Goal: Task Accomplishment & Management: Use online tool/utility

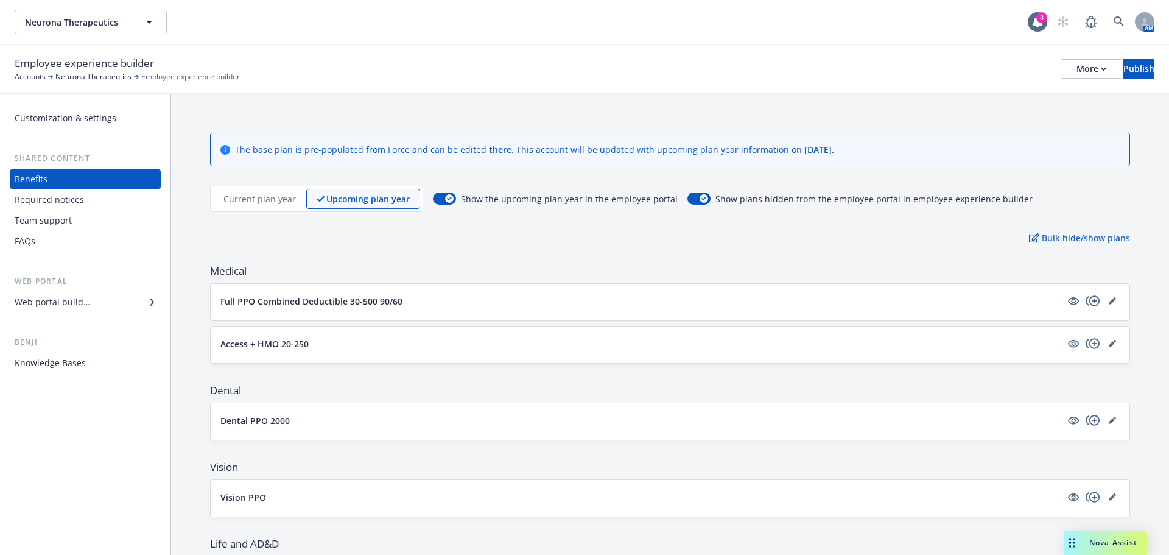
scroll to position [718, 0]
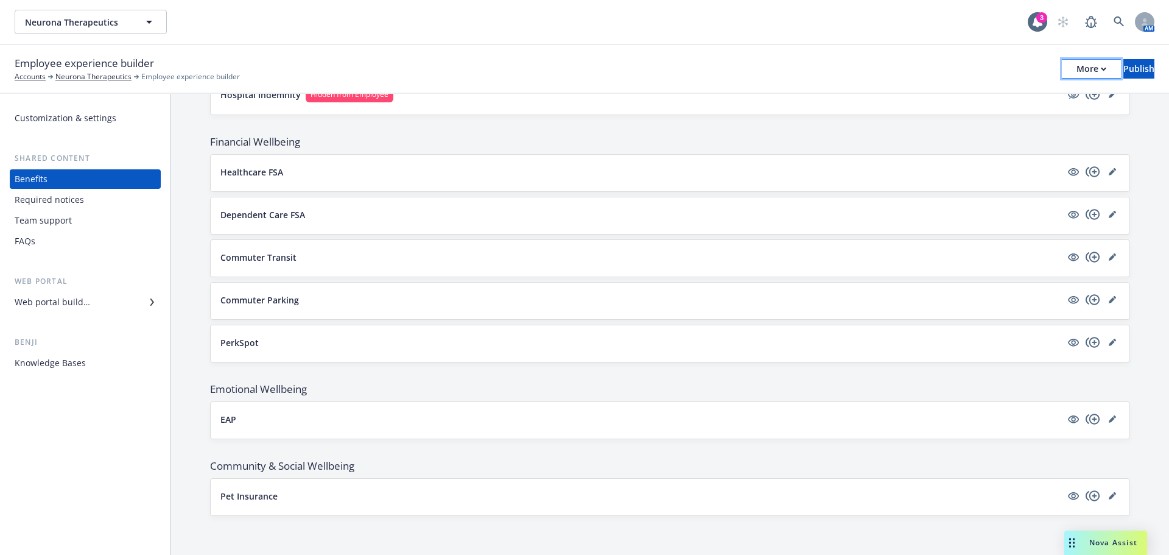
click at [1077, 61] on div "More" at bounding box center [1092, 69] width 30 height 18
click at [997, 91] on link "Copy preview link" at bounding box center [991, 96] width 180 height 24
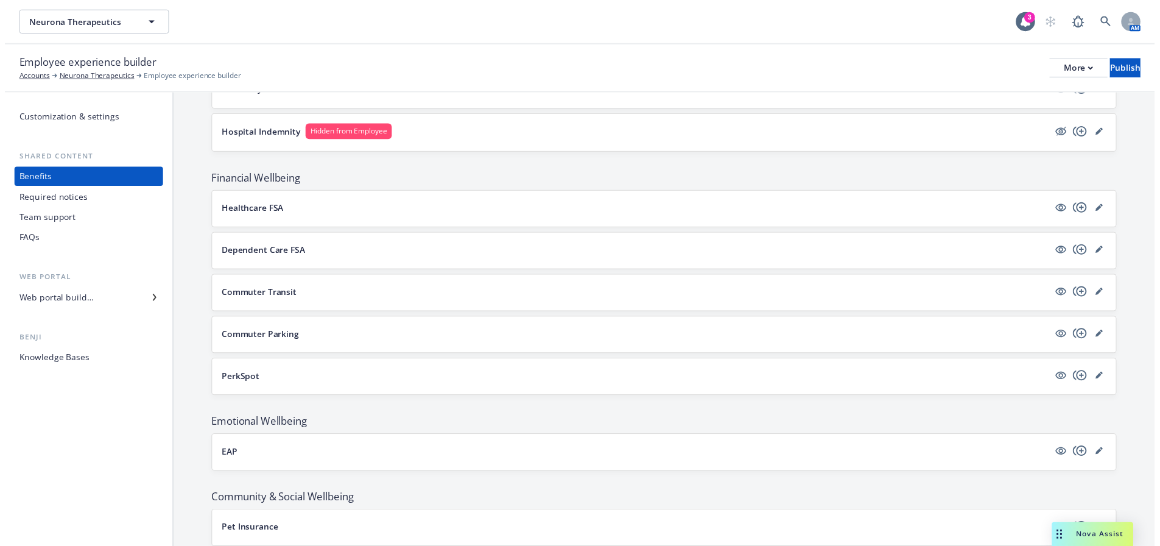
scroll to position [658, 0]
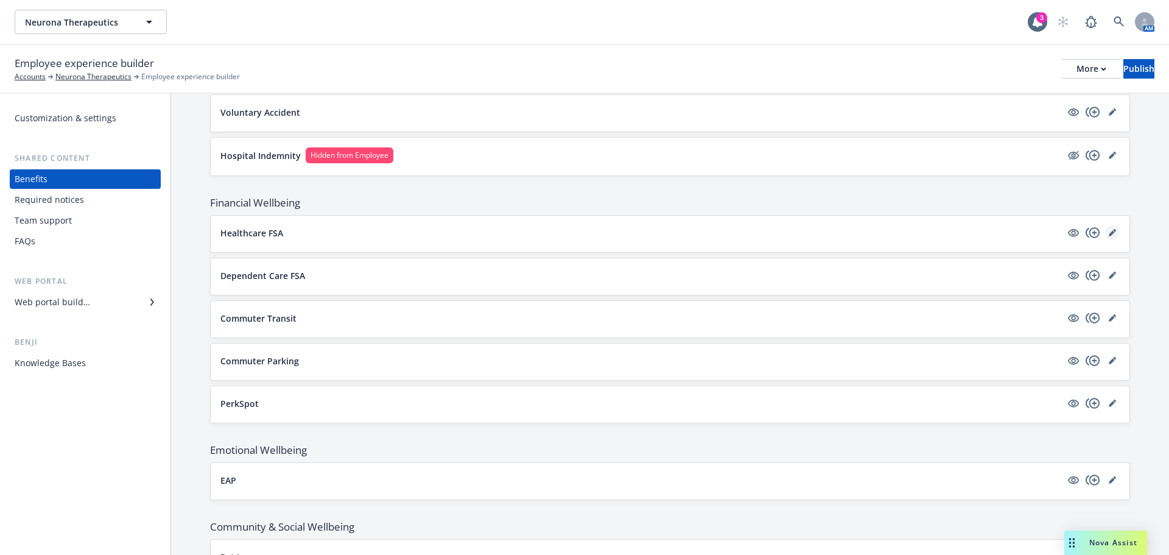
click at [1109, 236] on icon "editPencil" at bounding box center [1112, 232] width 7 height 7
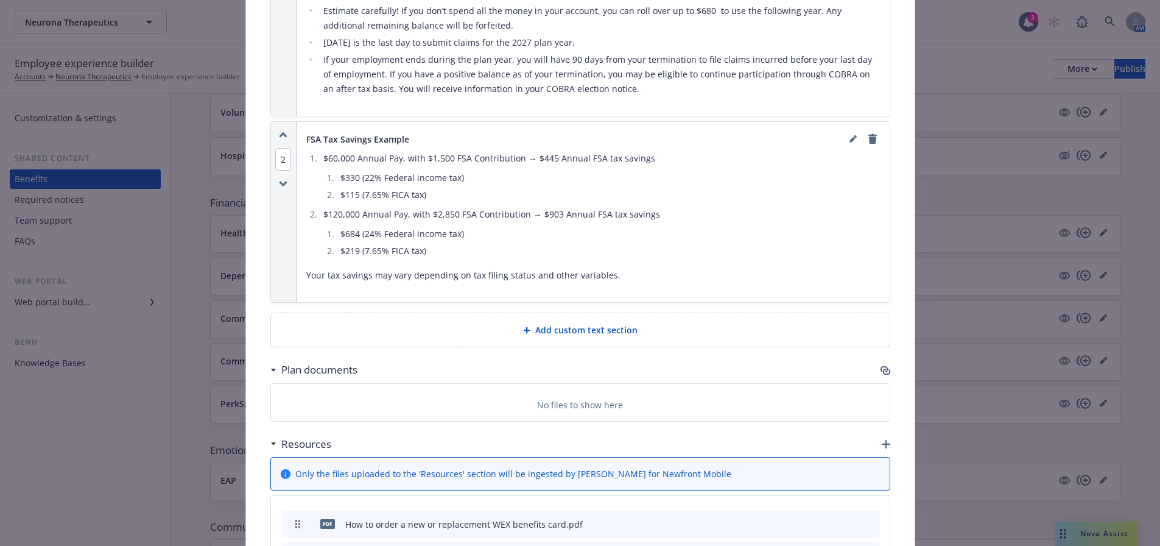
scroll to position [1193, 0]
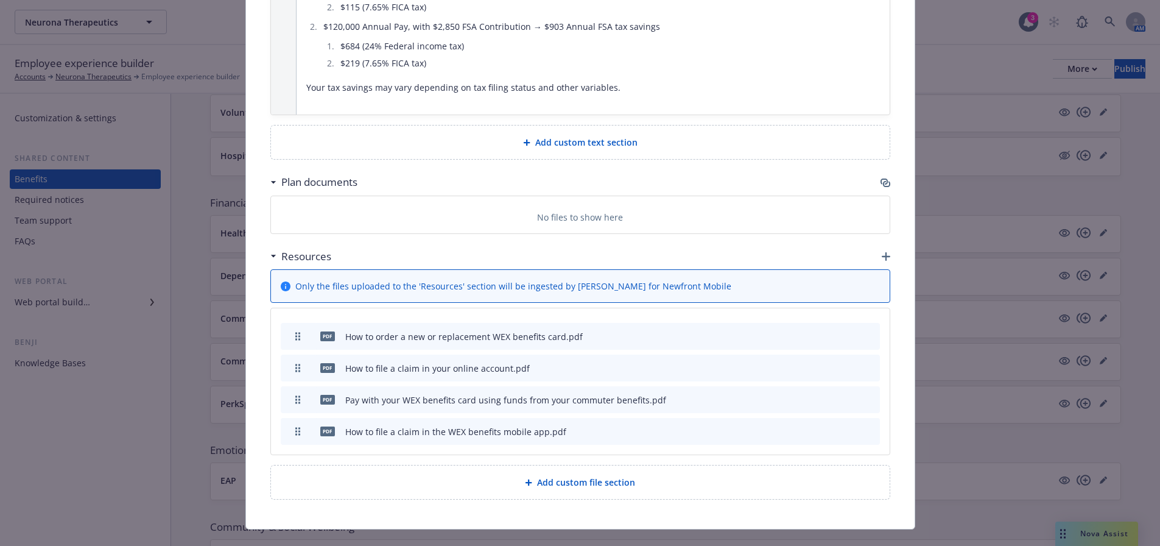
click at [882, 178] on icon "button" at bounding box center [883, 181] width 7 height 6
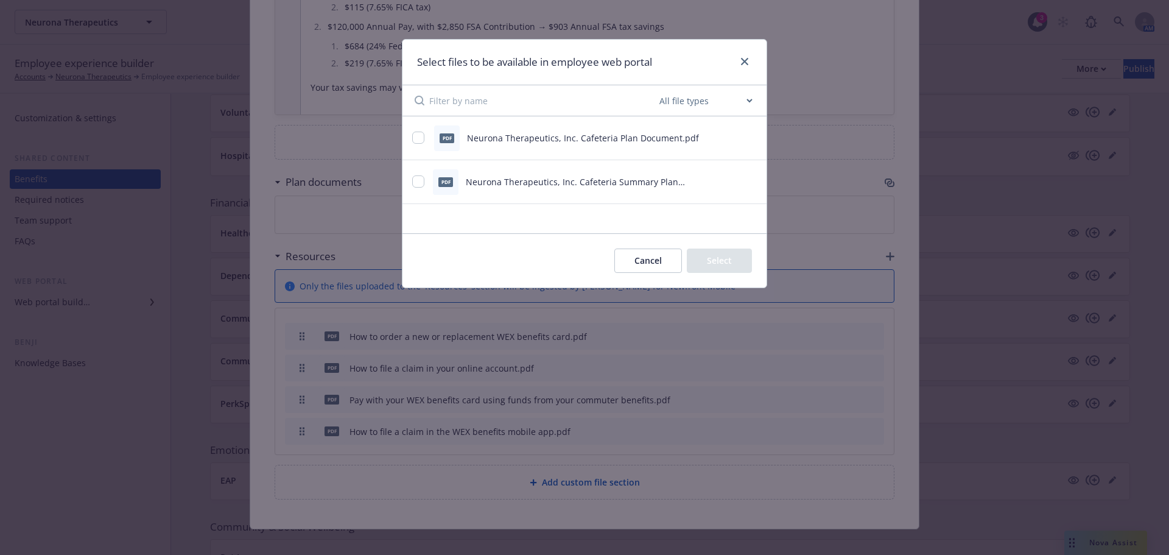
click at [425, 133] on div at bounding box center [419, 138] width 15 height 13
click at [420, 180] on input "checkbox" at bounding box center [418, 181] width 12 height 12
checkbox input "true"
click at [712, 262] on button "Select 1 file" at bounding box center [708, 260] width 88 height 24
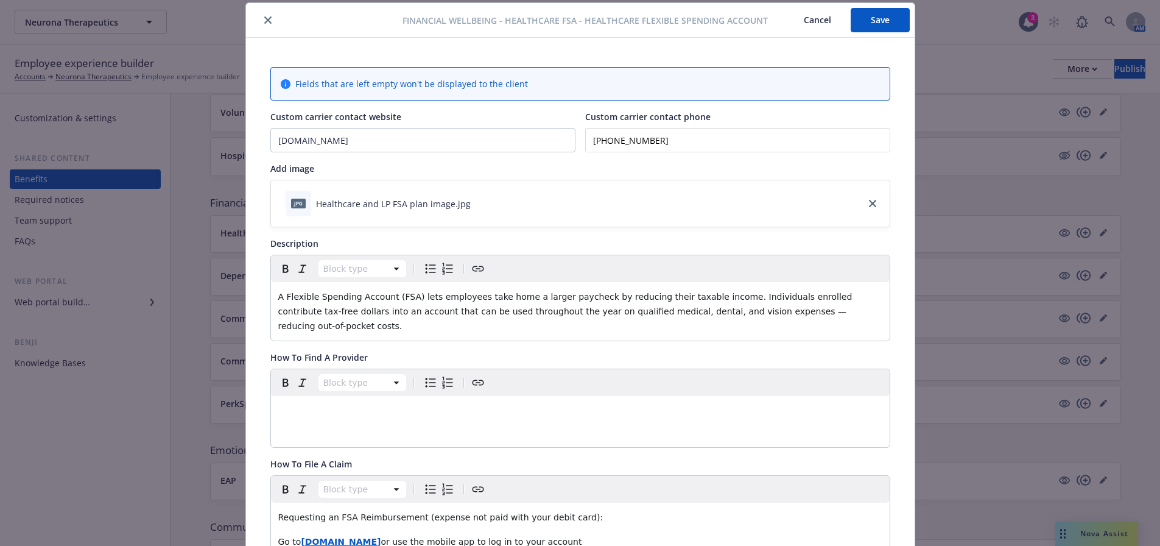
scroll to position [0, 0]
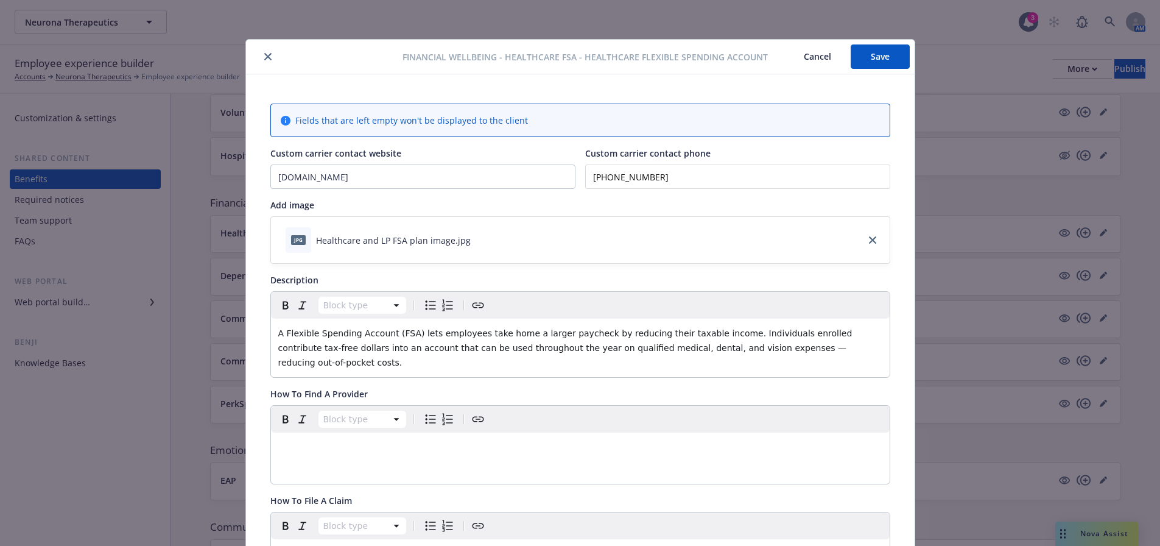
click at [878, 53] on button "Save" at bounding box center [880, 56] width 59 height 24
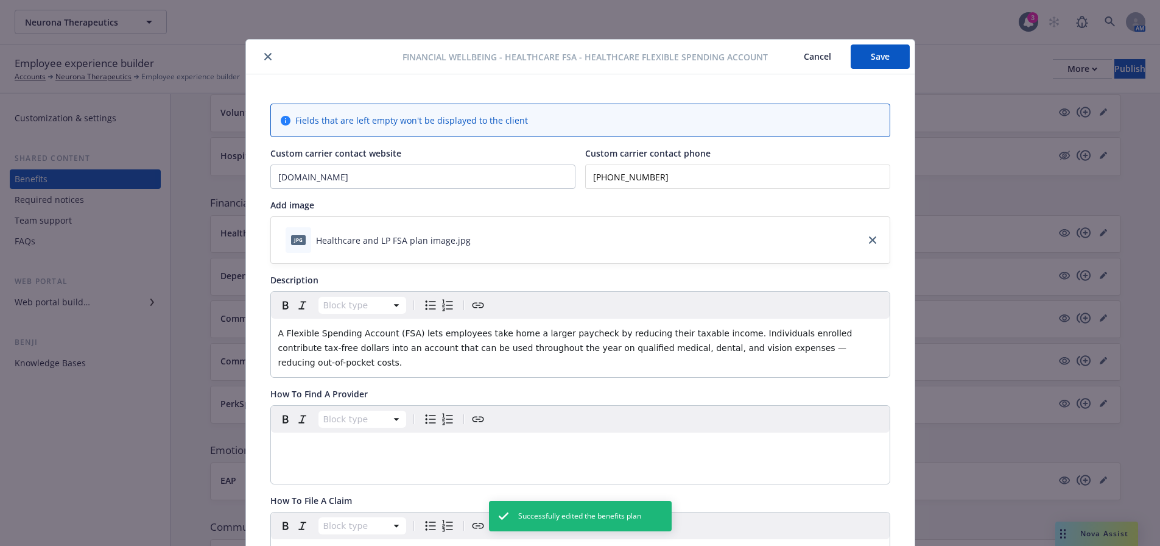
click at [265, 58] on icon "close" at bounding box center [267, 56] width 7 height 7
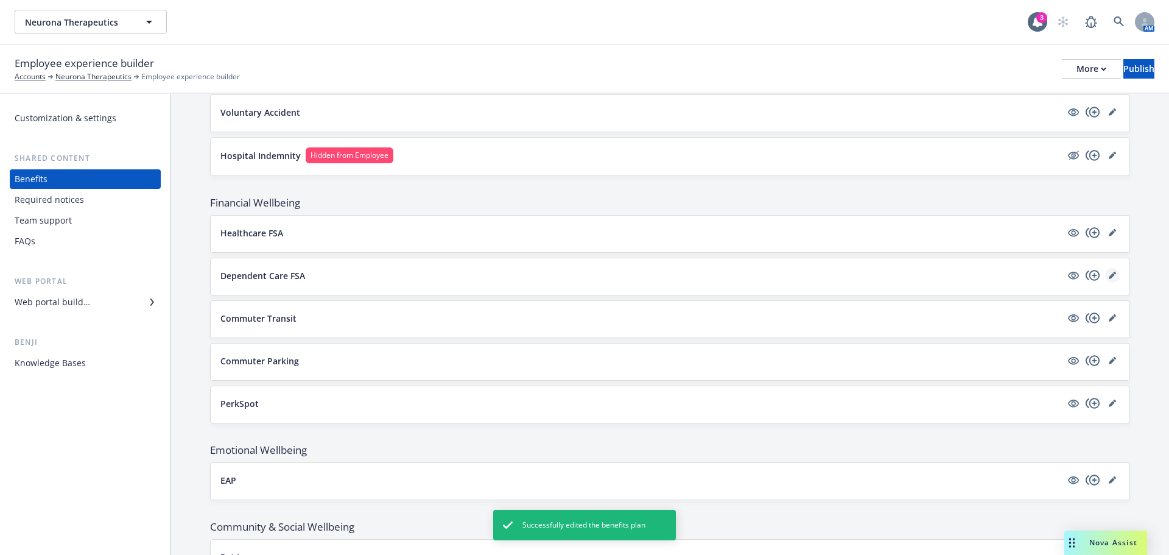
click at [1105, 270] on link "editPencil" at bounding box center [1112, 275] width 15 height 15
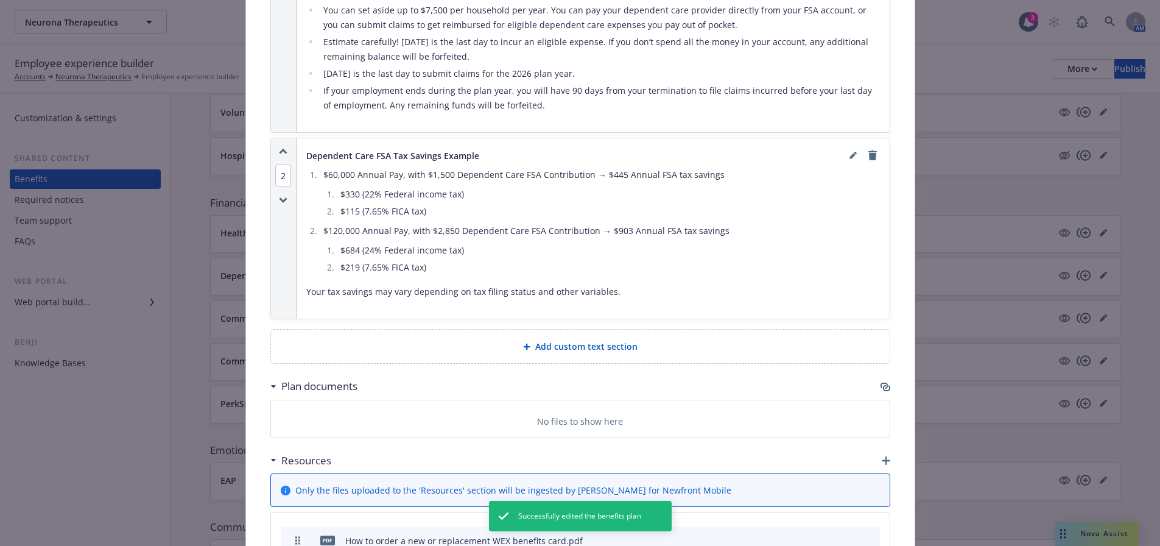
scroll to position [950, 0]
click at [883, 381] on icon "button" at bounding box center [885, 386] width 10 height 10
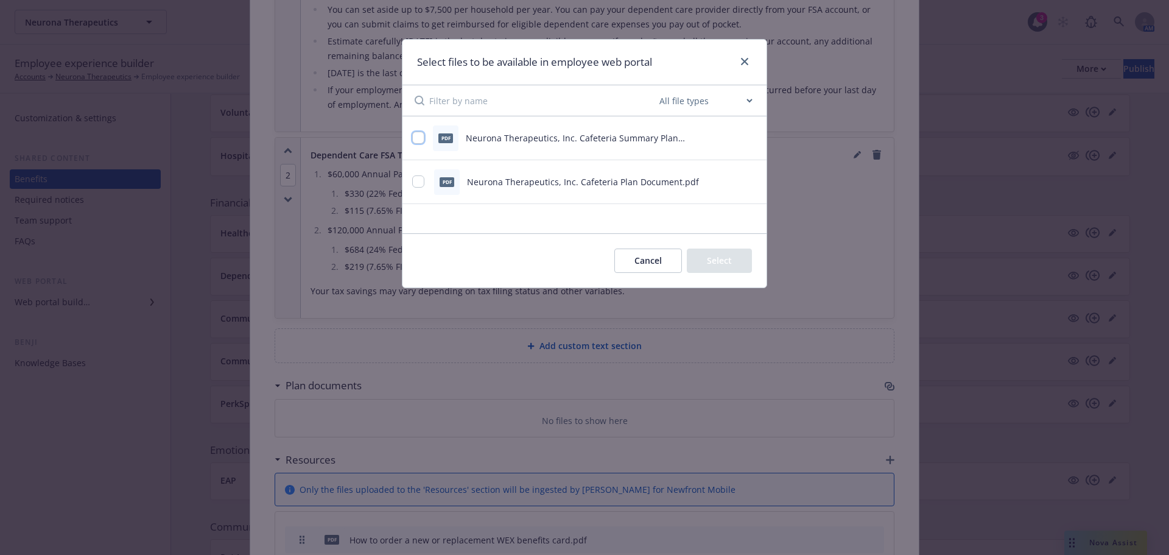
click at [421, 139] on input "checkbox" at bounding box center [418, 138] width 12 height 12
checkbox input "true"
click at [707, 266] on button "Select 1 file" at bounding box center [708, 260] width 88 height 24
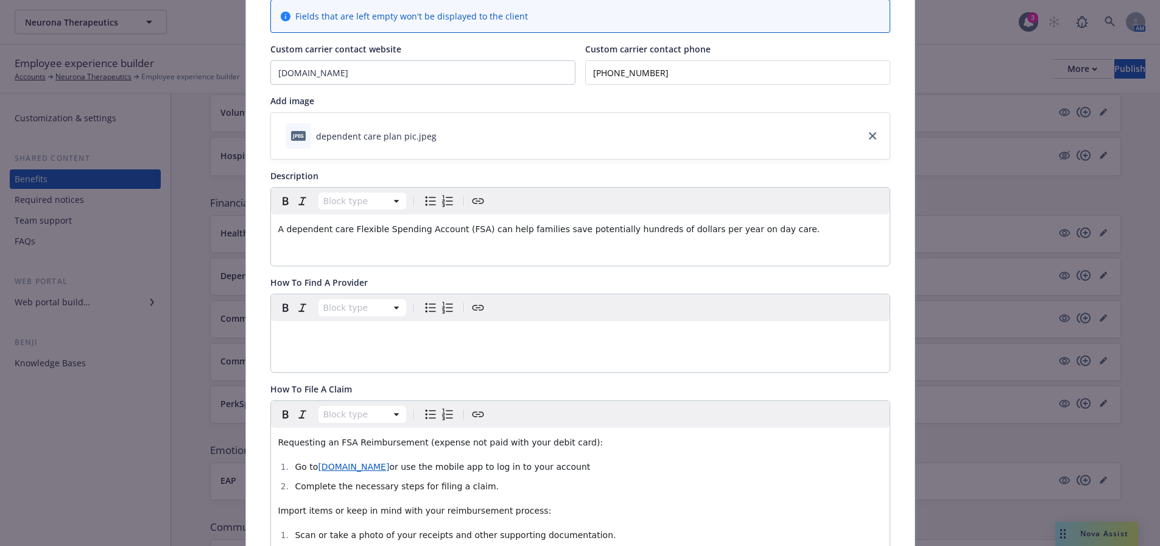
scroll to position [0, 0]
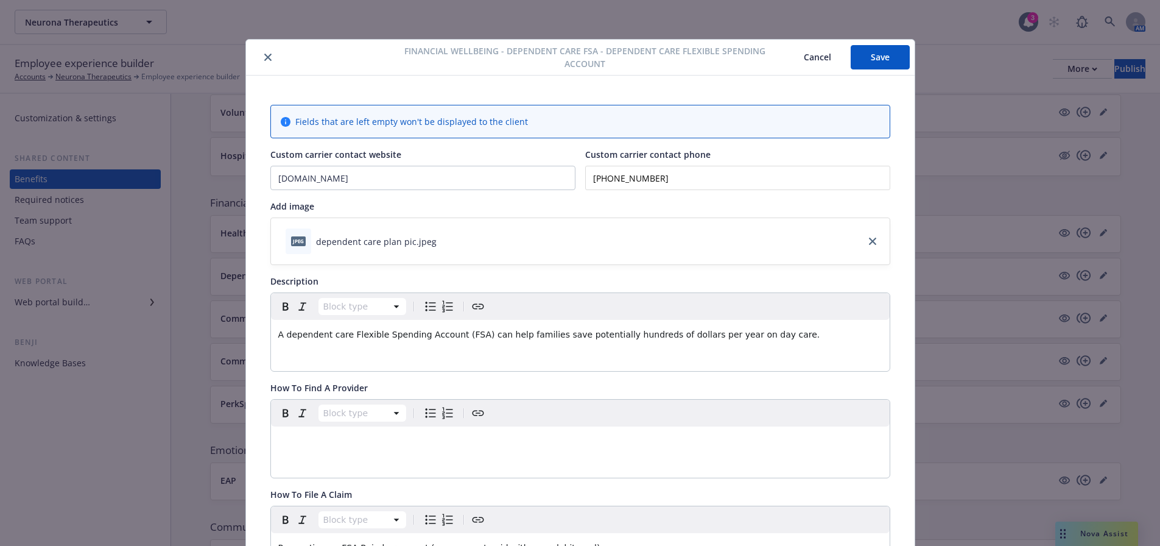
click at [885, 56] on button "Save" at bounding box center [880, 57] width 59 height 24
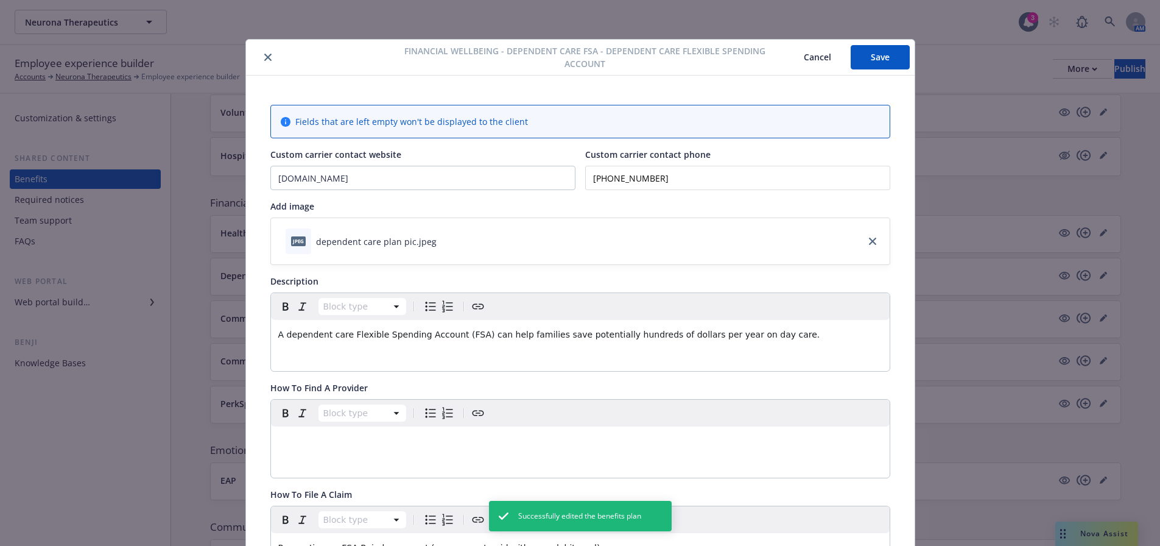
click at [267, 54] on button "close" at bounding box center [268, 57] width 15 height 15
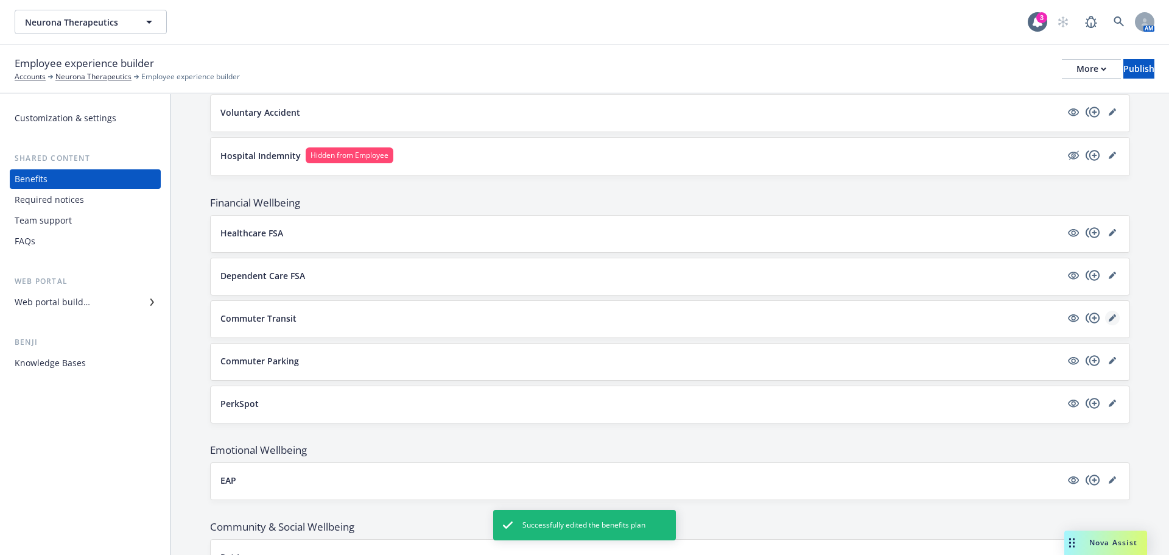
click at [1105, 321] on link "editPencil" at bounding box center [1112, 318] width 15 height 15
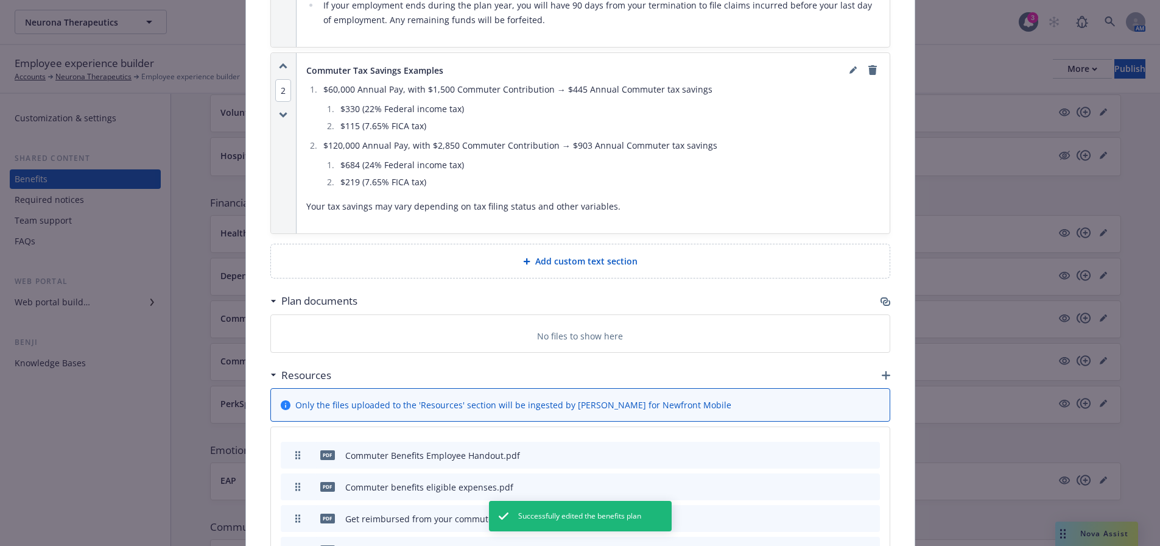
scroll to position [1193, 0]
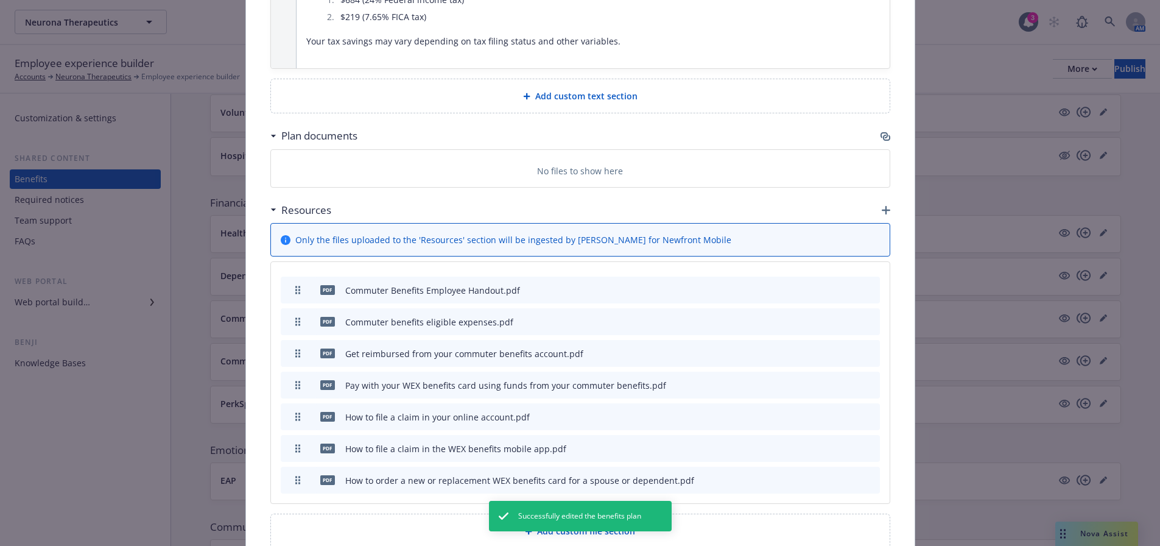
click at [880, 139] on icon "button" at bounding box center [885, 137] width 10 height 10
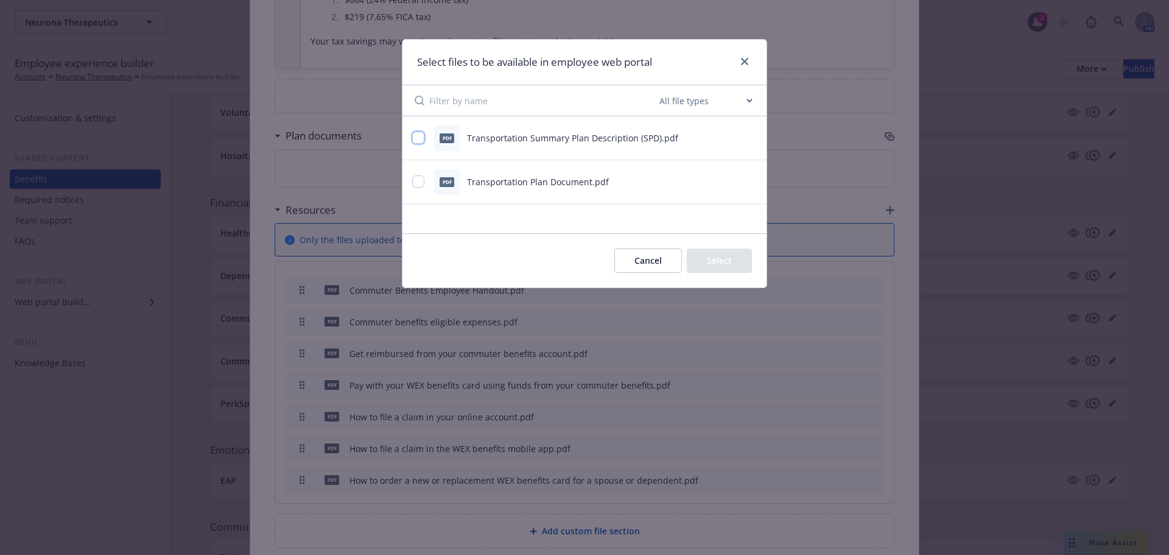
click at [420, 140] on input "checkbox" at bounding box center [418, 138] width 12 height 12
checkbox input "true"
click at [728, 261] on button "Select 1 file" at bounding box center [708, 260] width 88 height 24
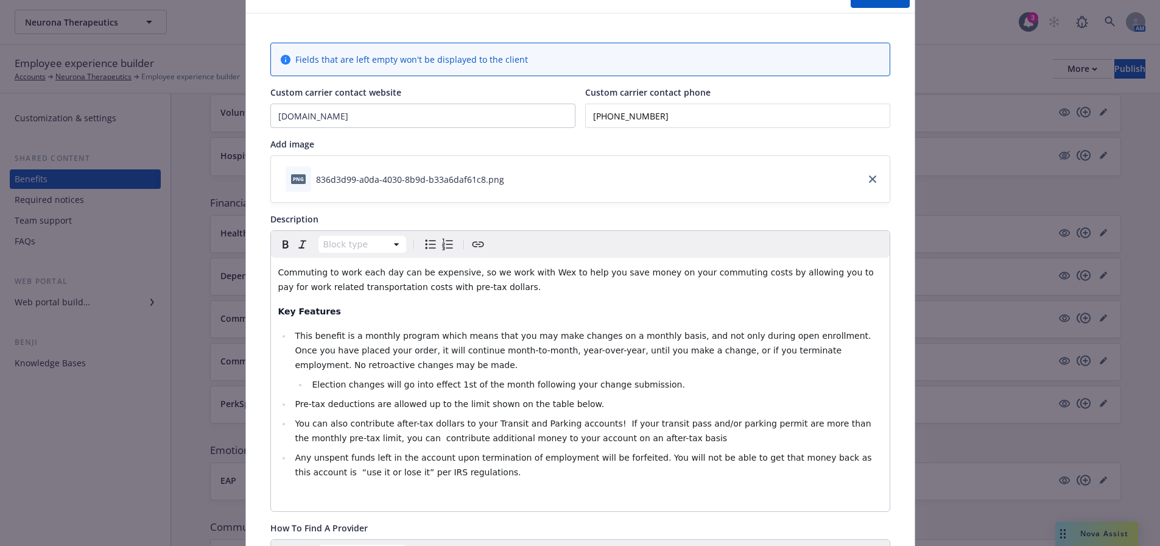
scroll to position [0, 0]
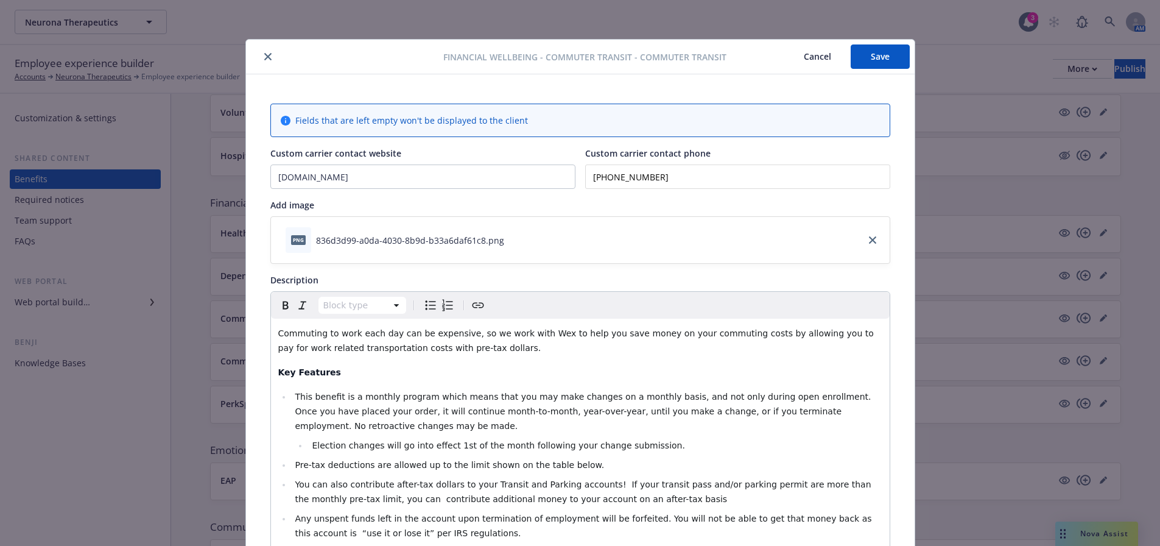
click at [886, 51] on button "Save" at bounding box center [880, 56] width 59 height 24
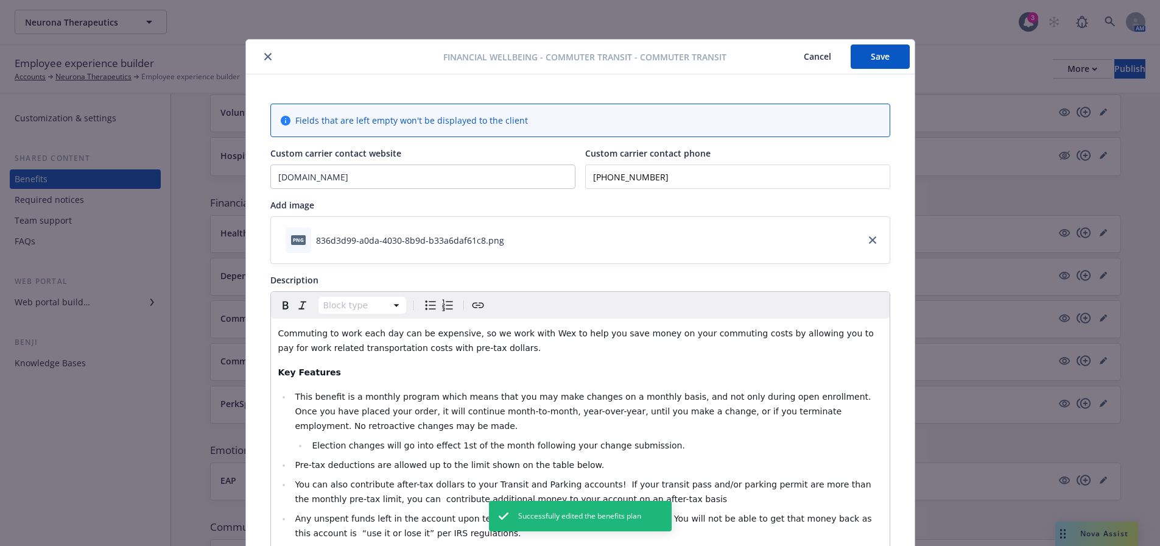
click at [264, 53] on icon "close" at bounding box center [267, 56] width 7 height 7
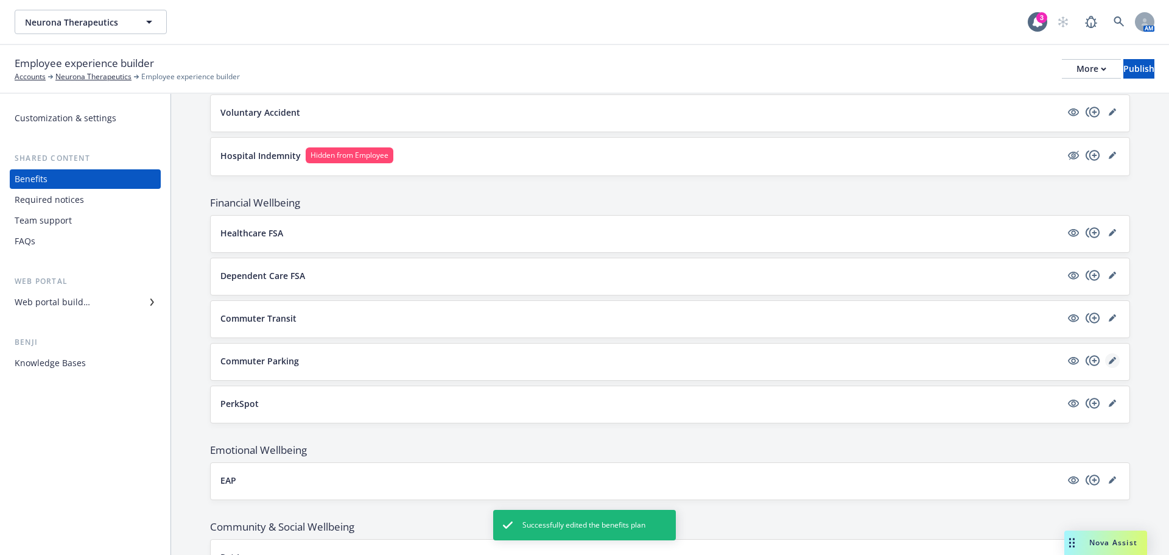
click at [1109, 359] on icon "editPencil" at bounding box center [1112, 360] width 7 height 7
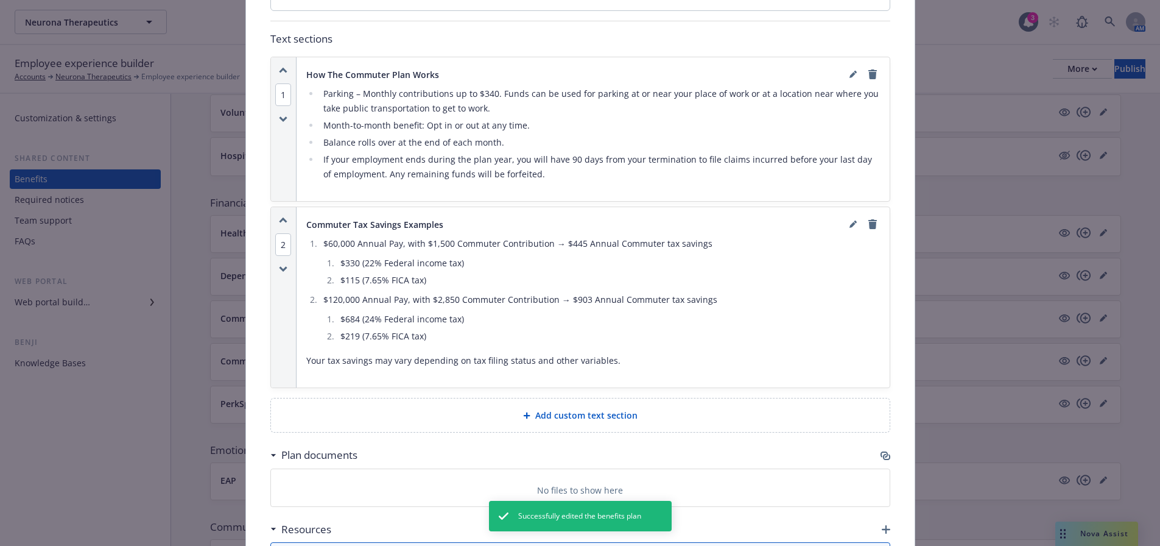
scroll to position [1011, 0]
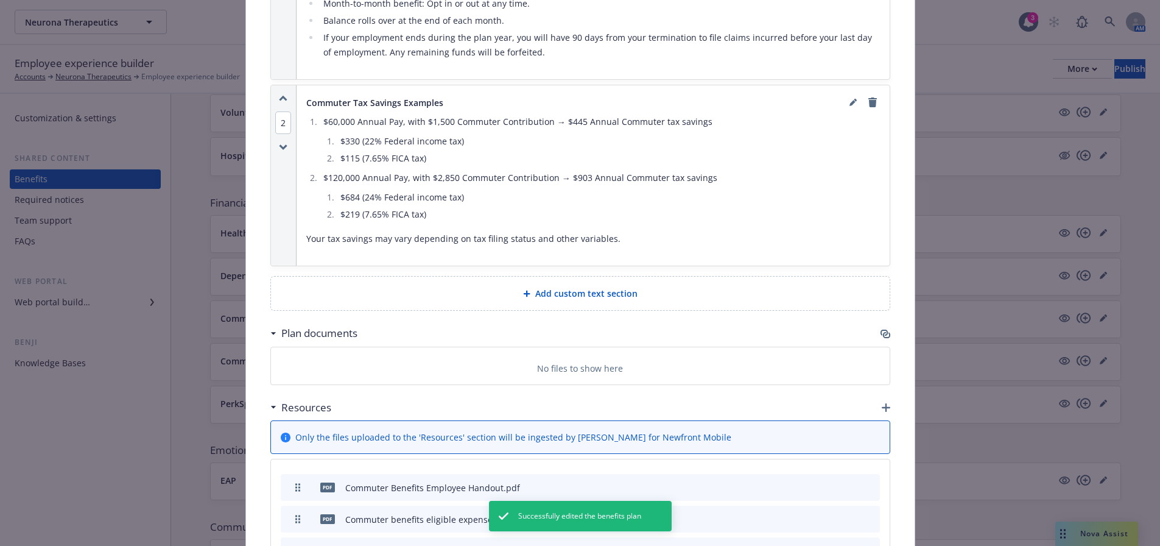
click at [880, 336] on icon "button" at bounding box center [885, 334] width 10 height 10
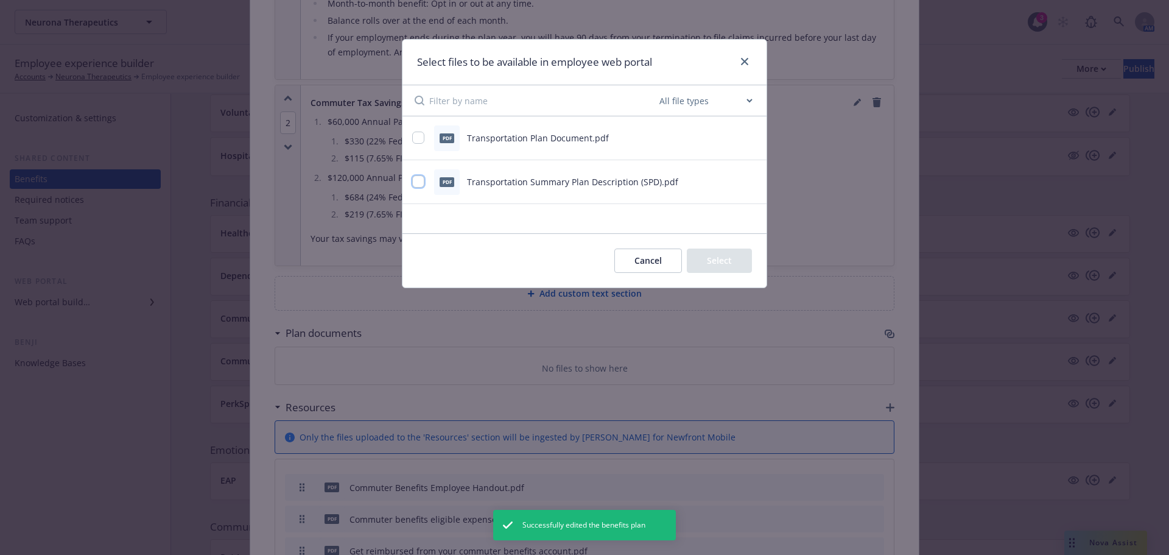
click at [418, 181] on input "checkbox" at bounding box center [418, 181] width 12 height 12
checkbox input "true"
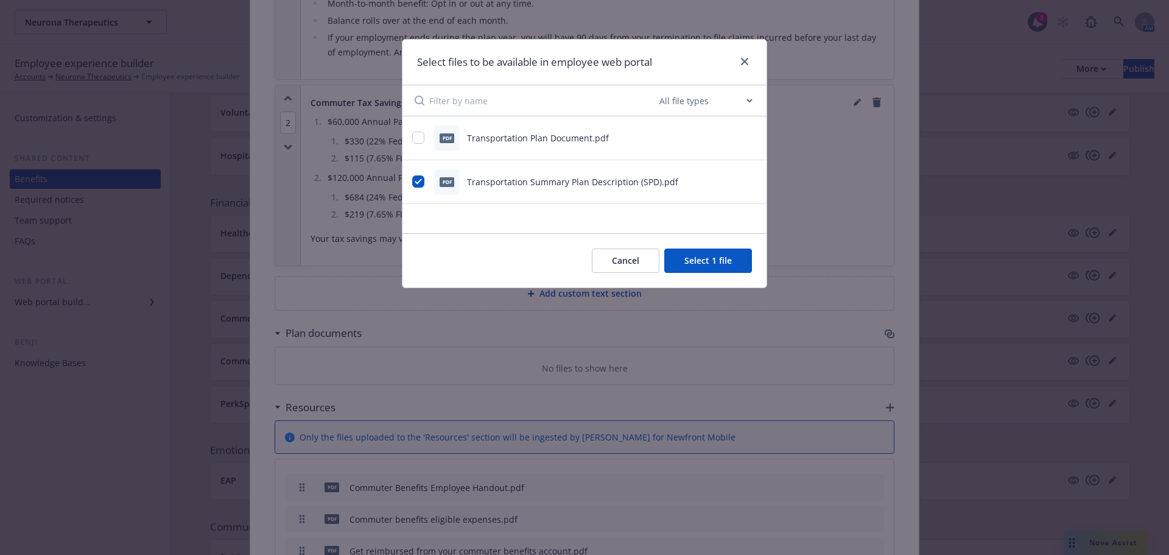
click at [731, 259] on button "Select 1 file" at bounding box center [708, 260] width 88 height 24
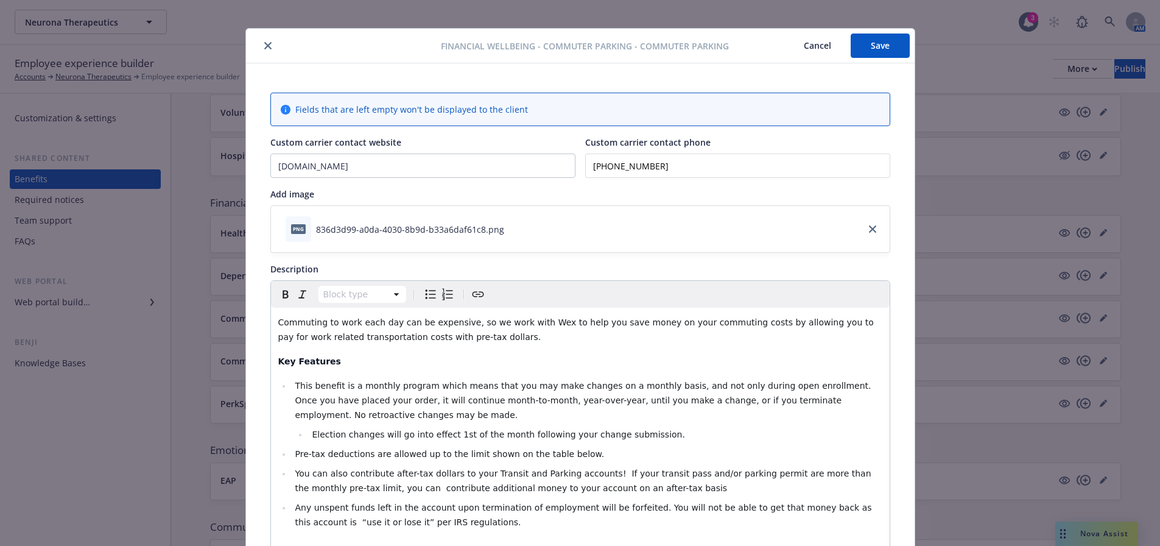
scroll to position [0, 0]
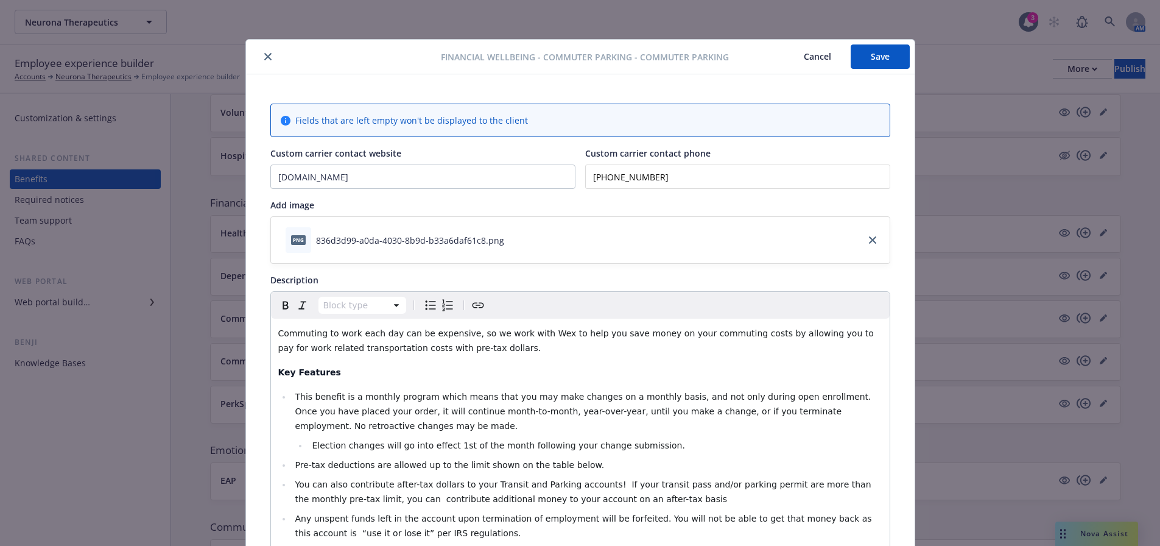
click at [891, 54] on button "Save" at bounding box center [880, 56] width 59 height 24
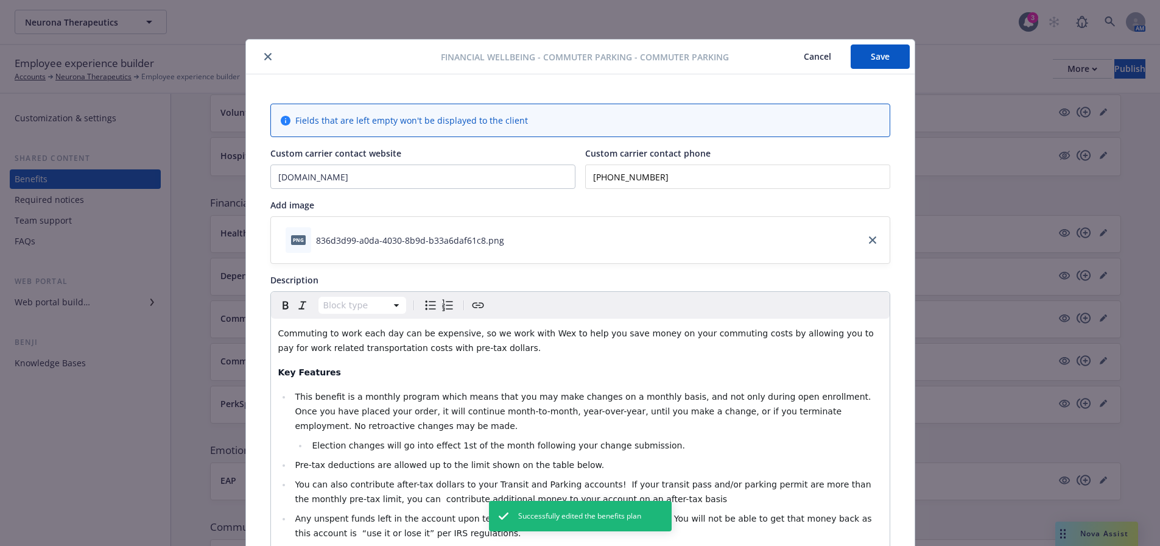
click at [264, 52] on button "close" at bounding box center [268, 56] width 15 height 15
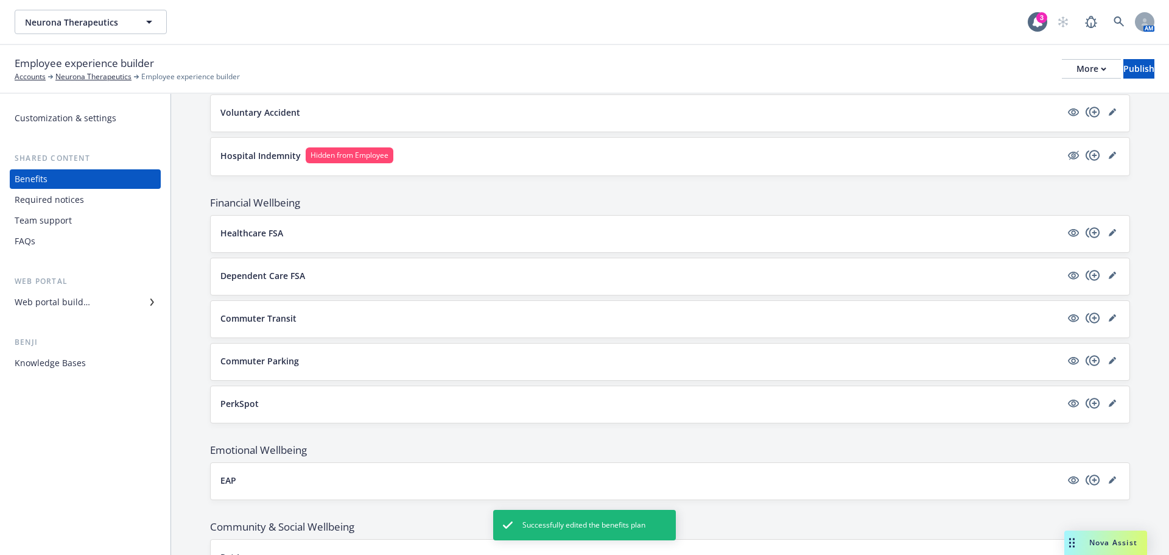
click at [1109, 398] on div at bounding box center [1093, 403] width 54 height 15
click at [1106, 399] on link "editPencil" at bounding box center [1112, 403] width 15 height 15
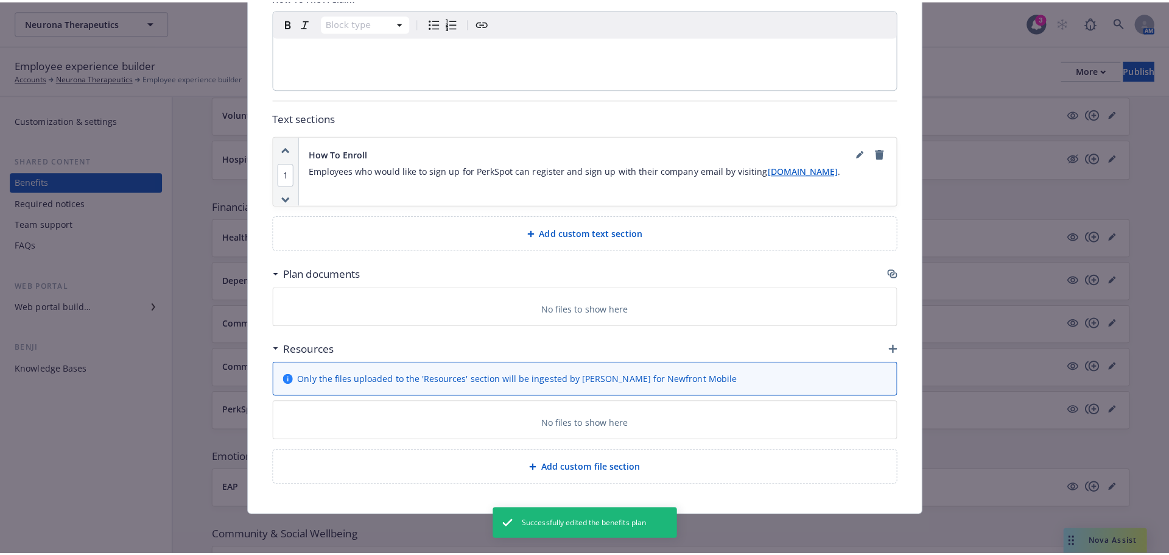
scroll to position [703, 0]
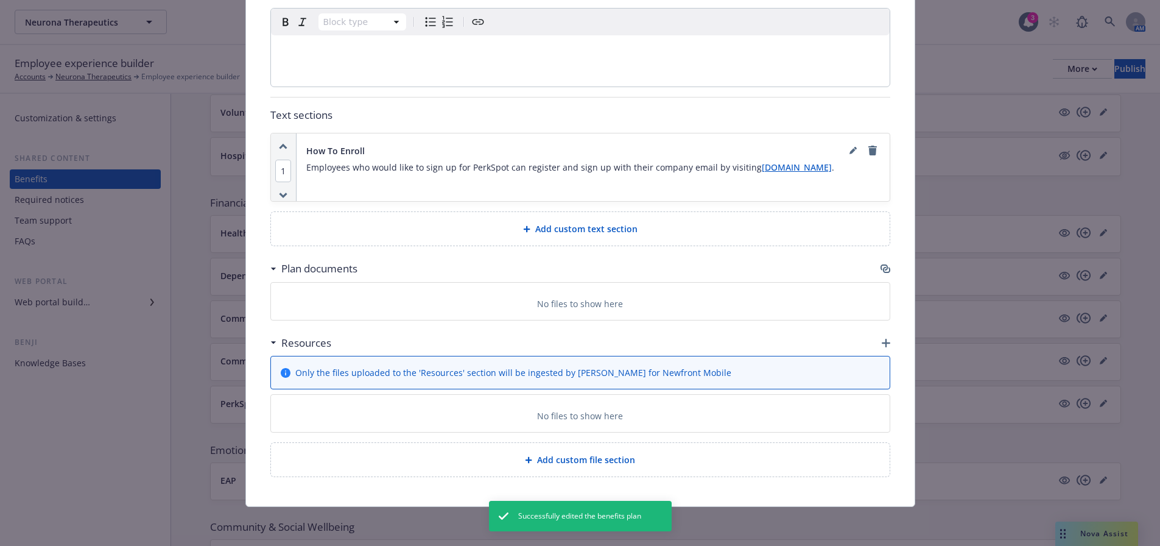
click at [880, 271] on icon "button" at bounding box center [885, 269] width 10 height 10
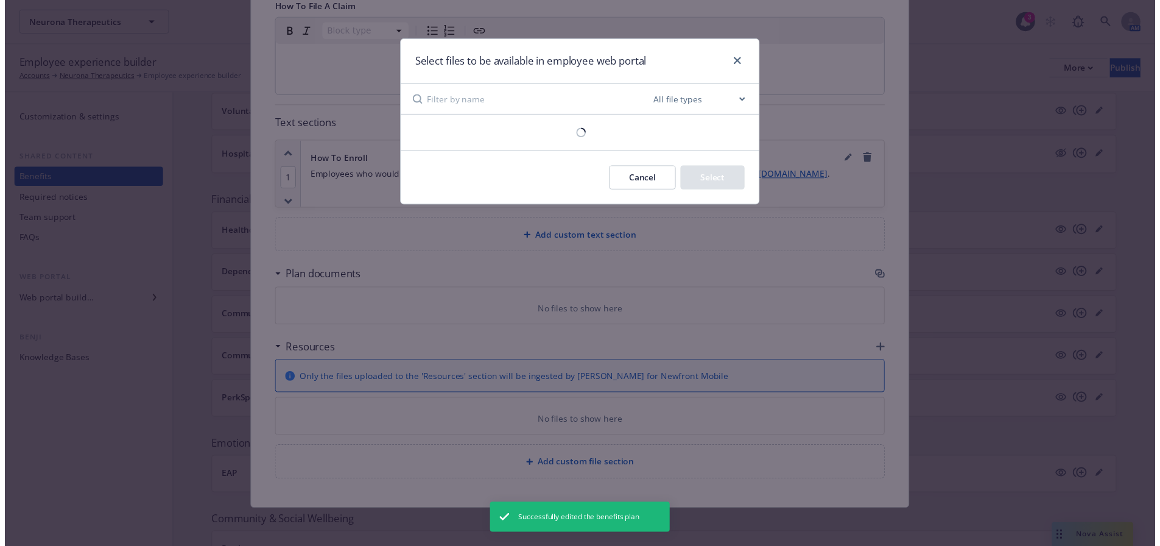
scroll to position [694, 0]
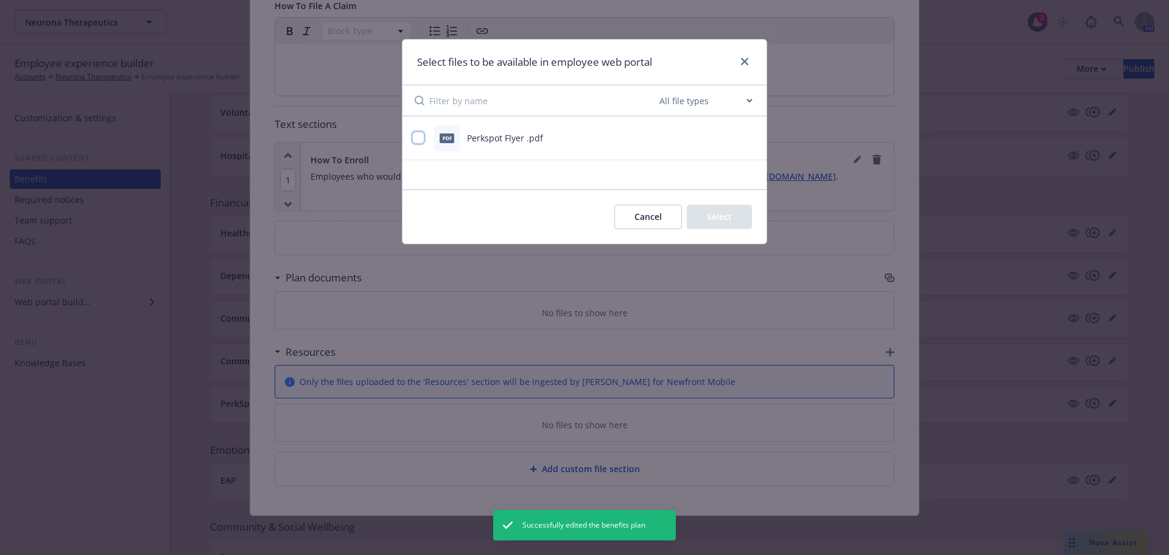
click at [415, 136] on input "checkbox" at bounding box center [418, 138] width 12 height 12
checkbox input "true"
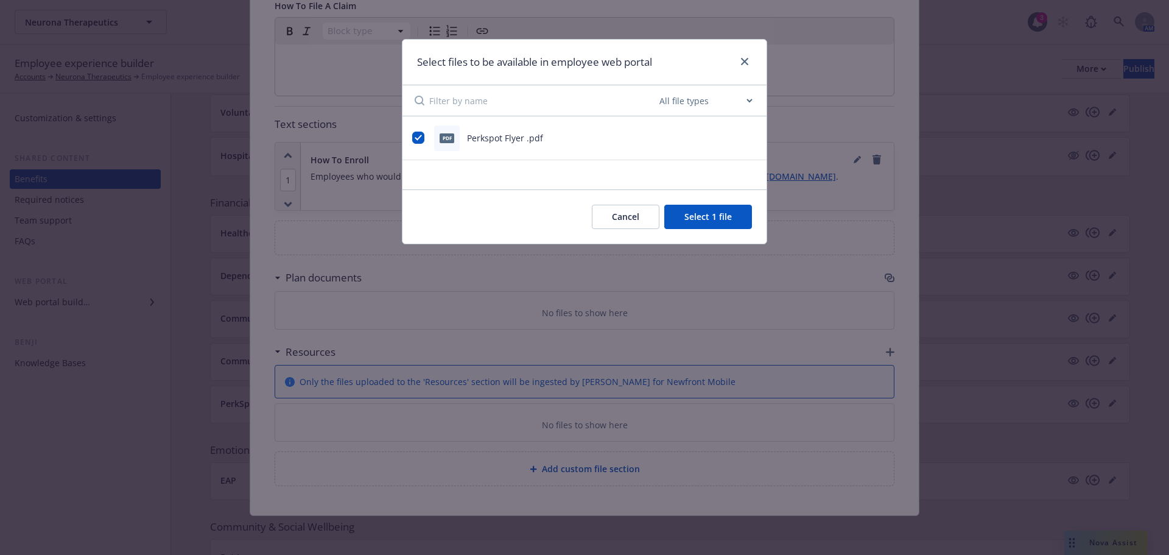
click at [701, 208] on button "Select 1 file" at bounding box center [708, 217] width 88 height 24
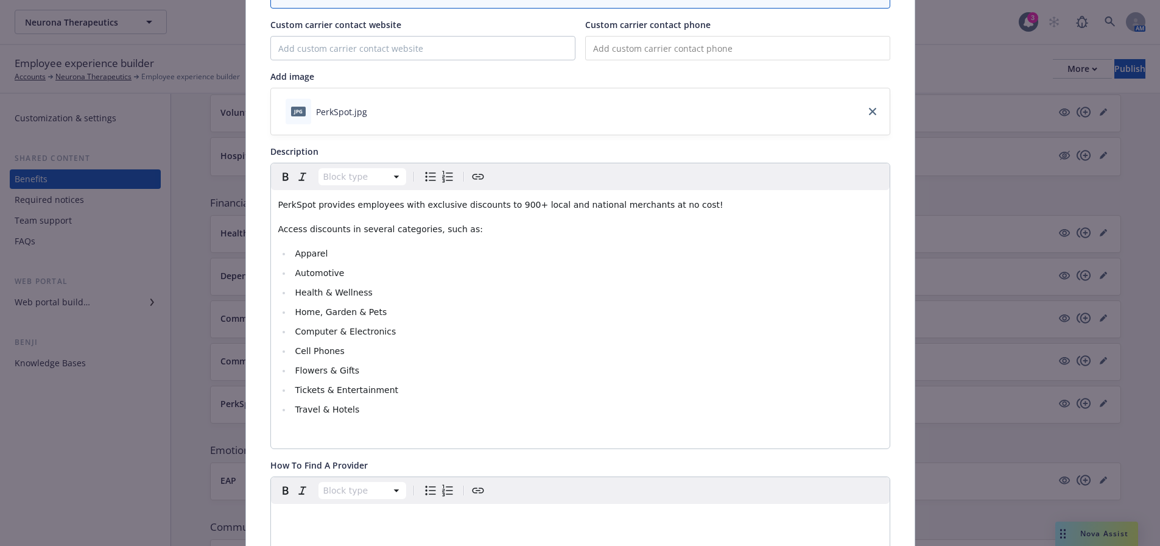
scroll to position [0, 0]
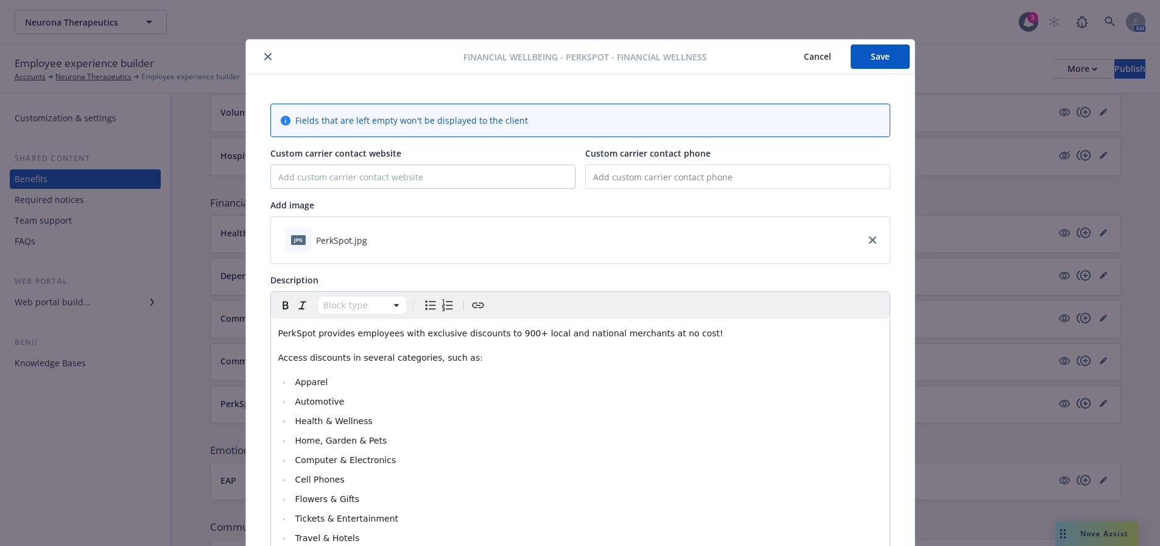
click at [871, 65] on button "Save" at bounding box center [880, 56] width 59 height 24
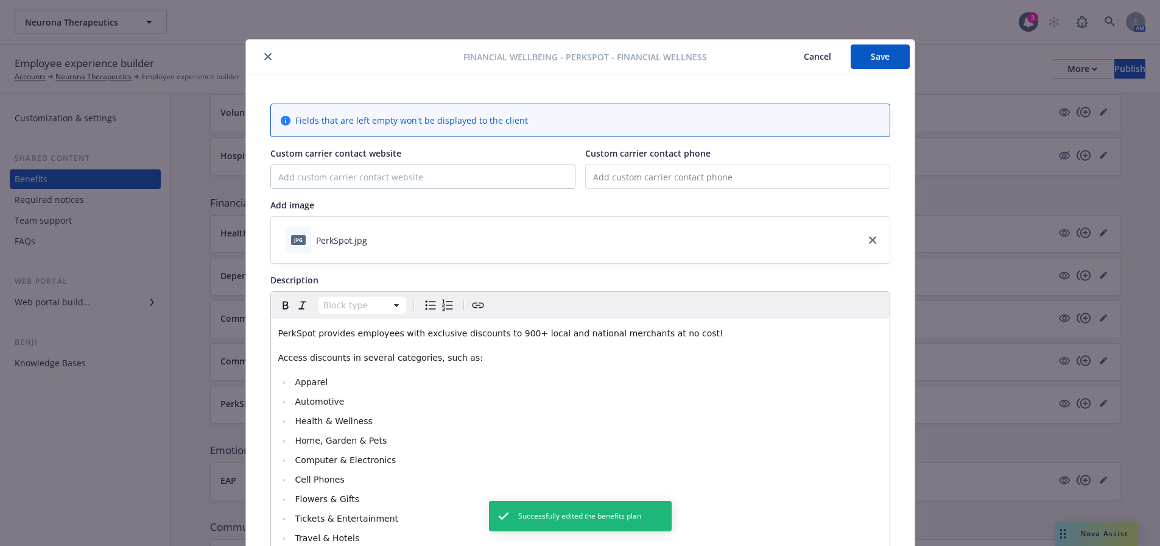
click at [264, 57] on icon "close" at bounding box center [267, 56] width 7 height 7
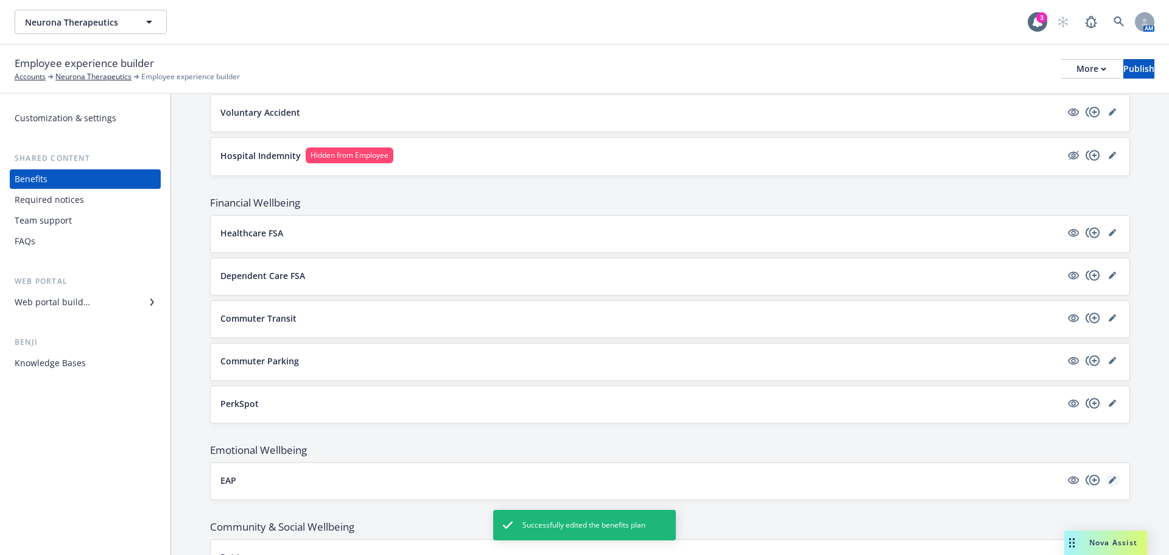
click at [1110, 479] on link "editPencil" at bounding box center [1112, 479] width 15 height 15
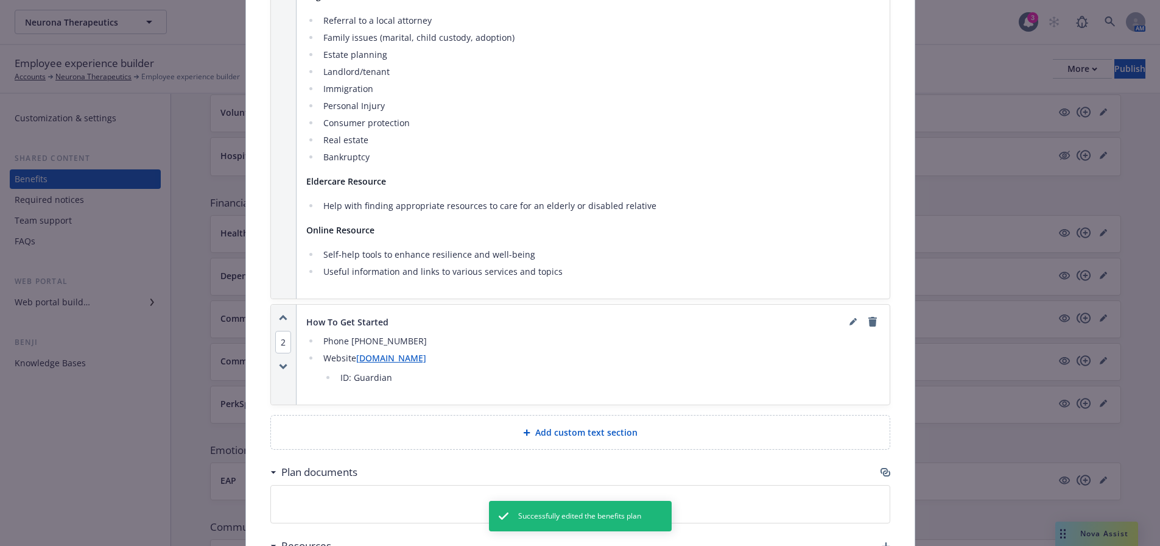
scroll to position [1336, 0]
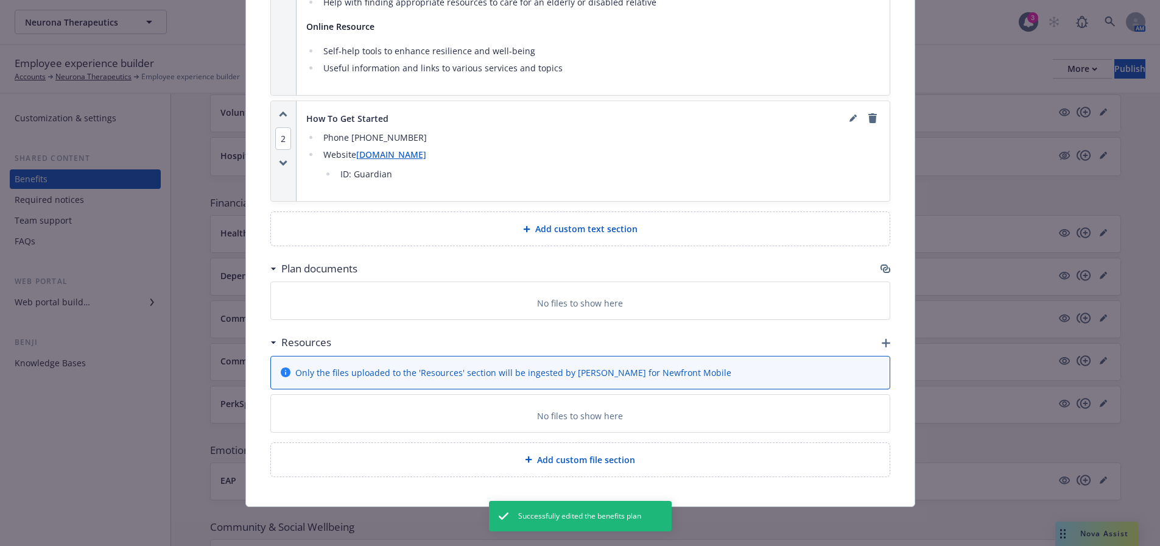
click at [882, 262] on div "Plan documents" at bounding box center [580, 269] width 620 height 26
click at [880, 267] on icon "button" at bounding box center [885, 269] width 10 height 10
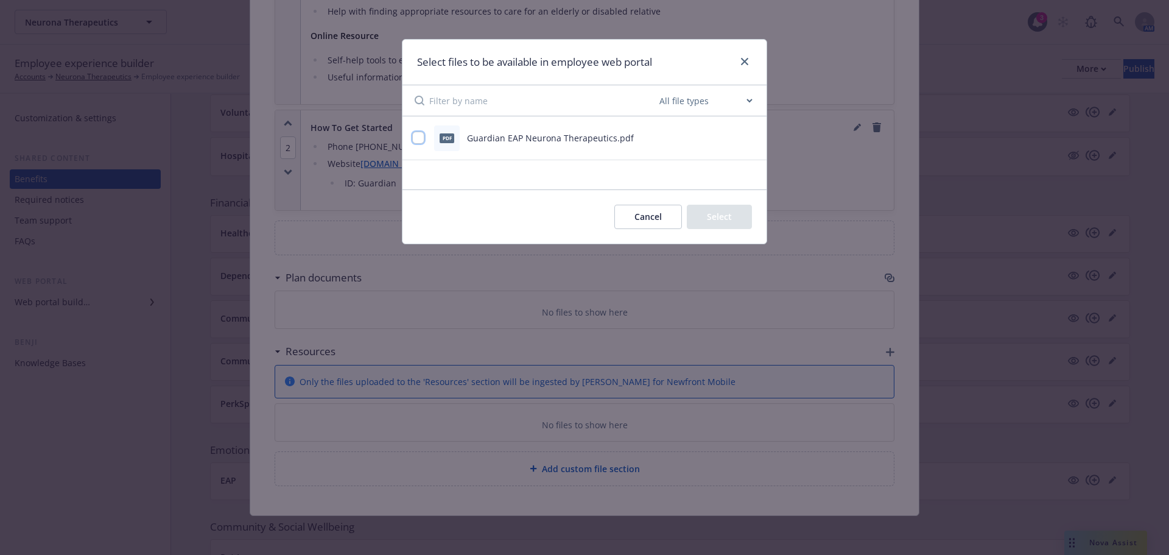
click at [421, 139] on input "checkbox" at bounding box center [418, 138] width 12 height 12
checkbox input "true"
click at [720, 222] on button "Select 1 file" at bounding box center [708, 217] width 88 height 24
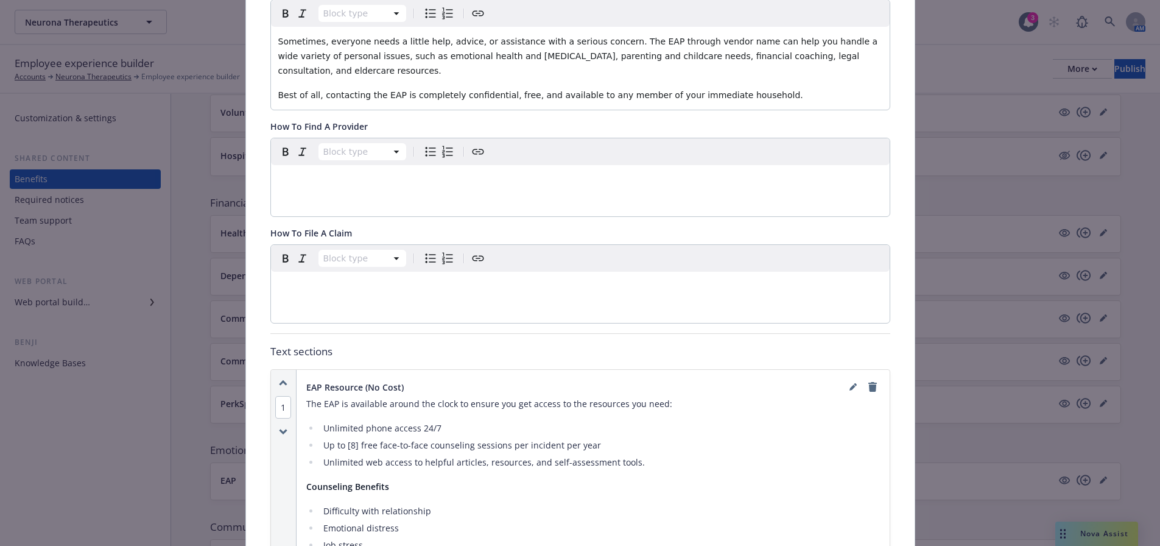
scroll to position [0, 0]
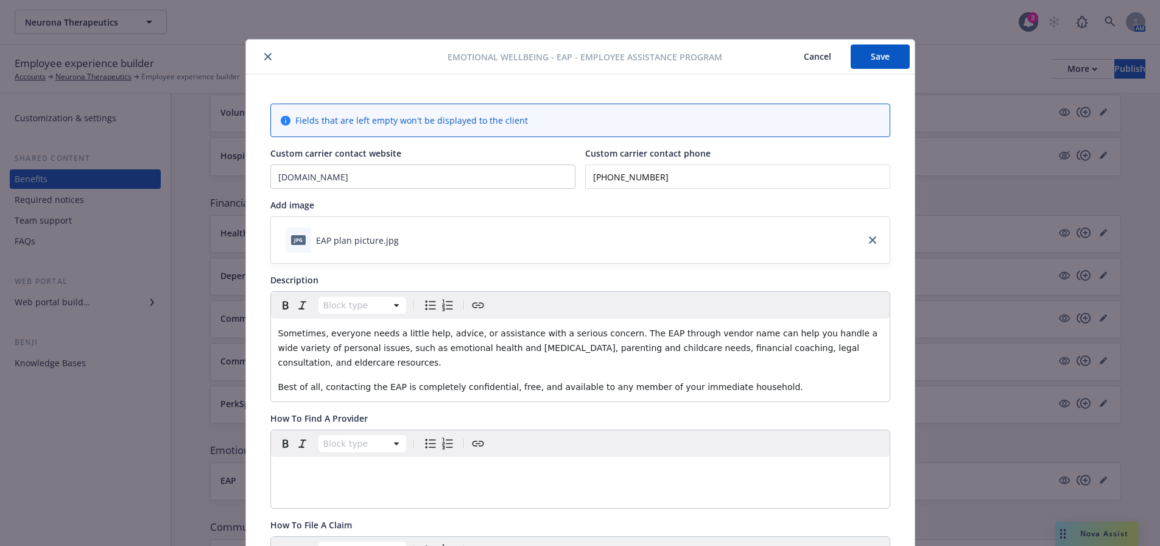
click at [866, 60] on button "Save" at bounding box center [880, 56] width 59 height 24
click at [857, 55] on button "Save" at bounding box center [880, 56] width 59 height 24
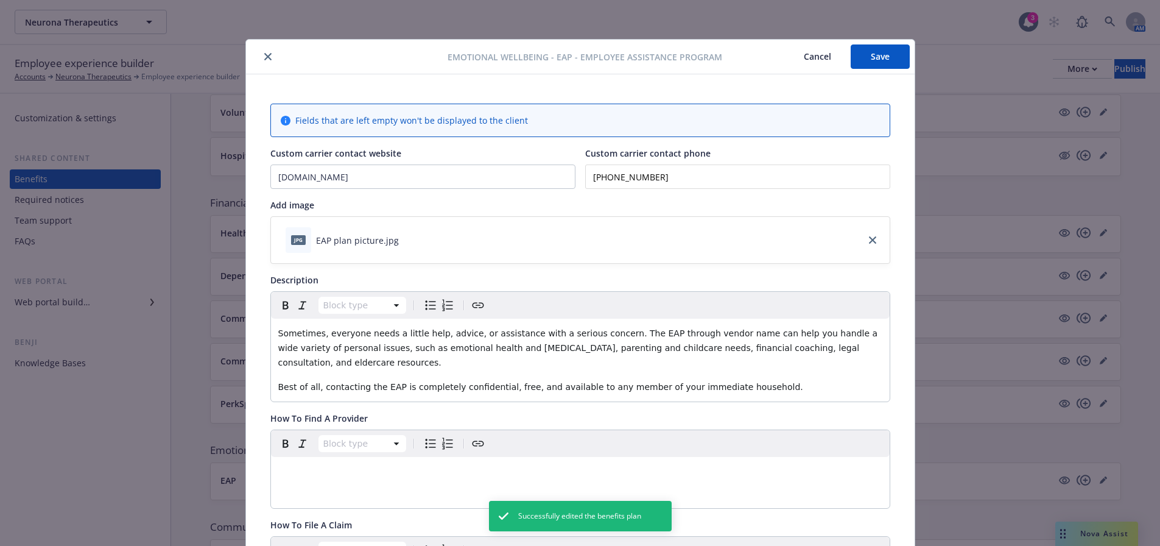
click at [264, 53] on icon "close" at bounding box center [267, 56] width 7 height 7
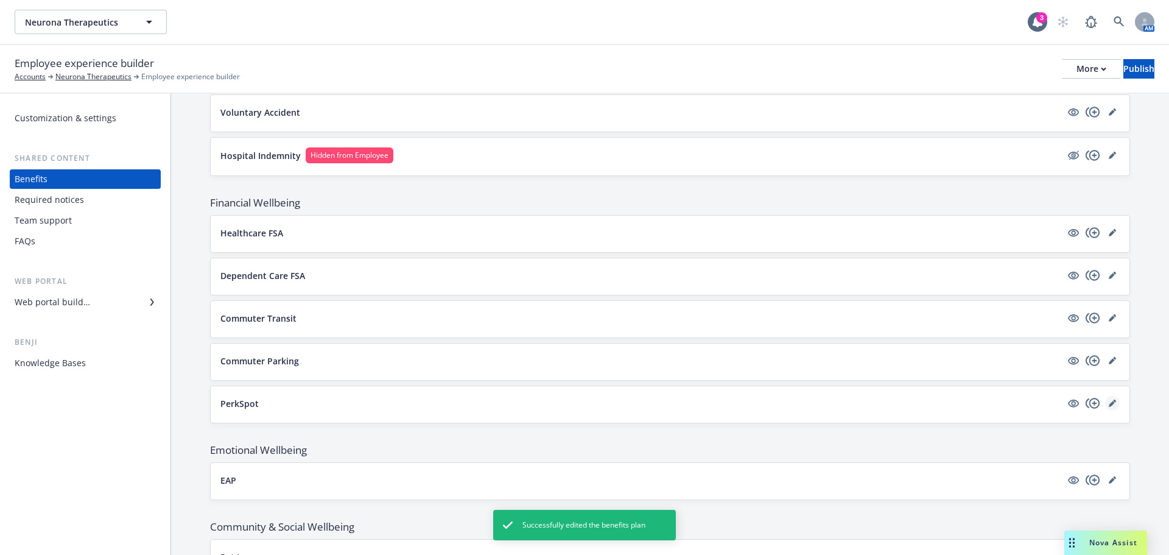
click at [1109, 404] on icon "editPencil" at bounding box center [1112, 402] width 7 height 7
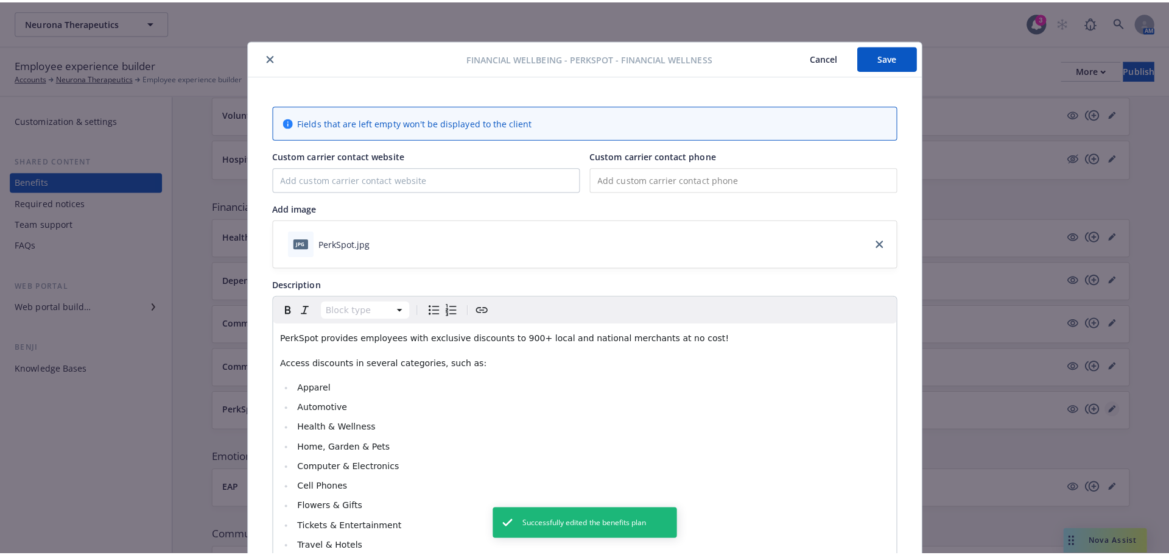
scroll to position [37, 0]
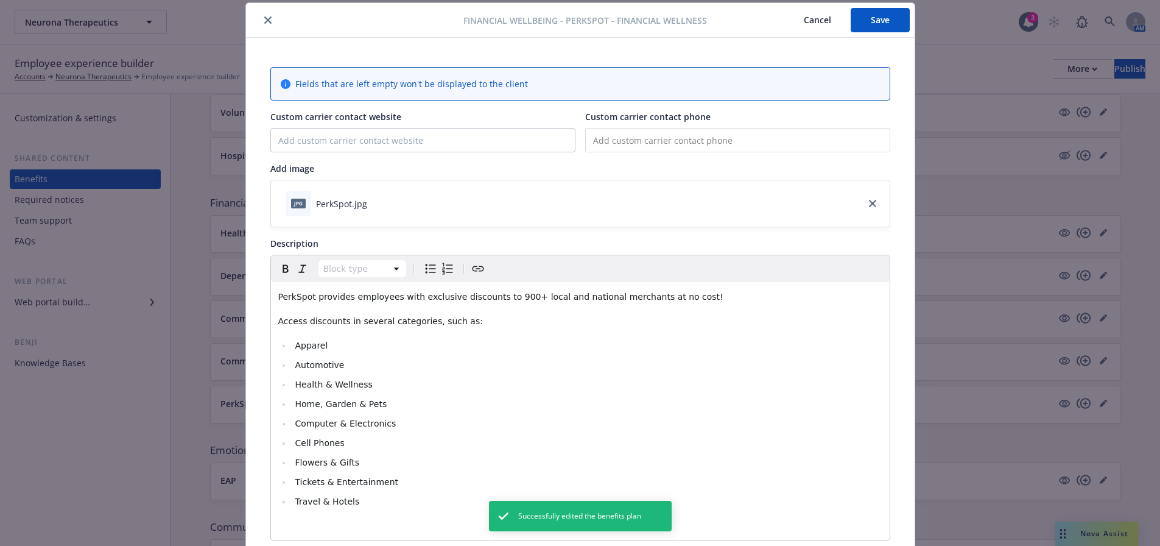
click at [626, 139] on input "tel" at bounding box center [737, 140] width 305 height 24
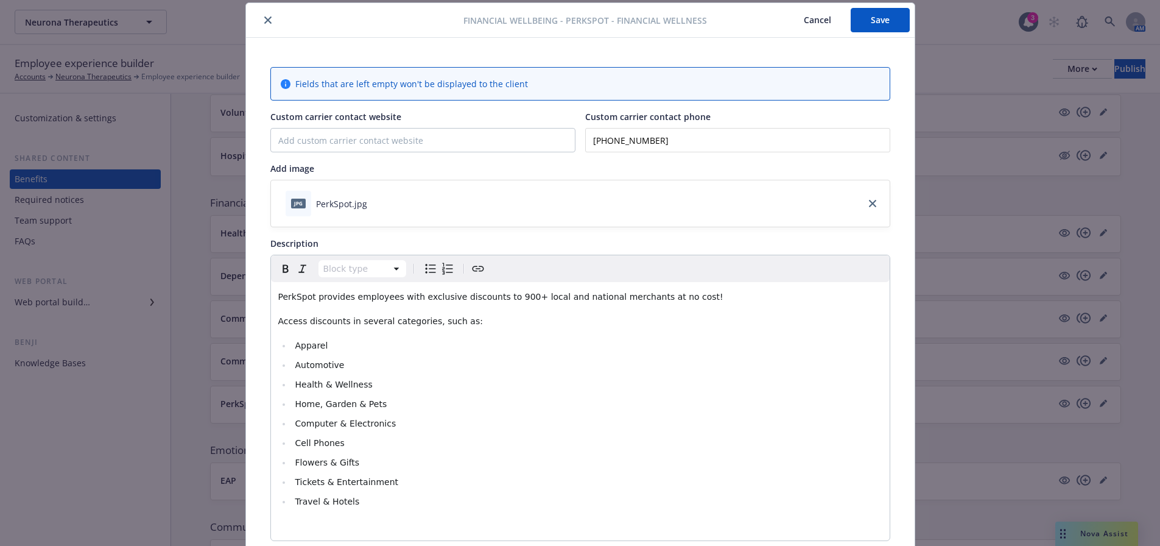
type input "(866) 606-6057"
type input "http://newfront.perkspot.com/"
click at [886, 25] on button "Save" at bounding box center [880, 20] width 59 height 24
click at [262, 16] on button "close" at bounding box center [268, 20] width 15 height 15
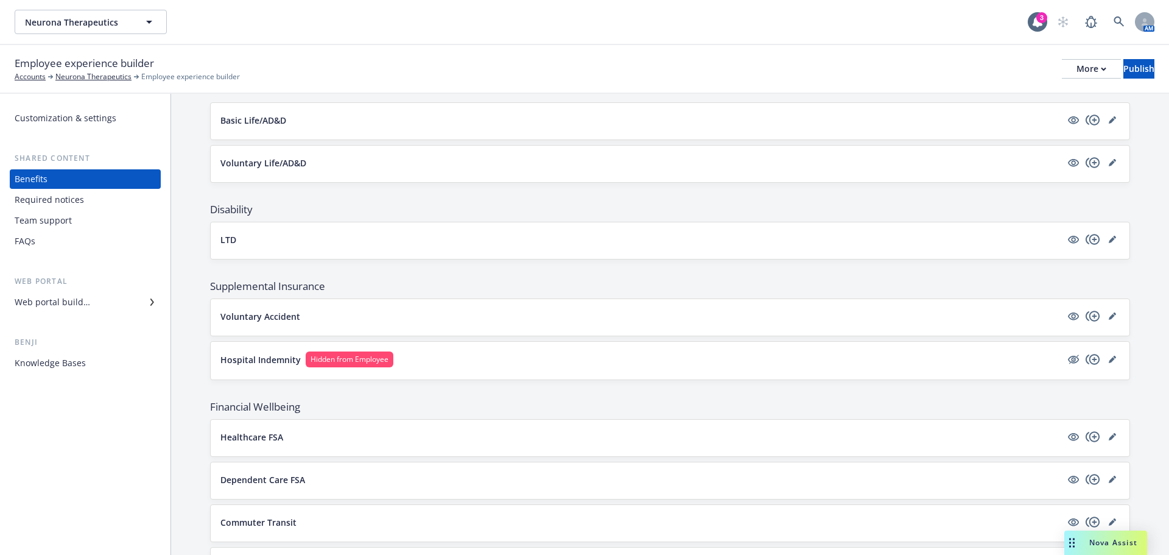
scroll to position [292, 0]
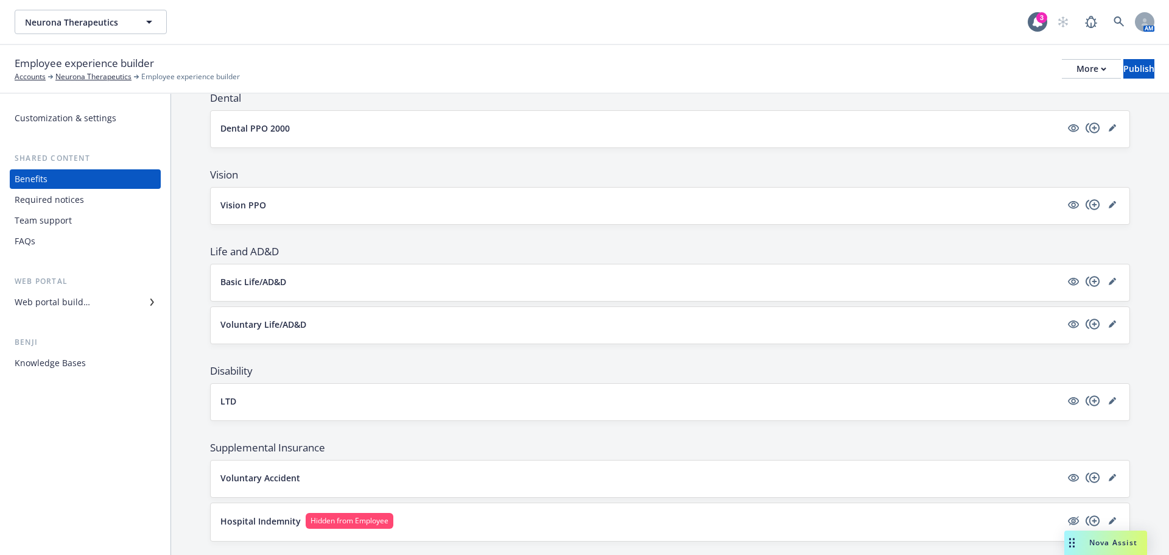
click at [90, 298] on div "Web portal builder" at bounding box center [85, 301] width 141 height 19
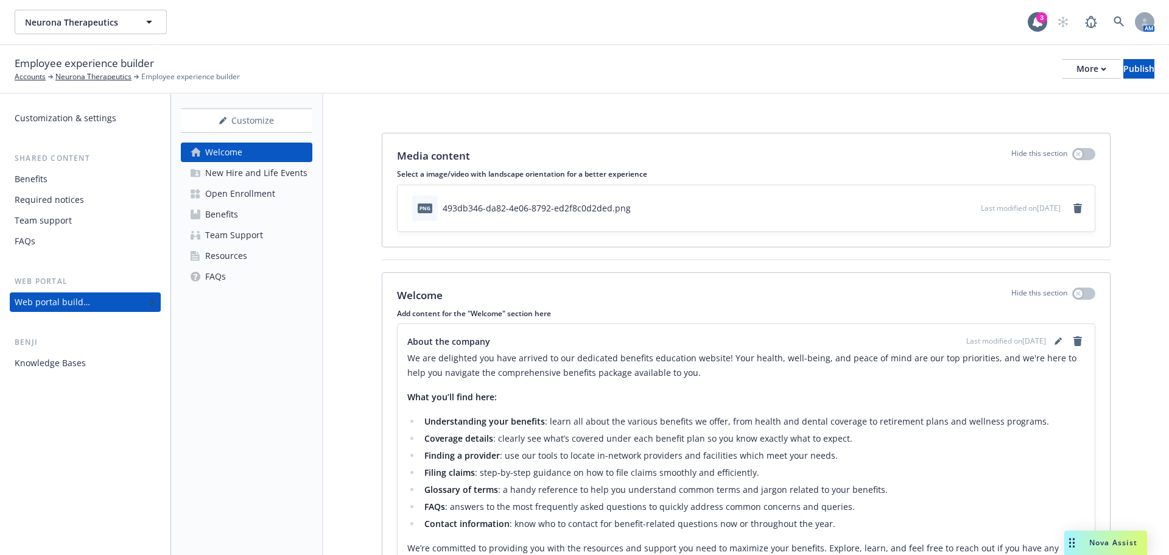
click at [224, 191] on div "Open Enrollment" at bounding box center [240, 193] width 70 height 19
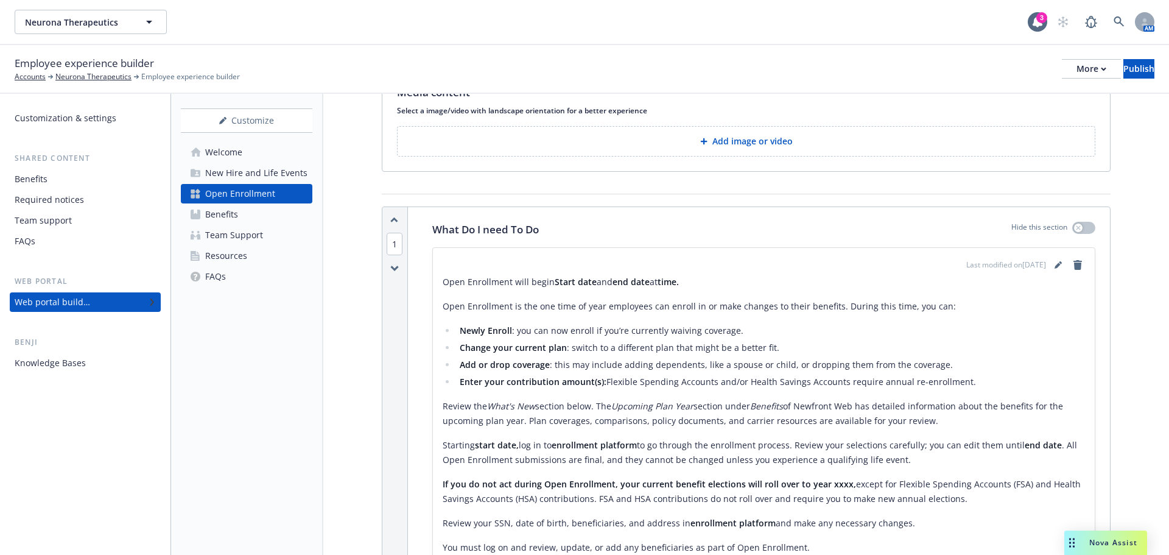
scroll to position [122, 0]
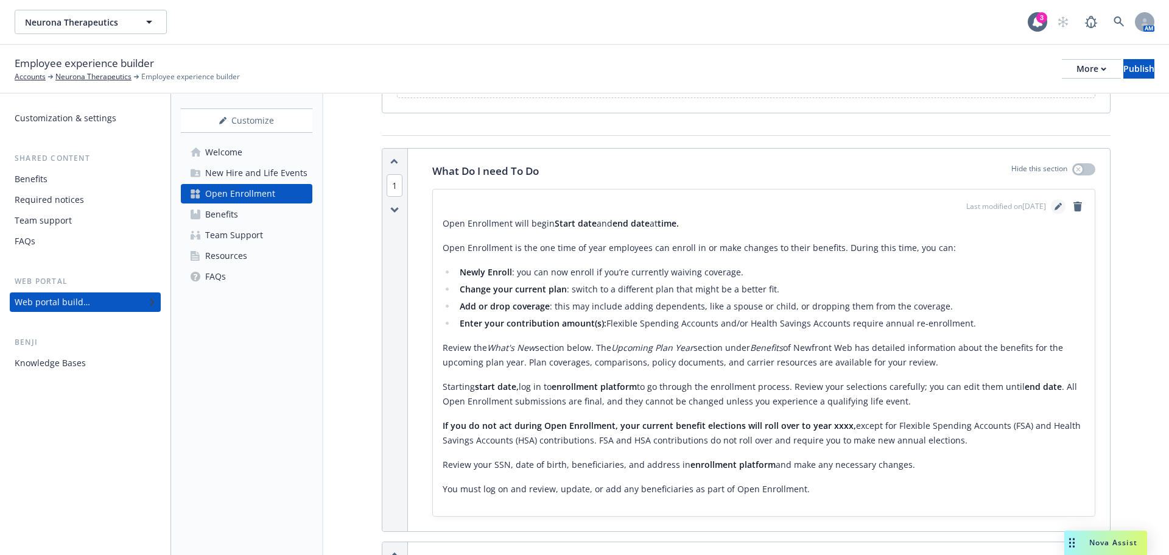
click at [1054, 205] on link "editPencil" at bounding box center [1058, 206] width 15 height 15
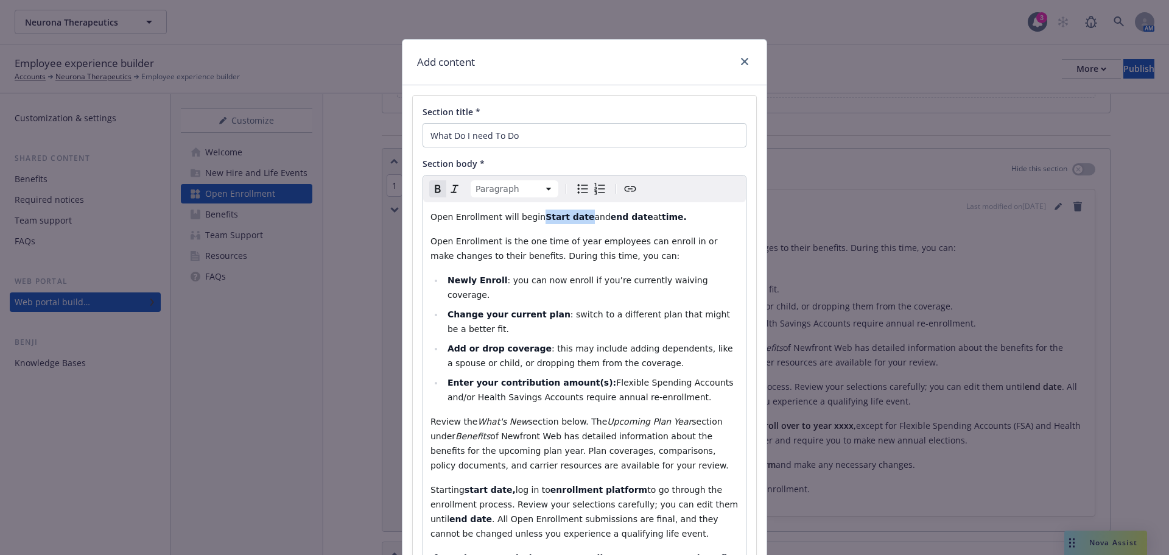
drag, startPoint x: 532, startPoint y: 218, endPoint x: 571, endPoint y: 220, distance: 38.4
click at [571, 220] on p "Open Enrollment will begin Start date and end date at time." at bounding box center [584, 216] width 308 height 15
drag, startPoint x: 650, startPoint y: 217, endPoint x: 628, endPoint y: 223, distance: 22.2
click at [628, 223] on p "Open Enrollment will begin November 10th and end date at time." at bounding box center [584, 216] width 308 height 15
drag, startPoint x: 481, startPoint y: 230, endPoint x: 471, endPoint y: 231, distance: 9.8
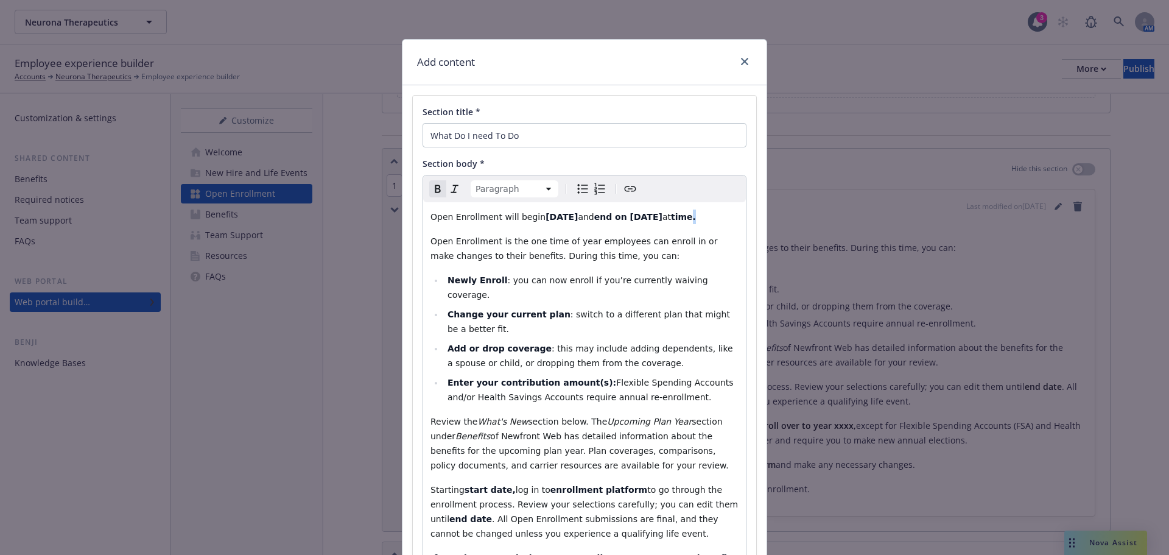
click at [471, 224] on p "Open Enrollment will begin November 10th and end on November 21st at time." at bounding box center [584, 216] width 308 height 15
click at [530, 241] on div "Open Enrollment will begin November 10th and end on November 21st at time. Open…" at bounding box center [584, 455] width 323 height 507
click at [423, 213] on div "Open Enrollment will begin November 10th and end on November 21st at time. Open…" at bounding box center [584, 455] width 323 height 507
drag, startPoint x: 424, startPoint y: 213, endPoint x: 445, endPoint y: 227, distance: 25.2
click at [445, 227] on div "Open Enrollment will begin November 10th and end on November 21st at time. Open…" at bounding box center [584, 455] width 323 height 507
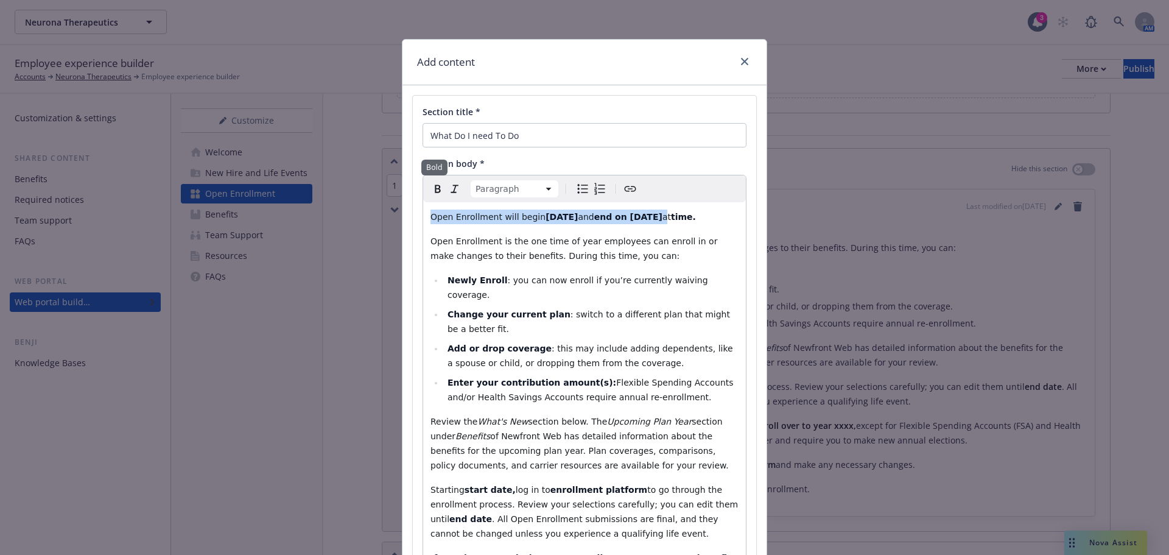
click at [433, 190] on icon "Bold" at bounding box center [437, 188] width 15 height 15
click at [433, 190] on icon "Remove bold" at bounding box center [437, 188] width 15 height 15
click at [494, 272] on div "Open Enrollment will begin November 10th and end on November 21st at time. Open…" at bounding box center [584, 455] width 323 height 507
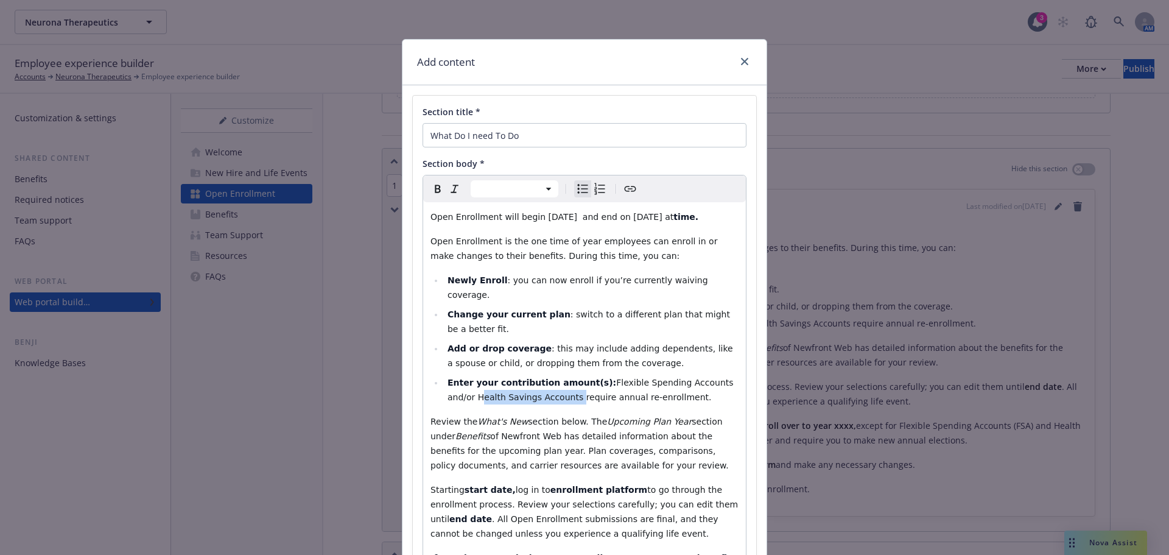
drag, startPoint x: 535, startPoint y: 381, endPoint x: 416, endPoint y: 380, distance: 118.7
click at [416, 380] on div "Section title * What Do I need To Do Section body * Paragraph Heading 1 Heading…" at bounding box center [584, 407] width 343 height 623
select select "paragraph"
click at [500, 416] on em "What's New" at bounding box center [502, 421] width 51 height 10
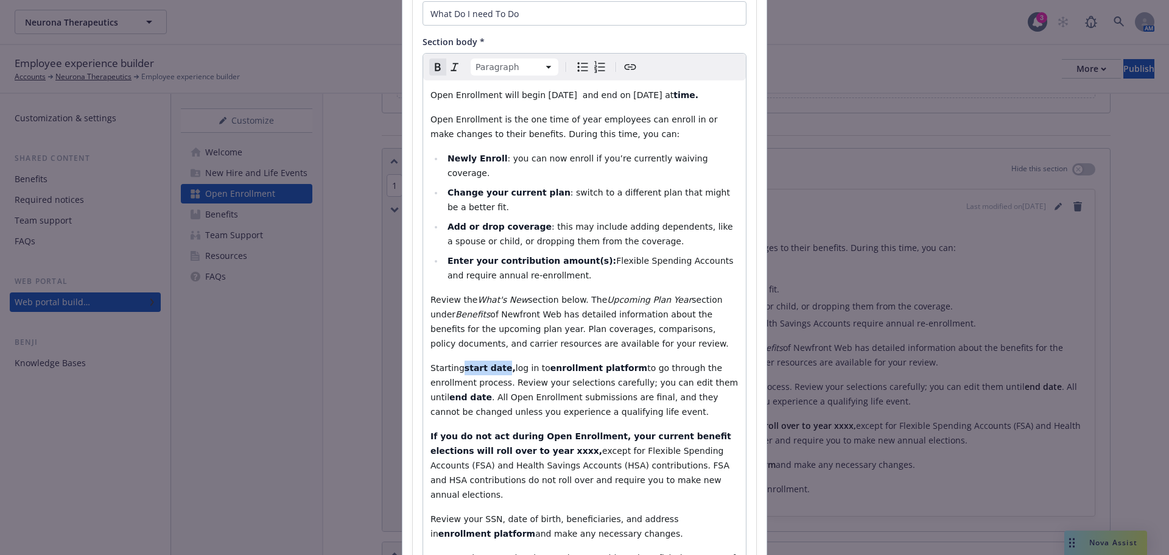
drag, startPoint x: 496, startPoint y: 354, endPoint x: 458, endPoint y: 352, distance: 37.8
click at [465, 363] on strong "start date," at bounding box center [490, 368] width 51 height 10
drag, startPoint x: 558, startPoint y: 353, endPoint x: 640, endPoint y: 354, distance: 81.6
click at [632, 363] on strong "enrollment platform" at bounding box center [583, 368] width 97 height 10
drag, startPoint x: 638, startPoint y: 362, endPoint x: 672, endPoint y: 364, distance: 34.1
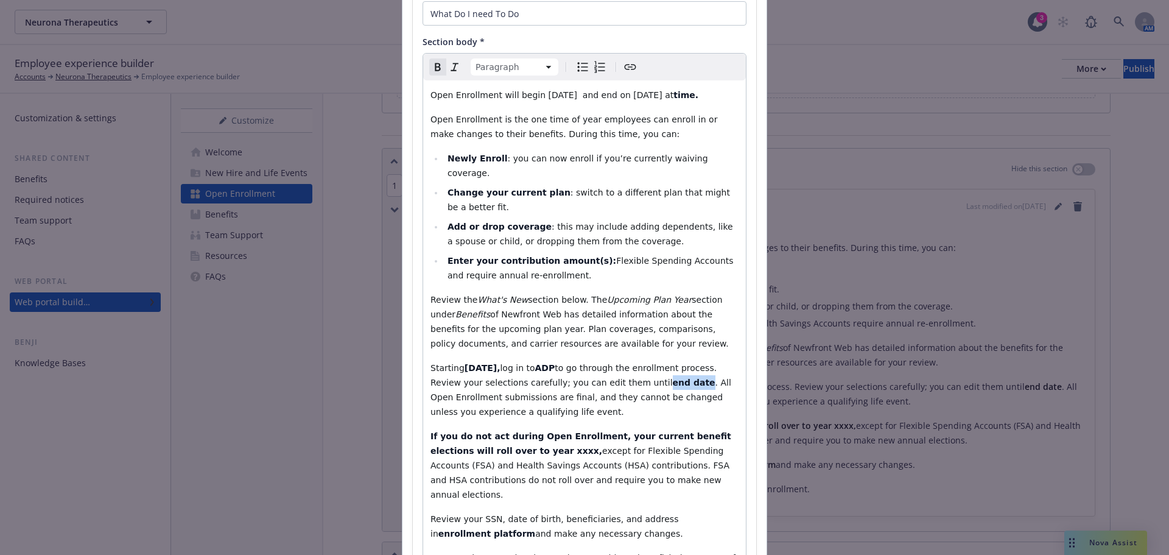
click at [673, 378] on strong "end date" at bounding box center [694, 383] width 43 height 10
click at [507, 441] on strong "If you do not act during Open Enrollment, your current benefit elections will r…" at bounding box center [582, 443] width 304 height 24
click at [493, 436] on strong "If you do not act during Open Enrollment, your current benefit elections will r…" at bounding box center [582, 443] width 304 height 24
click at [636, 431] on strong "If you do not act during Open Enrollment, your current benefit elections will r…" at bounding box center [582, 443] width 304 height 24
drag, startPoint x: 510, startPoint y: 434, endPoint x: 461, endPoint y: 435, distance: 48.7
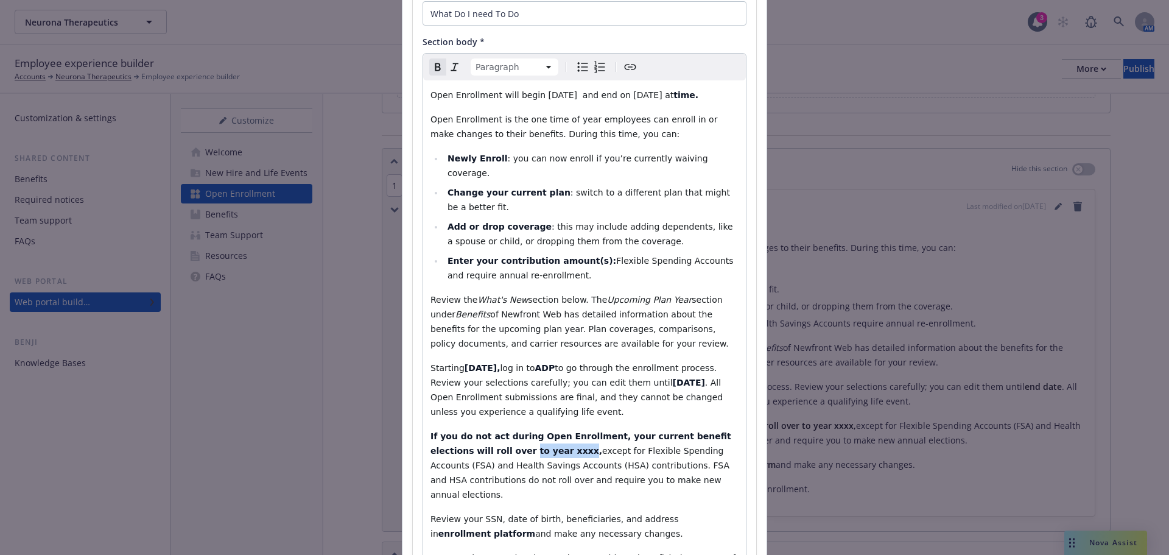
click at [461, 435] on strong "If you do not act during Open Enrollment, your current benefit elections will r…" at bounding box center [582, 443] width 304 height 24
click at [576, 529] on span "and make any necessary changes." at bounding box center [609, 534] width 148 height 10
drag, startPoint x: 653, startPoint y: 488, endPoint x: 462, endPoint y: 508, distance: 191.6
click at [462, 511] on p "Review your SSN, date of birth, beneficiaries, and address in enrollment platfo…" at bounding box center [584, 525] width 308 height 29
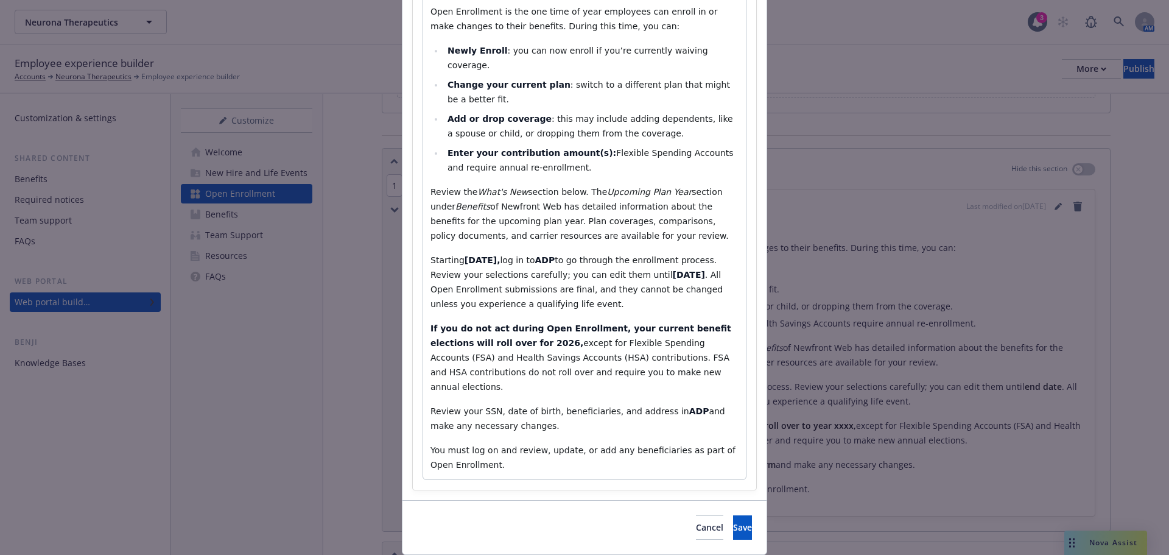
scroll to position [239, 0]
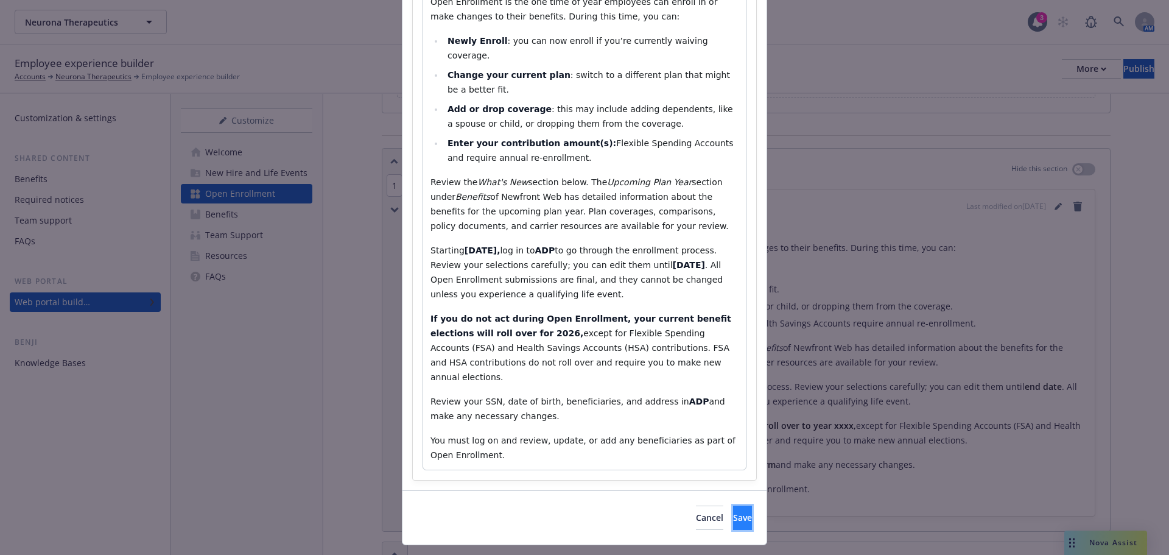
click at [733, 511] on span "Save" at bounding box center [742, 517] width 19 height 12
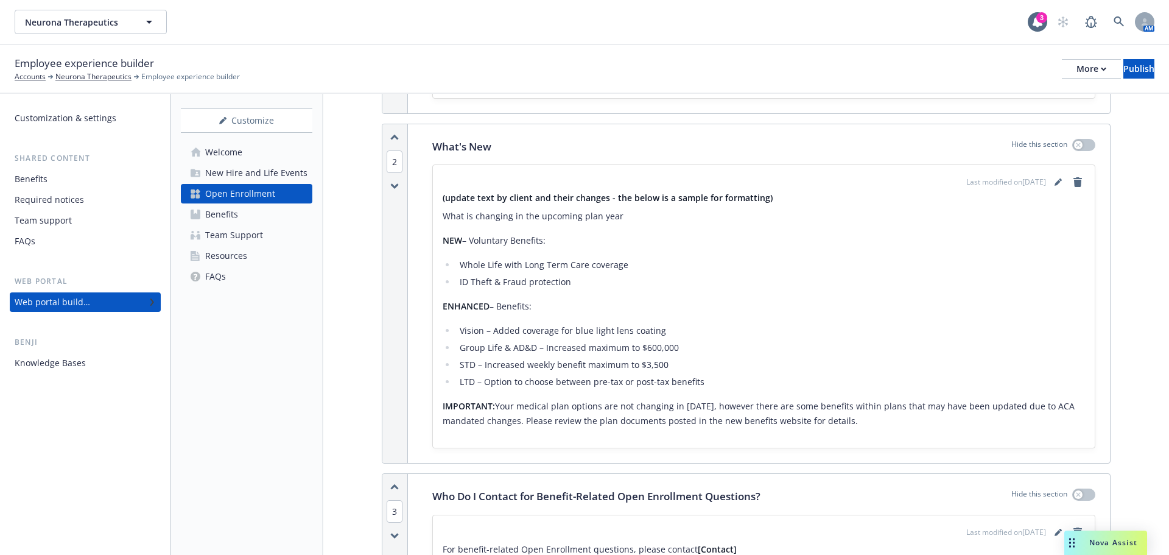
scroll to position [548, 0]
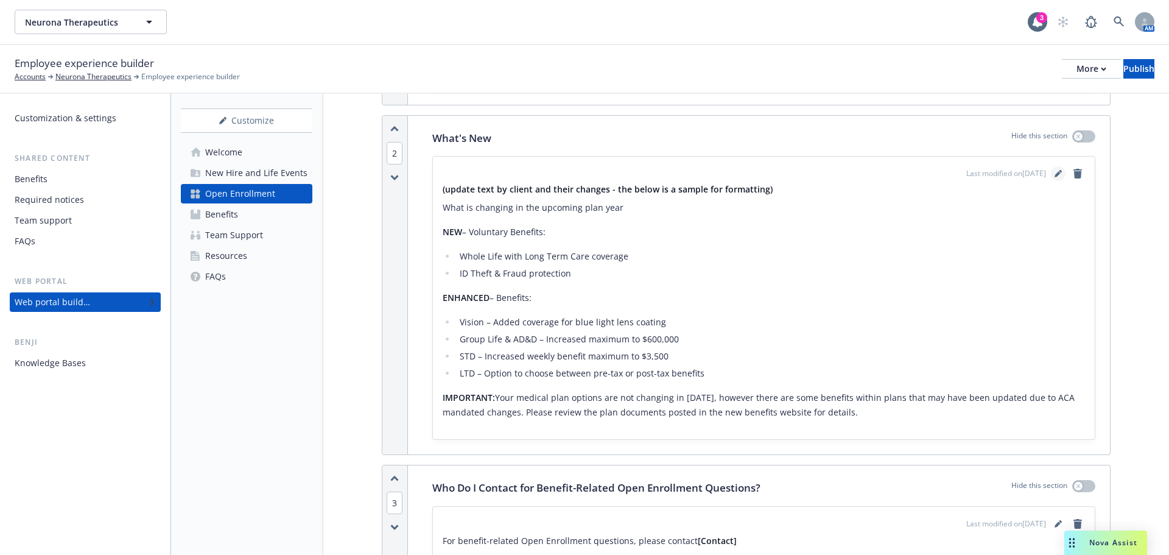
click at [1055, 170] on icon "editPencil" at bounding box center [1058, 173] width 7 height 7
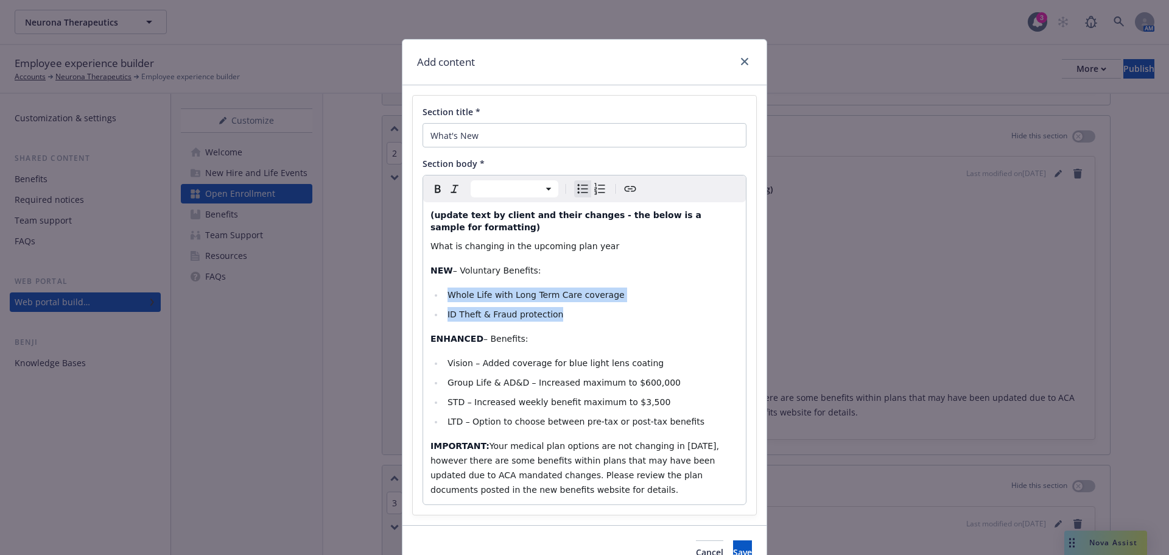
drag, startPoint x: 557, startPoint y: 301, endPoint x: 442, endPoint y: 277, distance: 117.5
click at [442, 287] on ul "Whole Life with Long Term Care coverage​ ID Theft & Fraud protection​" at bounding box center [584, 304] width 308 height 34
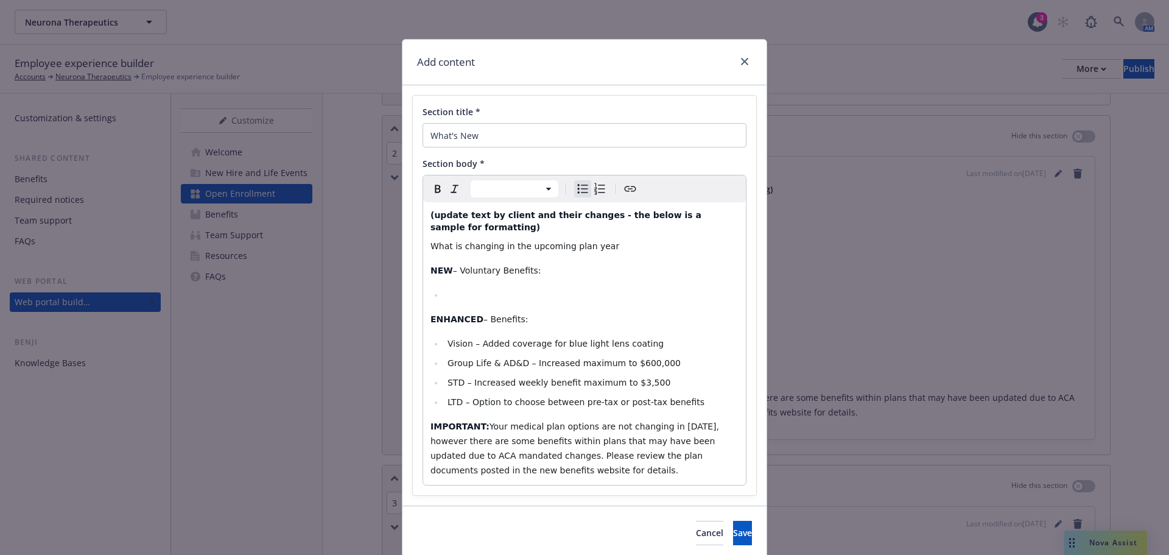
select select "paragraph"
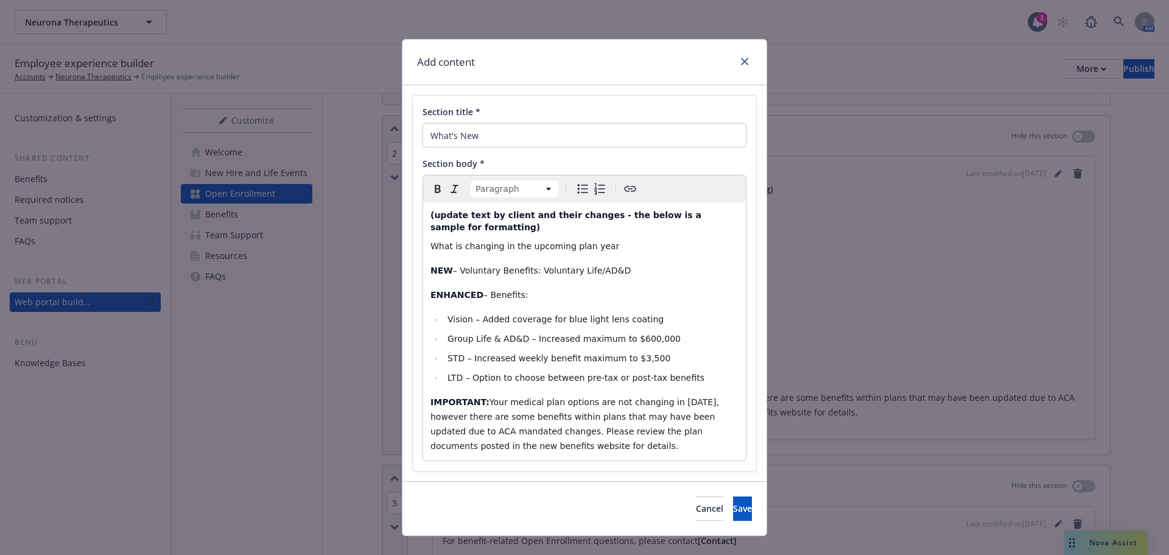
click at [459, 293] on div "(update text by client and their changes - the below is a sample for formatting…" at bounding box center [584, 331] width 323 height 258
select select "paragraph"
click at [577, 290] on p "ENHANCED – Benefits:​" at bounding box center [584, 294] width 308 height 15
click at [455, 265] on span "– Voluntary Benefits:​ Voluntary Life/AD&D" at bounding box center [542, 270] width 178 height 10
click at [527, 265] on span "– Voluntary Benefits:​ Voluntary Life/AD&D" at bounding box center [542, 270] width 178 height 10
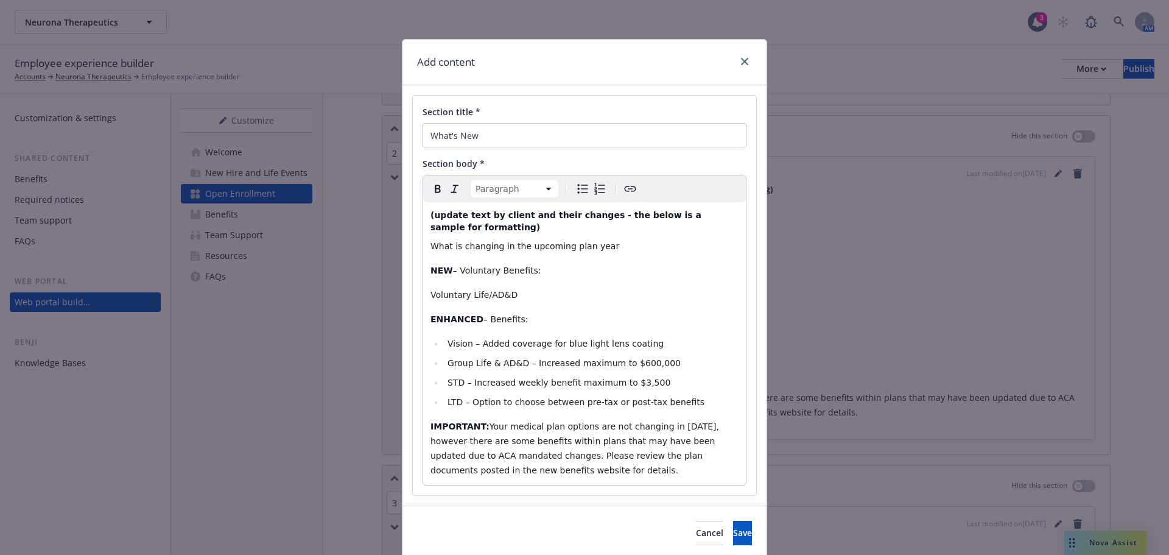
click at [575, 185] on icon "Bulleted list" at bounding box center [582, 188] width 15 height 15
click at [452, 343] on ul "Vision – Added coverage for blue light lens coating​ Group Life & AD&D – Increa…" at bounding box center [584, 372] width 308 height 73
click at [448, 339] on span "Vision – Added coverage for blue light lens coating​" at bounding box center [556, 344] width 216 height 10
click at [591, 358] on span "Group Life & AD&D – Increased maximum to $600,000​" at bounding box center [564, 363] width 233 height 10
select select "paragraph"
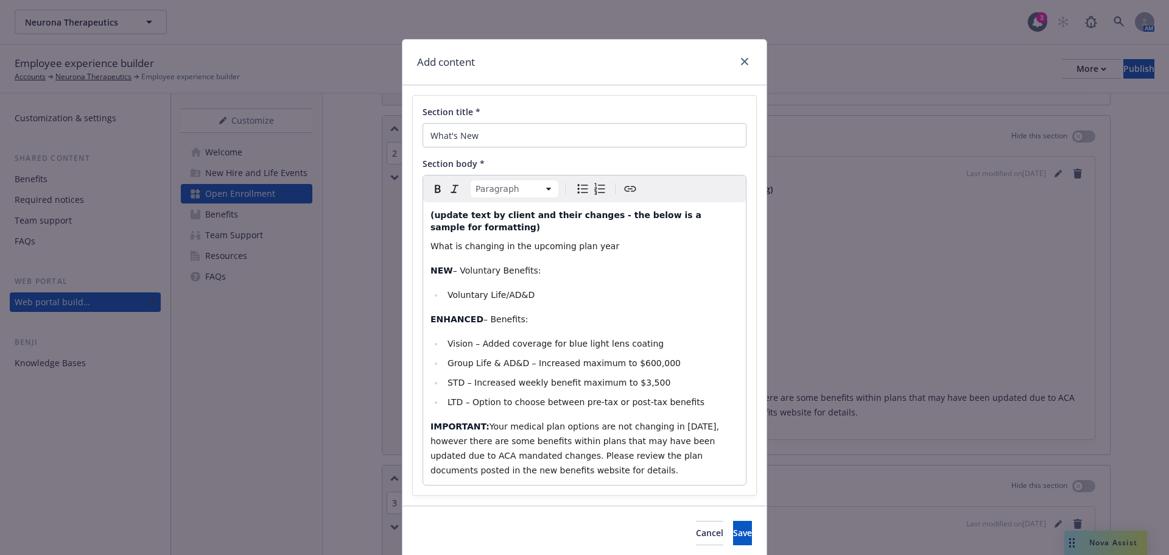
click at [491, 421] on span "Your medical plan options are not changing in 2025, however there are some bene…" at bounding box center [575, 448] width 291 height 54
click at [640, 421] on span "Your medical plan options are not changing in 2025, however there are some bene…" at bounding box center [575, 448] width 291 height 54
click at [675, 421] on span "Your medical plan options are not changing in 2025, however there are some bene…" at bounding box center [575, 448] width 291 height 54
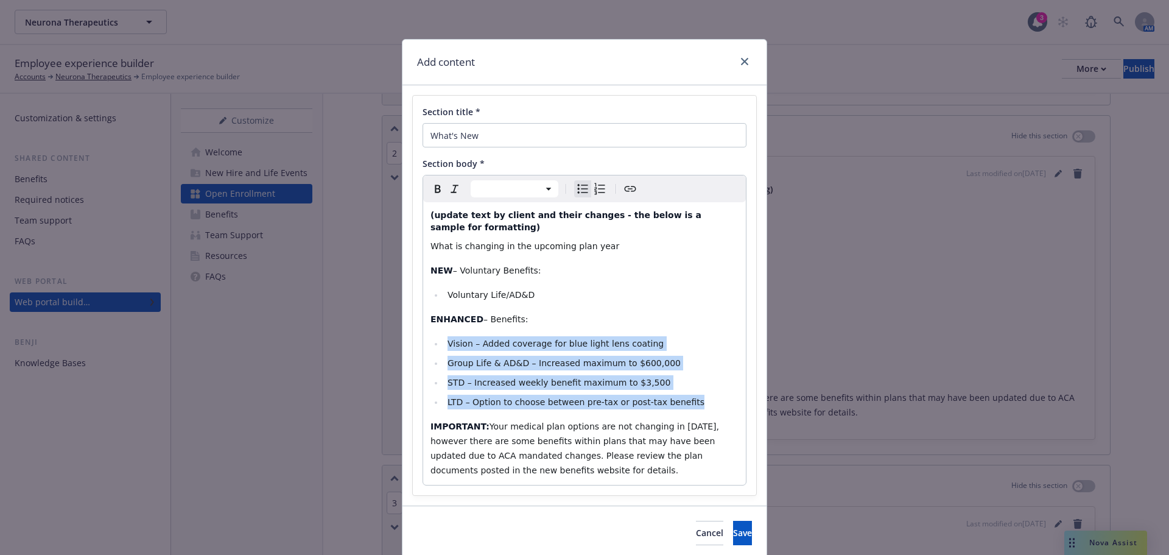
drag, startPoint x: 441, startPoint y: 329, endPoint x: 681, endPoint y: 379, distance: 244.4
click at [681, 379] on ul "Vision – Added coverage for blue light lens coating​ Group Life & AD&D – Increa…" at bounding box center [584, 372] width 308 height 73
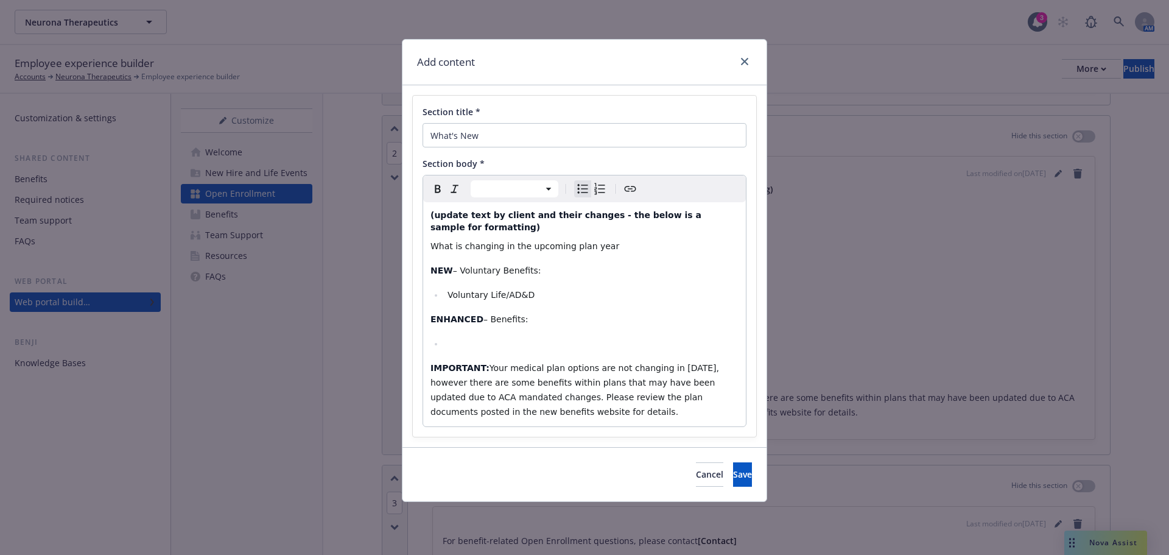
select select "paragraph"
click at [527, 312] on p "ENHANCED – Benefits:​" at bounding box center [584, 319] width 308 height 15
click at [463, 265] on span "– Voluntary Benefits:​" at bounding box center [497, 270] width 88 height 10
click at [458, 265] on span "– Voluntary Benefits:​" at bounding box center [497, 270] width 88 height 10
click at [462, 265] on span "– Voluntary Benefits:​" at bounding box center [497, 270] width 88 height 10
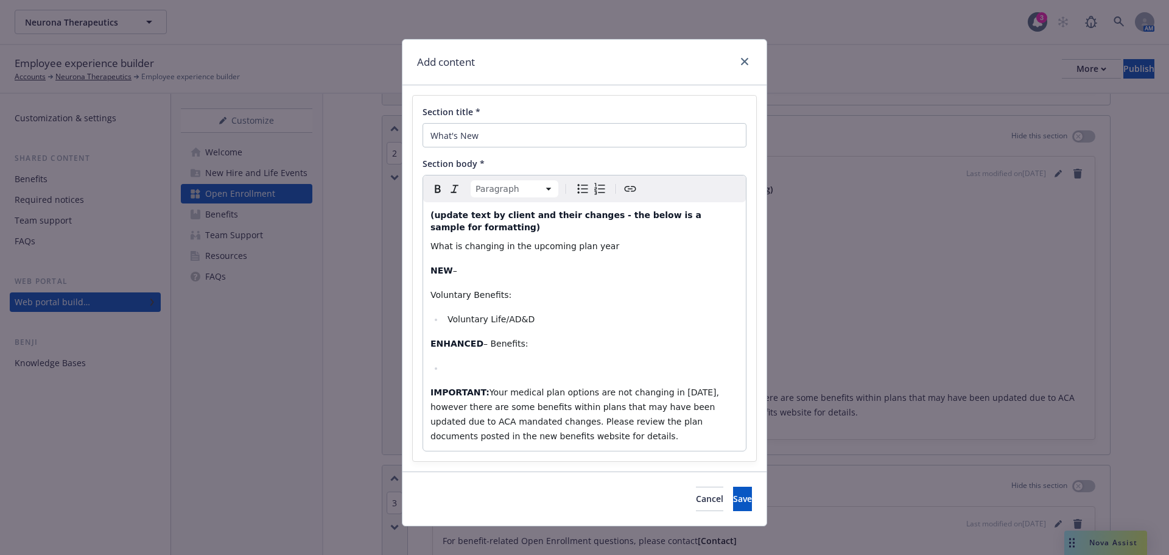
click at [449, 314] on span "Voluntary Life/AD&D" at bounding box center [491, 319] width 87 height 10
select select "paragraph"
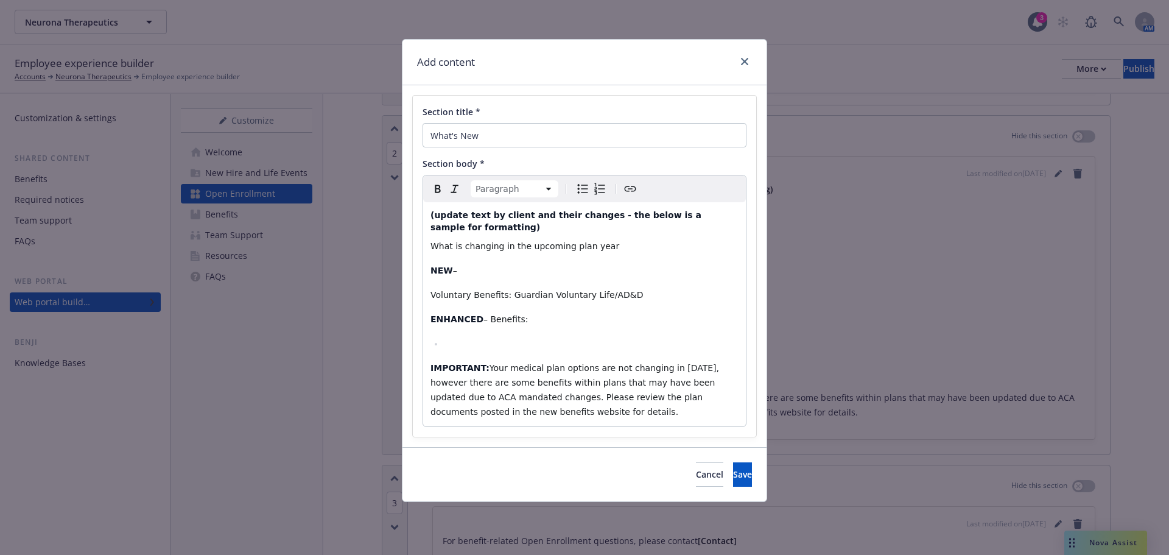
click at [622, 287] on p "Voluntary Benefits:​ Guardian Voluntary Life/AD&D" at bounding box center [584, 294] width 308 height 15
click at [733, 466] on button "Save" at bounding box center [742, 474] width 19 height 24
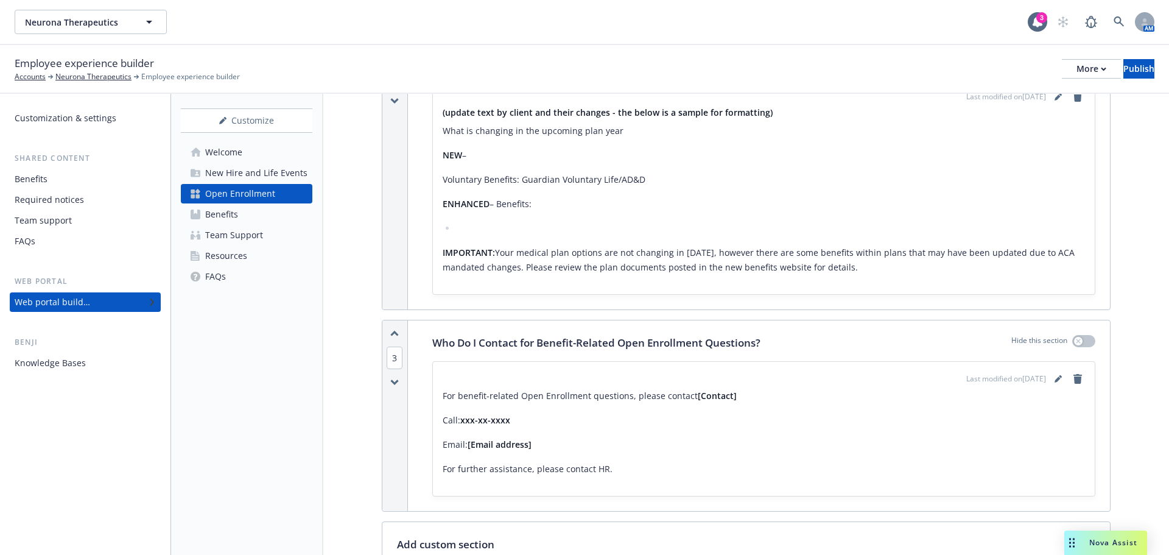
scroll to position [731, 0]
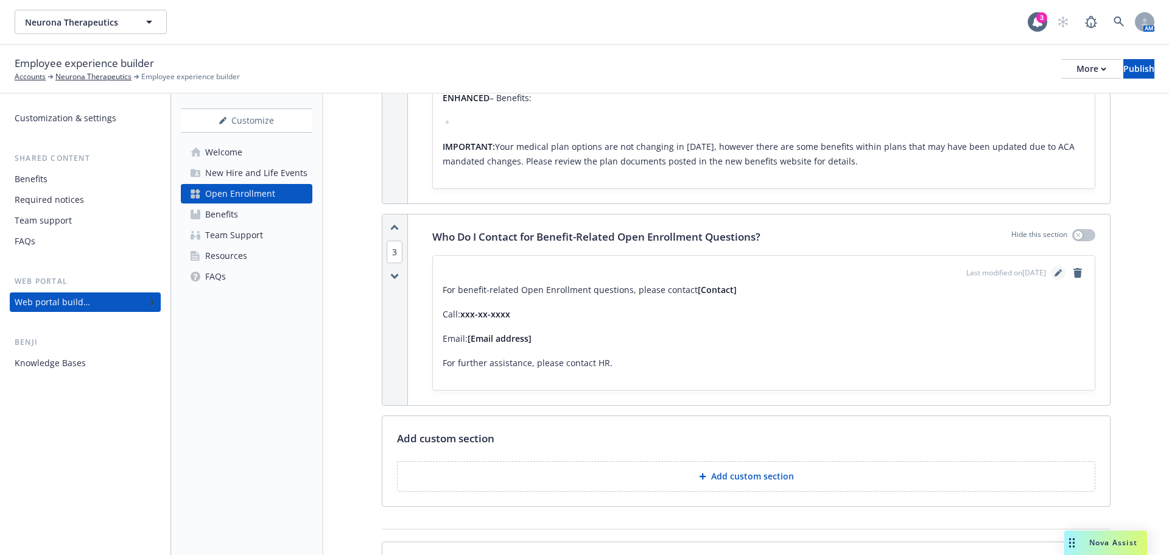
click at [1059, 270] on icon "editPencil" at bounding box center [1060, 270] width 3 height 3
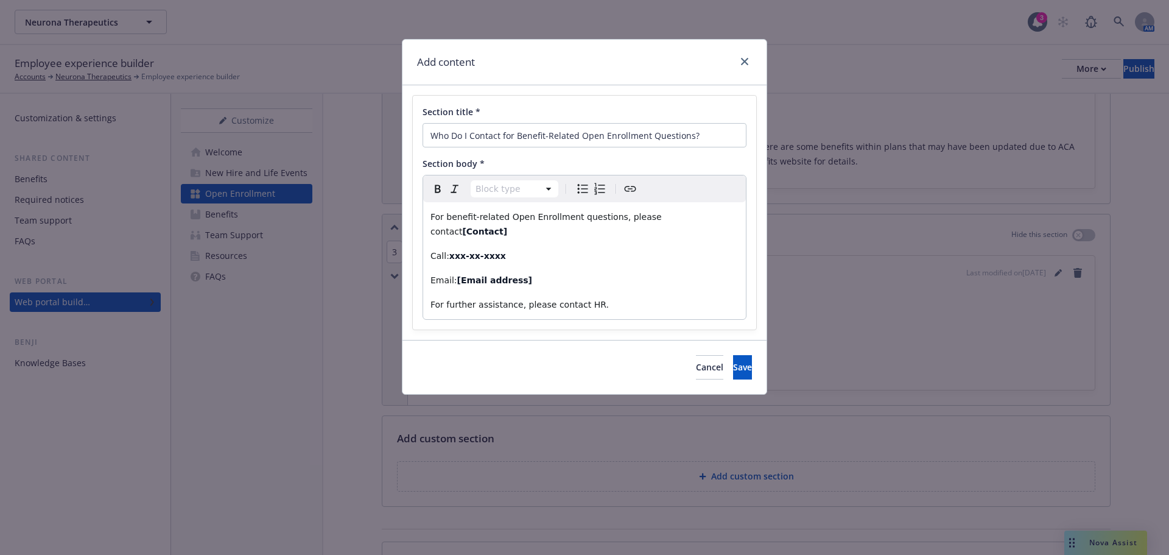
click at [527, 248] on p "Call: xxx-xx-xxxx" at bounding box center [584, 255] width 308 height 15
drag, startPoint x: 531, startPoint y: 250, endPoint x: 666, endPoint y: 218, distance: 138.2
click at [666, 218] on div "For benefit-related Open Enrollment questions, please contact [Contact] Call: x…" at bounding box center [584, 260] width 323 height 117
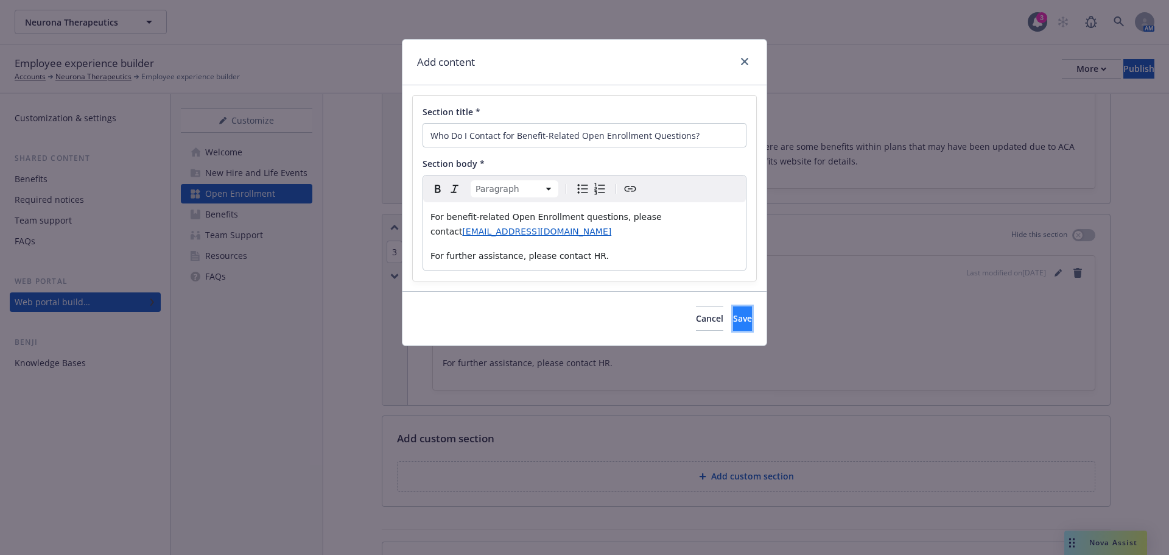
click at [733, 321] on span "Save" at bounding box center [742, 318] width 19 height 12
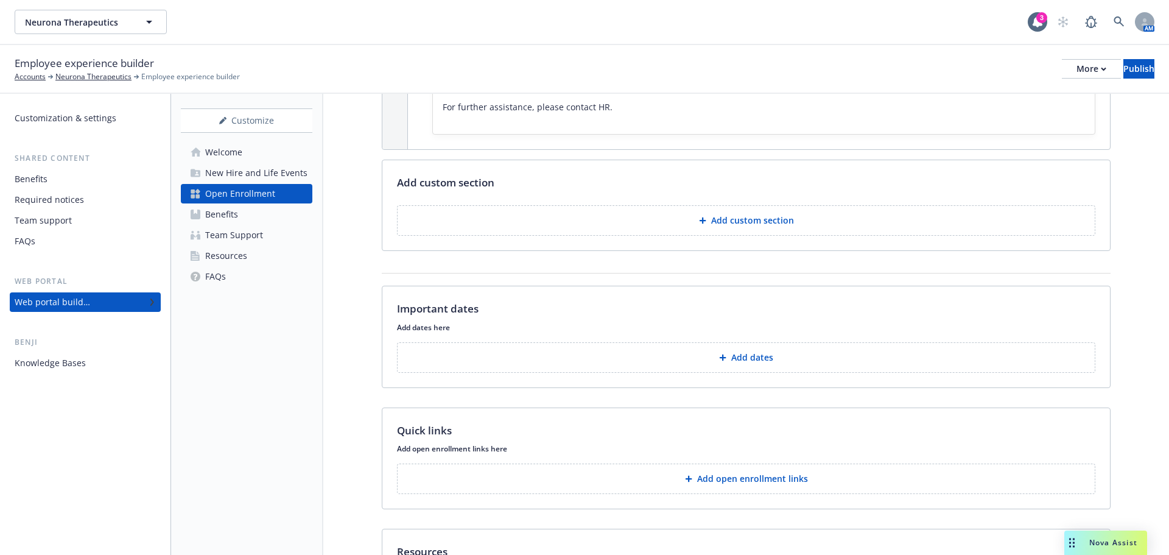
scroll to position [1035, 0]
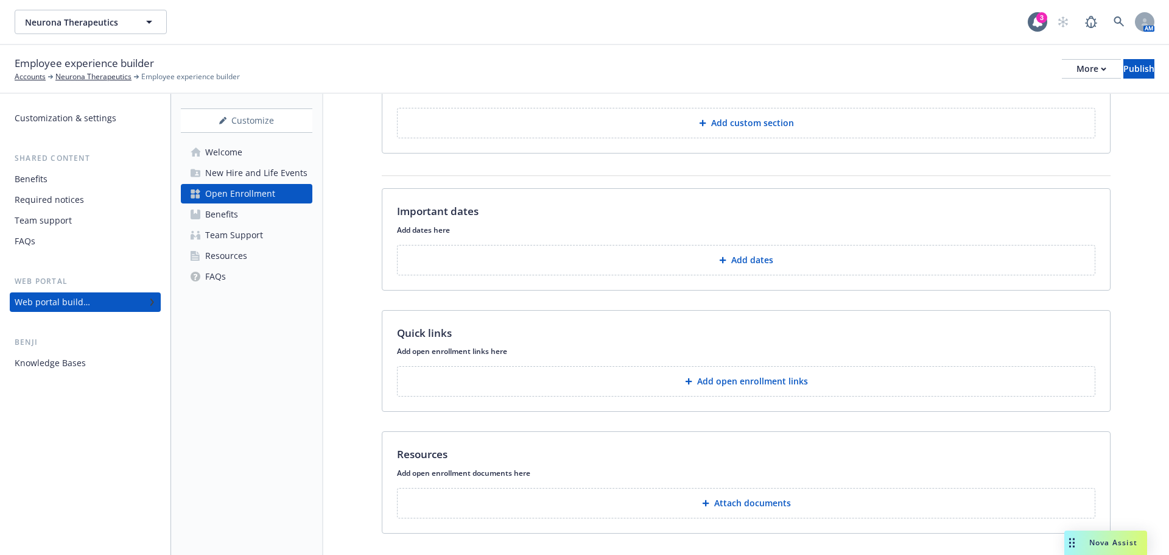
click at [731, 255] on p "Add dates" at bounding box center [752, 260] width 42 height 12
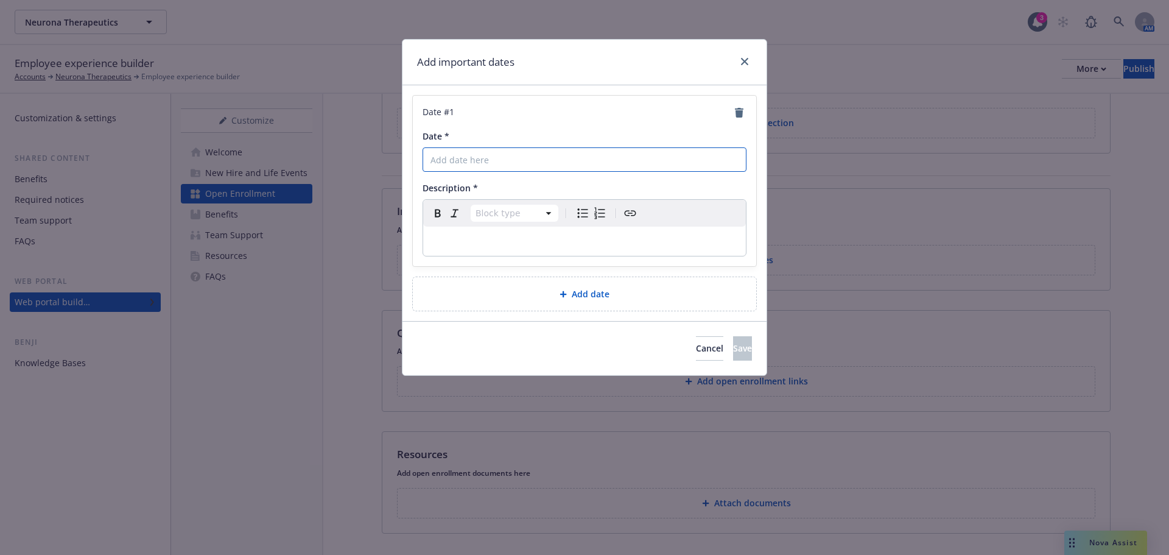
click at [541, 152] on input "Date *" at bounding box center [585, 159] width 324 height 24
type input "November 7, 2025"
click at [510, 247] on p "editable markdown" at bounding box center [584, 241] width 308 height 15
click at [733, 357] on button "Save" at bounding box center [742, 348] width 19 height 24
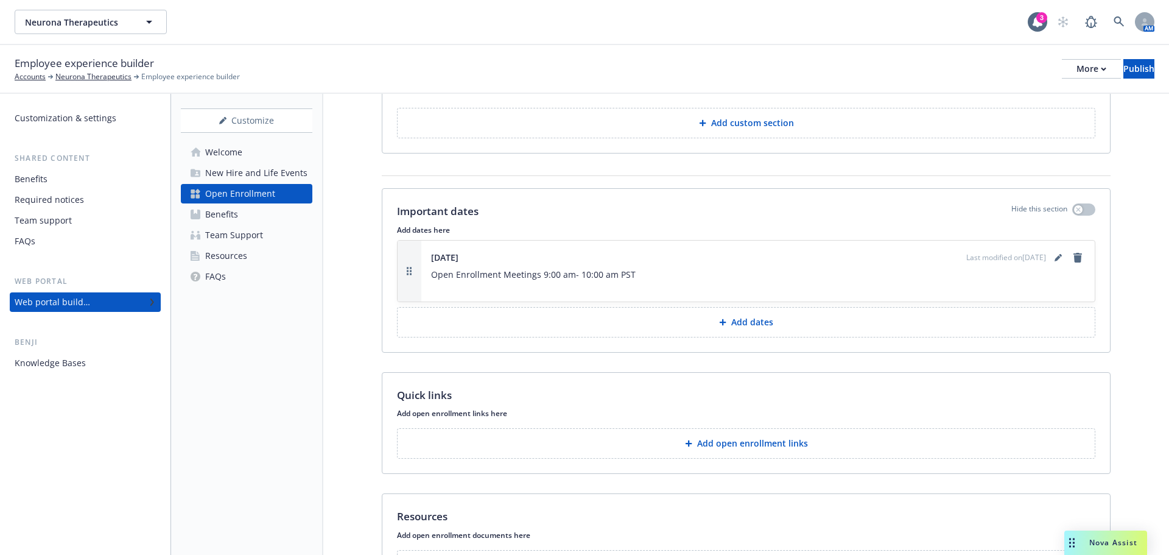
click at [792, 314] on button "Add dates" at bounding box center [746, 322] width 698 height 30
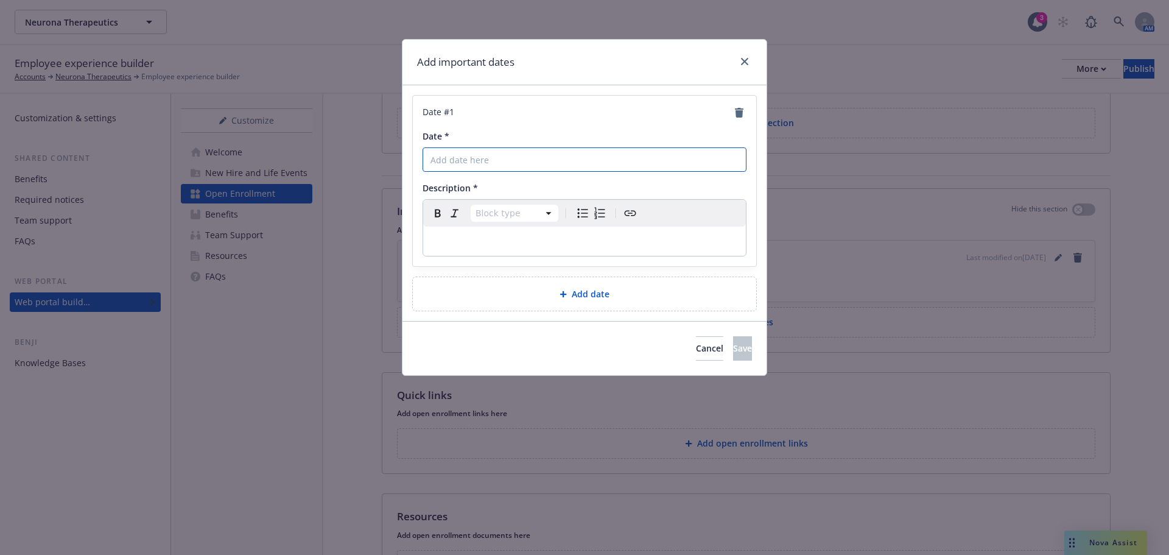
click at [527, 167] on input "Date *" at bounding box center [585, 159] width 324 height 24
type input "[DATE]"
click at [506, 236] on p "editable markdown" at bounding box center [584, 241] width 308 height 15
click at [564, 304] on div "Add date" at bounding box center [584, 293] width 343 height 33
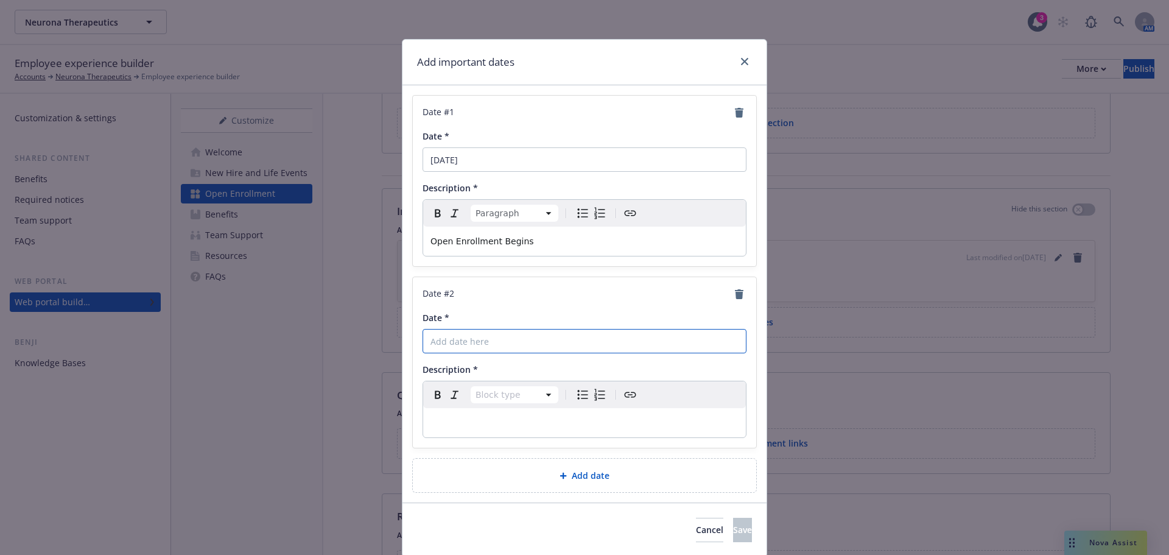
click at [438, 341] on input "Date *" at bounding box center [585, 341] width 324 height 24
type input "[DATE]"
drag, startPoint x: 543, startPoint y: 424, endPoint x: 542, endPoint y: 410, distance: 14.1
click at [543, 423] on p "editable markdown" at bounding box center [584, 422] width 308 height 15
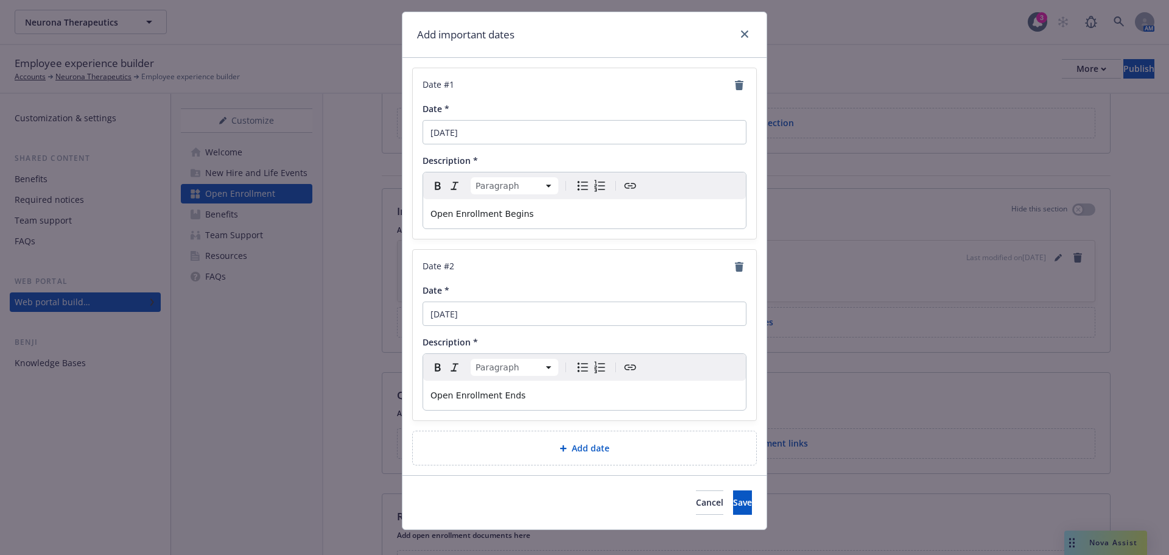
scroll to position [41, 0]
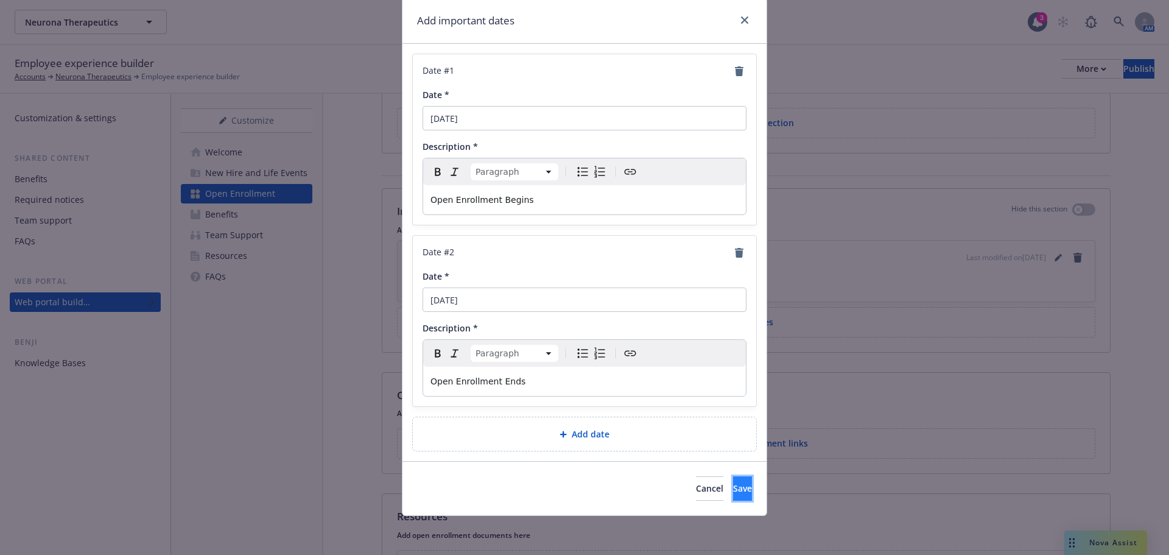
click at [733, 484] on button "Save" at bounding box center [742, 488] width 19 height 24
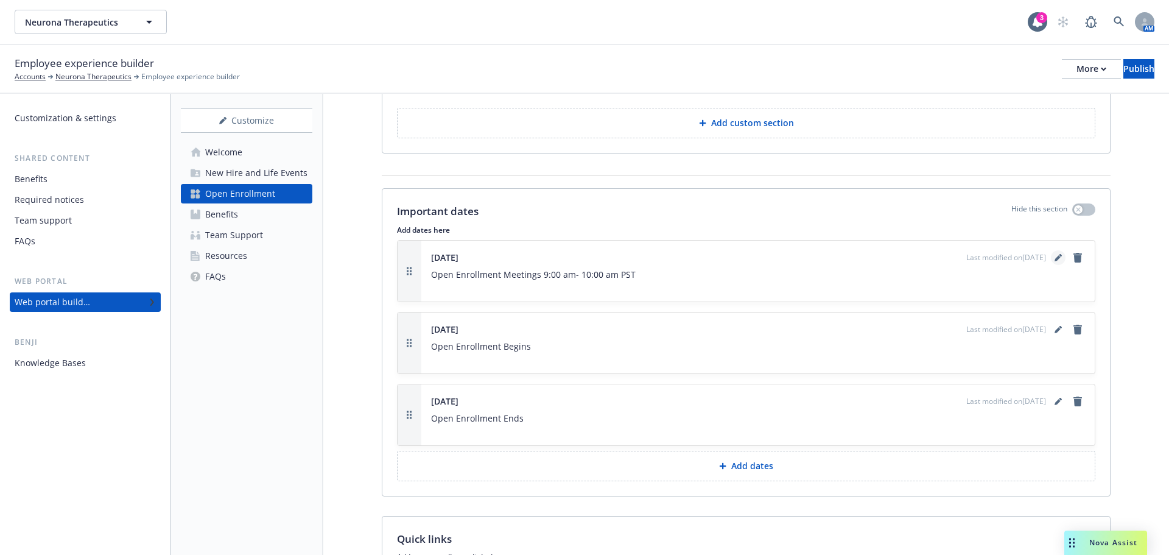
click at [1053, 259] on link "editPencil" at bounding box center [1058, 257] width 15 height 15
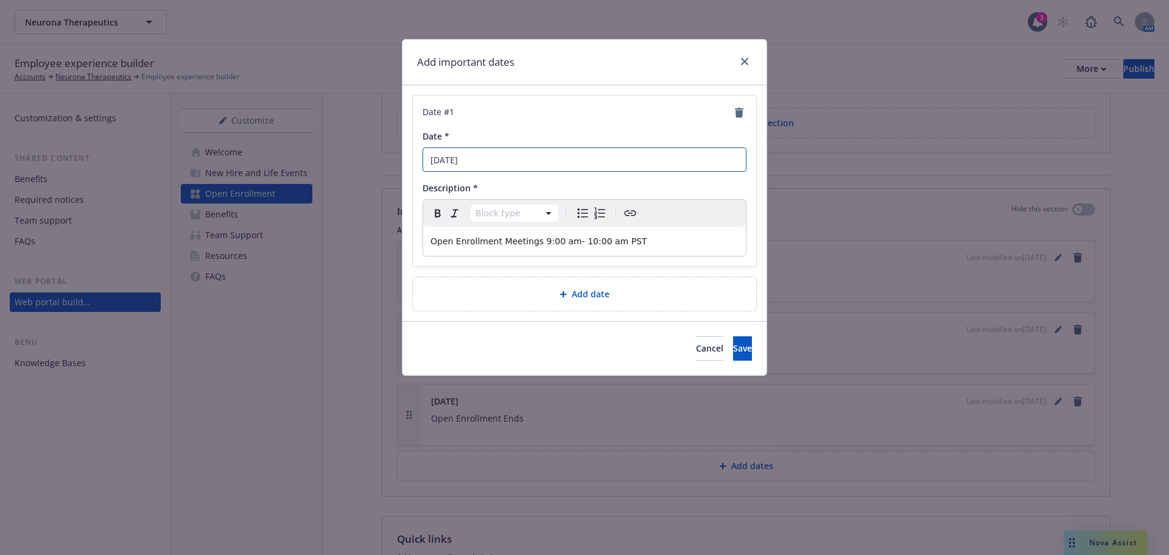
drag, startPoint x: 517, startPoint y: 156, endPoint x: 479, endPoint y: 163, distance: 38.3
click at [479, 163] on input "November 7, 2025" at bounding box center [585, 159] width 324 height 24
type input "[DATE]"
click at [733, 357] on button "Save" at bounding box center [742, 348] width 19 height 24
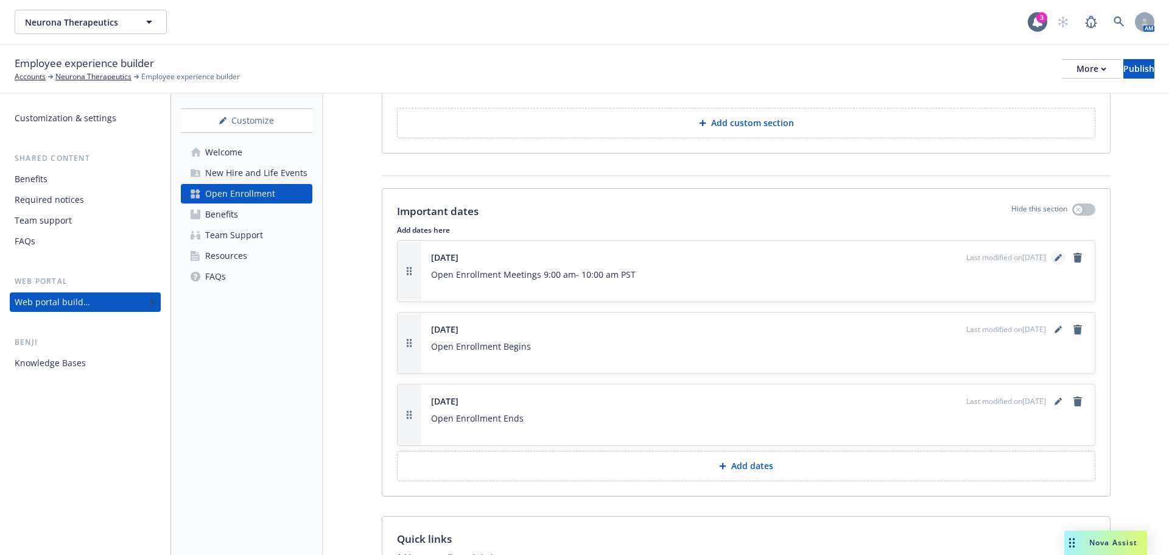
click at [1055, 258] on link "editPencil" at bounding box center [1058, 257] width 15 height 15
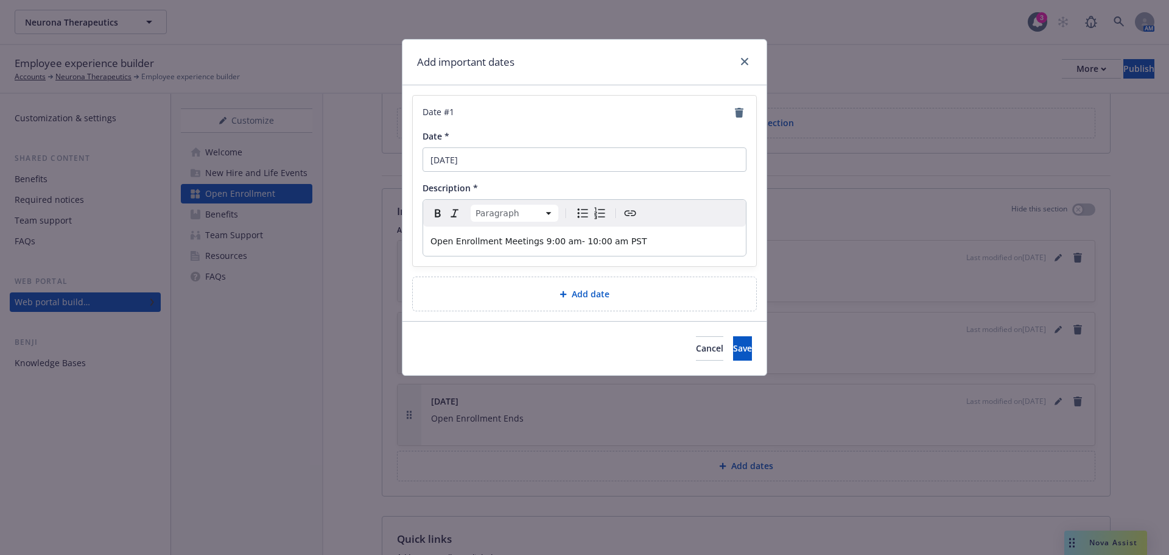
click at [530, 237] on span "Open Enrollment Meetings 9:00 am- 10:00 am PST" at bounding box center [538, 241] width 217 height 10
click at [530, 239] on span "Open Enrollment Meetings 9:00 am- 10:00 am PST" at bounding box center [538, 241] width 217 height 10
click at [429, 245] on div "Open Enrollment Meeting 9:00 am- 10:00 am PST" at bounding box center [584, 241] width 323 height 29
click at [733, 348] on span "Save" at bounding box center [742, 348] width 19 height 12
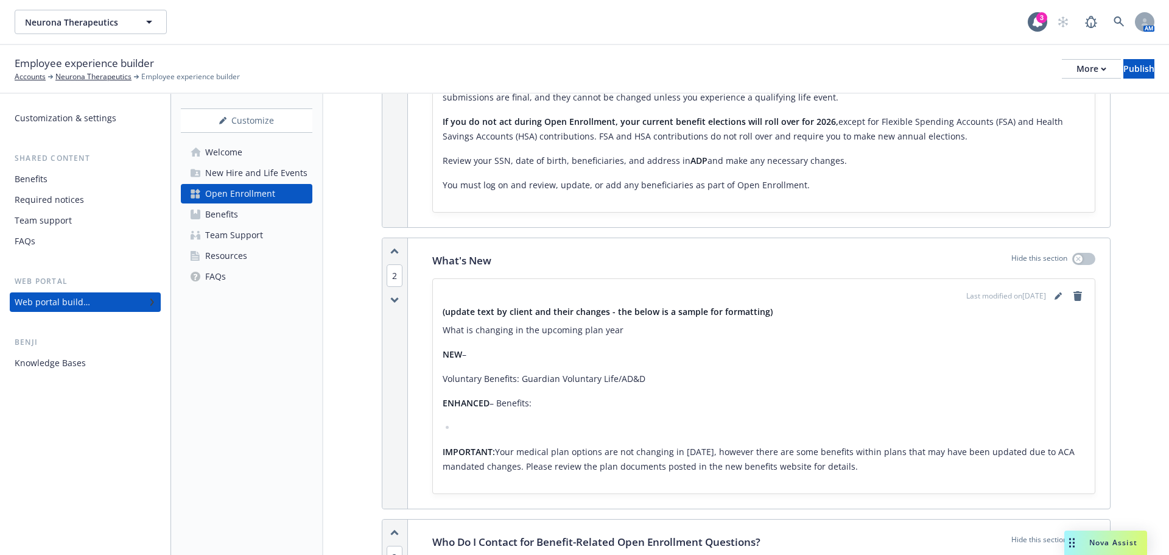
scroll to position [426, 0]
click at [1059, 294] on icon "editPencil" at bounding box center [1060, 293] width 3 height 3
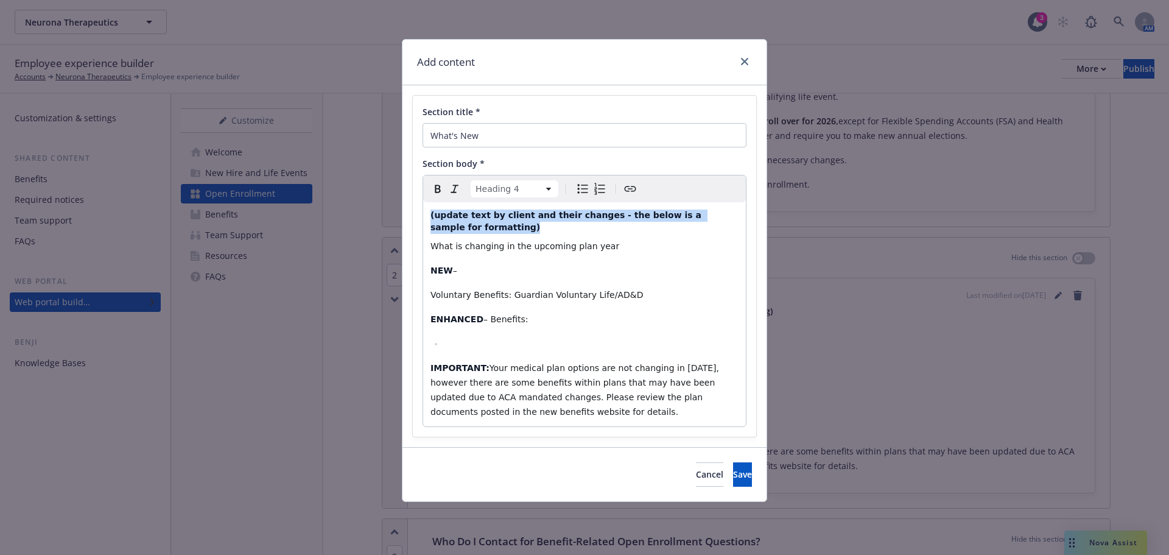
drag, startPoint x: 740, startPoint y: 215, endPoint x: 418, endPoint y: 214, distance: 321.5
click at [418, 214] on div "Section title * What's New Section body * Heading 4 Paragraph Heading 1 Heading…" at bounding box center [584, 266] width 343 height 341
select select "paragraph"
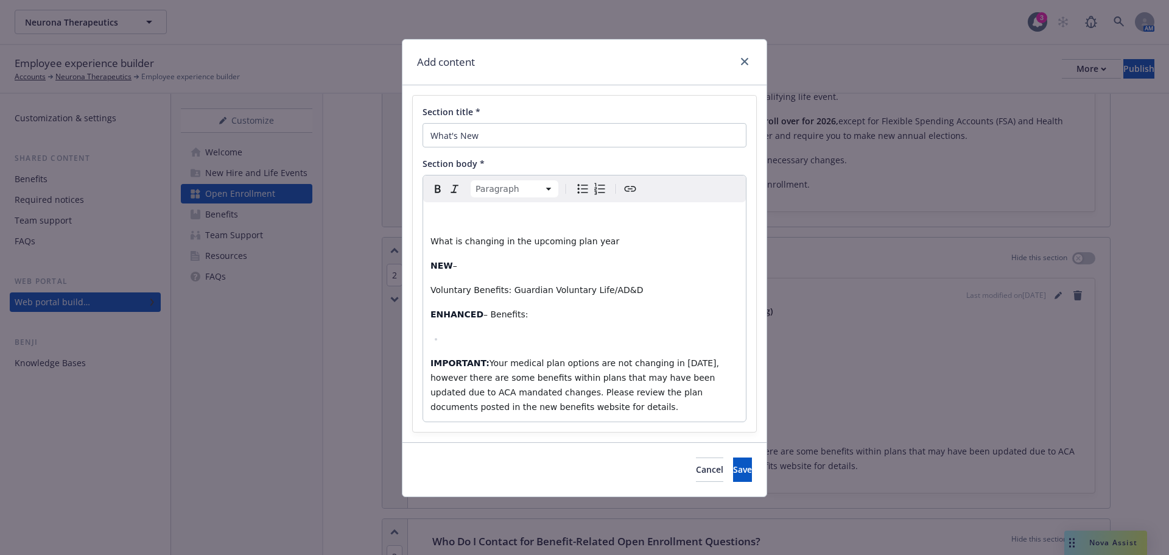
click at [479, 230] on div "What is changing in the upcoming plan year NEW – Voluntary Benefits:​ Guardian …" at bounding box center [584, 311] width 323 height 219
click at [438, 241] on span "What is changing in the upcoming plan year" at bounding box center [524, 241] width 189 height 10
click at [430, 239] on span "What is changing in the upcoming plan year" at bounding box center [524, 241] width 189 height 10
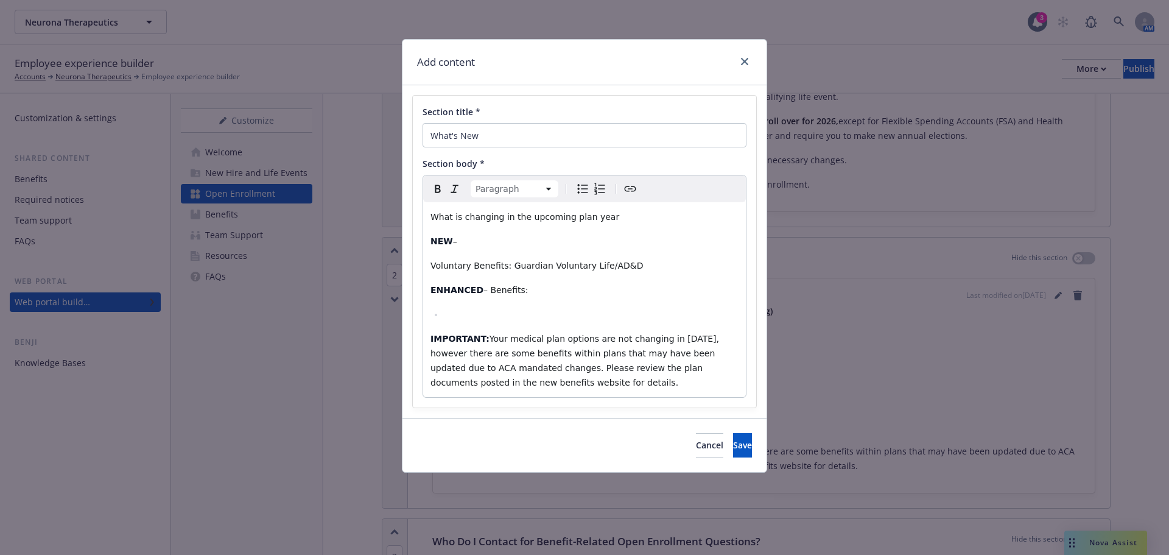
click at [462, 246] on p "NEW –" at bounding box center [584, 241] width 308 height 15
drag, startPoint x: 623, startPoint y: 267, endPoint x: 423, endPoint y: 261, distance: 199.8
click at [423, 261] on div "What is changing in the upcoming plan year NEW – Voluntary Benefits:​ Guardian …" at bounding box center [584, 299] width 323 height 195
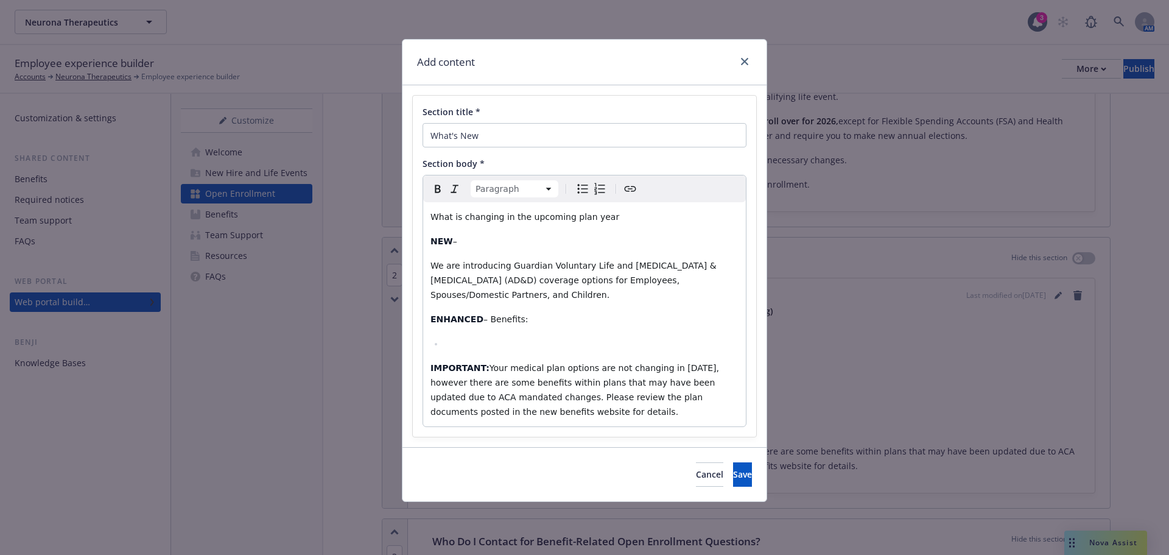
click at [468, 239] on p "NEW –" at bounding box center [584, 241] width 308 height 15
click at [463, 238] on p "NEW –" at bounding box center [584, 241] width 308 height 15
click at [434, 262] on span "We are introducing Guardian Voluntary Life and Accidental Death & Dismemberment…" at bounding box center [574, 280] width 289 height 39
click at [529, 317] on p "ENHANCED – Benefits:​" at bounding box center [584, 319] width 308 height 15
drag, startPoint x: 541, startPoint y: 320, endPoint x: 431, endPoint y: 306, distance: 111.1
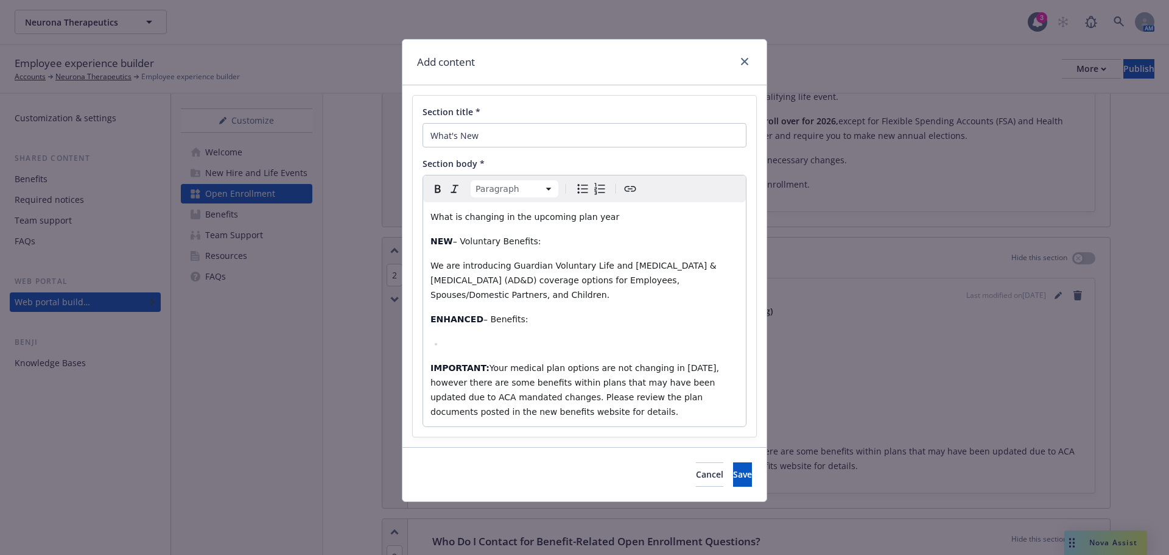
click at [431, 306] on div "What is changing in the upcoming plan year NEW – Voluntary Benefits: We are int…" at bounding box center [584, 314] width 323 height 224
drag, startPoint x: 559, startPoint y: 235, endPoint x: 416, endPoint y: 241, distance: 142.6
click at [416, 241] on div "Section title * What's New Section body * Paragraph Paragraph Heading 1 Heading…" at bounding box center [584, 266] width 343 height 341
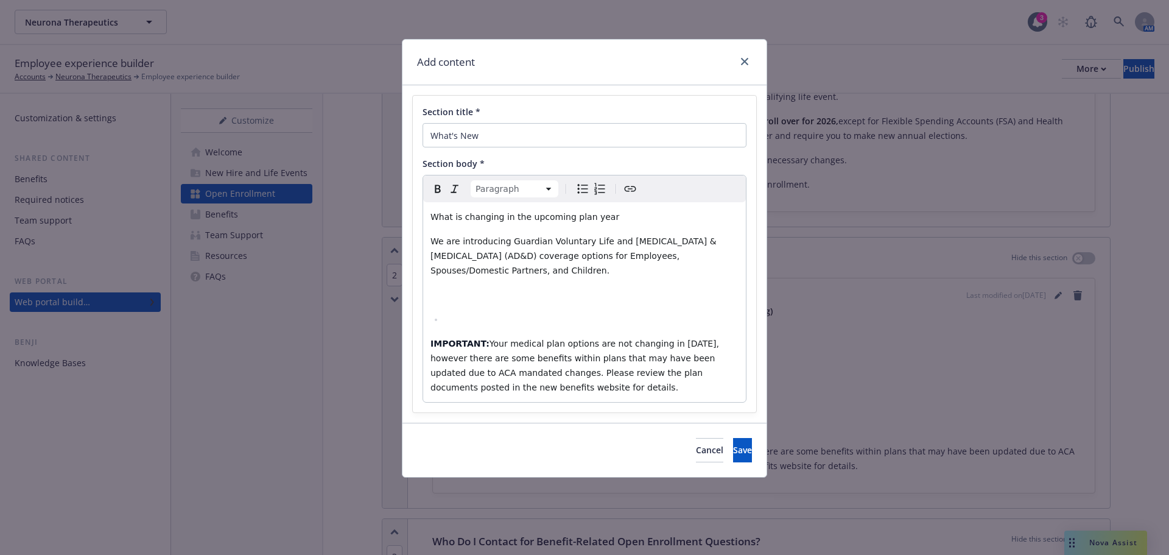
click at [444, 240] on span "We are introducing Guardian Voluntary Life and Accidental Death & Dismemberment…" at bounding box center [574, 255] width 289 height 39
drag, startPoint x: 459, startPoint y: 242, endPoint x: 420, endPoint y: 244, distance: 39.0
click at [423, 244] on div "Paragraph Paragraph Heading 1 Heading 2 Heading 3 Heading 4 Heading 5 Heading 6…" at bounding box center [585, 289] width 324 height 228
click at [493, 244] on span "Neurona Therapuetics will be introducing Guardian Voluntary Life and Accidental…" at bounding box center [580, 255] width 300 height 39
click at [632, 275] on p "Neurona Therapeutics will be introducing Guardian Voluntary Life and Accidental…" at bounding box center [584, 256] width 308 height 44
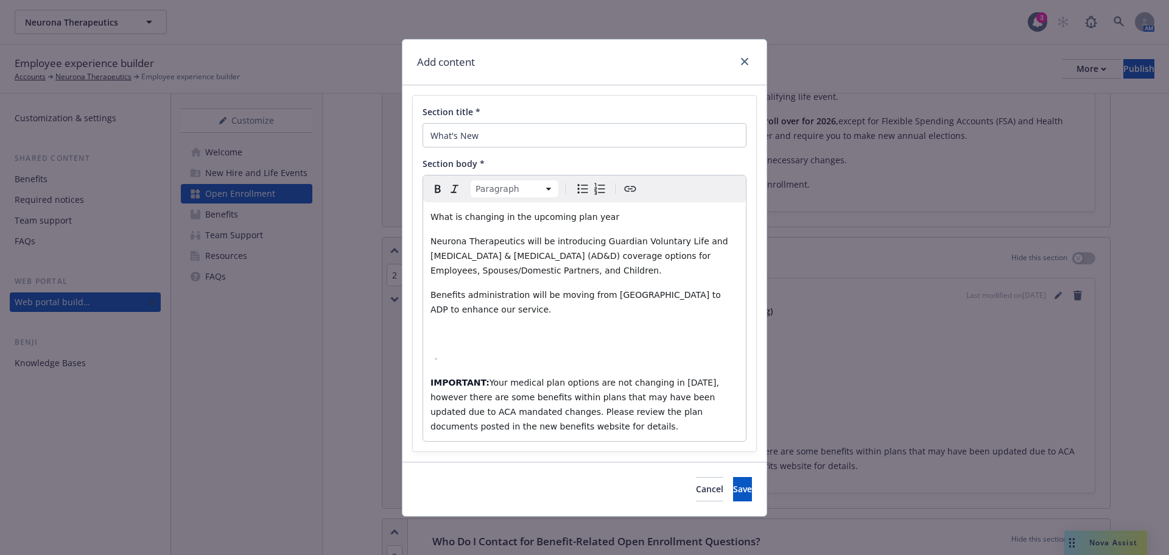
click at [545, 239] on span "Neurona Therapeutics will be introducing Guardian Voluntary Life and Accidental…" at bounding box center [580, 255] width 300 height 39
drag, startPoint x: 540, startPoint y: 239, endPoint x: 418, endPoint y: 226, distance: 123.1
click at [418, 226] on div "Section title * What's New Section body * Paragraph Paragraph Heading 1 Heading…" at bounding box center [584, 274] width 343 height 356
click at [430, 295] on div "What is changing in the upcoming plan year Introducing Guardian Voluntary Life …" at bounding box center [584, 321] width 323 height 239
drag, startPoint x: 704, startPoint y: 295, endPoint x: 688, endPoint y: 292, distance: 16.2
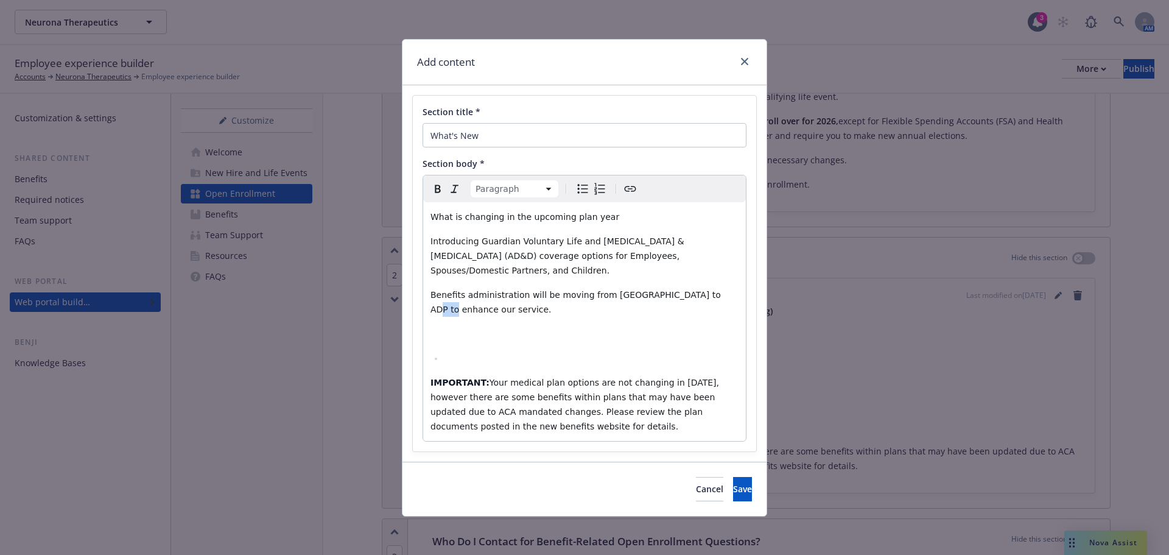
click at [688, 292] on span "Benefits administration will be moving from Ease to ADP to enhance our service." at bounding box center [576, 302] width 293 height 24
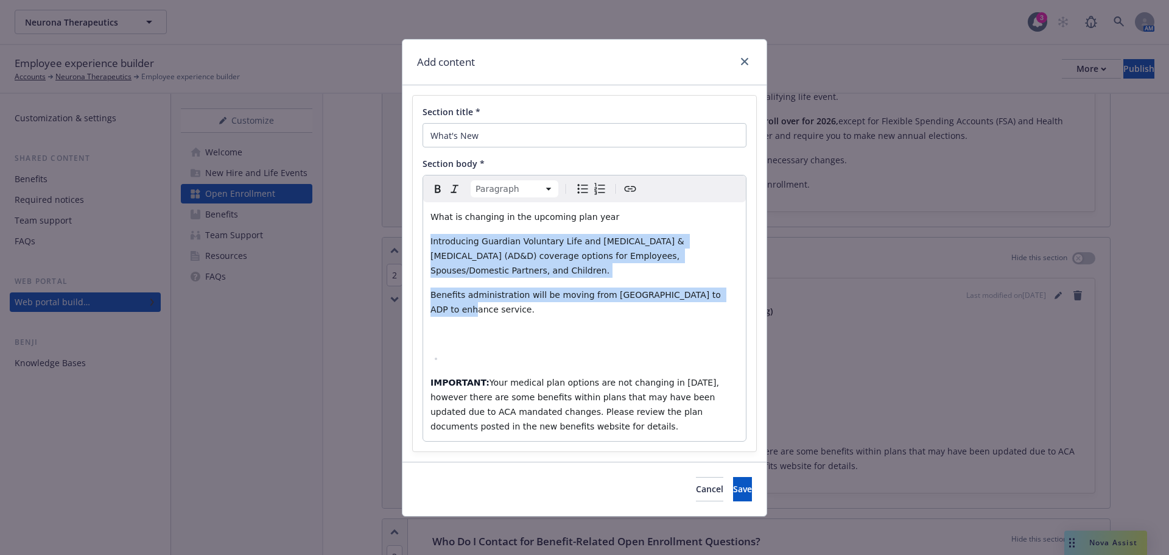
drag, startPoint x: 428, startPoint y: 241, endPoint x: 467, endPoint y: 212, distance: 48.7
click at [725, 295] on div "What is changing in the upcoming plan year Introducing Guardian Voluntary Life …" at bounding box center [584, 321] width 323 height 239
click at [581, 189] on icon "Bulleted list" at bounding box center [582, 188] width 15 height 15
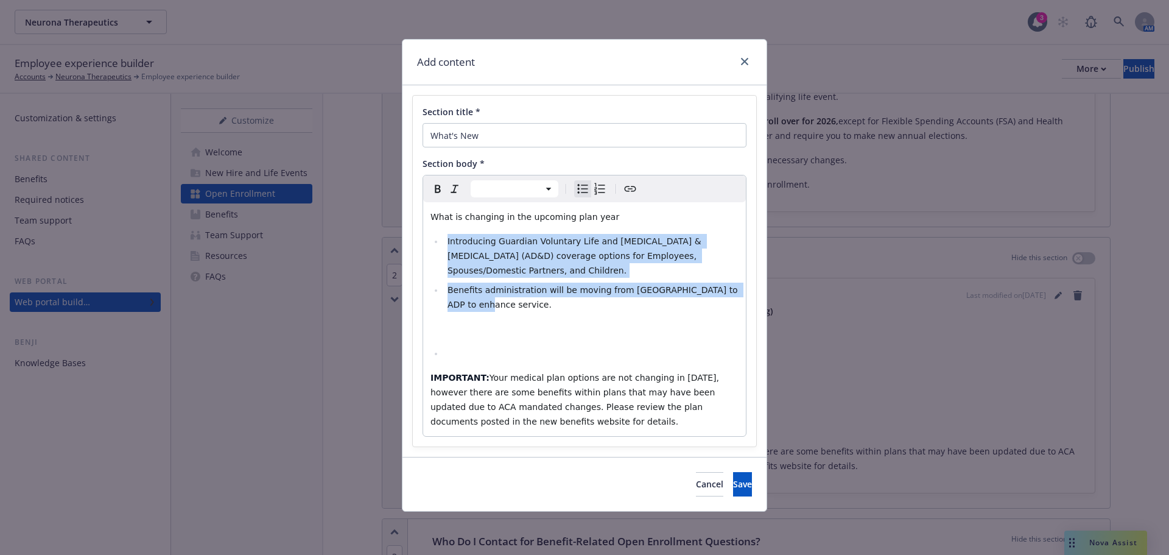
select select "paragraph"
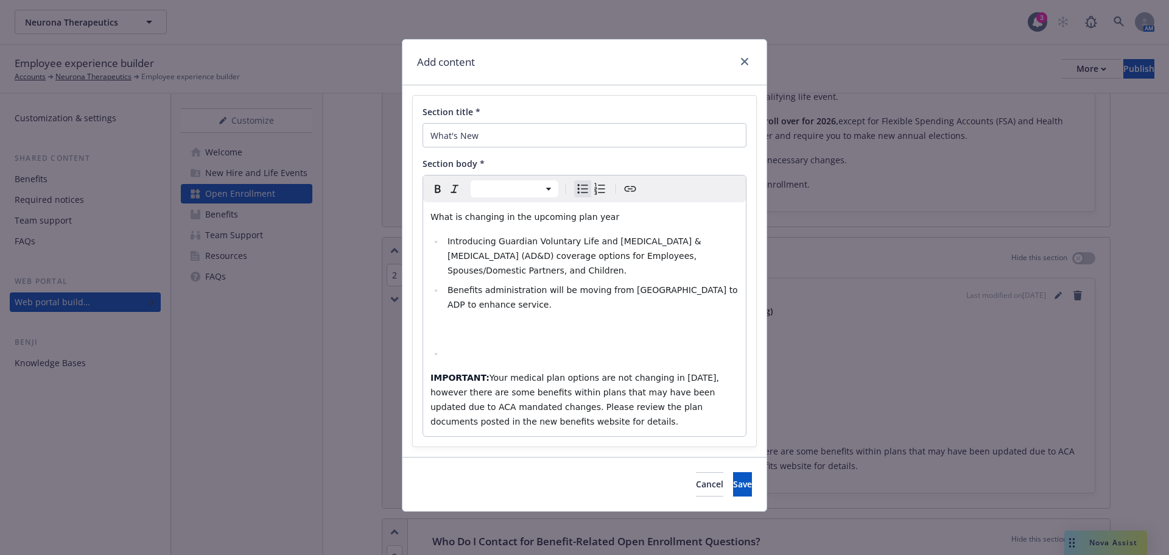
click at [477, 321] on p "editable markdown" at bounding box center [584, 328] width 308 height 15
click at [609, 220] on p "What is changing in the upcoming plan year" at bounding box center [584, 216] width 308 height 15
click at [480, 321] on p "editable markdown" at bounding box center [584, 328] width 308 height 15
click at [475, 303] on div "What is changing in the upcoming plan year Introducing Guardian Voluntary Life …" at bounding box center [584, 319] width 323 height 234
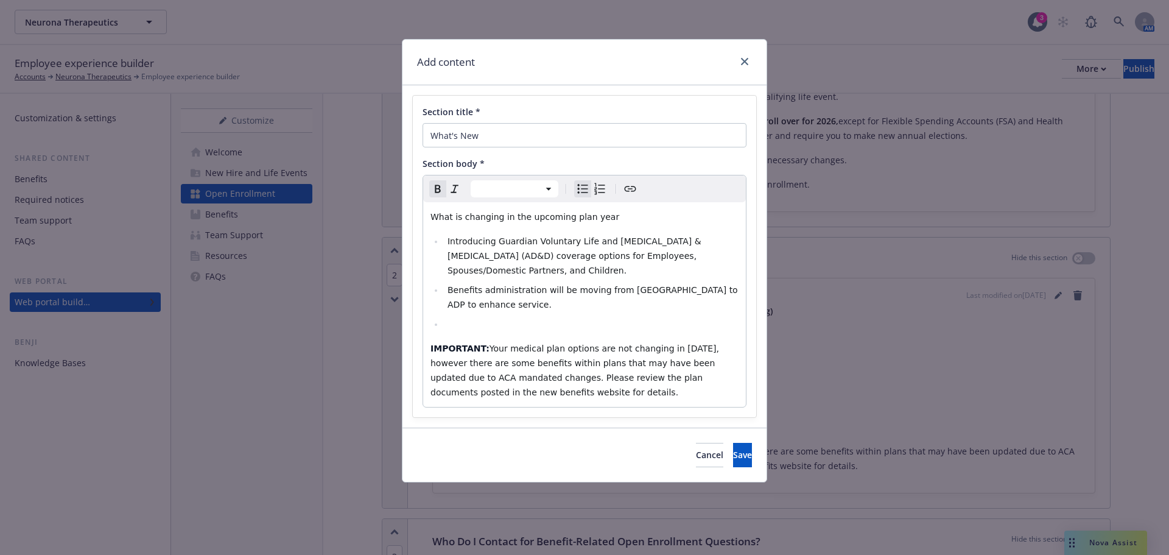
select select "paragraph"
click at [493, 322] on div "What is changing in the upcoming plan year Introducing Guardian Voluntary Life …" at bounding box center [584, 304] width 323 height 205
click at [521, 378] on p "IMPORTANT: Your medical plan options are not changing in 2025, however there ar…" at bounding box center [584, 370] width 308 height 58
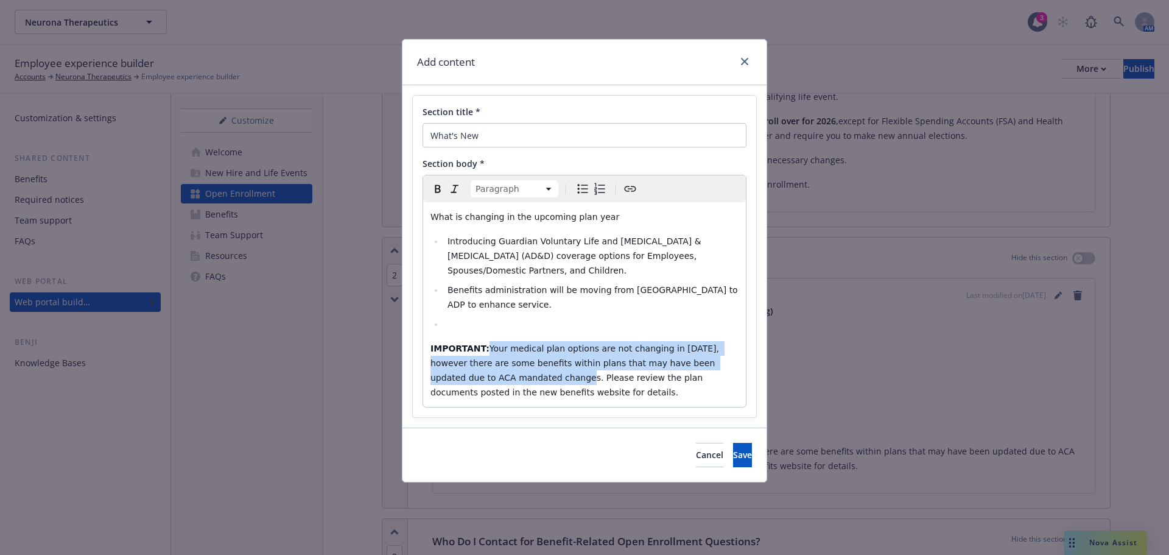
drag, startPoint x: 501, startPoint y: 367, endPoint x: 482, endPoint y: 330, distance: 41.1
click at [482, 343] on span "Your medical plan options are not changing in 2025, however there are some bene…" at bounding box center [575, 370] width 291 height 54
drag, startPoint x: 505, startPoint y: 370, endPoint x: 430, endPoint y: 334, distance: 83.3
click at [430, 334] on div "What is changing in the upcoming plan year Introducing Guardian Voluntary Life …" at bounding box center [584, 304] width 323 height 205
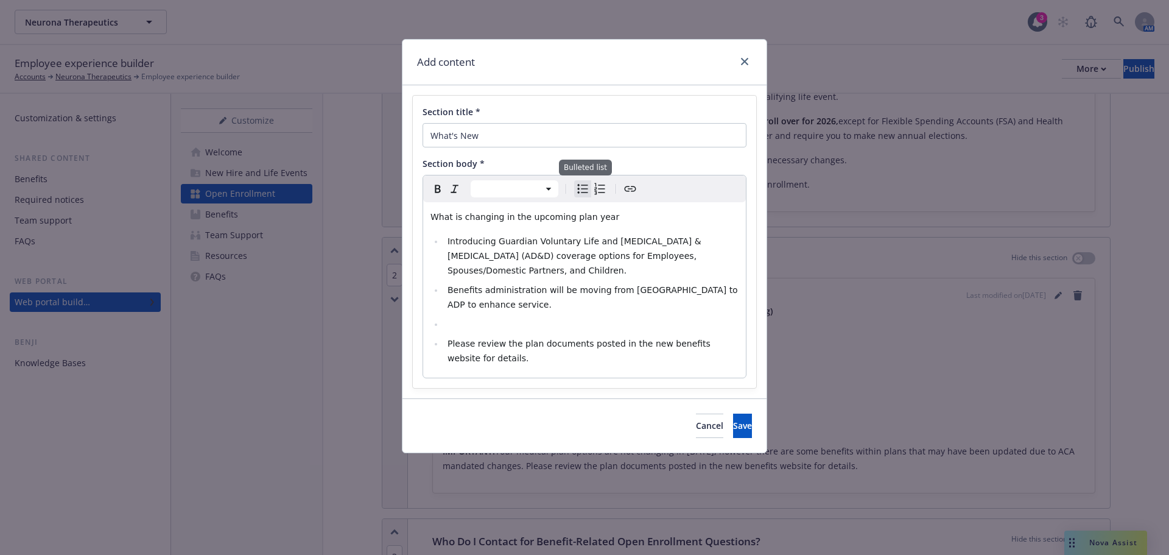
click at [579, 189] on icon "Bulleted list" at bounding box center [583, 188] width 10 height 9
select select "paragraph"
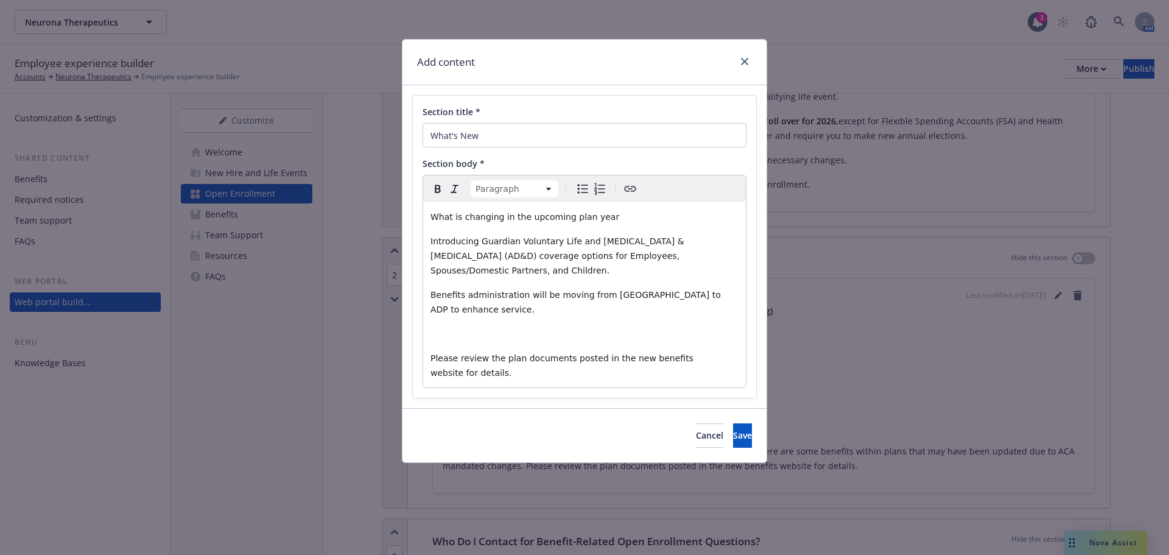
click at [579, 189] on icon "Bulleted list" at bounding box center [583, 188] width 10 height 9
select select "paragraph"
click at [450, 219] on span "What is changing in the upcoming plan year" at bounding box center [524, 217] width 189 height 10
click at [533, 326] on p "editable markdown" at bounding box center [584, 333] width 308 height 15
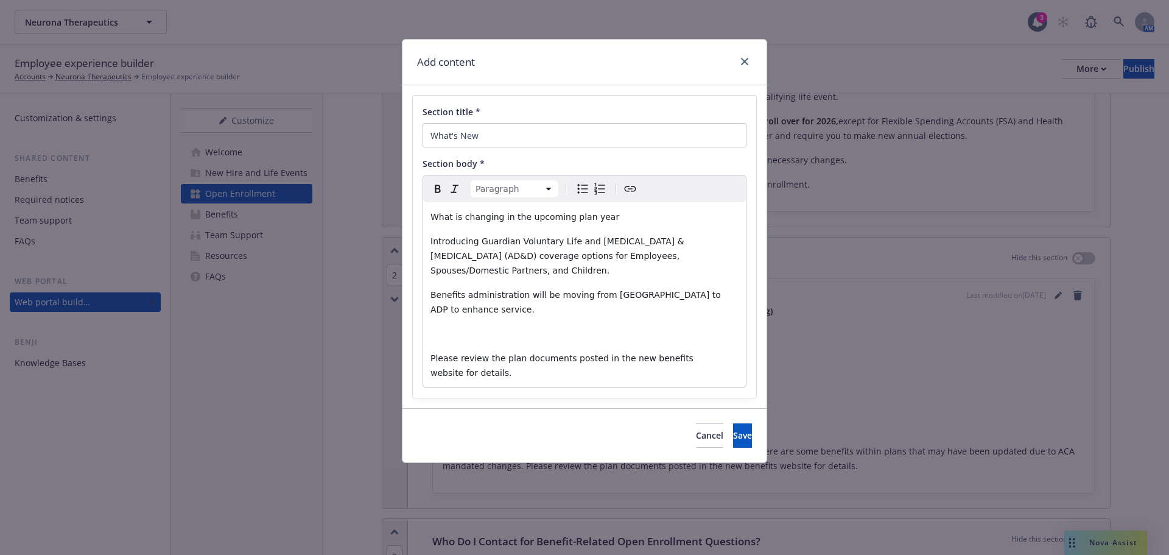
click at [443, 326] on p "editable markdown" at bounding box center [584, 333] width 308 height 15
click at [461, 326] on p "editable markdown" at bounding box center [584, 333] width 308 height 15
drag, startPoint x: 613, startPoint y: 220, endPoint x: 429, endPoint y: 217, distance: 184.5
click at [429, 217] on div "What is changing in the upcoming plan year Introducing Guardian Voluntary Life …" at bounding box center [584, 294] width 323 height 185
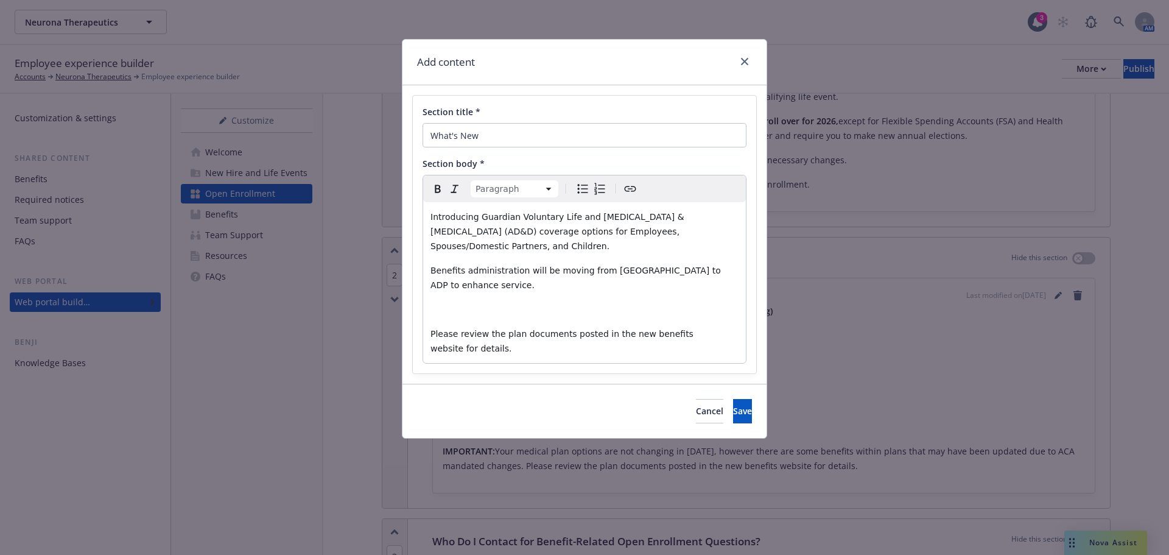
click at [460, 285] on div "Introducing Guardian Voluntary Life and Accidental Death & Dismemberment (AD&D)…" at bounding box center [584, 282] width 323 height 161
click at [453, 282] on div "Introducing Guardian Voluntary Life and Accidental Death & Dismemberment (AD&D)…" at bounding box center [584, 282] width 323 height 161
click at [427, 318] on div "Introducing Guardian Voluntary Life and Accidental Death & Dismemberment (AD&D)…" at bounding box center [584, 282] width 323 height 161
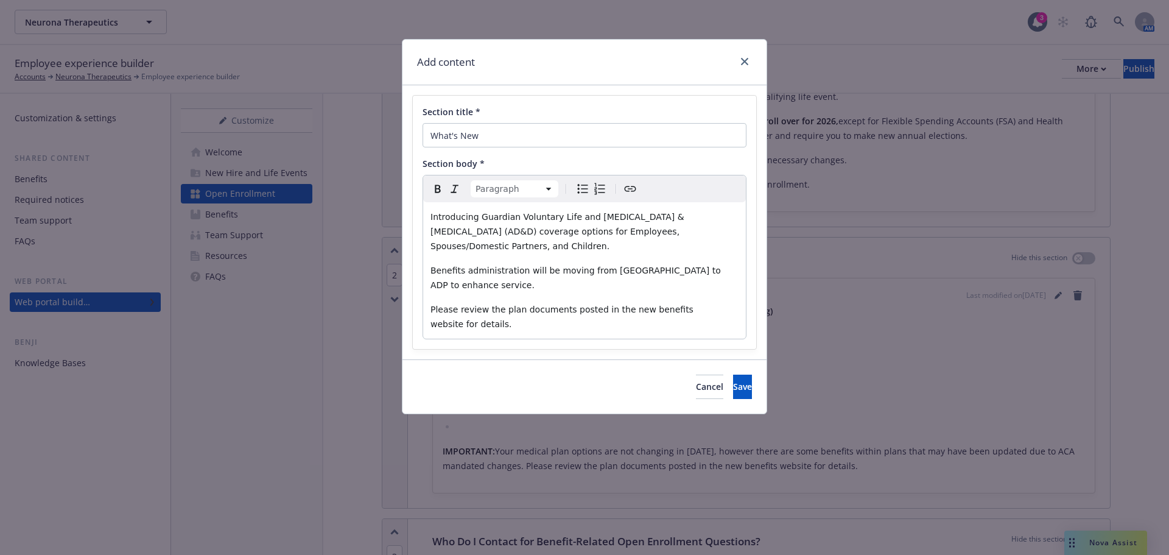
click at [725, 270] on p "Benefits administration will be moving from [GEOGRAPHIC_DATA] to ADP to enhance…" at bounding box center [584, 277] width 308 height 29
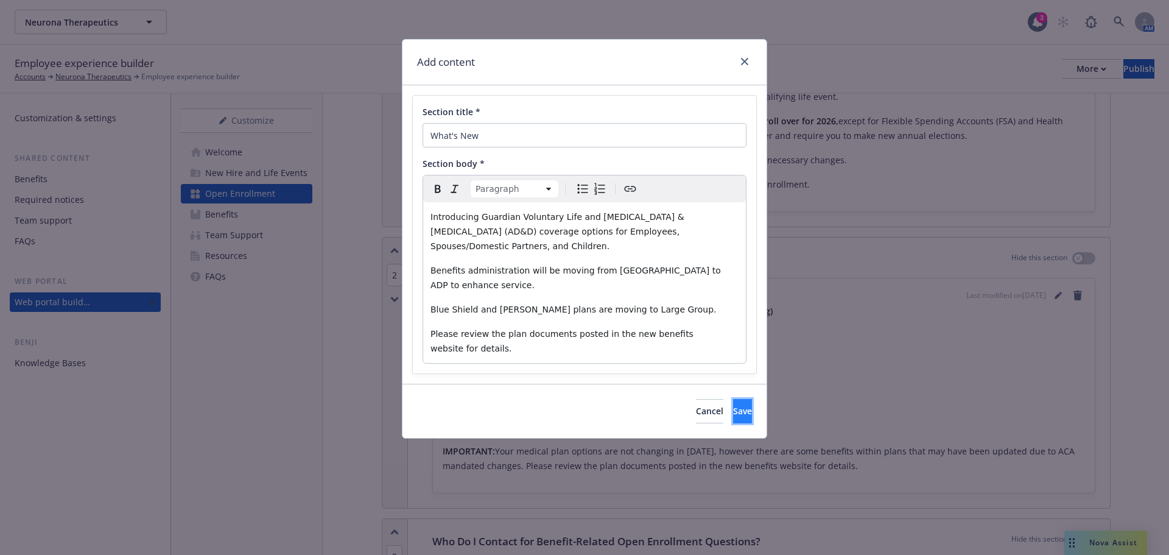
click at [733, 405] on span "Save" at bounding box center [742, 411] width 19 height 12
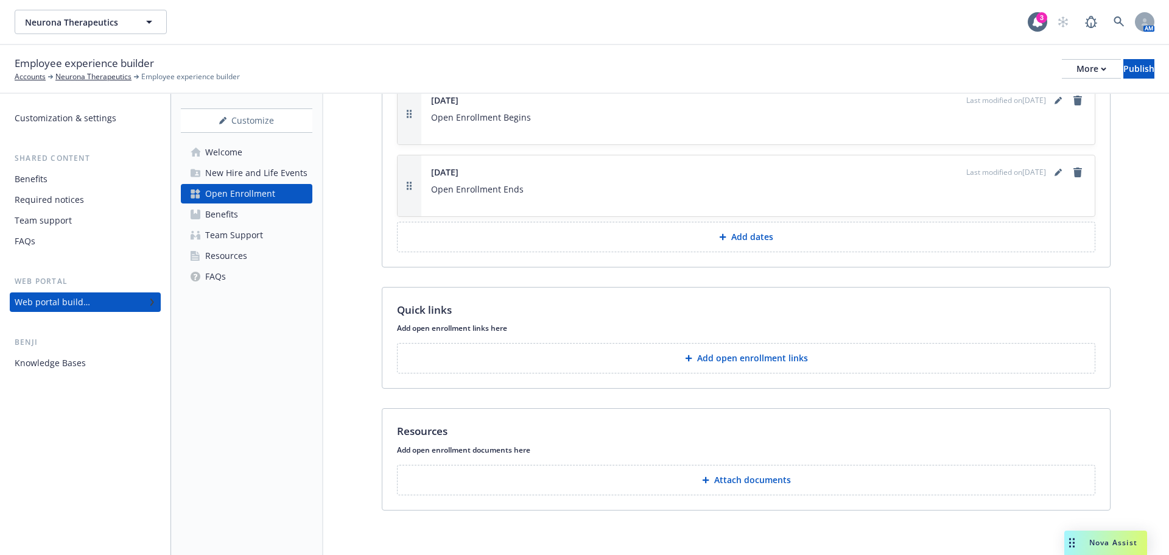
scroll to position [1203, 0]
click at [227, 211] on div "Benefits" at bounding box center [221, 214] width 33 height 19
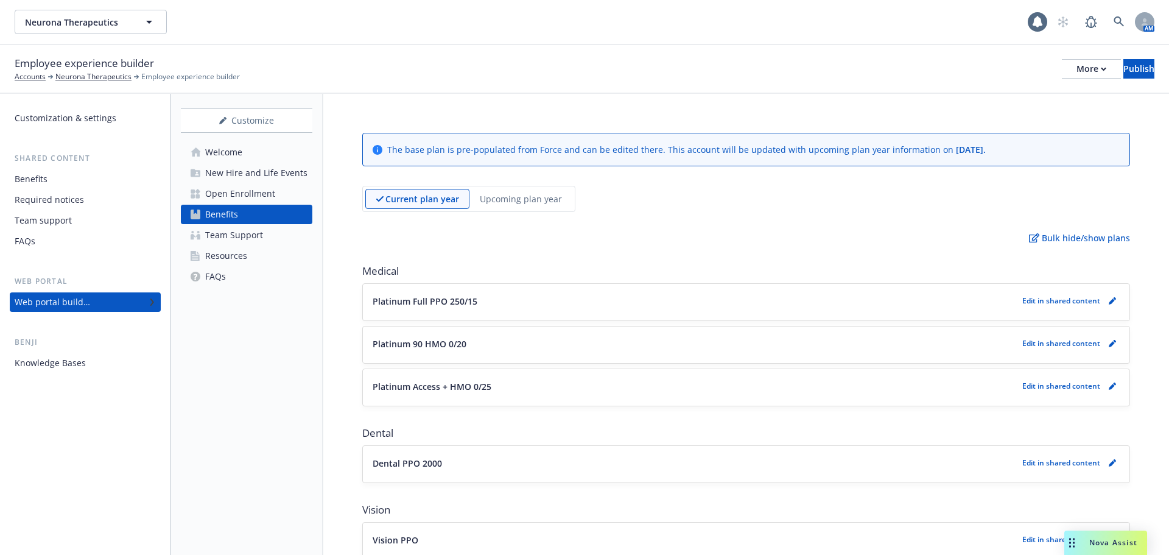
click at [228, 233] on div "Team Support" at bounding box center [234, 234] width 58 height 19
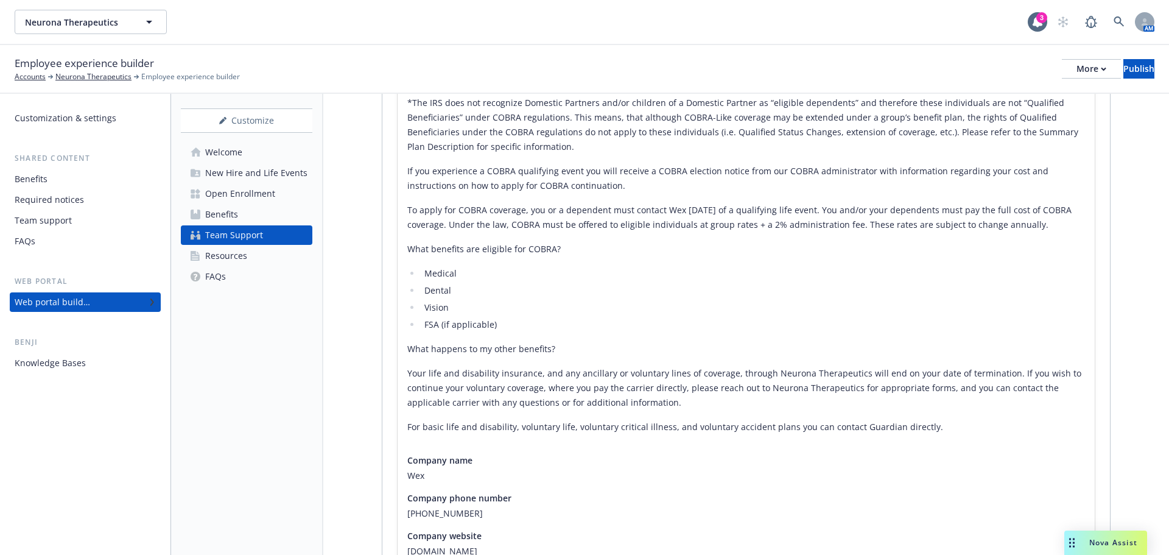
scroll to position [487, 0]
click at [1077, 68] on div "More" at bounding box center [1092, 69] width 30 height 18
click at [980, 102] on link "Copy preview link" at bounding box center [991, 96] width 180 height 24
click at [232, 258] on div "Resources" at bounding box center [226, 255] width 42 height 19
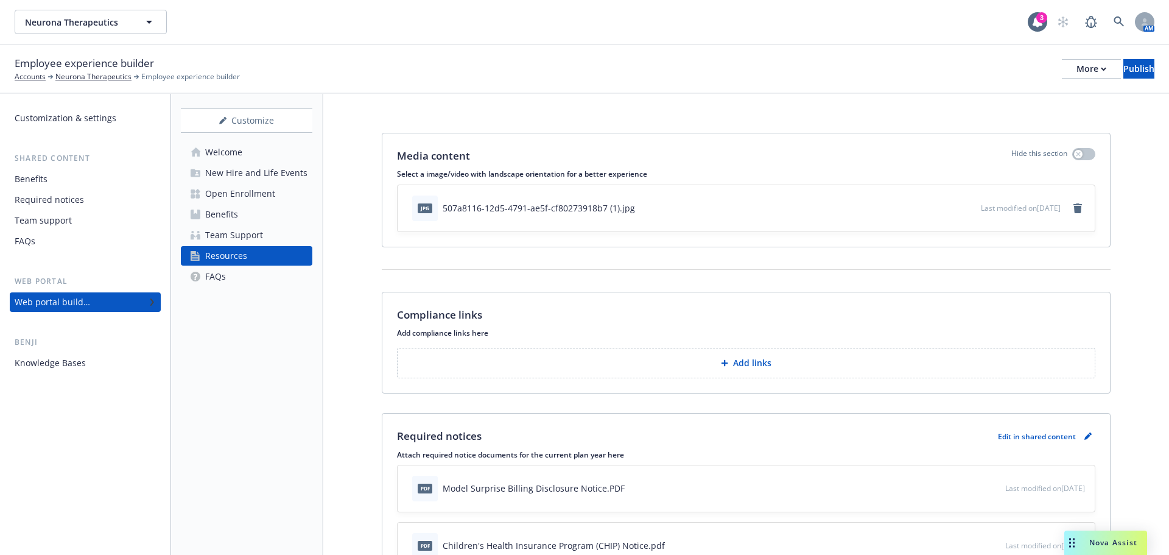
click at [217, 276] on div "FAQs" at bounding box center [215, 276] width 21 height 19
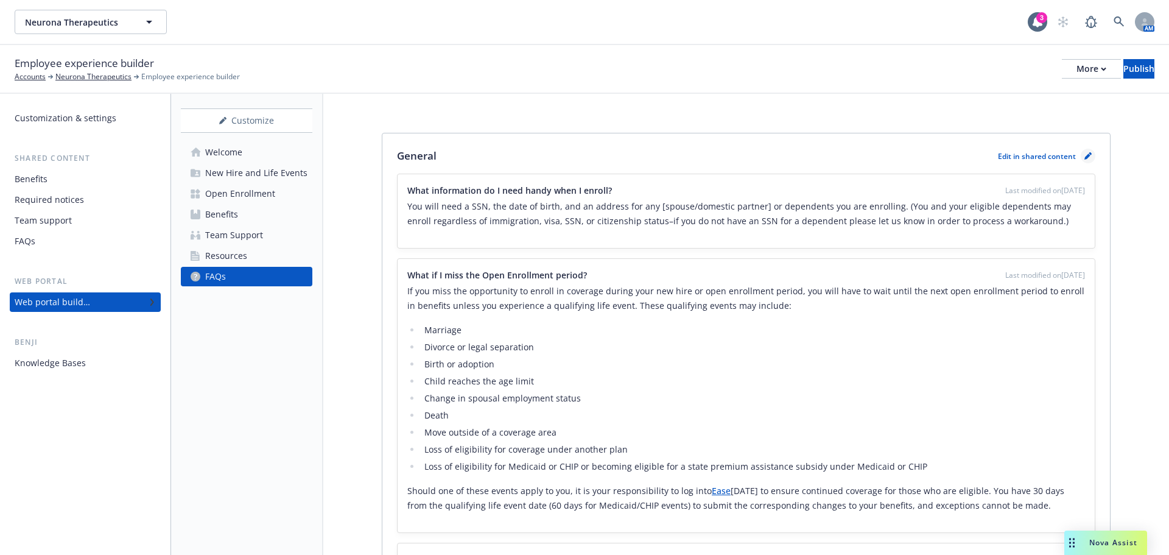
click at [1084, 156] on icon "pencil" at bounding box center [1087, 155] width 7 height 7
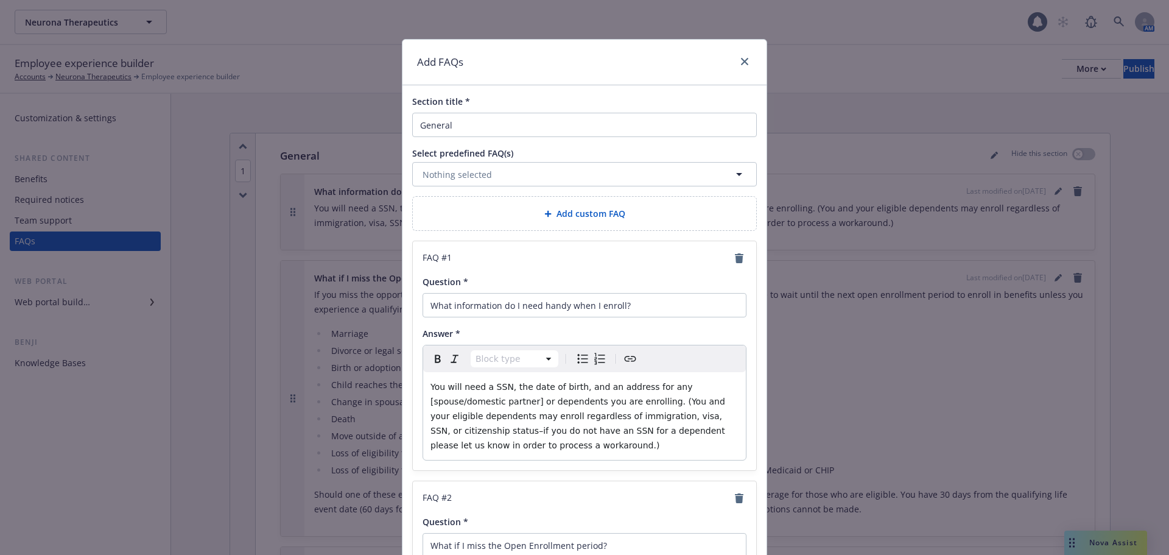
scroll to position [39, 0]
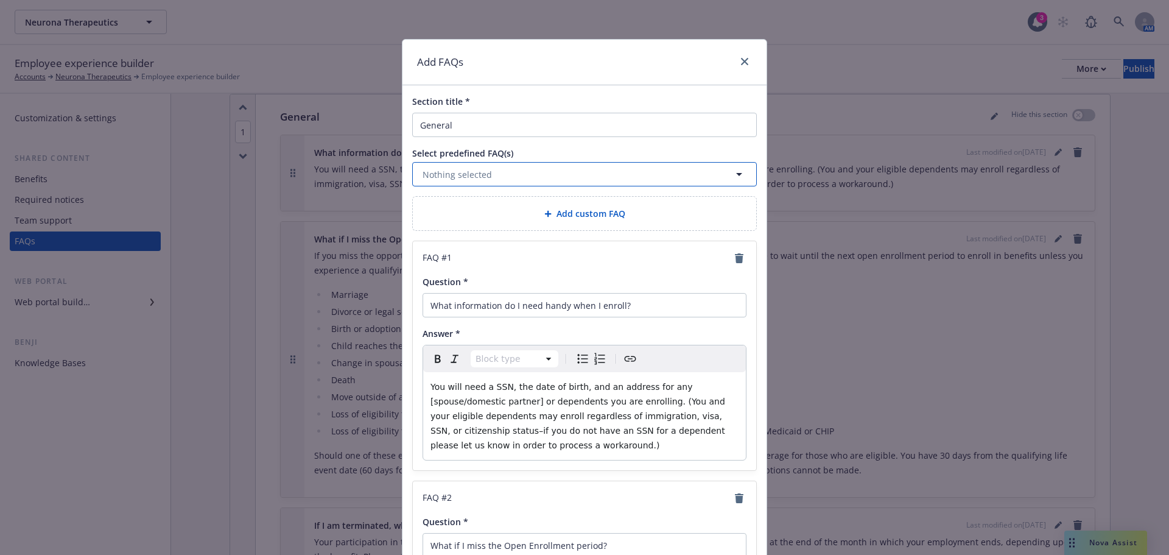
click at [520, 178] on button "Nothing selected" at bounding box center [584, 174] width 345 height 24
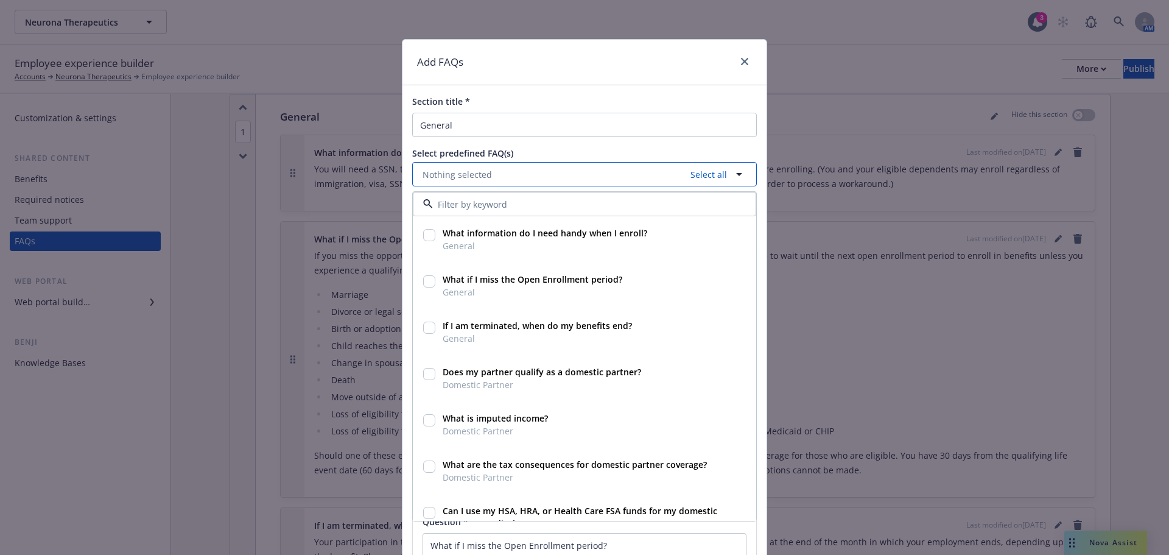
click at [520, 178] on button "Nothing selected Select all" at bounding box center [584, 174] width 345 height 24
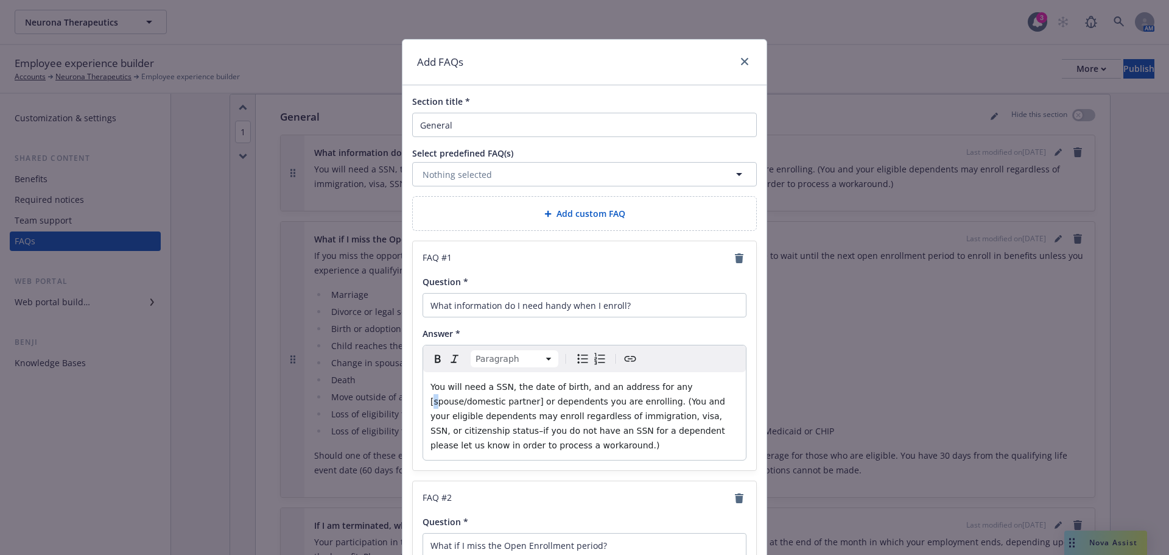
click at [662, 385] on span "You will need a SSN, the date of birth, and an address for any [spouse/domestic…" at bounding box center [578, 416] width 297 height 68
click at [458, 402] on span "You will need a SSN, the date of birth, and an address for any spouse/domestic …" at bounding box center [578, 416] width 297 height 68
click at [454, 397] on span "You will need a SSN, the date of birth, and an address for any spouse/domestic …" at bounding box center [578, 416] width 297 height 68
click at [581, 402] on span "You will need a SSN, the date of birth, and an address for any spouse/domestic …" at bounding box center [578, 416] width 297 height 68
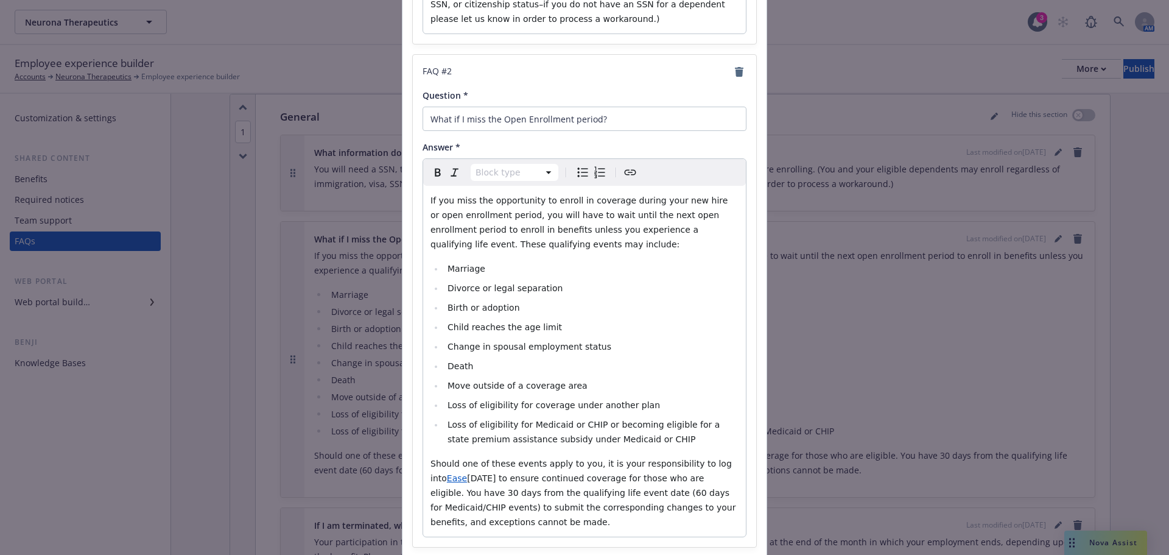
scroll to position [487, 0]
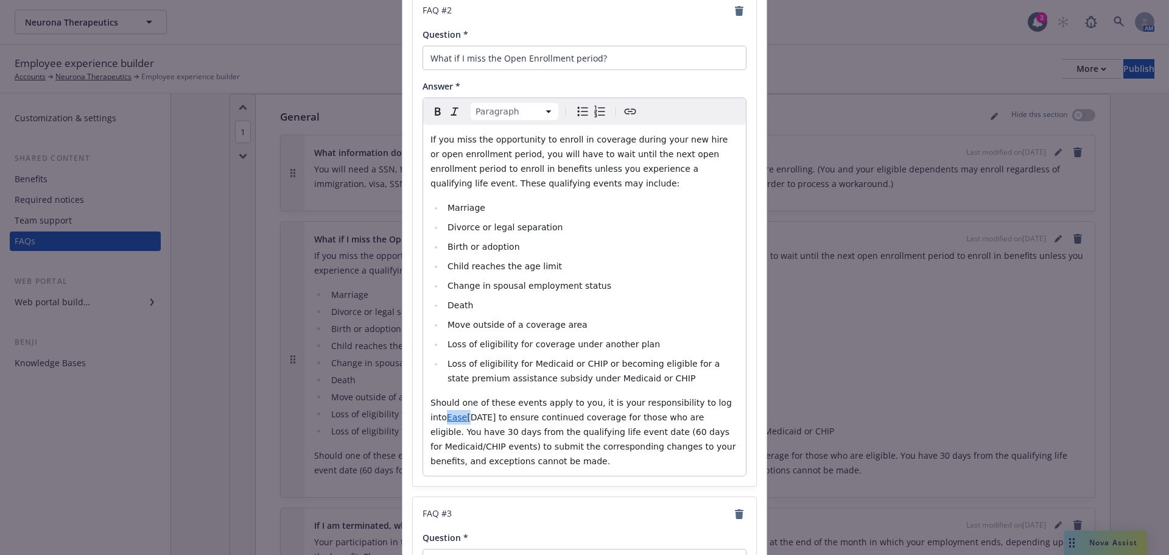
drag, startPoint x: 729, startPoint y: 402, endPoint x: 708, endPoint y: 401, distance: 20.7
click at [708, 401] on p "Should one of these events apply to you, it is your responsibility to log into …" at bounding box center [584, 431] width 308 height 73
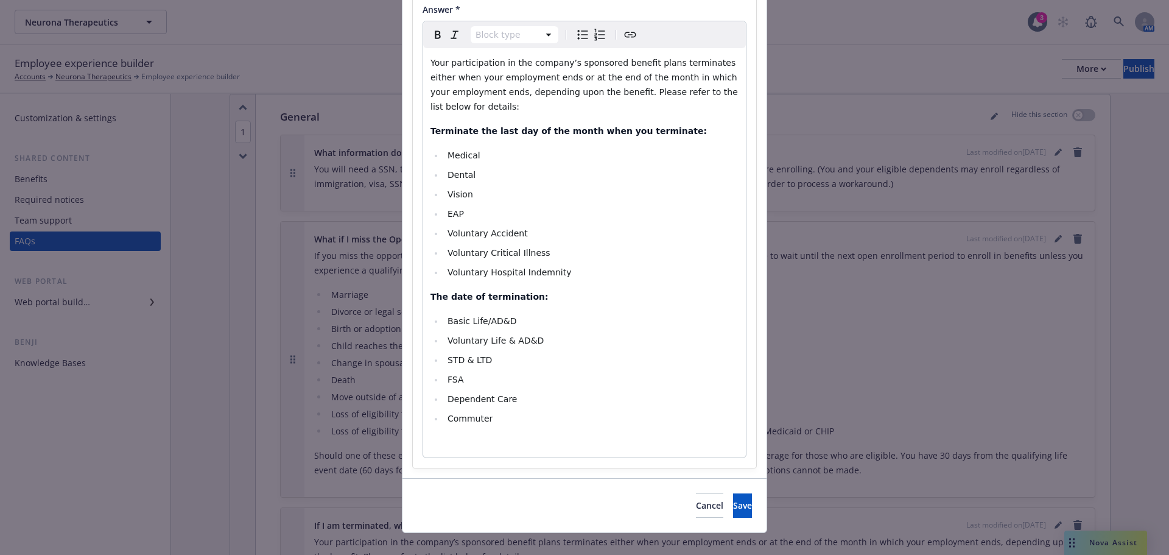
scroll to position [1084, 0]
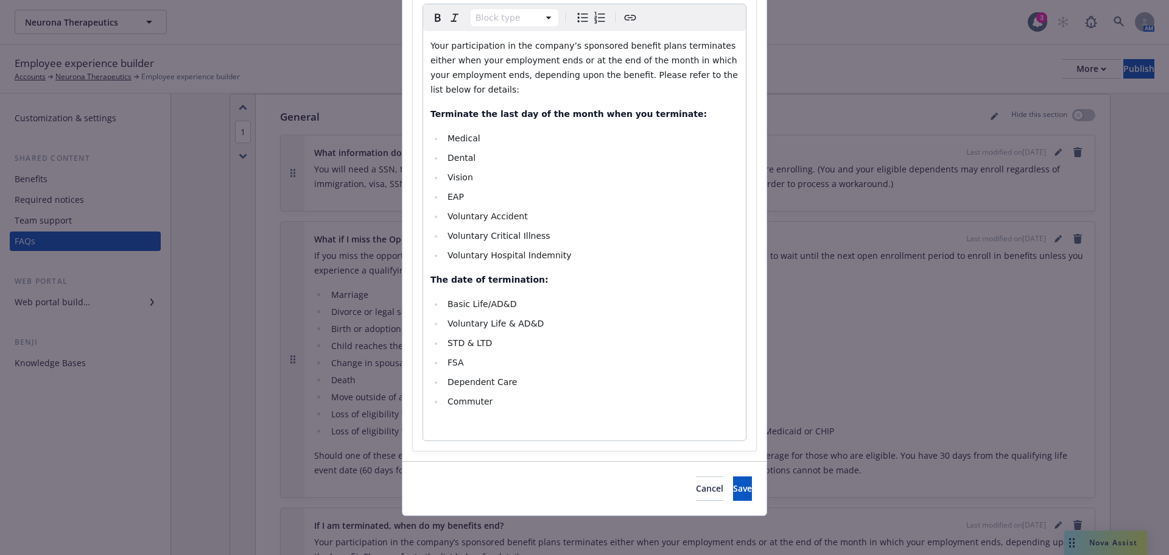
select select
drag, startPoint x: 441, startPoint y: 236, endPoint x: 577, endPoint y: 255, distance: 137.1
click at [577, 255] on ul "Medical Dental Vision EAP Voluntary Accident Voluntary Critical Illness Volunta…" at bounding box center [584, 197] width 308 height 132
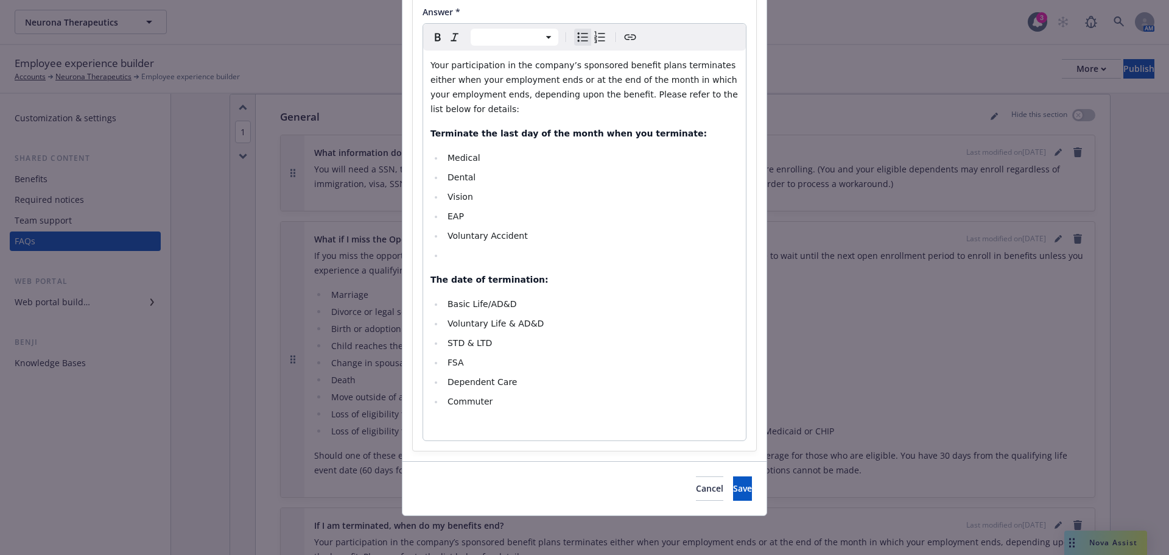
scroll to position [1045, 0]
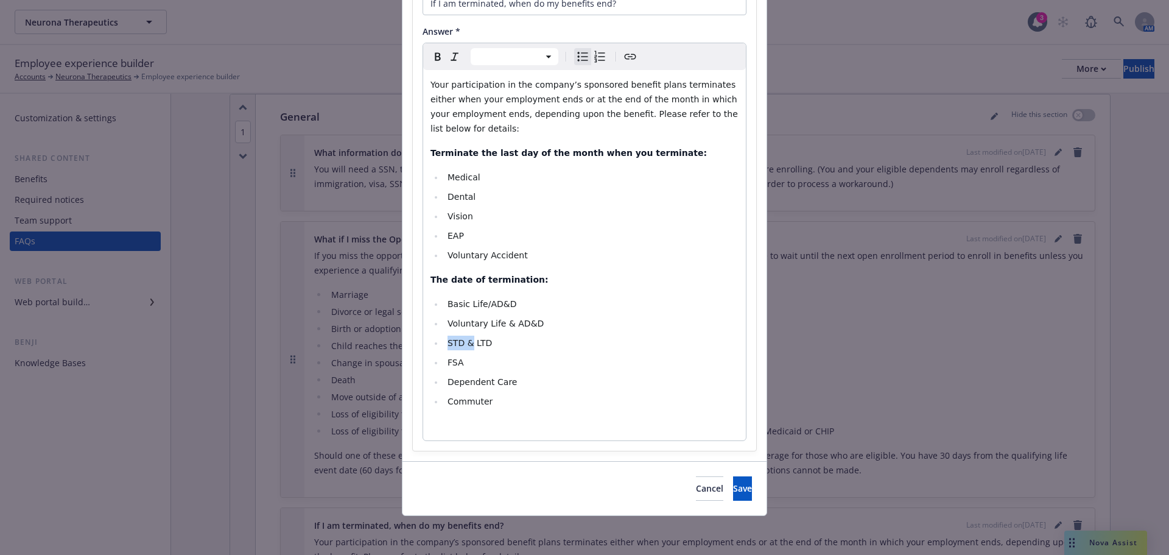
drag, startPoint x: 468, startPoint y: 340, endPoint x: 399, endPoint y: 341, distance: 68.2
click at [733, 485] on span "Save" at bounding box center [742, 488] width 19 height 12
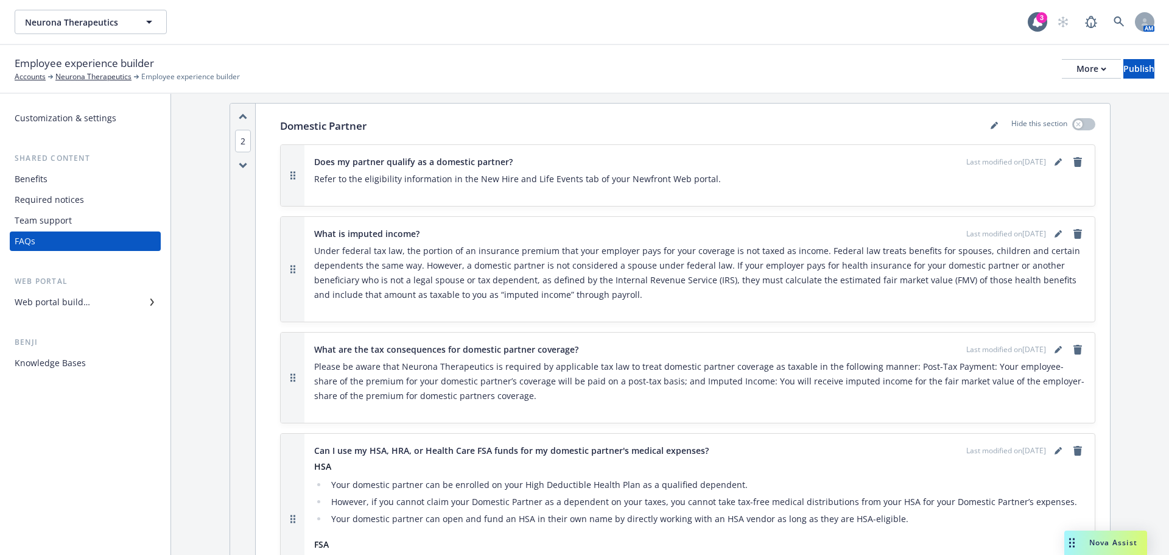
scroll to position [831, 0]
click at [991, 125] on icon "editPencil" at bounding box center [994, 127] width 6 height 6
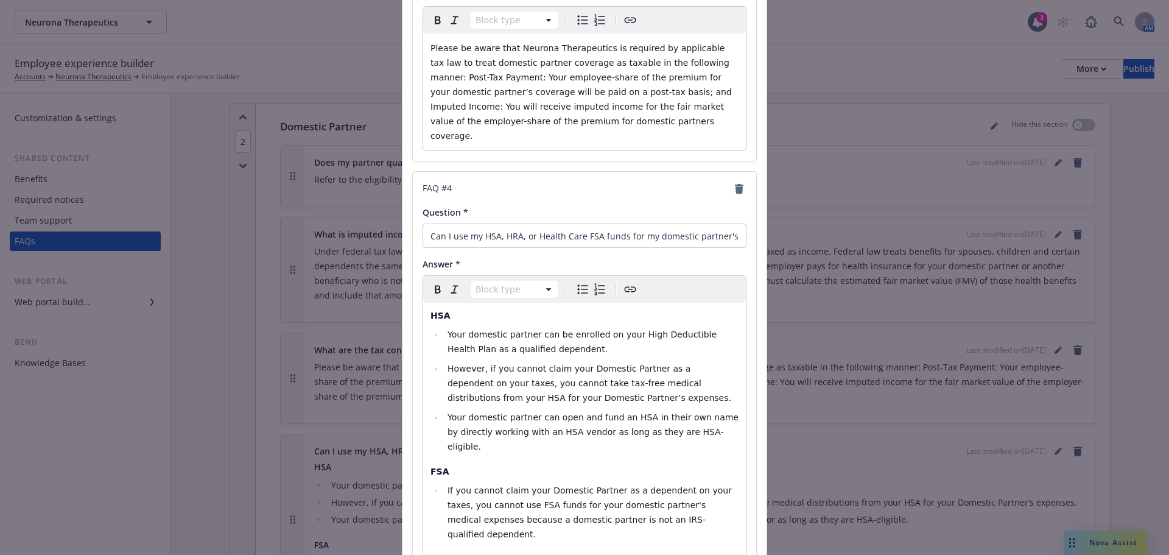
scroll to position [852, 0]
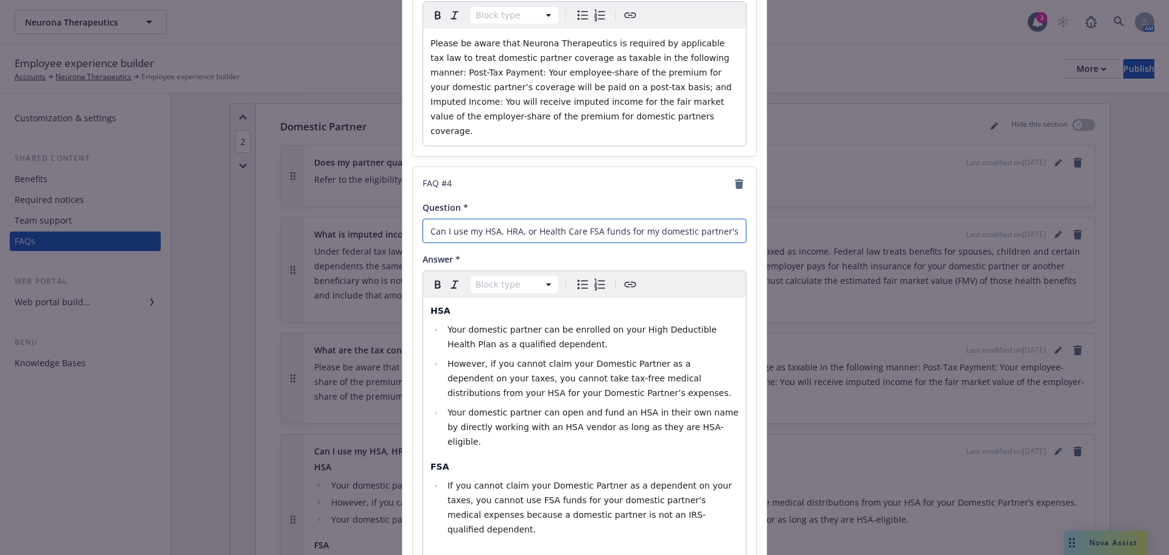
drag, startPoint x: 532, startPoint y: 186, endPoint x: 479, endPoint y: 187, distance: 53.0
click at [479, 219] on input "Can I use my HSA, HRA, or Health Care FSA funds for my domestic partner's medic…" at bounding box center [585, 231] width 324 height 24
click at [644, 219] on input "Can I use my Health Care FSA funds for my domestic partner's medical expenses?" at bounding box center [585, 231] width 324 height 24
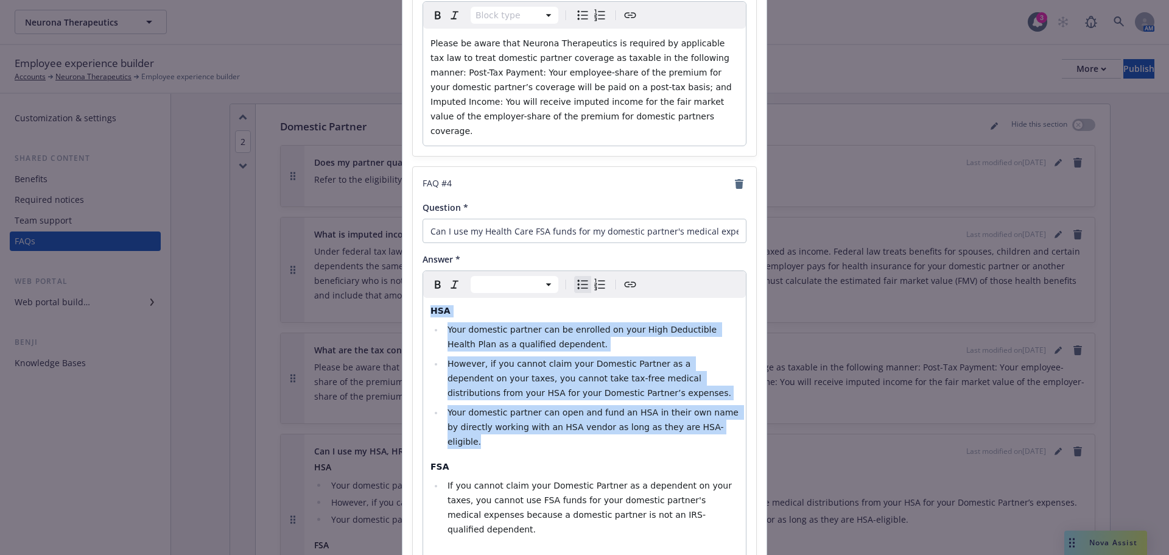
drag, startPoint x: 705, startPoint y: 388, endPoint x: 342, endPoint y: 244, distance: 391.1
click at [342, 244] on div "Add FAQs Section title * Domestic Partner Select predefined FAQ(s) Nothing sele…" at bounding box center [584, 277] width 1169 height 555
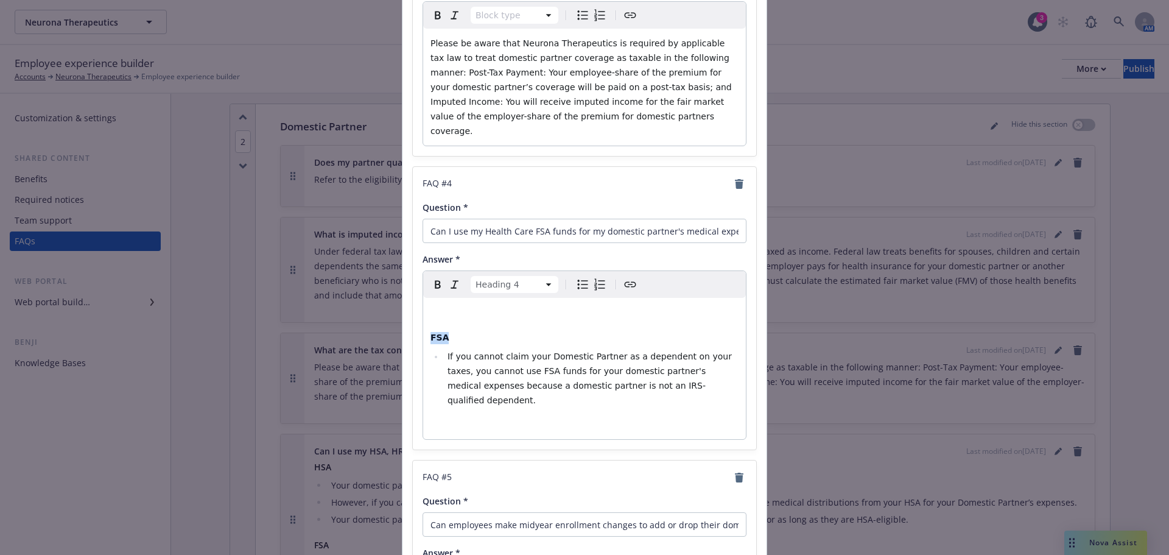
drag, startPoint x: 451, startPoint y: 295, endPoint x: 377, endPoint y: 281, distance: 75.6
click at [377, 281] on div "Add FAQs Section title * Domestic Partner Select predefined FAQ(s) Nothing sele…" at bounding box center [584, 277] width 1169 height 555
select select "paragraph"
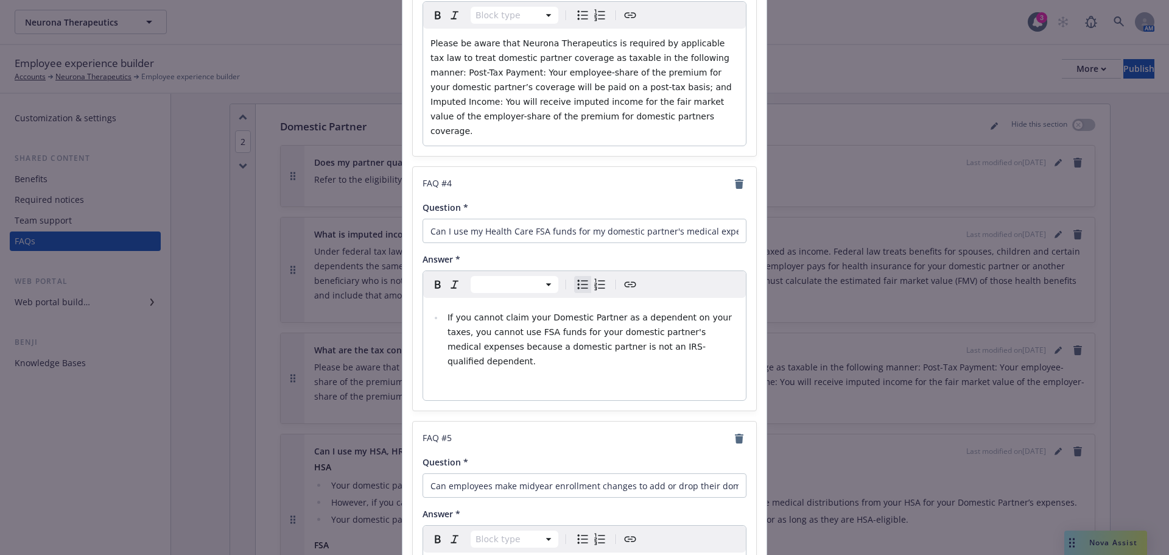
select select "paragraph"
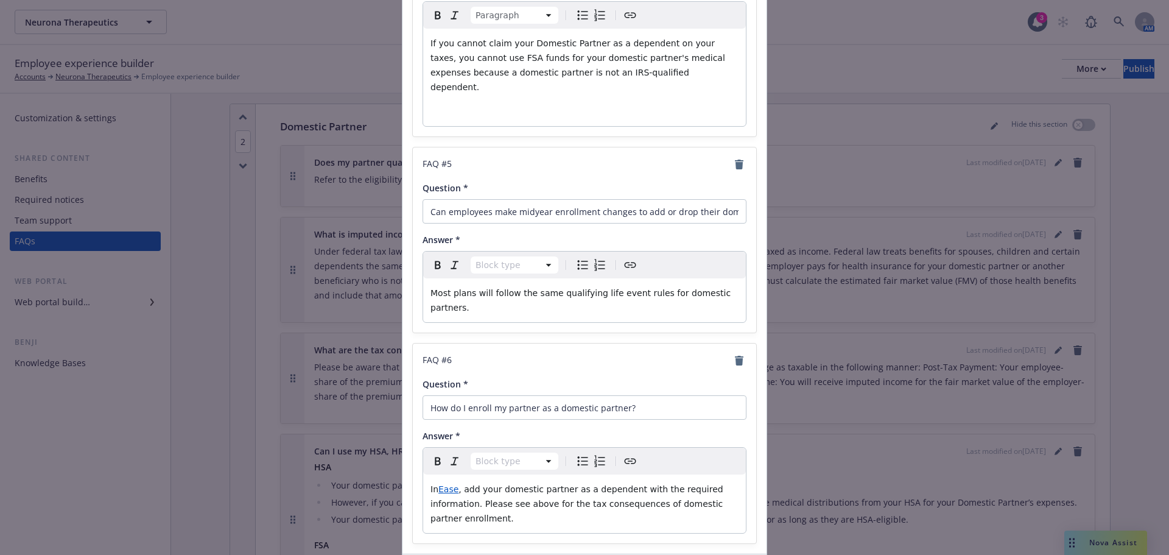
scroll to position [1126, 0]
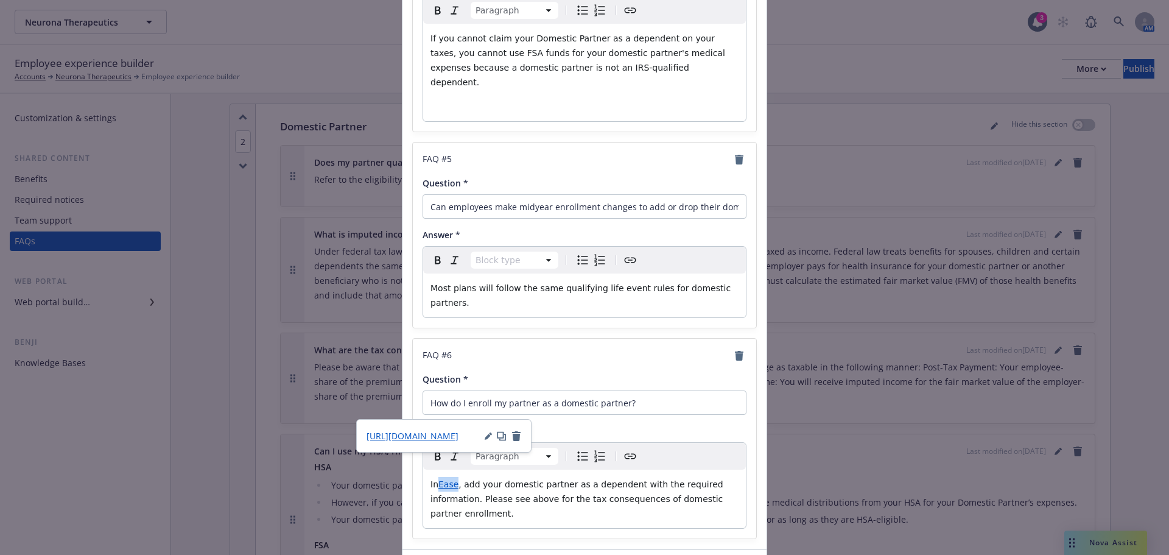
drag, startPoint x: 436, startPoint y: 409, endPoint x: 450, endPoint y: 412, distance: 14.5
click at [451, 479] on span "Ease" at bounding box center [448, 484] width 20 height 10
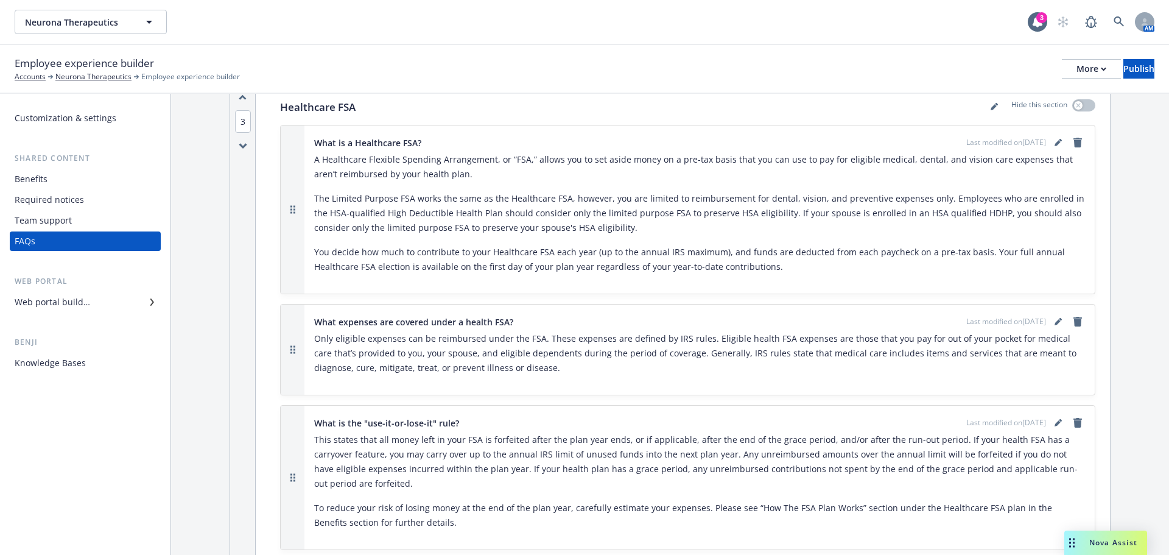
scroll to position [1439, 0]
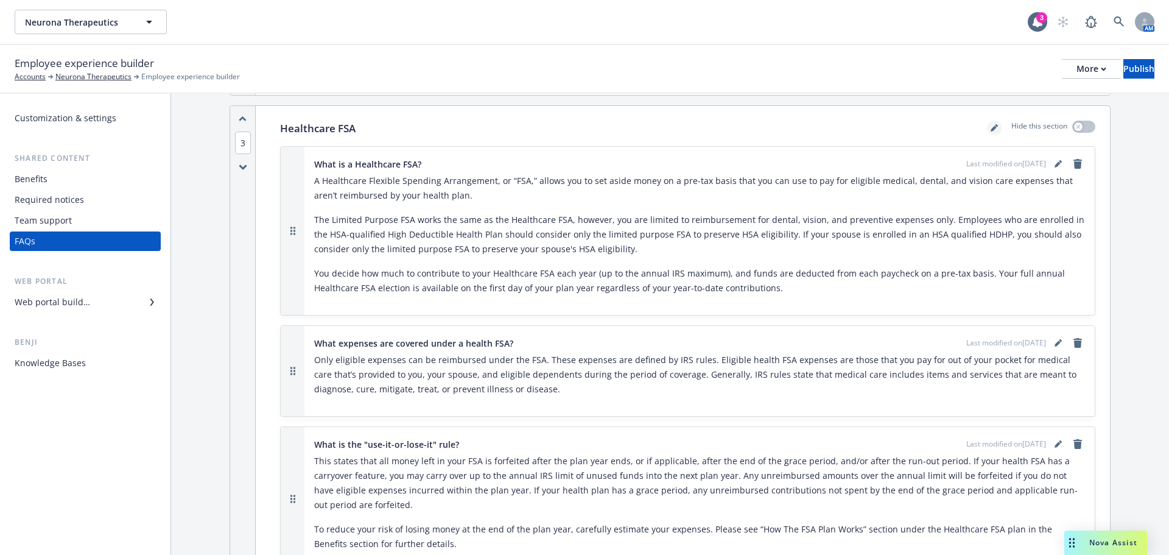
click at [991, 128] on icon "editPencil" at bounding box center [994, 128] width 6 height 6
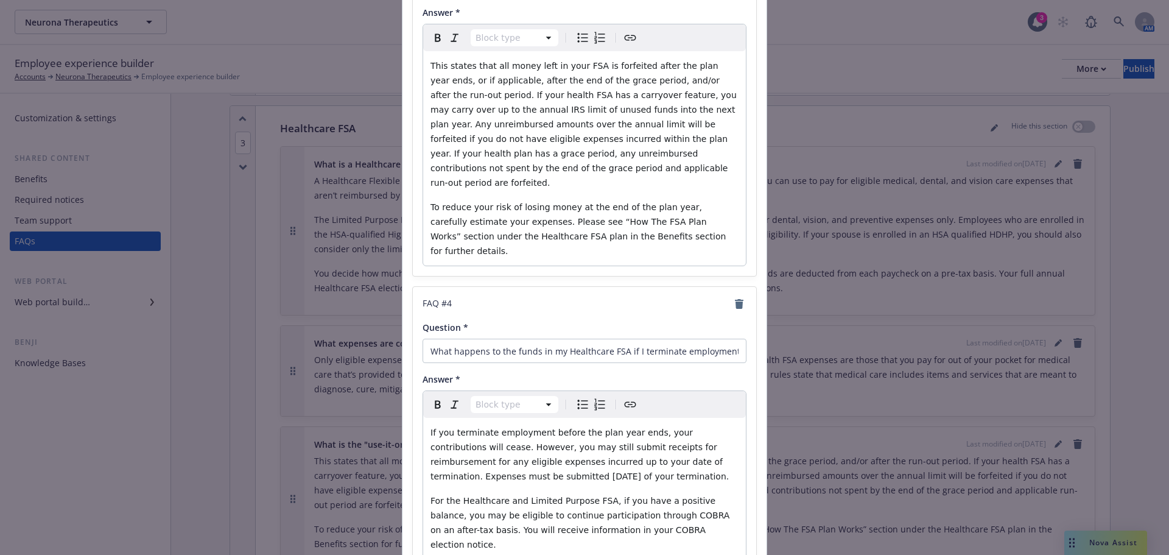
scroll to position [1027, 0]
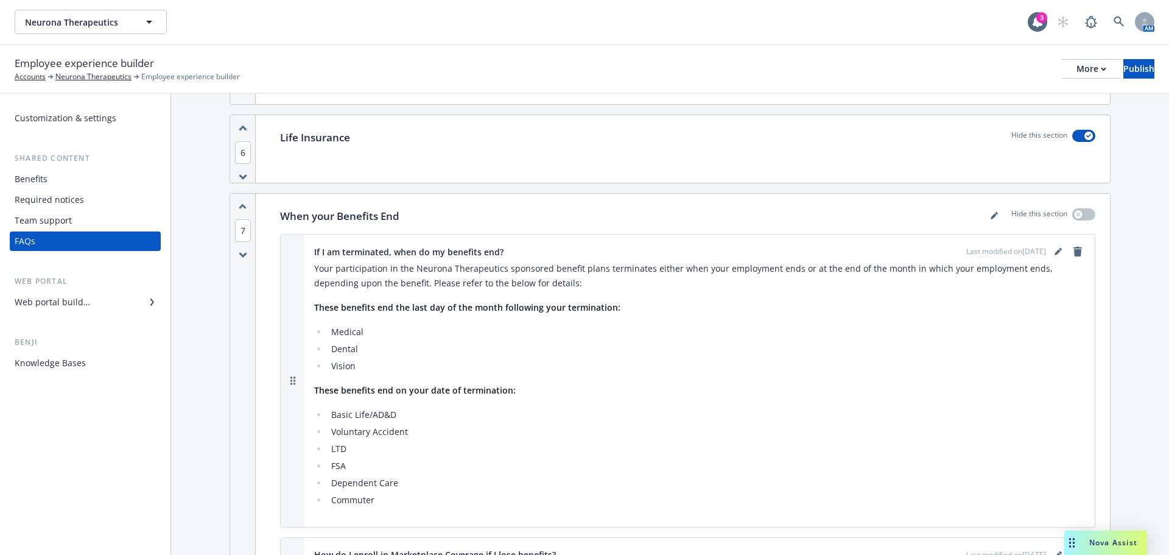
scroll to position [3266, 0]
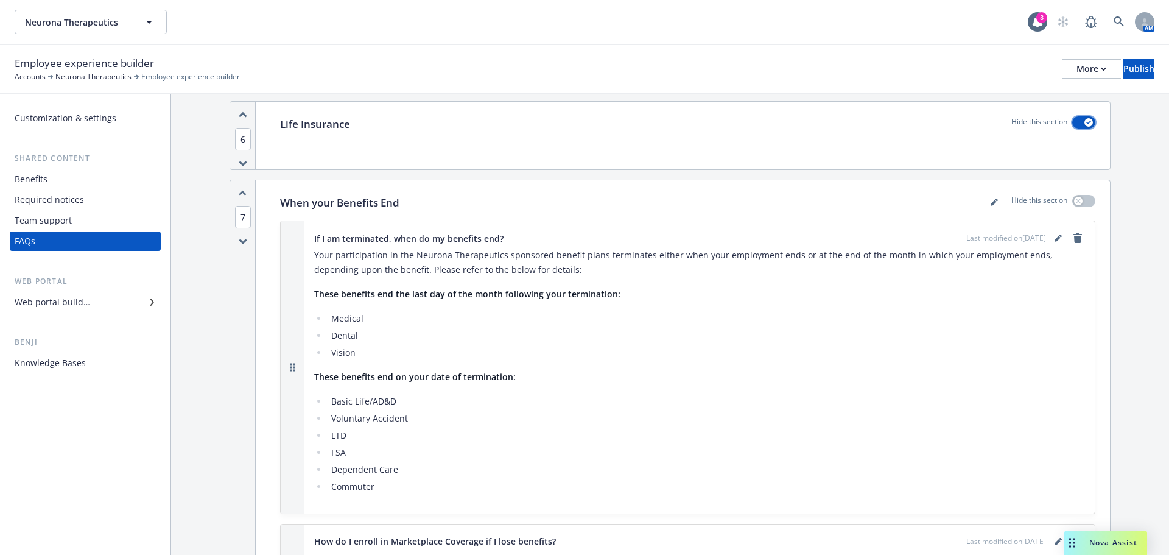
click at [1086, 121] on icon "button" at bounding box center [1088, 123] width 5 height 4
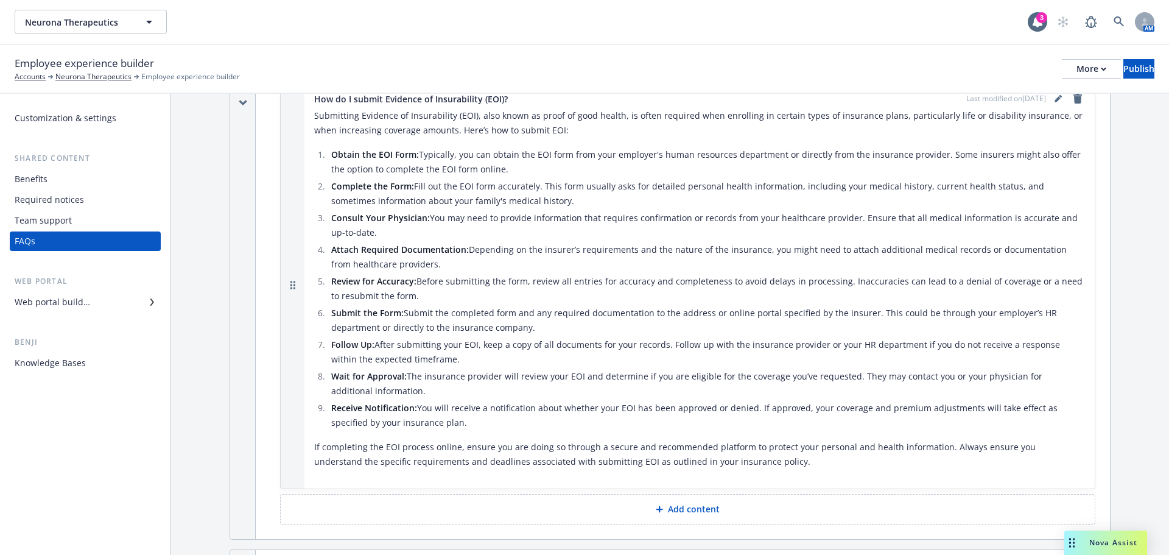
scroll to position [3144, 0]
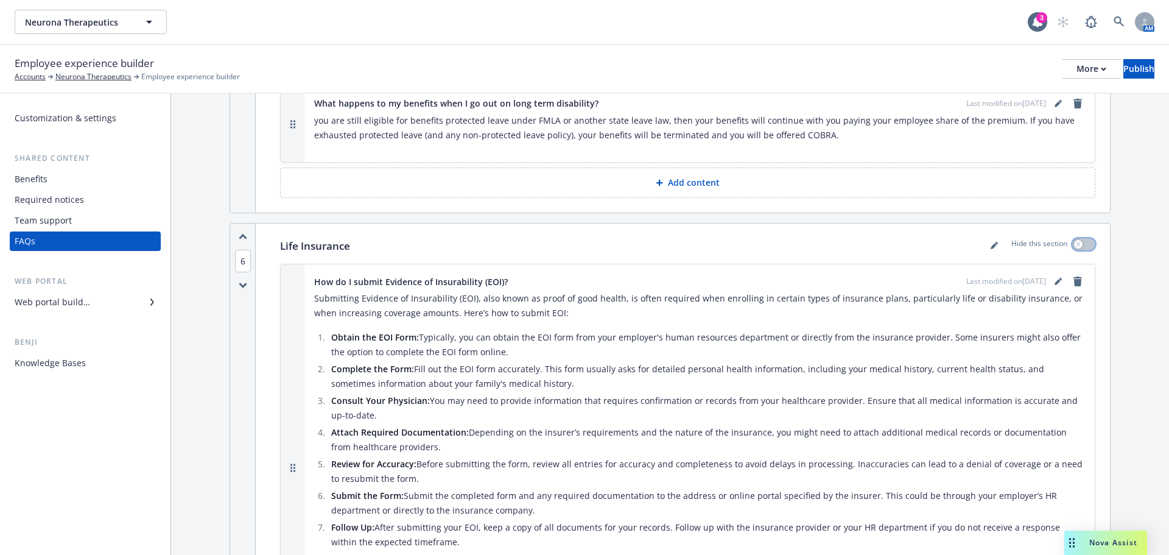
click at [1076, 244] on icon "button" at bounding box center [1078, 244] width 5 height 5
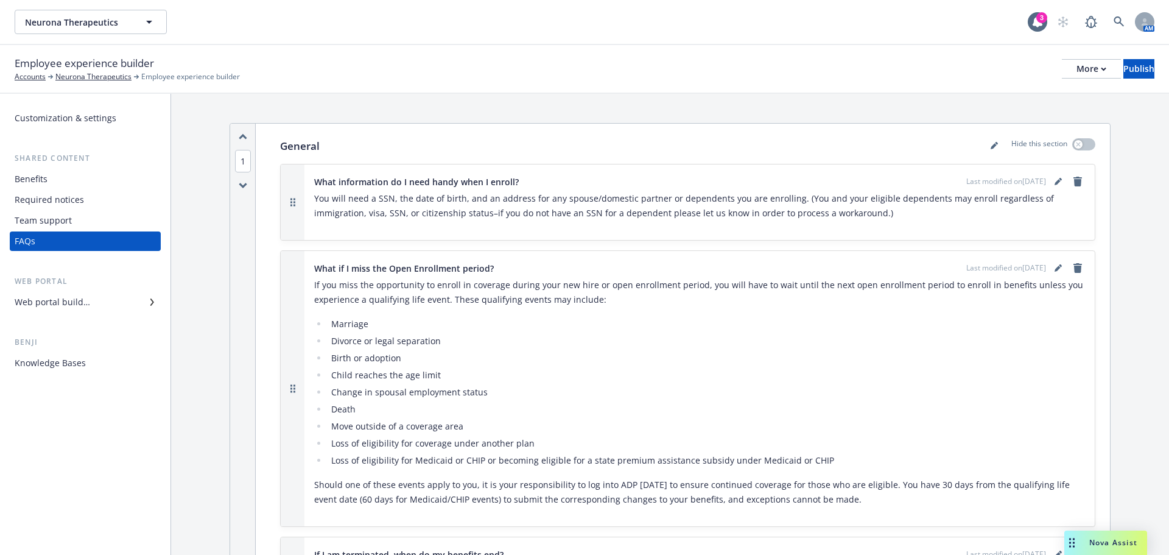
scroll to position [0, 0]
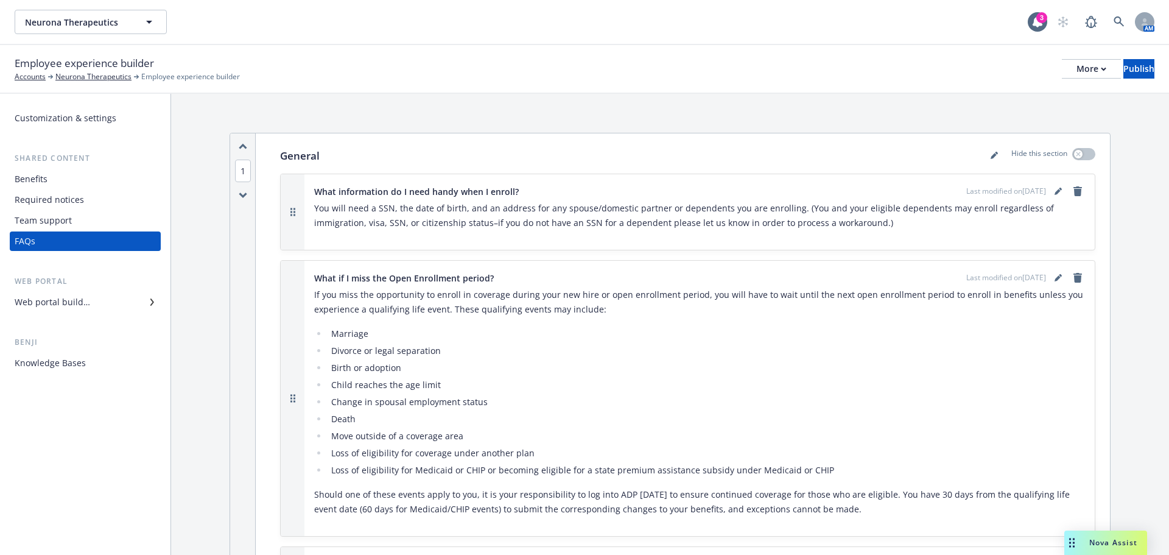
click at [47, 218] on div "Team support" at bounding box center [43, 220] width 57 height 19
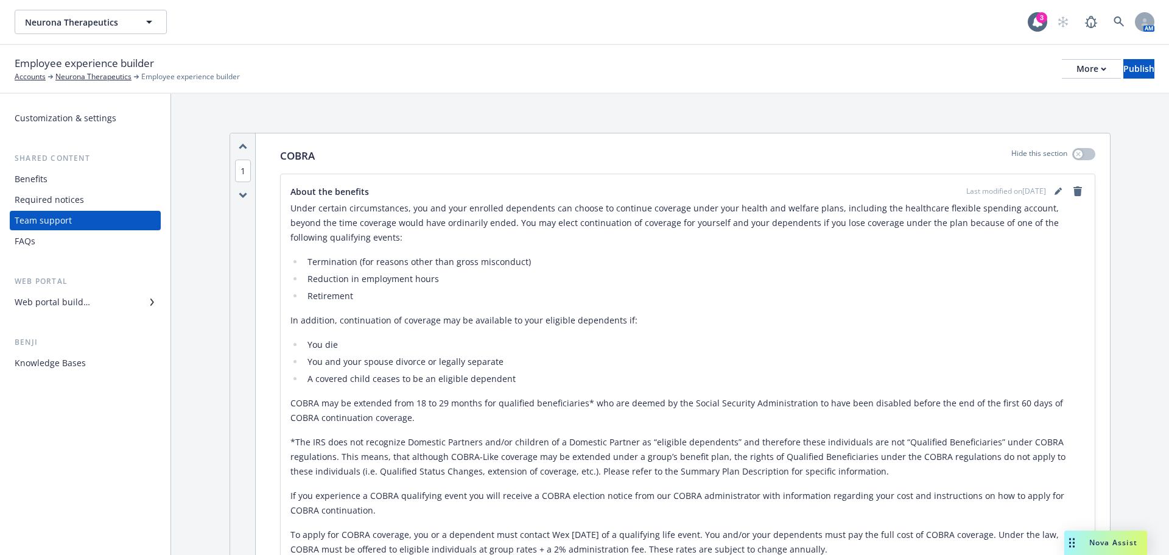
click at [26, 188] on div "Benefits" at bounding box center [31, 178] width 33 height 19
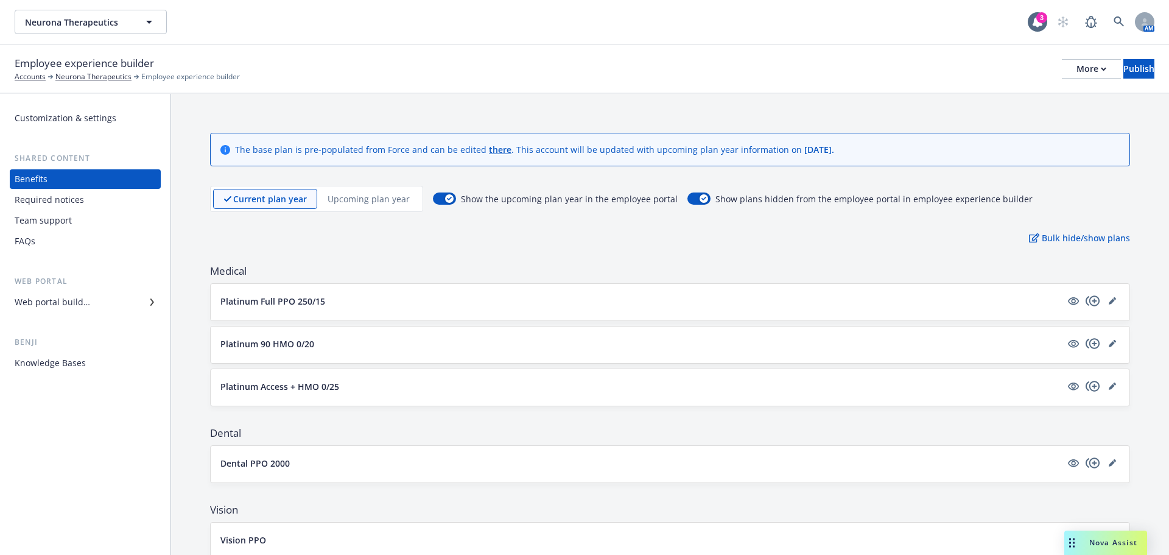
click at [67, 220] on div "Team support" at bounding box center [43, 220] width 57 height 19
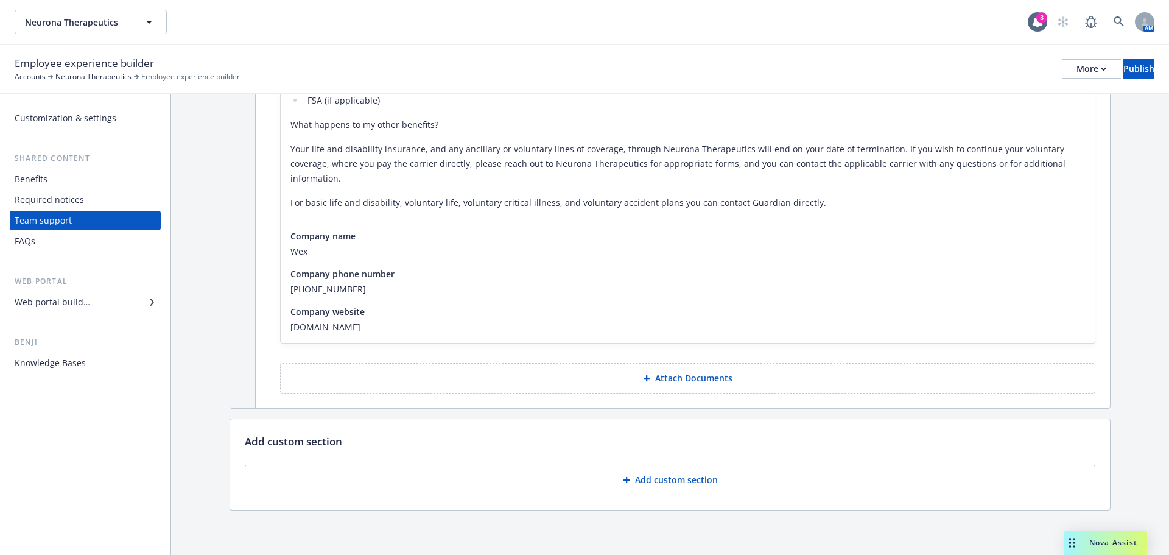
scroll to position [553, 0]
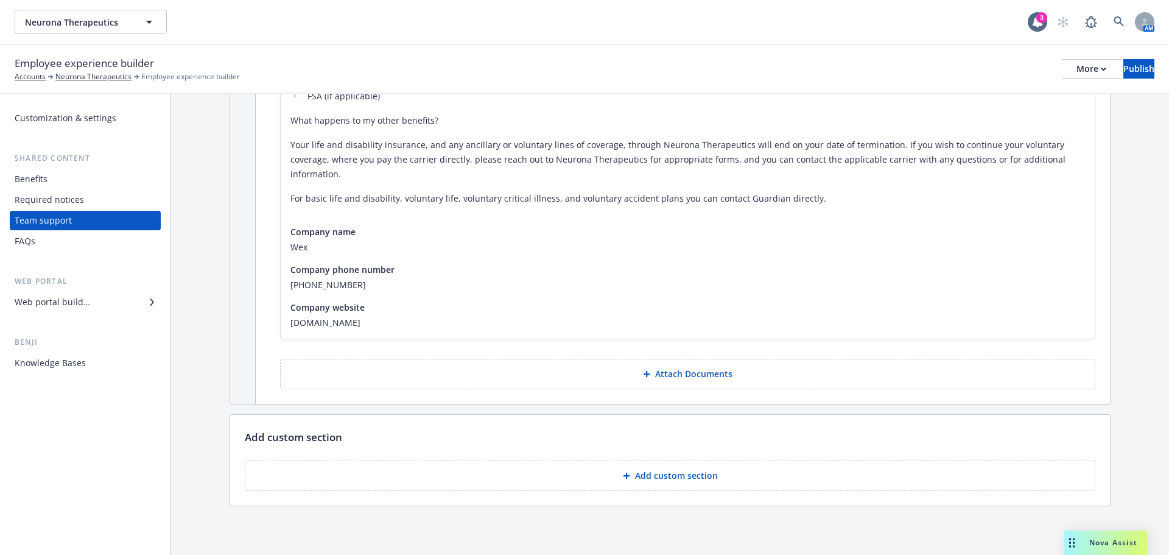
click at [693, 479] on p "Add custom section" at bounding box center [676, 475] width 83 height 12
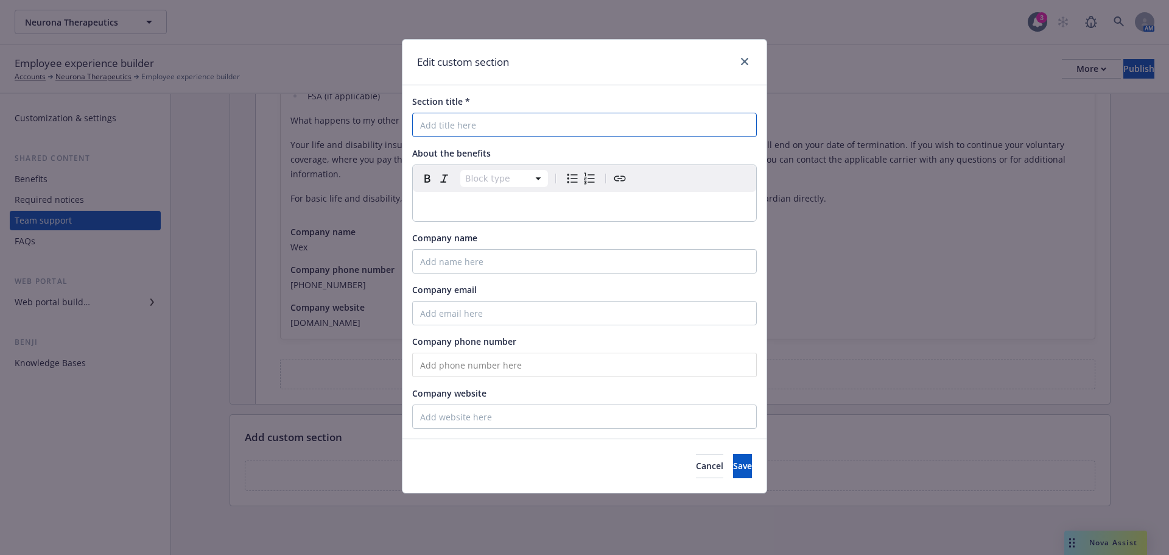
click at [438, 124] on input "Section title *" at bounding box center [584, 125] width 345 height 24
paste input "Contact Information for Benefit-Related Questions"
type input "Contact Information for Benefit-Related Questions"
click at [446, 203] on p "editable markdown" at bounding box center [584, 206] width 329 height 15
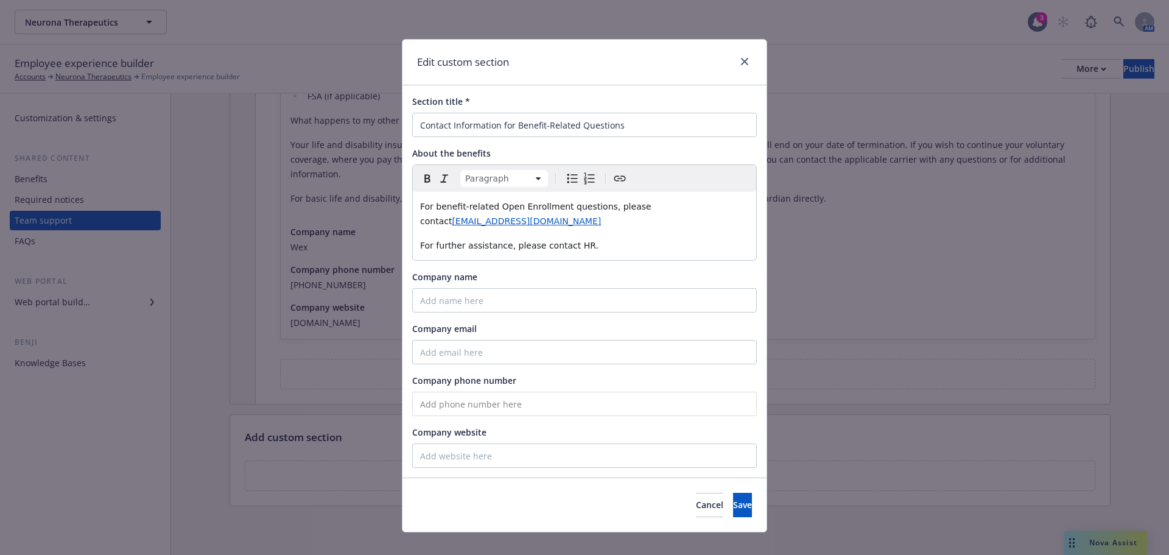
click at [420, 220] on span "For benefit-related Open Enrollment questions, please contact" at bounding box center [537, 214] width 234 height 24
drag, startPoint x: 538, startPoint y: 206, endPoint x: 491, endPoint y: 208, distance: 46.3
click at [491, 208] on span "For benefit-related Open Enrollment questions, please contact" at bounding box center [537, 214] width 234 height 24
click at [735, 493] on button "Save" at bounding box center [742, 505] width 19 height 24
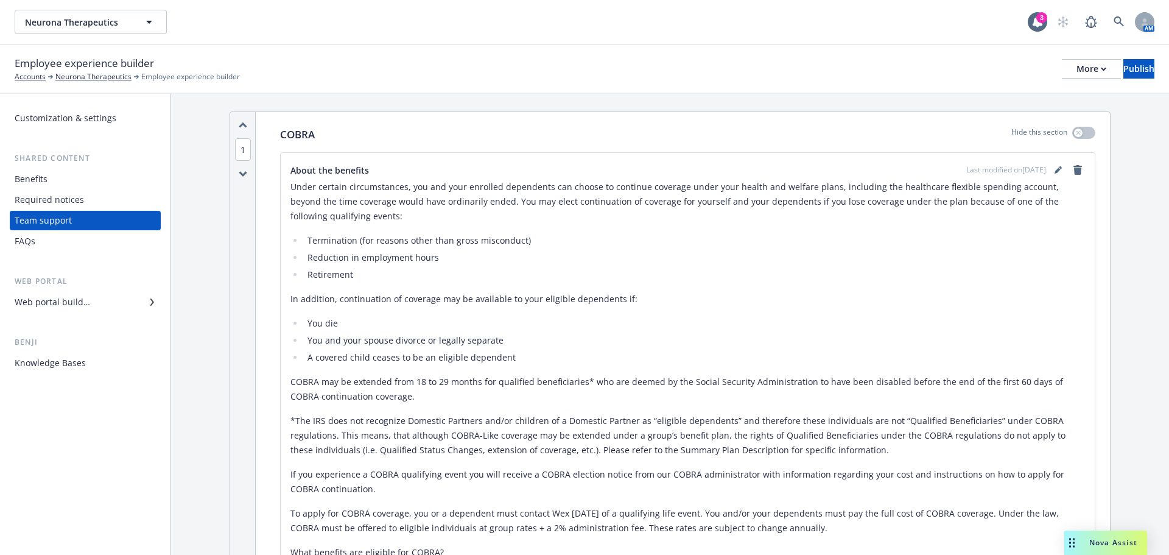
scroll to position [0, 0]
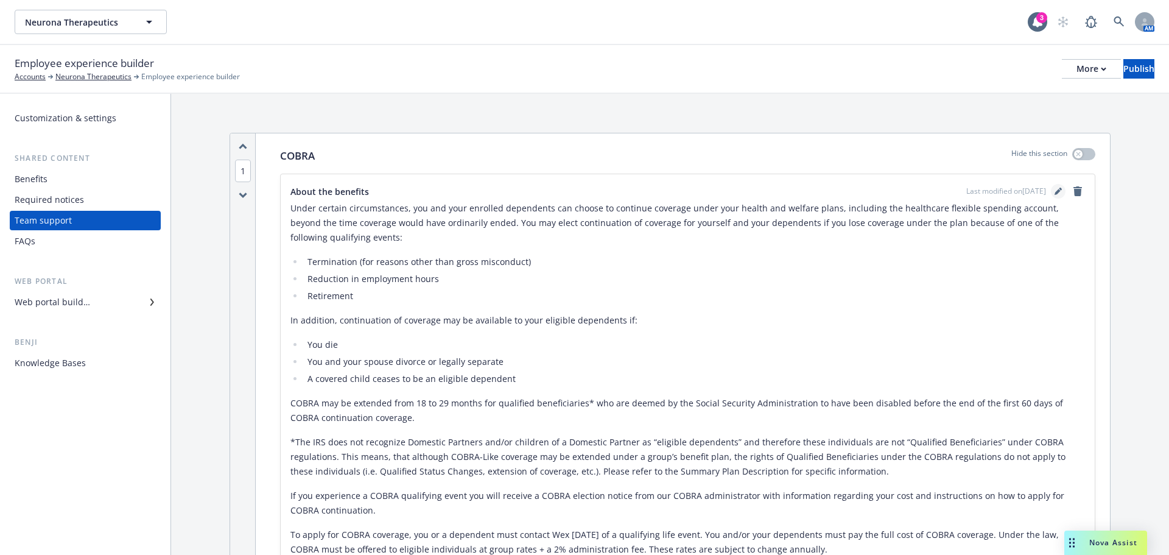
click at [1051, 192] on link "editPencil" at bounding box center [1058, 191] width 15 height 15
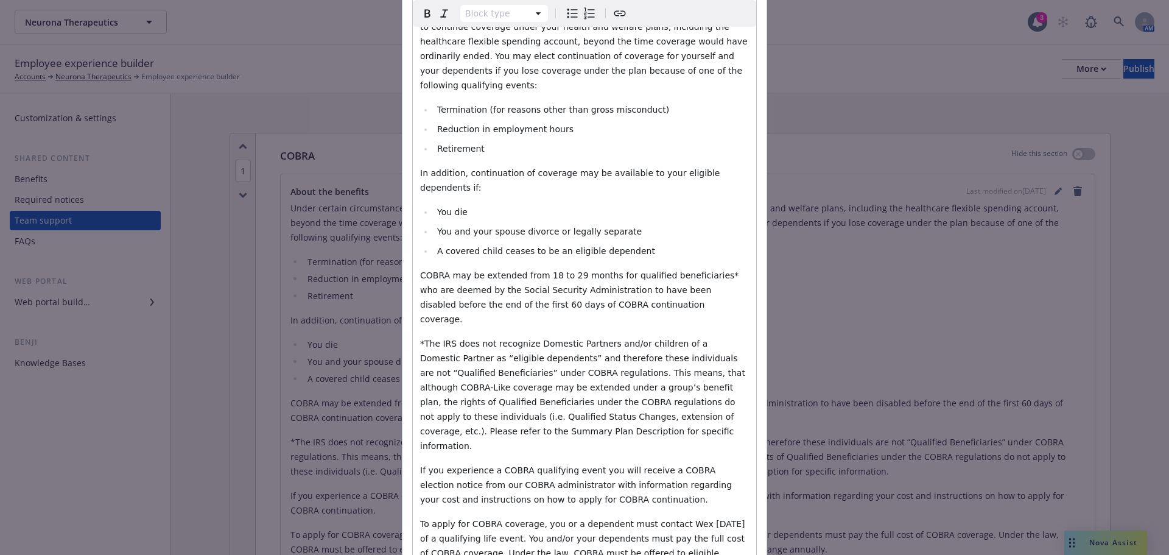
scroll to position [304, 0]
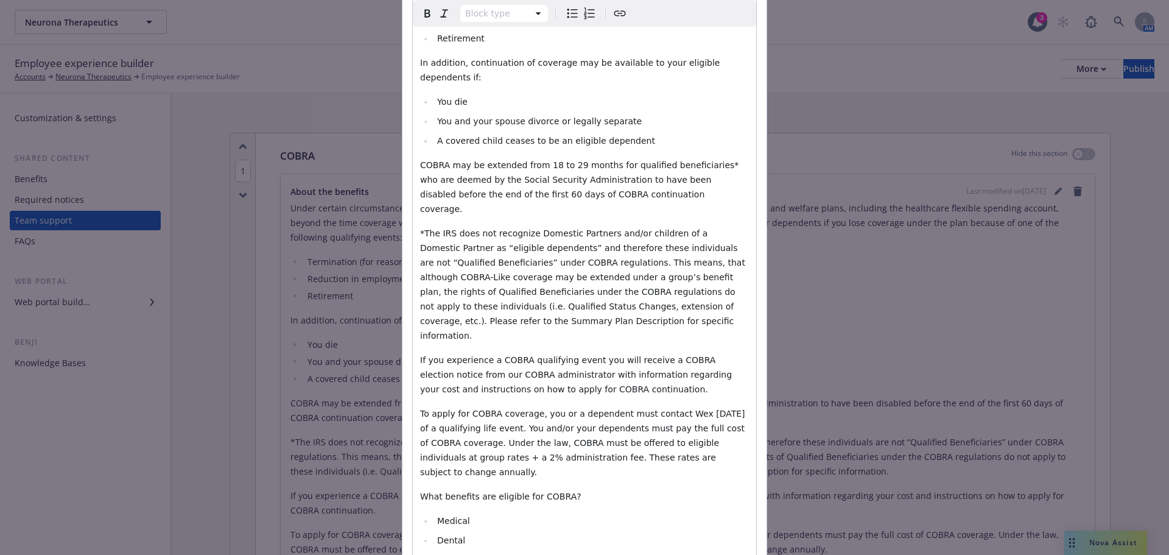
select select
drag, startPoint x: 502, startPoint y: 507, endPoint x: 446, endPoint y: 497, distance: 57.0
click at [446, 513] on ul "Medical​ Dental​ Vision​ FSA (if applicable)​" at bounding box center [584, 549] width 329 height 73
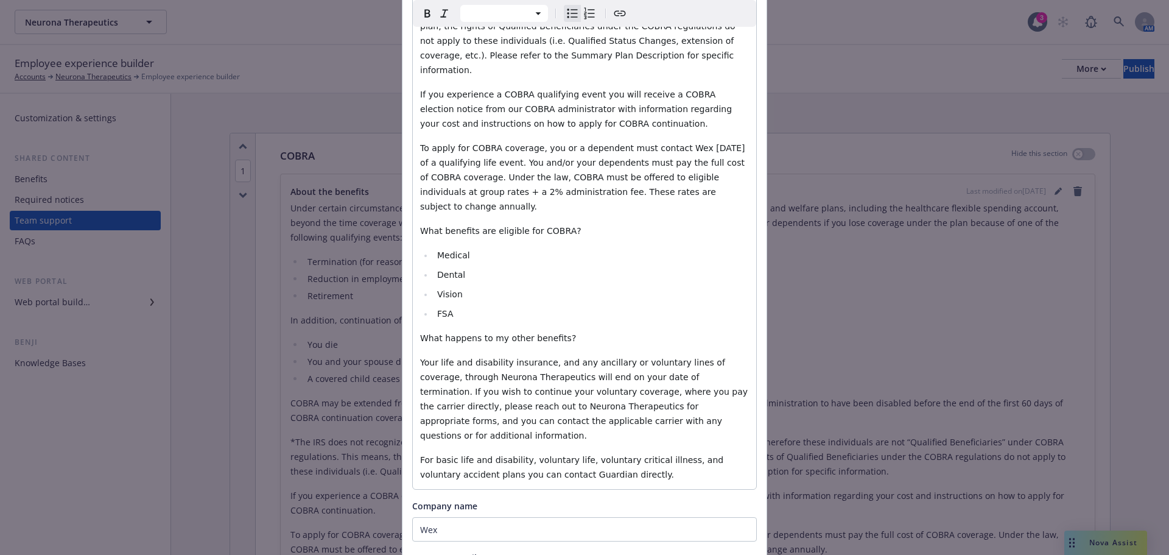
scroll to position [728, 0]
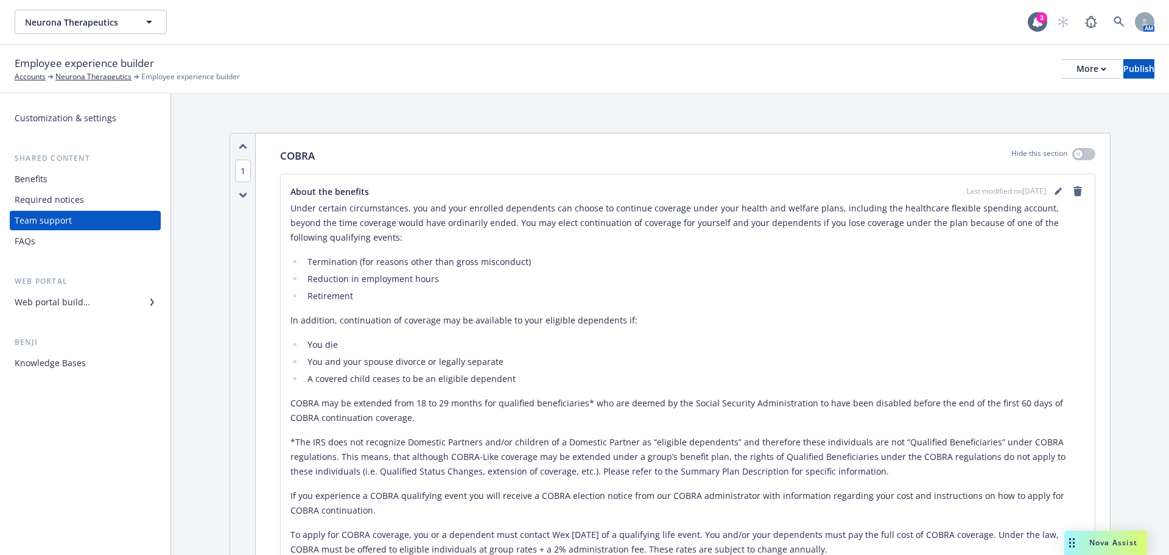
click at [68, 199] on div "Required notices" at bounding box center [49, 199] width 69 height 19
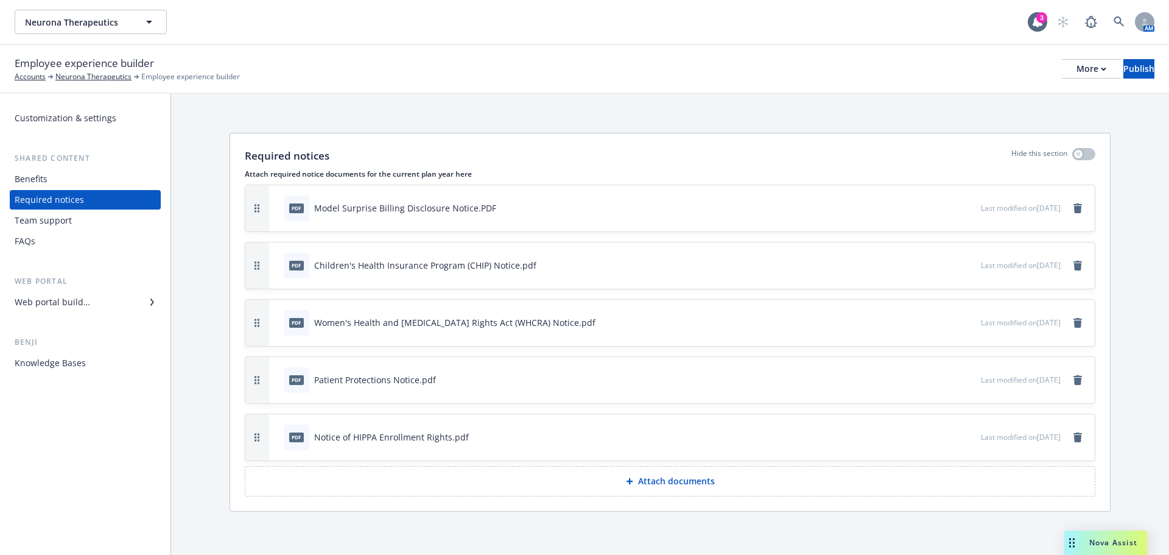
click at [703, 476] on p "Attach documents" at bounding box center [676, 481] width 77 height 12
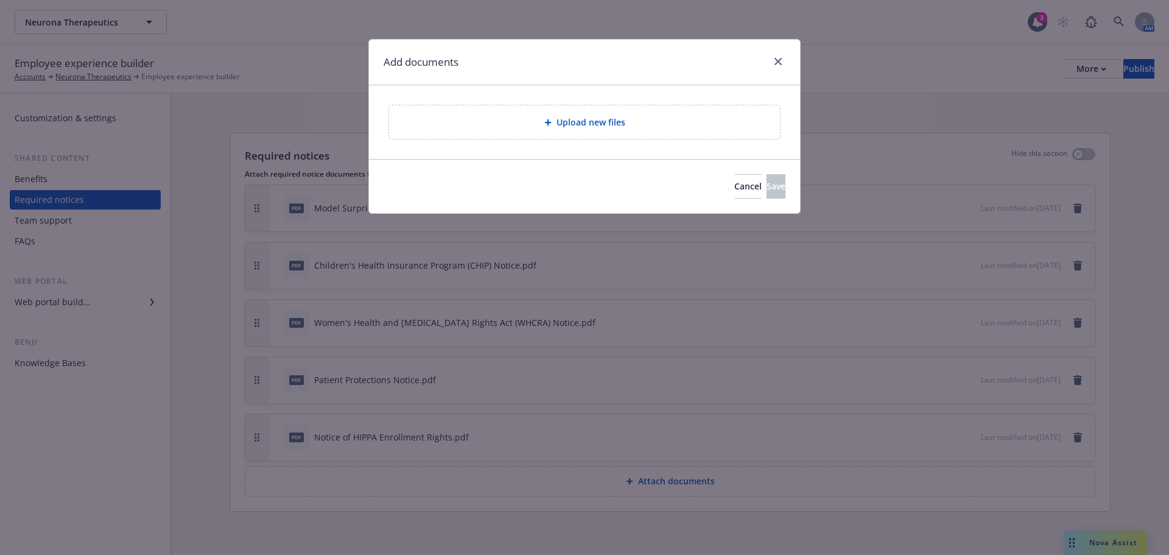
click at [555, 128] on div "Upload new files" at bounding box center [584, 122] width 371 height 14
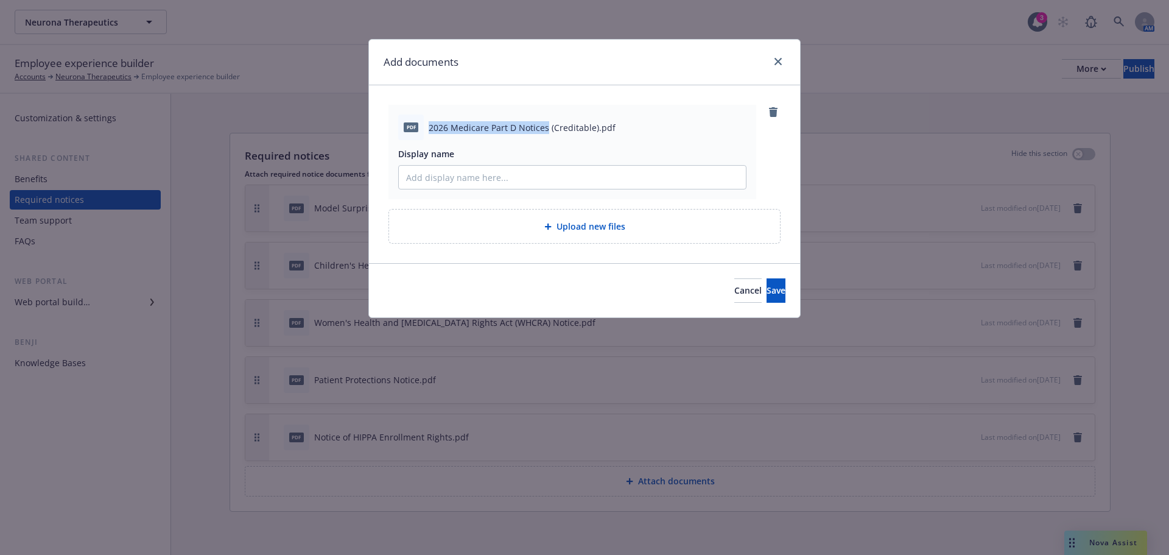
drag, startPoint x: 430, startPoint y: 125, endPoint x: 547, endPoint y: 129, distance: 116.4
click at [547, 129] on span "2026 Medicare Part D Notices (Creditable).pdf" at bounding box center [522, 127] width 187 height 13
copy span "2026 Medicare Part D Notices"
paste input "2026 Medicare Part D Notices"
drag, startPoint x: 547, startPoint y: 174, endPoint x: 533, endPoint y: 178, distance: 15.2
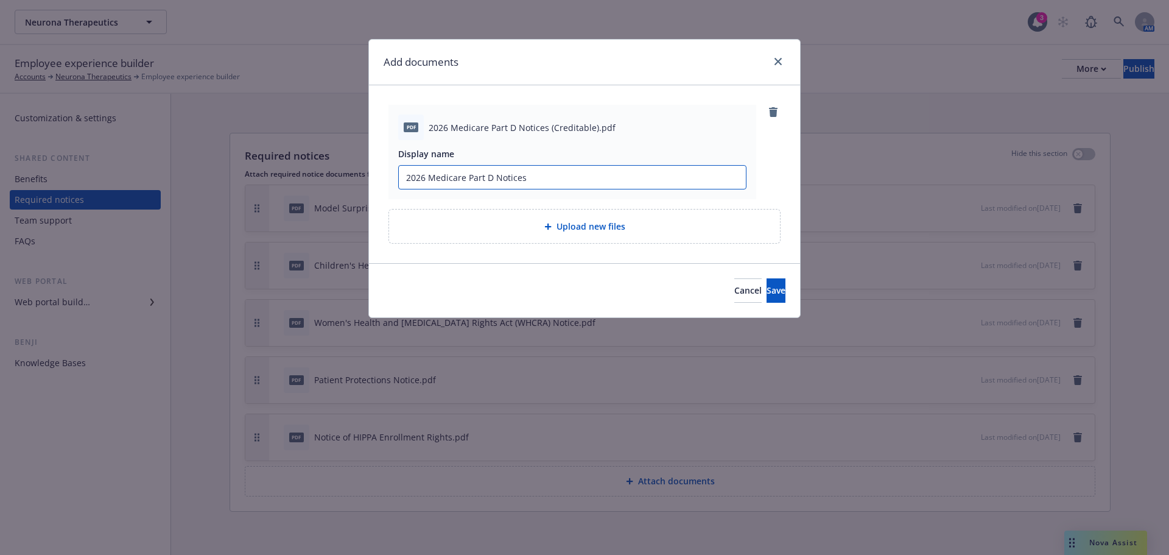
click at [533, 178] on input "2026 Medicare Part D Notices" at bounding box center [572, 177] width 347 height 23
type input "2026 Medicare Part D Notice of Creditable Coverage"
click at [767, 283] on button "Save" at bounding box center [776, 290] width 19 height 24
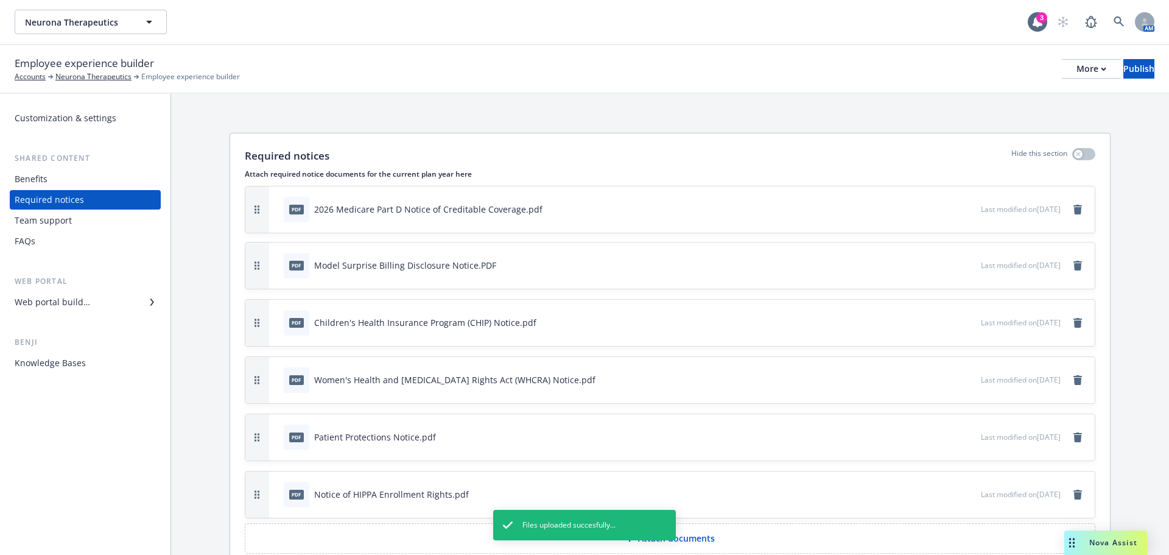
drag, startPoint x: 249, startPoint y: 490, endPoint x: 253, endPoint y: 205, distance: 285.0
click at [253, 205] on button "button" at bounding box center [257, 209] width 24 height 46
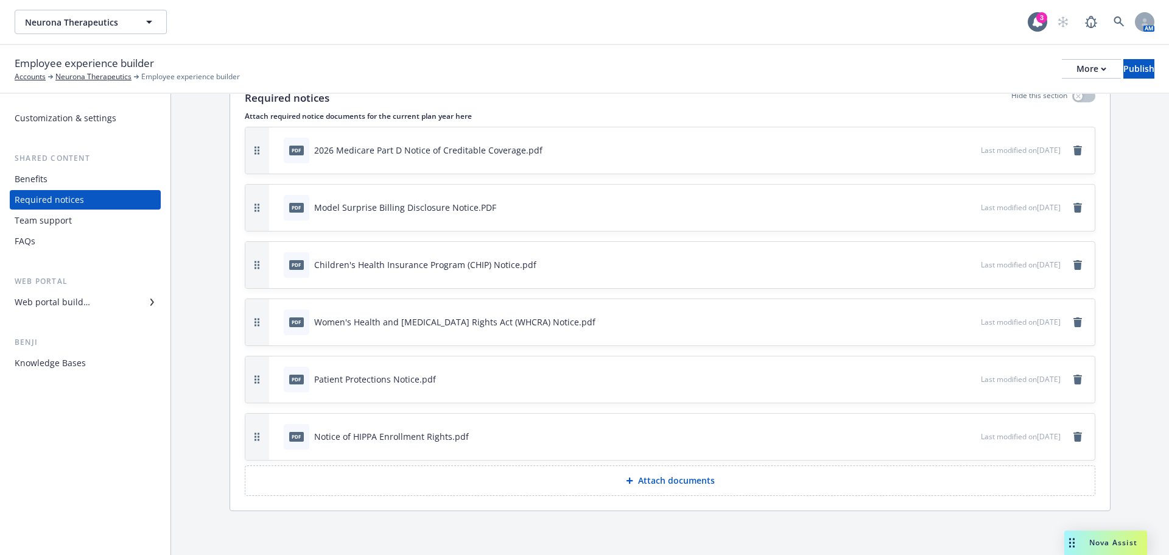
click at [175, 278] on div "Required notices Hide this section Attach required notice documents for the cur…" at bounding box center [670, 295] width 998 height 519
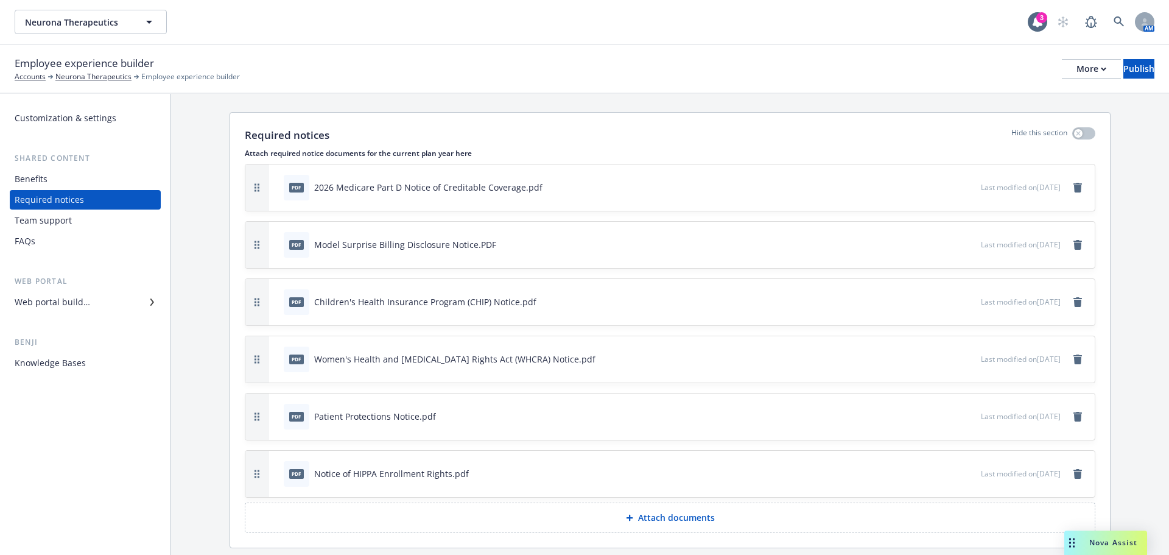
scroll to position [0, 0]
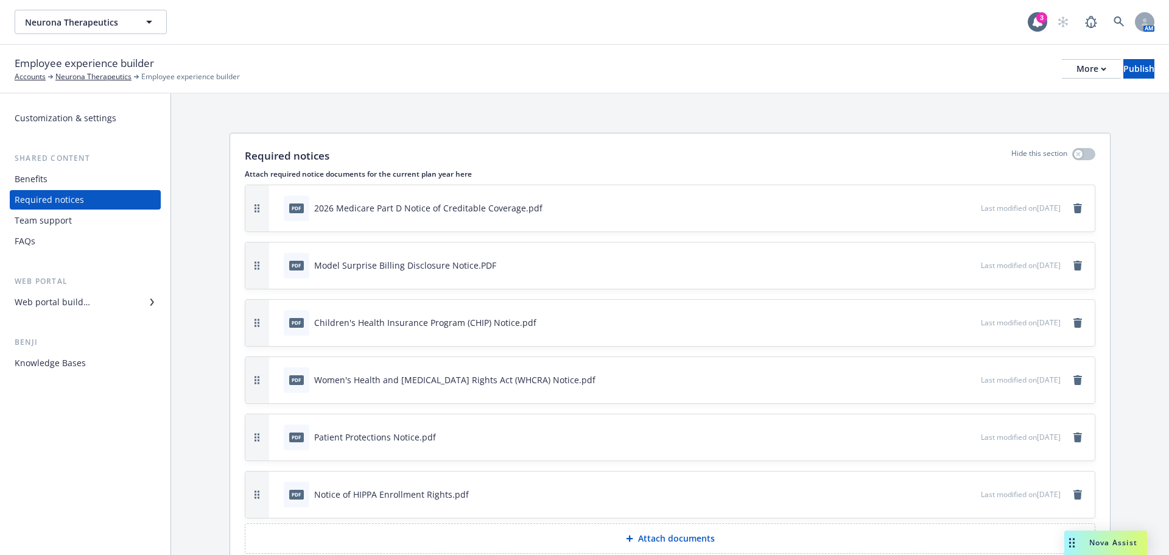
click at [58, 177] on div "Benefits" at bounding box center [85, 178] width 141 height 19
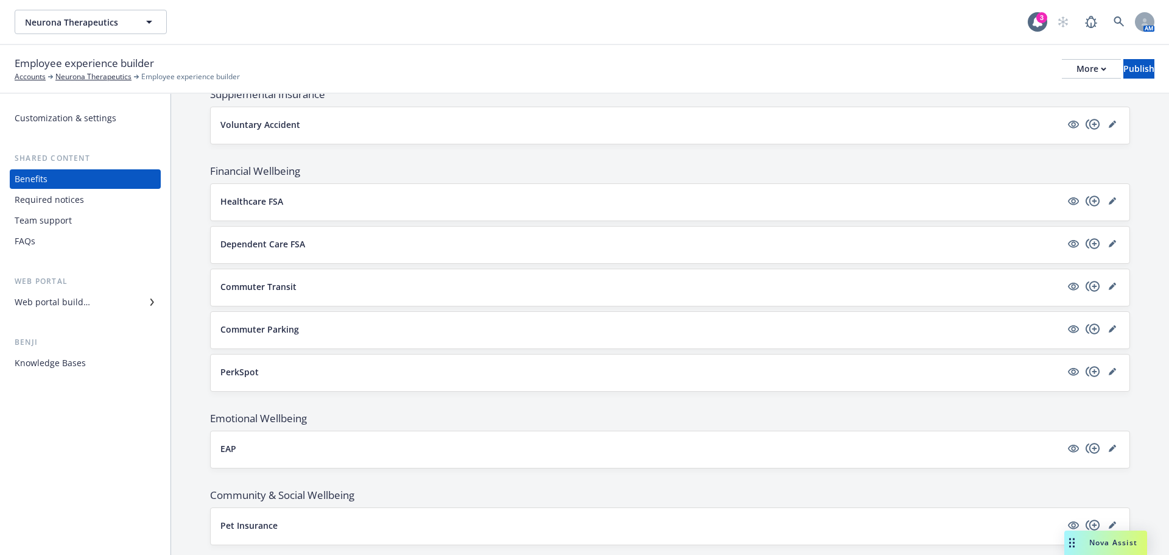
scroll to position [675, 0]
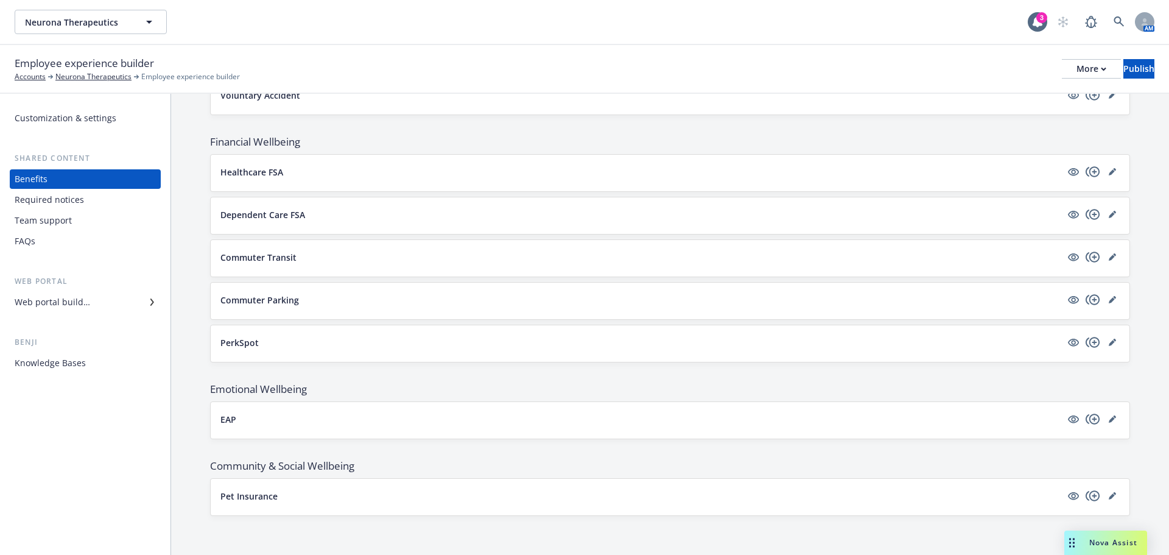
click at [41, 306] on div "Web portal builder" at bounding box center [53, 301] width 76 height 19
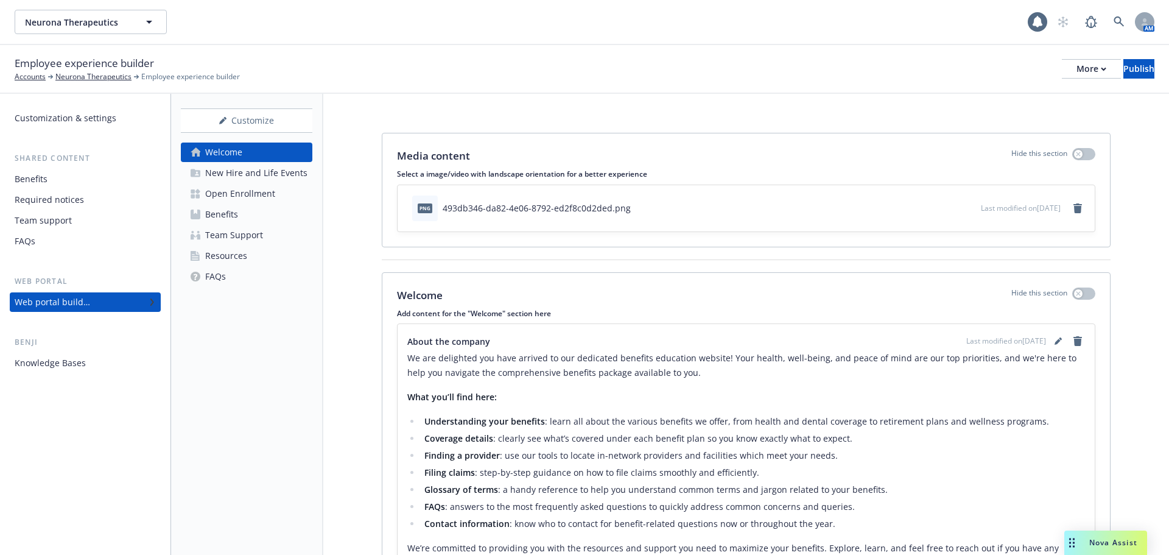
click at [249, 175] on div "New Hire and Life Events" at bounding box center [256, 172] width 102 height 19
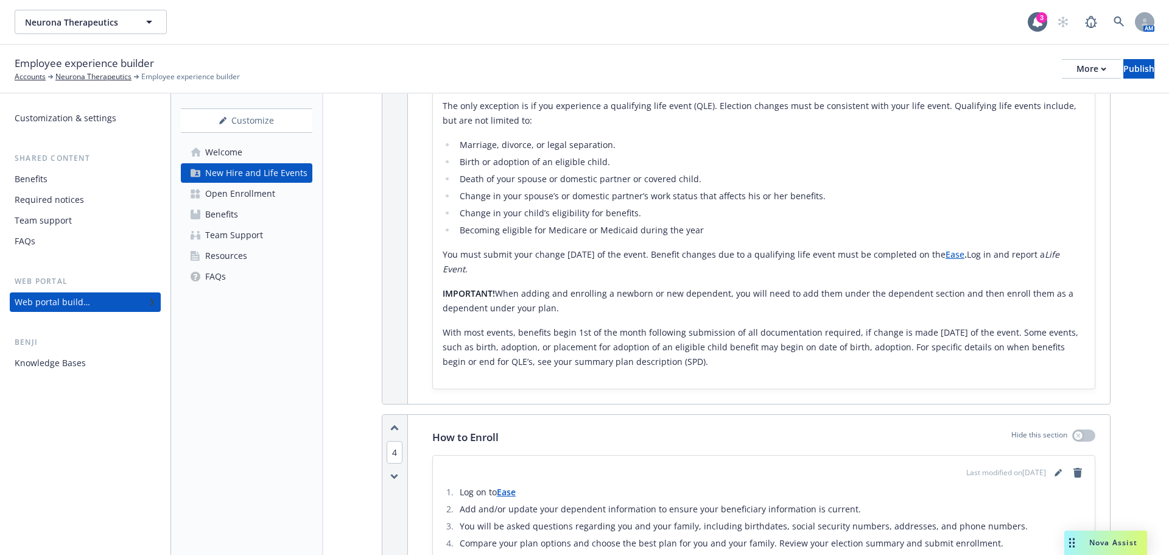
scroll to position [852, 0]
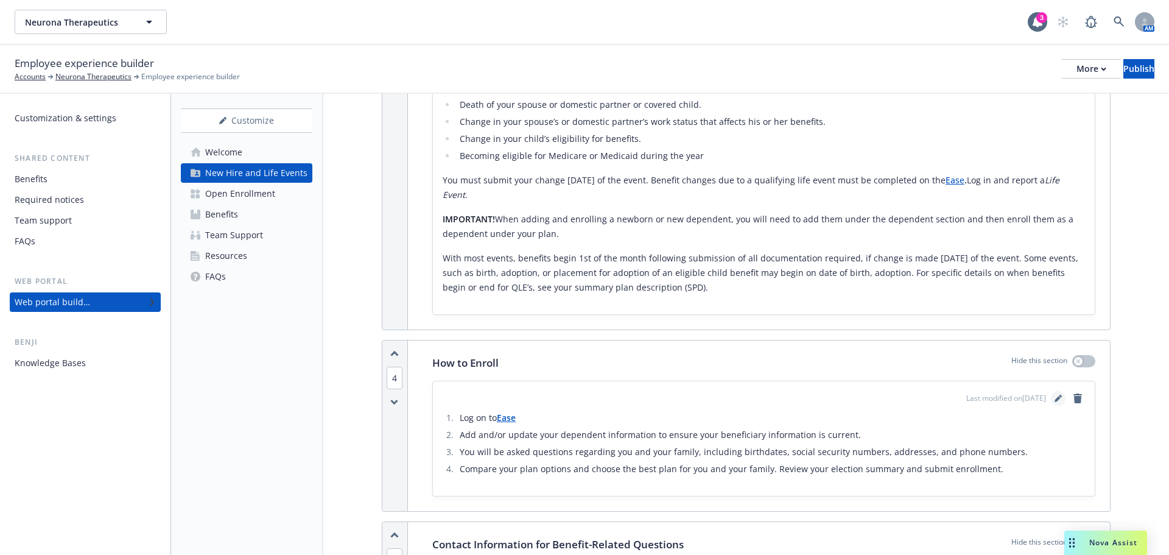
click at [1051, 391] on link "editPencil" at bounding box center [1058, 398] width 15 height 15
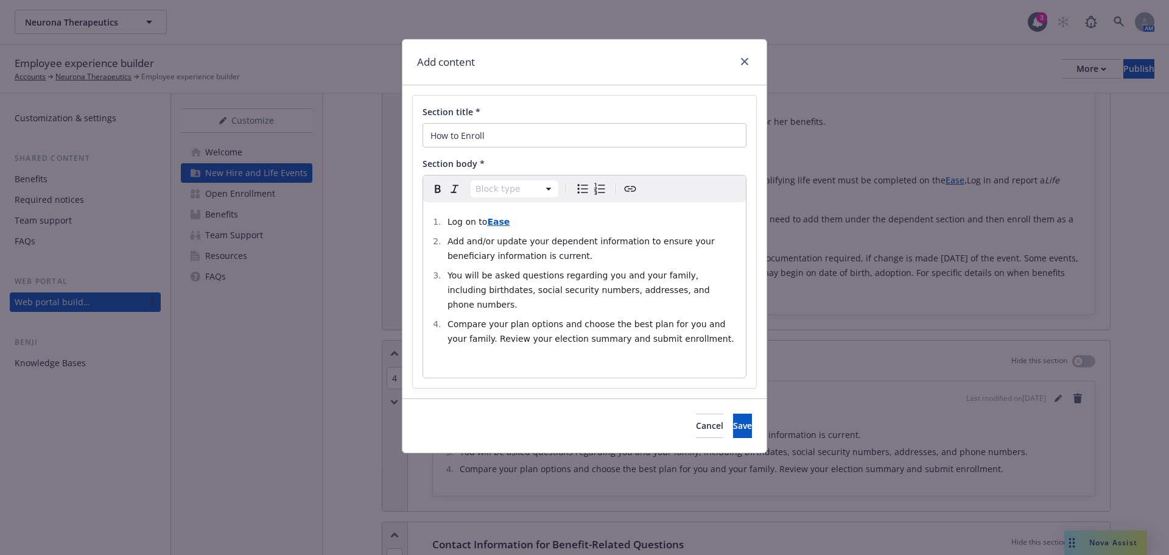
select select
drag, startPoint x: 552, startPoint y: 219, endPoint x: 487, endPoint y: 223, distance: 64.7
click at [487, 223] on li "Log on to Ease" at bounding box center [591, 221] width 295 height 15
drag, startPoint x: 523, startPoint y: 222, endPoint x: 487, endPoint y: 220, distance: 36.0
click at [487, 220] on li "Log on to ADP" at bounding box center [591, 221] width 295 height 15
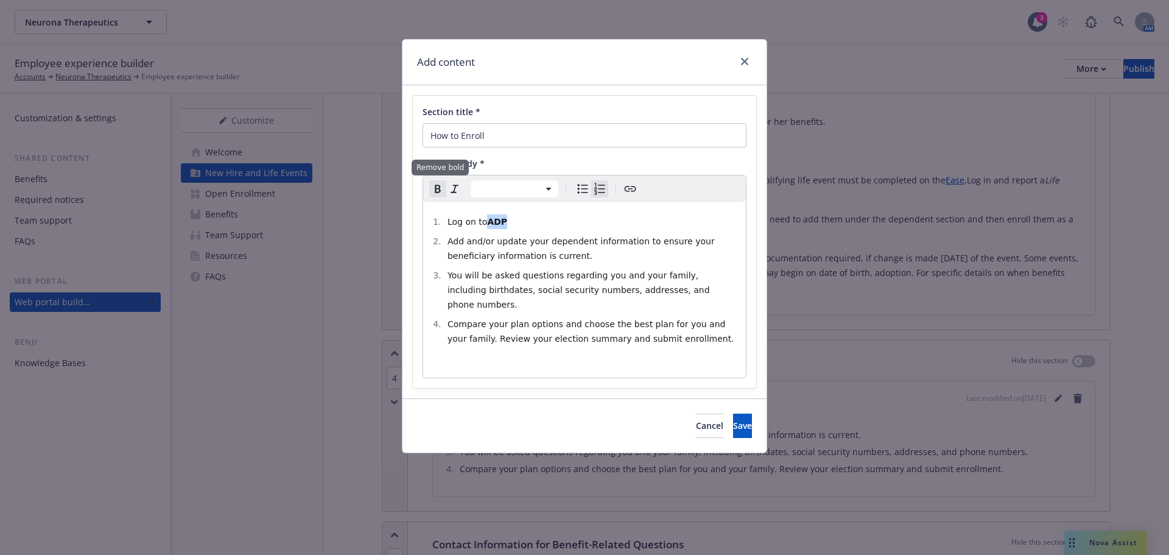
click at [440, 189] on icon "Remove bold" at bounding box center [437, 188] width 15 height 15
click at [561, 261] on li "Add and/or update your dependent information to ensure your beneficiary informa…" at bounding box center [591, 248] width 295 height 29
click at [733, 420] on span "Save" at bounding box center [742, 426] width 19 height 12
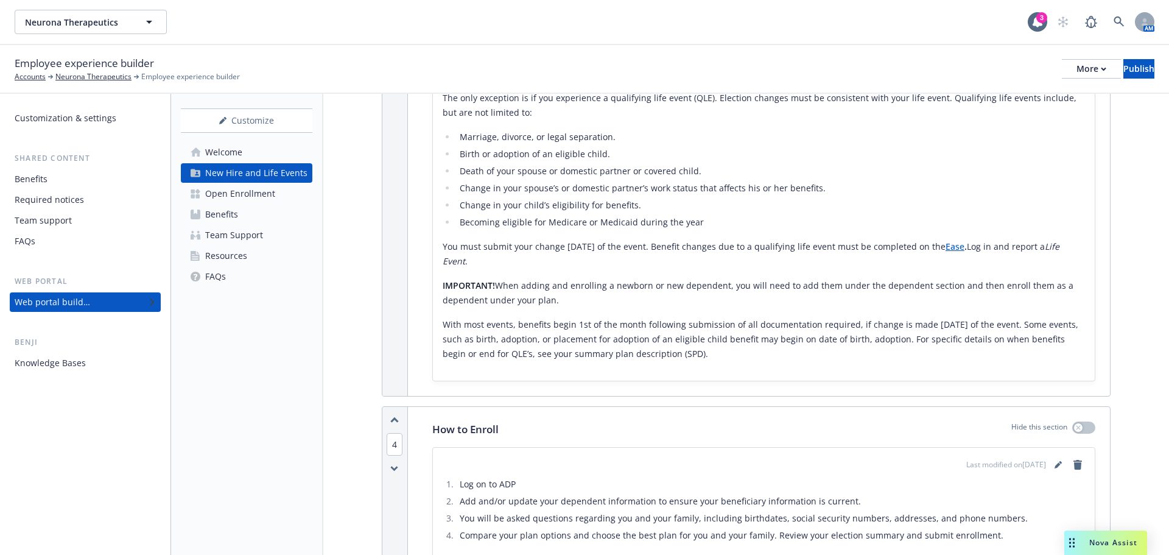
scroll to position [731, 0]
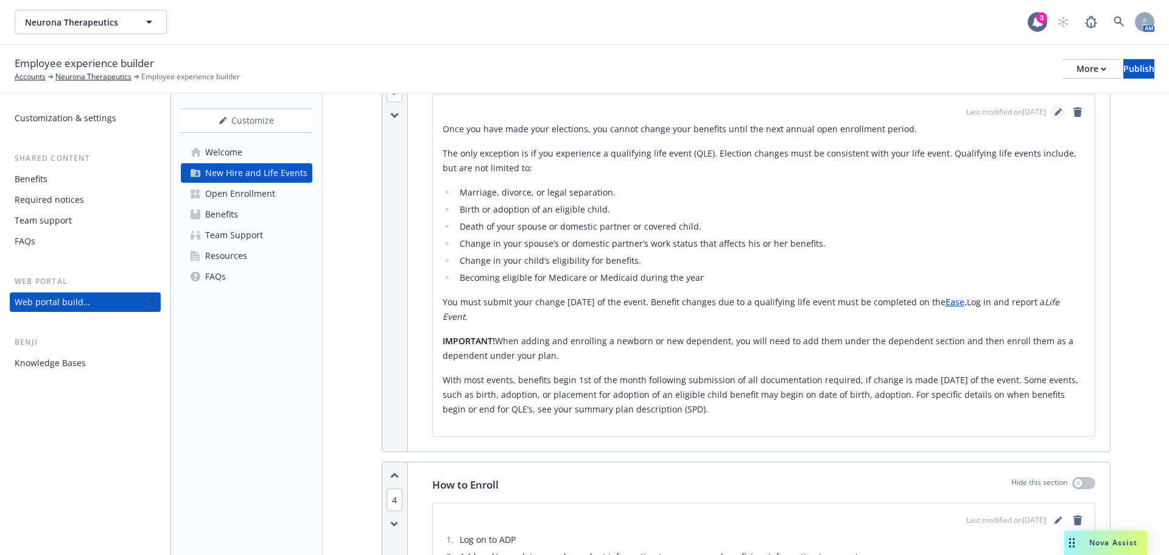
click at [1055, 108] on icon "editPencil" at bounding box center [1058, 111] width 7 height 7
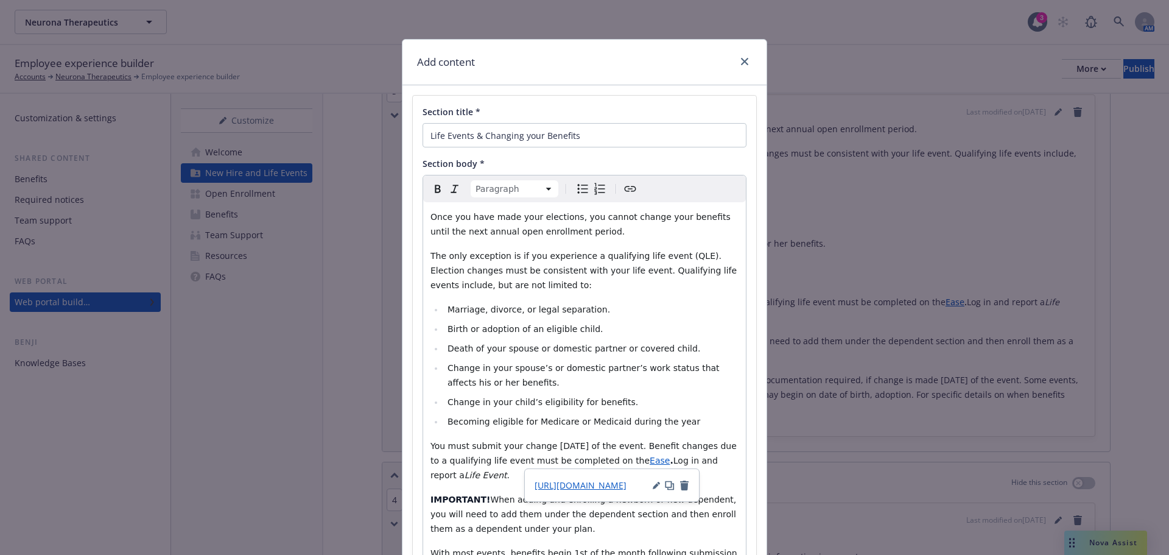
drag, startPoint x: 597, startPoint y: 458, endPoint x: 628, endPoint y: 465, distance: 31.0
click at [628, 465] on p "You must submit your change within 30 days of the event. Benefit changes due to…" at bounding box center [584, 460] width 308 height 44
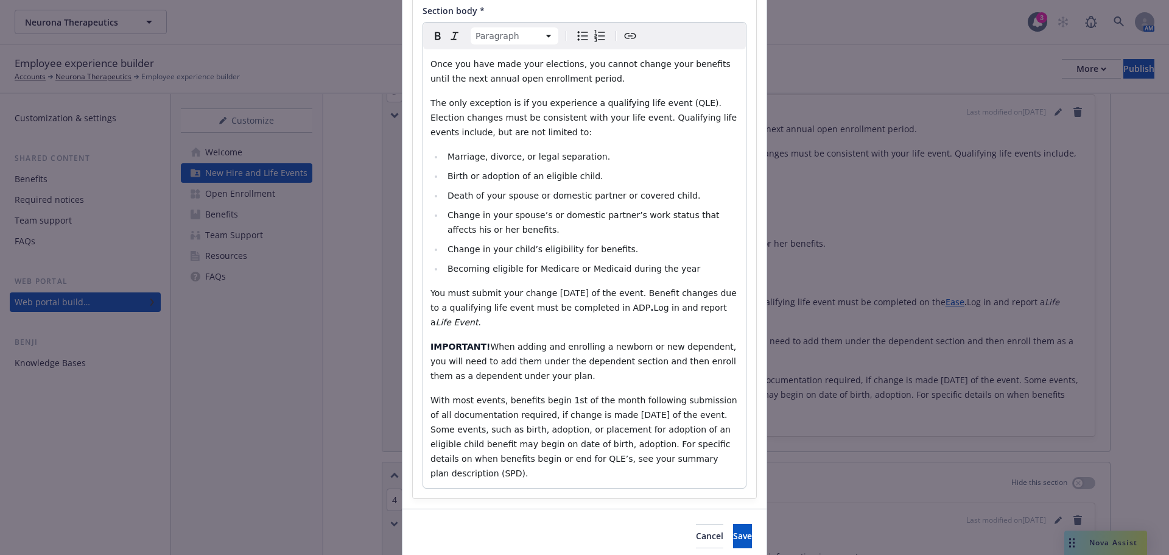
scroll to position [171, 0]
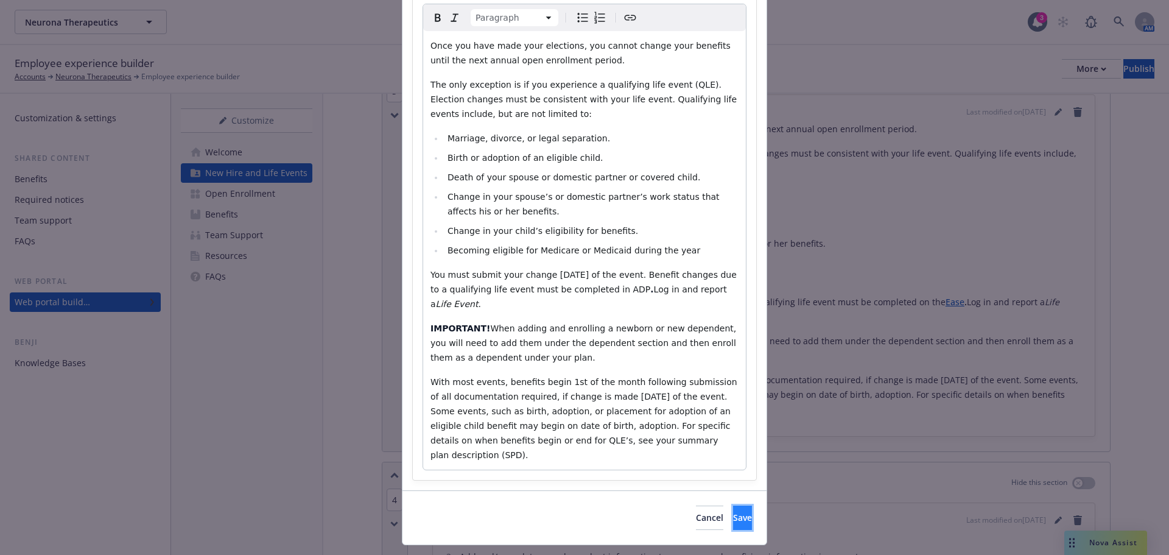
click at [733, 511] on span "Save" at bounding box center [742, 517] width 19 height 12
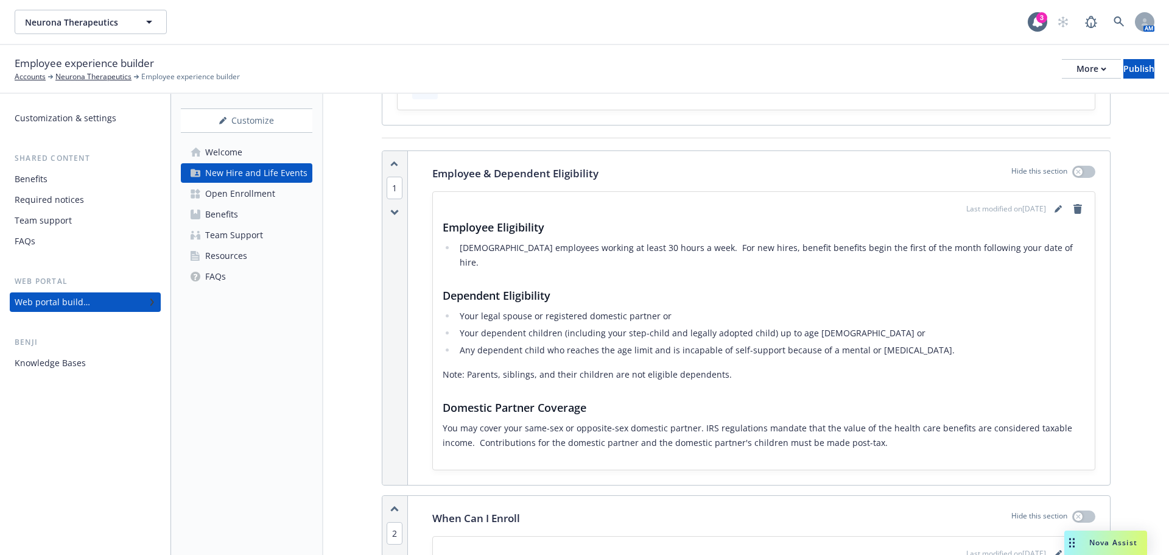
scroll to position [0, 0]
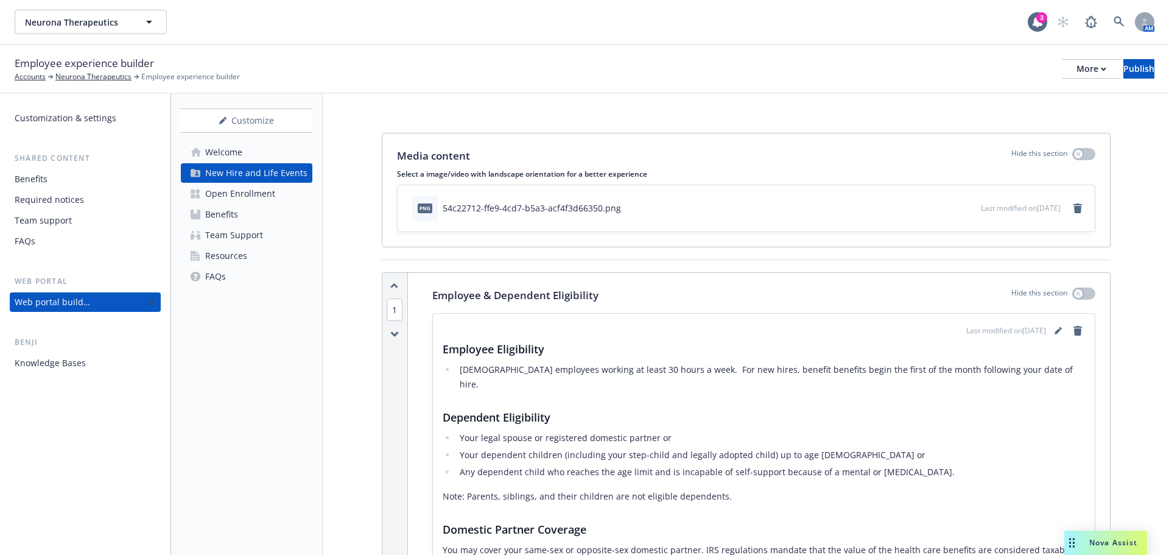
click at [260, 198] on div "Open Enrollment" at bounding box center [240, 193] width 70 height 19
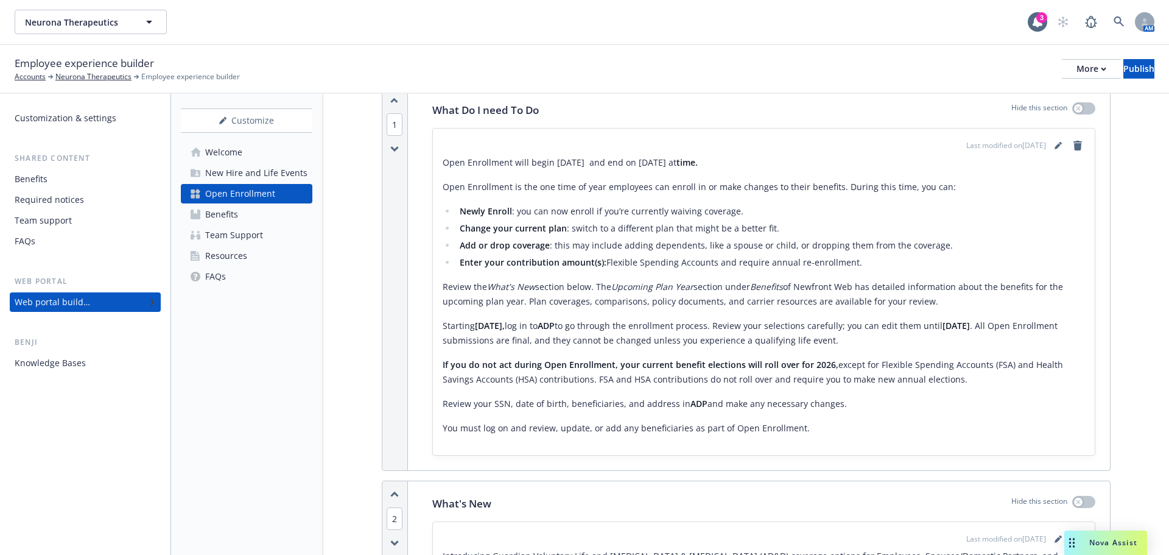
scroll to position [122, 0]
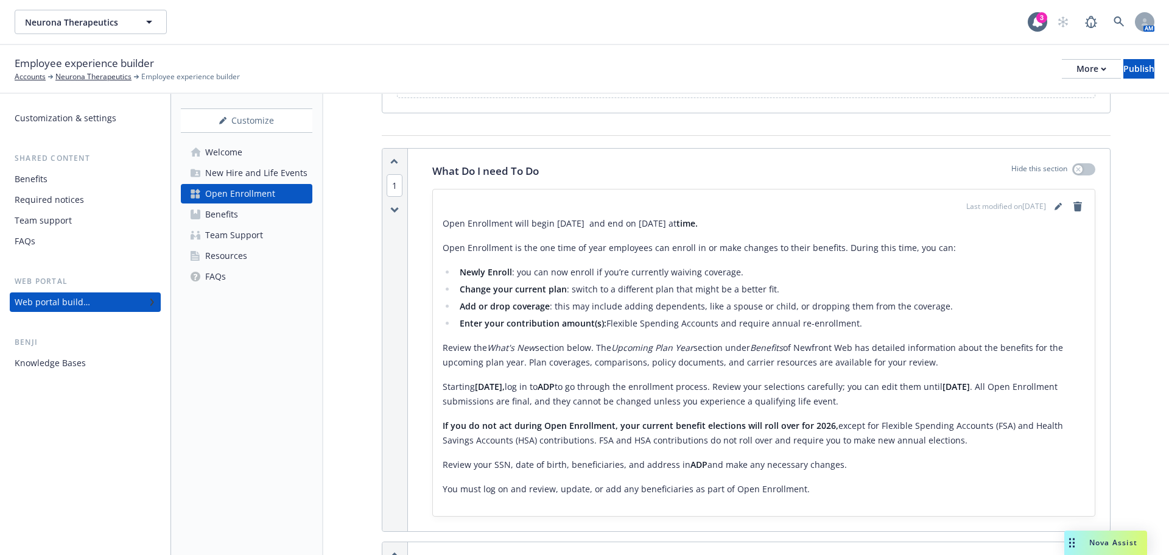
click at [236, 216] on div "Benefits" at bounding box center [221, 214] width 33 height 19
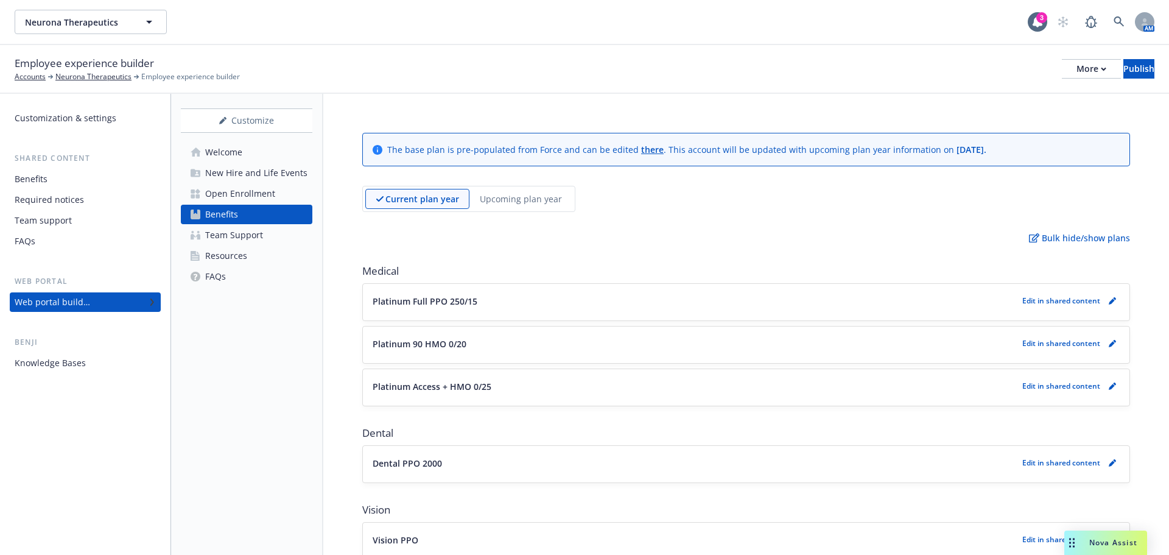
click at [247, 229] on div "Team Support" at bounding box center [234, 234] width 58 height 19
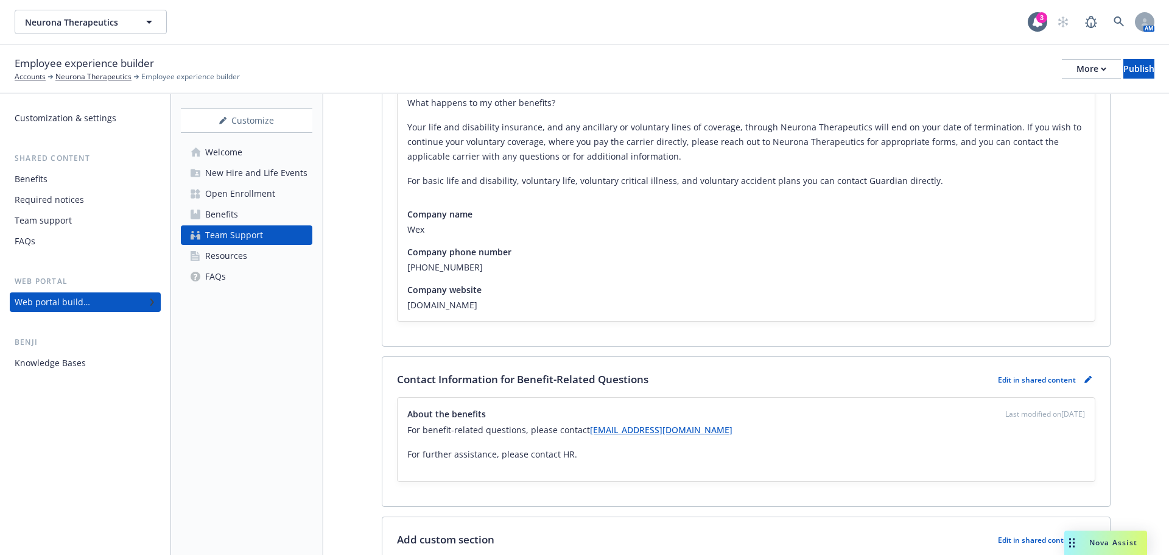
scroll to position [792, 0]
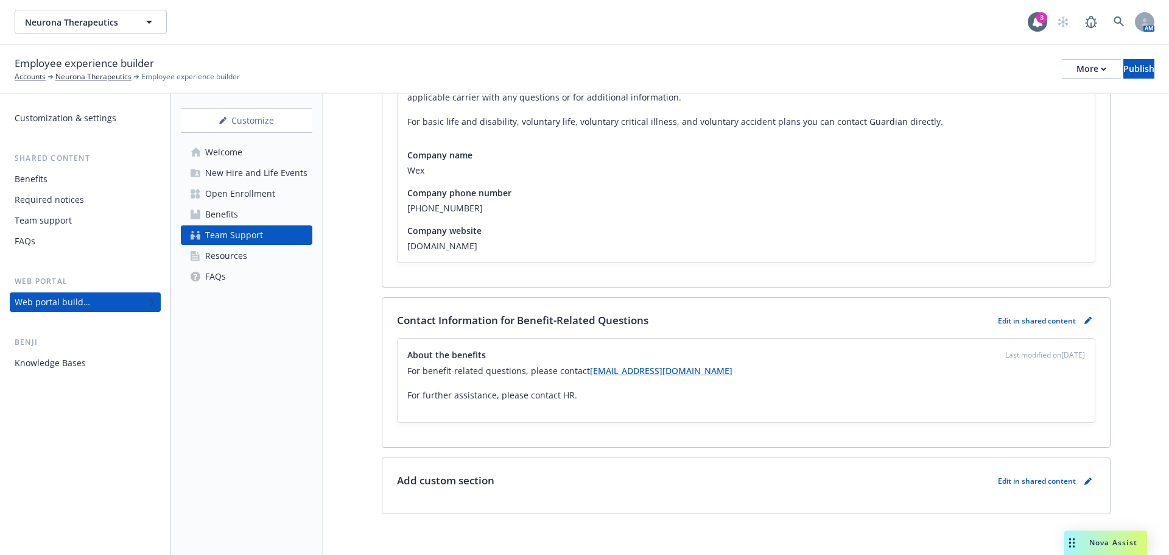
click at [249, 262] on link "Resources" at bounding box center [247, 255] width 132 height 19
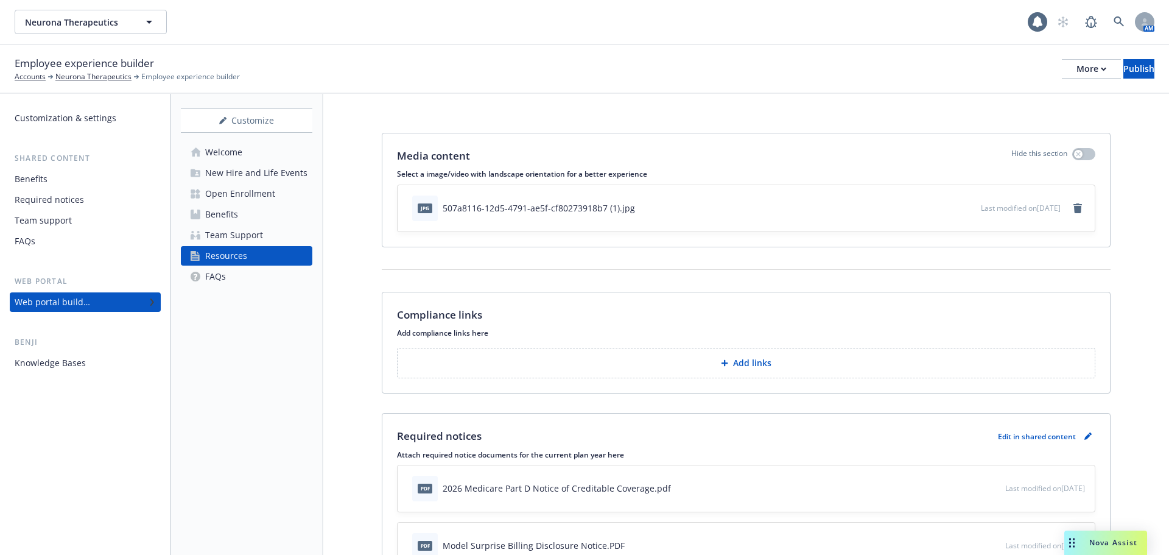
click at [233, 276] on link "FAQs" at bounding box center [247, 276] width 132 height 19
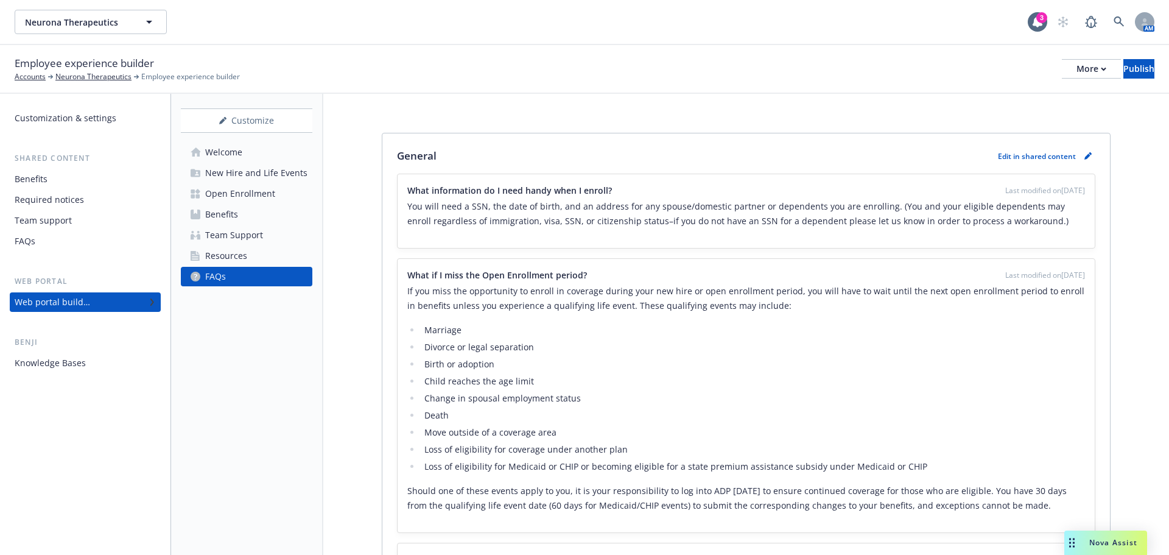
click at [249, 174] on div "New Hire and Life Events" at bounding box center [256, 172] width 102 height 19
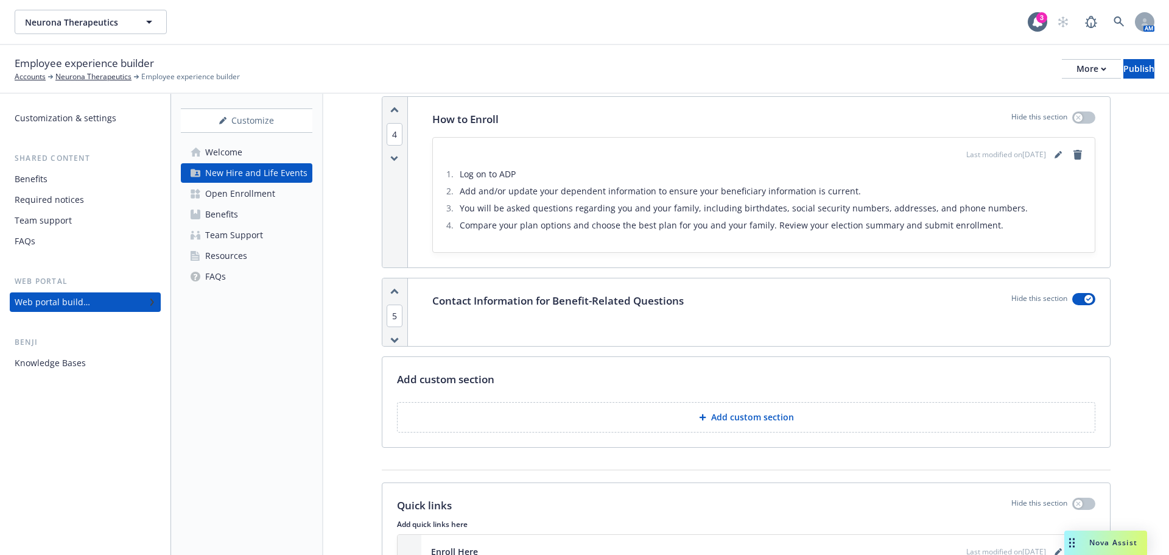
scroll to position [1157, 0]
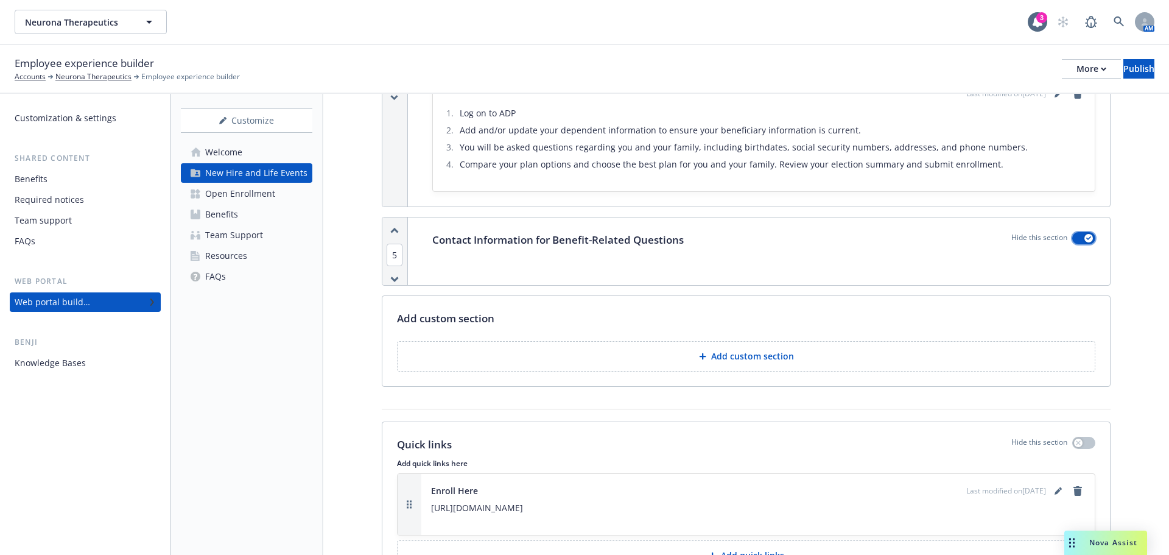
click at [1084, 234] on div "button" at bounding box center [1088, 238] width 9 height 9
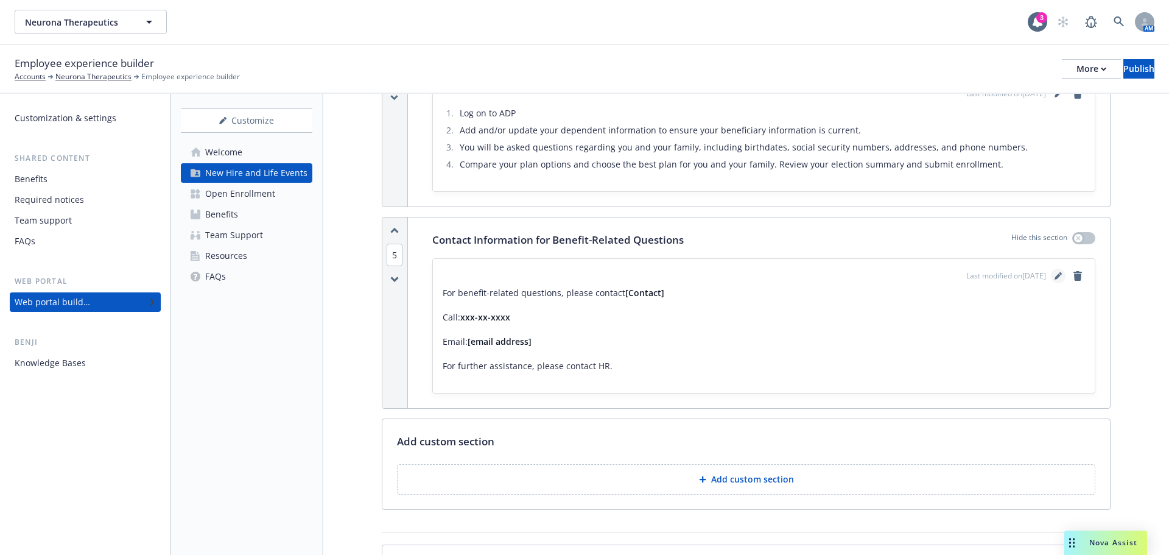
click at [1055, 272] on icon "editPencil" at bounding box center [1058, 275] width 7 height 7
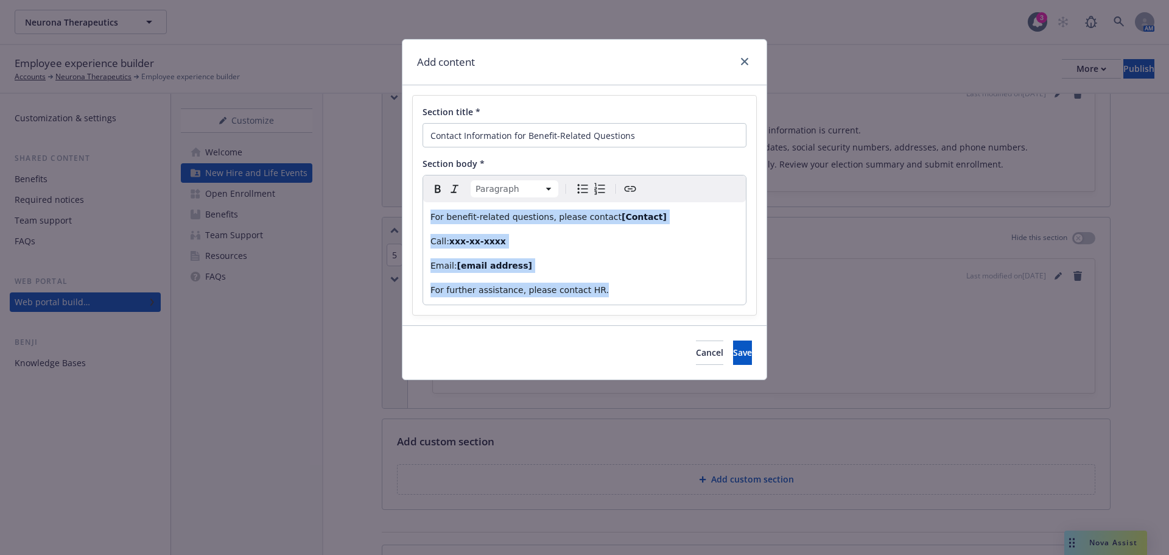
drag, startPoint x: 606, startPoint y: 298, endPoint x: 398, endPoint y: 212, distance: 225.5
click at [398, 212] on div "Add content Section title * Contact Information for Benefit-Related Questions S…" at bounding box center [584, 277] width 1169 height 555
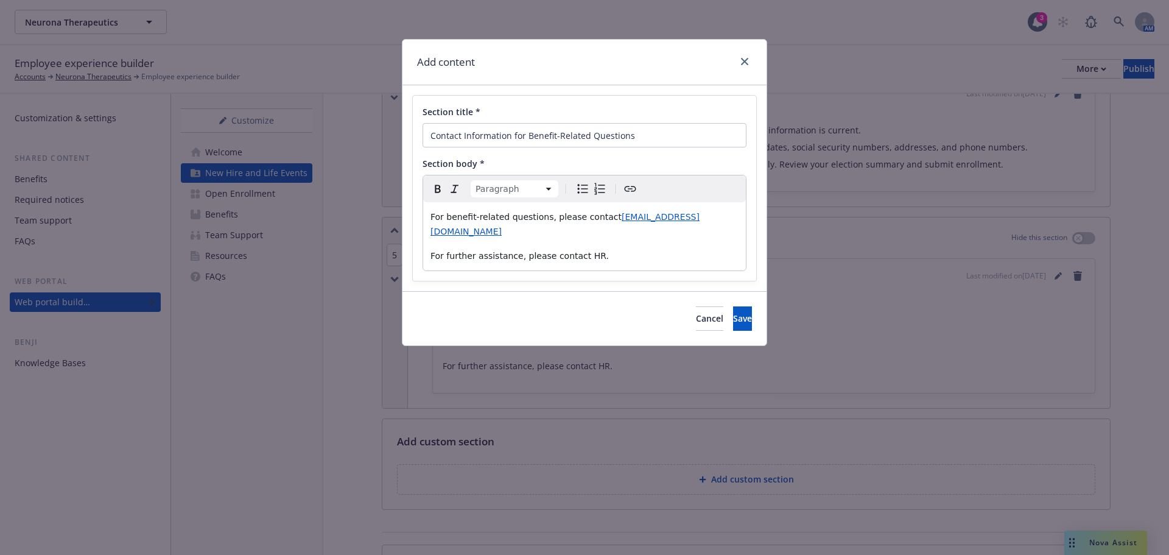
click at [432, 222] on span "For benefit-related questions, please contact" at bounding box center [525, 217] width 191 height 10
click at [740, 309] on button "Save" at bounding box center [742, 318] width 19 height 24
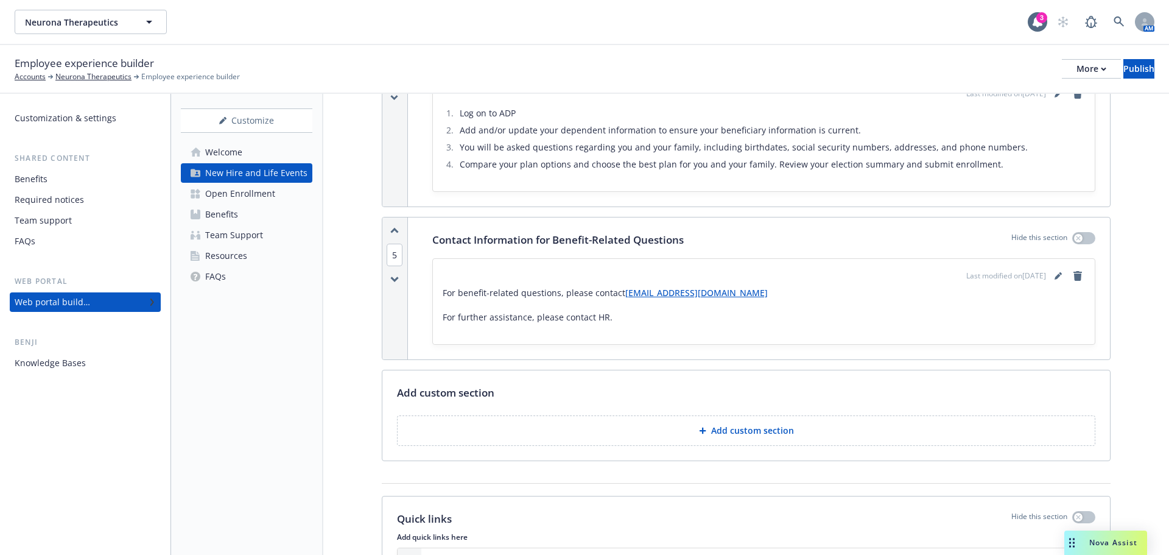
click at [213, 223] on div "Benefits" at bounding box center [221, 214] width 33 height 19
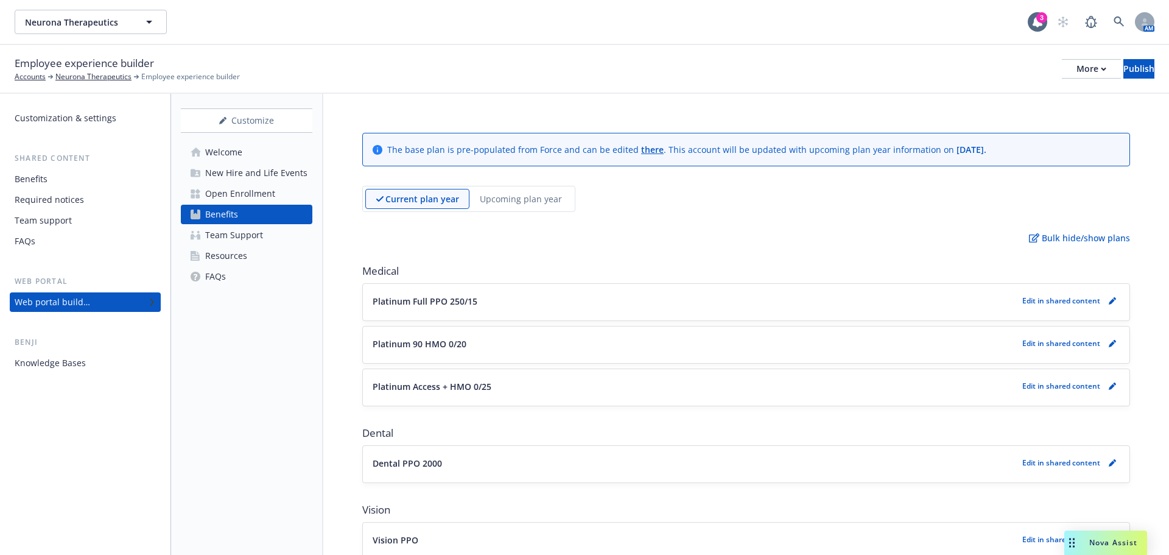
click at [245, 260] on div "Resources" at bounding box center [226, 255] width 42 height 19
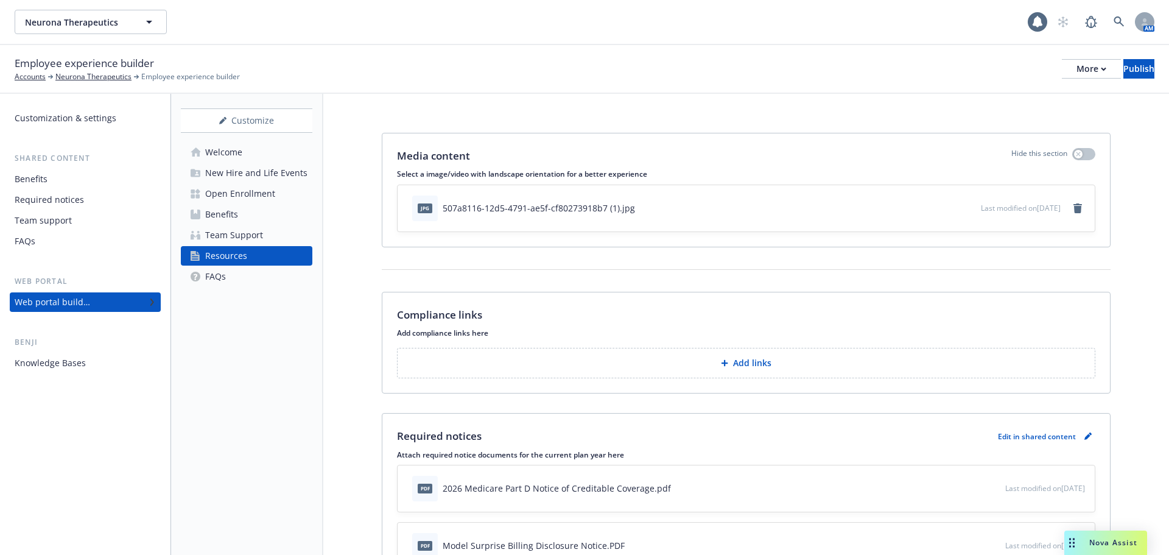
click at [221, 281] on div "FAQs" at bounding box center [215, 276] width 21 height 19
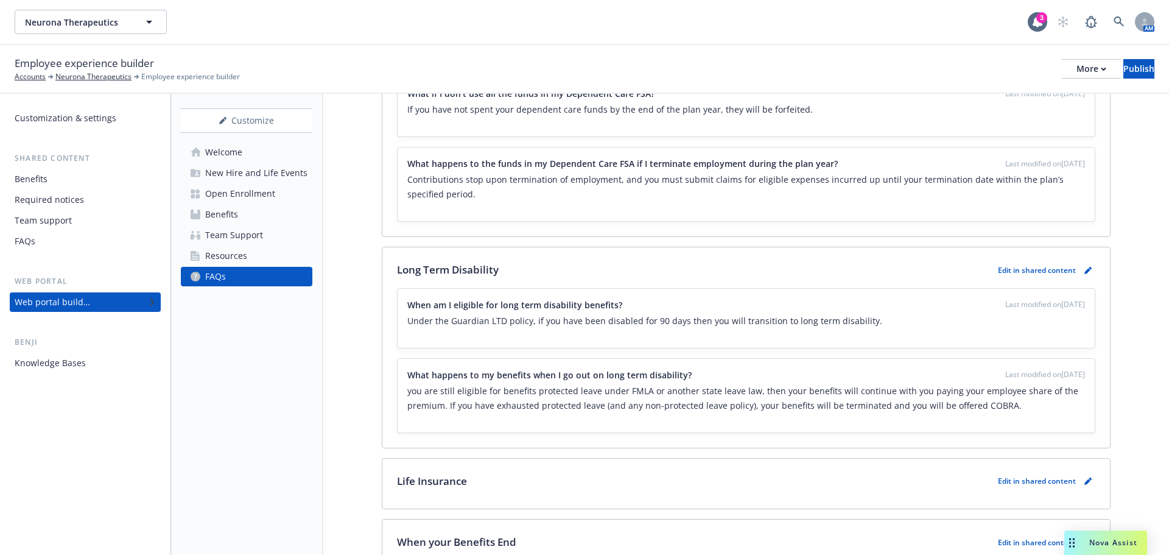
scroll to position [2850, 0]
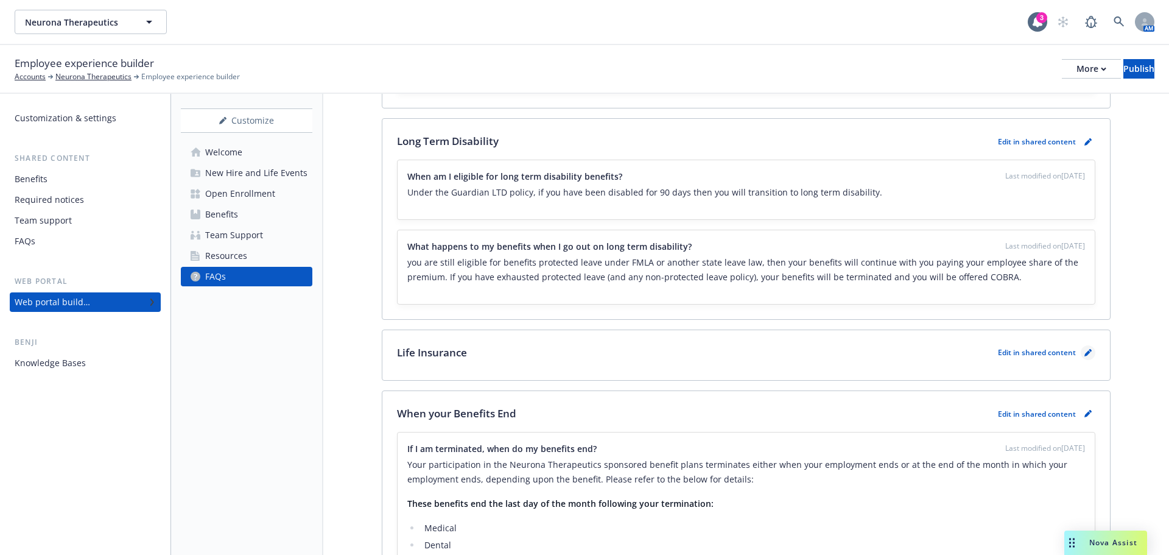
click at [1084, 349] on icon "pencil" at bounding box center [1087, 352] width 7 height 7
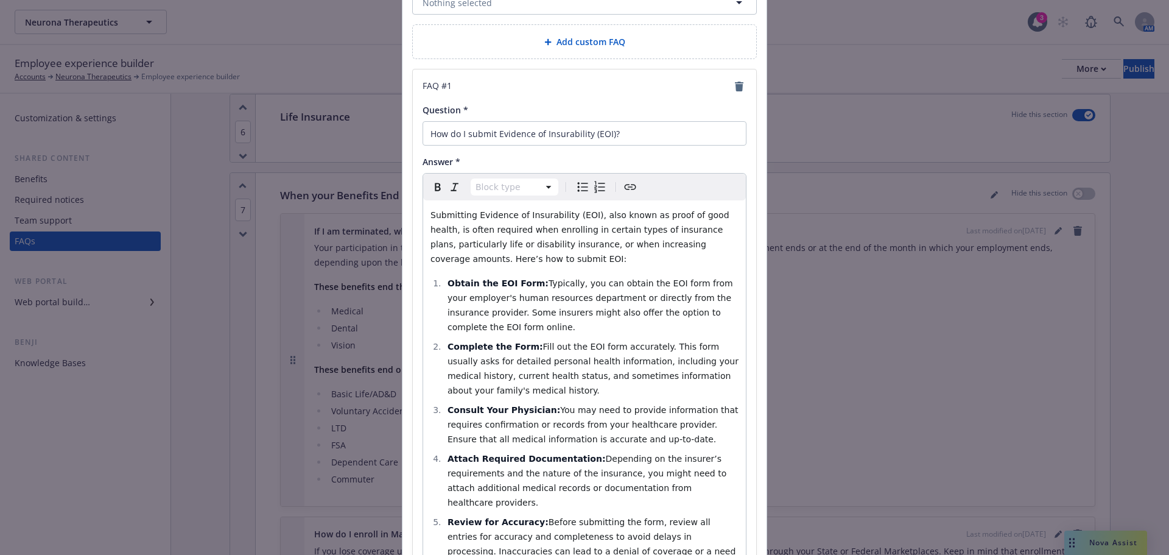
scroll to position [183, 0]
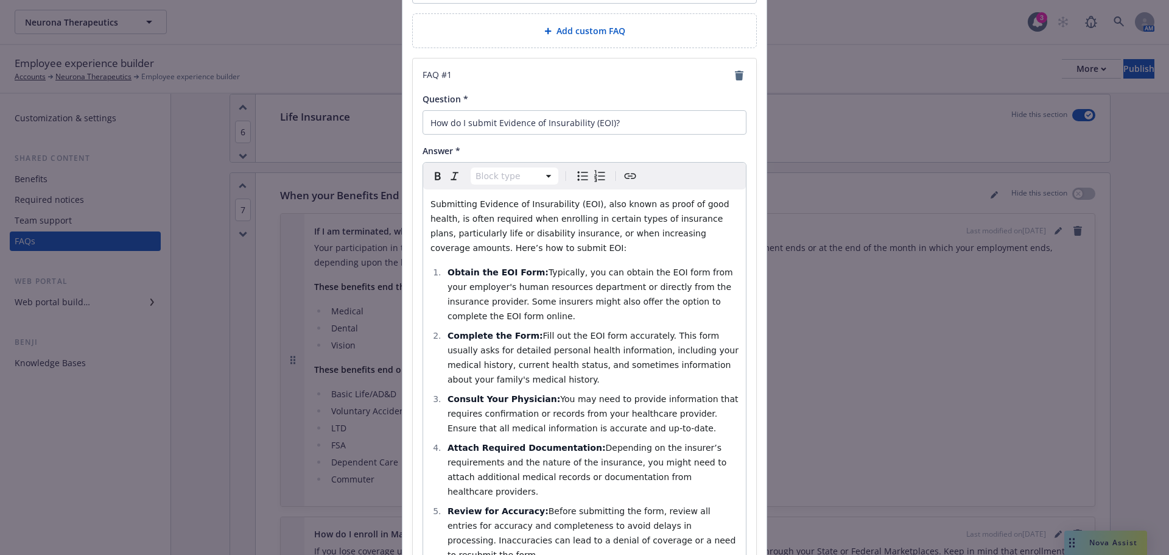
select select
click at [600, 259] on div "Submitting Evidence of Insurability (EOI), also known as proof of good health, …" at bounding box center [584, 547] width 323 height 716
click at [649, 287] on span "Typically, you can obtain the EOI form from your employer's human resources dep…" at bounding box center [592, 294] width 288 height 54
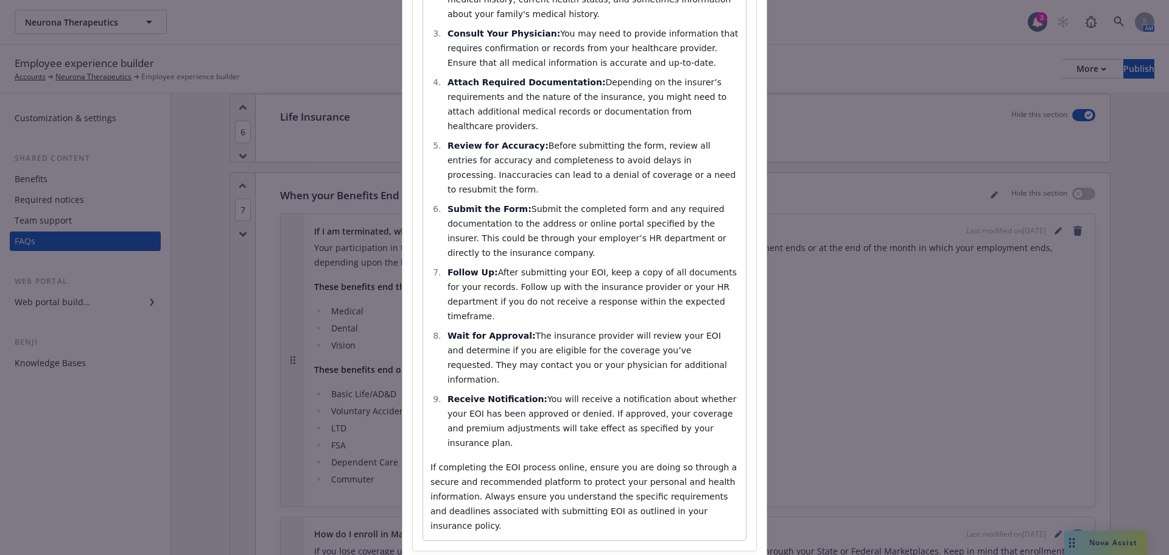
scroll to position [560, 0]
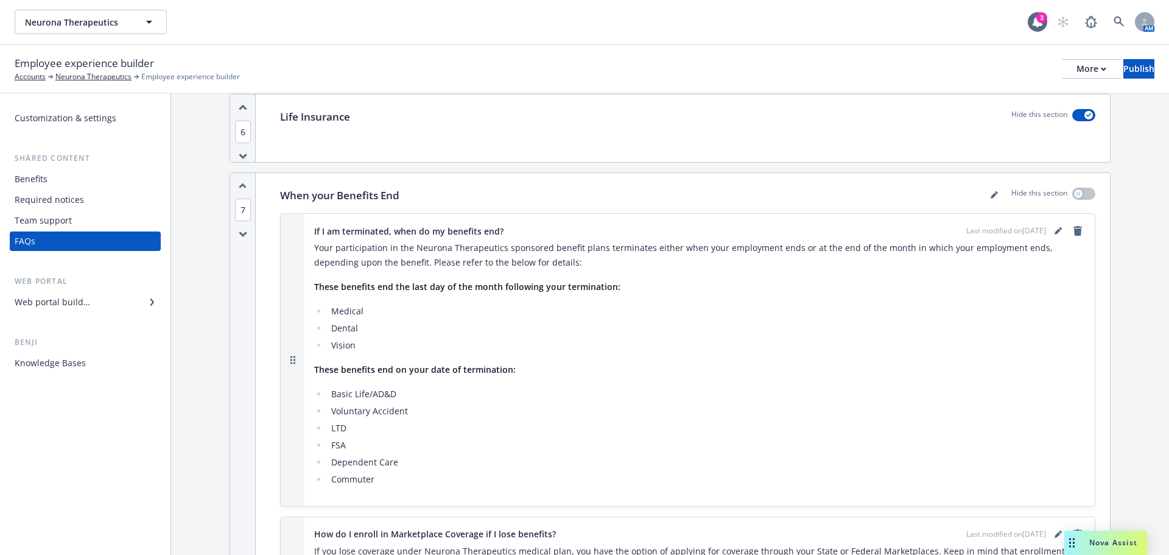
scroll to position [3212, 0]
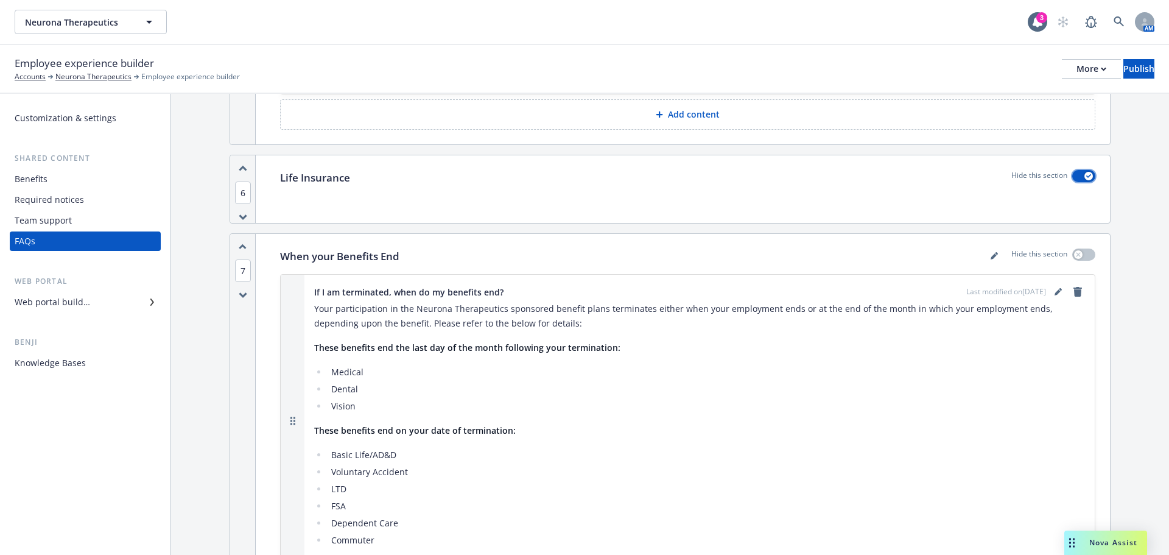
click at [1084, 175] on div "button" at bounding box center [1088, 176] width 9 height 9
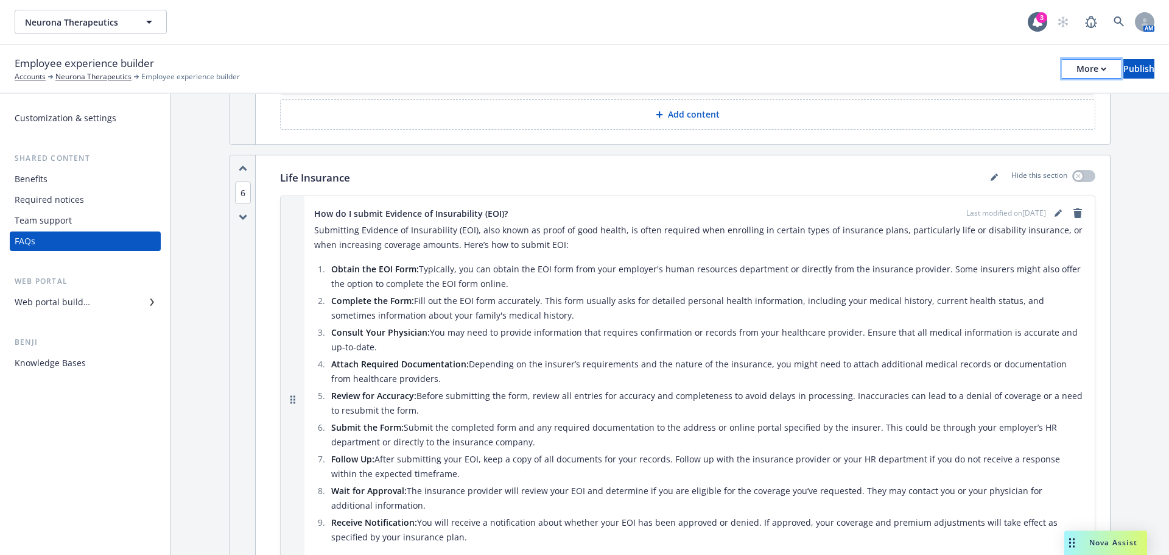
click at [1077, 72] on div "More" at bounding box center [1092, 69] width 30 height 18
click at [980, 101] on link "Copy preview link" at bounding box center [991, 96] width 180 height 24
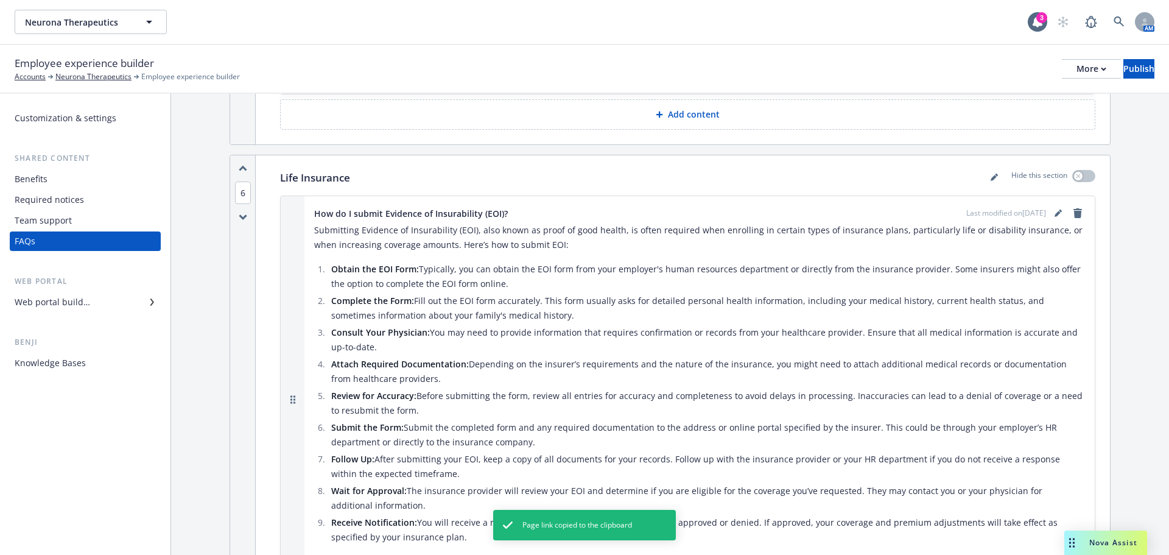
click at [625, 141] on div "Long Term Disability Hide this section When am I eligible for long term disabil…" at bounding box center [687, 24] width 845 height 239
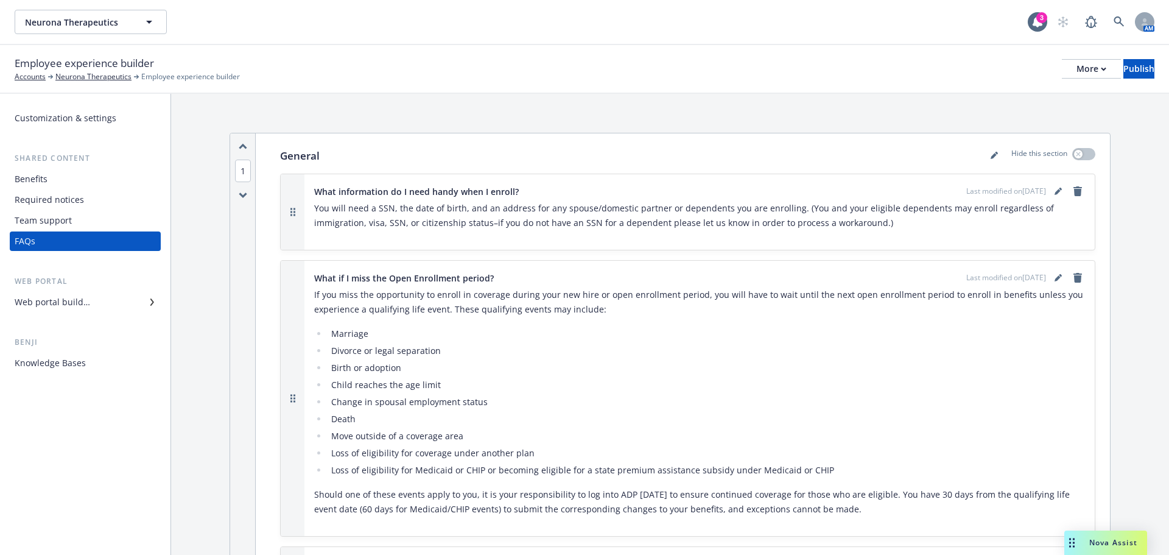
click at [73, 302] on div "Web portal builder" at bounding box center [53, 301] width 76 height 19
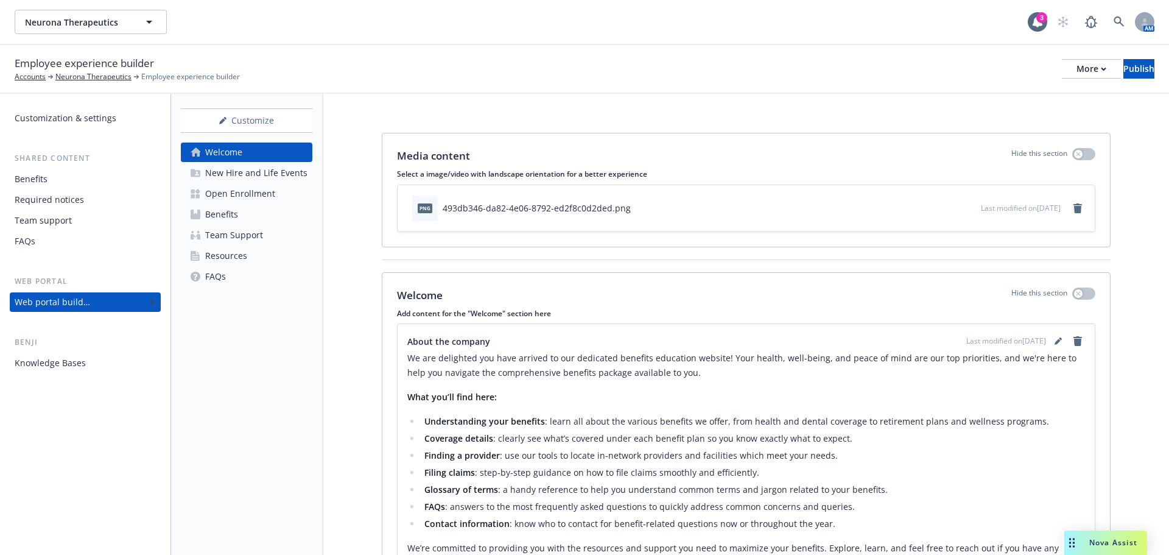
click at [258, 194] on div "Open Enrollment" at bounding box center [240, 193] width 70 height 19
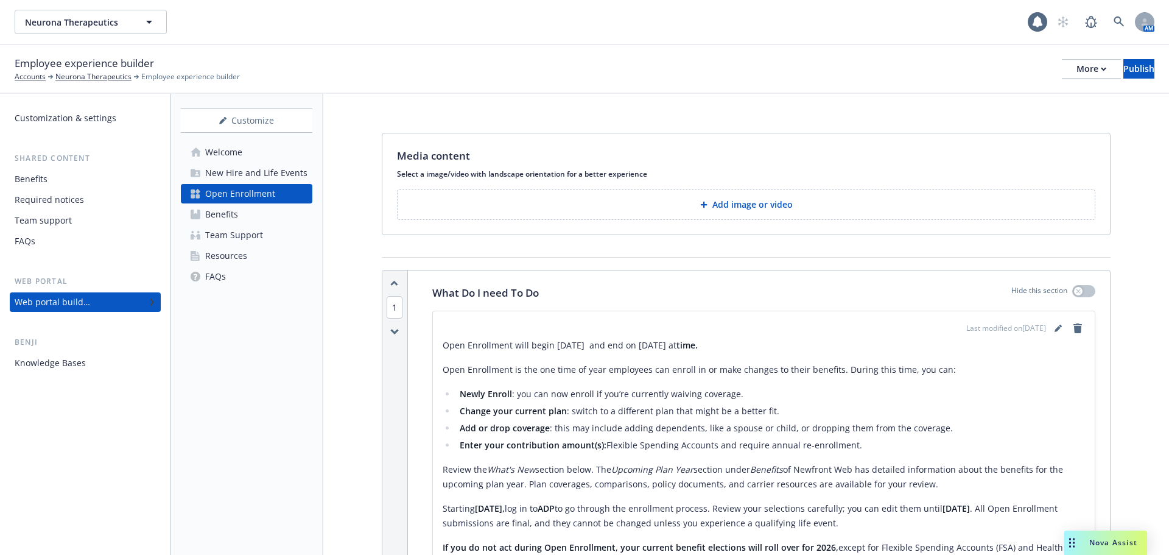
click at [720, 199] on p "Add image or video" at bounding box center [752, 204] width 80 height 12
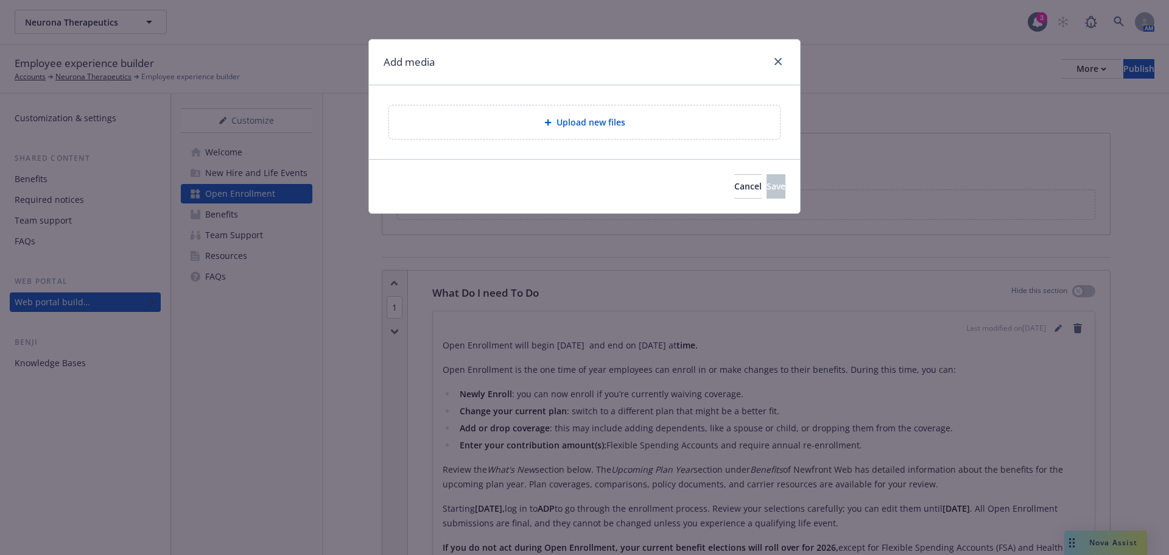
click at [666, 125] on div "Upload new files" at bounding box center [584, 122] width 371 height 14
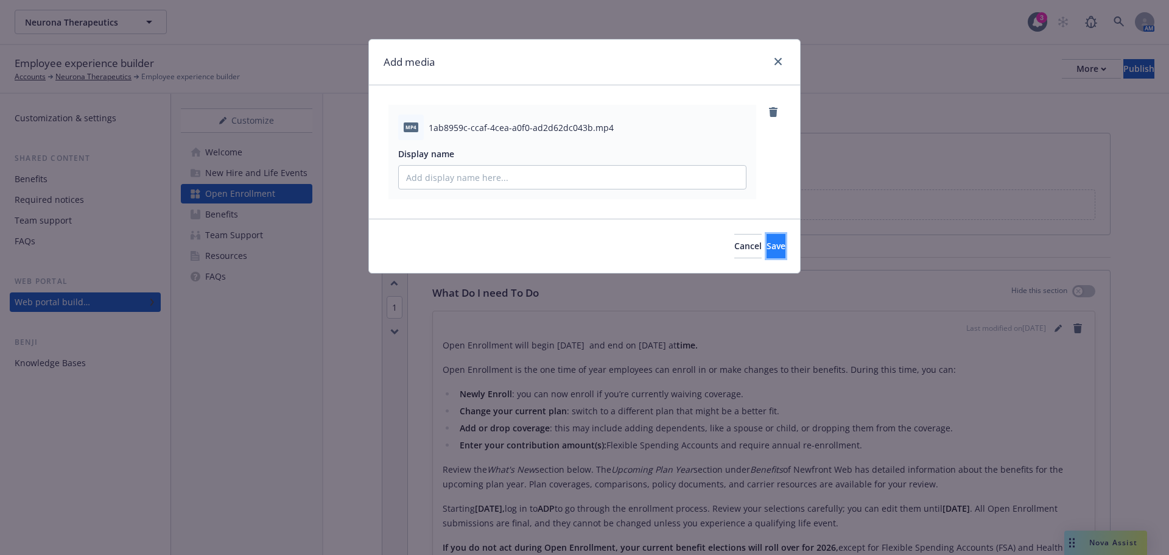
click at [767, 244] on span "Save" at bounding box center [776, 246] width 19 height 12
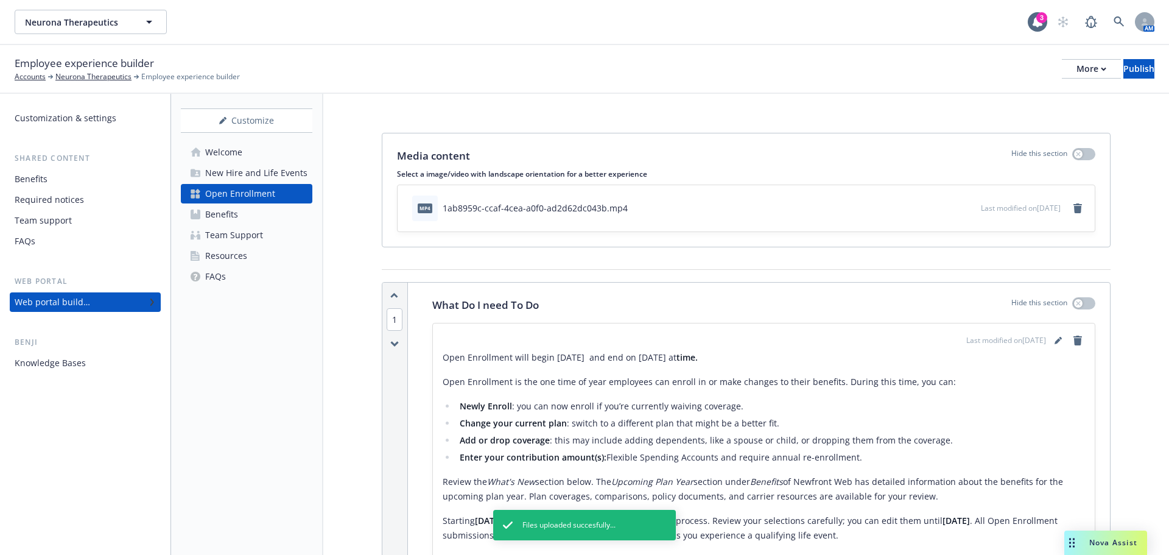
click at [276, 339] on div "Customize Welcome New Hire and Life Events Open Enrollment Benefits Team Suppor…" at bounding box center [247, 324] width 152 height 461
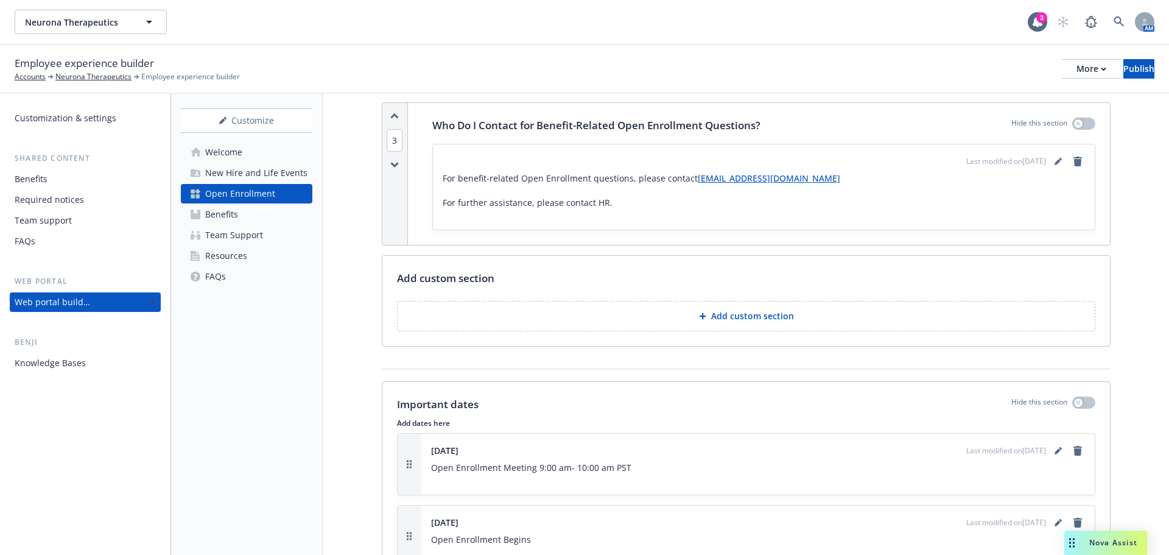
scroll to position [667, 0]
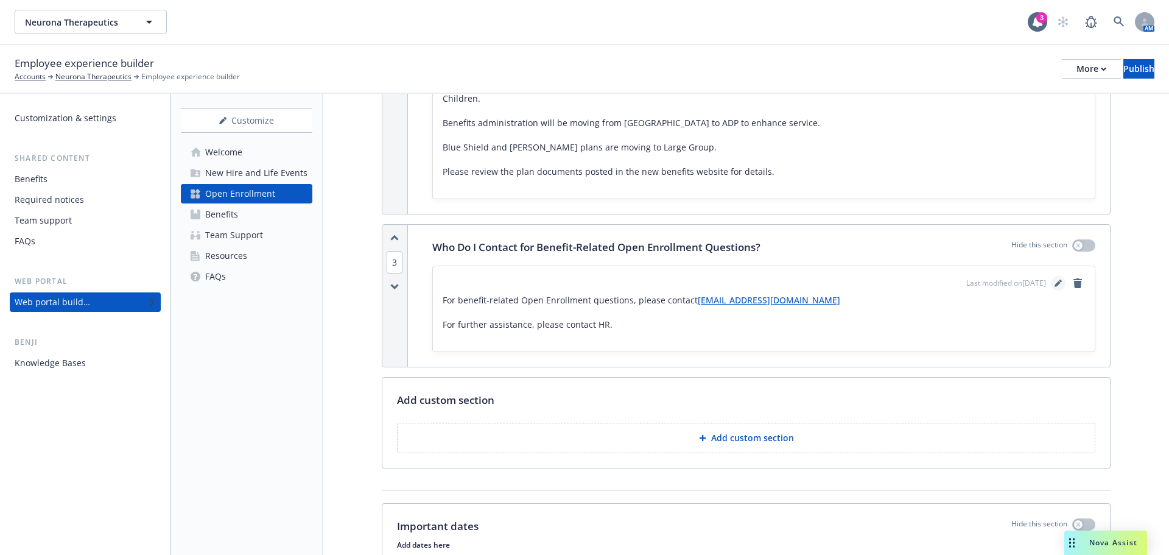
click at [1055, 283] on icon "editPencil" at bounding box center [1058, 282] width 7 height 7
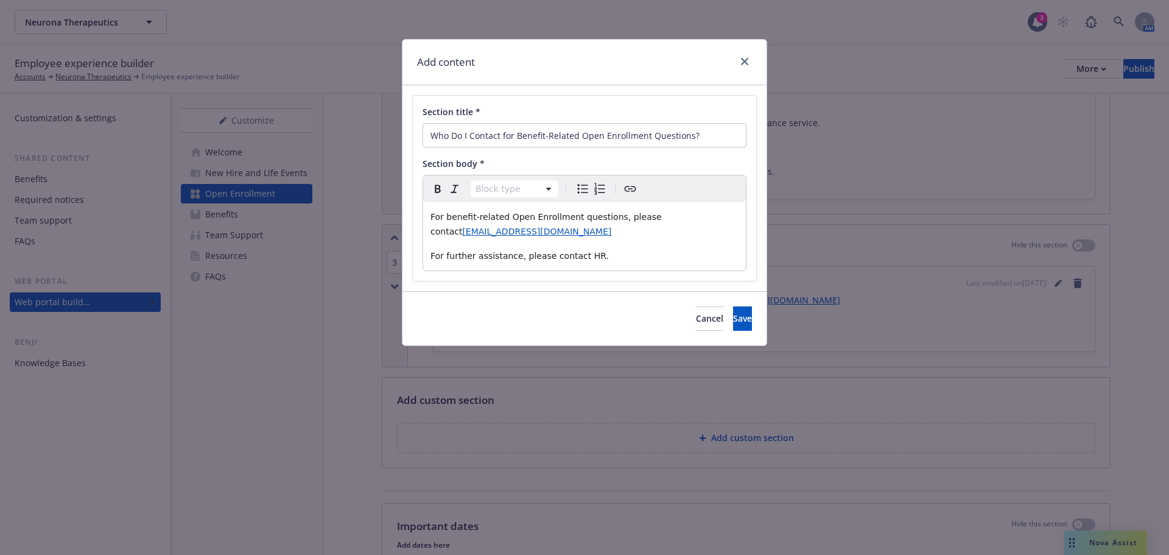
click at [652, 216] on p "For benefit-related Open Enrollment questions, please contact TR.NeuronaTherpeu…" at bounding box center [584, 223] width 308 height 29
click at [462, 233] on span "[EMAIL_ADDRESS][DOMAIN_NAME]" at bounding box center [536, 232] width 149 height 10
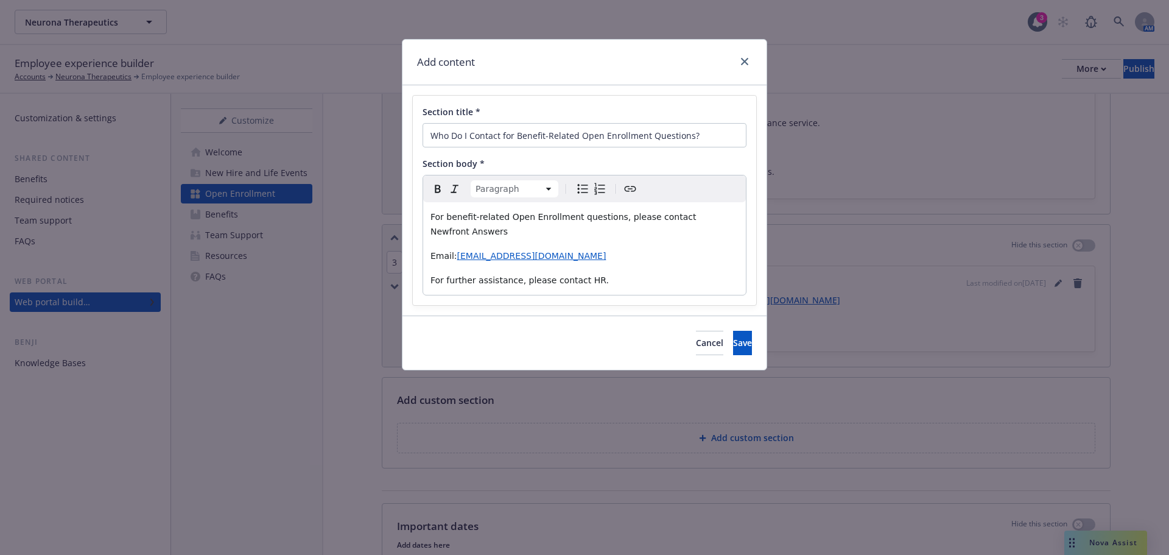
click at [645, 248] on p "Email: TR.NeuronaTherpeutics@Newfront.com" at bounding box center [584, 255] width 308 height 15
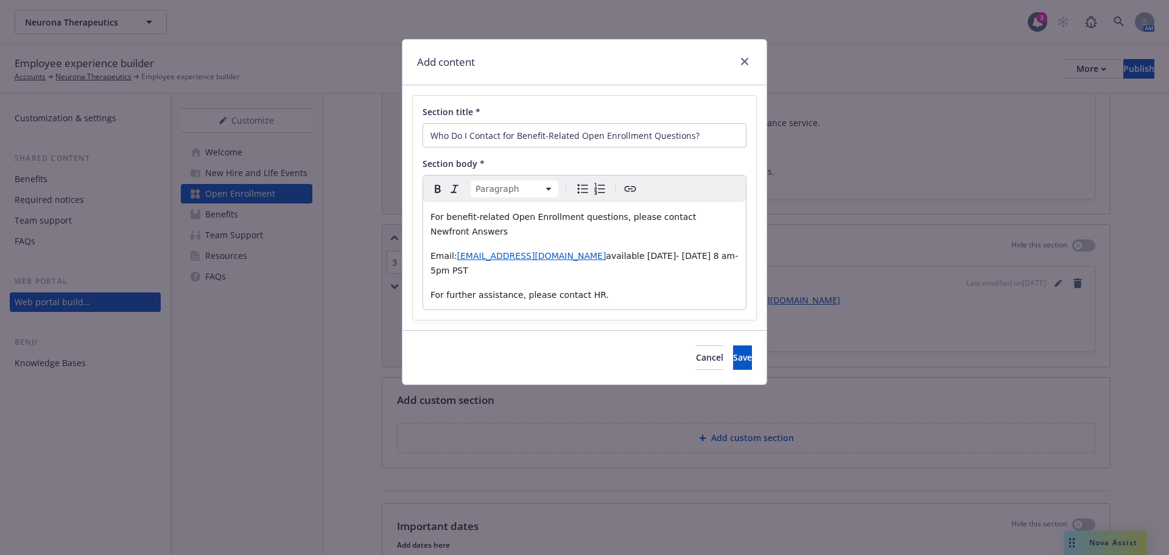
click at [669, 216] on span "For benefit-related Open Enrollment questions, please contact Newfront Answers" at bounding box center [565, 224] width 271 height 24
drag, startPoint x: 613, startPoint y: 240, endPoint x: 756, endPoint y: 258, distance: 144.8
click at [756, 258] on div "Section title * Who Do I Contact for Benefit-Related Open Enrollment Questions?…" at bounding box center [584, 207] width 345 height 225
copy span "available Monday- Friday 8 am- 5pm PST​"
click at [741, 218] on div "For benefit-related Open Enrollment questions, please contact Newfront Answers …" at bounding box center [584, 255] width 323 height 107
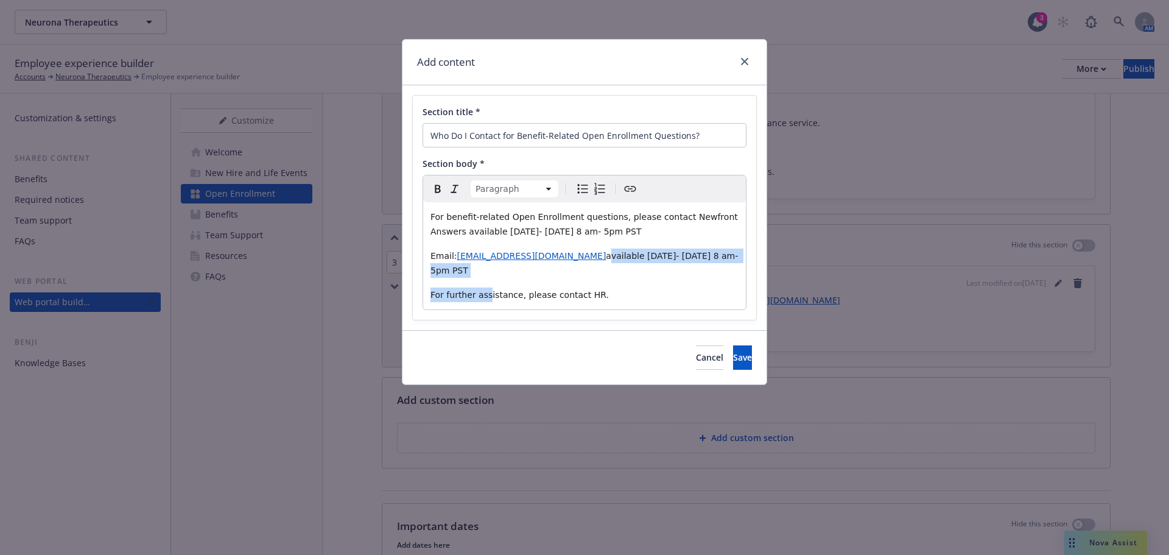
drag, startPoint x: 451, startPoint y: 278, endPoint x: 604, endPoint y: 270, distance: 153.0
click at [612, 264] on div "For benefit-related Open Enrollment questions, please contact Newfront Answers …" at bounding box center [584, 255] width 323 height 107
click at [463, 275] on span "available Monday- Friday 8 am- 5pm PST​" at bounding box center [585, 263] width 311 height 24
drag, startPoint x: 465, startPoint y: 272, endPoint x: 611, endPoint y: 260, distance: 146.6
click at [611, 260] on p "Email: TR.NeuronaTherpeutics@Newfront.com available Monday- Friday 8 am- 5pm PS…" at bounding box center [584, 262] width 308 height 29
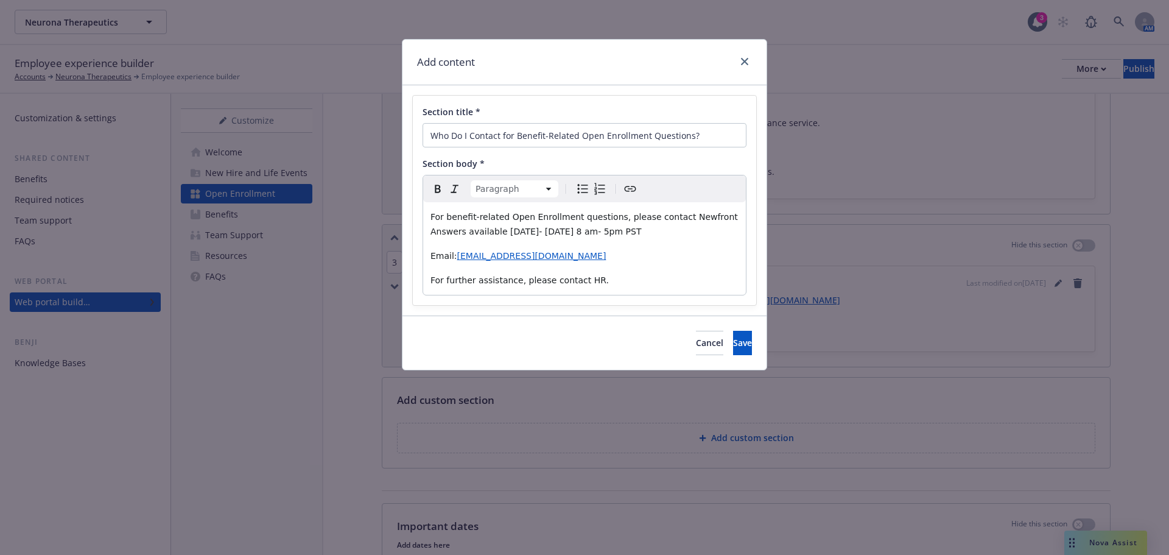
click at [627, 253] on p "Email: TR.NeuronaTherpeutics@Newfront.com" at bounding box center [584, 255] width 308 height 15
click at [506, 231] on span "For benefit-related Open Enrollment questions, please contact Newfront Answers …" at bounding box center [585, 224] width 310 height 24
click at [502, 230] on span "For benefit-related Open Enrollment questions, please contact Newfront Answers …" at bounding box center [585, 224] width 310 height 24
click at [733, 334] on button "Save" at bounding box center [742, 343] width 19 height 24
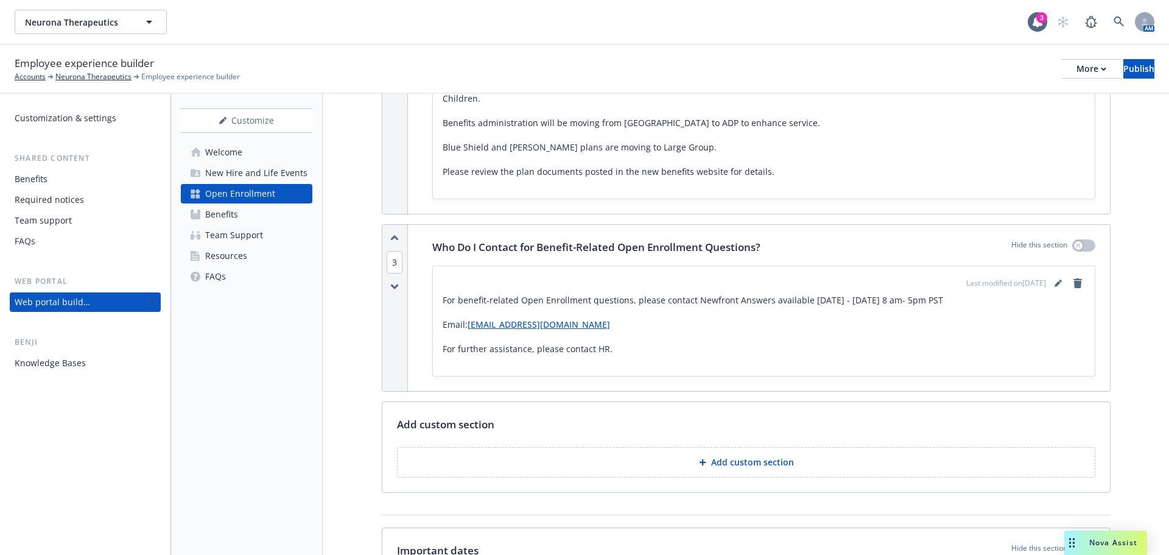
click at [239, 236] on div "Team Support" at bounding box center [234, 234] width 58 height 19
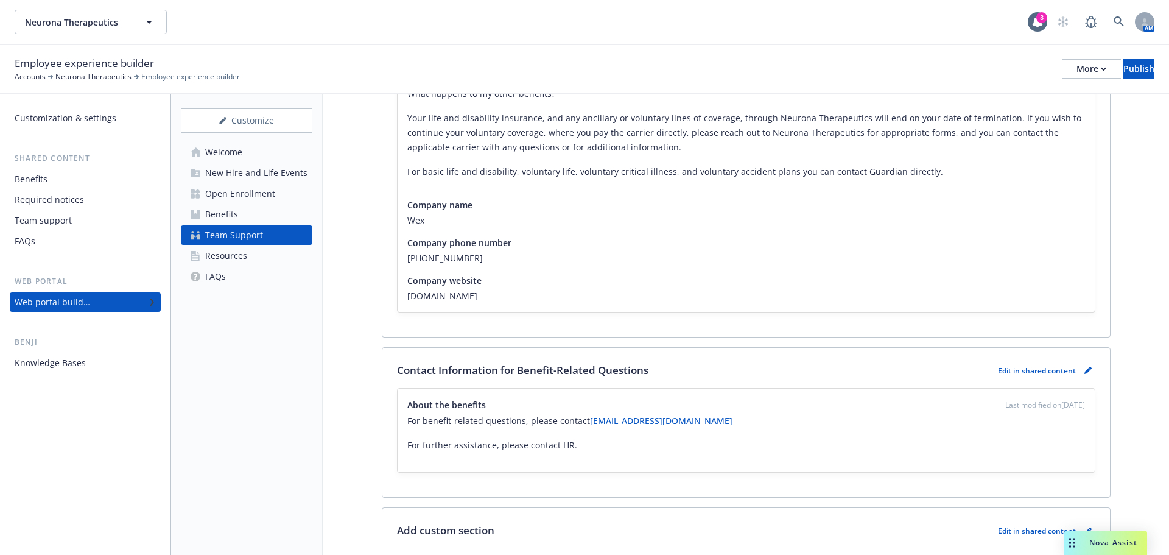
scroll to position [799, 0]
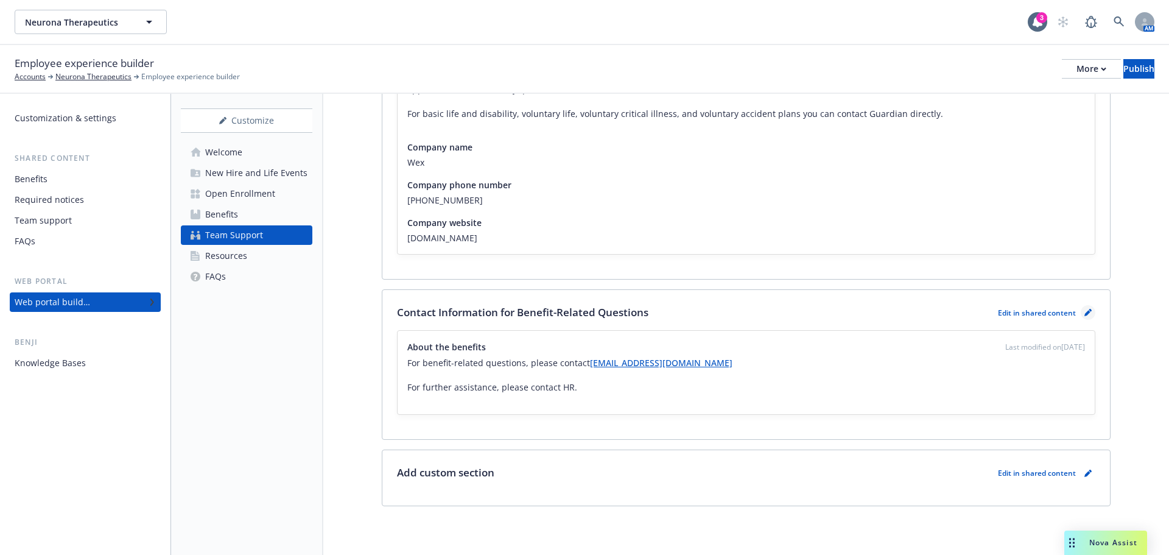
click at [1084, 314] on icon "pencil" at bounding box center [1087, 313] width 6 height 6
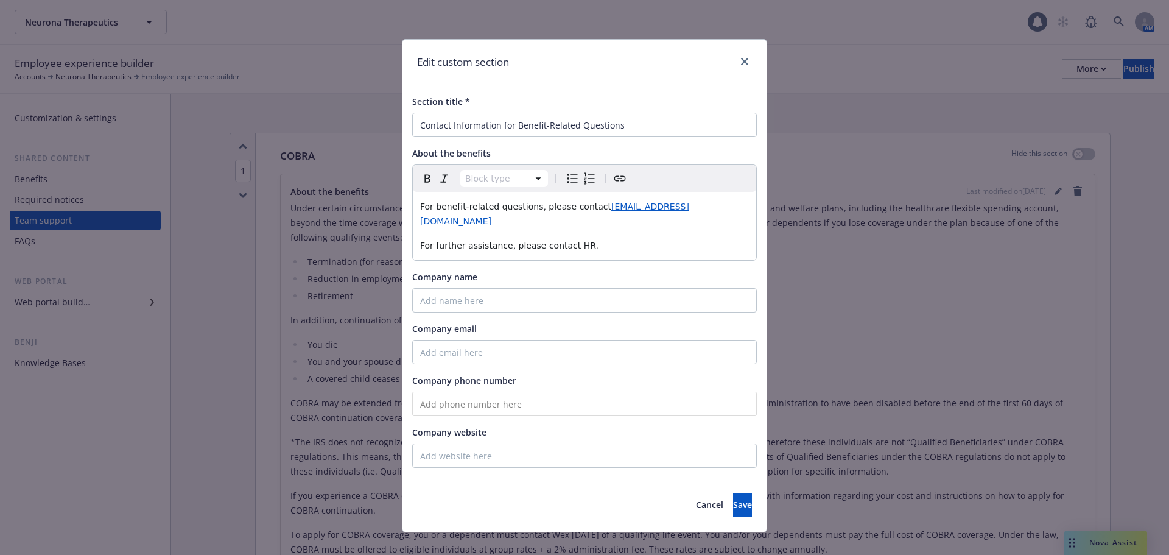
scroll to position [755, 0]
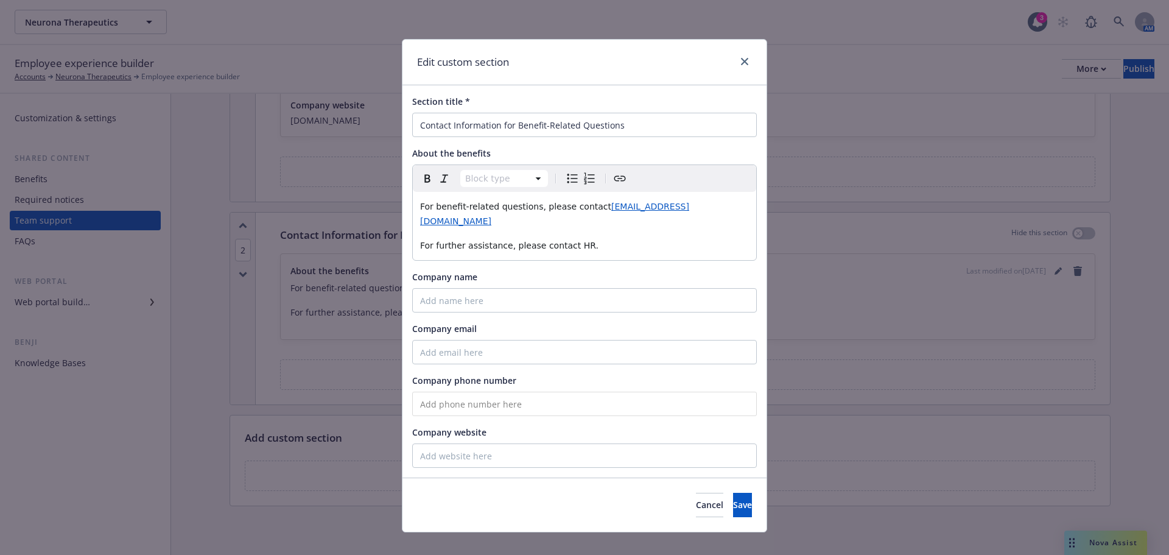
click at [585, 206] on span "For benefit-related questions, please contact" at bounding box center [515, 207] width 191 height 10
paste div "editable markdown"
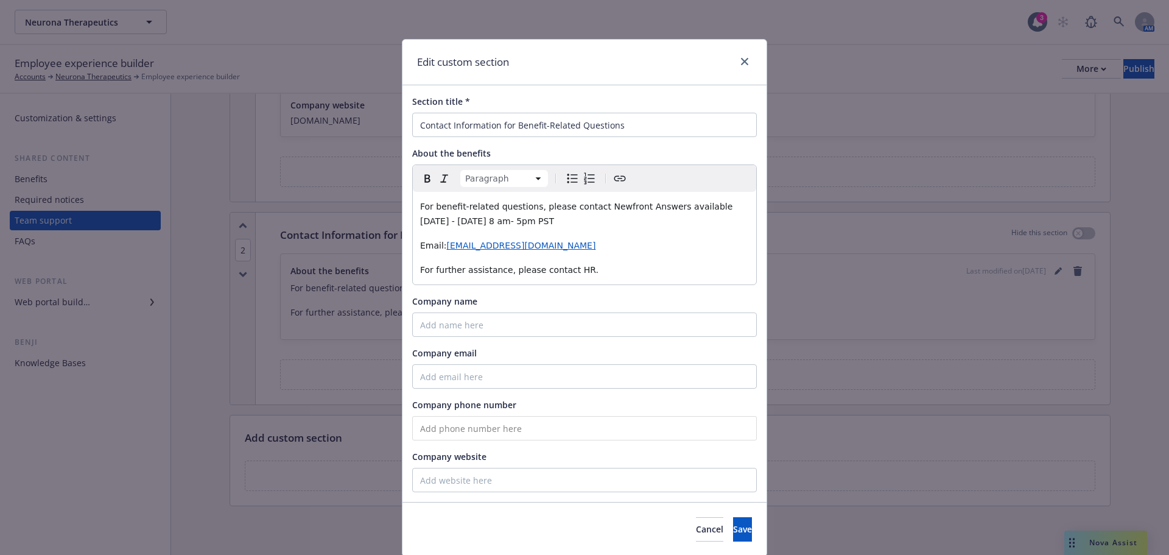
click at [503, 219] on p "For benefit-related questions, please contact Newfront Answers available Monday…" at bounding box center [584, 213] width 329 height 29
click at [733, 532] on span "Save" at bounding box center [742, 529] width 19 height 12
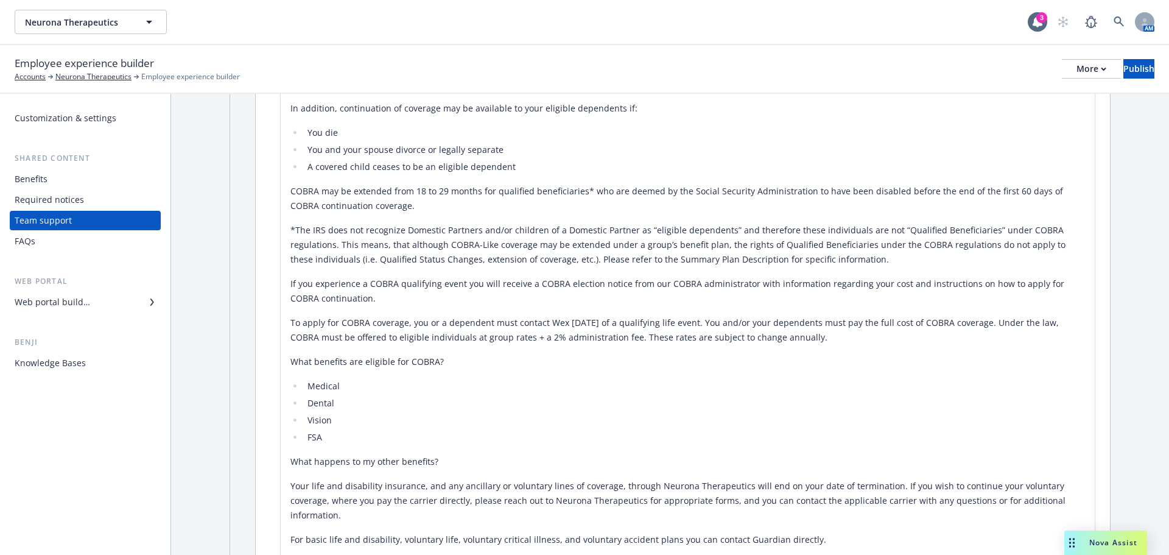
scroll to position [207, 0]
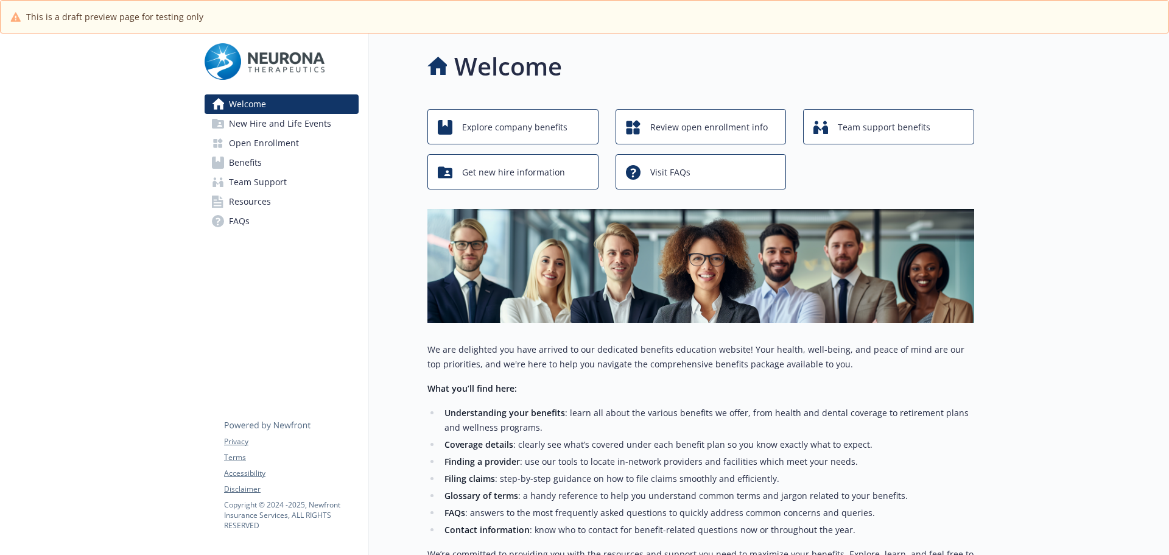
click at [247, 163] on span "Benefits" at bounding box center [245, 162] width 33 height 19
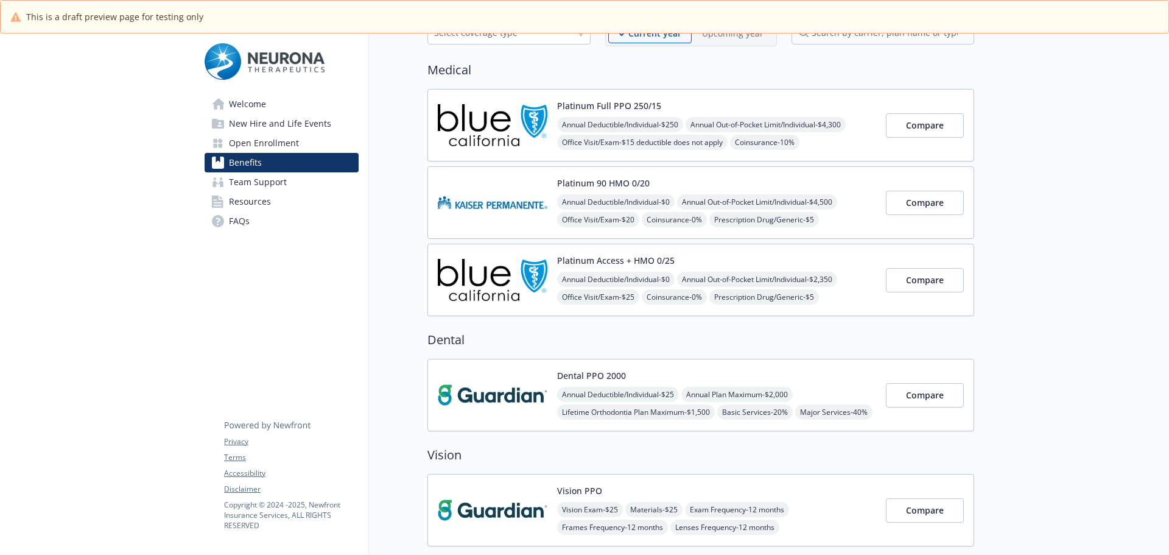
scroll to position [183, 0]
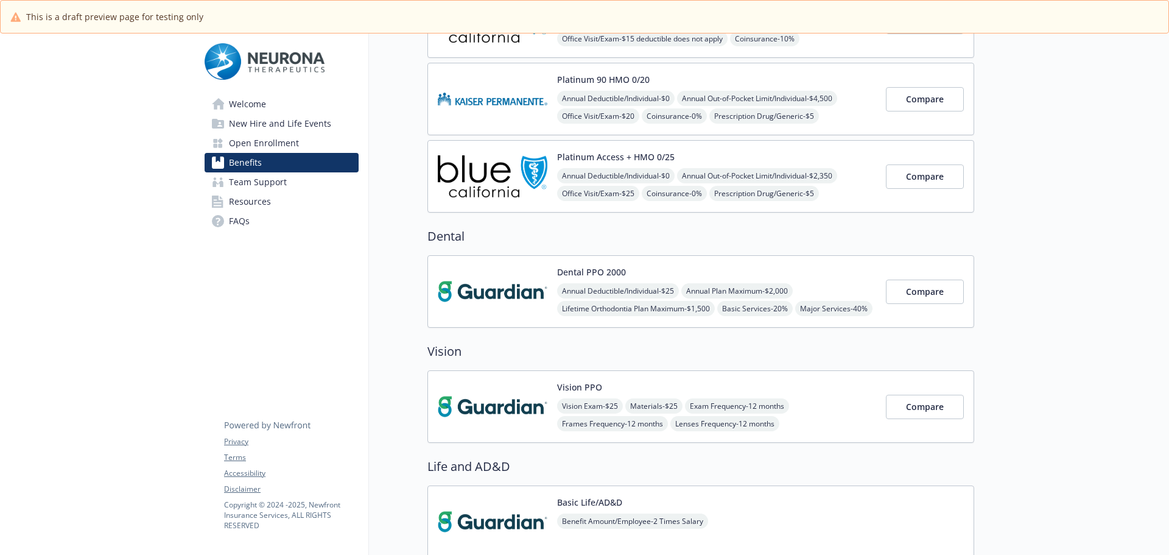
click at [694, 275] on div "Dental PPO 2000 Annual Deductible/Individual - $25 Annual Plan Maximum - $2,000…" at bounding box center [716, 291] width 319 height 52
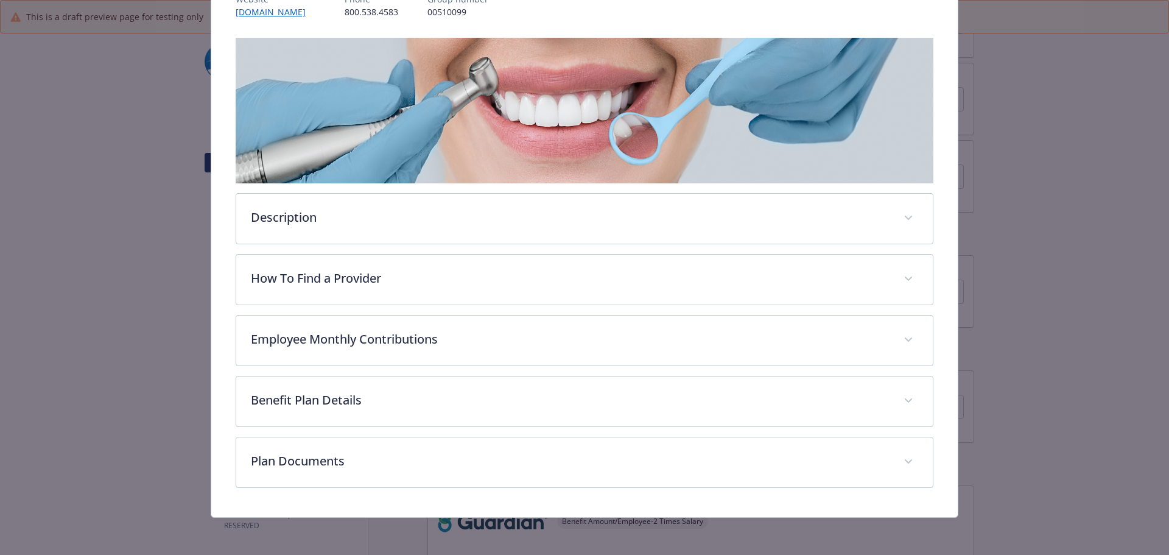
scroll to position [168, 0]
click at [440, 429] on div "Description The Guardian Dental PPO plan offers in- and out-of-network benefits…" at bounding box center [585, 262] width 698 height 450
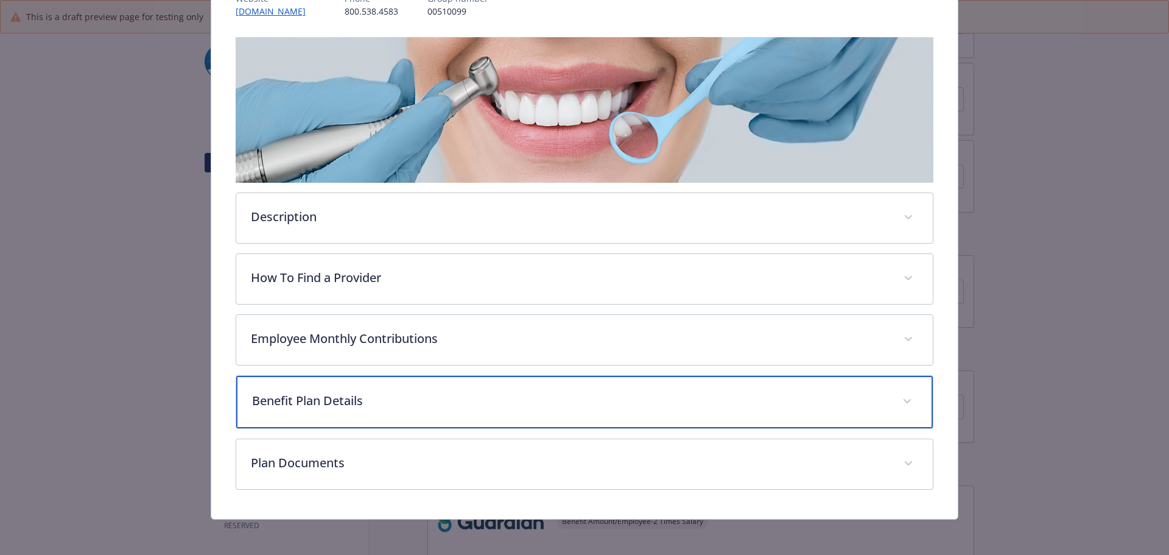
click at [410, 399] on p "Benefit Plan Details" at bounding box center [570, 401] width 636 height 18
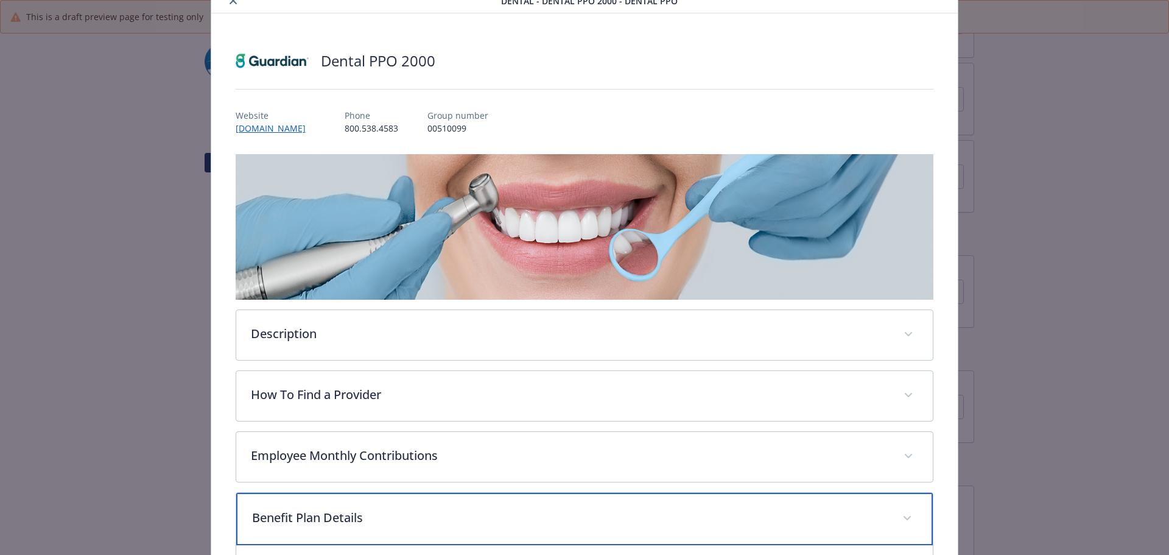
scroll to position [46, 0]
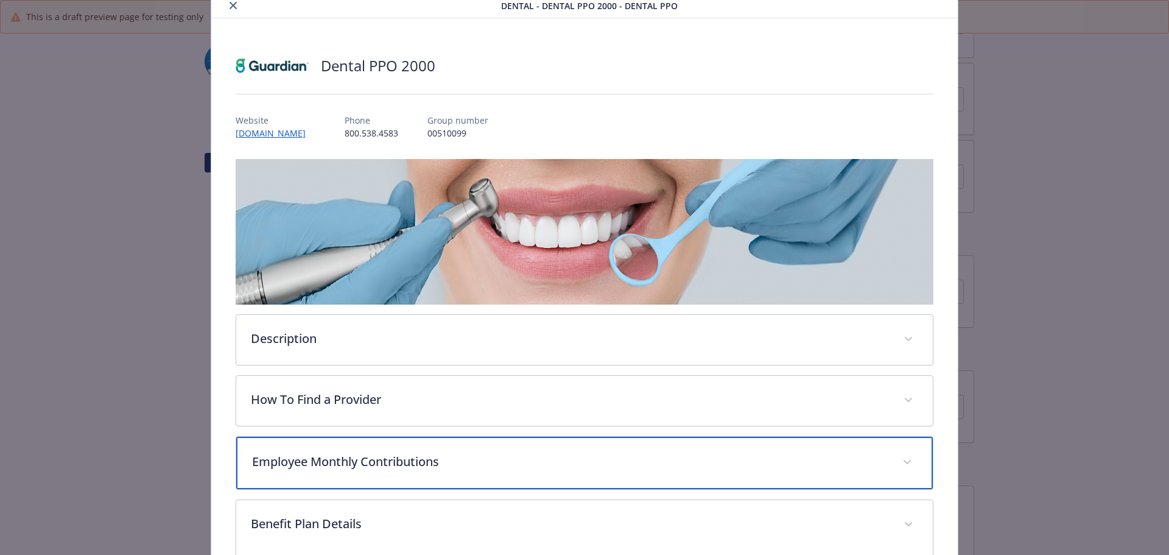
click at [286, 456] on p "Employee Monthly Contributions" at bounding box center [570, 461] width 636 height 18
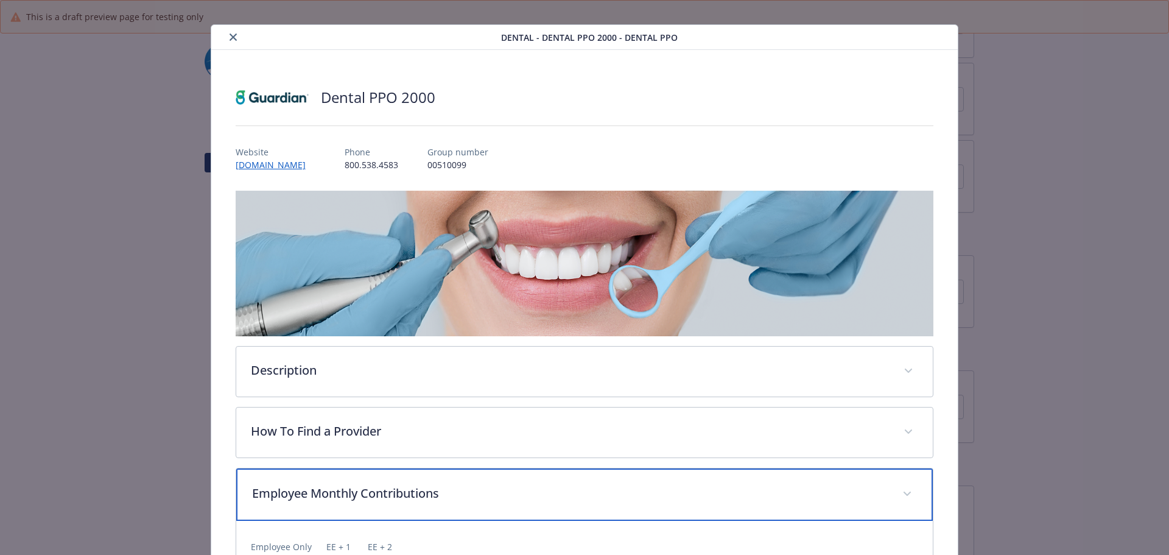
scroll to position [0, 0]
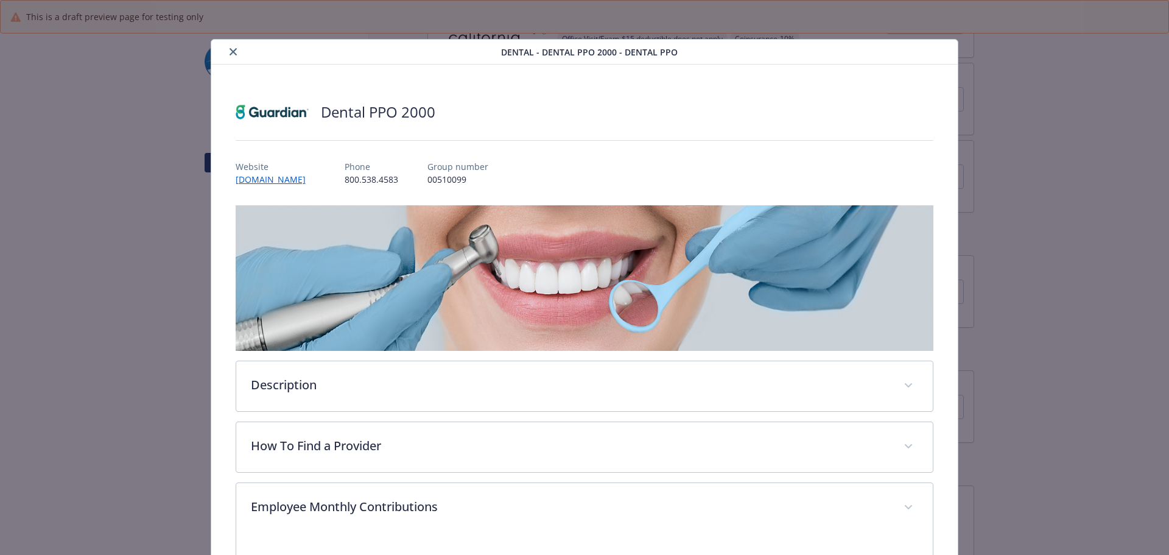
click at [230, 51] on icon "close" at bounding box center [233, 51] width 7 height 7
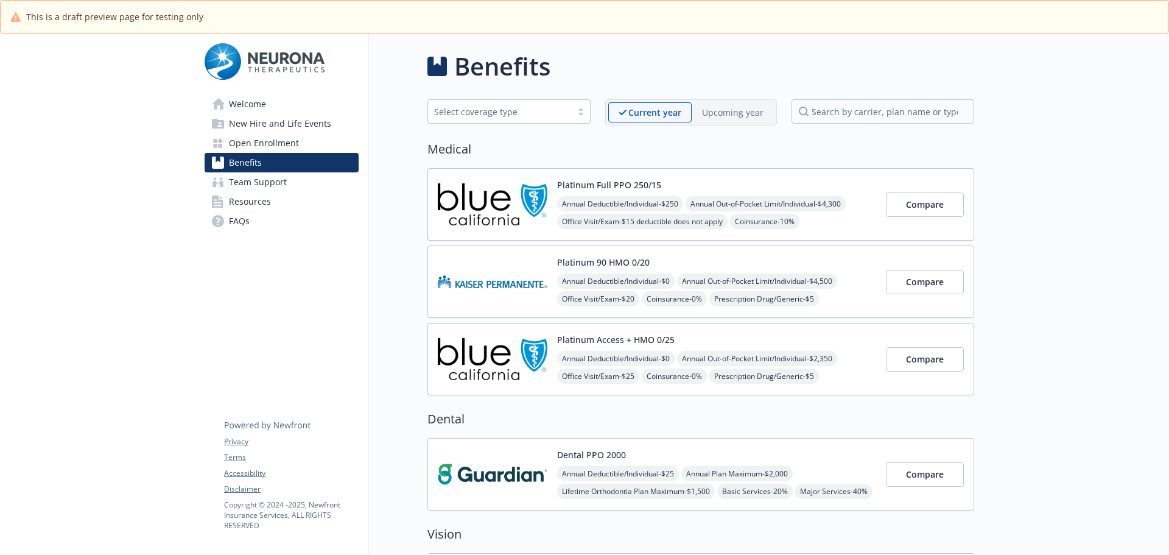
click at [728, 110] on p "Upcoming year" at bounding box center [732, 112] width 61 height 13
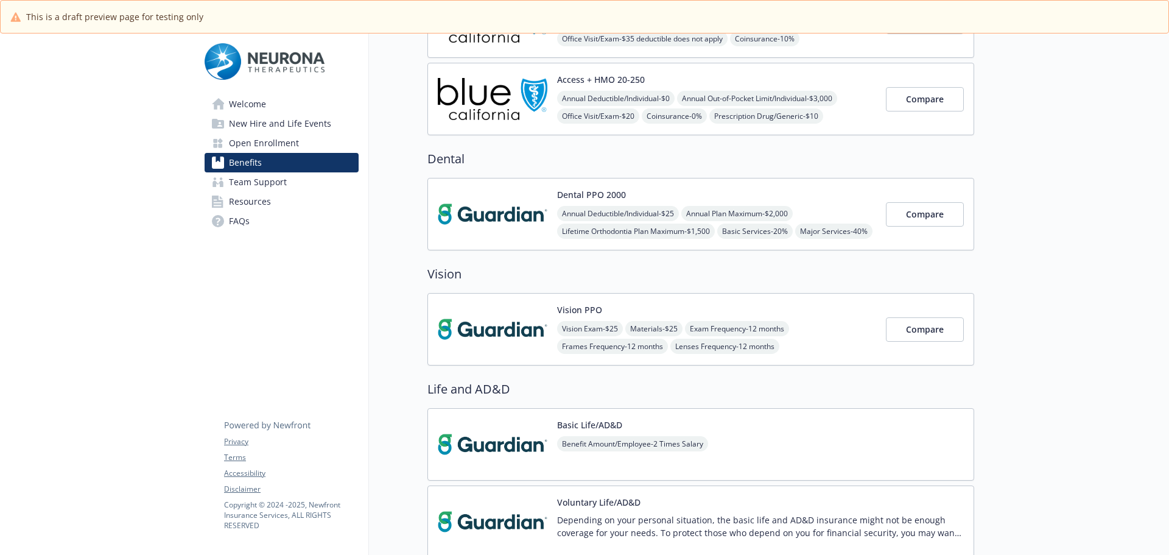
click at [513, 216] on img at bounding box center [493, 214] width 110 height 52
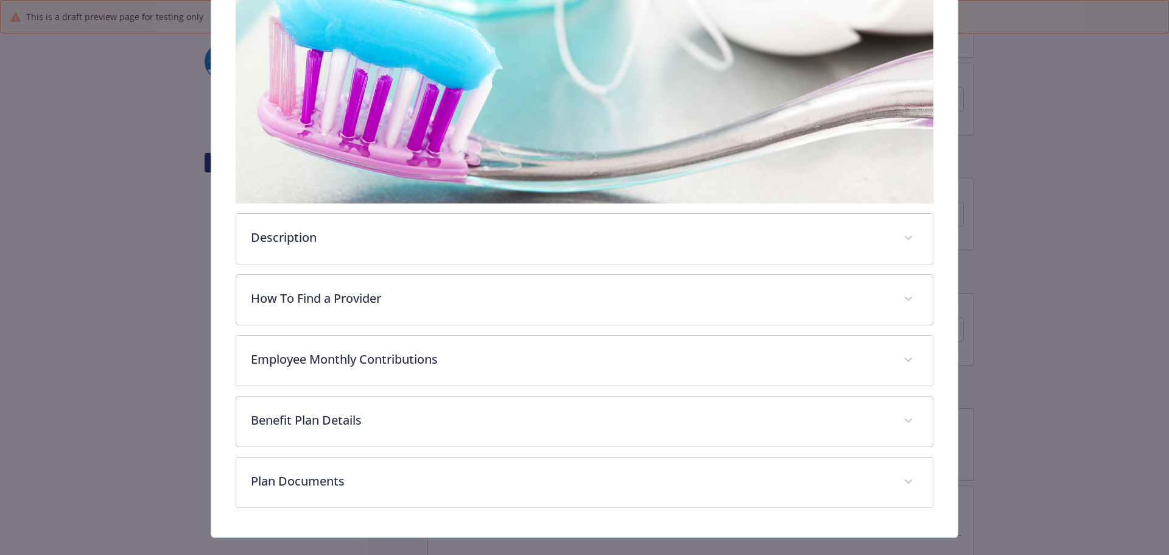
scroll to position [240, 0]
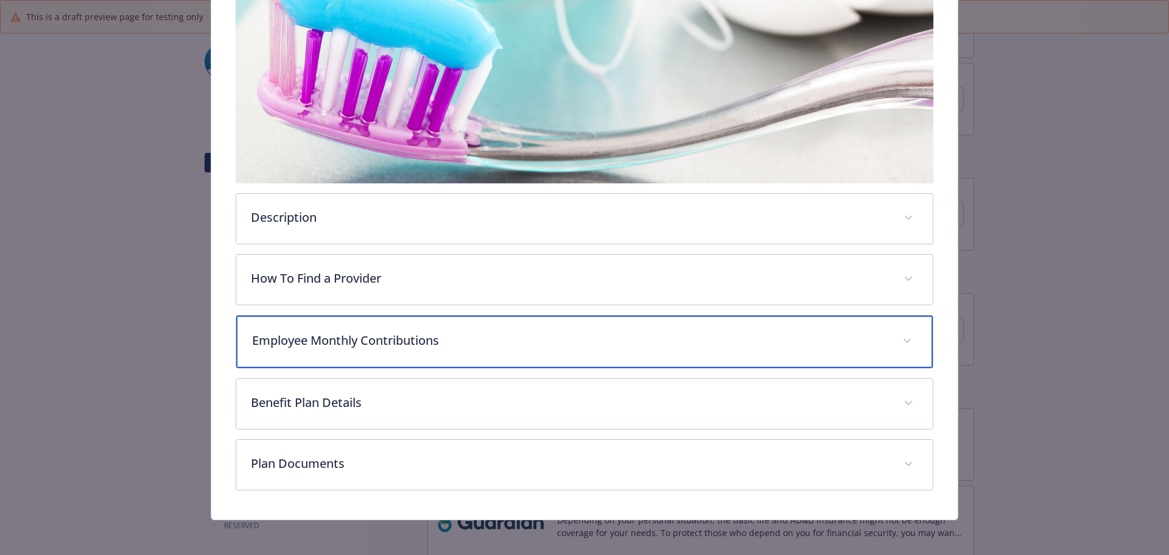
click at [311, 351] on div "Employee Monthly Contributions" at bounding box center [584, 341] width 697 height 52
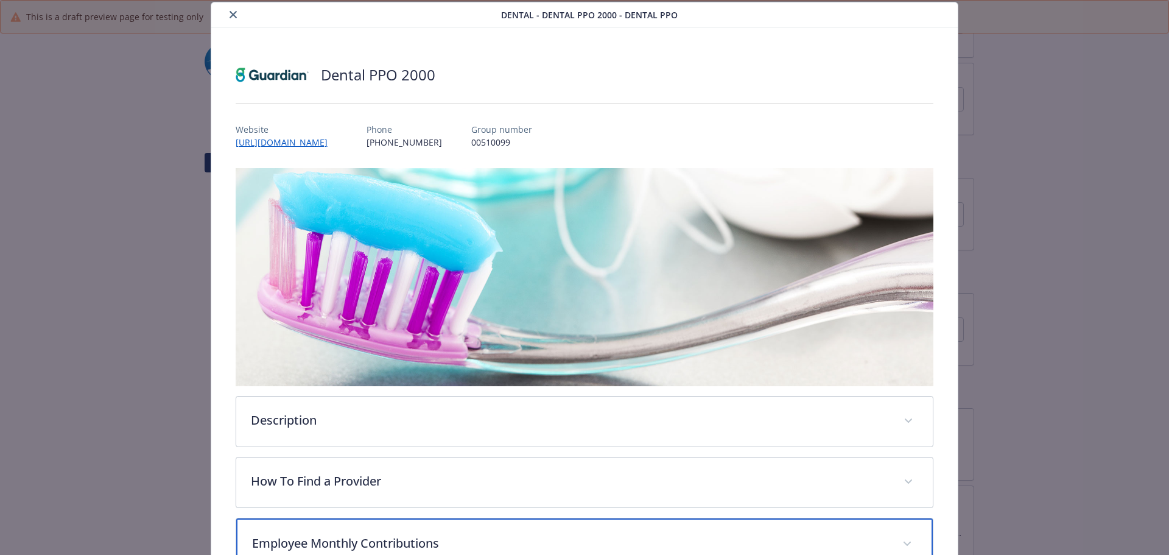
scroll to position [0, 0]
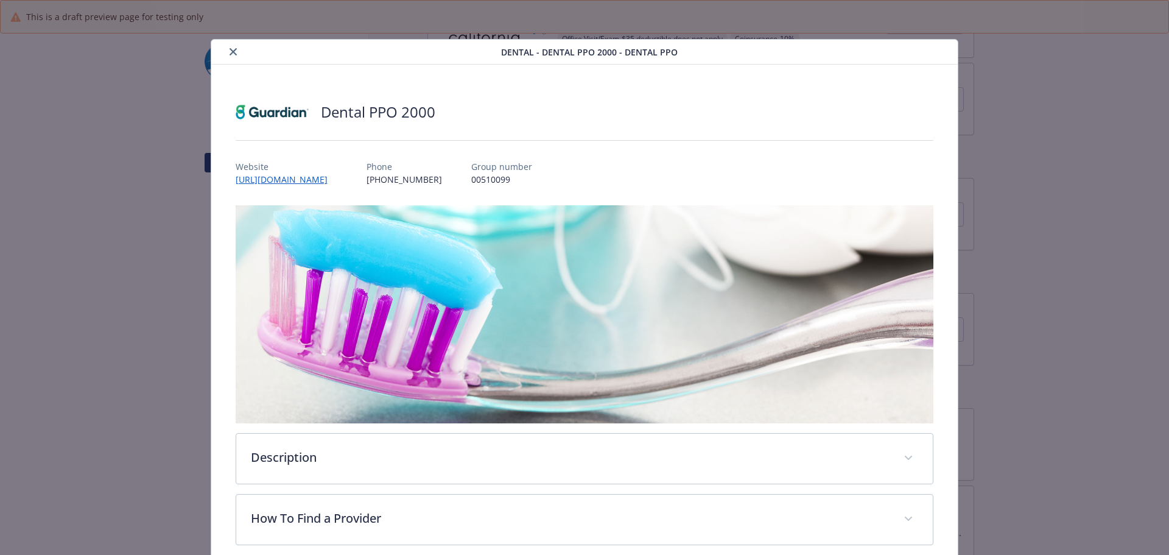
click at [235, 54] on button "close" at bounding box center [233, 51] width 15 height 15
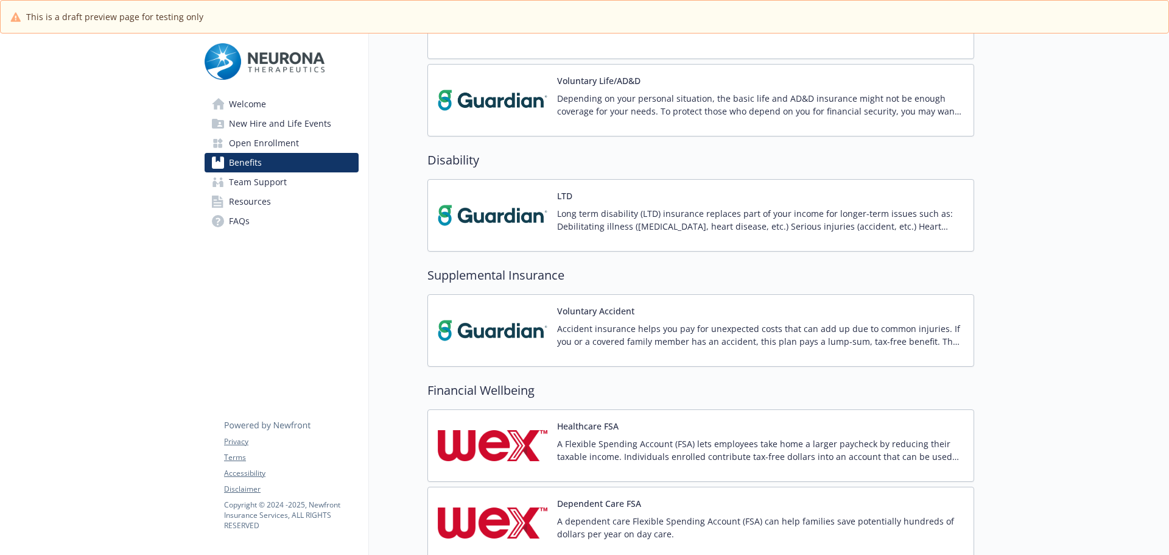
scroll to position [609, 0]
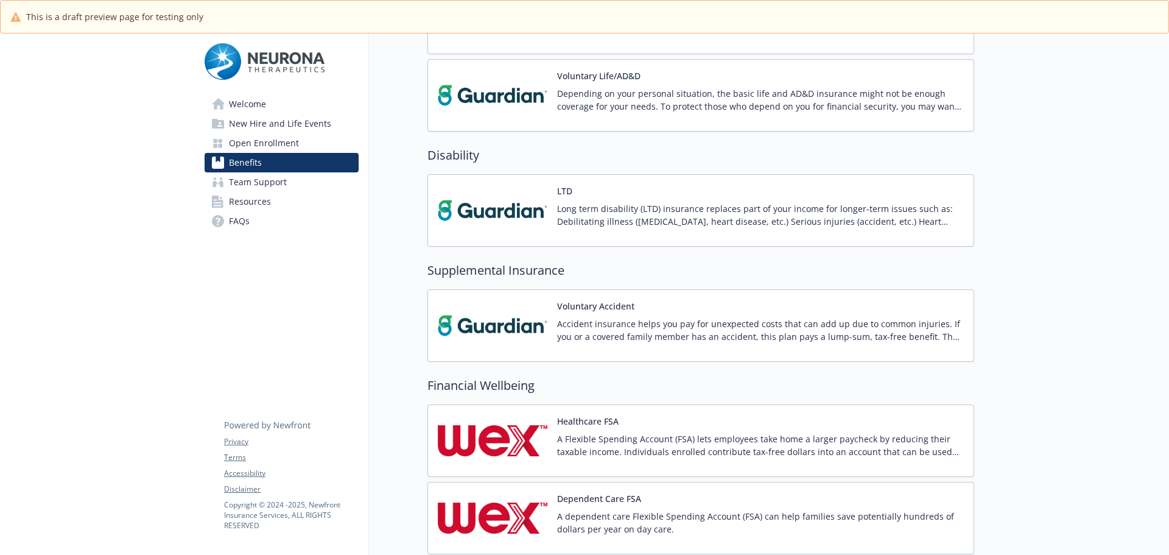
click at [675, 430] on div "Healthcare FSA A Flexible Spending Account (FSA) lets employees take home a lar…" at bounding box center [760, 441] width 407 height 52
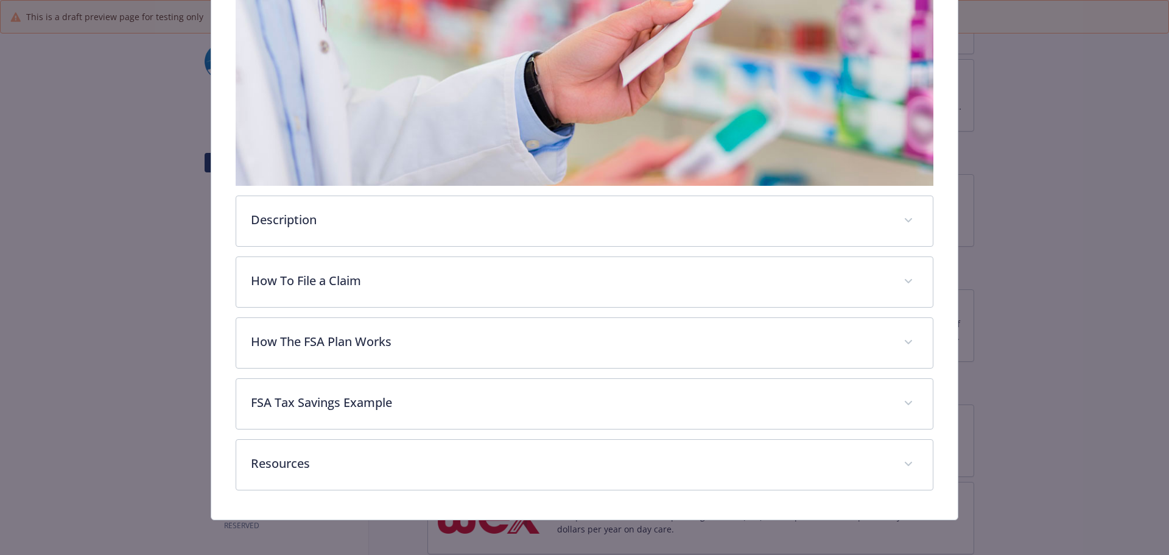
scroll to position [255, 0]
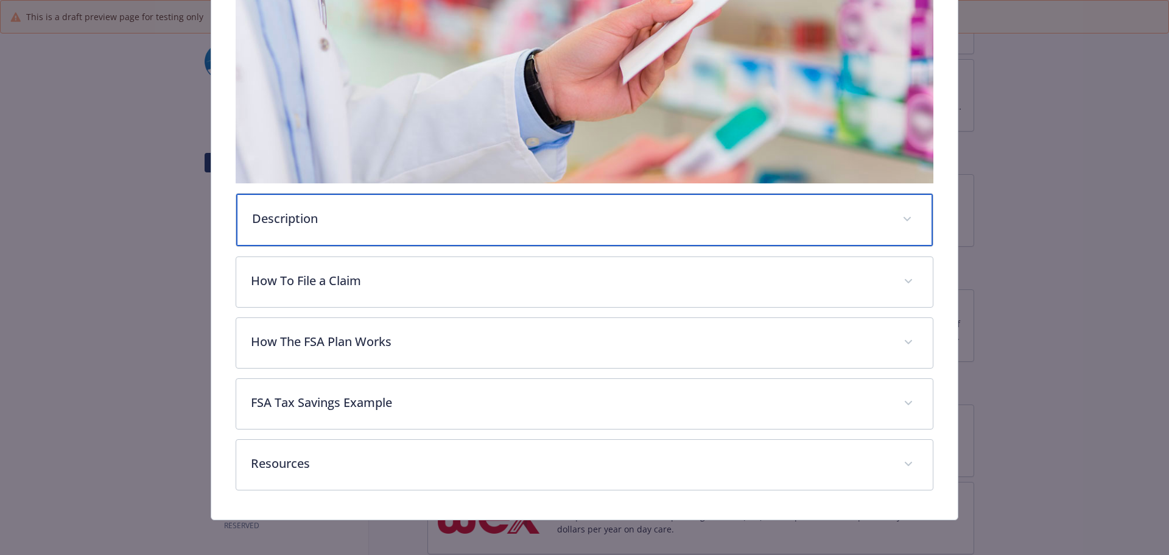
click at [300, 230] on div "Description" at bounding box center [584, 220] width 697 height 52
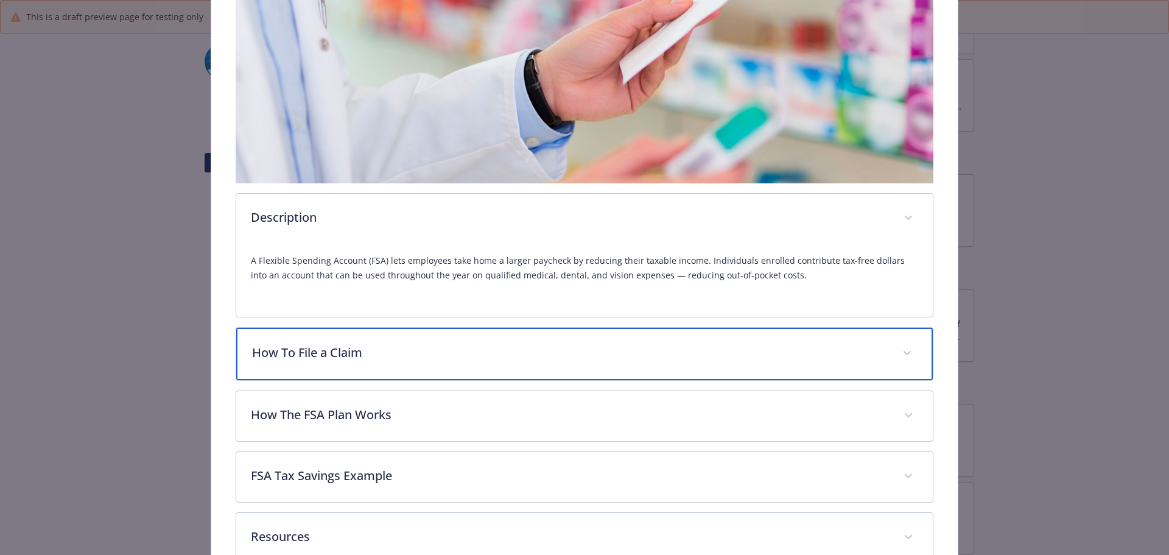
click at [384, 358] on p "How To File a Claim" at bounding box center [570, 352] width 636 height 18
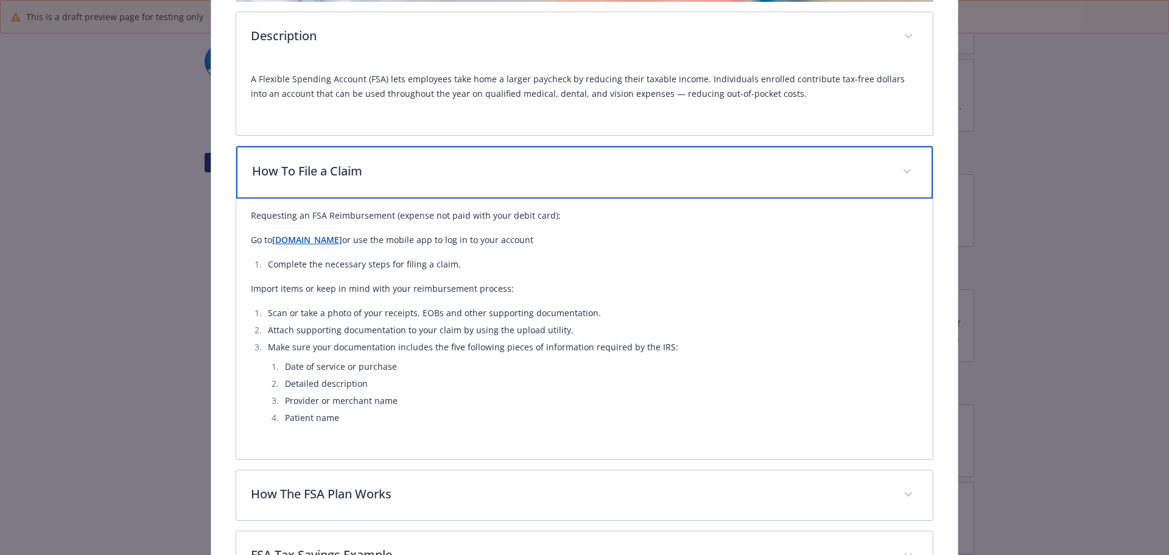
scroll to position [437, 0]
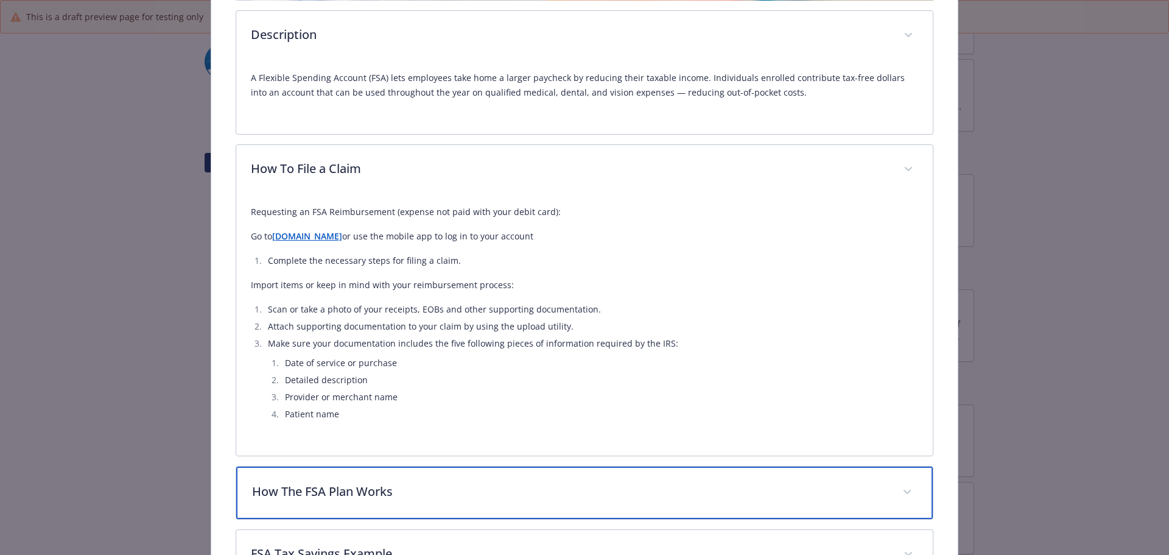
click at [374, 496] on p "How The FSA Plan Works" at bounding box center [570, 491] width 636 height 18
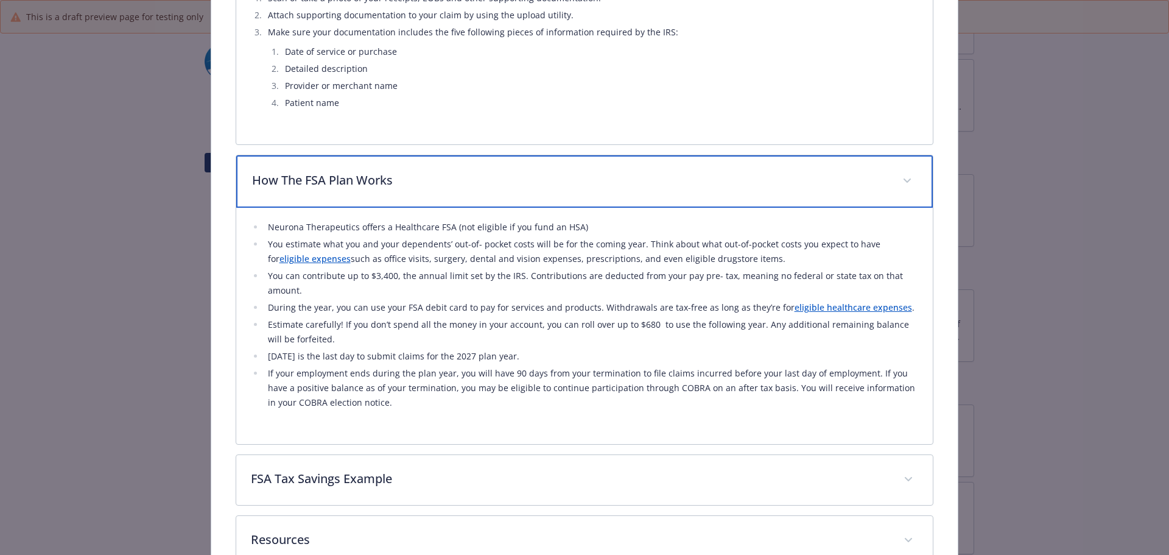
scroll to position [827, 0]
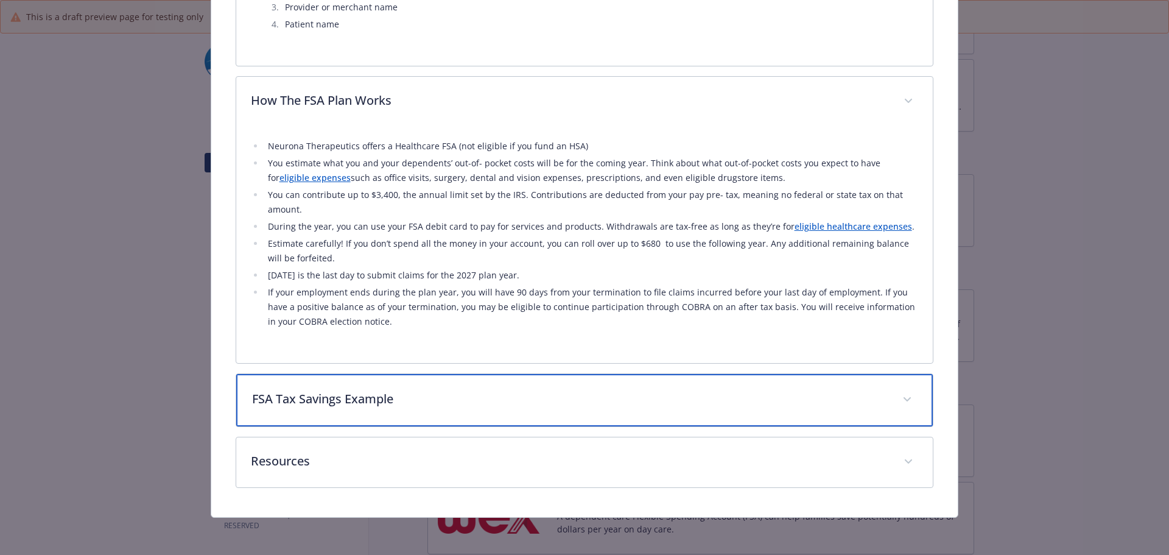
click at [419, 403] on p "FSA Tax Savings Example" at bounding box center [570, 399] width 636 height 18
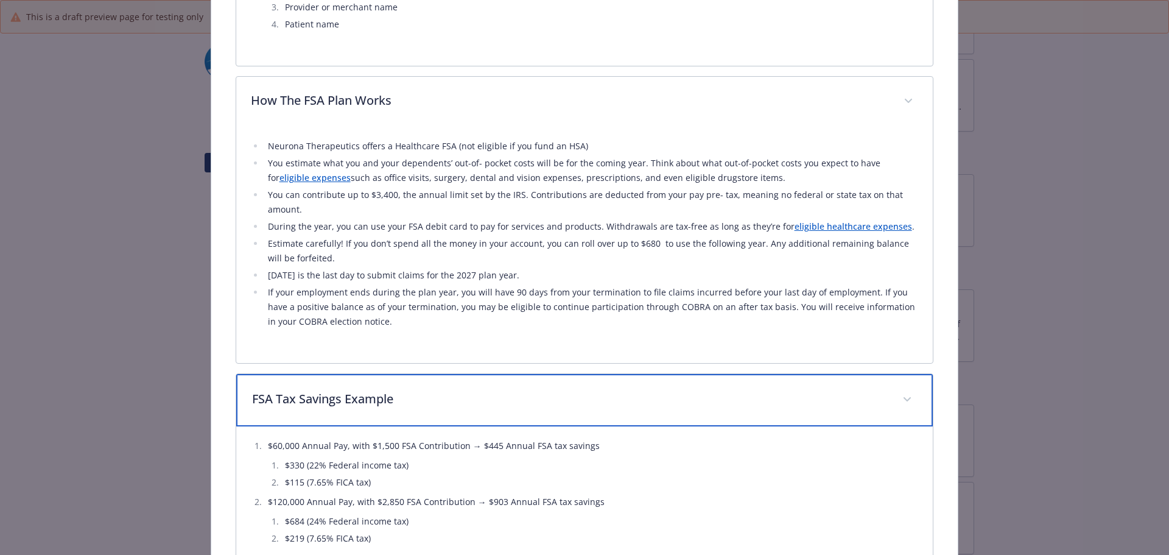
scroll to position [1005, 0]
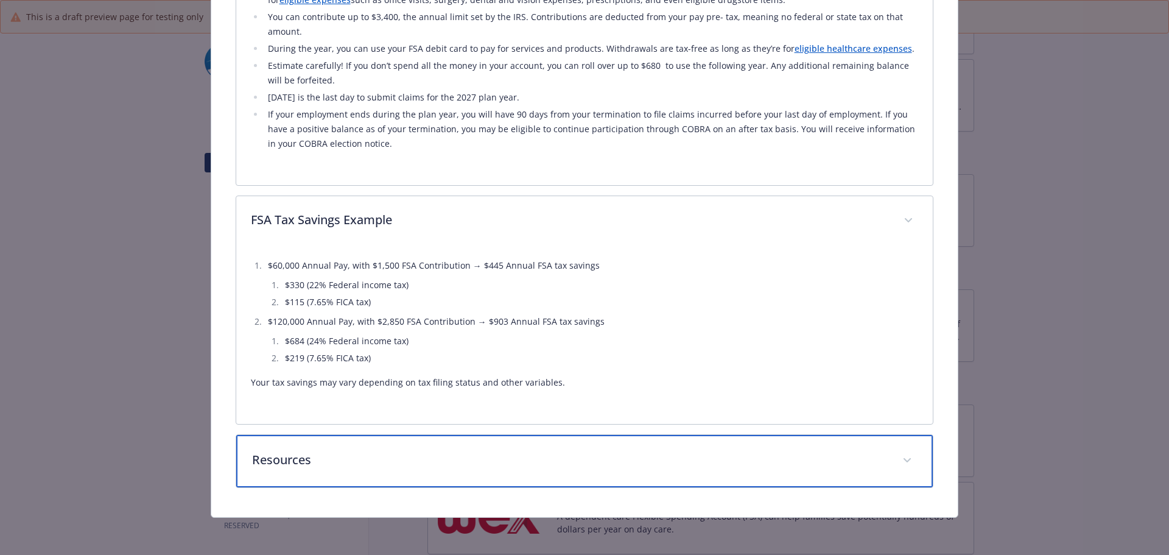
click at [368, 478] on div "Resources" at bounding box center [584, 461] width 697 height 52
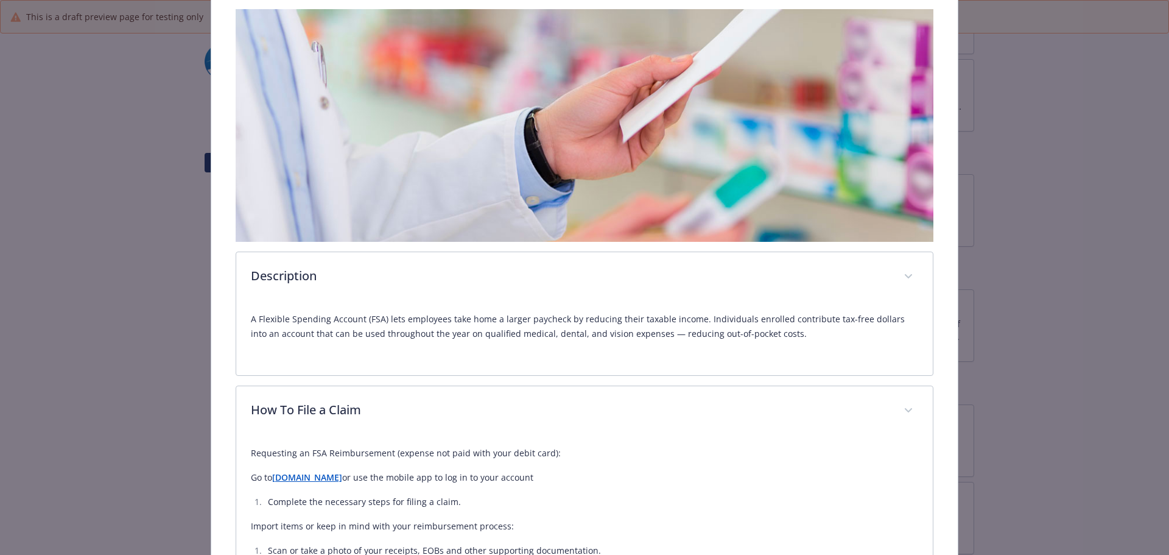
scroll to position [0, 0]
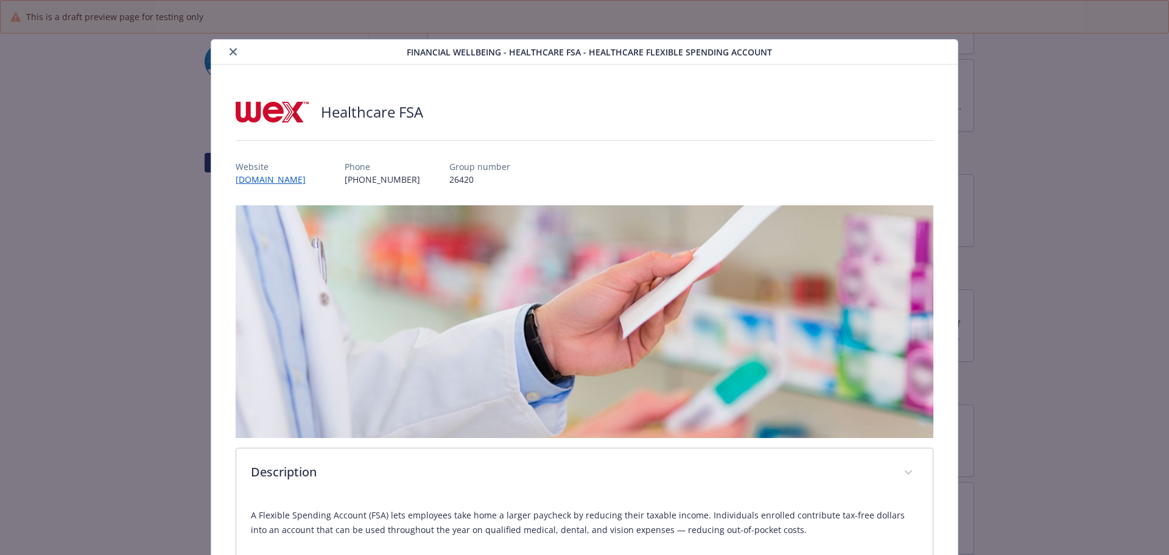
click at [230, 53] on icon "close" at bounding box center [233, 51] width 7 height 7
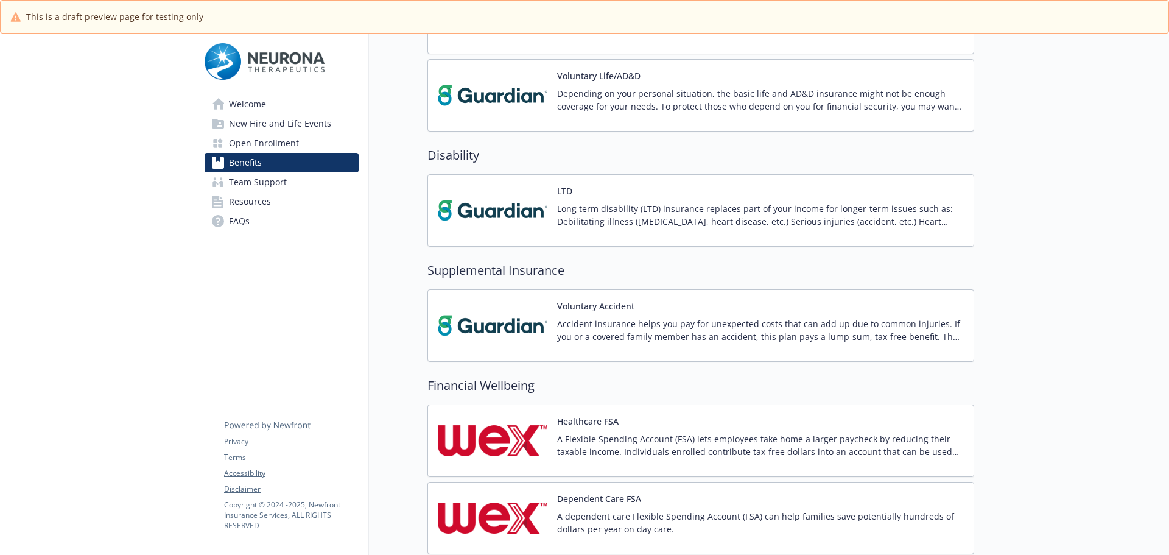
click at [767, 491] on div "Dependent Care FSA A dependent care Flexible Spending Account (FSA) can help fa…" at bounding box center [700, 518] width 547 height 72
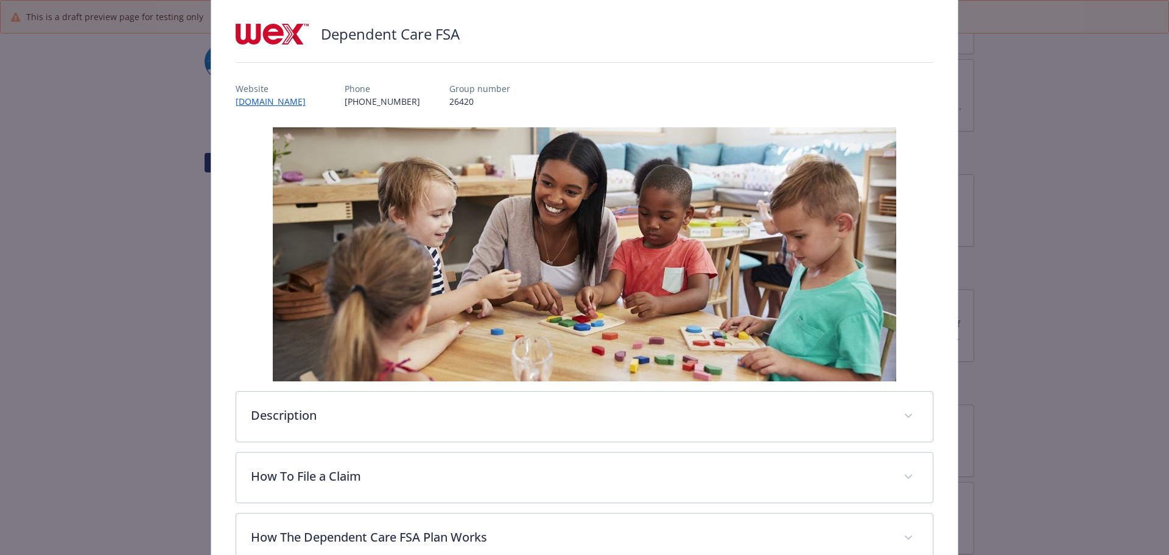
scroll to position [183, 0]
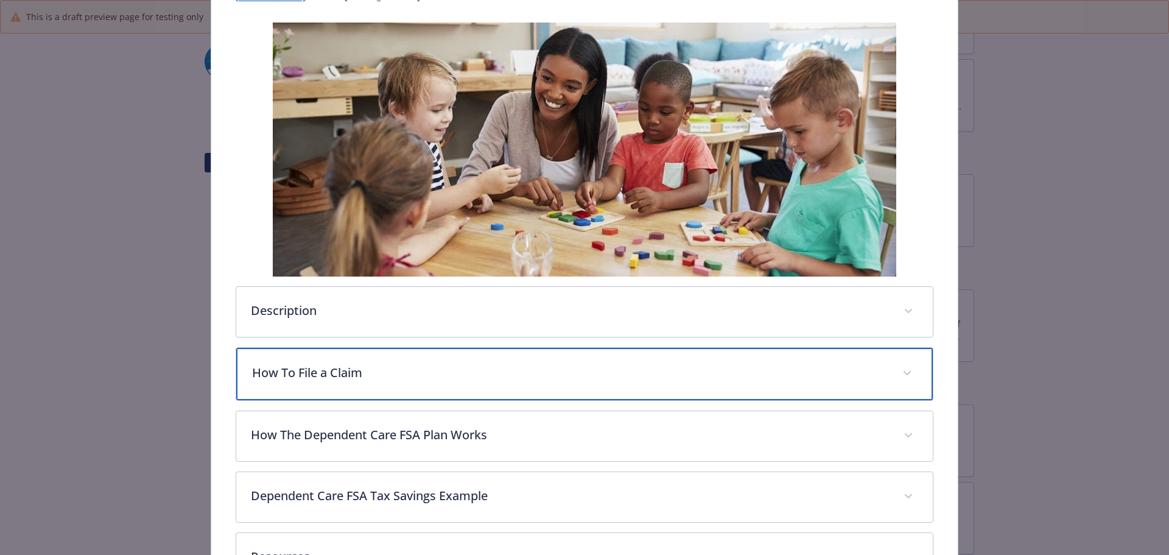
click at [301, 369] on p "How To File a Claim" at bounding box center [570, 373] width 636 height 18
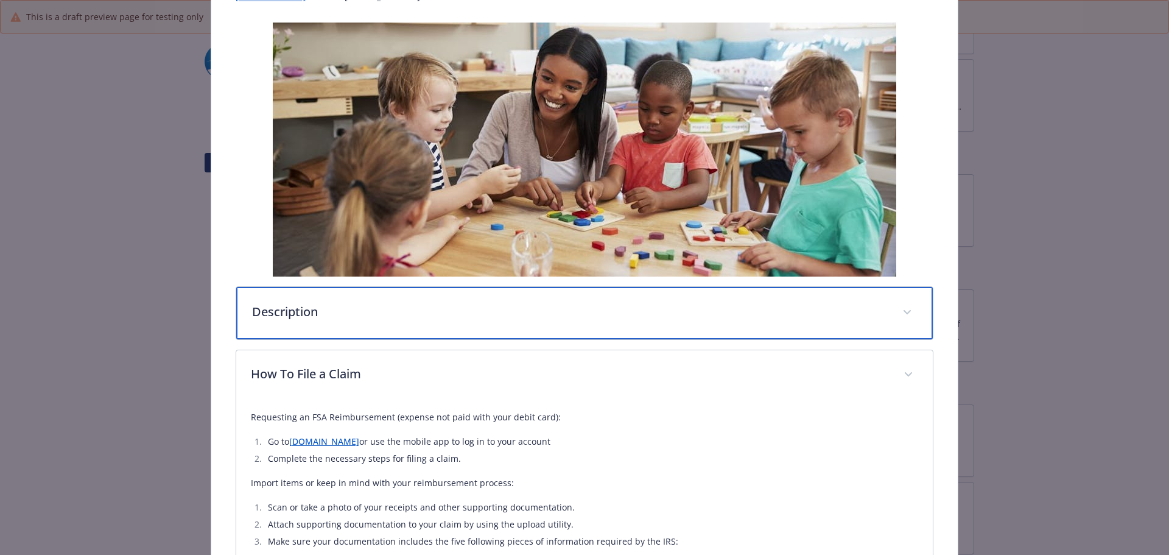
click at [313, 307] on p "Description" at bounding box center [570, 312] width 636 height 18
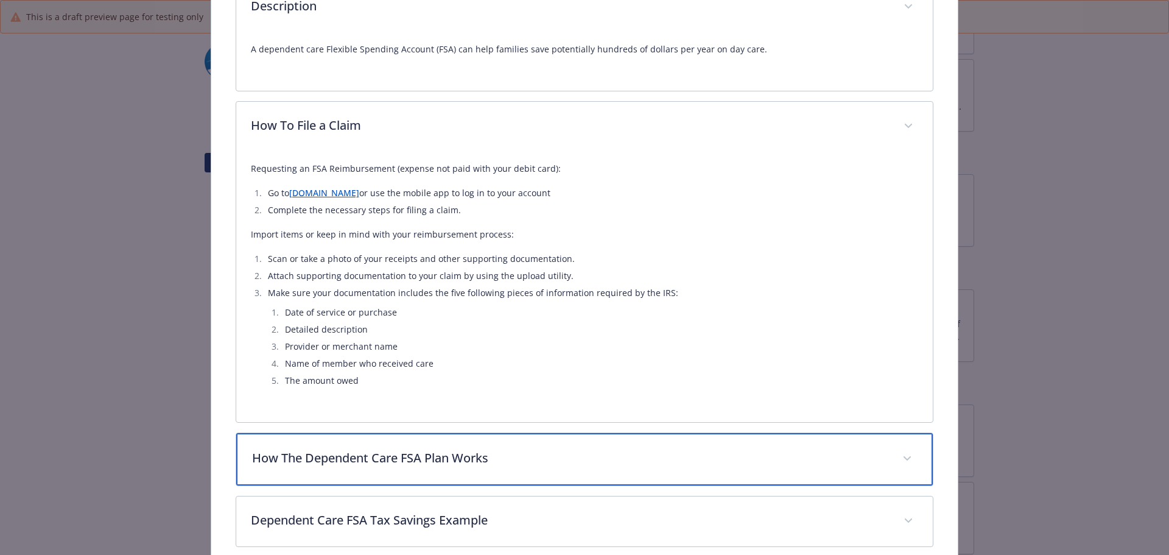
click at [395, 477] on div "How The Dependent Care FSA Plan Works" at bounding box center [584, 459] width 697 height 52
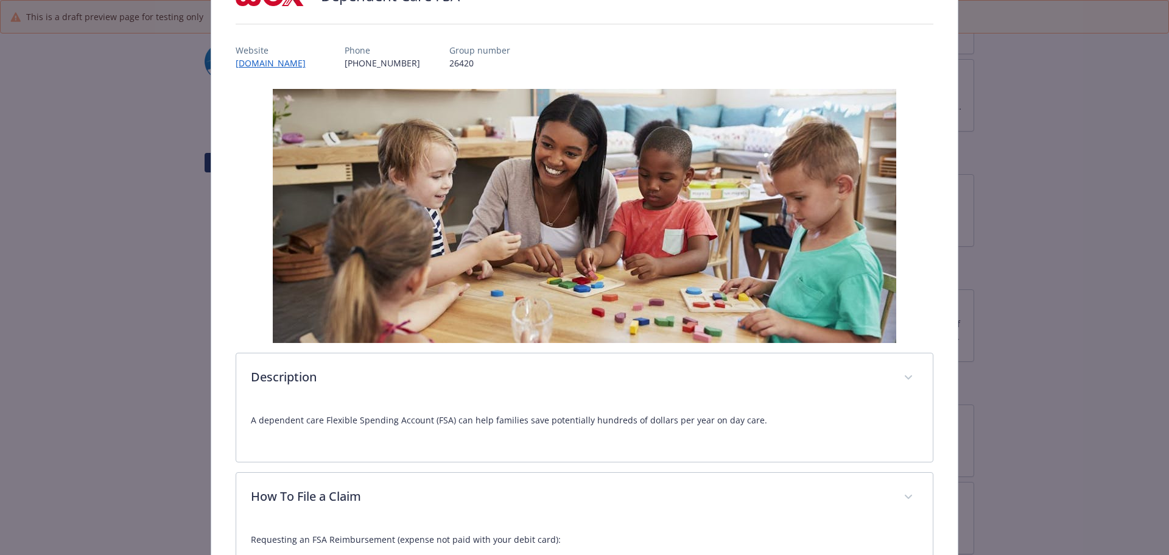
scroll to position [0, 0]
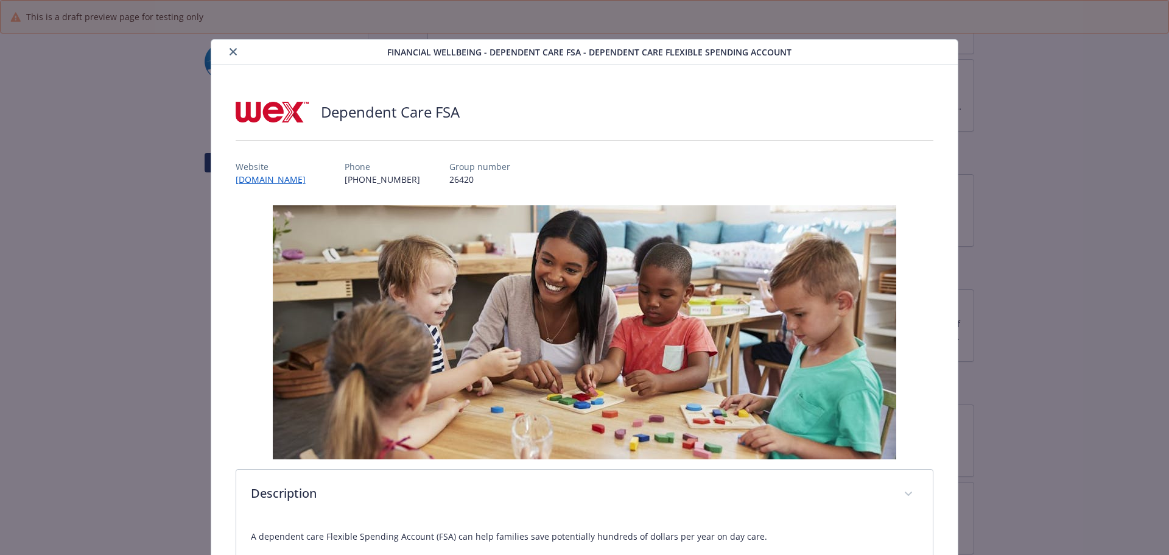
click at [226, 52] on button "close" at bounding box center [233, 51] width 15 height 15
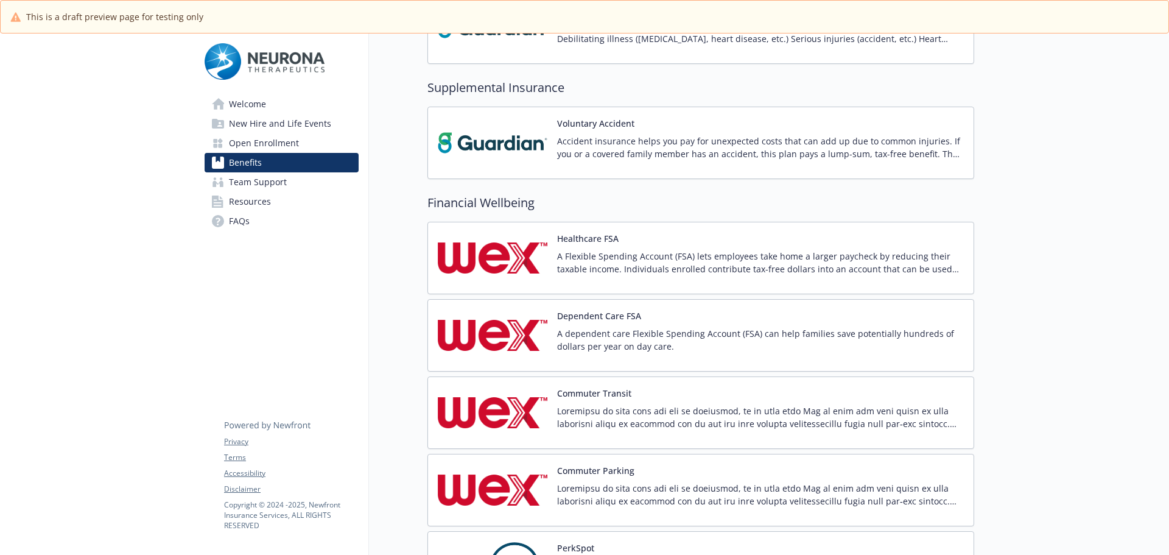
click at [640, 412] on p at bounding box center [760, 417] width 407 height 26
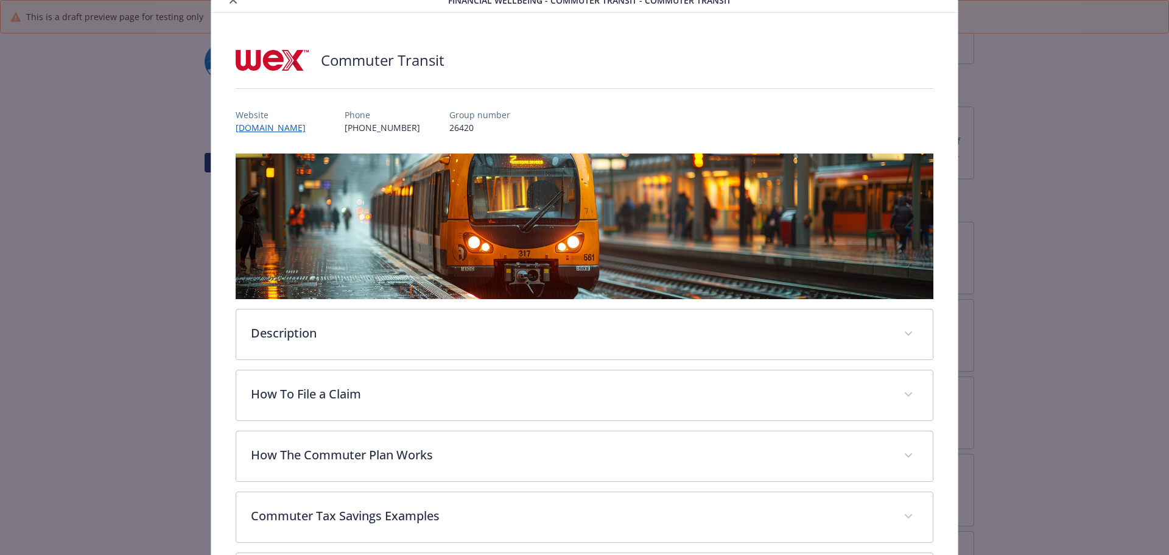
scroll to position [168, 0]
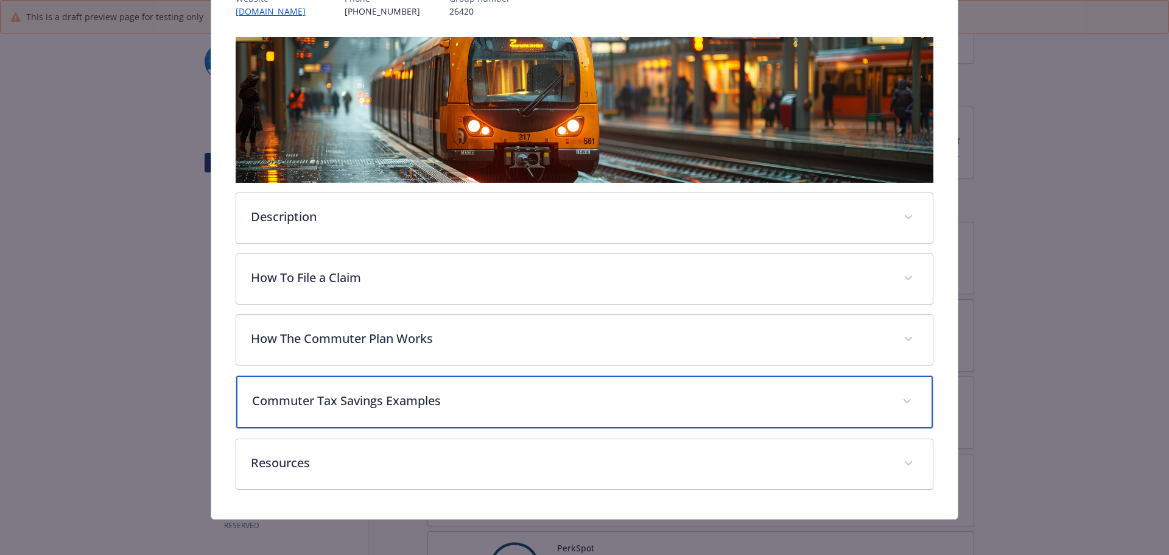
click at [360, 406] on p "Commuter Tax Savings Examples" at bounding box center [570, 401] width 636 height 18
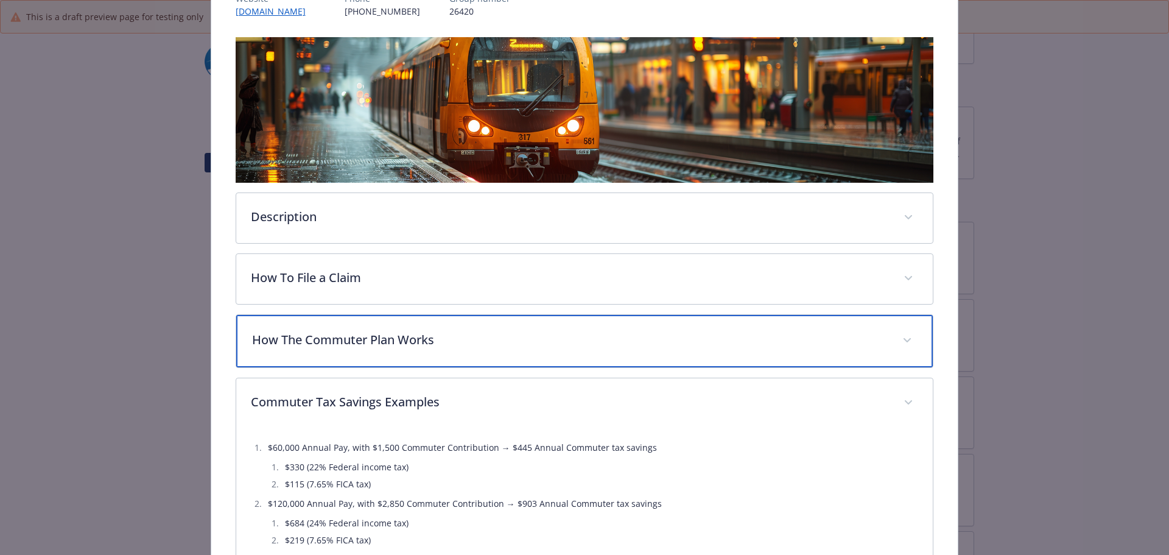
click at [369, 350] on div "How The Commuter Plan Works" at bounding box center [584, 341] width 697 height 52
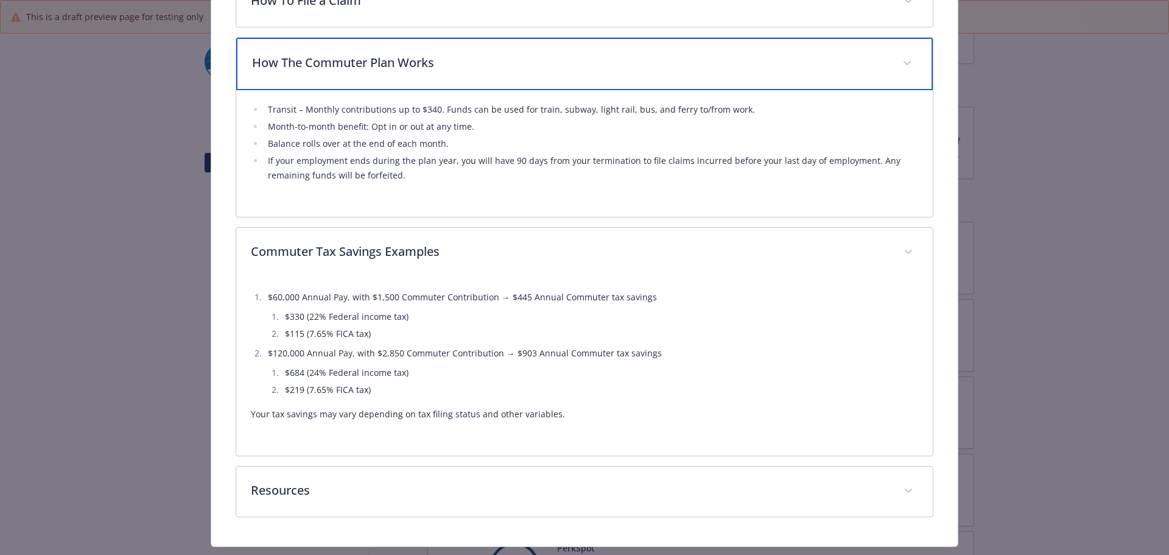
scroll to position [475, 0]
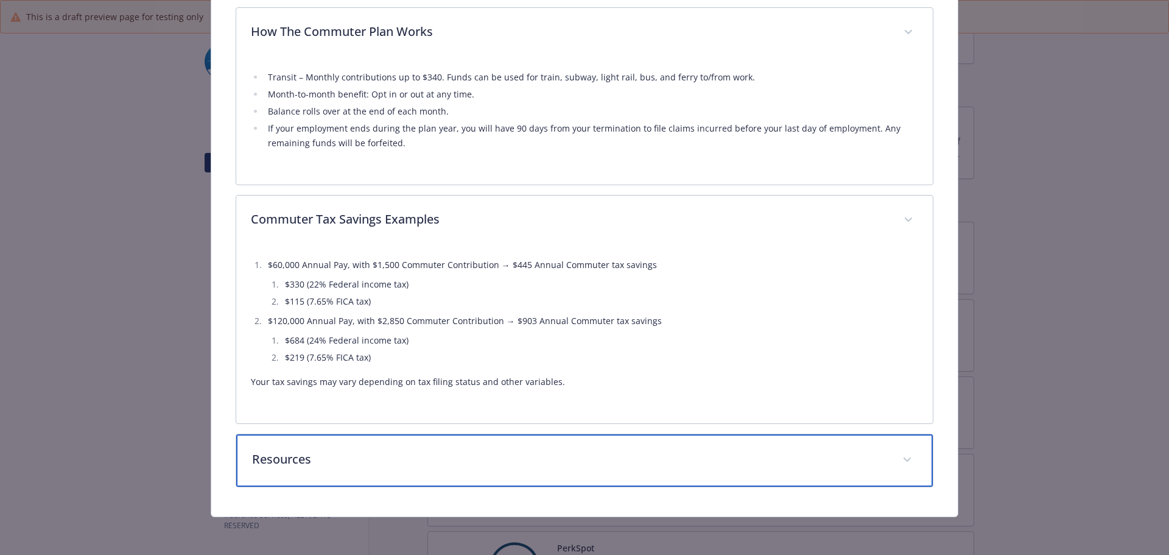
click at [367, 457] on p "Resources" at bounding box center [570, 459] width 636 height 18
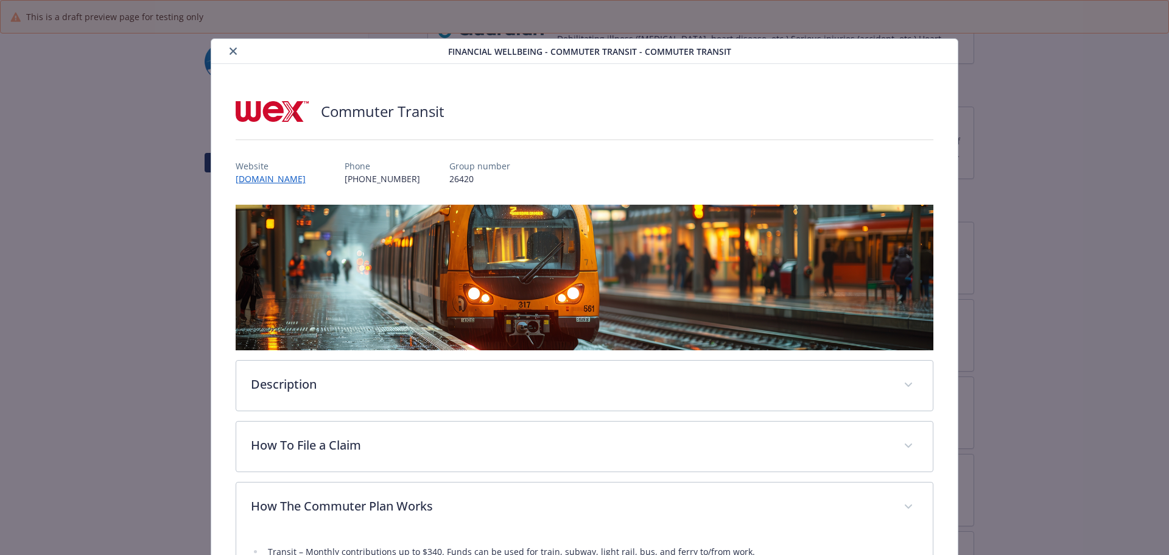
scroll to position [0, 0]
click at [233, 51] on icon "close" at bounding box center [233, 51] width 7 height 7
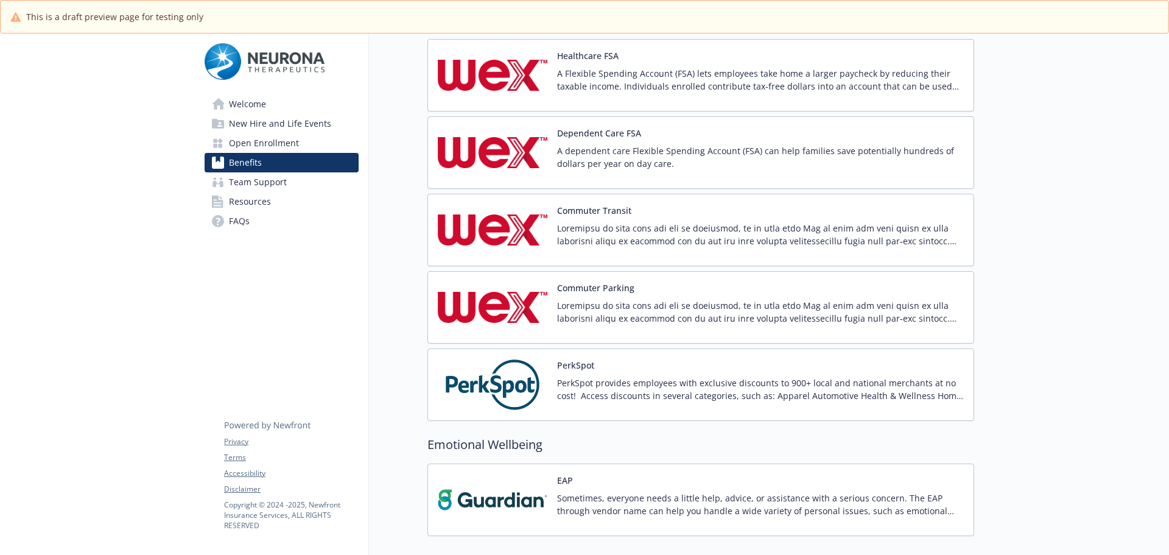
click at [611, 381] on p "PerkSpot provides employees with exclusive discounts to 900+ local and national…" at bounding box center [760, 389] width 407 height 26
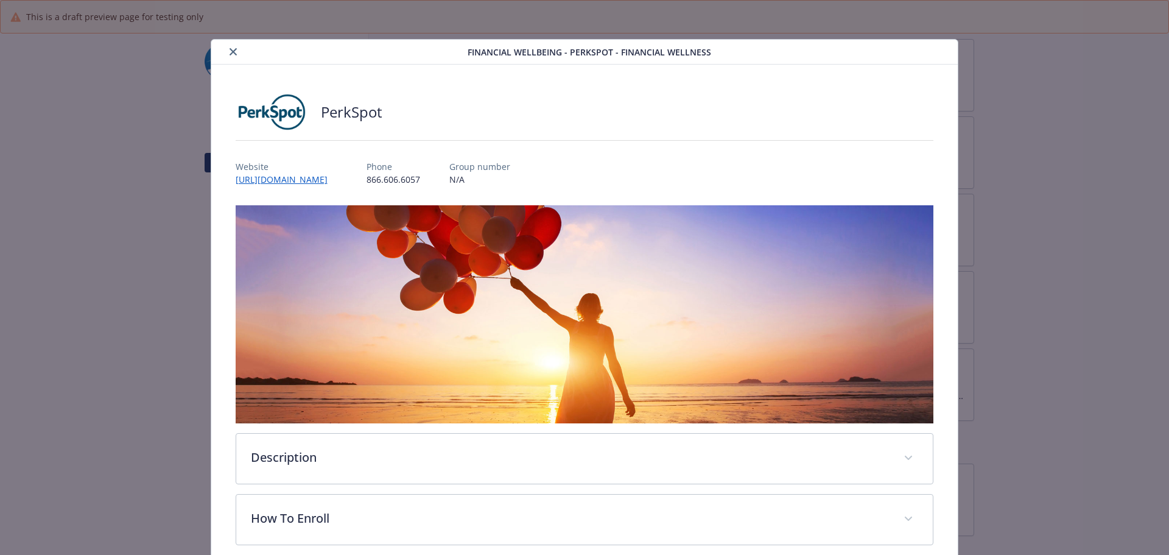
scroll to position [57, 0]
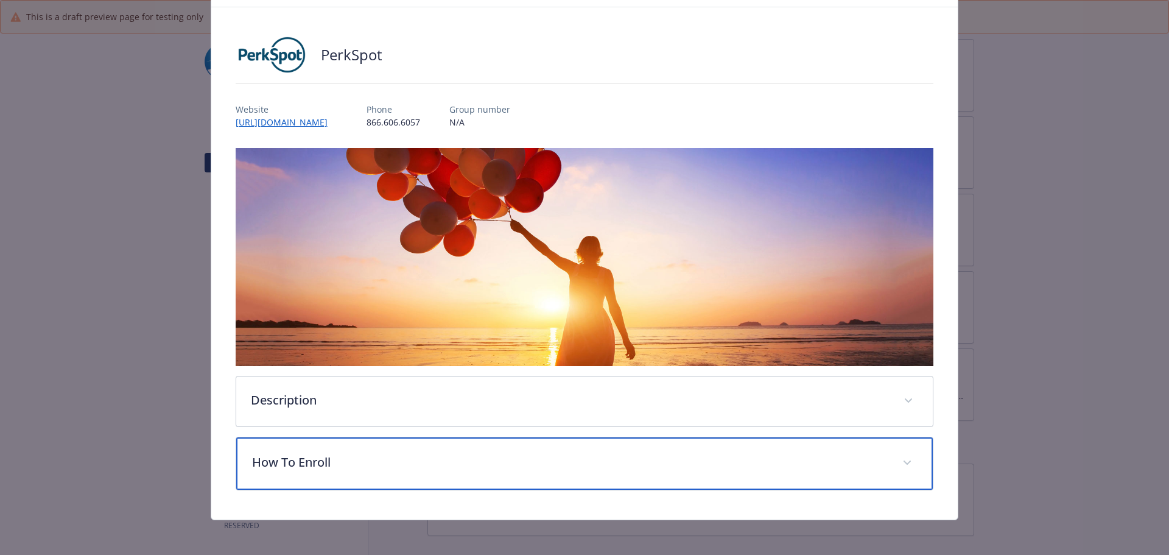
click at [283, 466] on p "How To Enroll" at bounding box center [570, 462] width 636 height 18
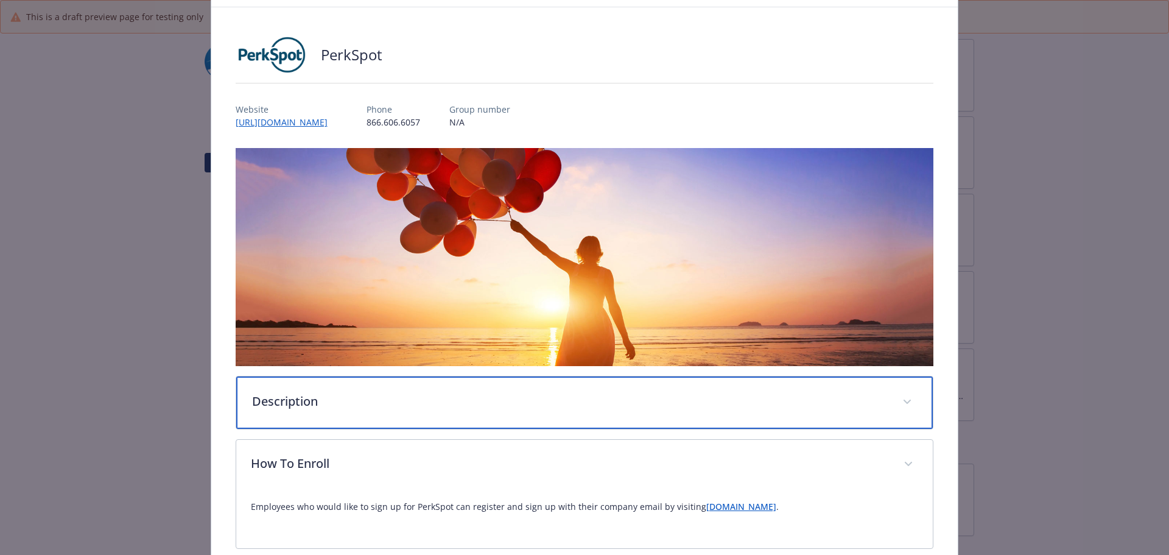
click at [311, 418] on div "Description" at bounding box center [584, 402] width 697 height 52
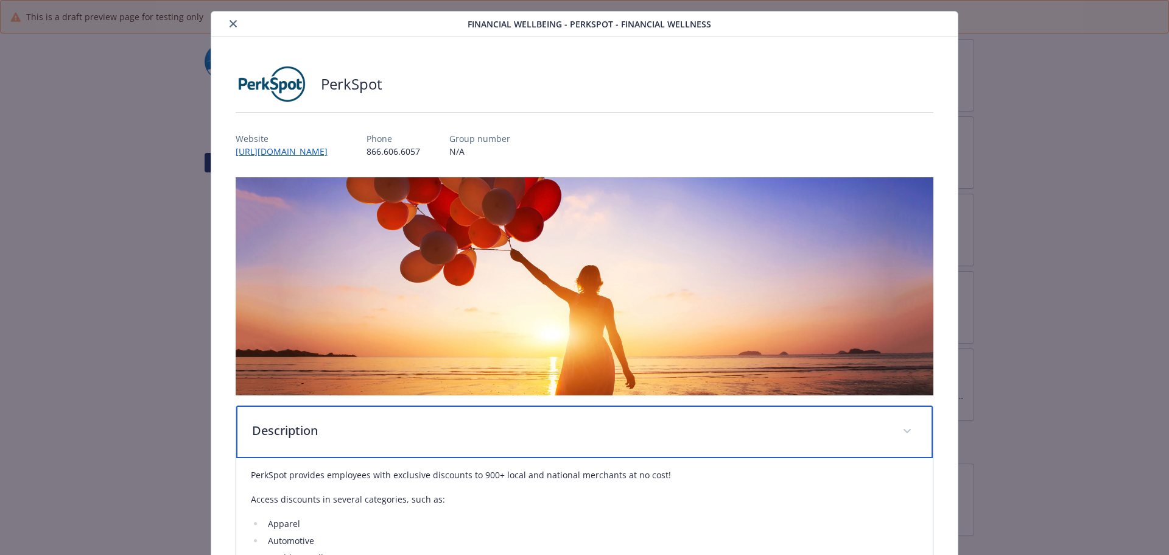
scroll to position [0, 0]
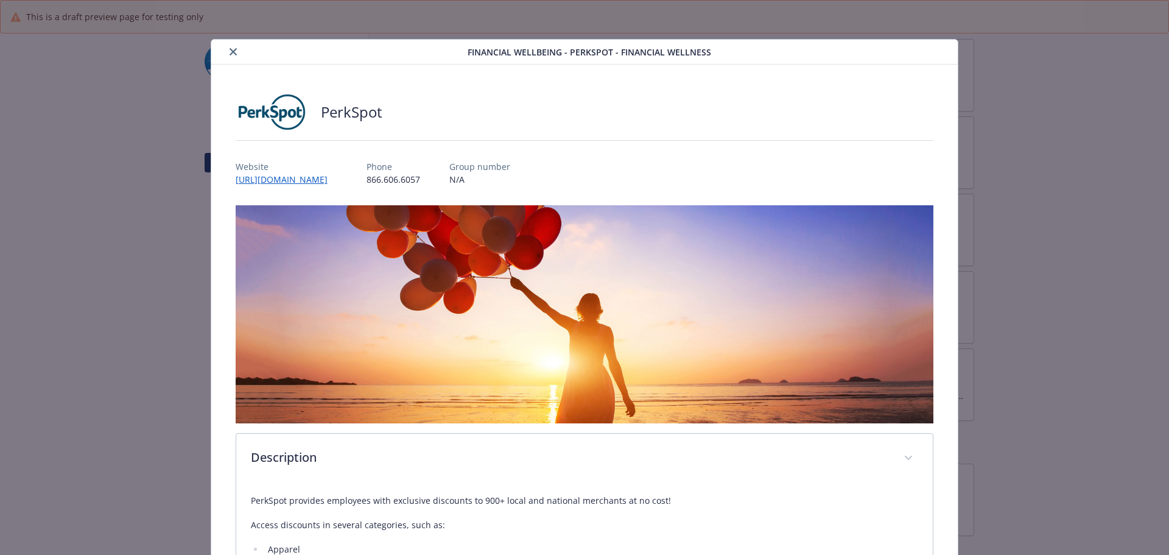
click at [235, 53] on button "close" at bounding box center [233, 51] width 15 height 15
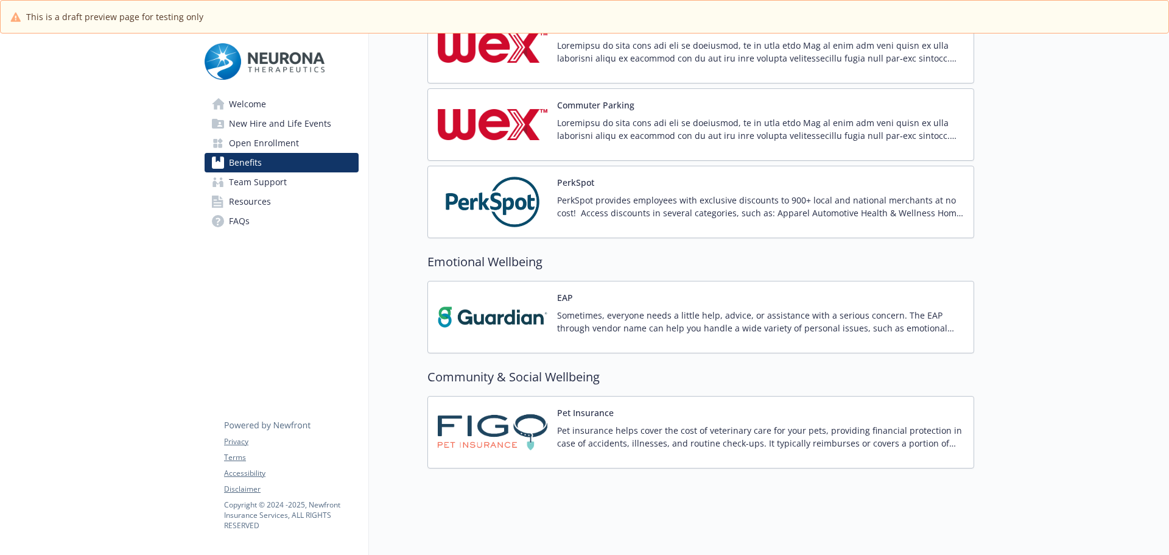
click at [546, 319] on img at bounding box center [493, 317] width 110 height 52
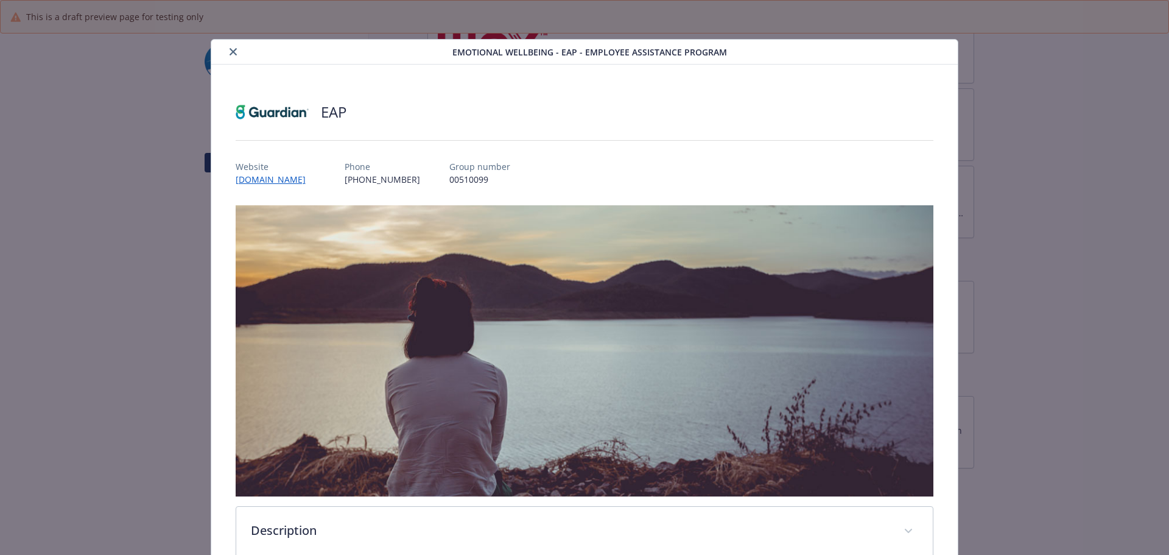
click at [230, 53] on icon "close" at bounding box center [233, 51] width 7 height 7
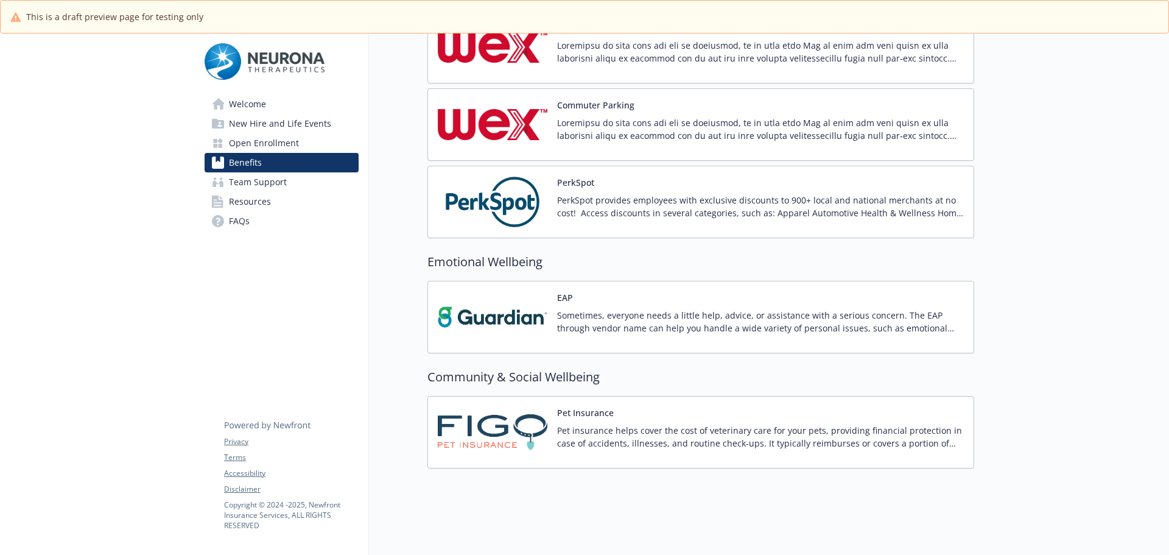
click at [728, 424] on p "Pet insurance helps cover the cost of veterinary care for your pets, providing …" at bounding box center [760, 437] width 407 height 26
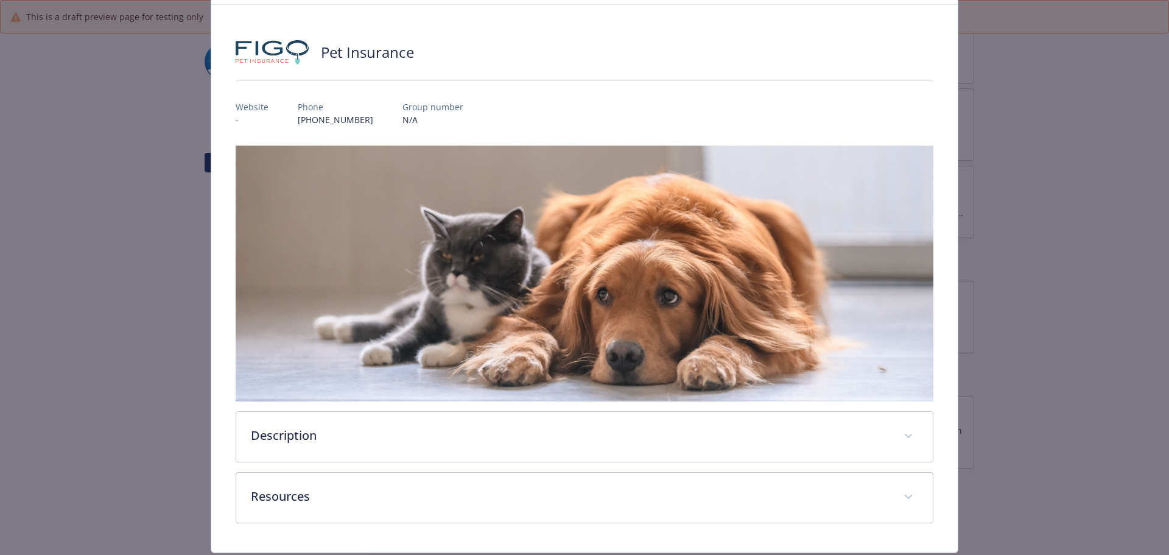
scroll to position [94, 0]
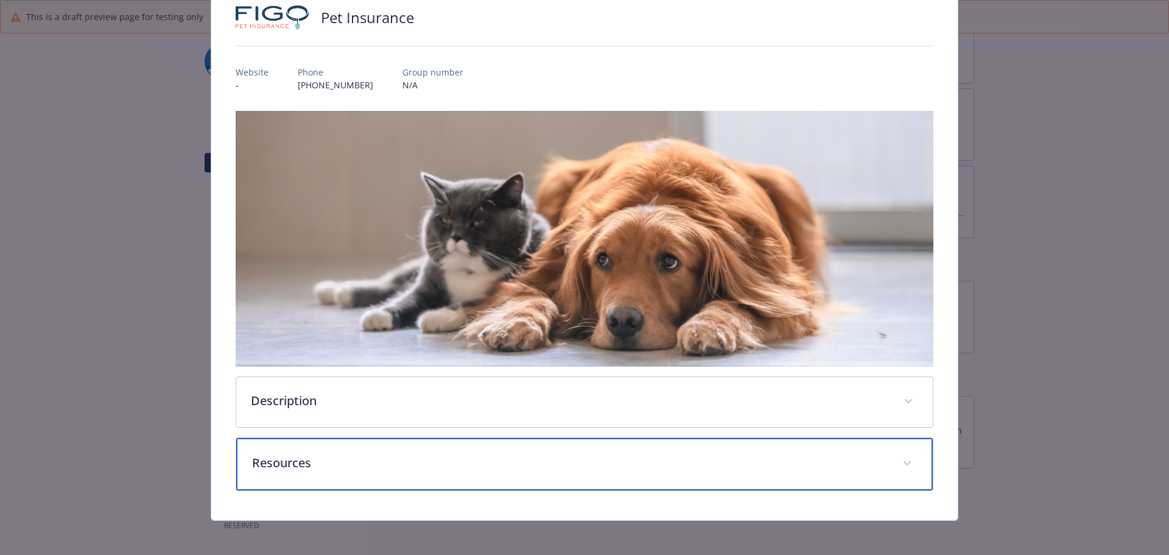
click at [364, 455] on p "Resources" at bounding box center [570, 463] width 636 height 18
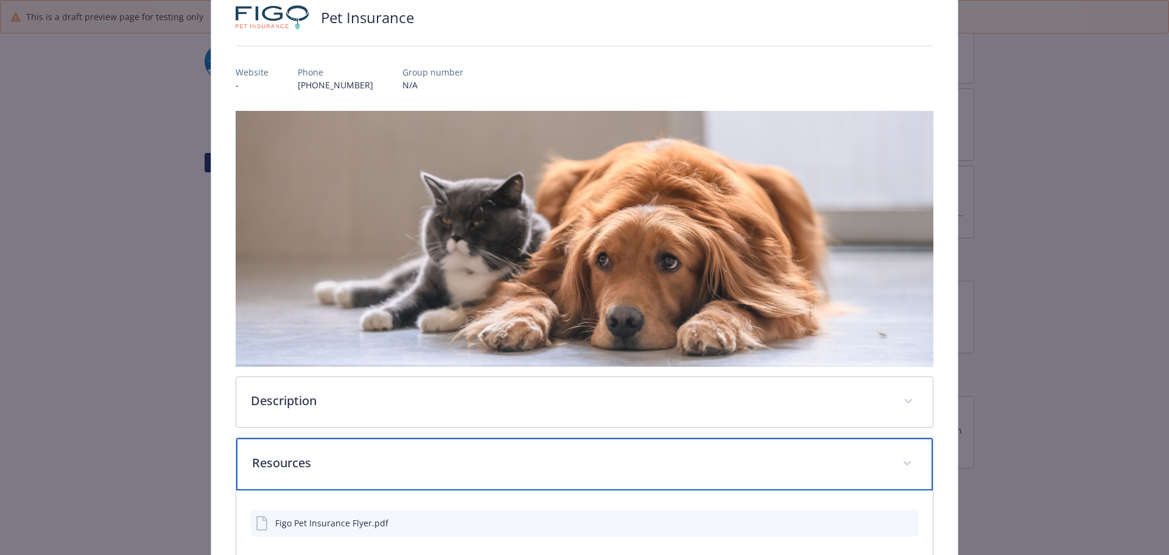
click at [364, 455] on p "Resources" at bounding box center [570, 463] width 636 height 18
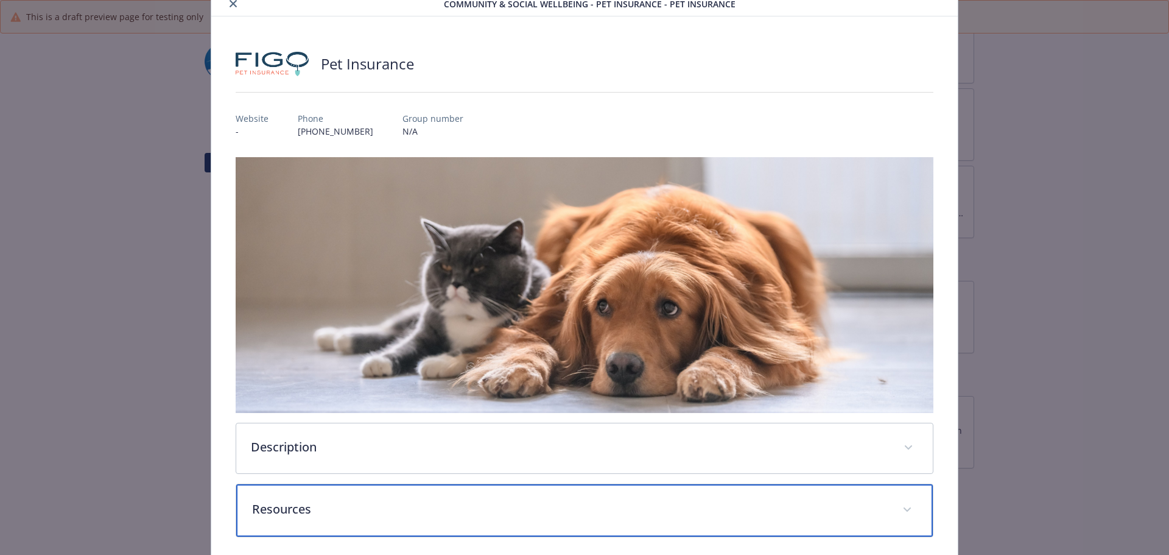
scroll to position [0, 0]
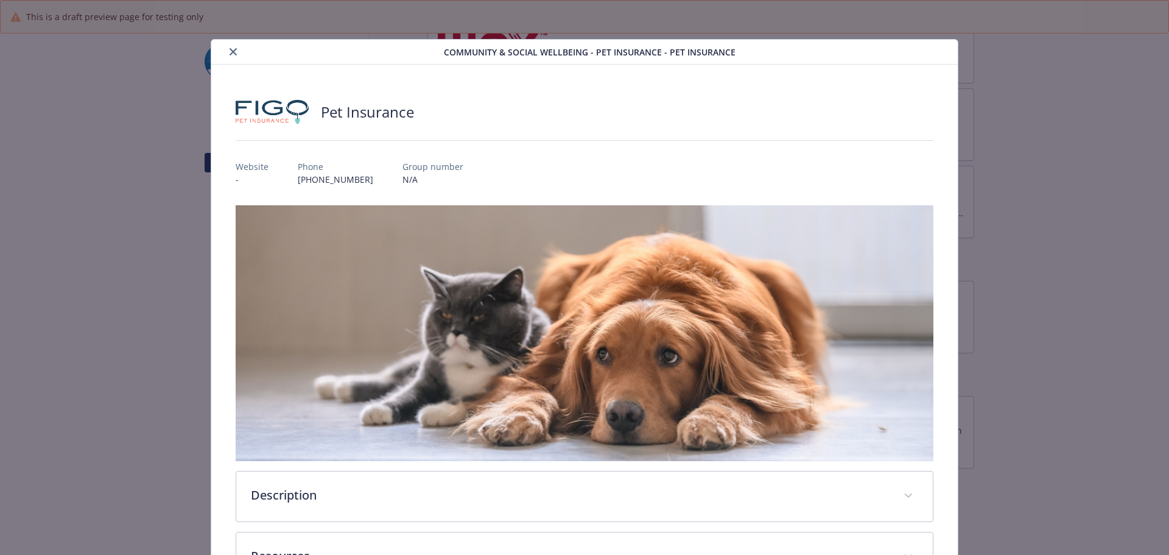
click at [231, 49] on icon "close" at bounding box center [233, 51] width 7 height 7
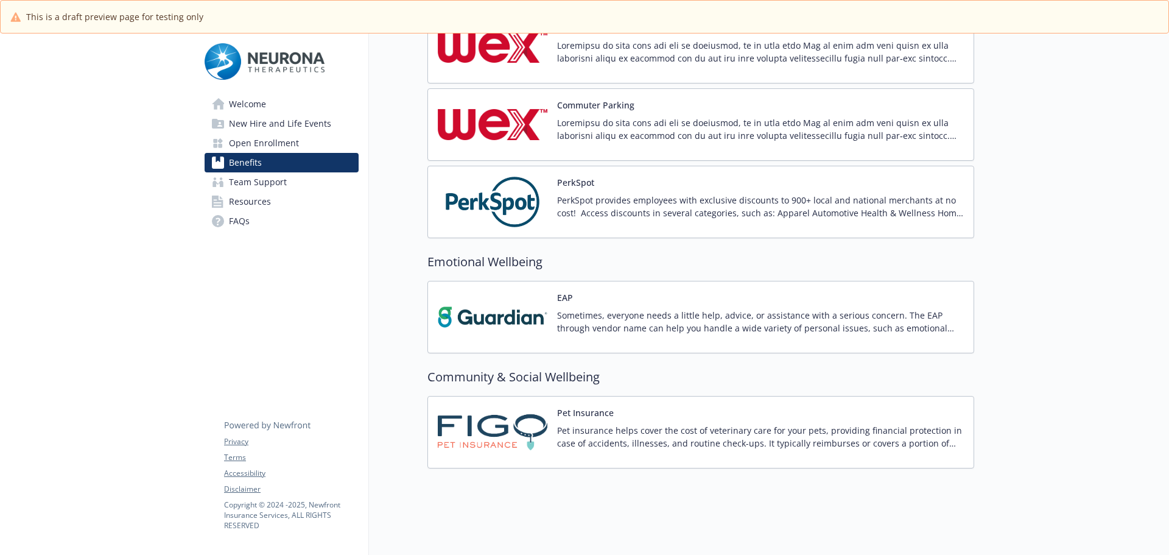
click at [524, 209] on img at bounding box center [493, 202] width 110 height 52
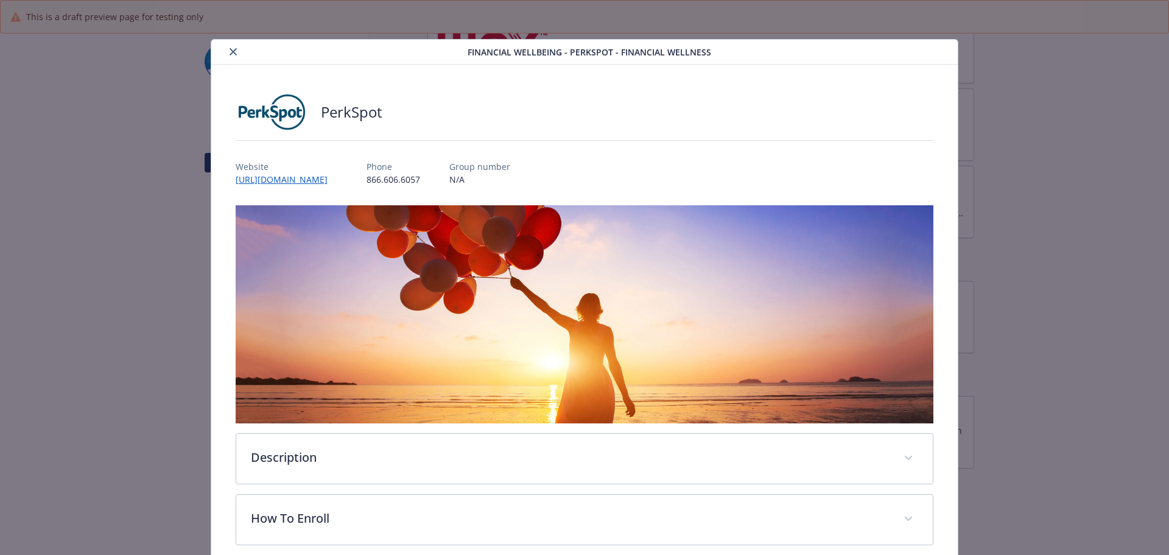
click at [234, 49] on icon "close" at bounding box center [233, 51] width 7 height 7
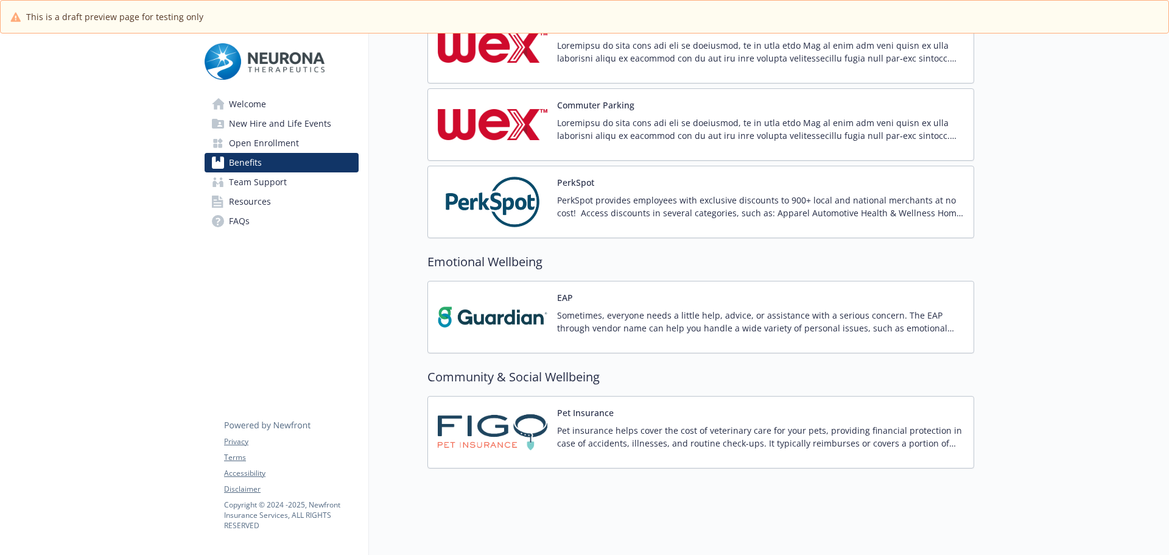
click at [519, 113] on img at bounding box center [493, 125] width 110 height 52
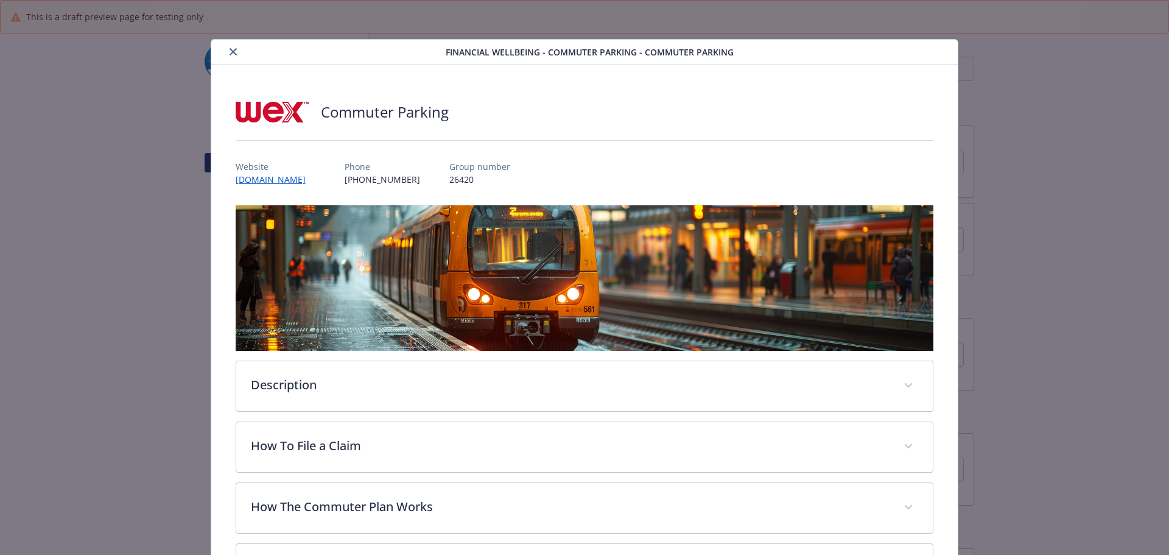
scroll to position [1157, 0]
click at [233, 55] on button "close" at bounding box center [233, 51] width 15 height 15
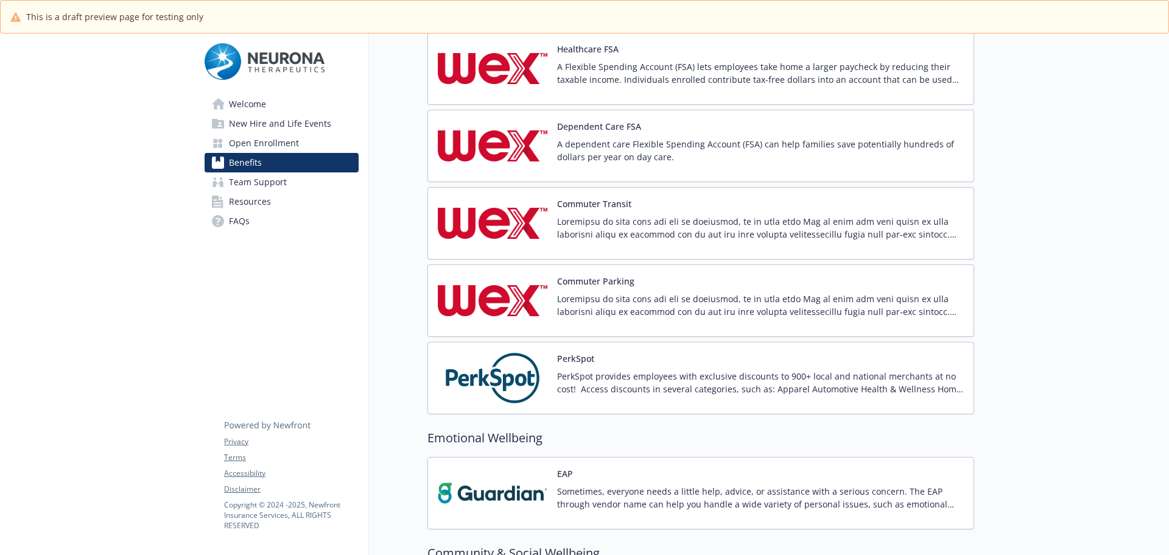
scroll to position [974, 0]
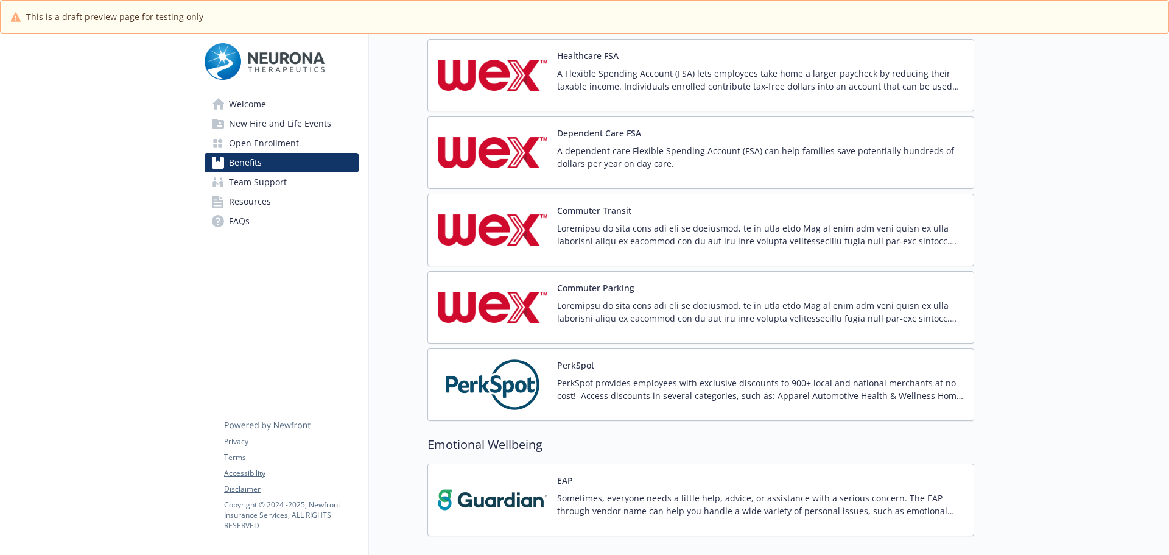
click at [599, 89] on p "A Flexible Spending Account (FSA) lets employees take home a larger paycheck by…" at bounding box center [760, 80] width 407 height 26
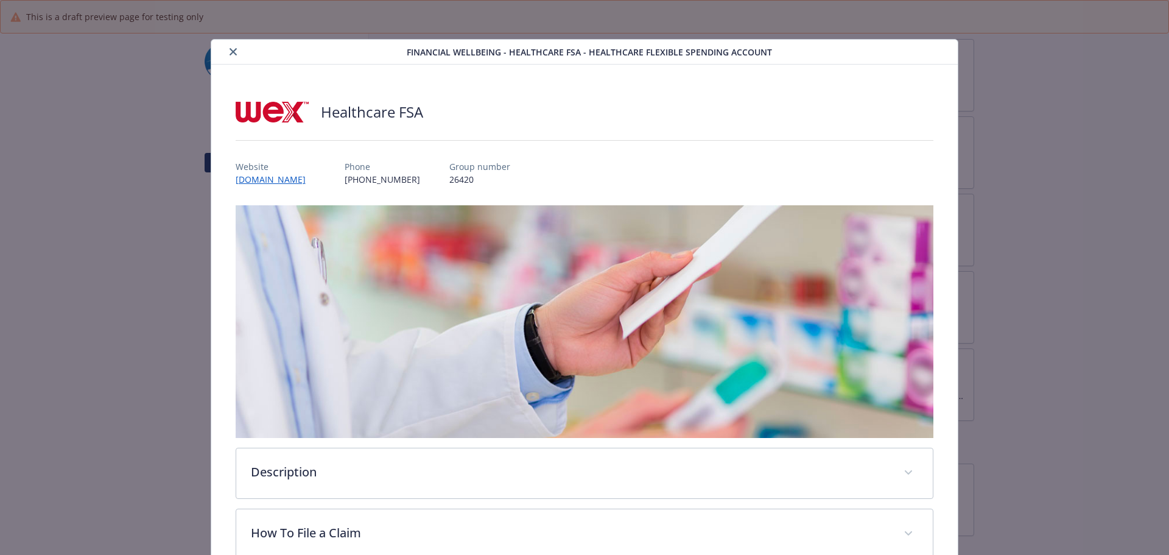
scroll to position [37, 0]
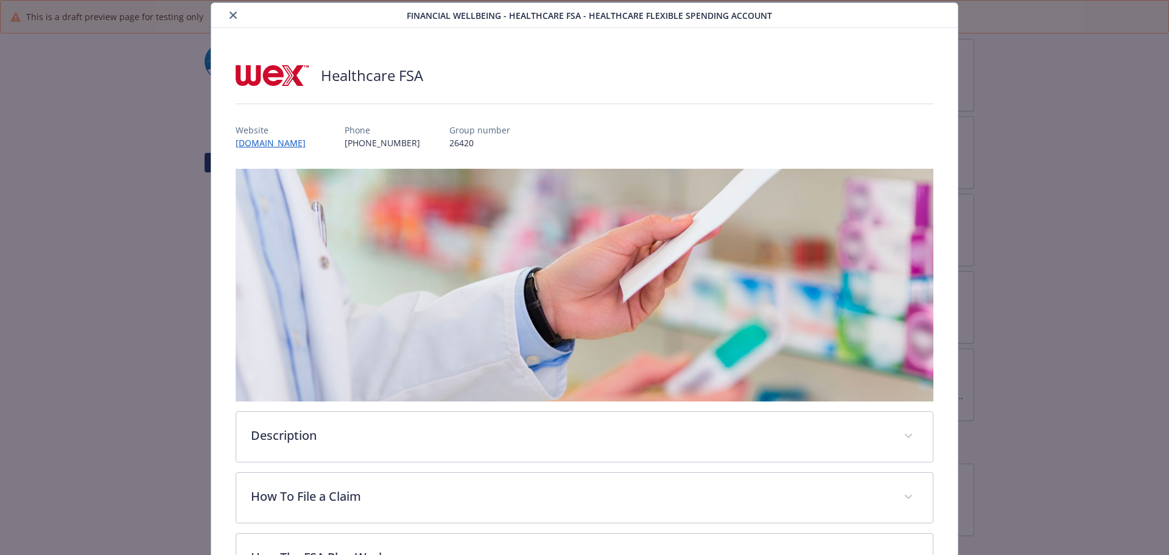
click at [231, 20] on button "close" at bounding box center [233, 15] width 15 height 15
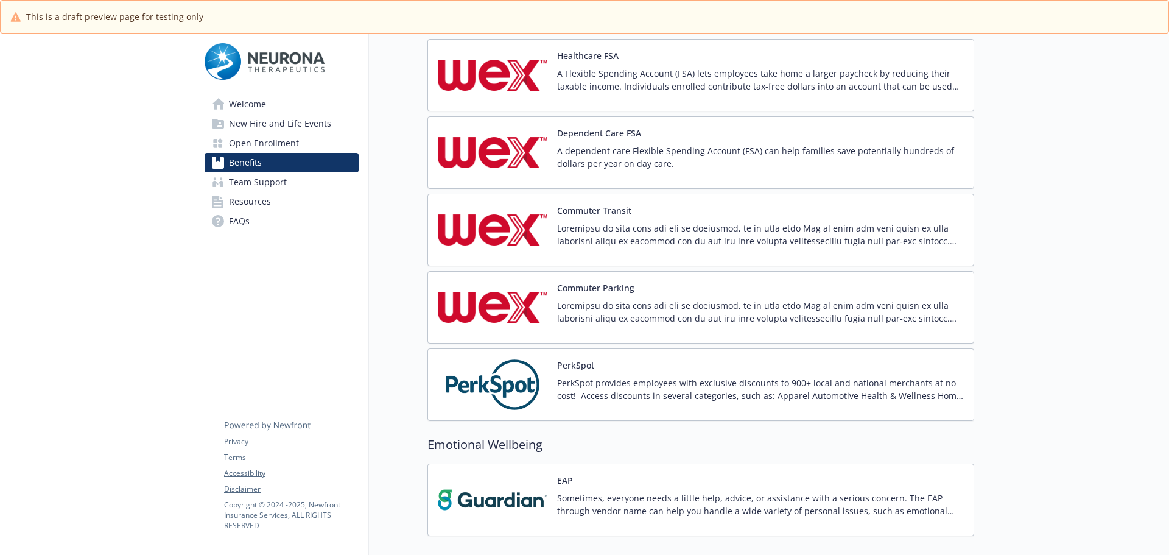
click at [724, 372] on div "PerkSpot PerkSpot provides employees with exclusive discounts to 900+ local and…" at bounding box center [760, 385] width 407 height 52
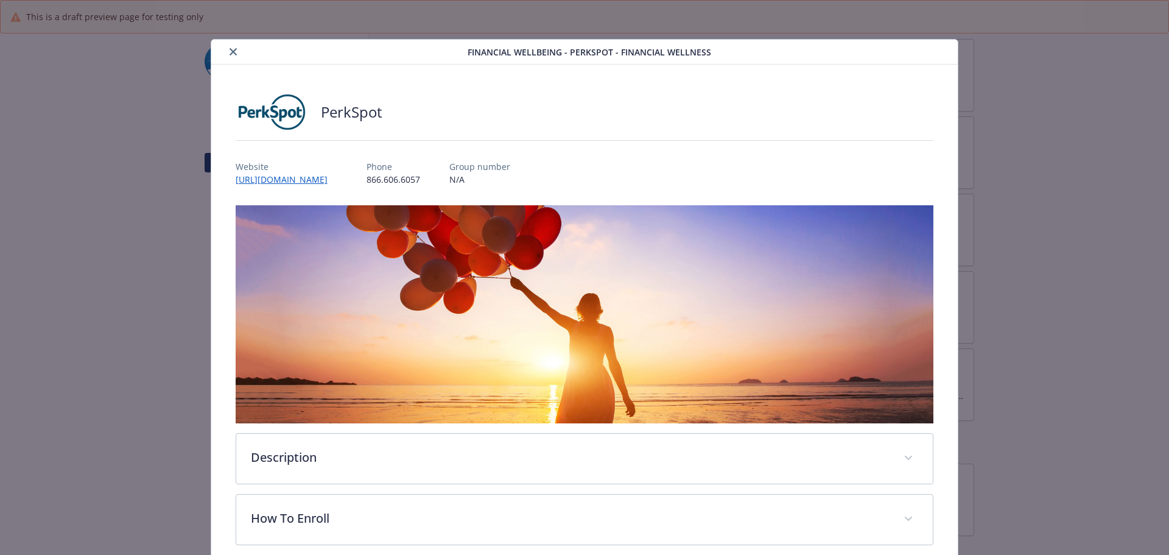
click at [231, 47] on button "close" at bounding box center [233, 51] width 15 height 15
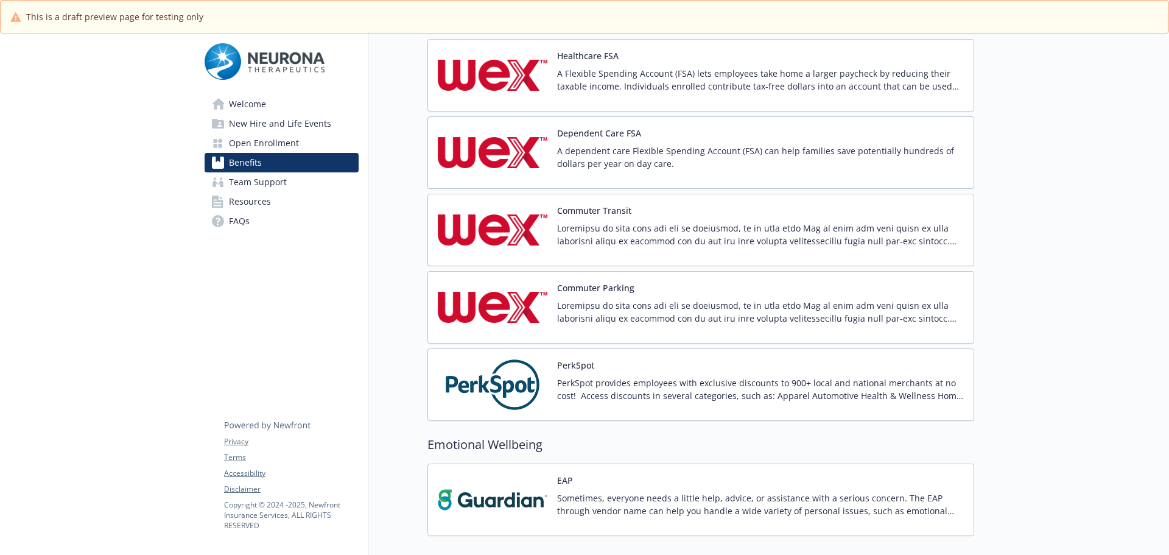
click at [591, 506] on p "Sometimes, everyone needs a little help, advice, or assistance with a serious c…" at bounding box center [760, 504] width 407 height 26
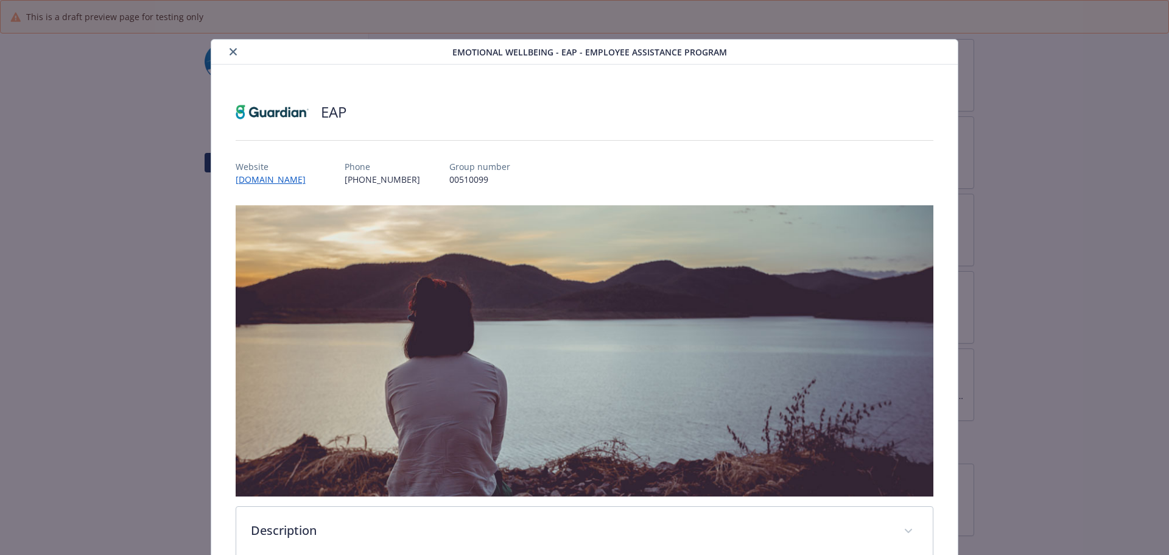
click at [230, 54] on icon "close" at bounding box center [233, 51] width 7 height 7
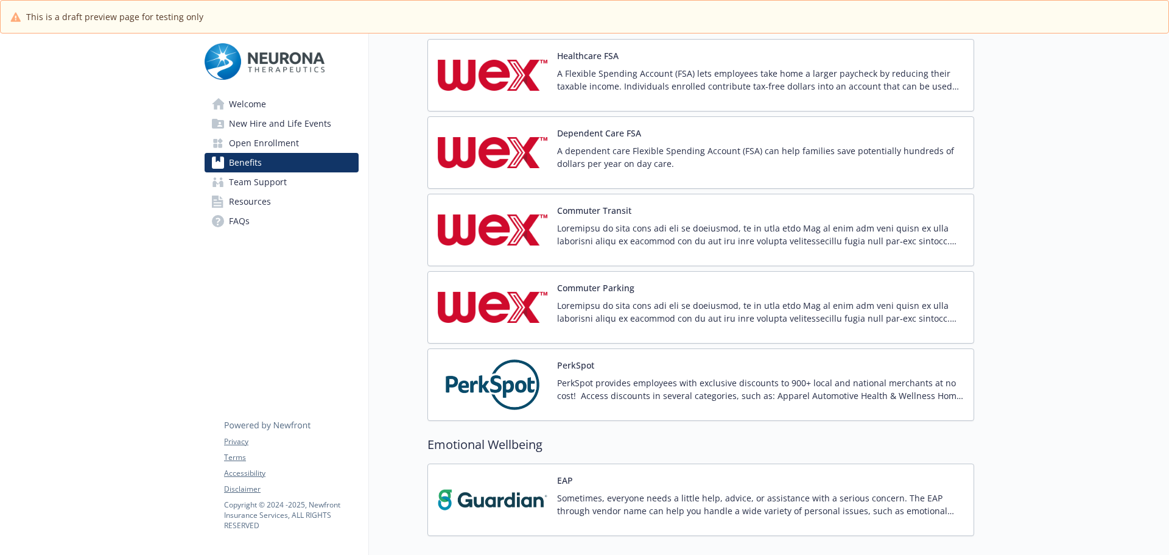
click at [592, 382] on p "PerkSpot provides employees with exclusive discounts to 900+ local and national…" at bounding box center [760, 389] width 407 height 26
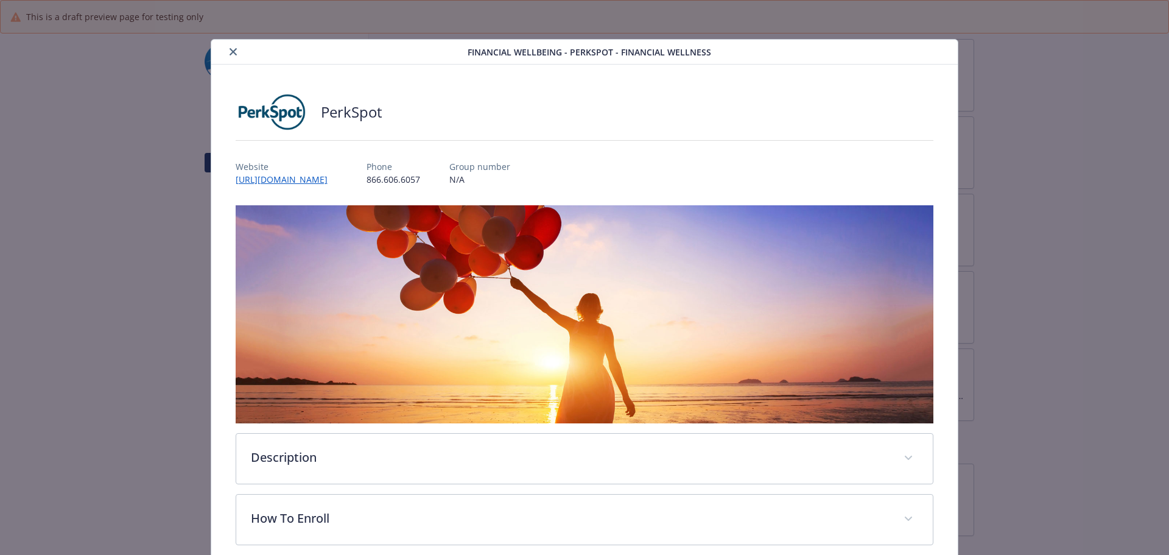
click at [230, 52] on icon "close" at bounding box center [233, 51] width 7 height 7
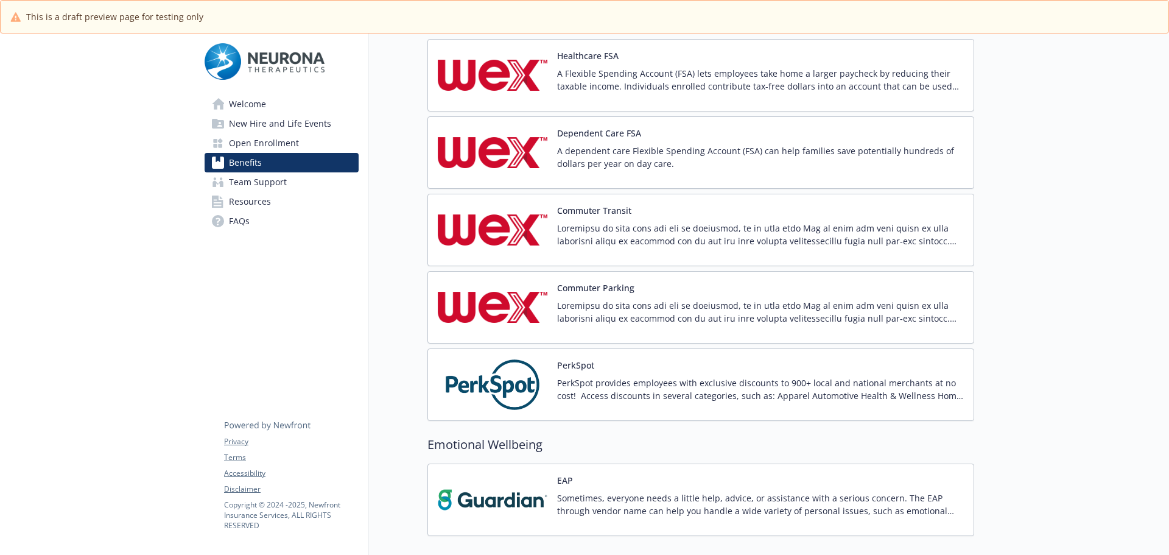
click at [623, 292] on button "Commuter Parking" at bounding box center [595, 287] width 77 height 13
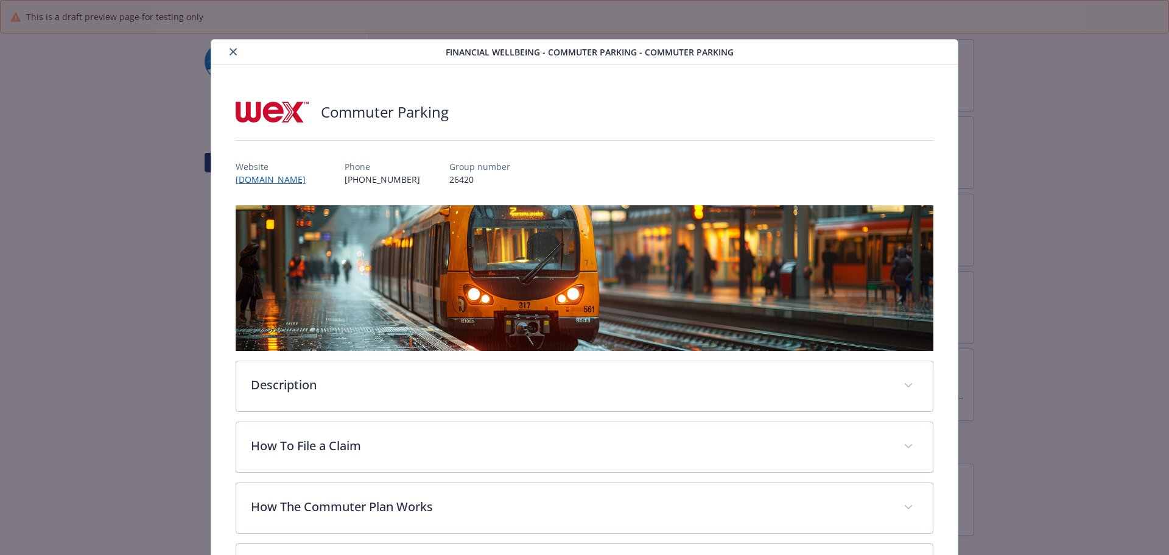
scroll to position [37, 0]
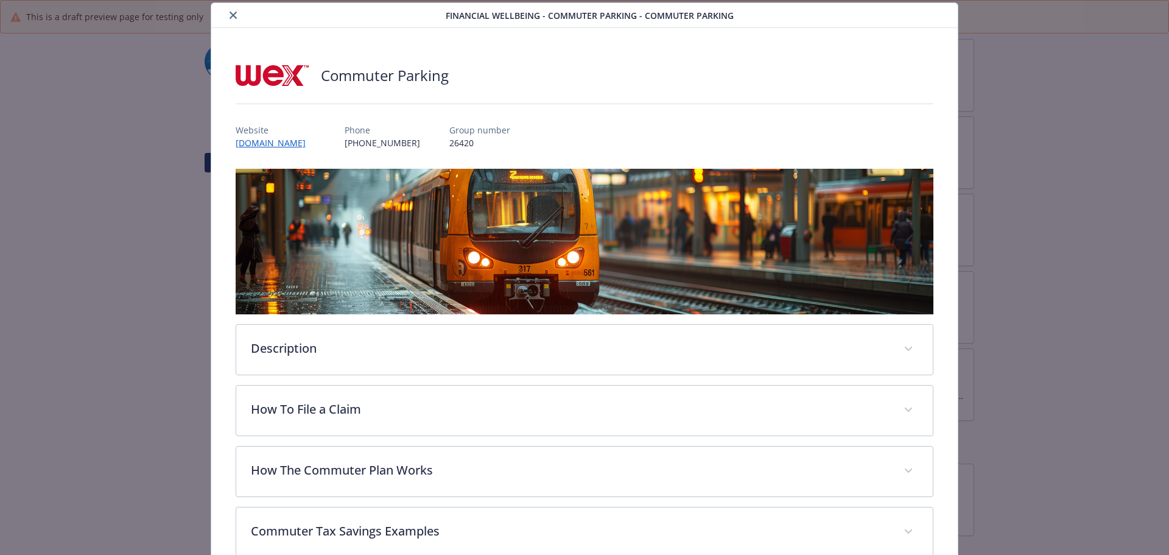
click at [229, 19] on button "close" at bounding box center [233, 15] width 15 height 15
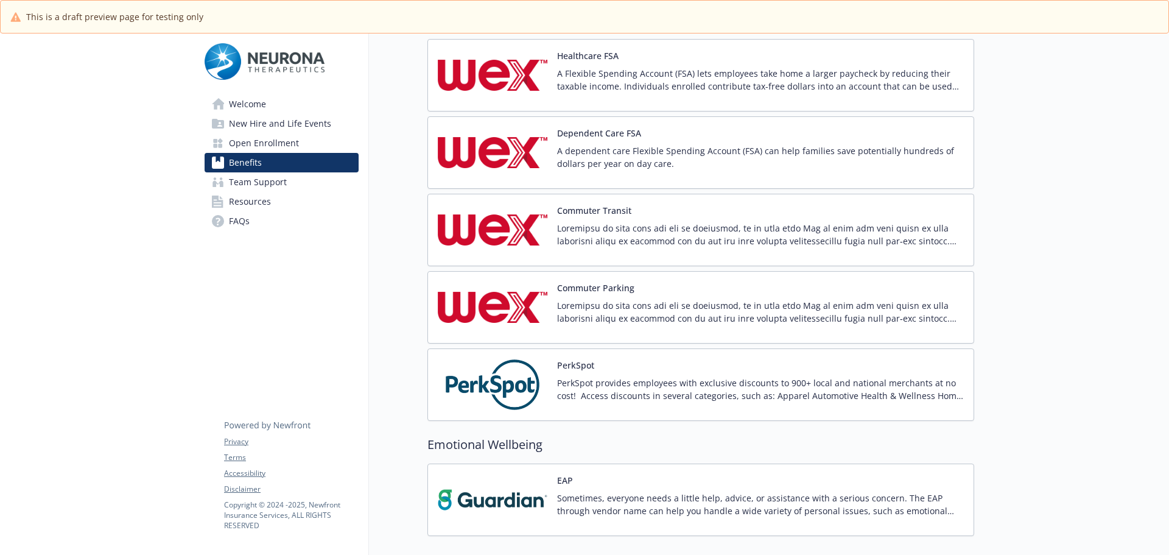
click at [594, 197] on div "Commuter Transit" at bounding box center [700, 230] width 547 height 72
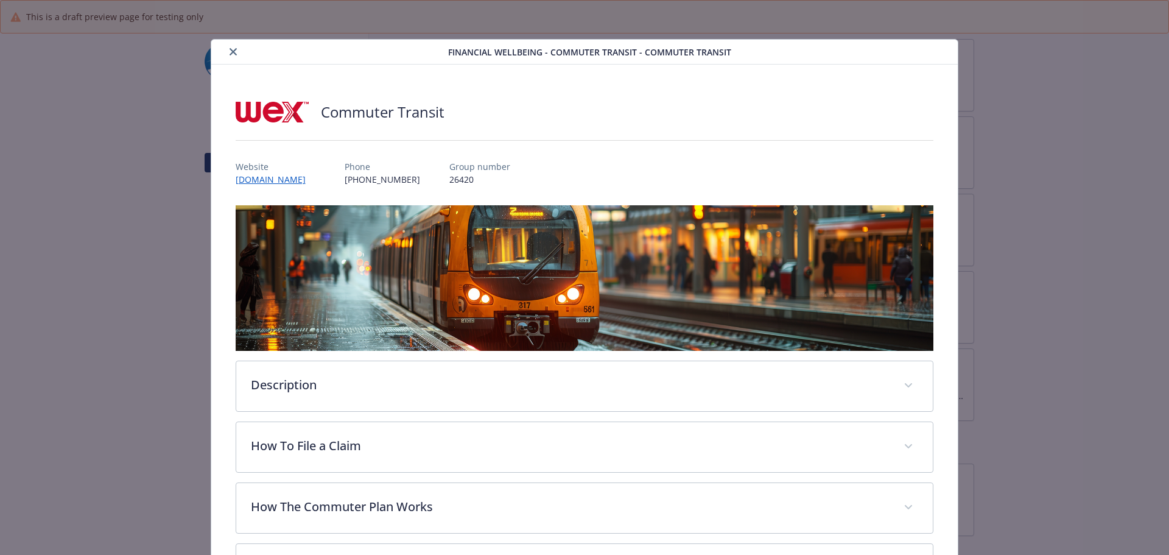
scroll to position [37, 0]
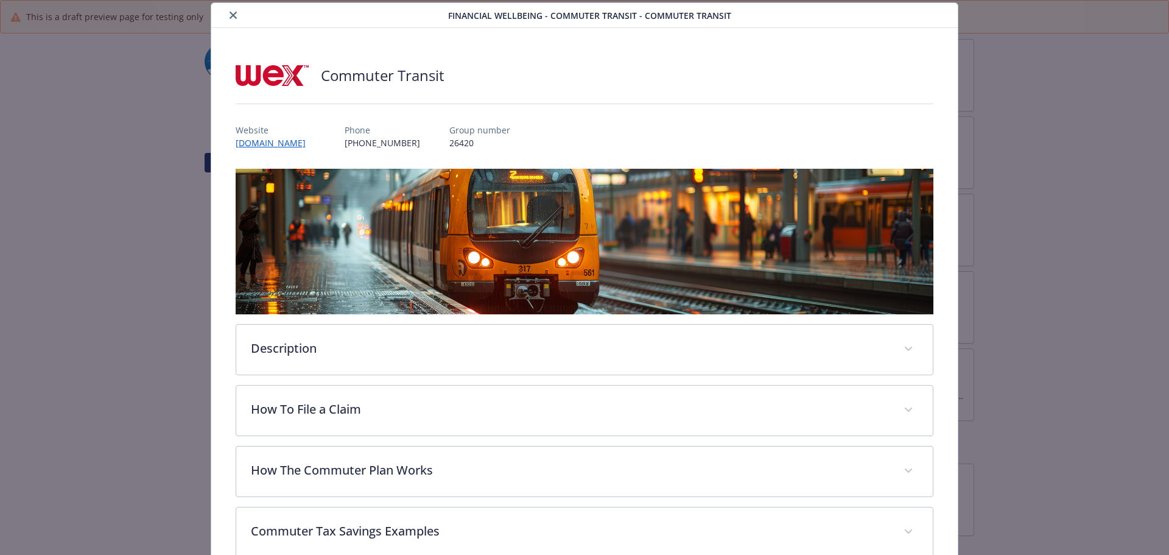
click at [230, 15] on icon "close" at bounding box center [233, 15] width 7 height 7
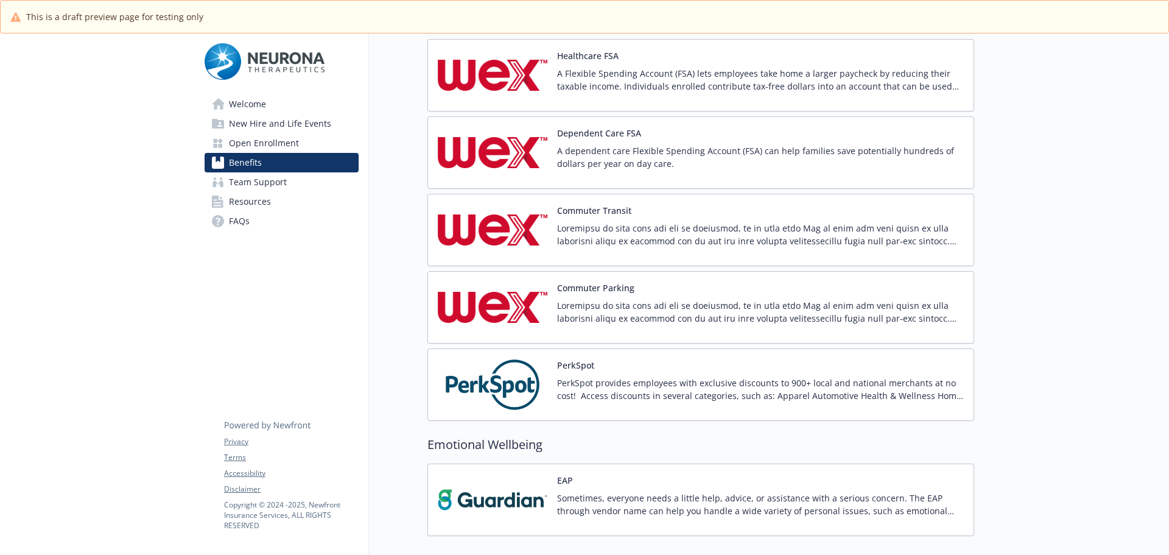
click at [670, 162] on p "A dependent care Flexible Spending Account (FSA) can help families save potenti…" at bounding box center [760, 157] width 407 height 26
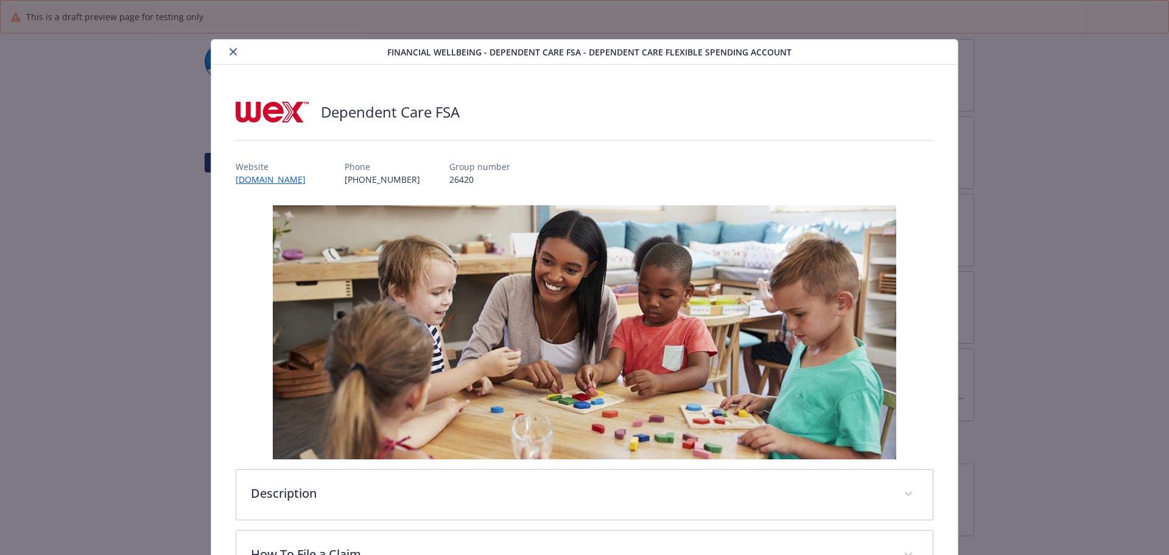
scroll to position [37, 0]
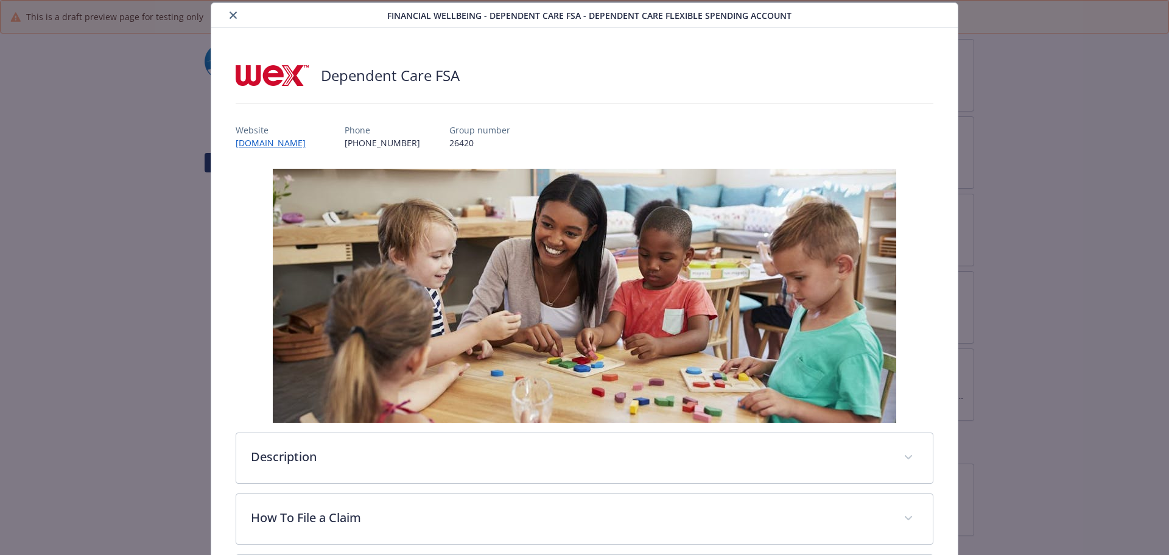
click at [226, 11] on button "close" at bounding box center [233, 15] width 15 height 15
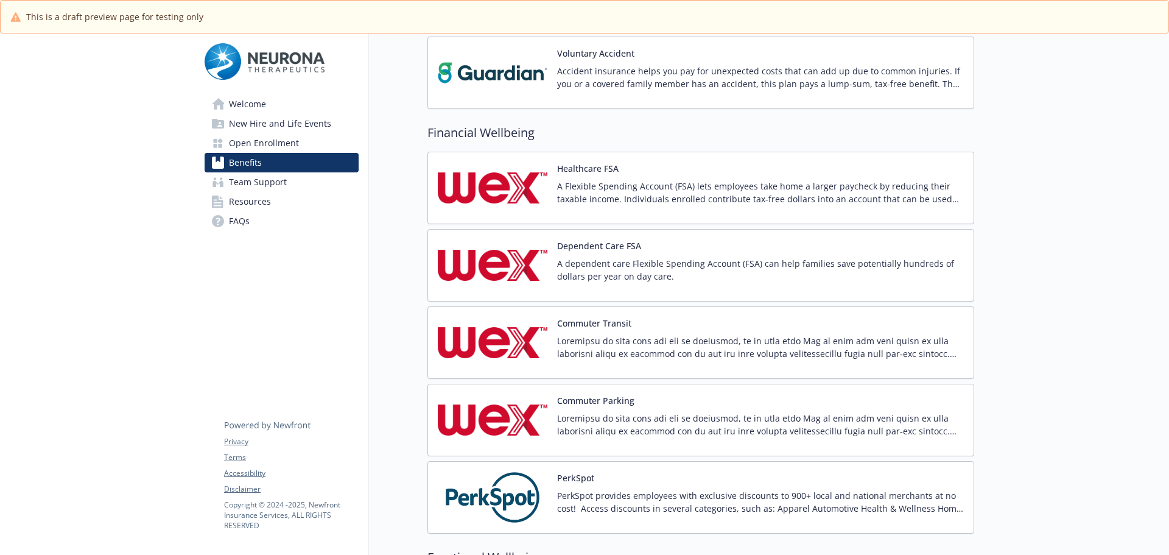
scroll to position [852, 0]
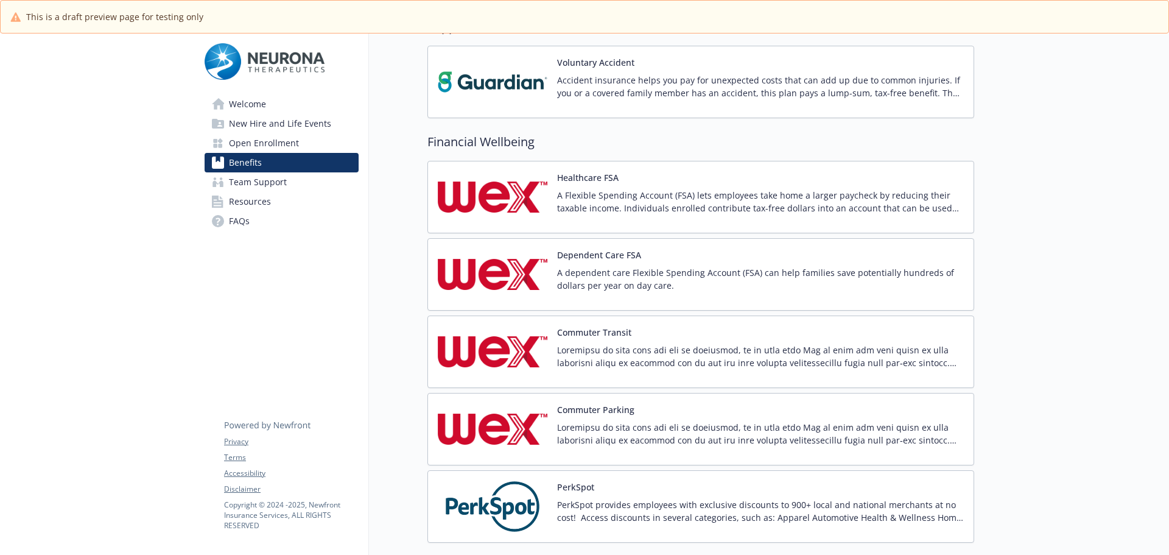
click at [635, 187] on div "Healthcare FSA A Flexible Spending Account (FSA) lets employees take home a lar…" at bounding box center [760, 197] width 407 height 52
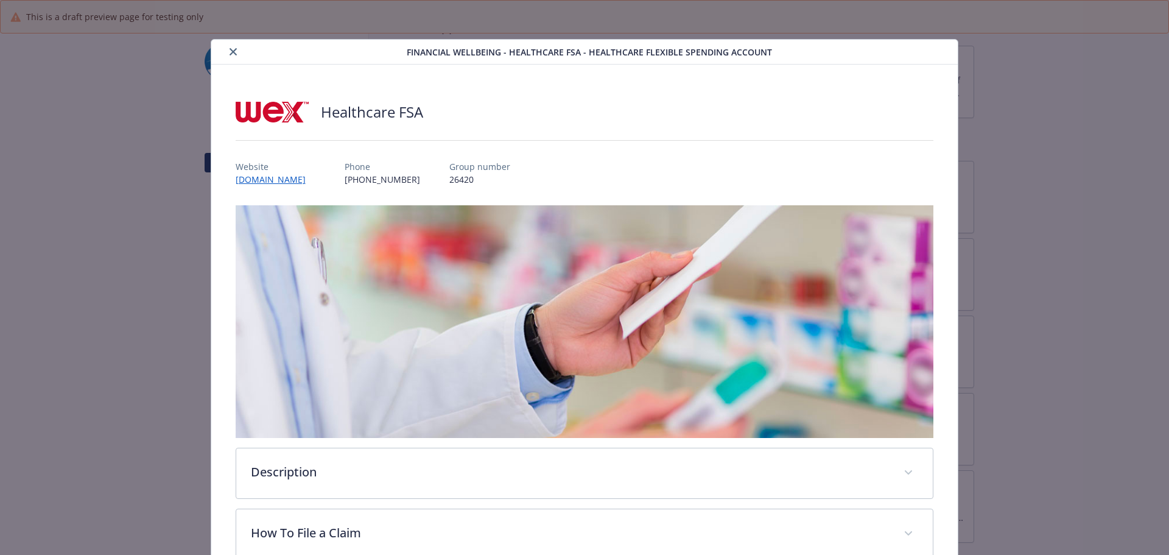
click at [218, 52] on div "details for plan Financial Wellbeing - Healthcare FSA - Healthcare Flexible Spe…" at bounding box center [311, 51] width 191 height 15
drag, startPoint x: 222, startPoint y: 47, endPoint x: 230, endPoint y: 47, distance: 7.9
click at [222, 47] on div "details for plan Financial Wellbeing - Healthcare FSA - Healthcare Flexible Spe…" at bounding box center [311, 51] width 191 height 15
click at [230, 47] on button "close" at bounding box center [233, 51] width 15 height 15
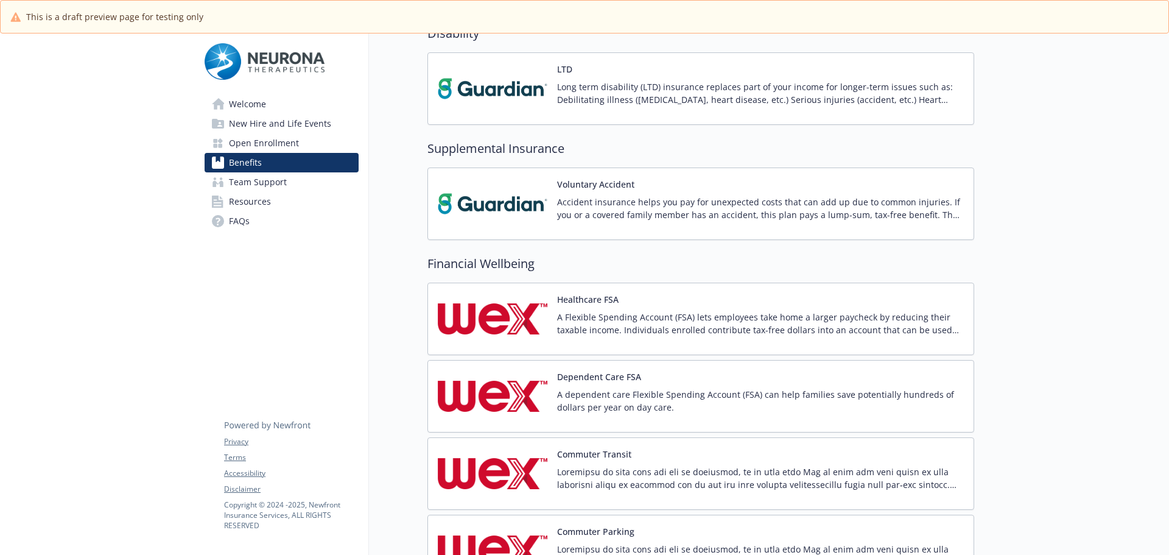
click at [589, 209] on p "Accident insurance helps you pay for unexpected costs that can add up due to co…" at bounding box center [760, 208] width 407 height 26
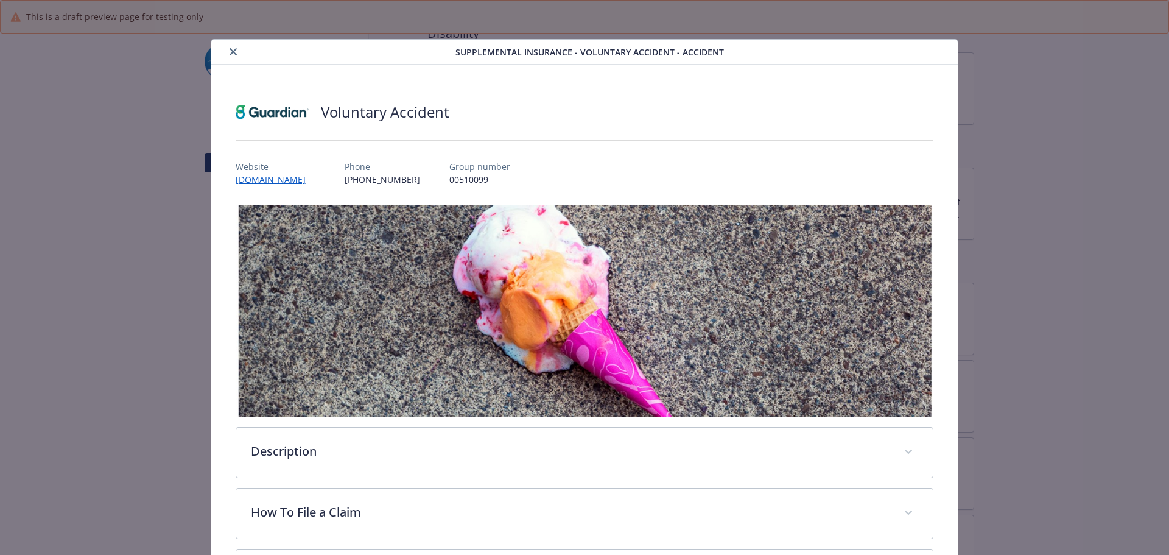
scroll to position [37, 0]
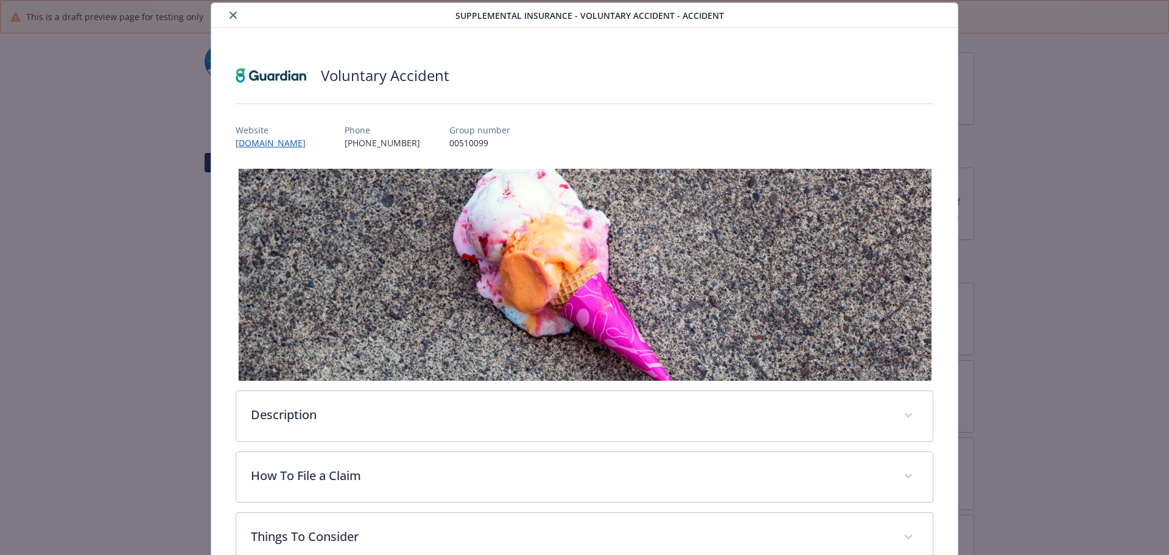
click at [226, 11] on button "close" at bounding box center [233, 15] width 15 height 15
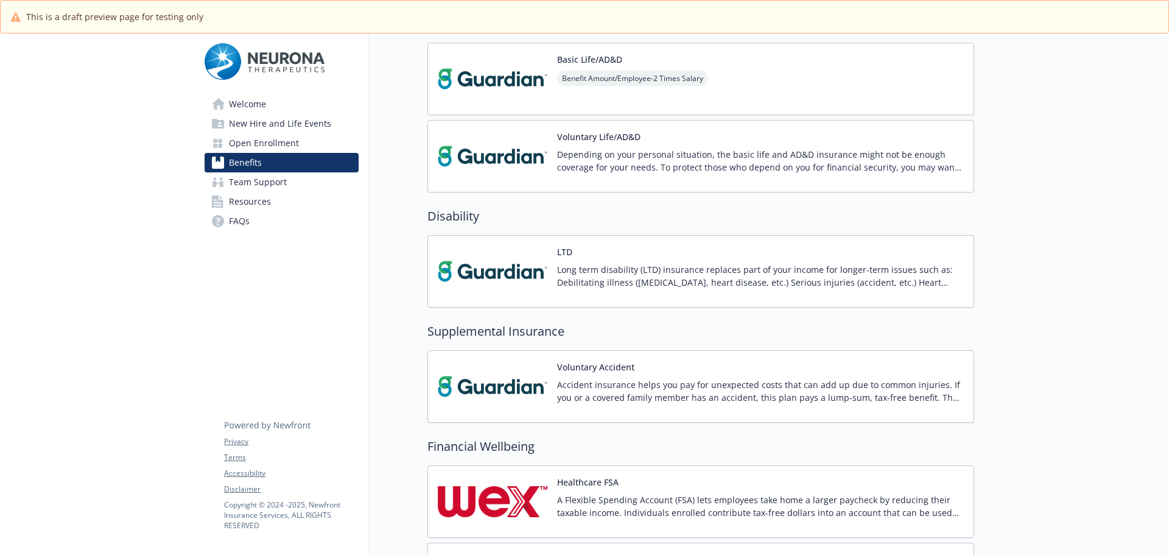
click at [611, 256] on div "LTD Long term disability (LTD) insurance replaces part of your income for longe…" at bounding box center [760, 271] width 407 height 52
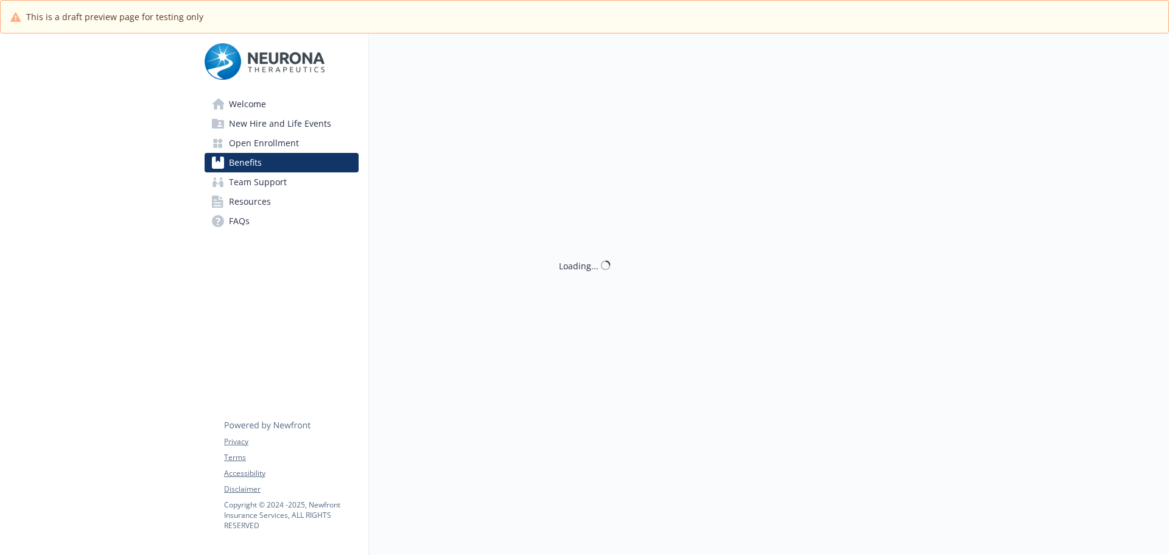
scroll to position [548, 0]
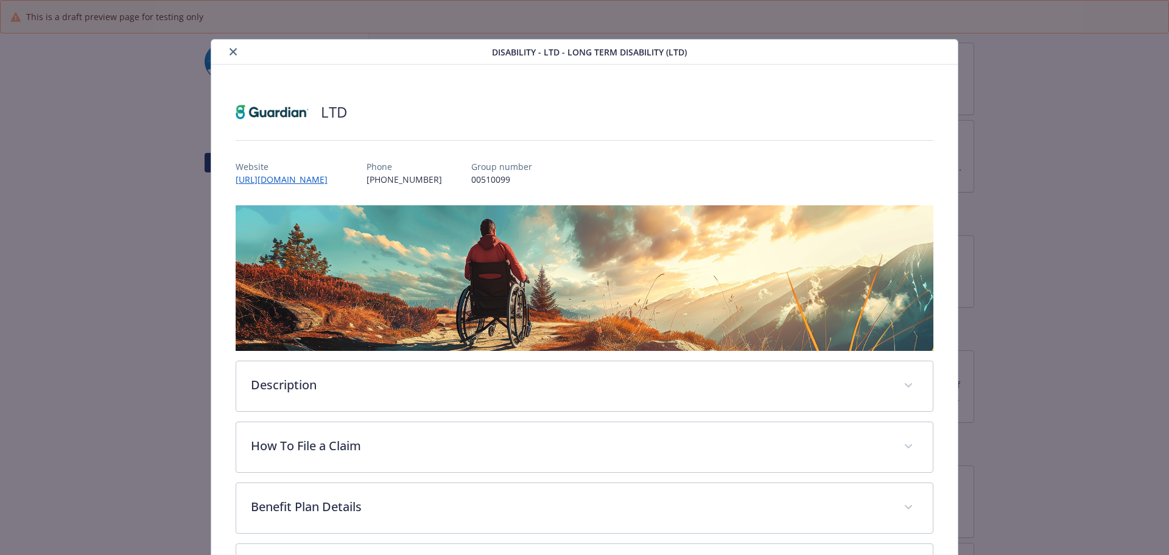
click at [230, 54] on icon "close" at bounding box center [233, 51] width 7 height 7
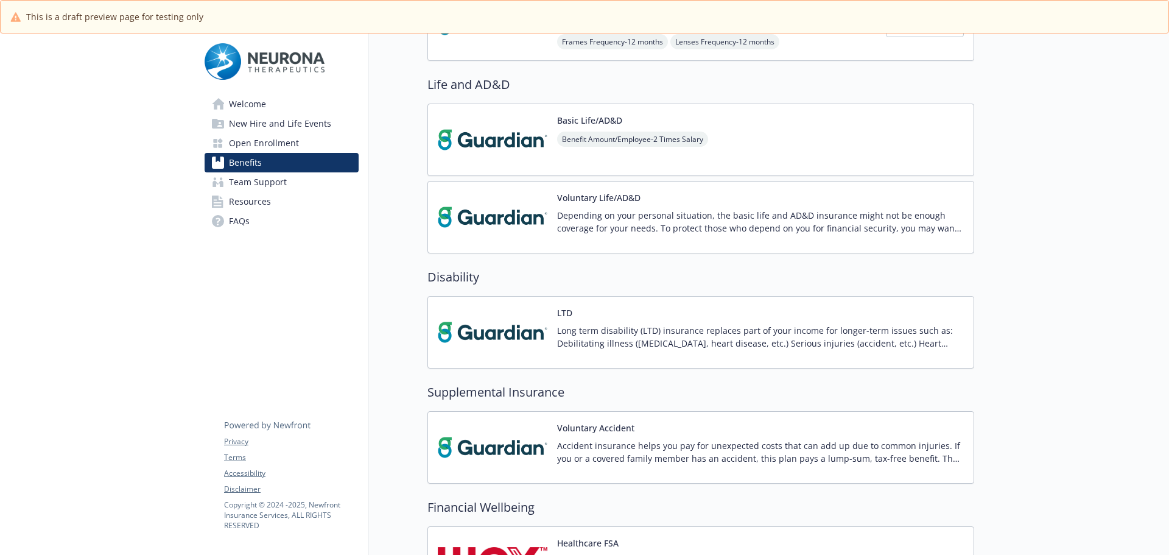
click at [533, 147] on img at bounding box center [493, 140] width 110 height 52
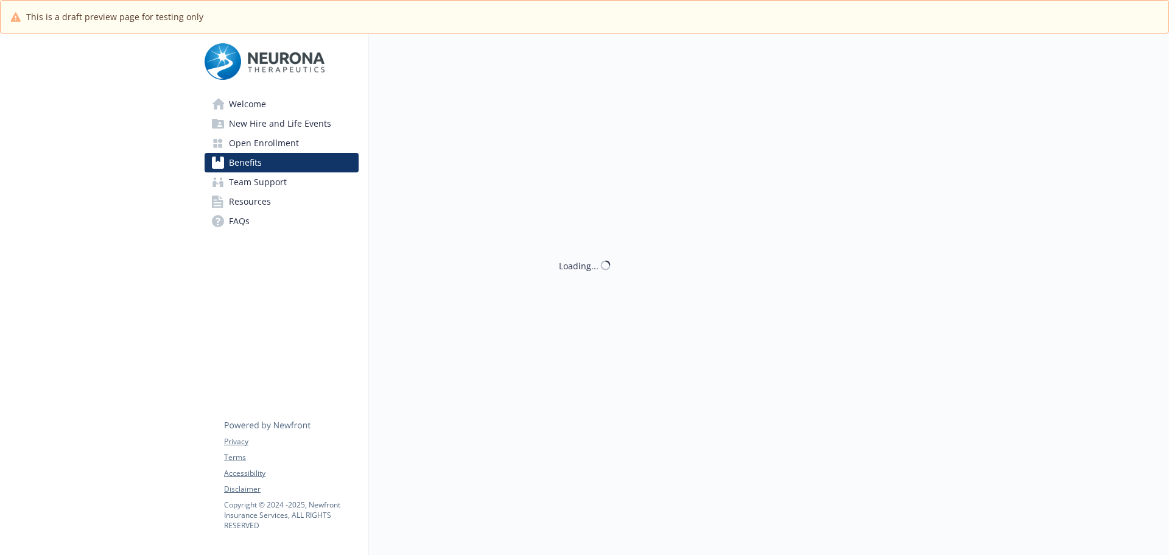
scroll to position [487, 0]
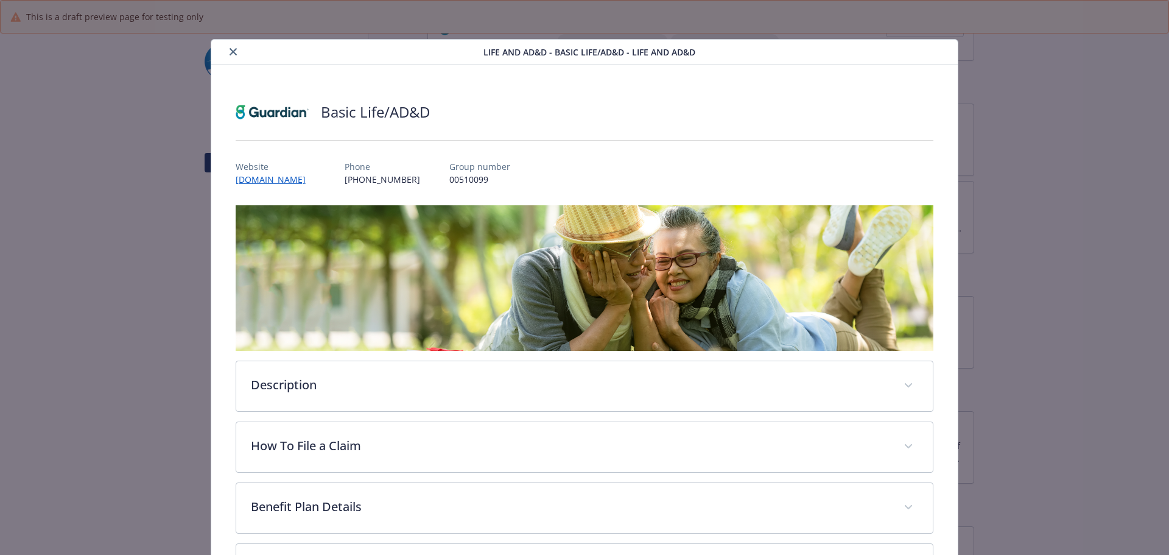
click at [234, 52] on icon "close" at bounding box center [233, 51] width 7 height 7
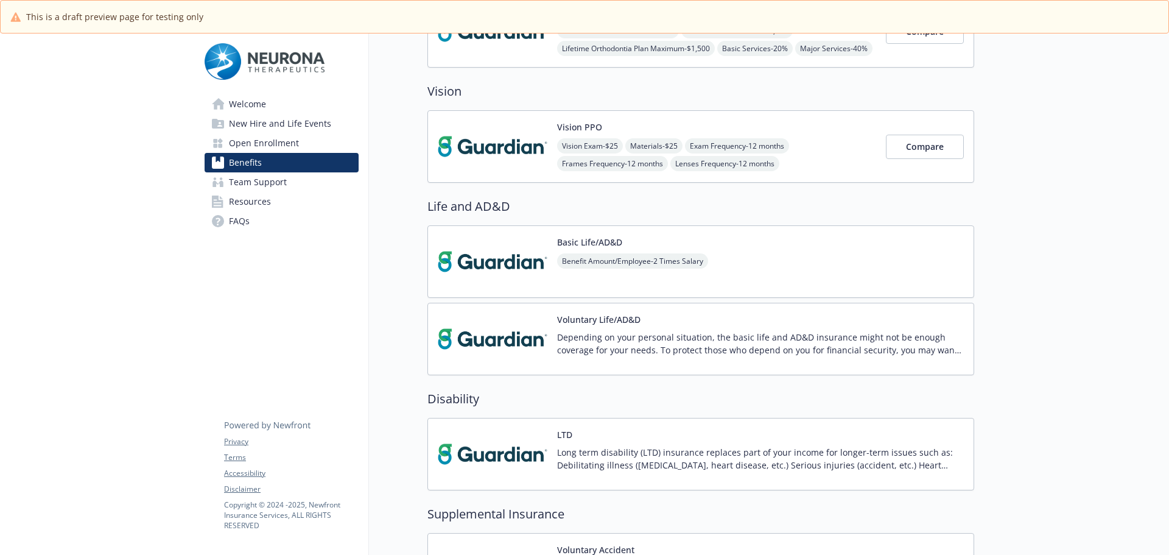
click at [543, 161] on img at bounding box center [493, 147] width 110 height 52
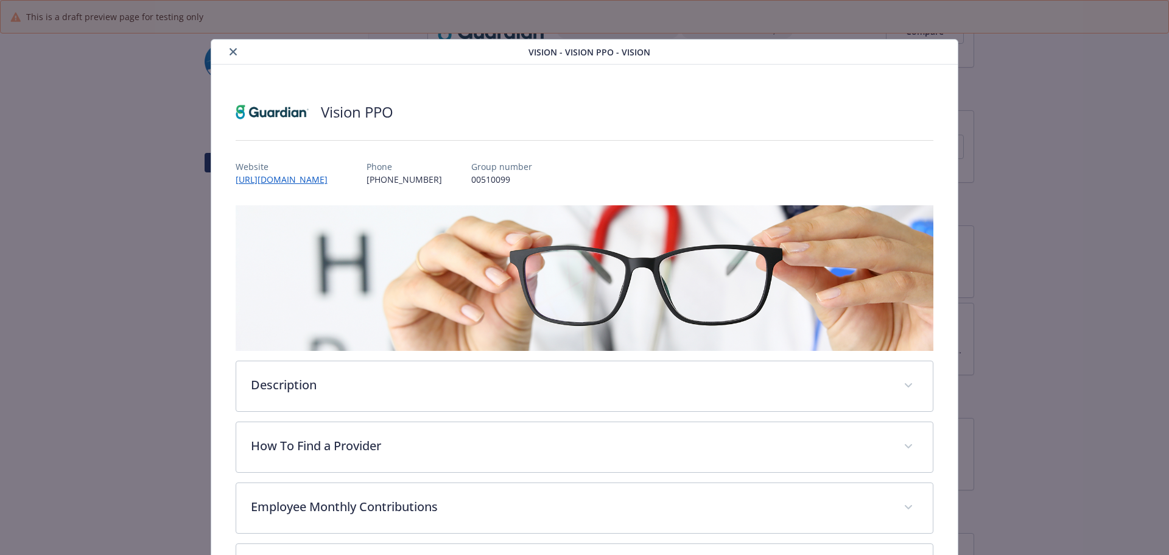
scroll to position [37, 0]
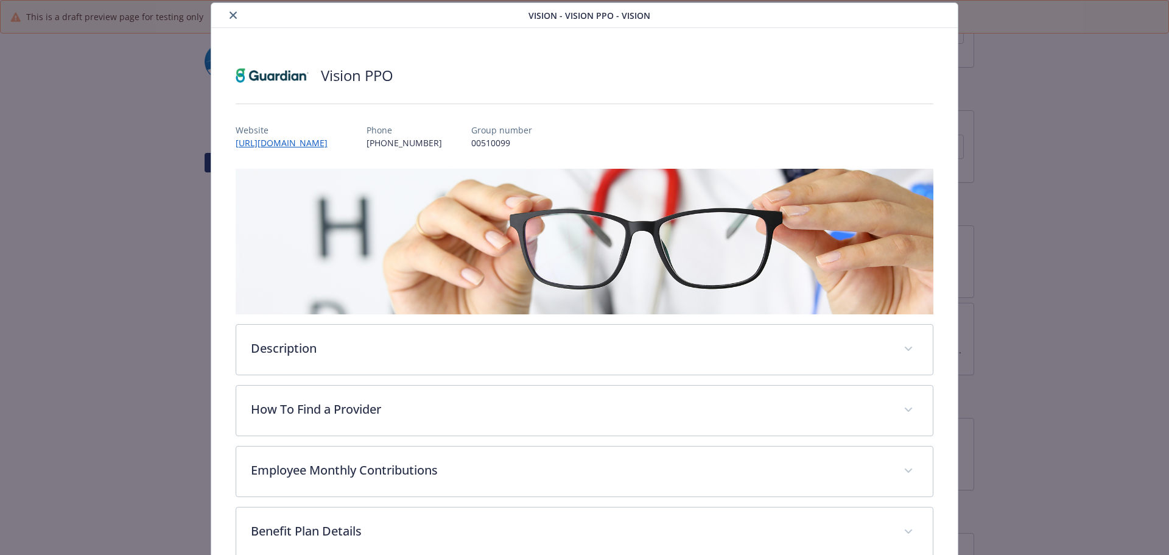
click at [236, 18] on button "close" at bounding box center [233, 15] width 15 height 15
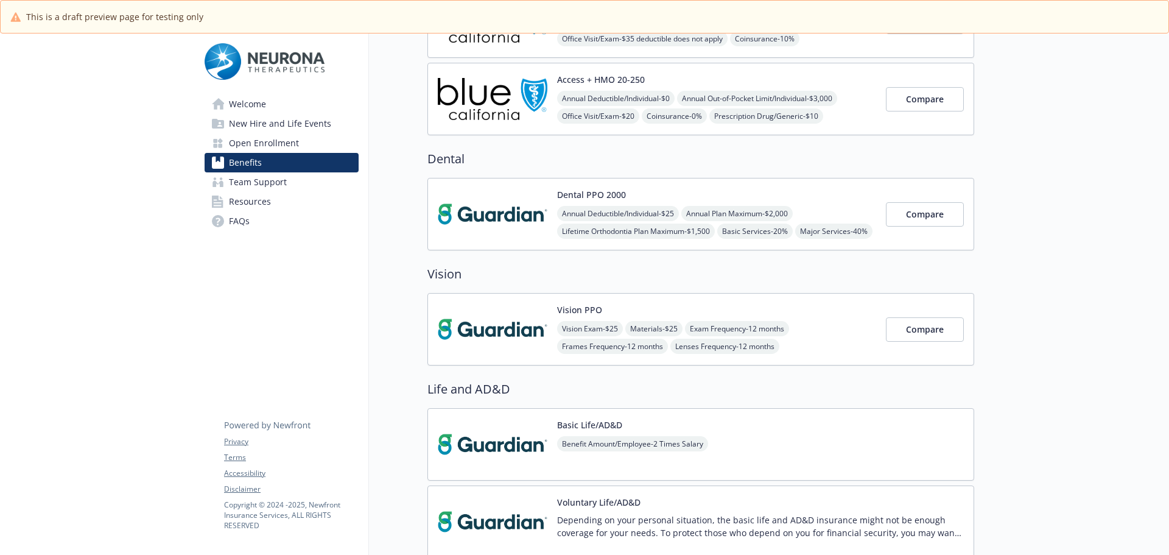
click at [513, 213] on img at bounding box center [493, 214] width 110 height 52
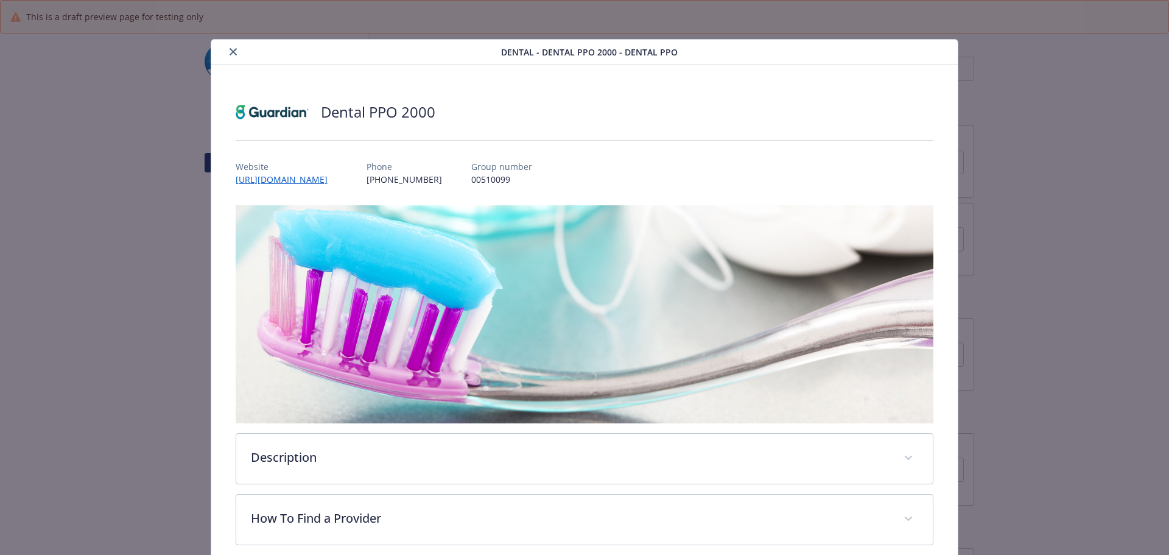
scroll to position [183, 0]
click at [226, 51] on button "close" at bounding box center [233, 51] width 15 height 15
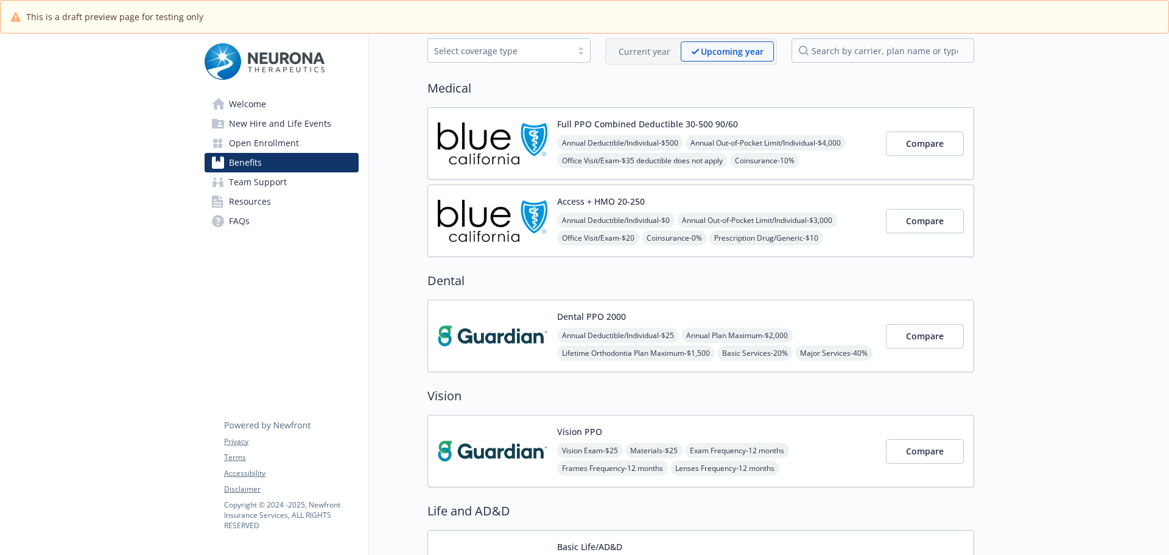
click at [487, 220] on img at bounding box center [493, 221] width 110 height 52
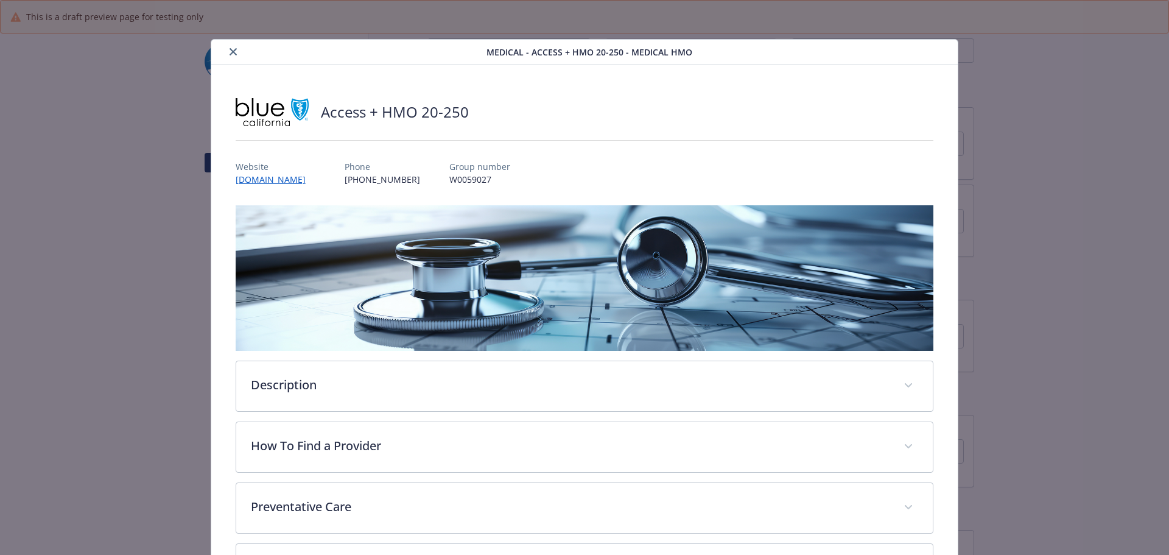
scroll to position [37, 0]
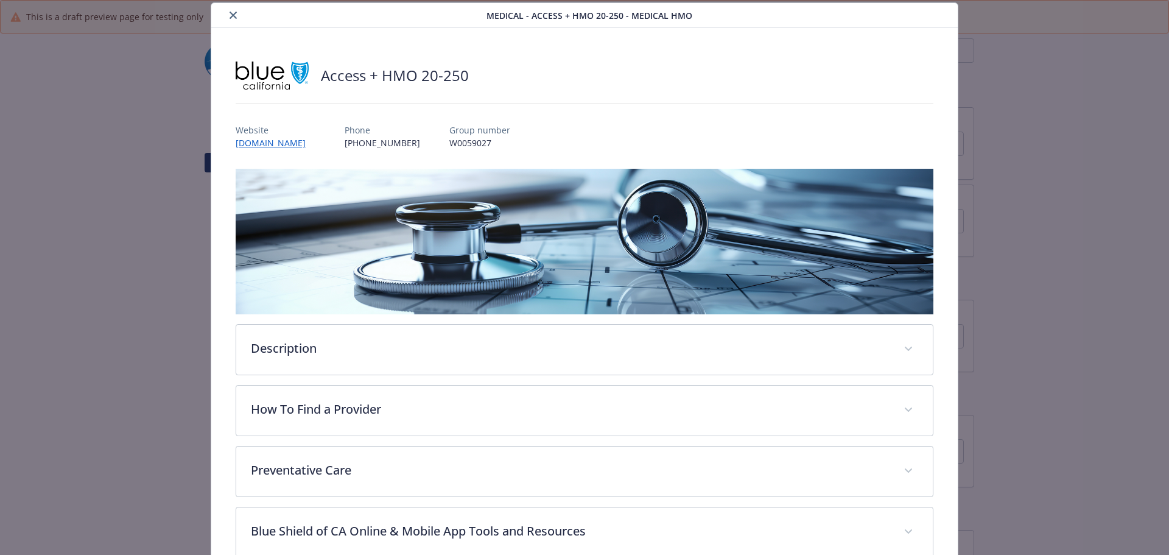
click at [237, 18] on button "close" at bounding box center [233, 15] width 15 height 15
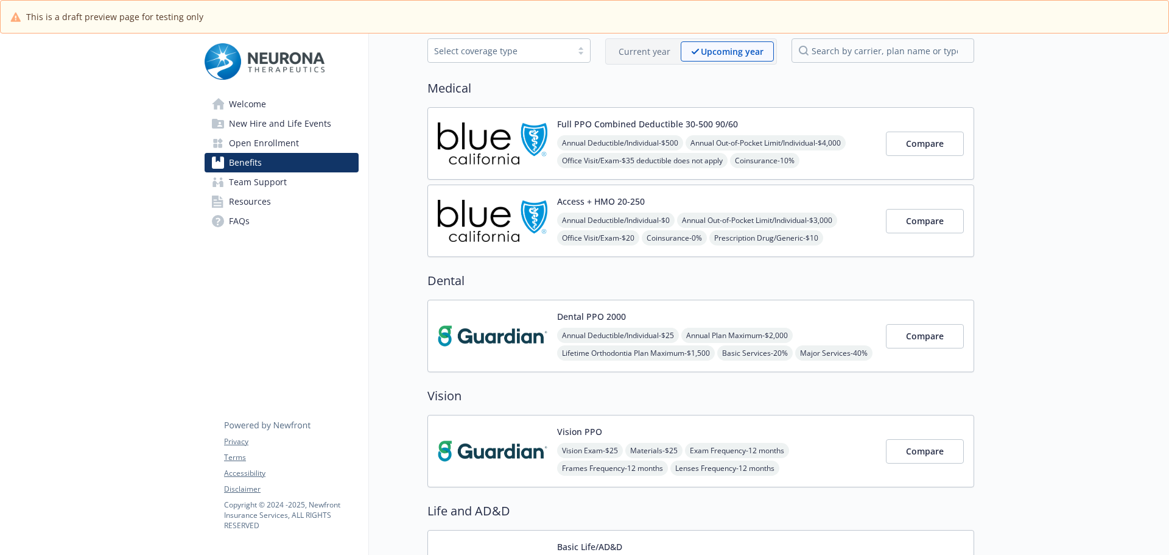
click at [506, 129] on img at bounding box center [493, 144] width 110 height 52
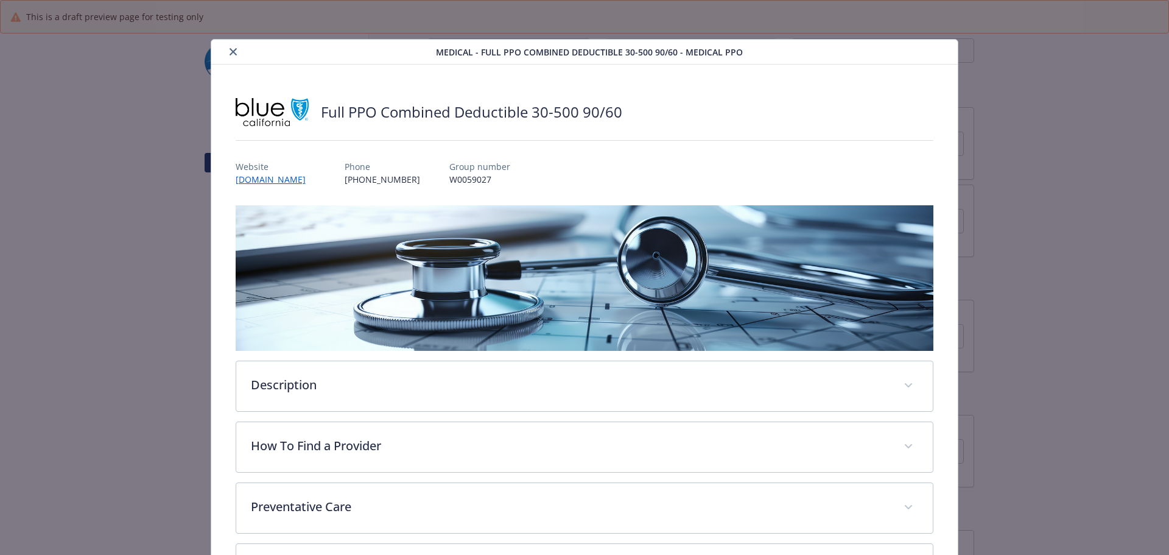
scroll to position [37, 0]
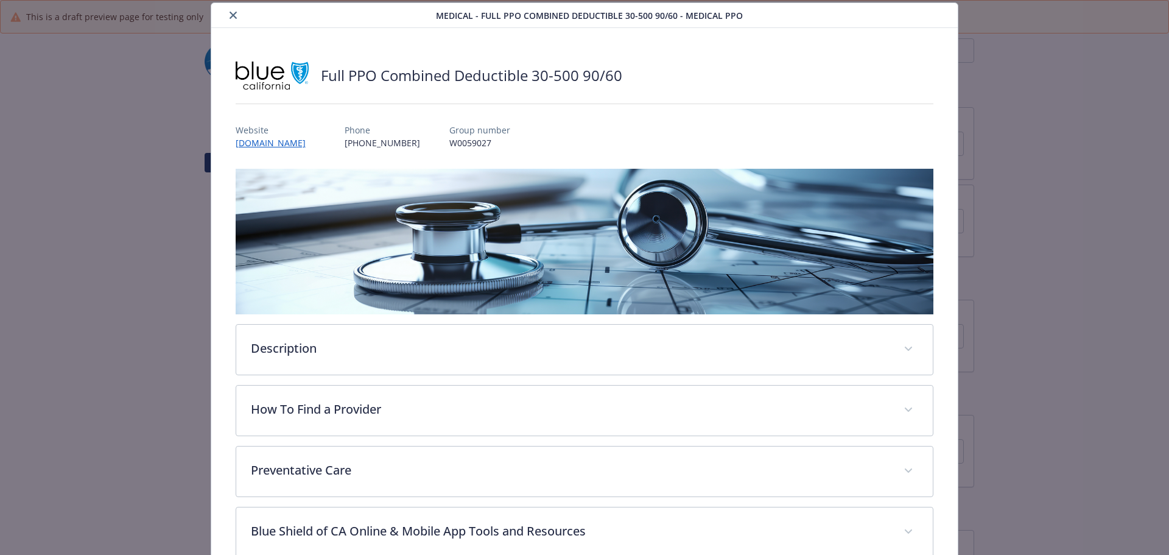
click at [230, 17] on icon "close" at bounding box center [233, 15] width 7 height 7
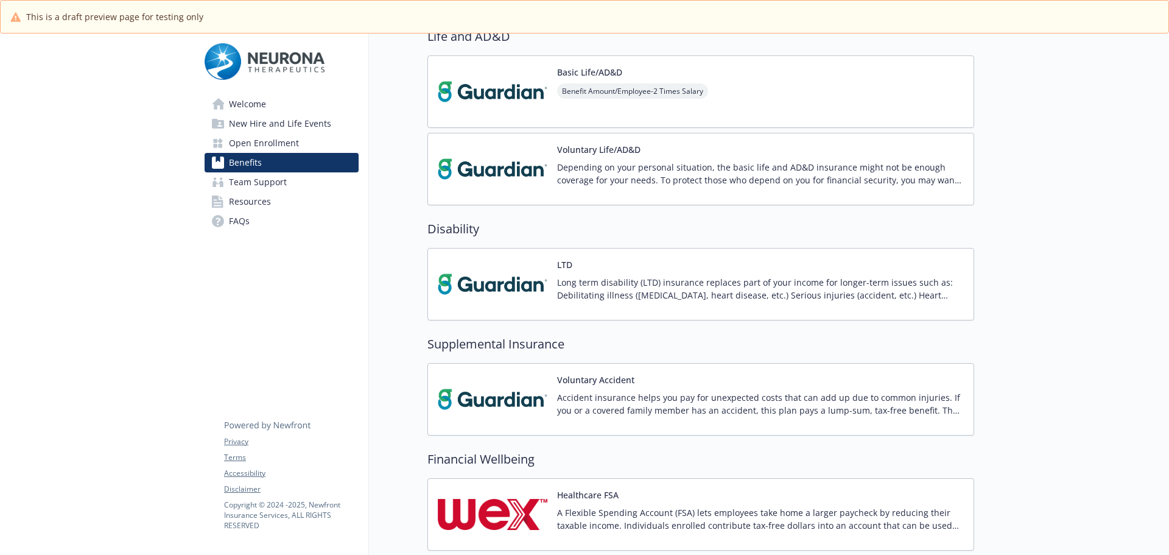
scroll to position [548, 0]
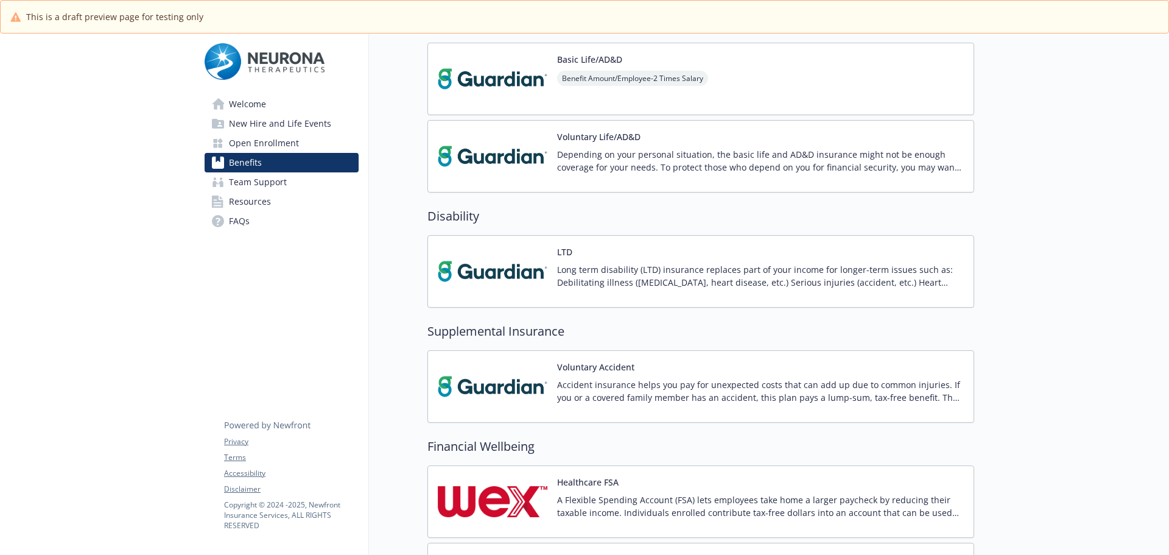
click at [591, 258] on div "LTD Long term disability (LTD) insurance replaces part of your income for longe…" at bounding box center [760, 271] width 407 height 52
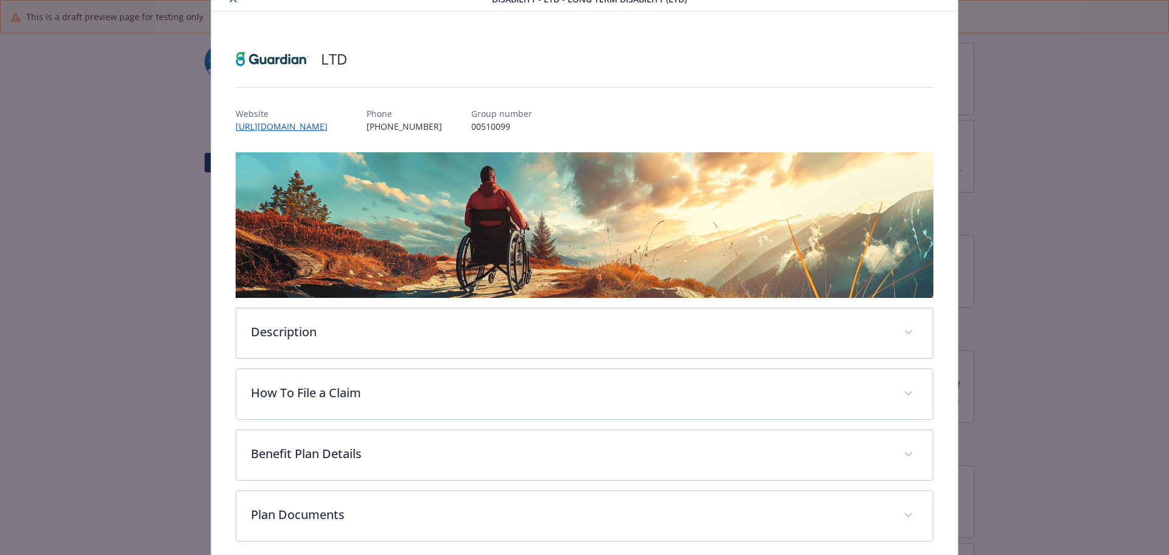
scroll to position [107, 0]
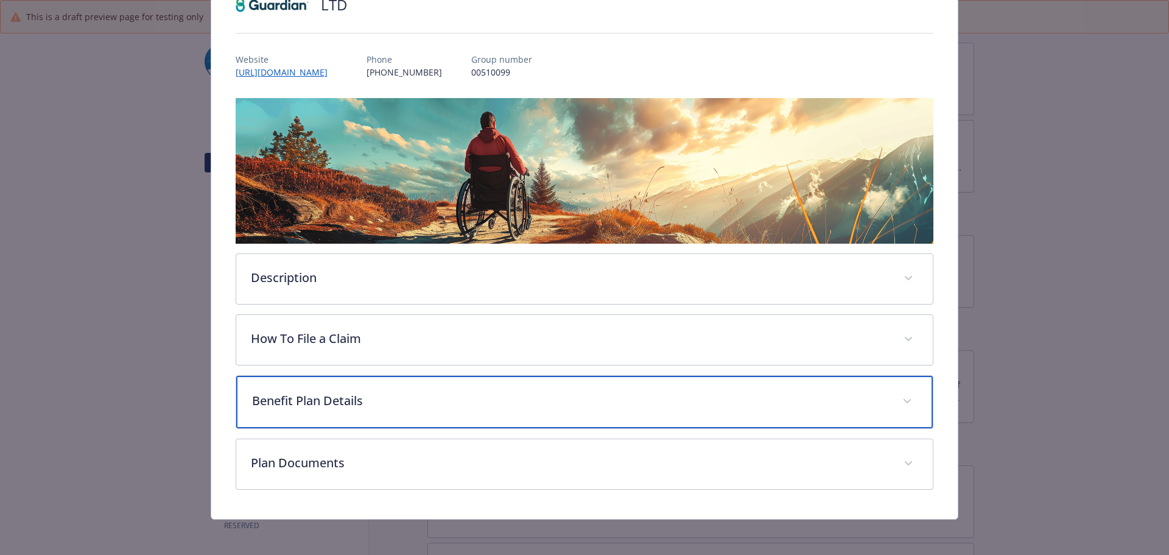
click at [373, 410] on div "Benefit Plan Details" at bounding box center [584, 402] width 697 height 52
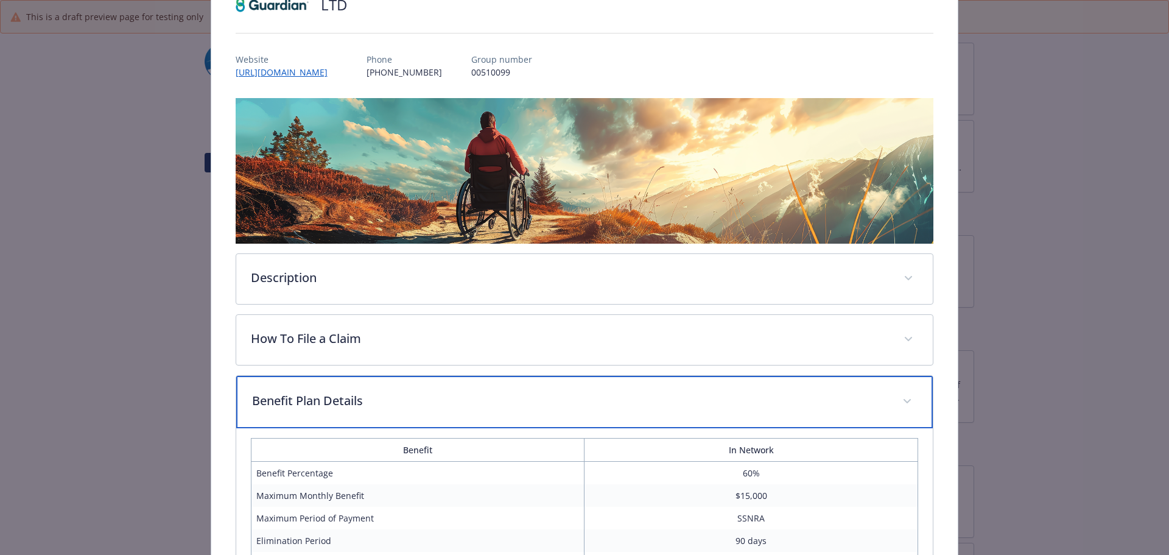
click at [373, 410] on div "Benefit Plan Details" at bounding box center [584, 402] width 697 height 52
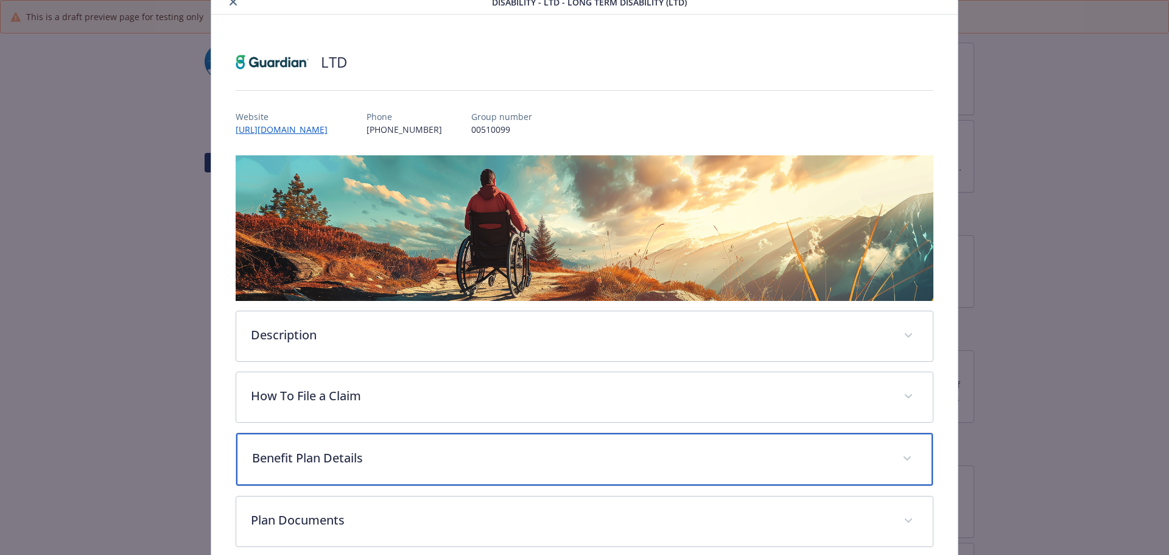
scroll to position [0, 0]
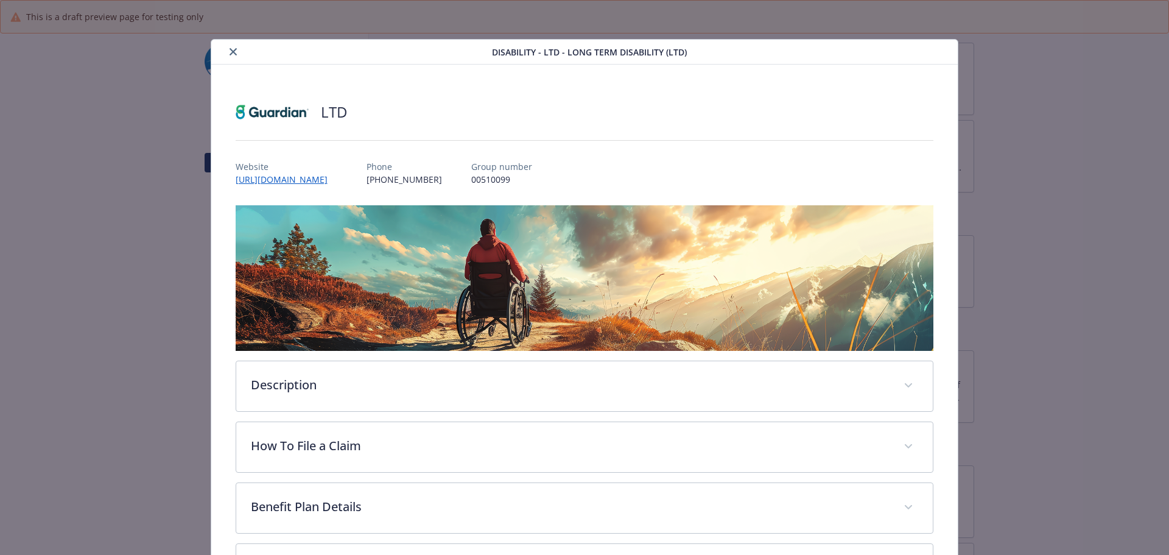
click at [239, 47] on div "details for plan Disability - LTD - Long Term Disability (LTD)" at bounding box center [354, 51] width 276 height 15
click at [236, 51] on button "close" at bounding box center [233, 51] width 15 height 15
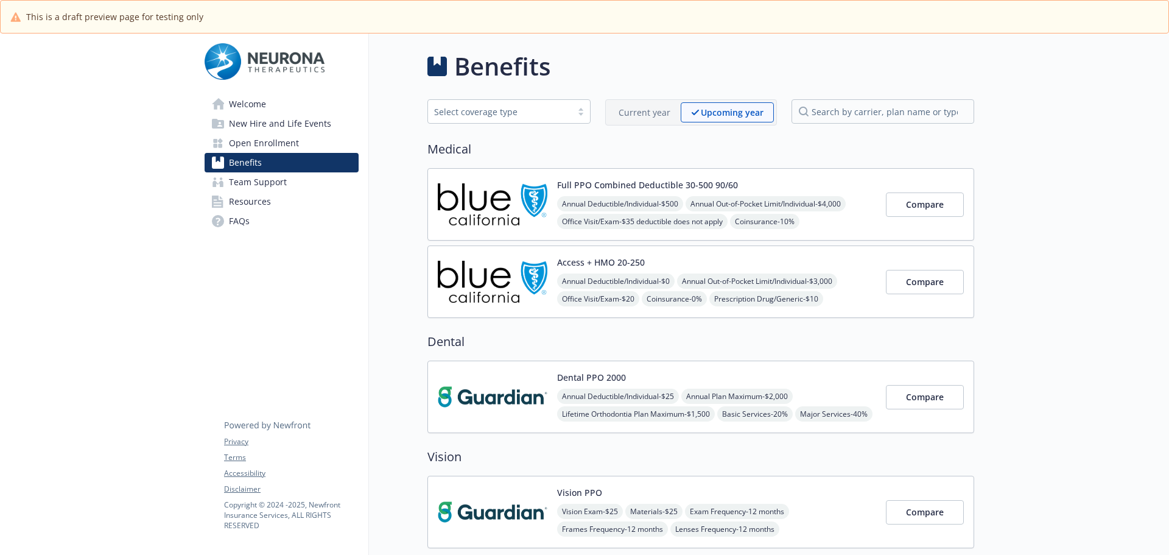
click at [645, 114] on p "Current year" at bounding box center [645, 112] width 52 height 13
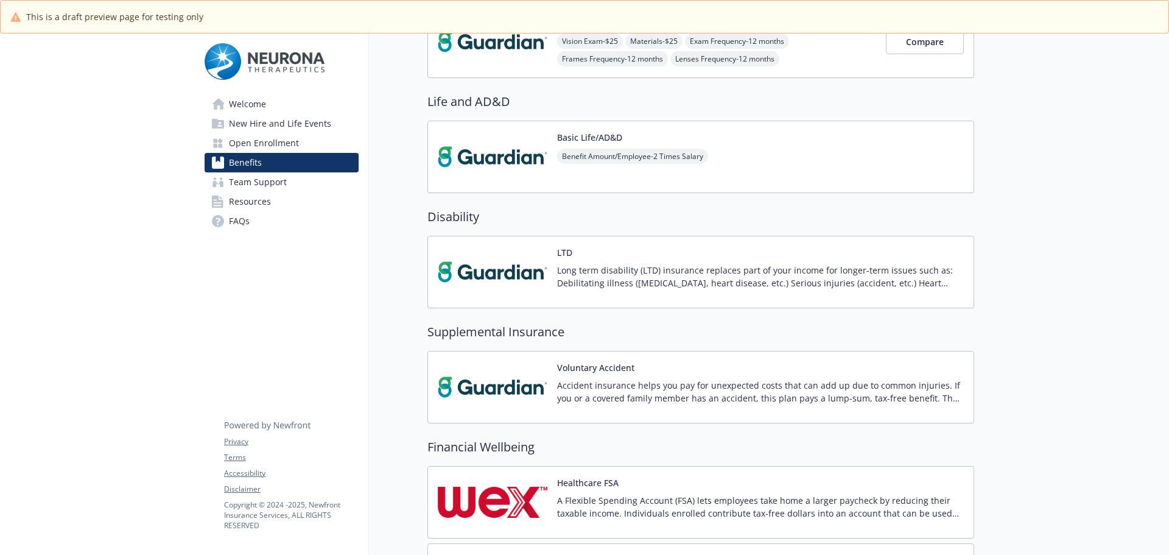
scroll to position [254, 0]
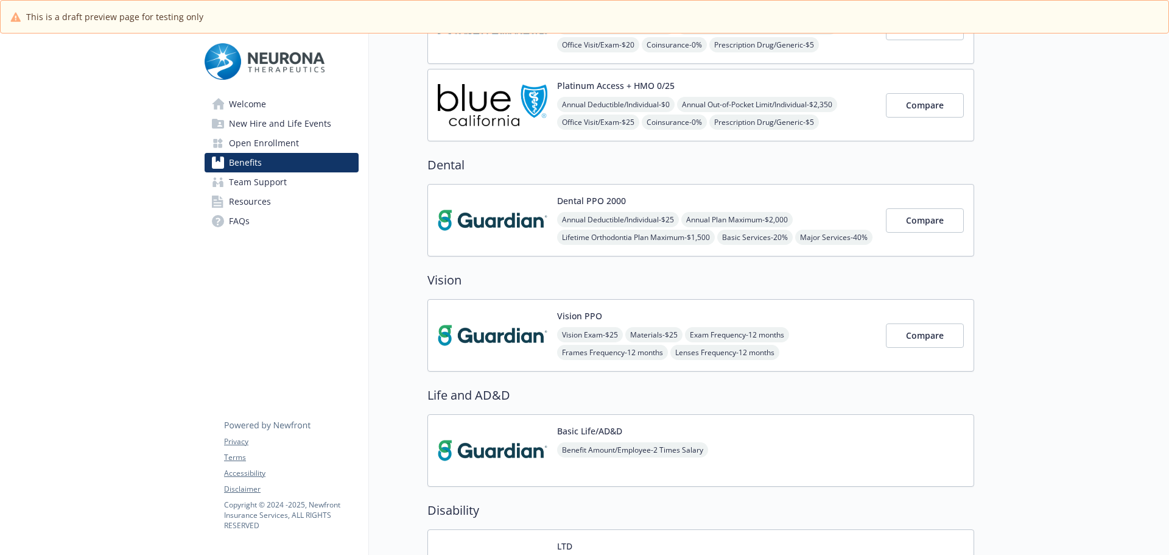
click at [265, 149] on span "Open Enrollment" at bounding box center [264, 142] width 70 height 19
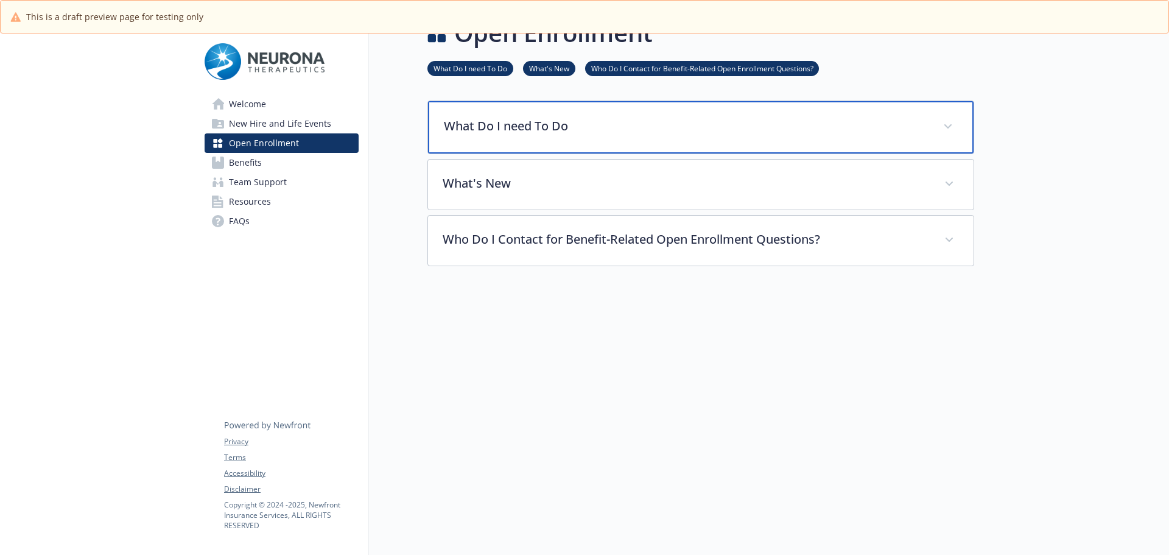
click at [516, 139] on div "What Do I need To Do" at bounding box center [701, 127] width 546 height 52
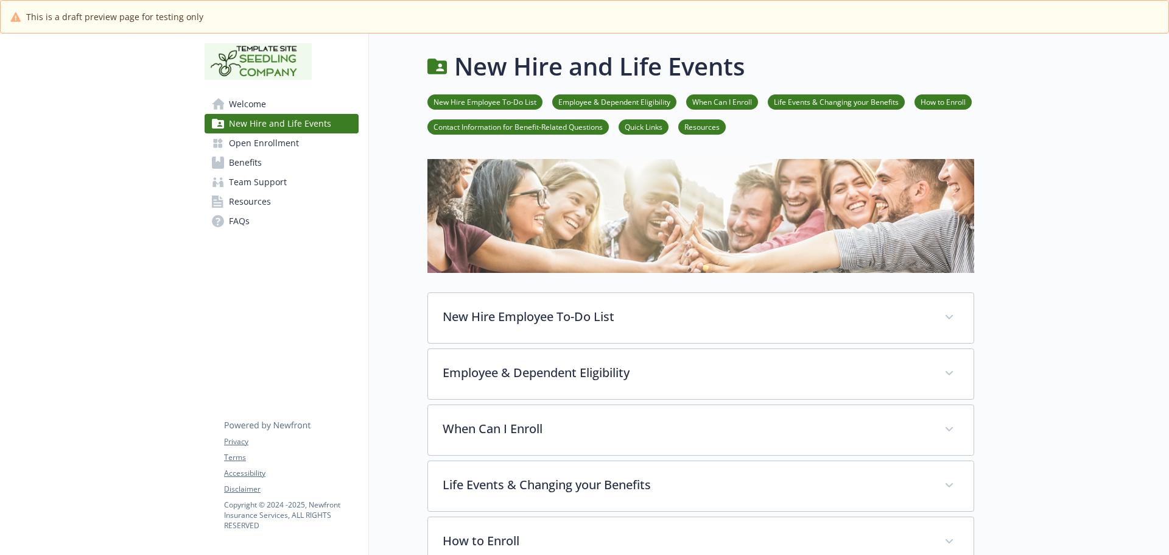
click at [251, 139] on span "Open Enrollment" at bounding box center [264, 142] width 70 height 19
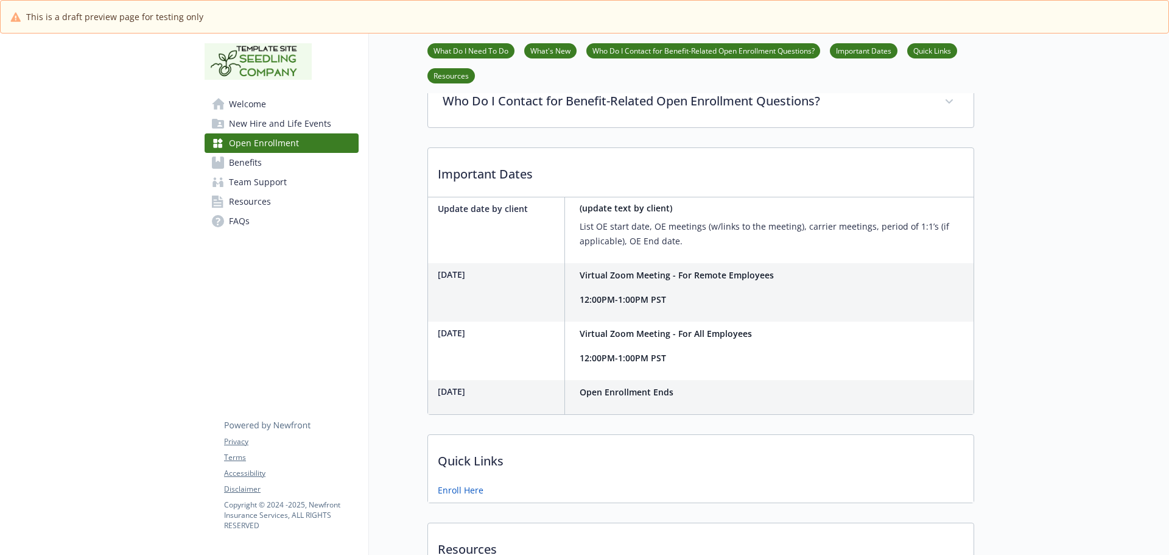
scroll to position [548, 0]
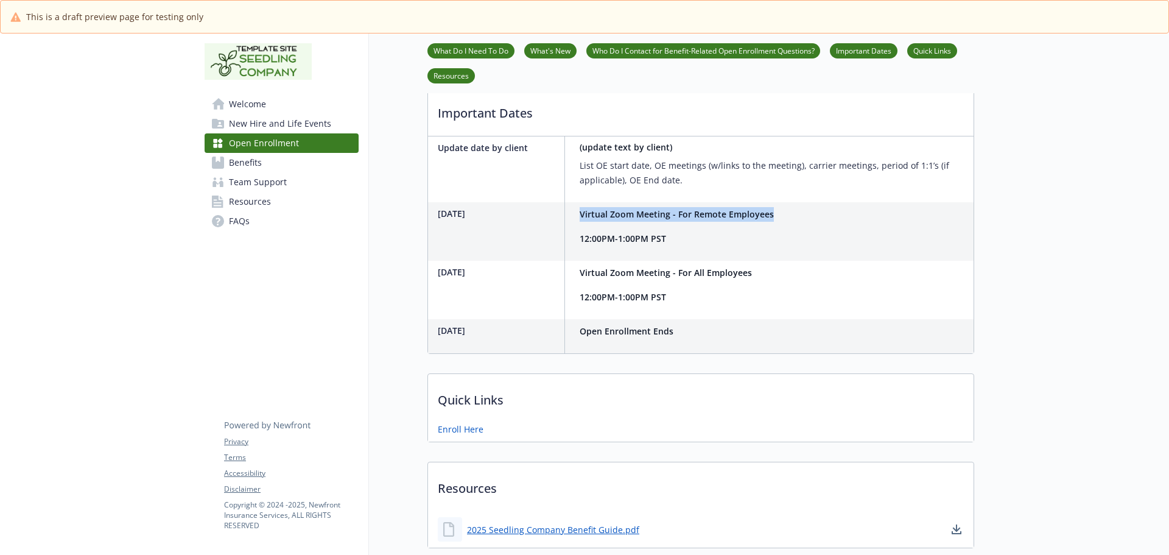
drag, startPoint x: 579, startPoint y: 247, endPoint x: 795, endPoint y: 254, distance: 215.6
click at [795, 254] on div "November 16th Virtual Zoom Meeting - For Remote Employees 12:00PM-1:00PM PST" at bounding box center [701, 231] width 546 height 58
click at [736, 261] on div "Virtual Zoom Meeting - For Remote Employees 12:00PM-1:00PM PST" at bounding box center [677, 231] width 204 height 58
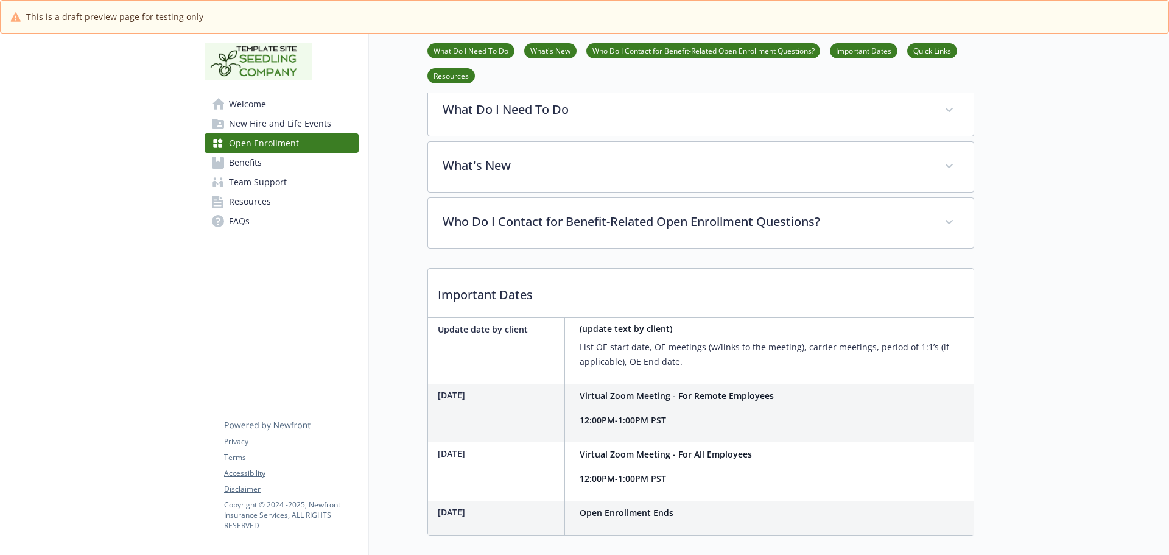
scroll to position [487, 0]
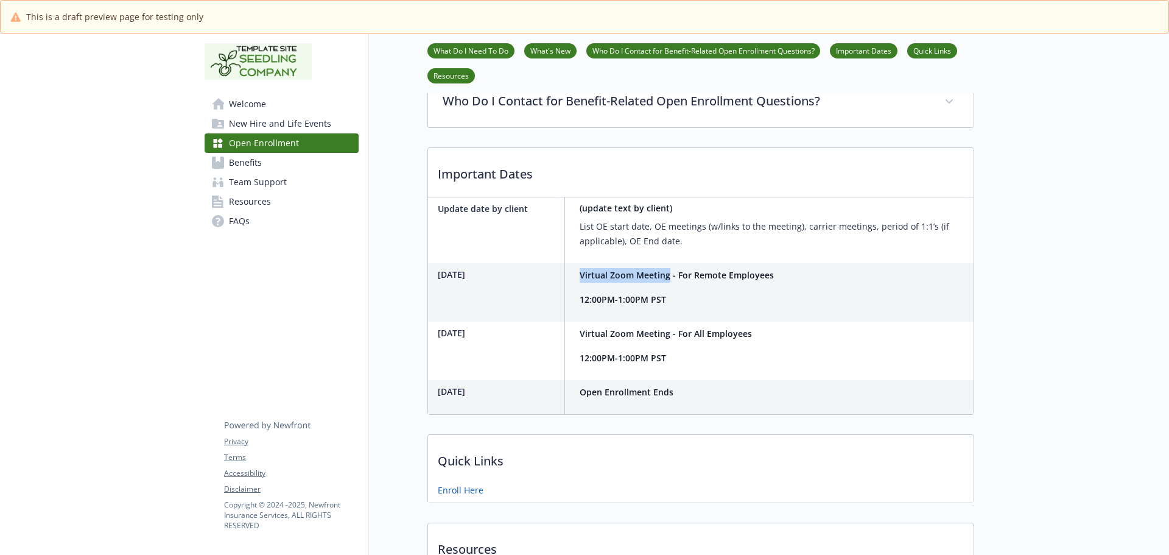
drag, startPoint x: 578, startPoint y: 307, endPoint x: 669, endPoint y: 304, distance: 91.4
click at [669, 304] on div "Virtual Zoom Meeting - For Remote Employees 12:00PM-1:00PM PST" at bounding box center [677, 292] width 204 height 58
click at [595, 248] on p "List OE start date, OE meetings (w/links to the meeting), carrier meetings, per…" at bounding box center [774, 233] width 389 height 29
click at [683, 248] on p "List OE start date, OE meetings (w/links to the meeting), carrier meetings, per…" at bounding box center [774, 233] width 389 height 29
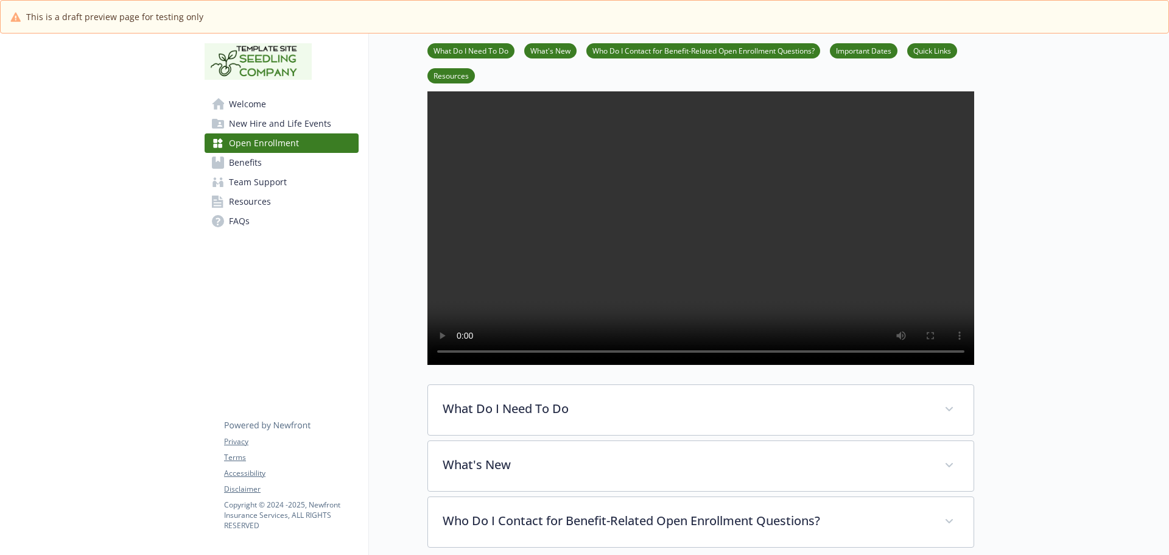
scroll to position [0, 0]
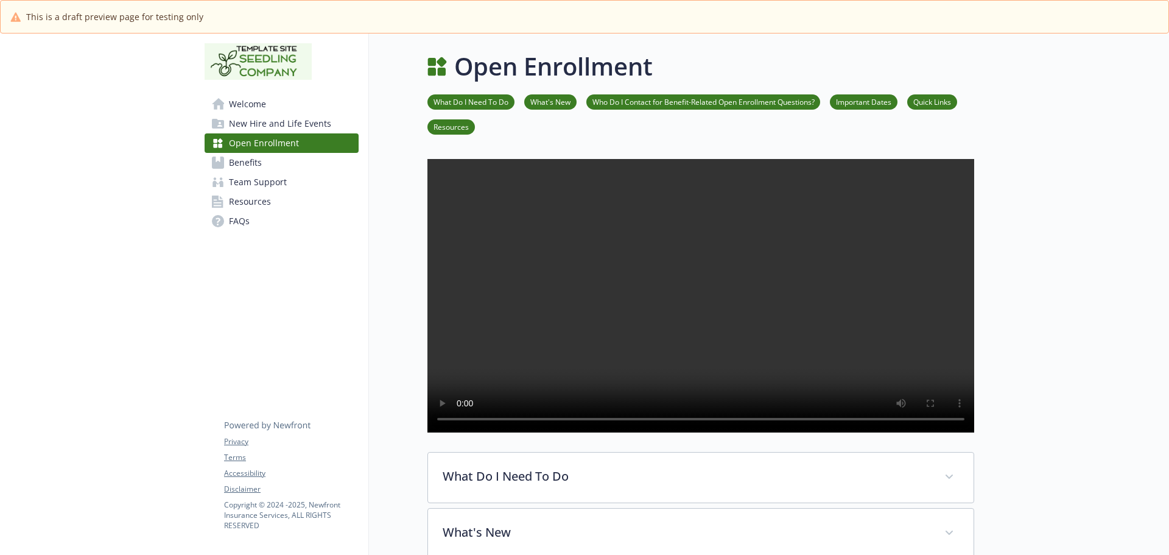
click at [266, 180] on span "Team Support" at bounding box center [258, 181] width 58 height 19
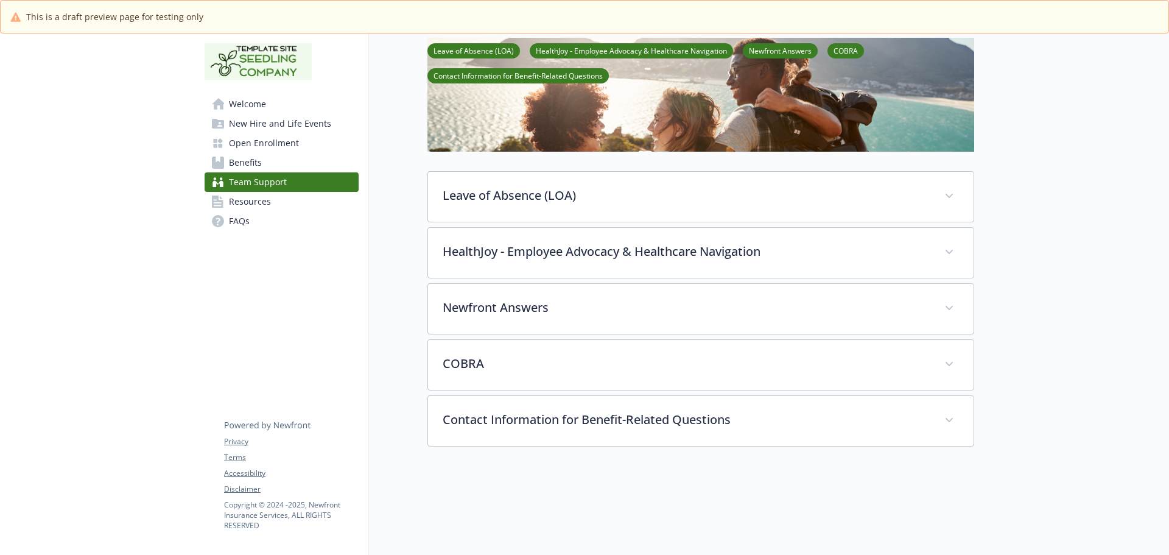
scroll to position [122, 0]
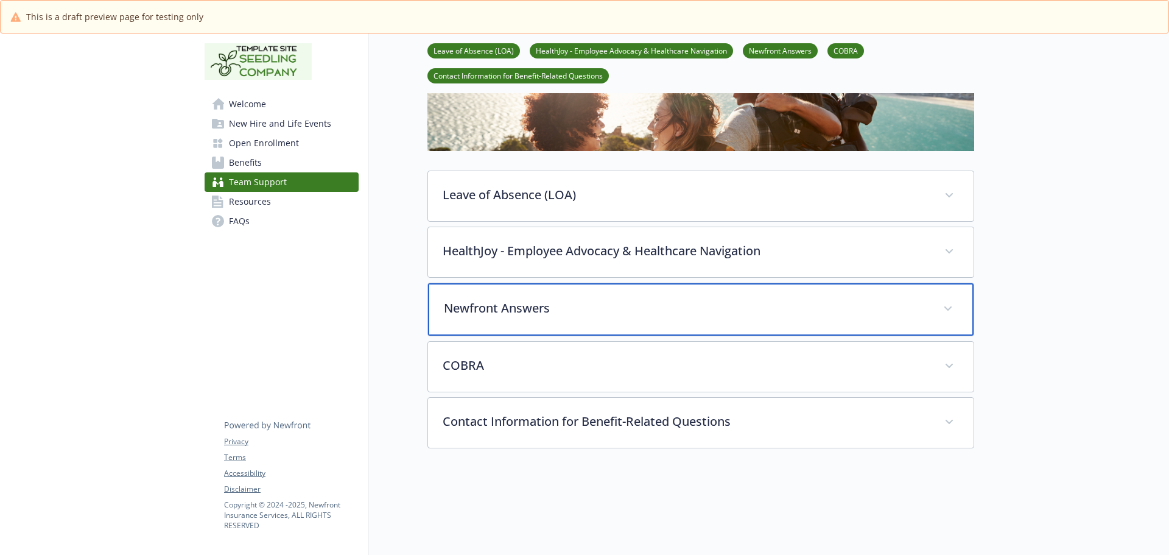
click at [491, 311] on p "Newfront Answers" at bounding box center [686, 308] width 485 height 18
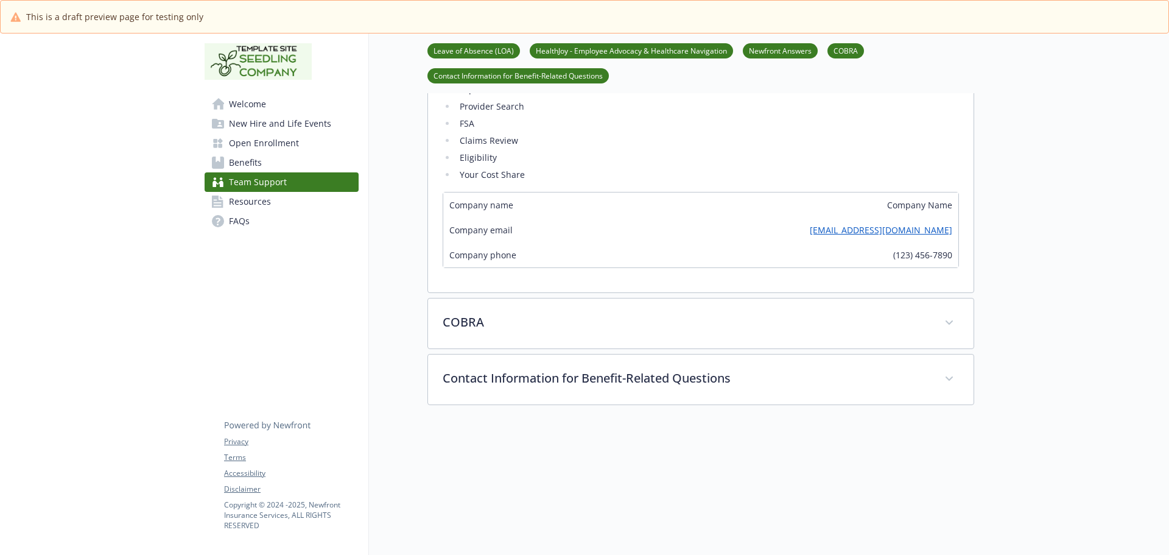
scroll to position [609, 0]
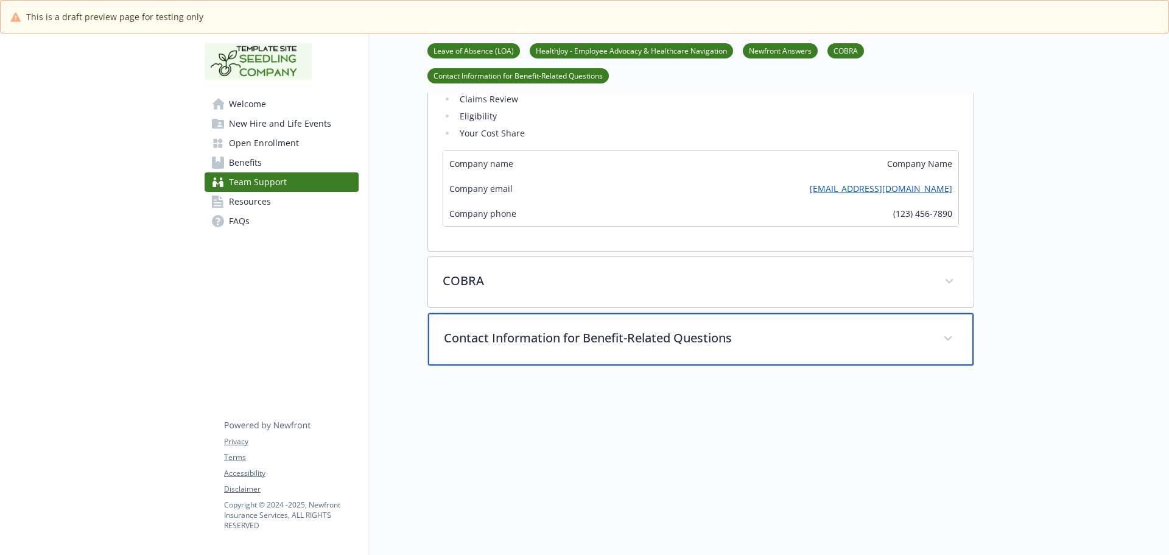
click at [505, 317] on div "Contact Information for Benefit-Related Questions" at bounding box center [701, 339] width 546 height 52
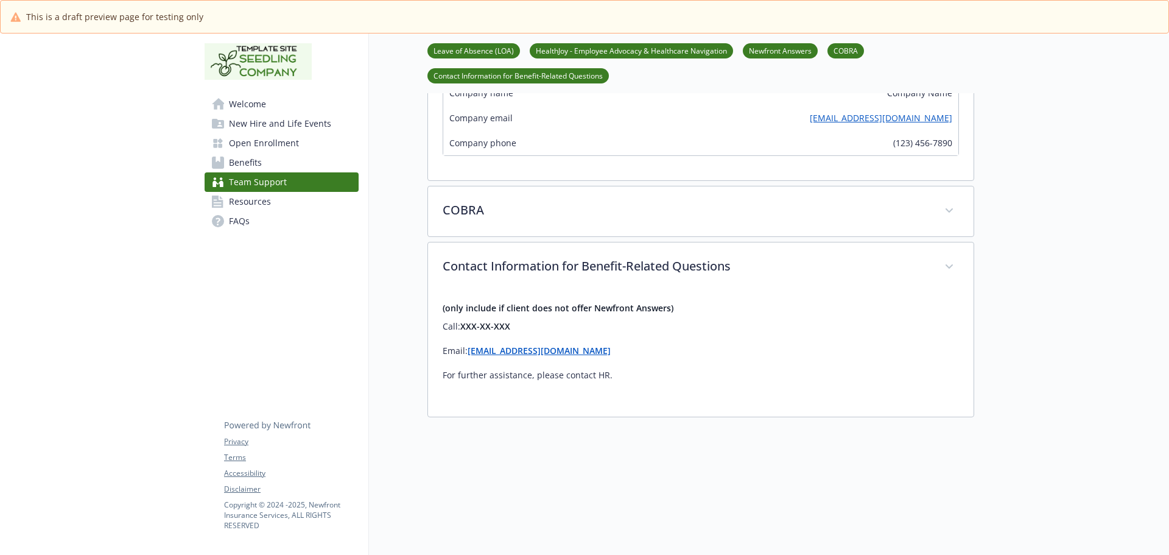
scroll to position [731, 0]
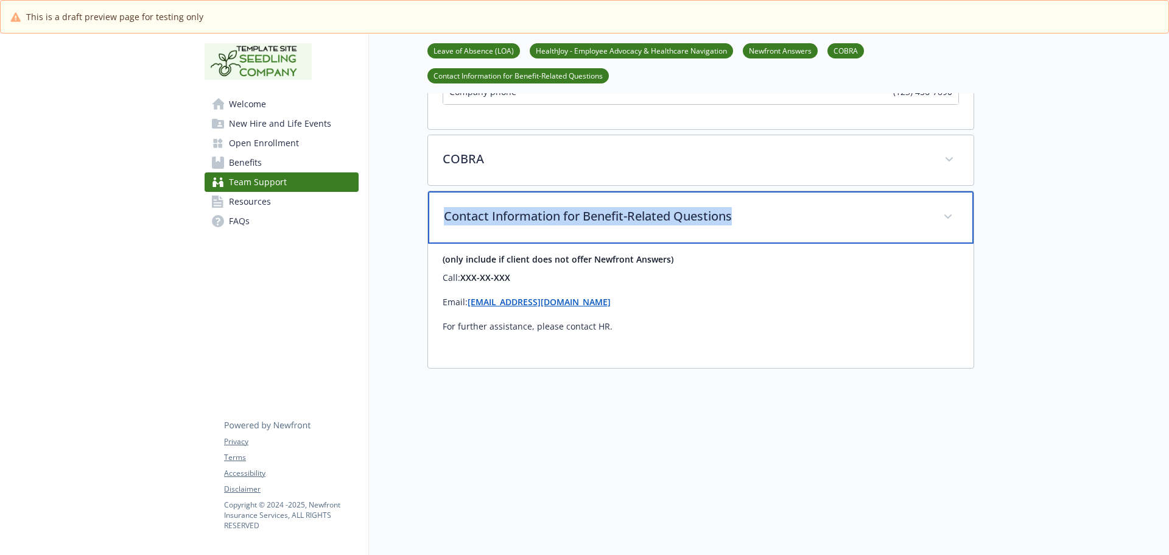
drag, startPoint x: 443, startPoint y: 212, endPoint x: 744, endPoint y: 214, distance: 300.8
click at [744, 214] on div "Contact Information for Benefit-Related Questions" at bounding box center [701, 217] width 546 height 52
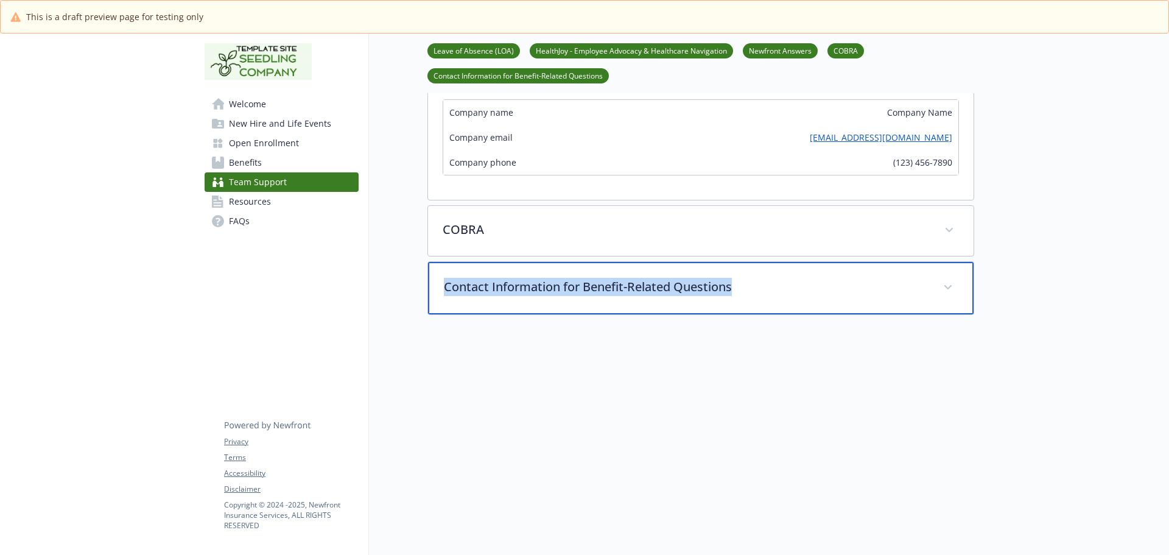
scroll to position [669, 0]
drag, startPoint x: 684, startPoint y: 214, endPoint x: 517, endPoint y: 274, distance: 177.4
click at [548, 279] on p "Contact Information for Benefit-Related Questions" at bounding box center [686, 287] width 485 height 18
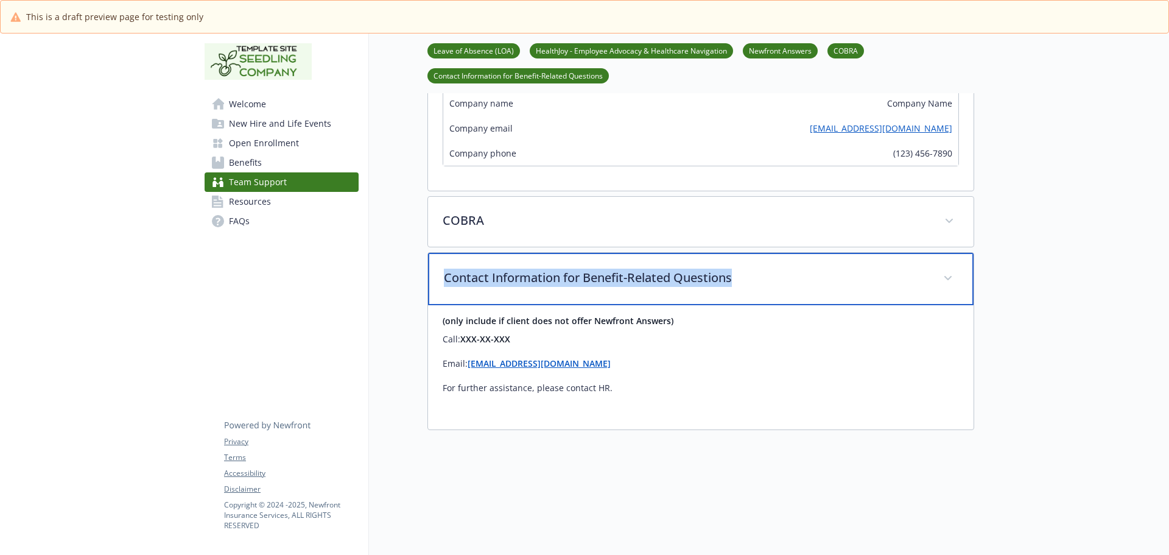
drag, startPoint x: 446, startPoint y: 276, endPoint x: 715, endPoint y: 277, distance: 269.1
click at [750, 279] on p "Contact Information for Benefit-Related Questions" at bounding box center [686, 278] width 485 height 18
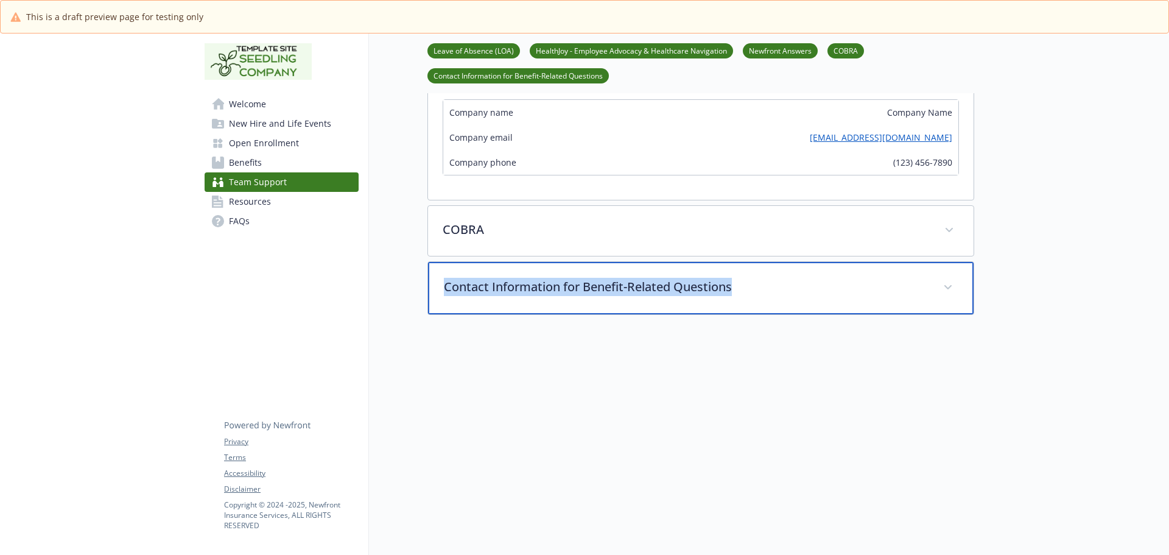
copy p "Contact Information for Benefit-Related Questions"
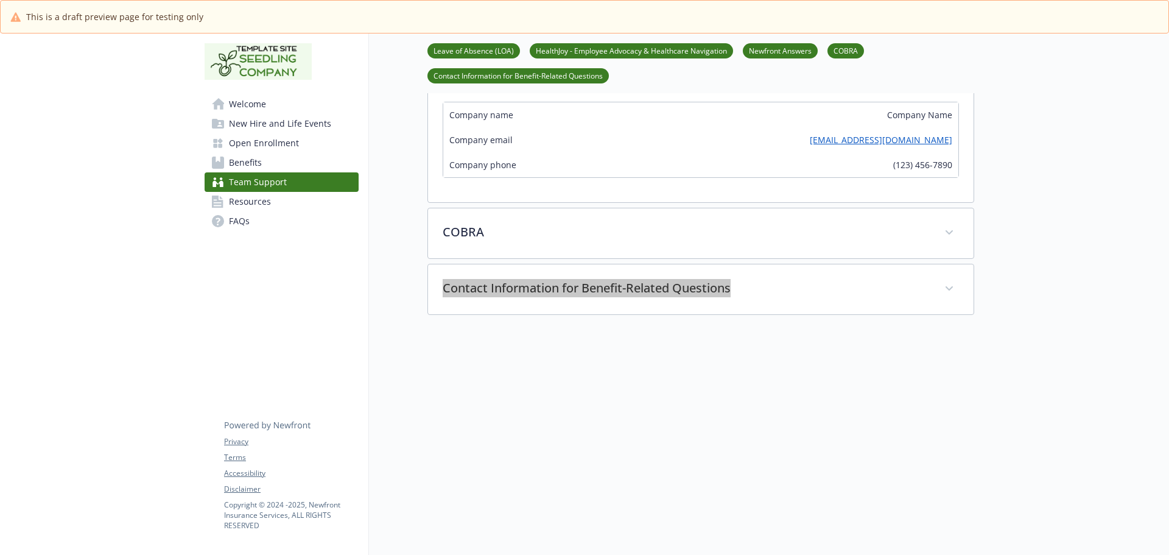
scroll to position [667, 0]
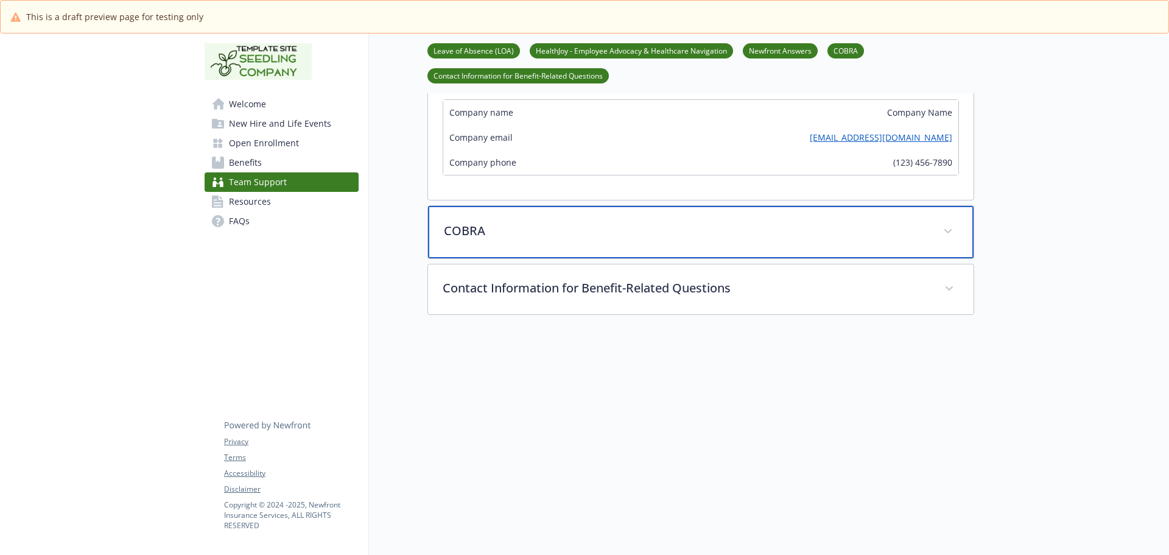
drag, startPoint x: 655, startPoint y: 237, endPoint x: 650, endPoint y: 259, distance: 22.5
click at [655, 237] on div "COBRA" at bounding box center [701, 232] width 546 height 52
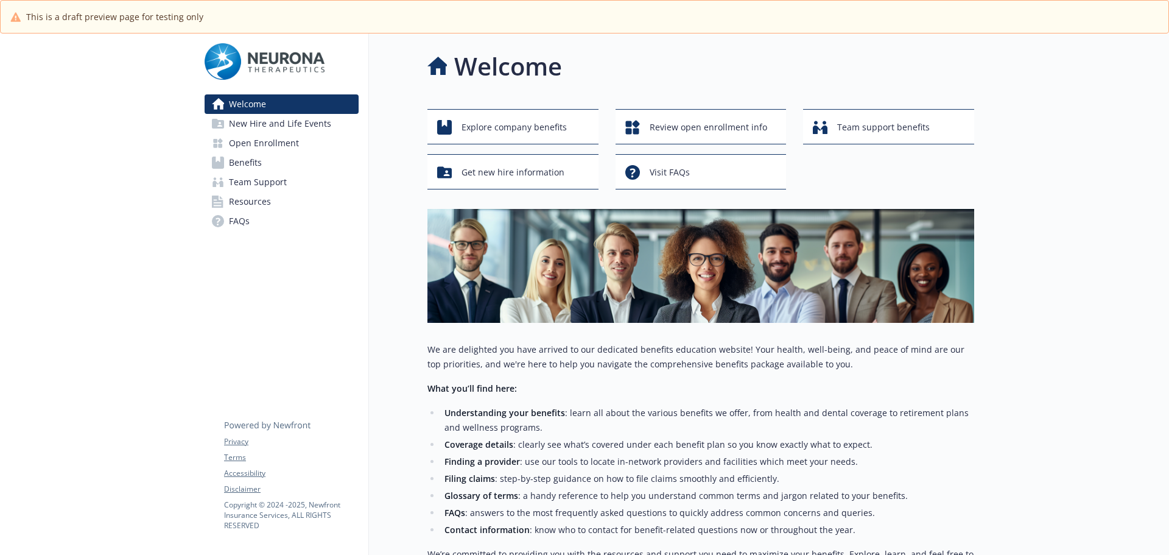
click at [250, 180] on span "Team Support" at bounding box center [258, 181] width 58 height 19
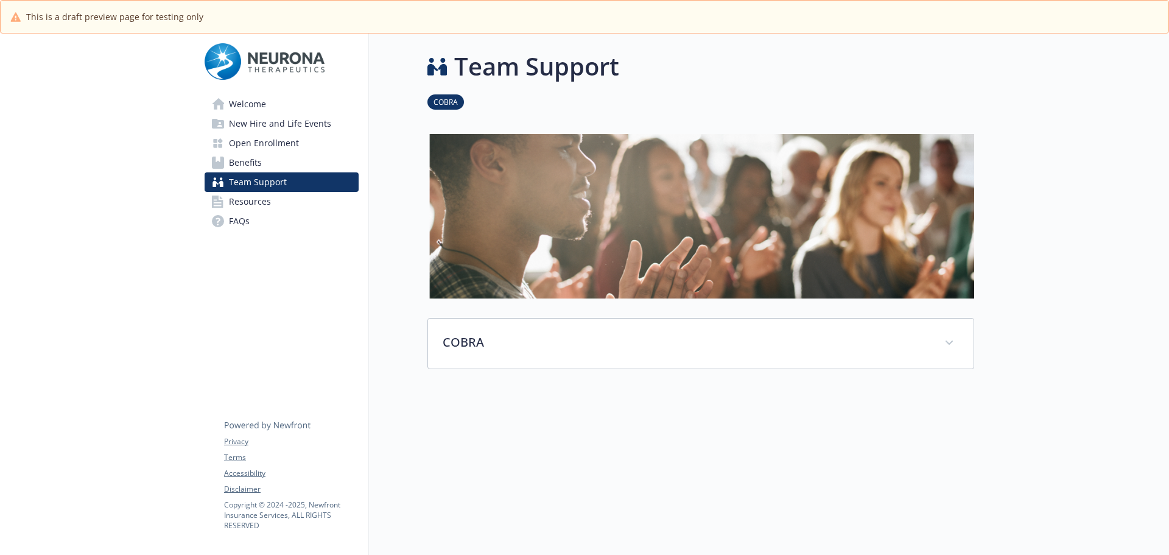
click at [710, 177] on img at bounding box center [700, 216] width 547 height 164
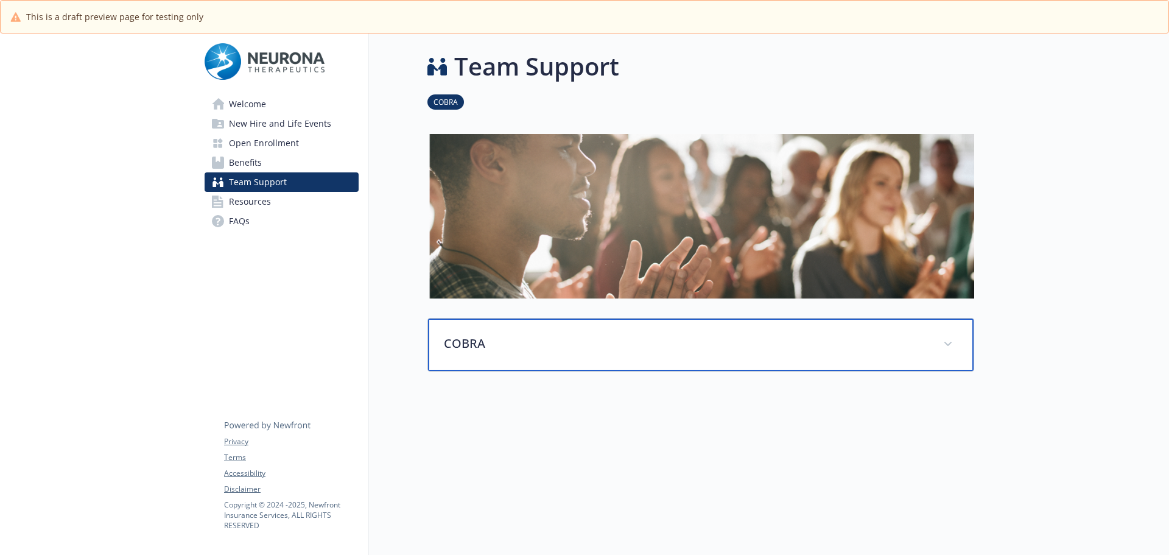
click at [479, 344] on p "COBRA" at bounding box center [686, 343] width 485 height 18
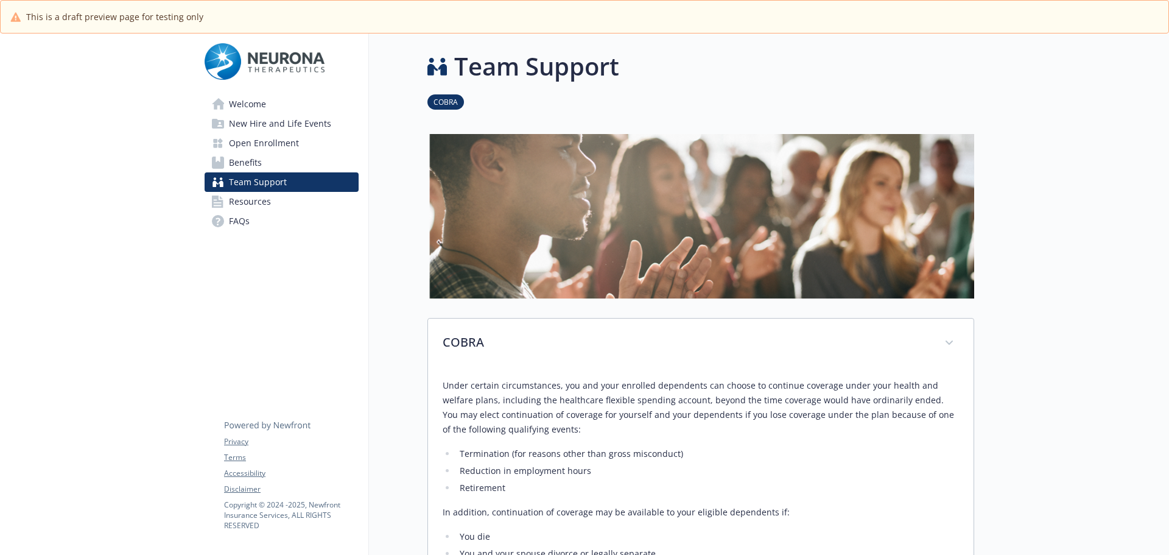
click at [253, 167] on span "Benefits" at bounding box center [245, 162] width 33 height 19
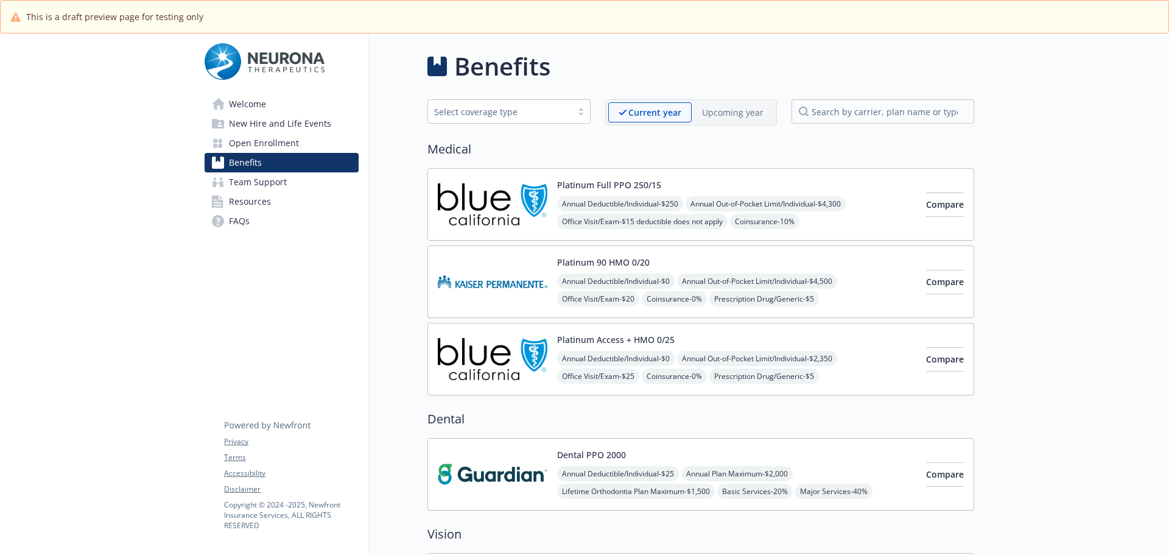
click at [258, 184] on span "Team Support" at bounding box center [258, 181] width 58 height 19
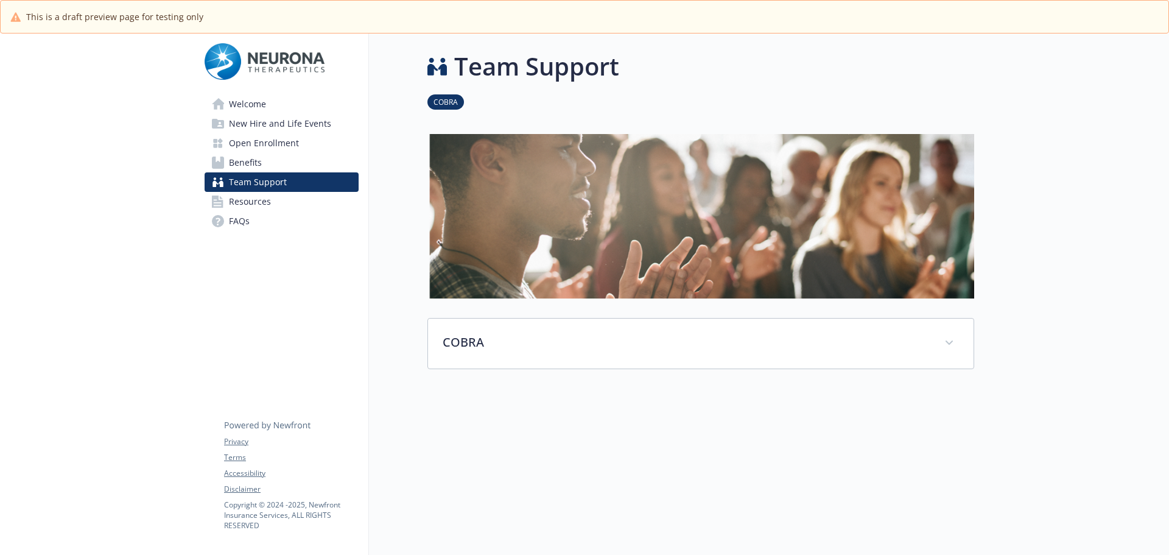
click at [286, 202] on link "Resources" at bounding box center [282, 201] width 154 height 19
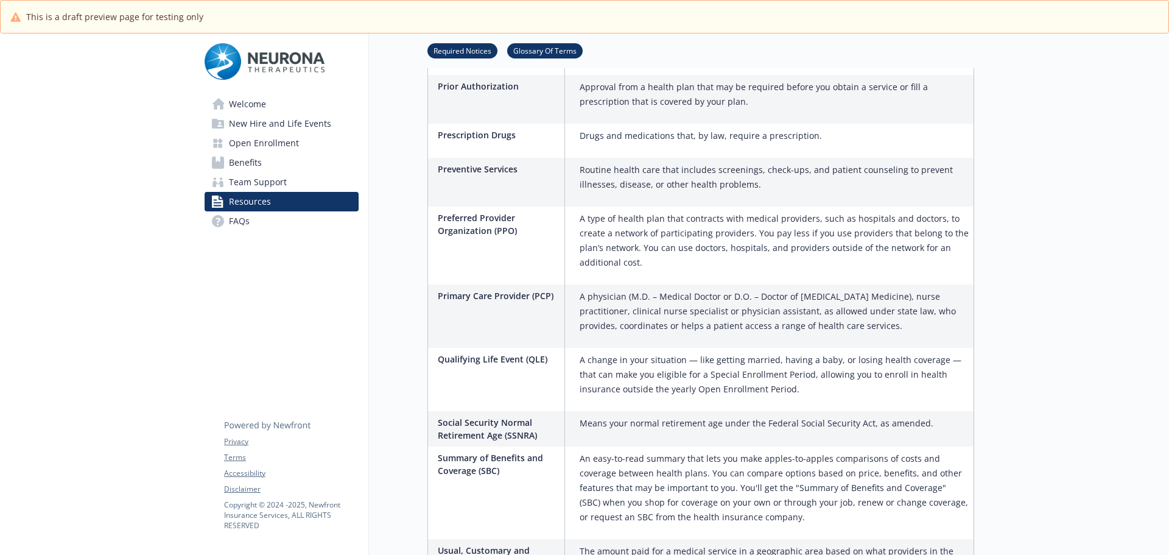
scroll to position [1991, 0]
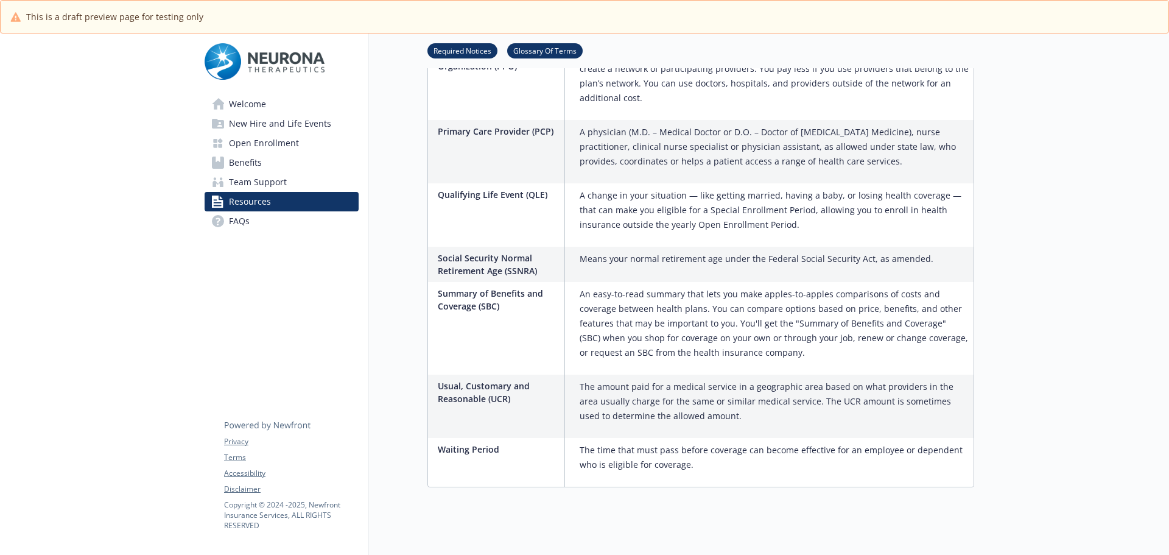
click at [247, 220] on span "FAQs" at bounding box center [239, 220] width 21 height 19
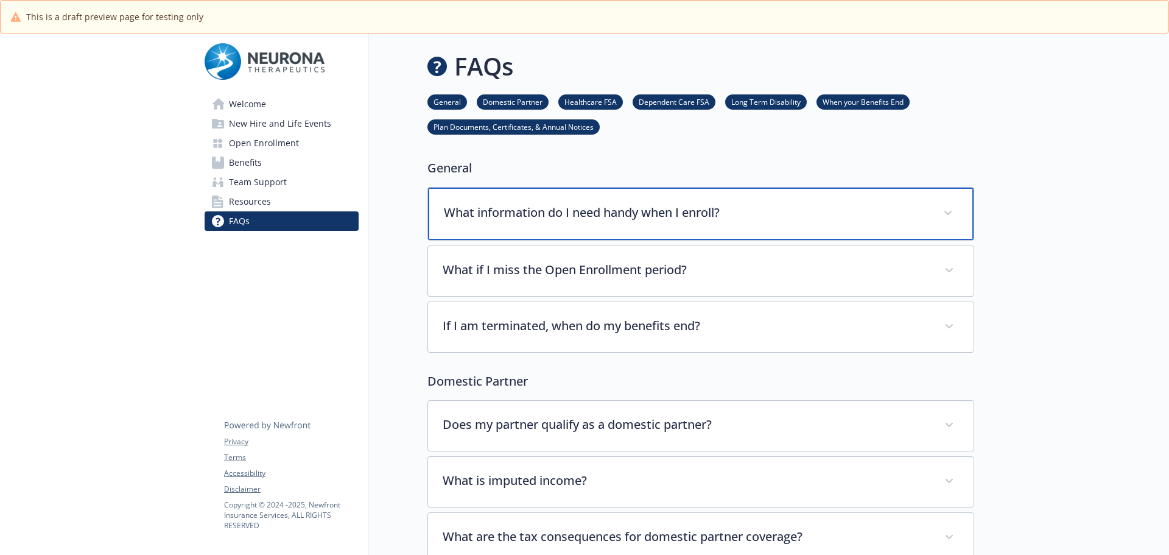
click at [622, 216] on p "What information do I need handy when I enroll?" at bounding box center [686, 212] width 485 height 18
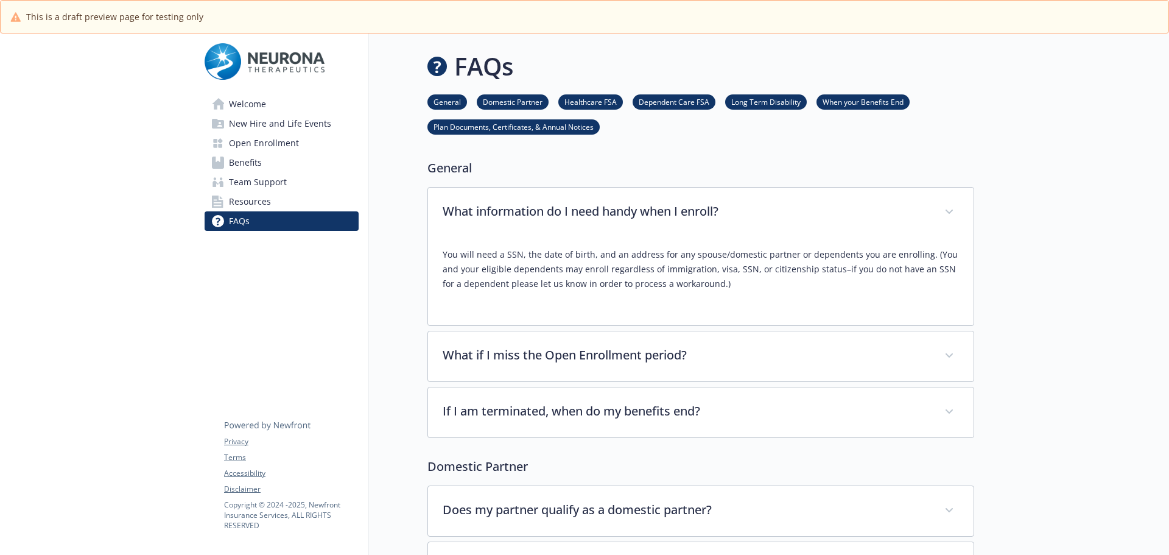
click at [277, 144] on span "Open Enrollment" at bounding box center [264, 142] width 70 height 19
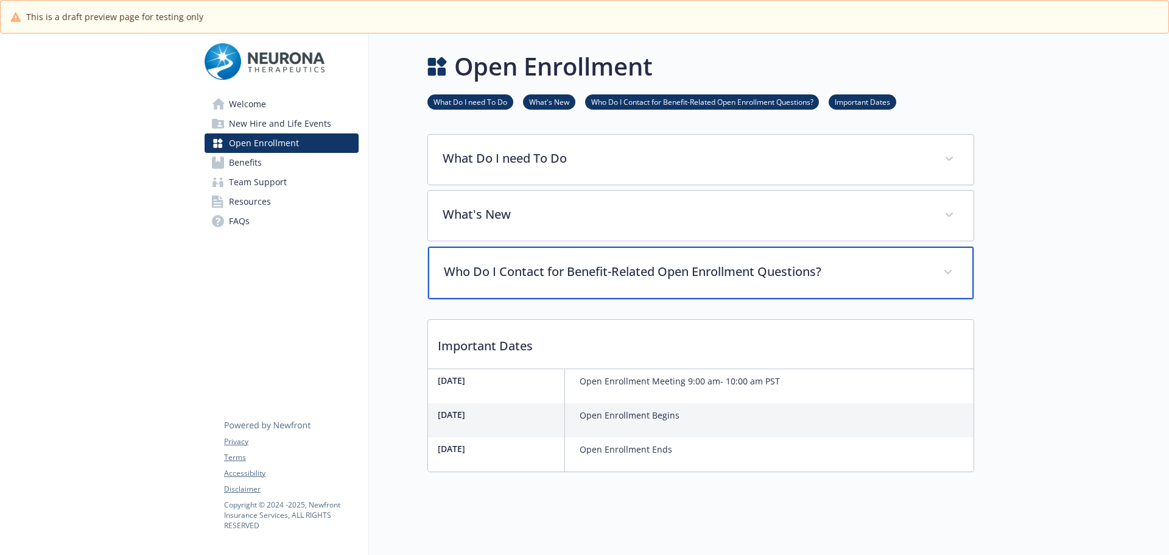
click at [494, 279] on p "Who Do I Contact for Benefit-Related Open Enrollment Questions?" at bounding box center [686, 271] width 485 height 18
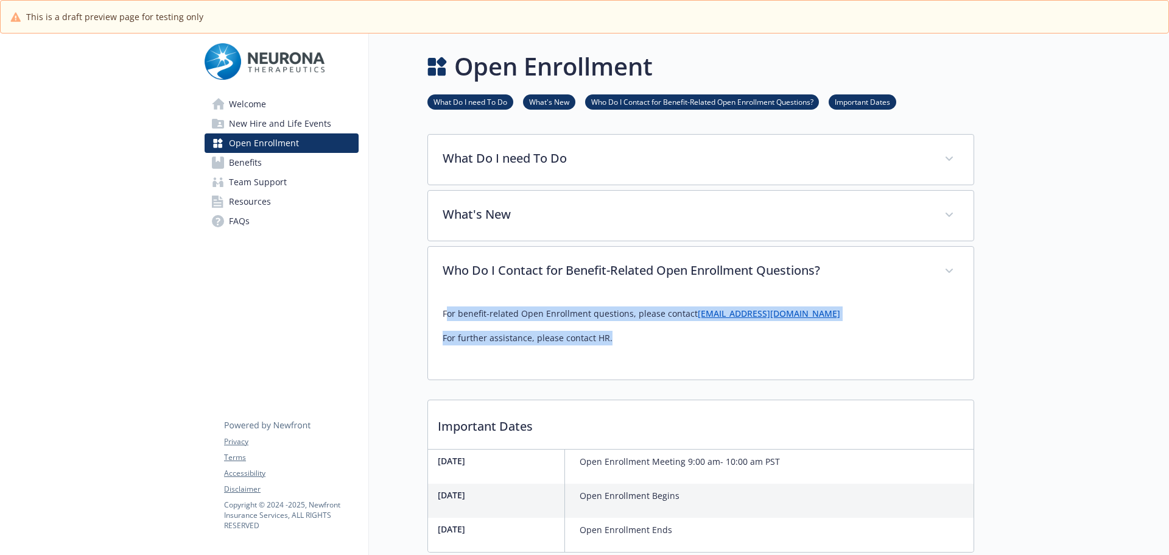
drag, startPoint x: 447, startPoint y: 316, endPoint x: 685, endPoint y: 357, distance: 241.6
click at [685, 357] on div "For benefit-related Open Enrollment questions, please contact TR.NeuronaTherpeu…" at bounding box center [701, 331] width 516 height 68
click at [623, 334] on p "For further assistance, please contact HR." at bounding box center [701, 338] width 516 height 15
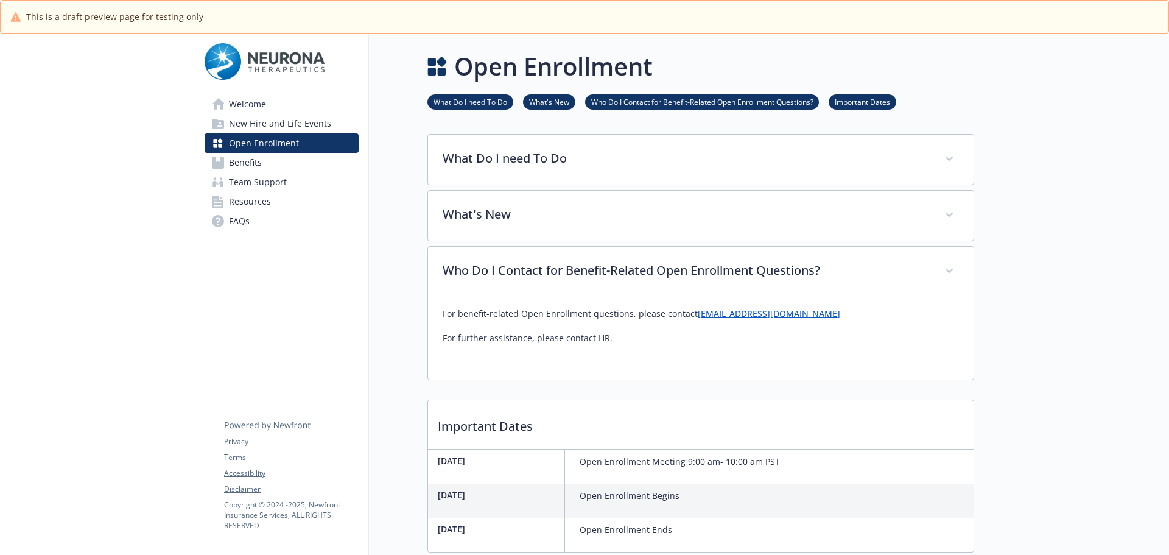
click at [443, 320] on p "For benefit-related Open Enrollment questions, please contact TR.NeuronaTherpeu…" at bounding box center [701, 313] width 516 height 15
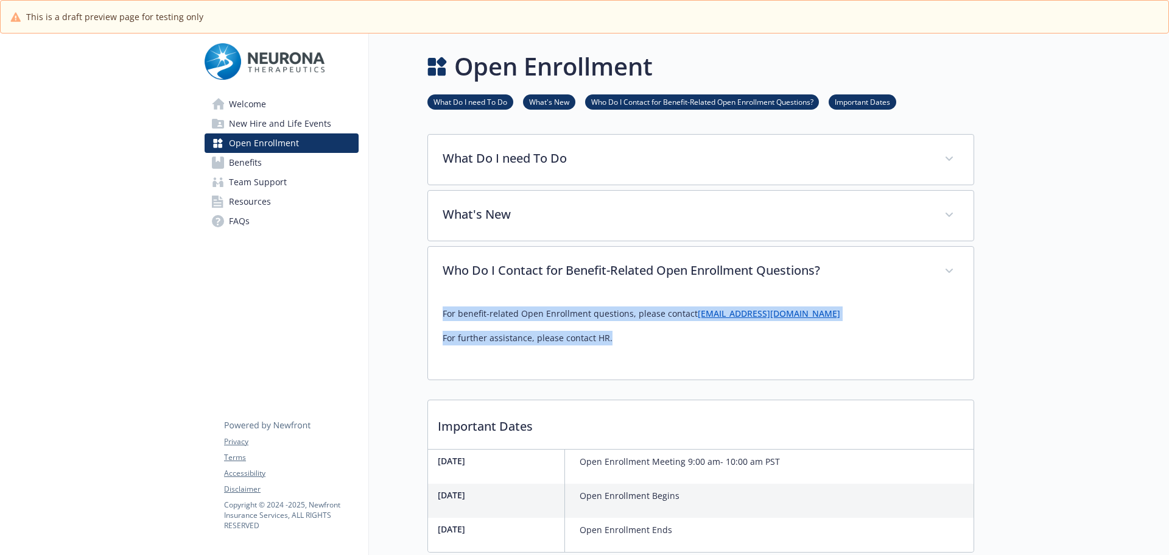
drag, startPoint x: 443, startPoint y: 315, endPoint x: 624, endPoint y: 352, distance: 184.5
click at [624, 352] on div "For benefit-related Open Enrollment questions, please contact TR.NeuronaTherpeu…" at bounding box center [701, 331] width 516 height 68
copy div "For benefit-related Open Enrollment questions, please contact TR.NeuronaTherpeu…"
click at [293, 189] on link "Team Support" at bounding box center [282, 181] width 154 height 19
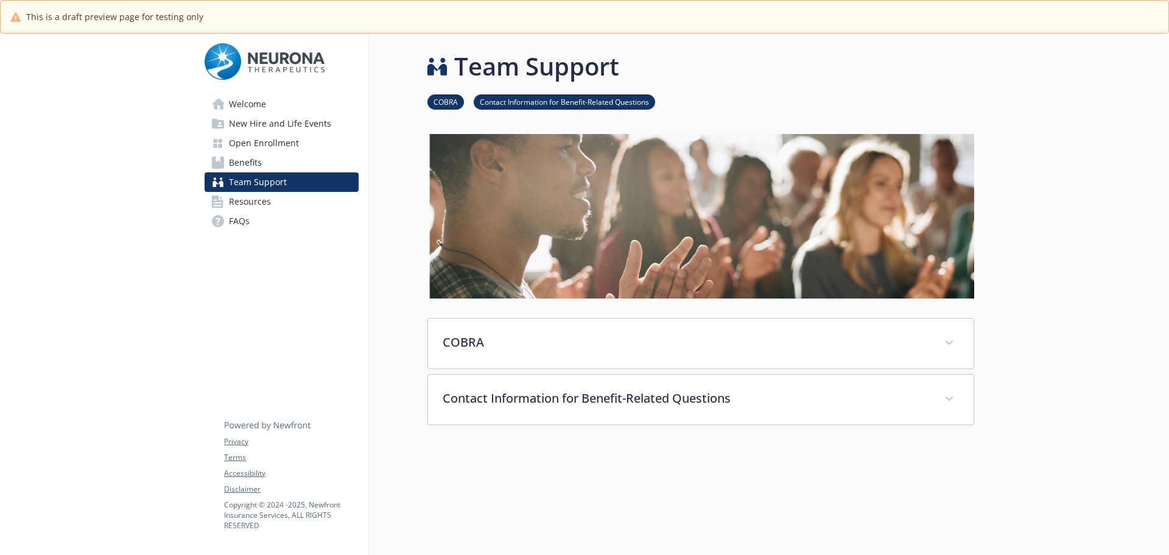
click at [242, 166] on span "Benefits" at bounding box center [245, 162] width 33 height 19
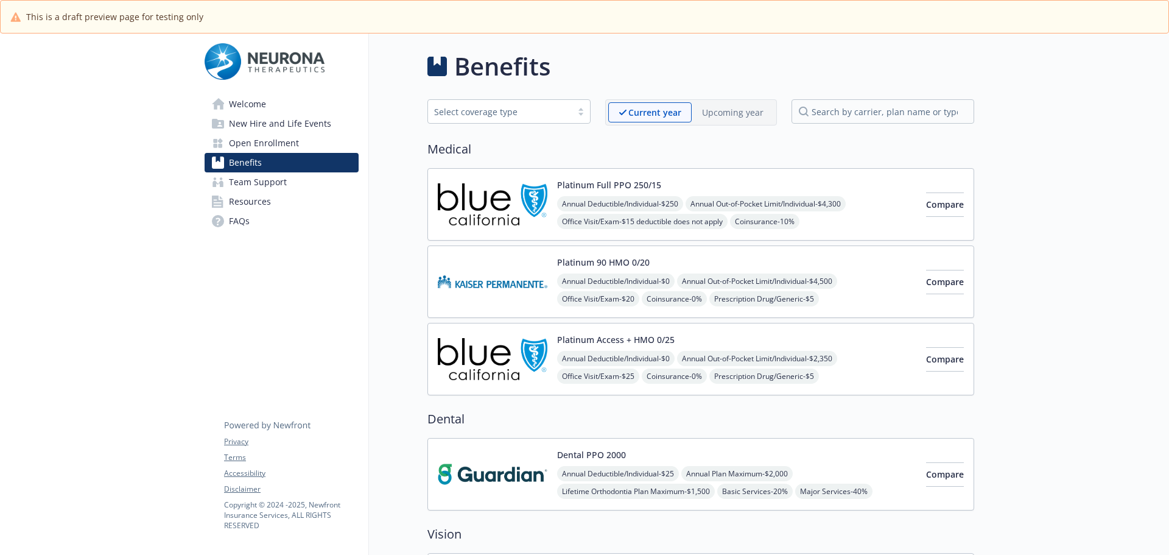
click at [927, 146] on h2 "Medical" at bounding box center [700, 149] width 547 height 18
click at [214, 174] on link "Team Support" at bounding box center [282, 181] width 154 height 19
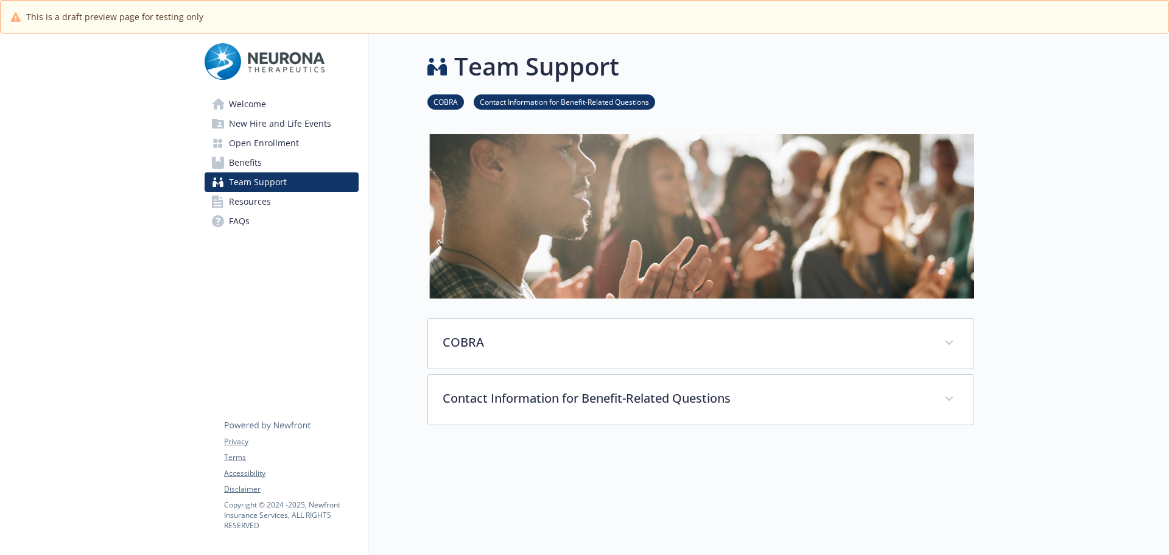
click at [302, 203] on link "Resources" at bounding box center [282, 201] width 154 height 19
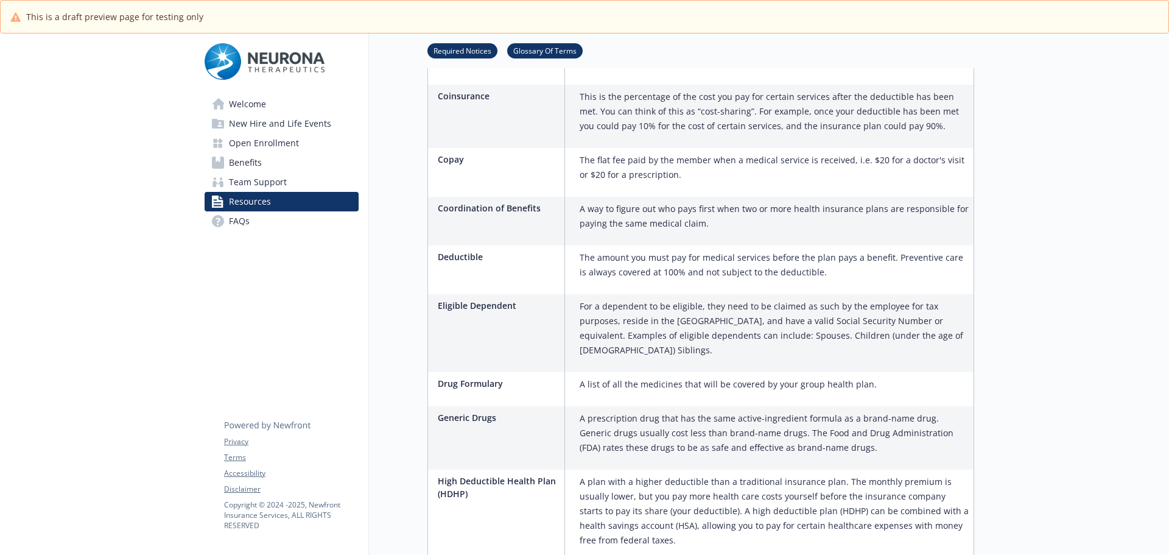
scroll to position [1096, 0]
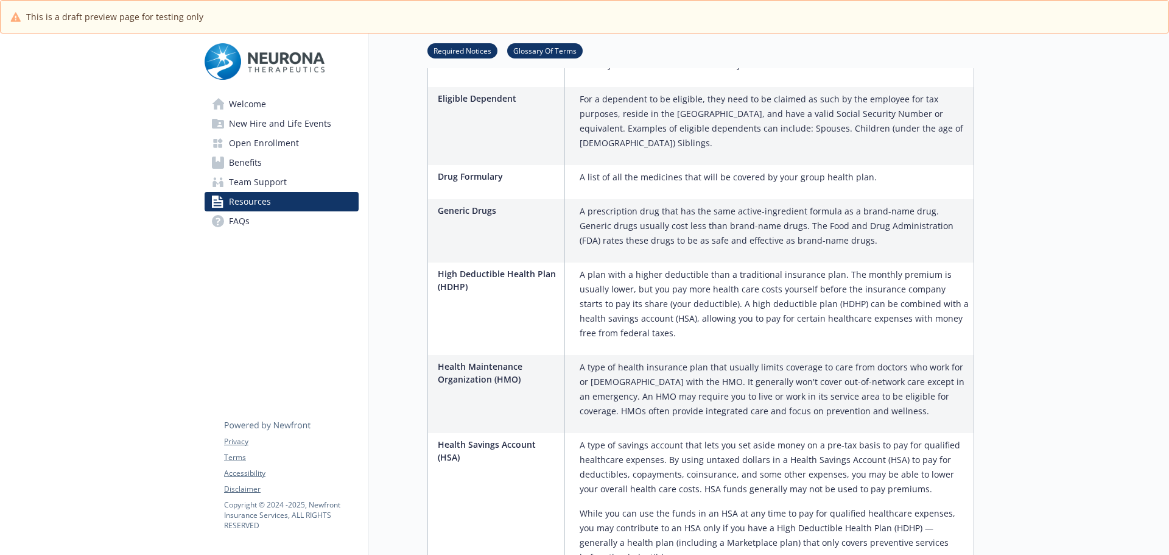
click at [233, 221] on span "FAQs" at bounding box center [239, 220] width 21 height 19
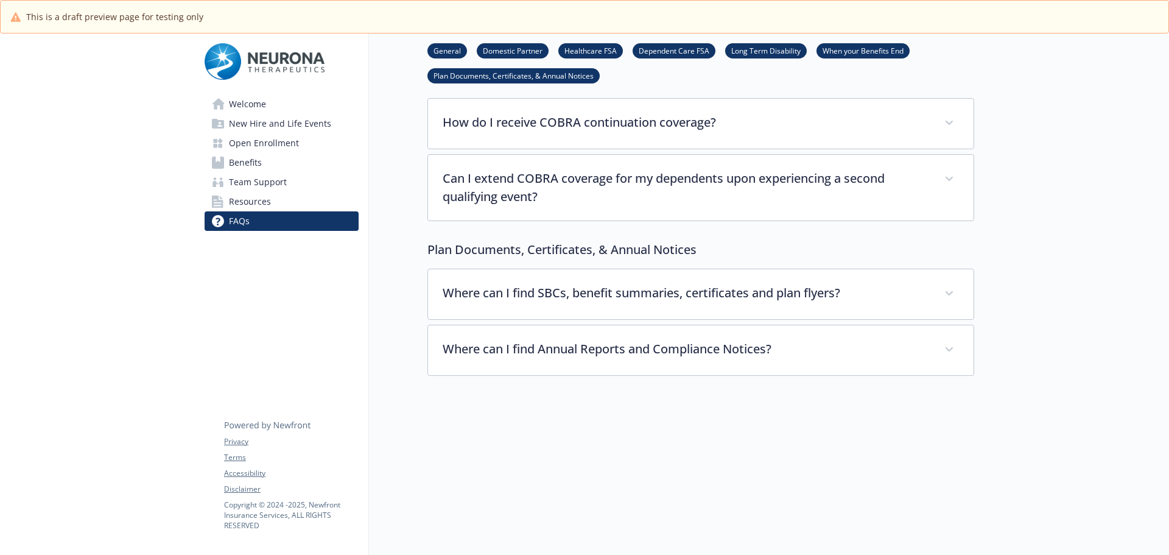
click at [257, 96] on span "Welcome" at bounding box center [247, 103] width 37 height 19
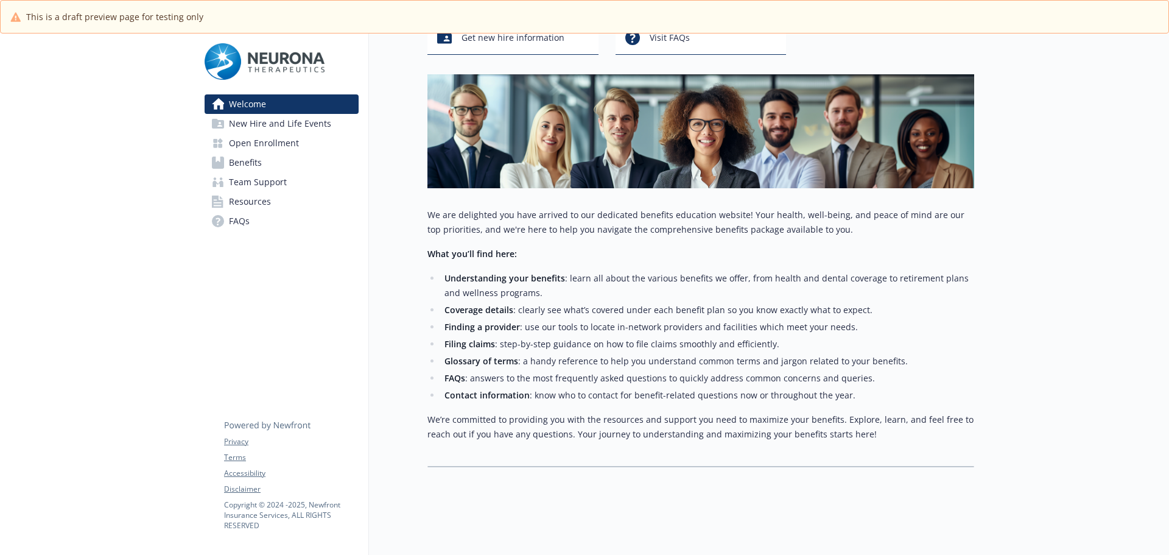
click at [272, 121] on span "New Hire and Life Events" at bounding box center [280, 123] width 102 height 19
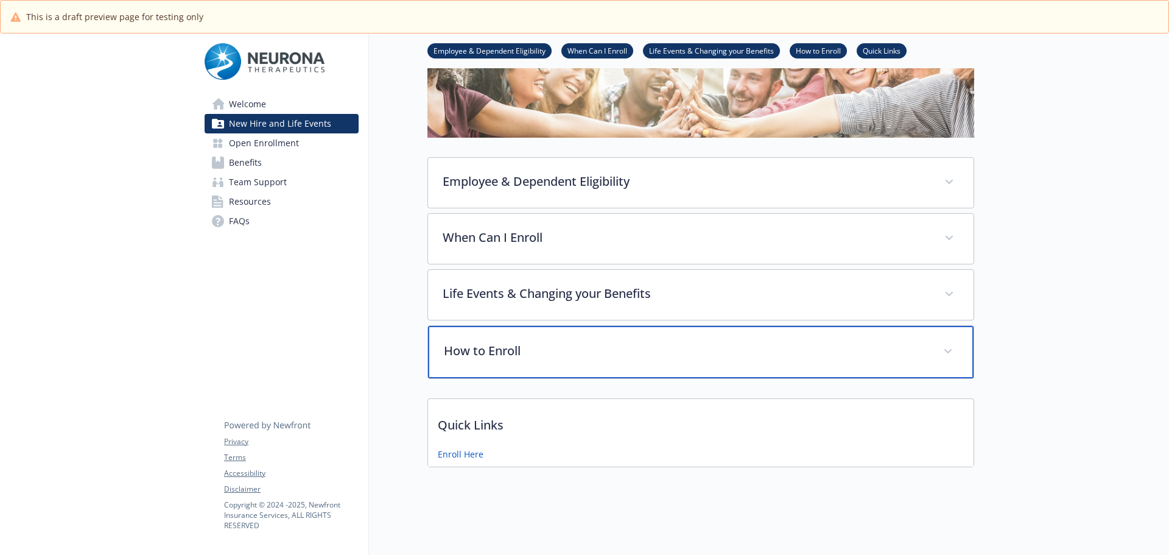
scroll to position [119, 0]
click at [500, 342] on p "How to Enroll" at bounding box center [686, 351] width 485 height 18
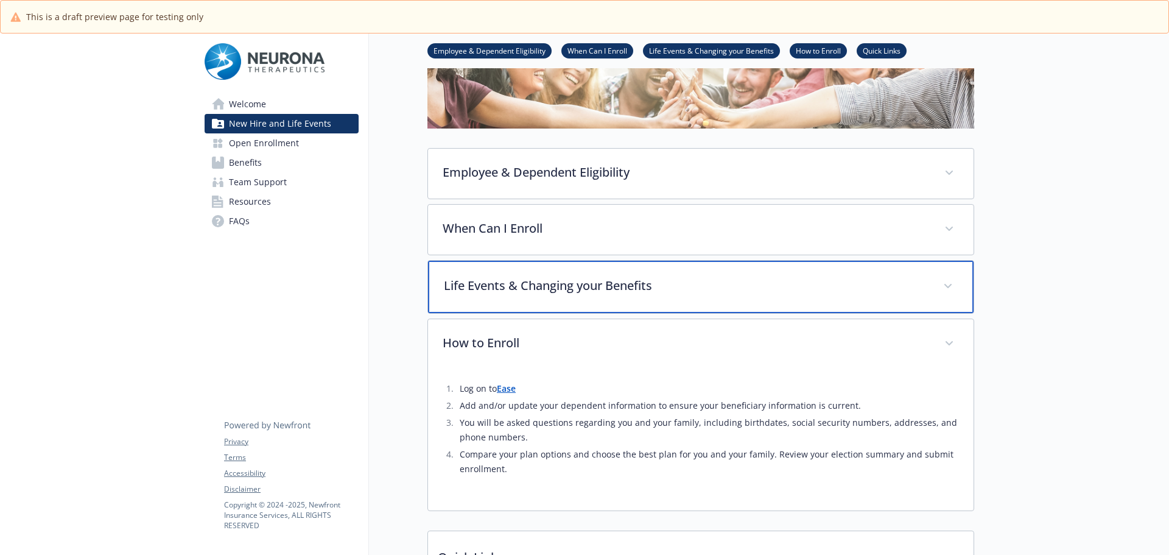
click at [508, 289] on p "Life Events & Changing your Benefits" at bounding box center [686, 285] width 485 height 18
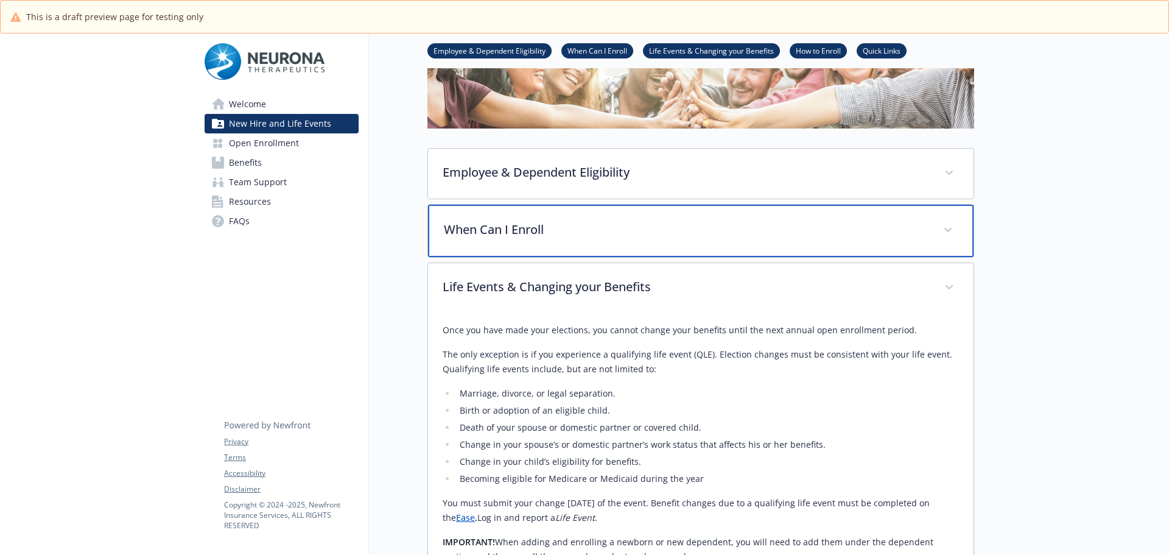
click at [508, 231] on p "When Can I Enroll" at bounding box center [686, 229] width 485 height 18
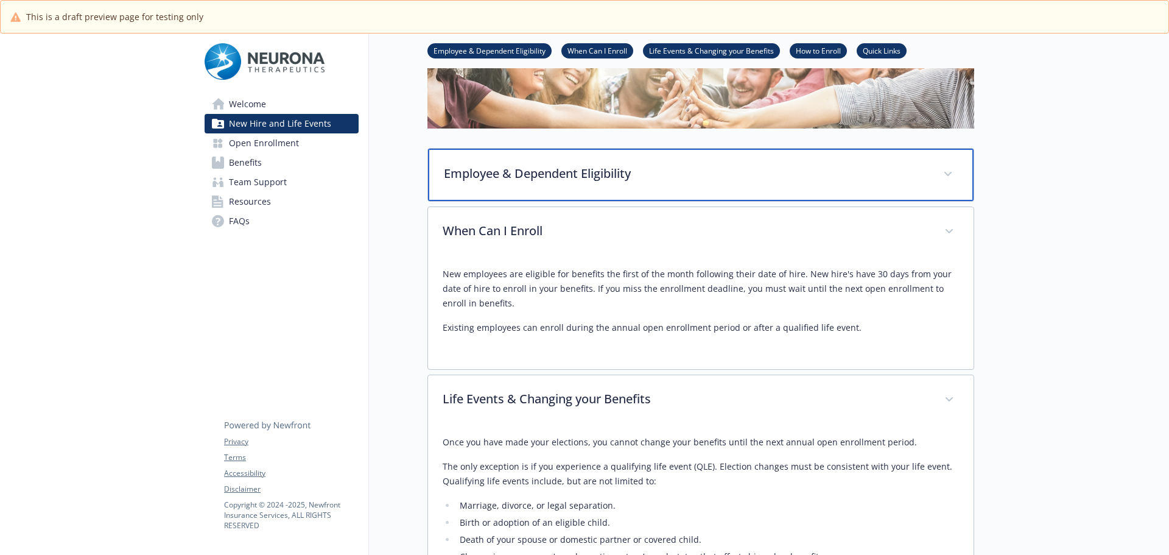
click at [499, 181] on p "Employee & Dependent Eligibility" at bounding box center [686, 173] width 485 height 18
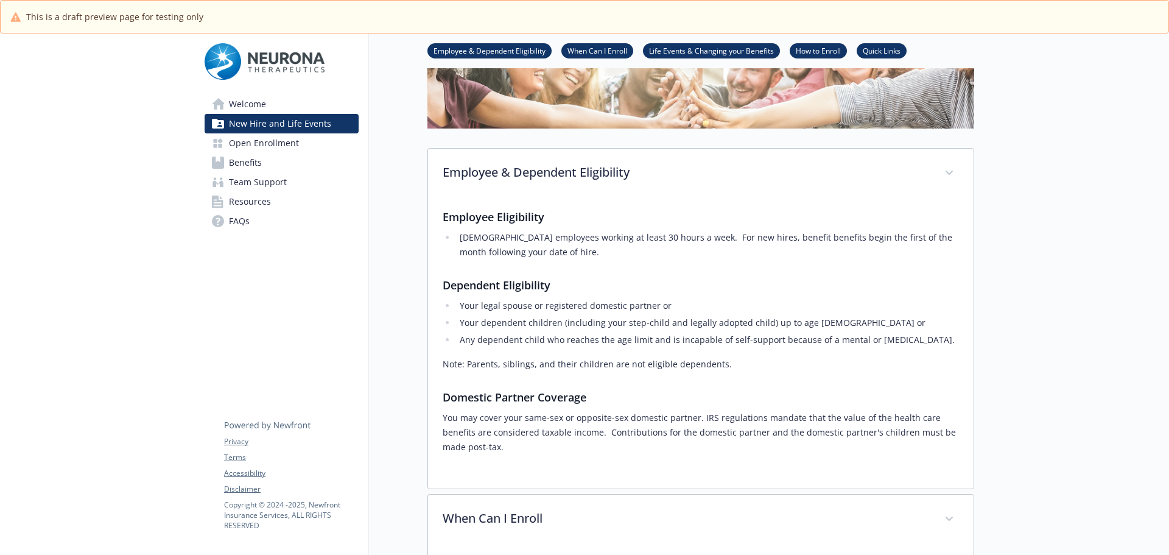
click at [252, 189] on span "Team Support" at bounding box center [258, 181] width 58 height 19
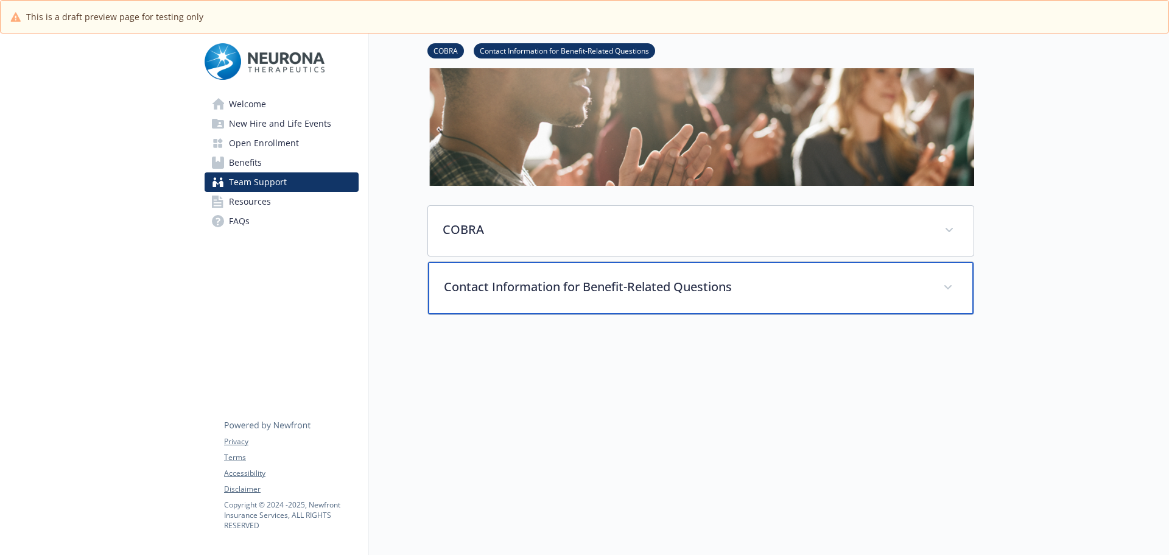
click at [902, 262] on div "Contact Information for Benefit-Related Questions" at bounding box center [701, 288] width 546 height 52
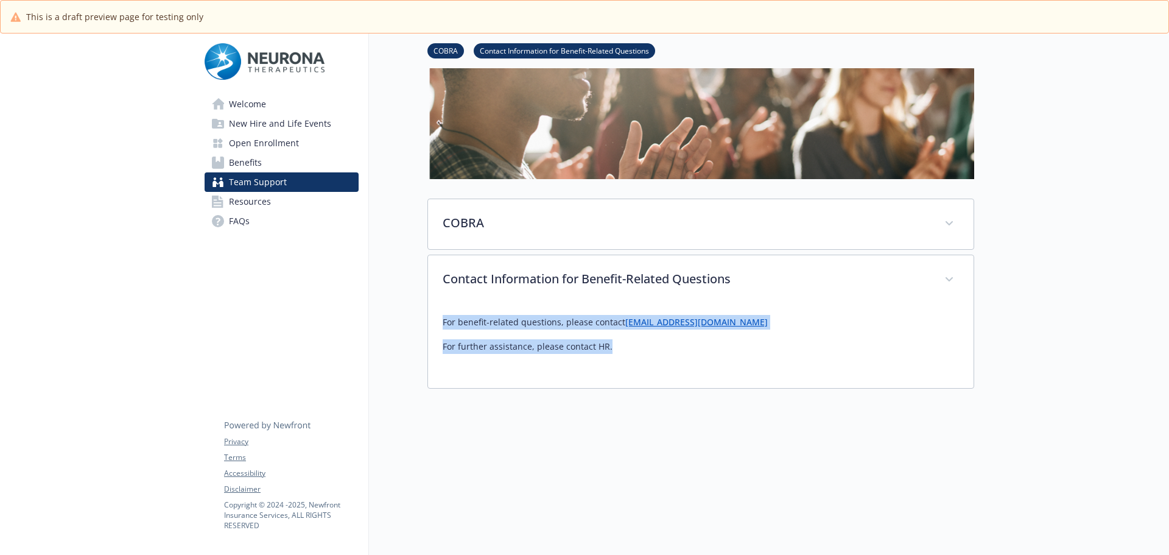
drag, startPoint x: 619, startPoint y: 351, endPoint x: 444, endPoint y: 320, distance: 177.4
click at [444, 320] on div "For benefit-related questions, please contact TR.NeuronaTherpeutics@Newfront.co…" at bounding box center [701, 334] width 516 height 39
copy div "For benefit-related questions, please contact TR.NeuronaTherpeutics@Newfront.co…"
click at [251, 117] on span "New Hire and Life Events" at bounding box center [280, 123] width 102 height 19
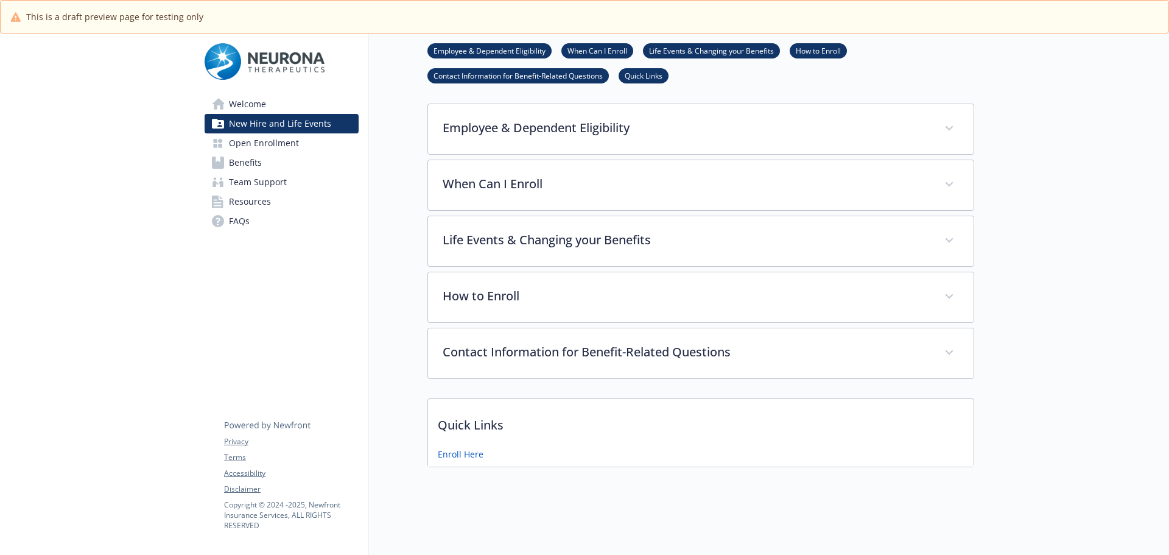
scroll to position [198, 0]
click at [231, 160] on span "Benefits" at bounding box center [245, 162] width 33 height 19
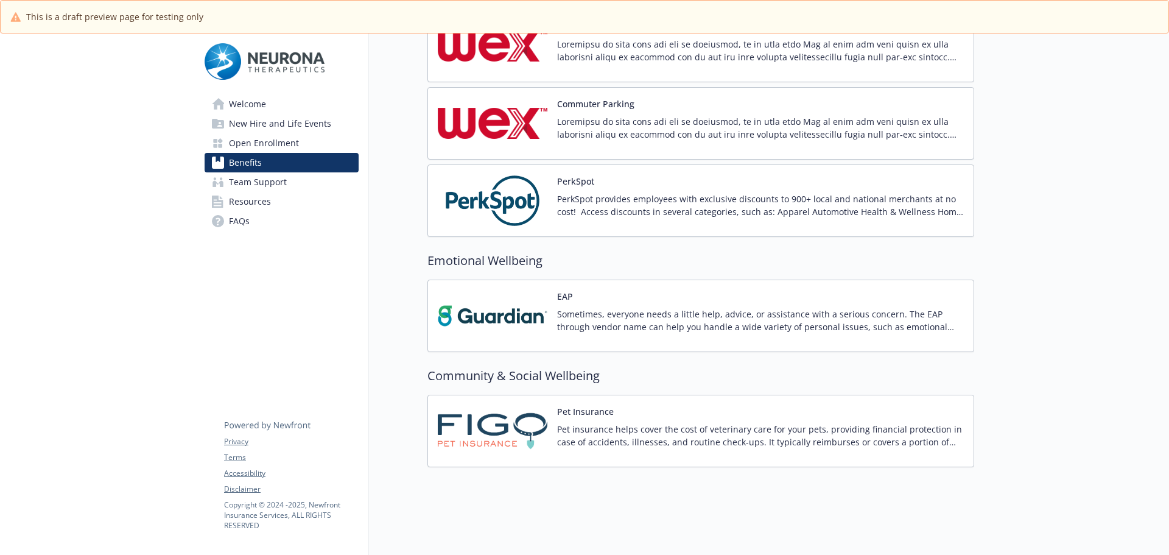
click at [601, 405] on button "Pet Insurance" at bounding box center [585, 411] width 57 height 13
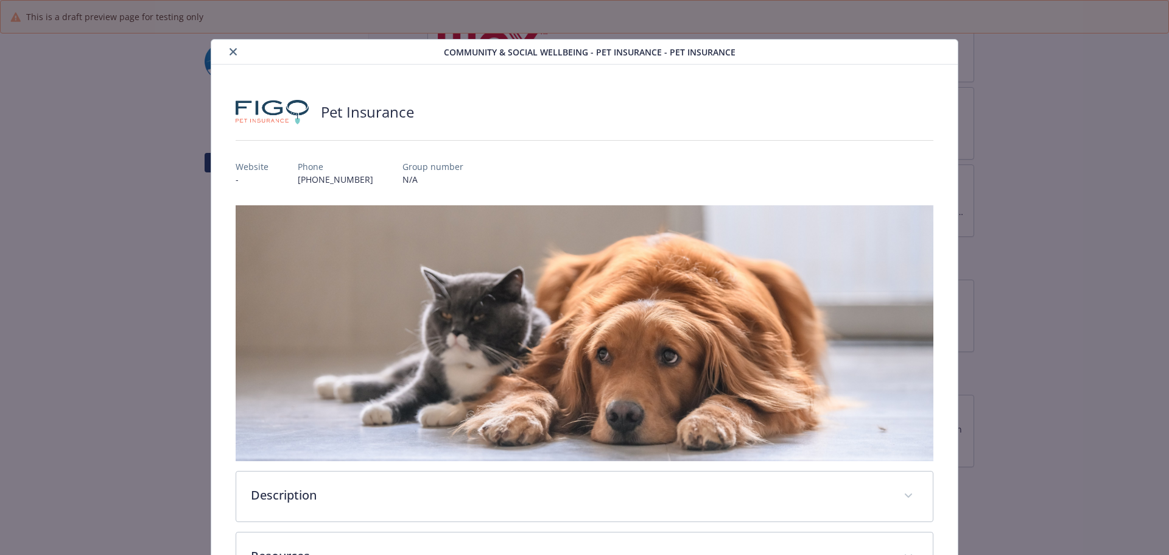
click at [231, 51] on icon "close" at bounding box center [233, 51] width 7 height 7
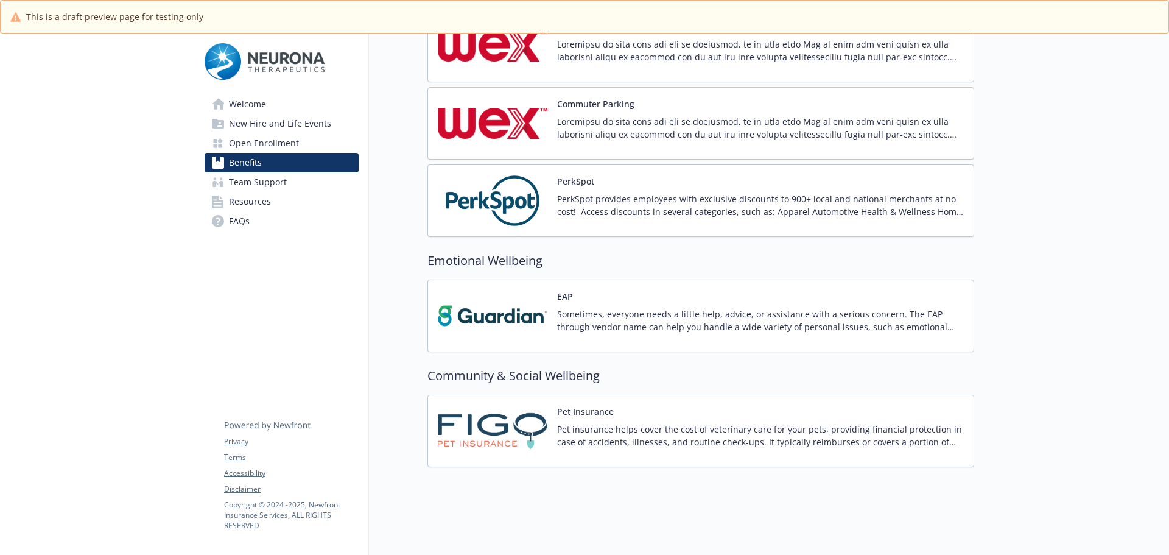
click at [620, 206] on p "PerkSpot provides employees with exclusive discounts to 900+ local and national…" at bounding box center [760, 205] width 407 height 26
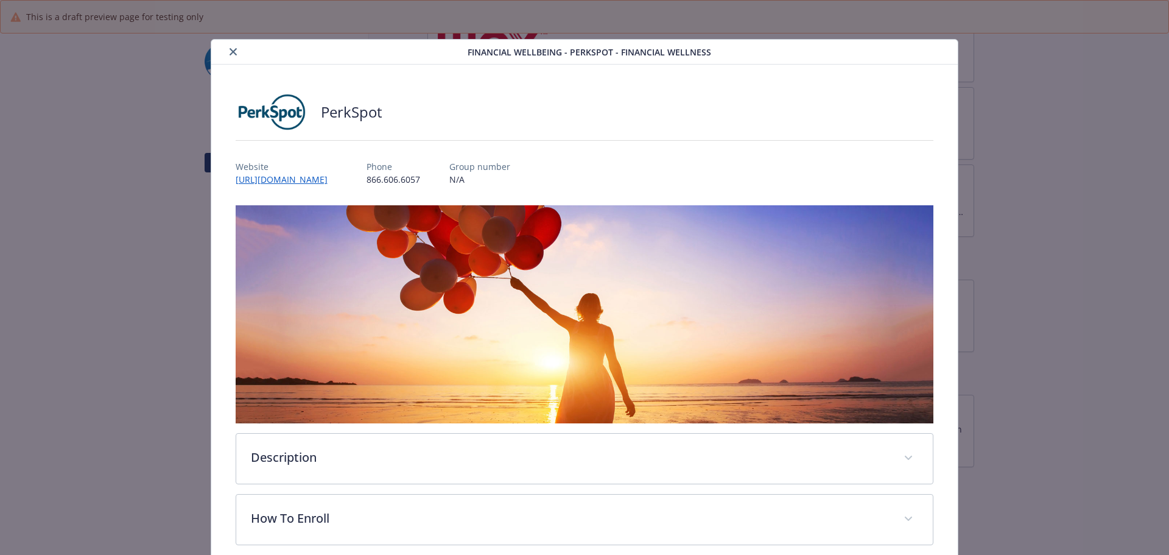
click at [235, 49] on button "close" at bounding box center [233, 51] width 15 height 15
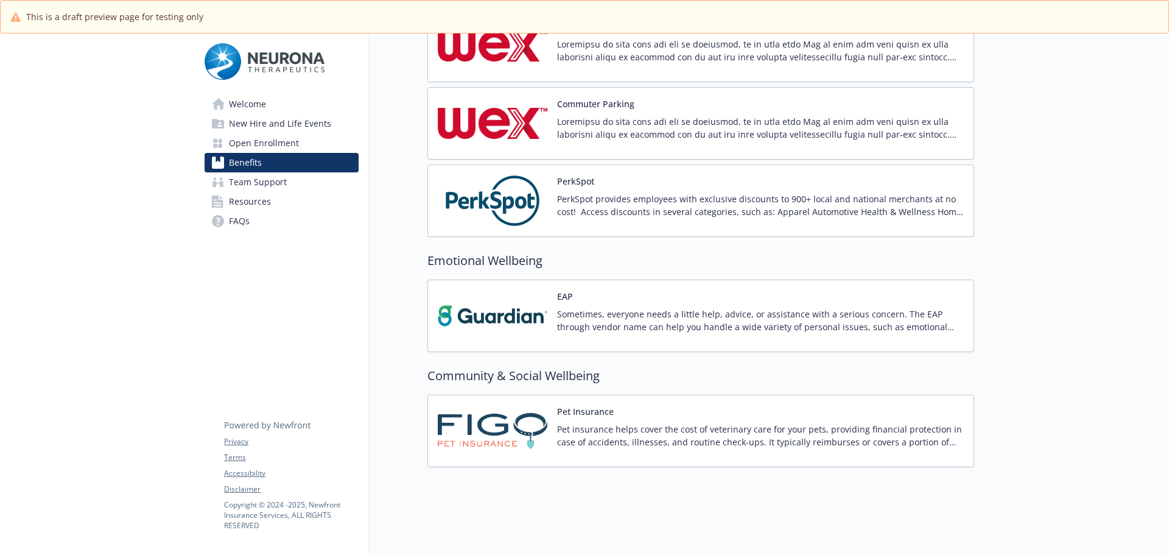
click at [613, 129] on p at bounding box center [760, 128] width 407 height 26
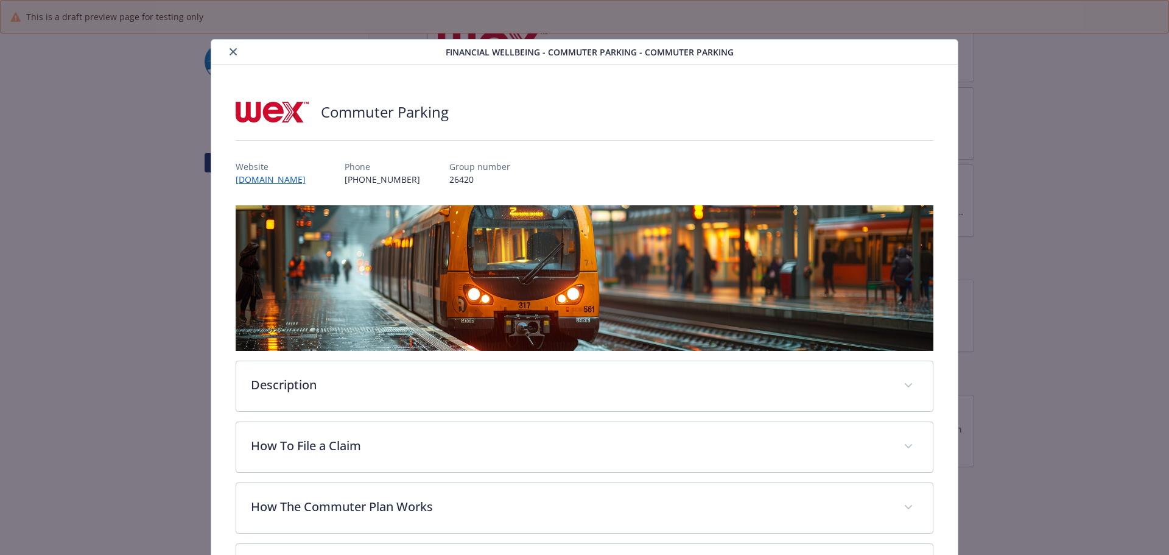
scroll to position [168, 0]
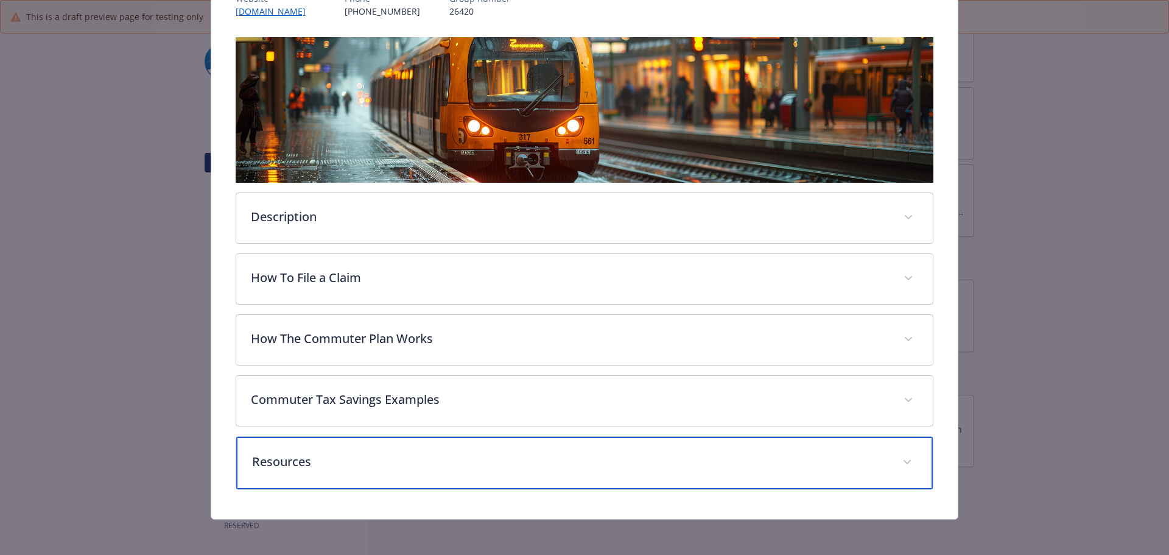
click at [350, 454] on p "Resources" at bounding box center [570, 461] width 636 height 18
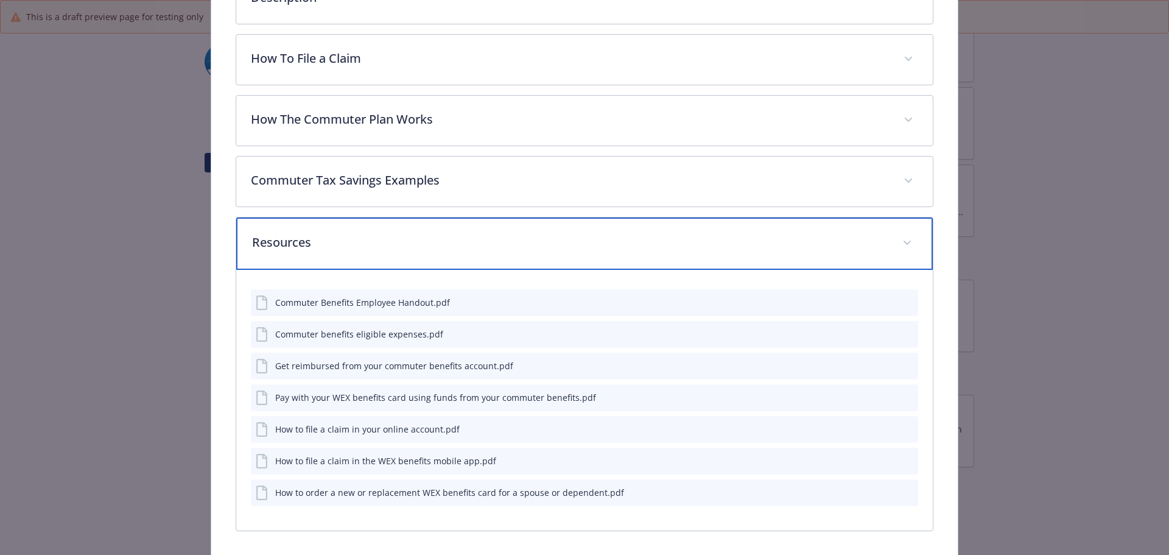
scroll to position [431, 0]
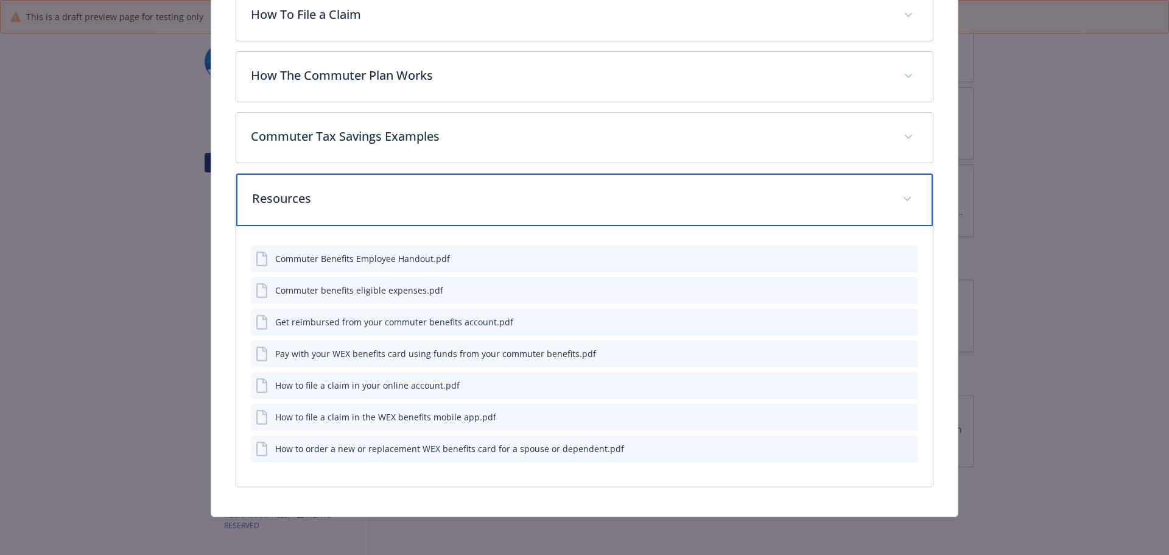
click at [381, 209] on div "Resources" at bounding box center [584, 200] width 697 height 52
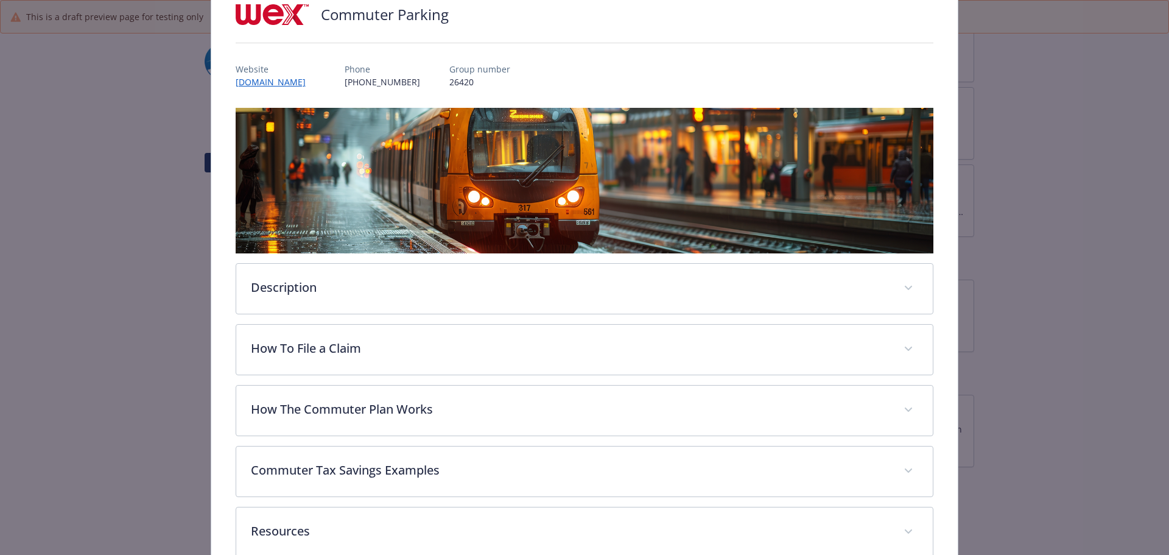
scroll to position [0, 0]
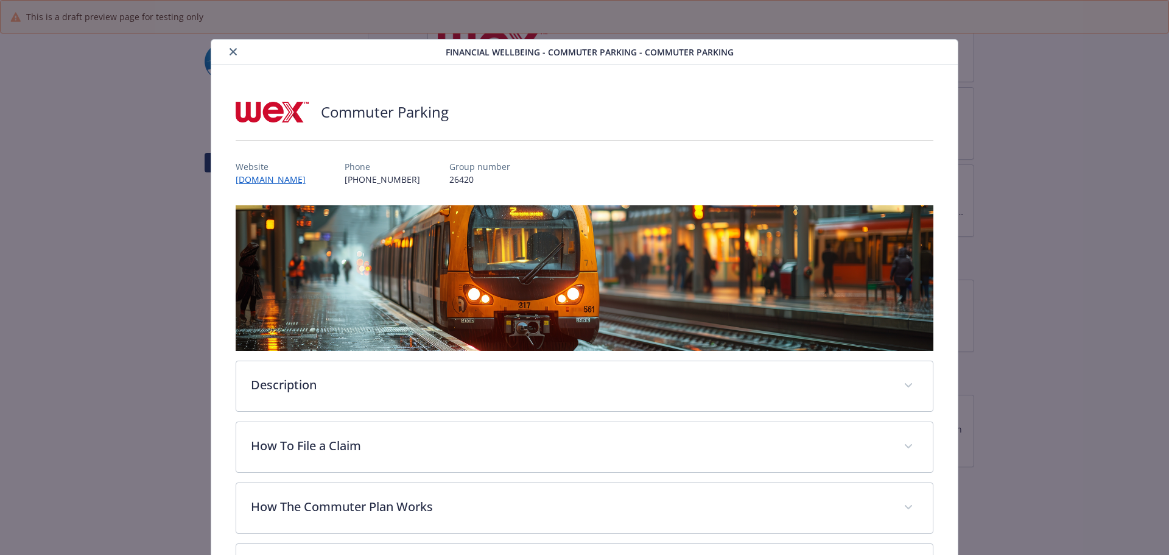
click at [233, 54] on icon "close" at bounding box center [233, 51] width 7 height 7
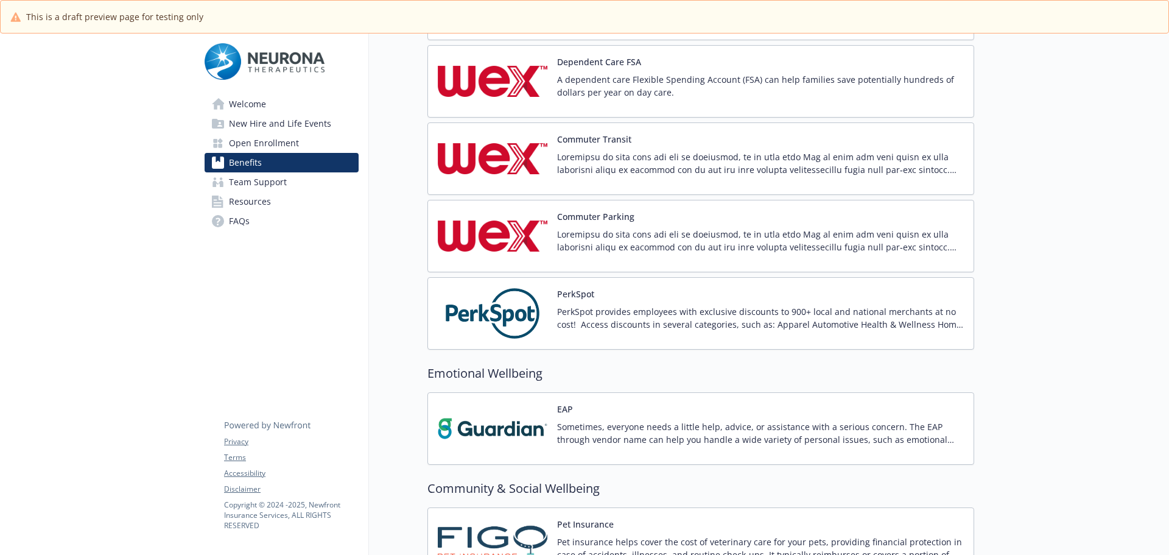
click at [606, 155] on p at bounding box center [760, 163] width 407 height 26
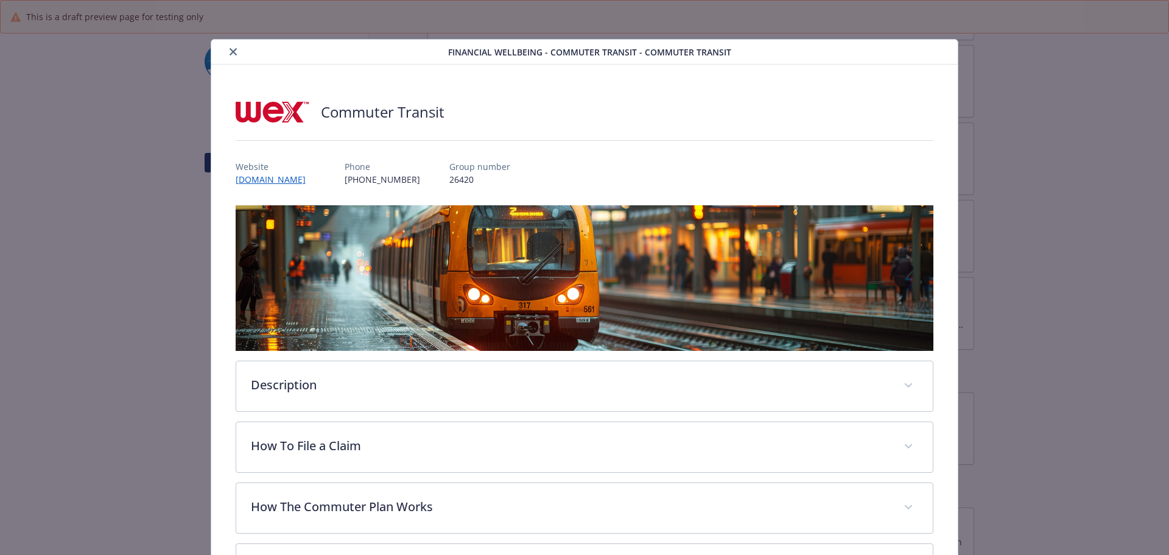
click at [234, 48] on icon "close" at bounding box center [233, 51] width 7 height 7
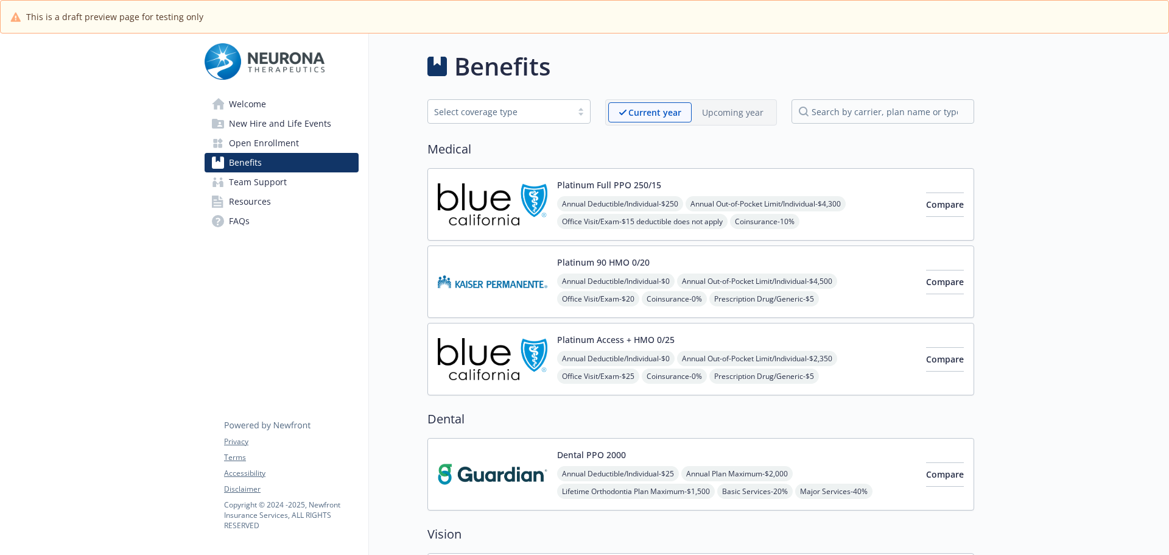
click at [722, 116] on p "Upcoming year" at bounding box center [732, 112] width 61 height 13
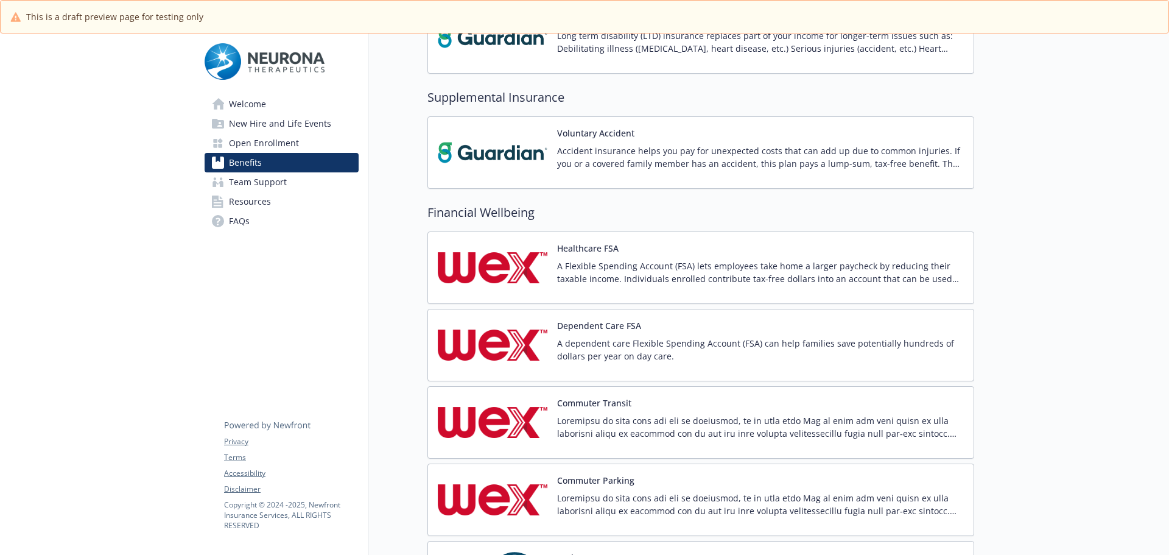
scroll to position [852, 0]
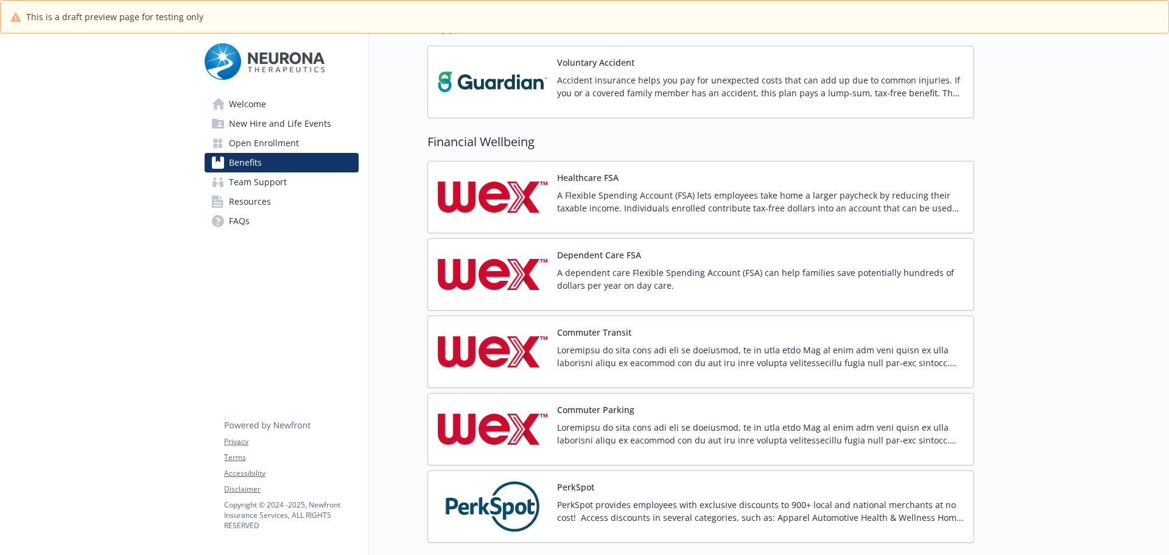
click at [713, 350] on p at bounding box center [760, 356] width 407 height 26
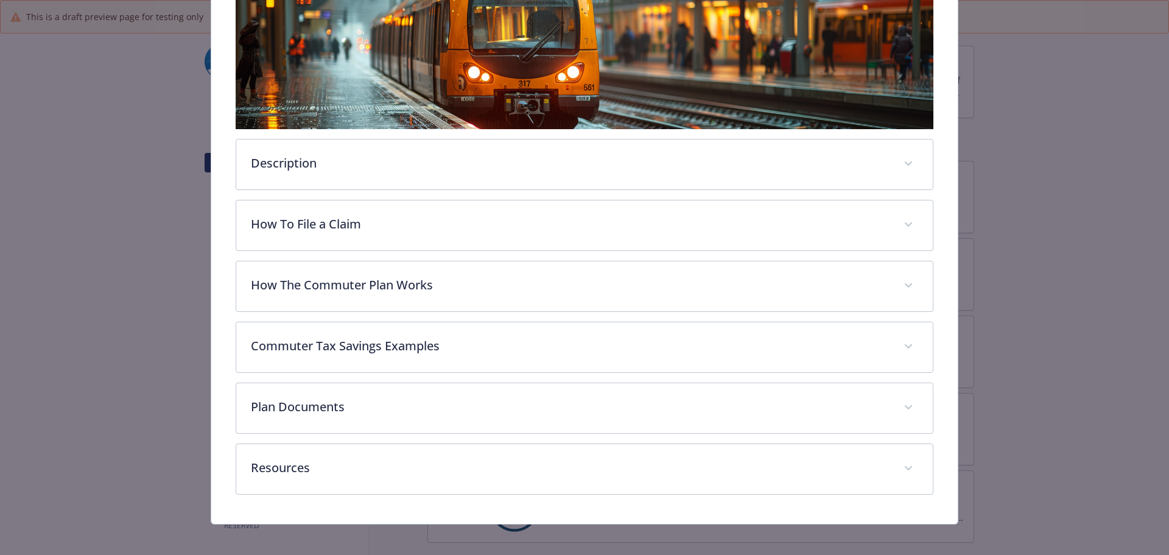
scroll to position [229, 0]
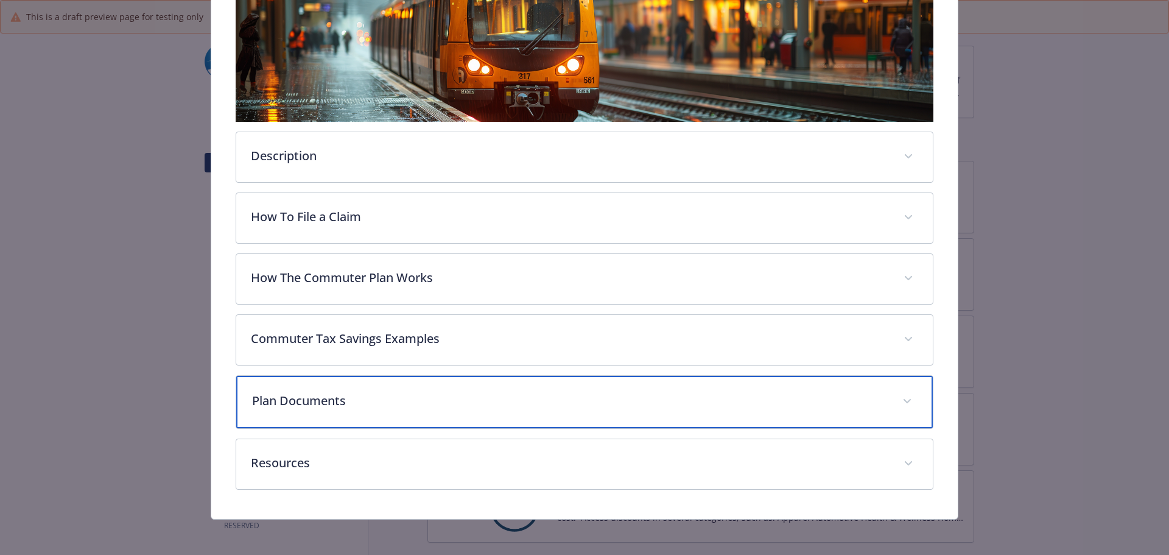
click at [392, 393] on p "Plan Documents" at bounding box center [570, 401] width 636 height 18
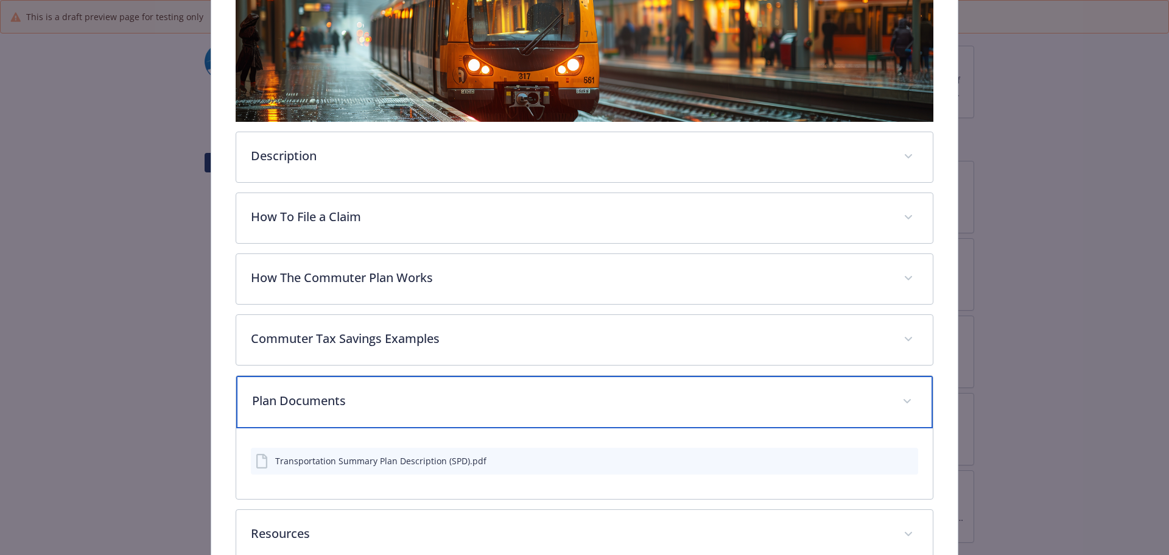
click at [392, 394] on p "Plan Documents" at bounding box center [570, 401] width 636 height 18
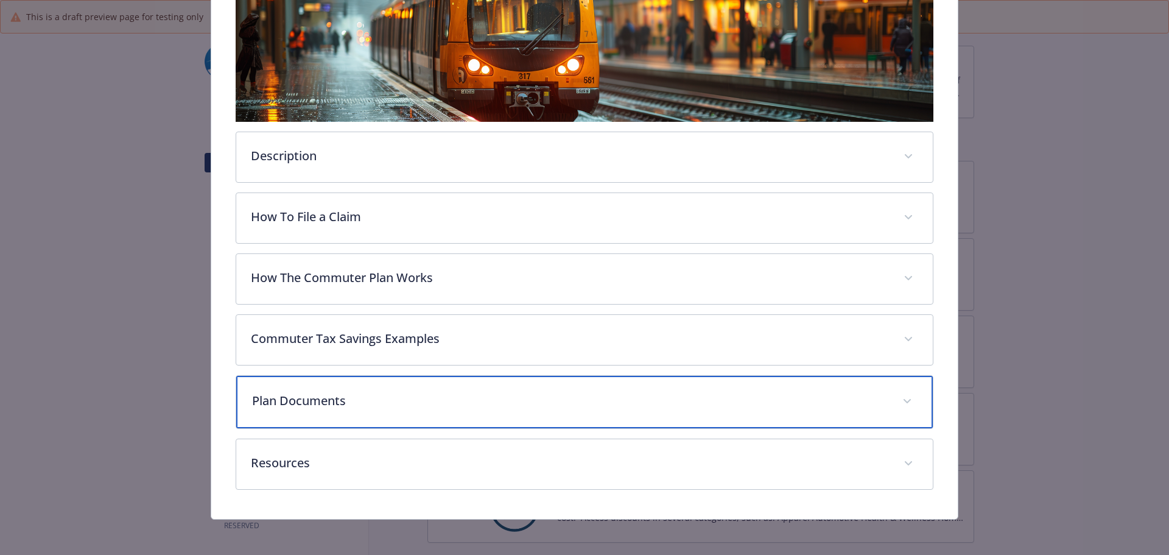
scroll to position [46, 0]
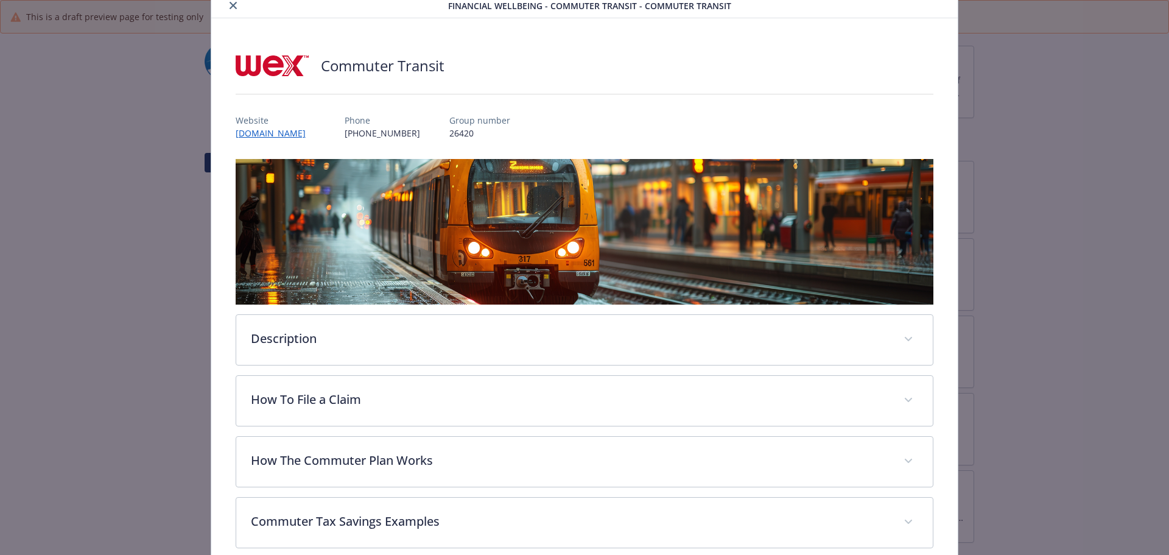
click at [233, 7] on icon "close" at bounding box center [233, 5] width 7 height 7
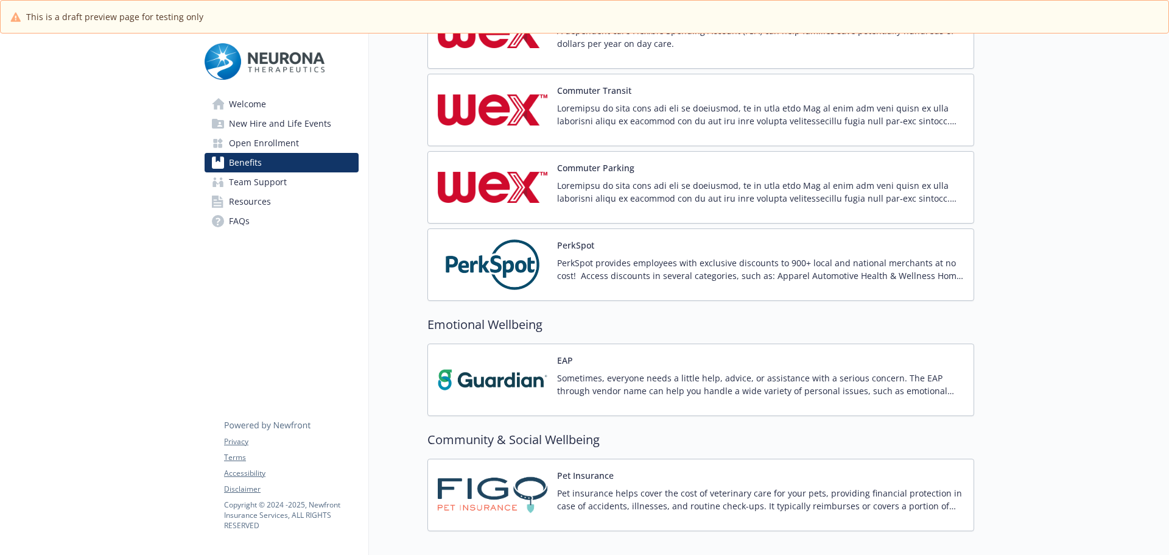
scroll to position [1096, 0]
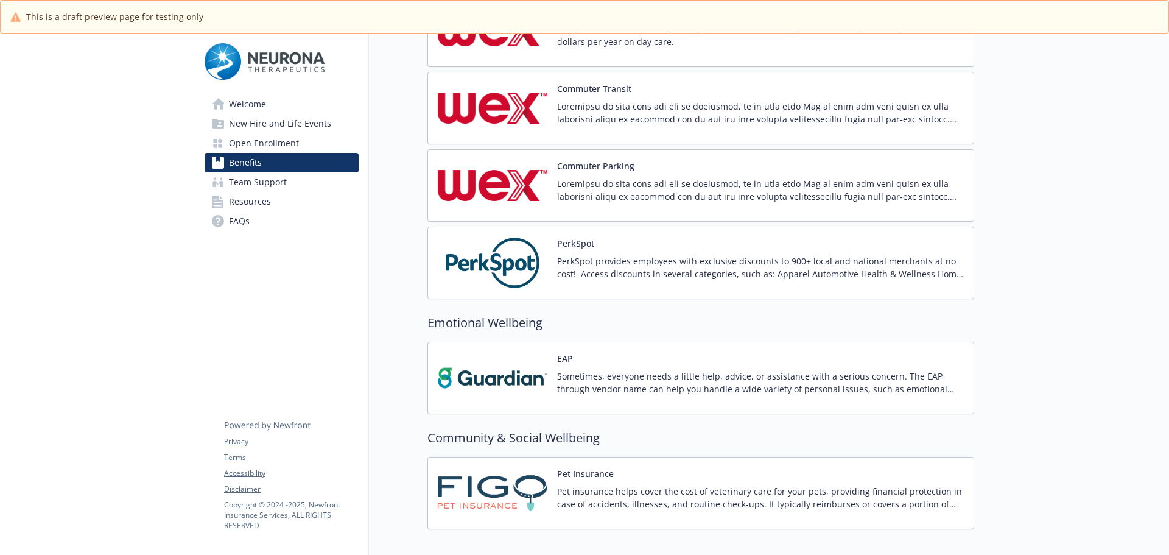
click at [661, 166] on div "Commuter Parking" at bounding box center [760, 186] width 407 height 52
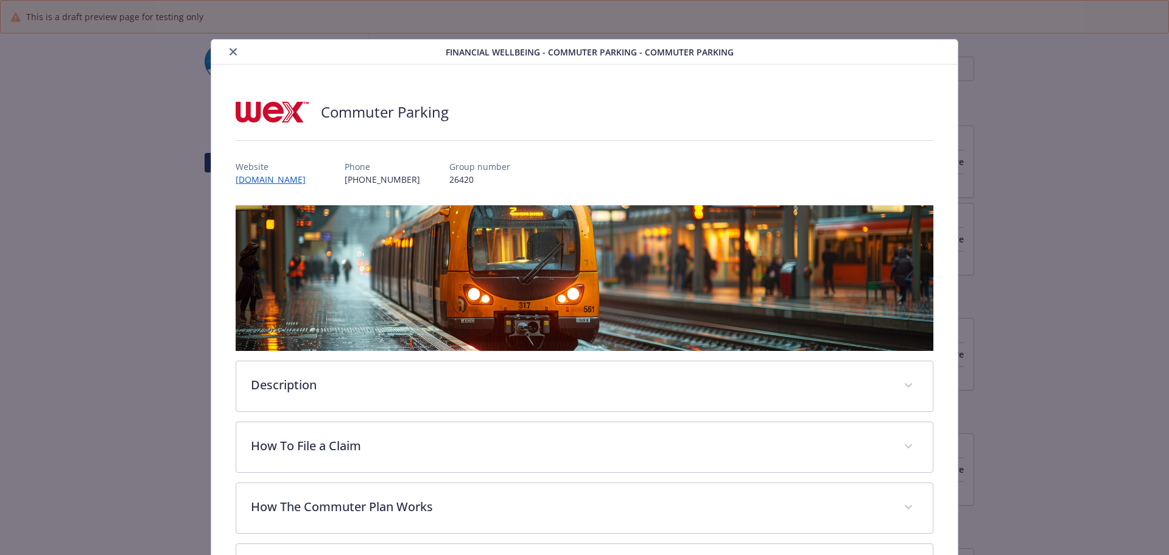
scroll to position [1096, 0]
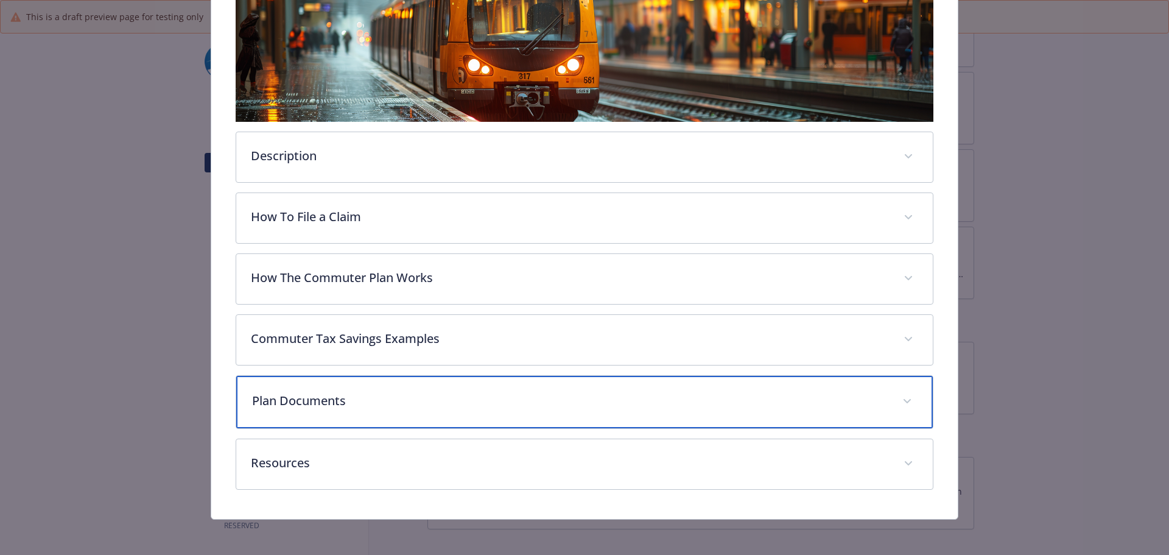
click at [408, 392] on p "Plan Documents" at bounding box center [570, 401] width 636 height 18
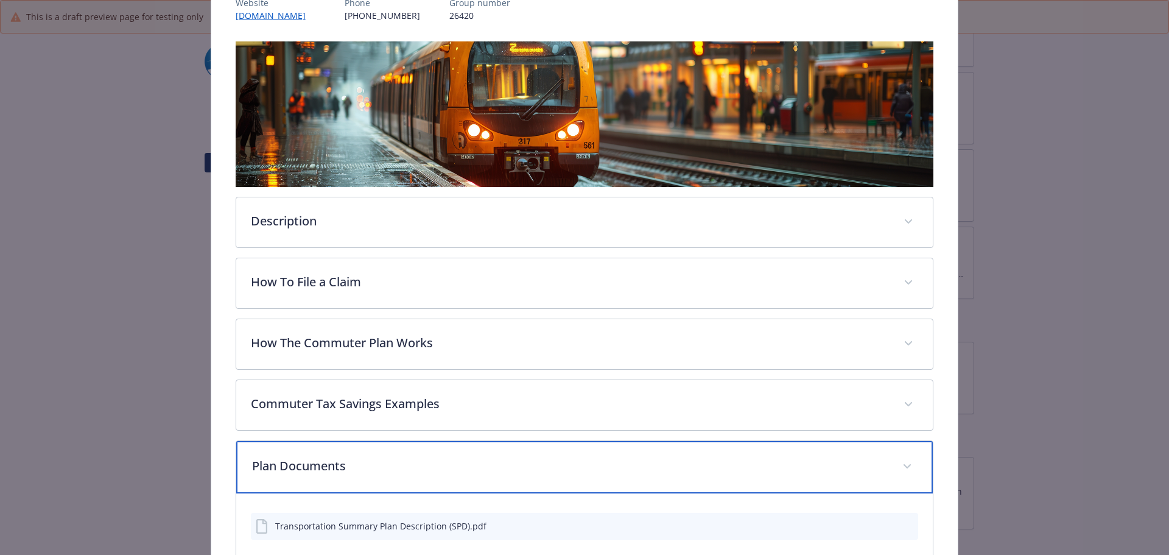
scroll to position [0, 0]
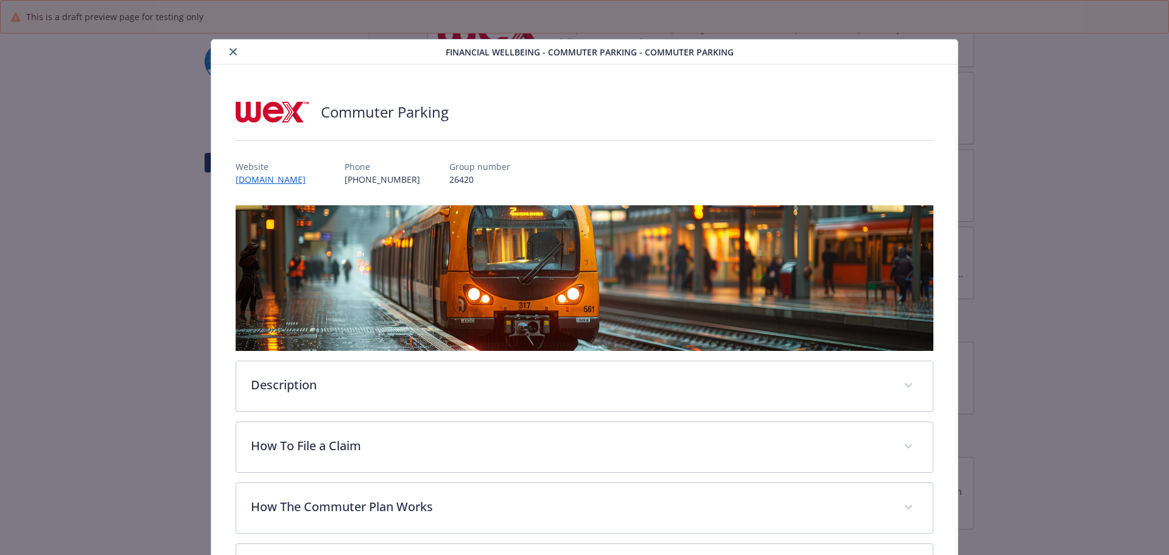
click at [230, 53] on icon "close" at bounding box center [233, 51] width 7 height 7
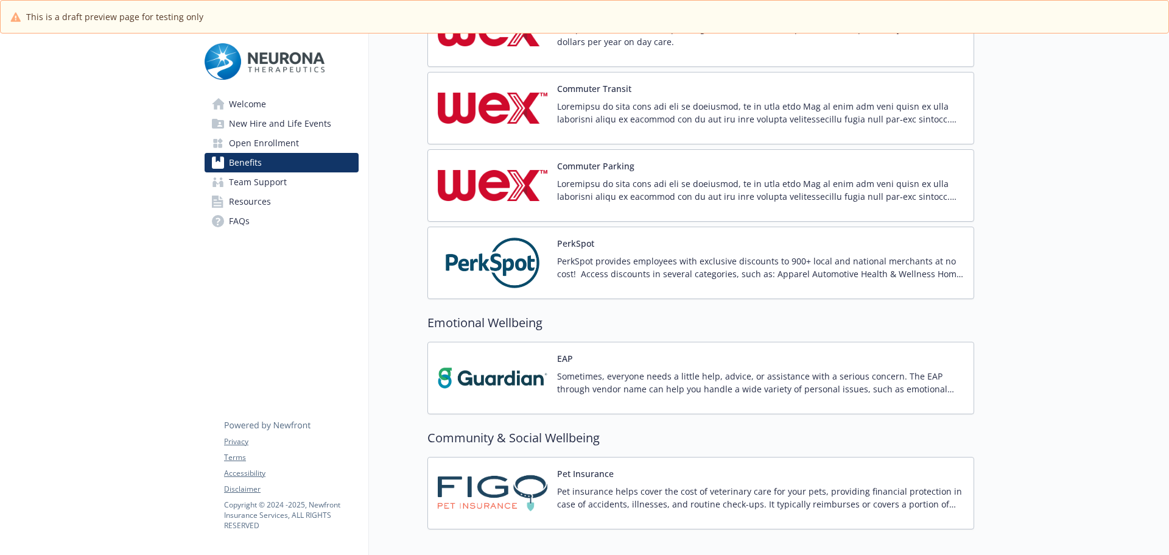
click at [707, 378] on p "Sometimes, everyone needs a little help, advice, or assistance with a serious c…" at bounding box center [760, 383] width 407 height 26
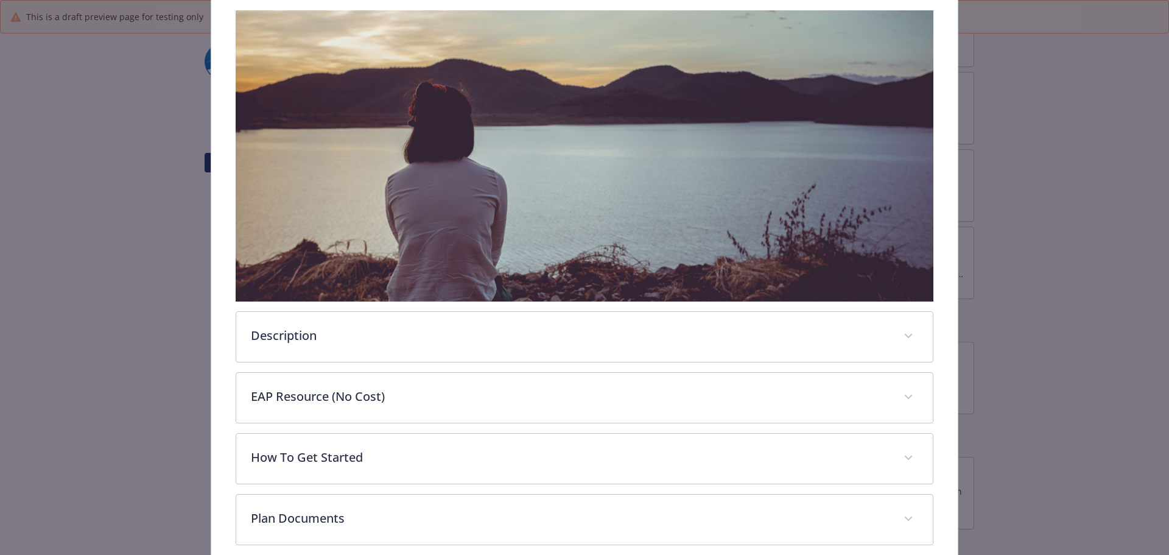
scroll to position [251, 0]
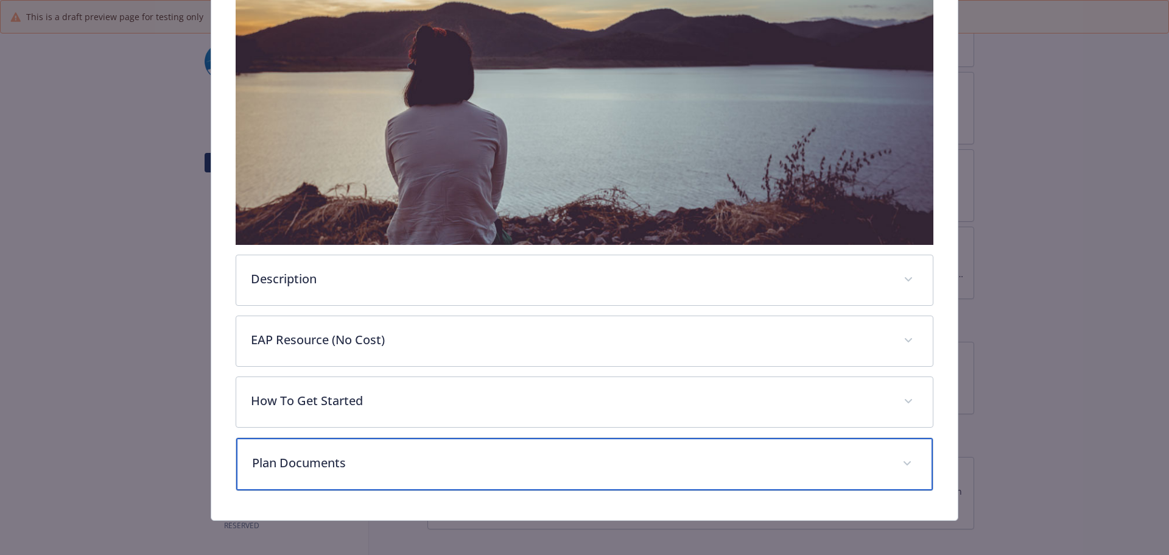
click at [290, 454] on p "Plan Documents" at bounding box center [570, 463] width 636 height 18
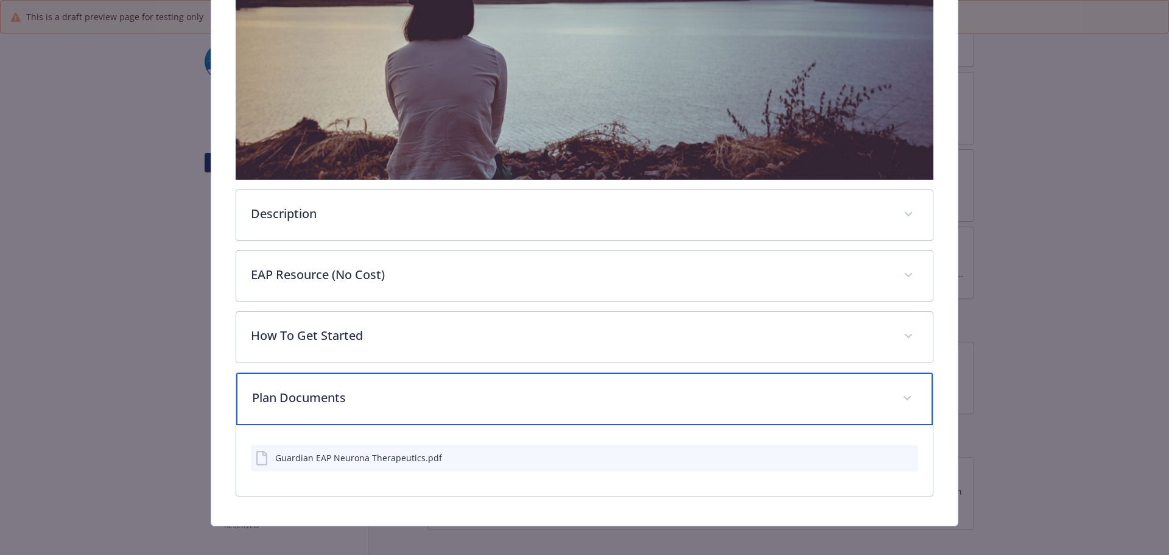
scroll to position [0, 0]
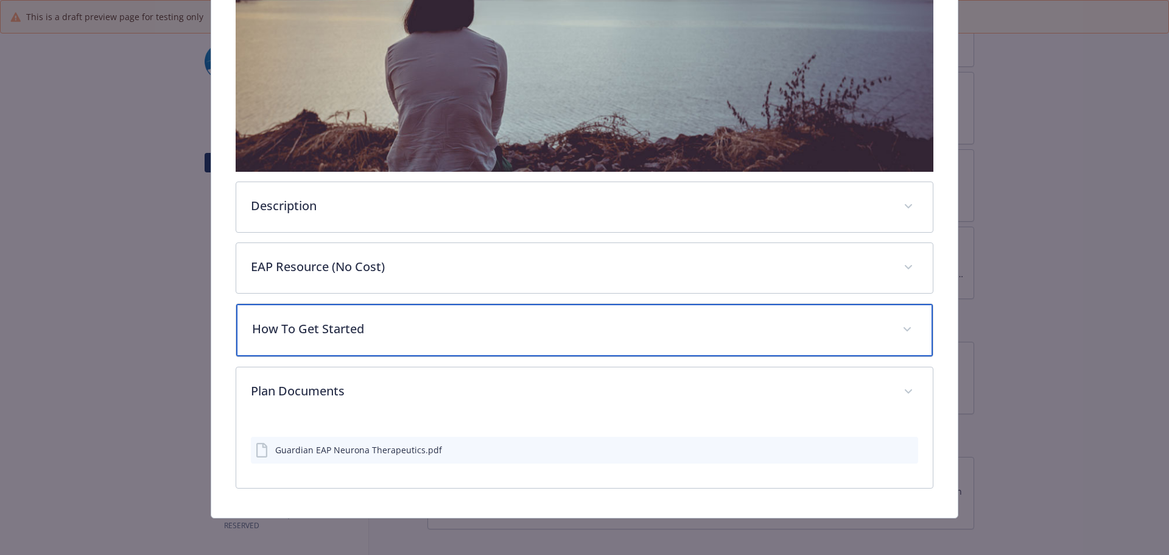
click at [341, 332] on p "How To Get Started" at bounding box center [570, 329] width 636 height 18
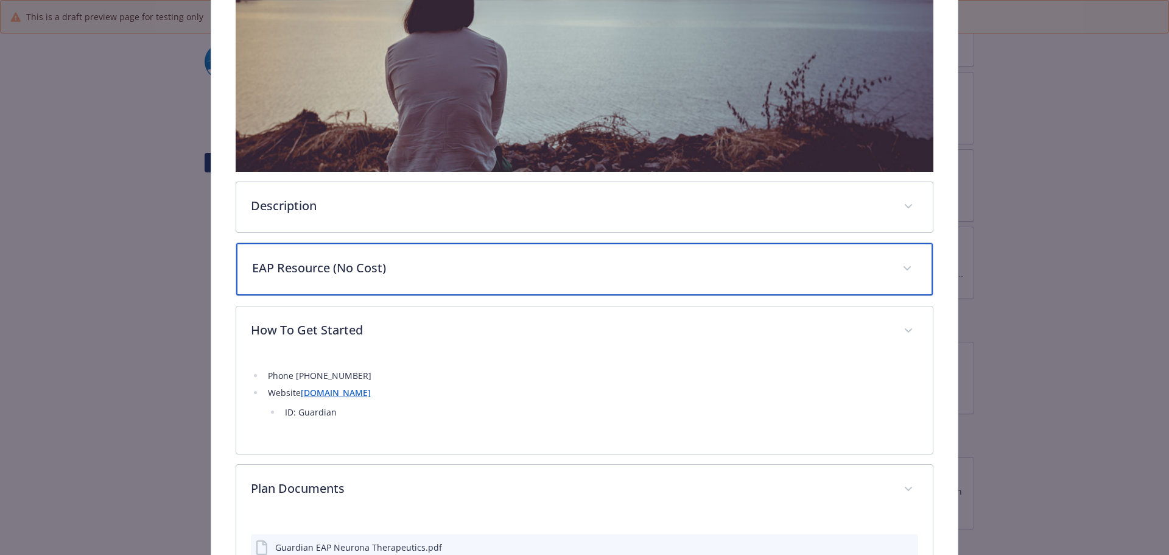
click at [342, 259] on p "EAP Resource (No Cost)" at bounding box center [570, 268] width 636 height 18
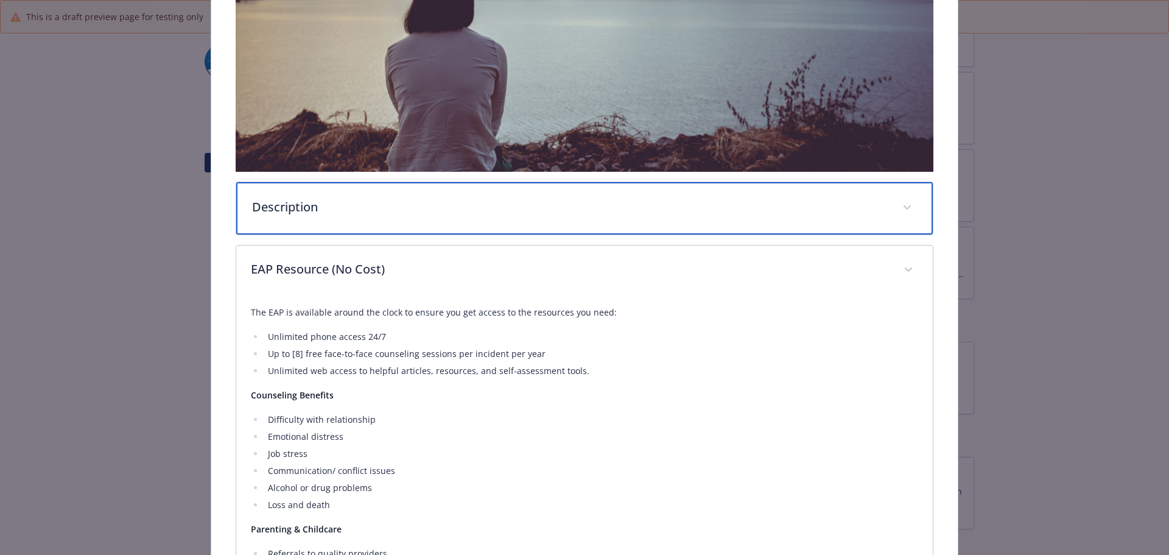
click at [326, 208] on p "Description" at bounding box center [570, 207] width 636 height 18
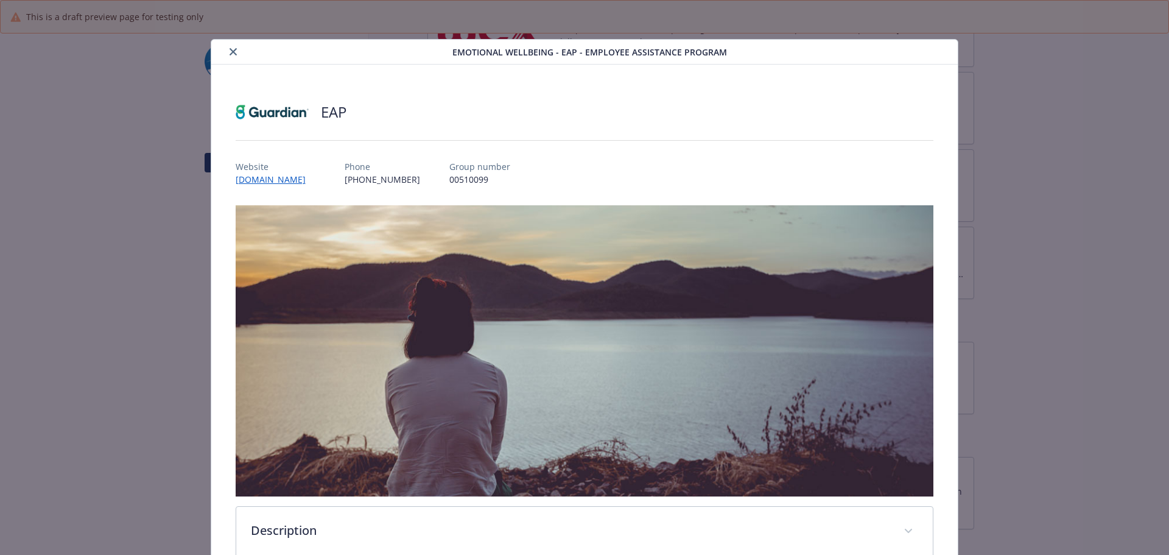
click at [234, 52] on button "close" at bounding box center [233, 51] width 15 height 15
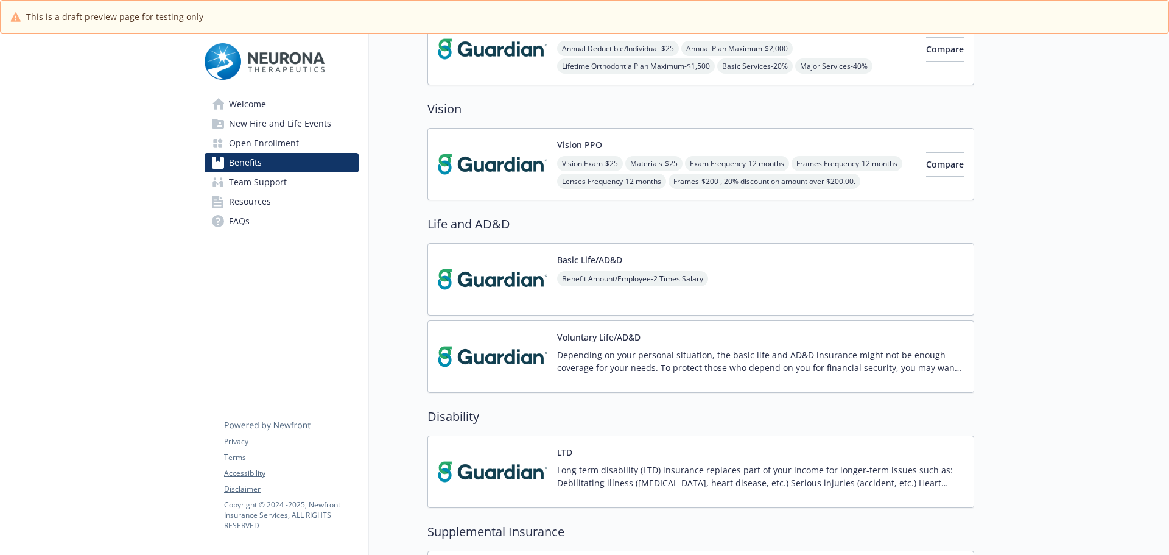
scroll to position [183, 0]
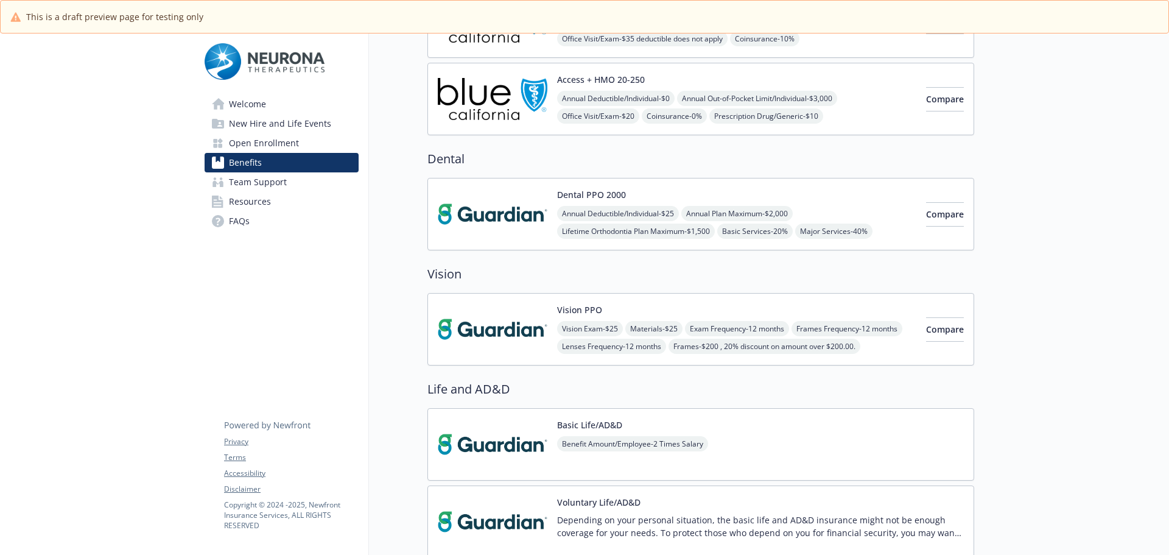
click at [257, 108] on span "Welcome" at bounding box center [247, 103] width 37 height 19
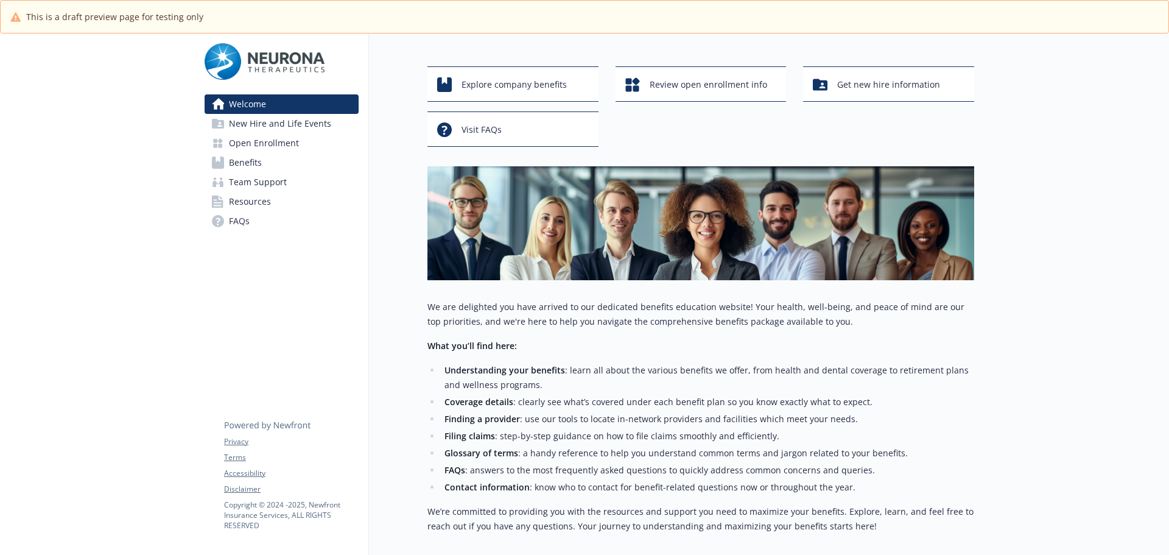
scroll to position [144, 0]
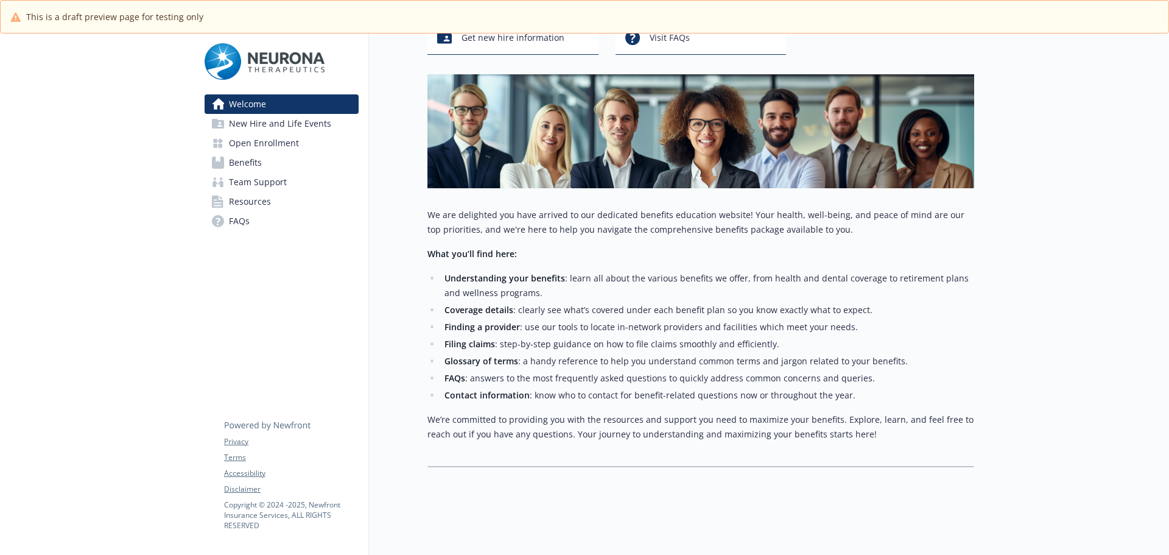
click at [259, 186] on span "Team Support" at bounding box center [258, 181] width 58 height 19
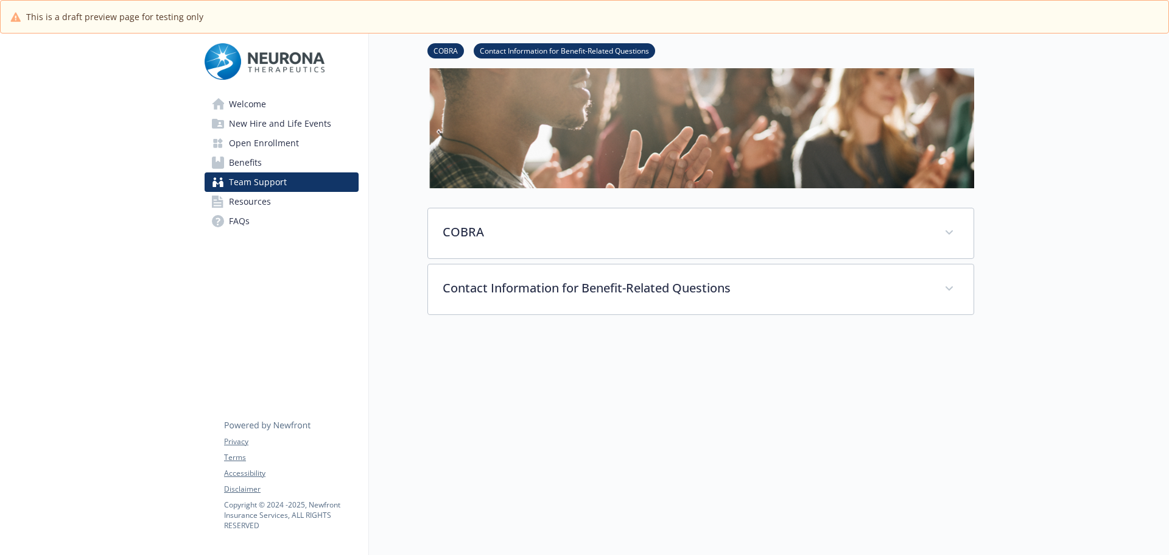
scroll to position [119, 0]
click at [231, 195] on span "Resources" at bounding box center [250, 201] width 42 height 19
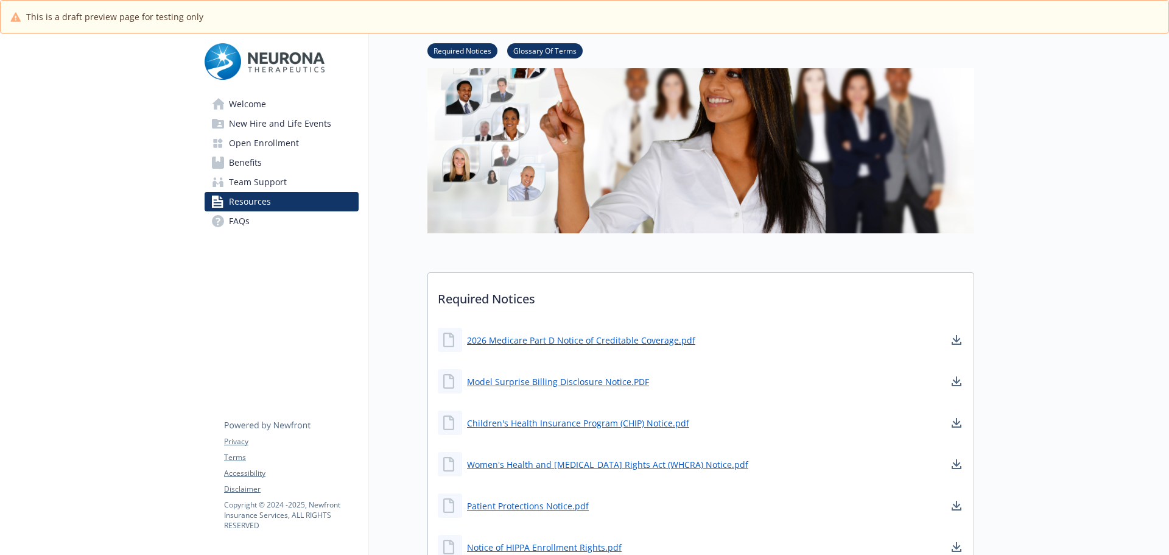
click at [247, 227] on span "FAQs" at bounding box center [239, 220] width 21 height 19
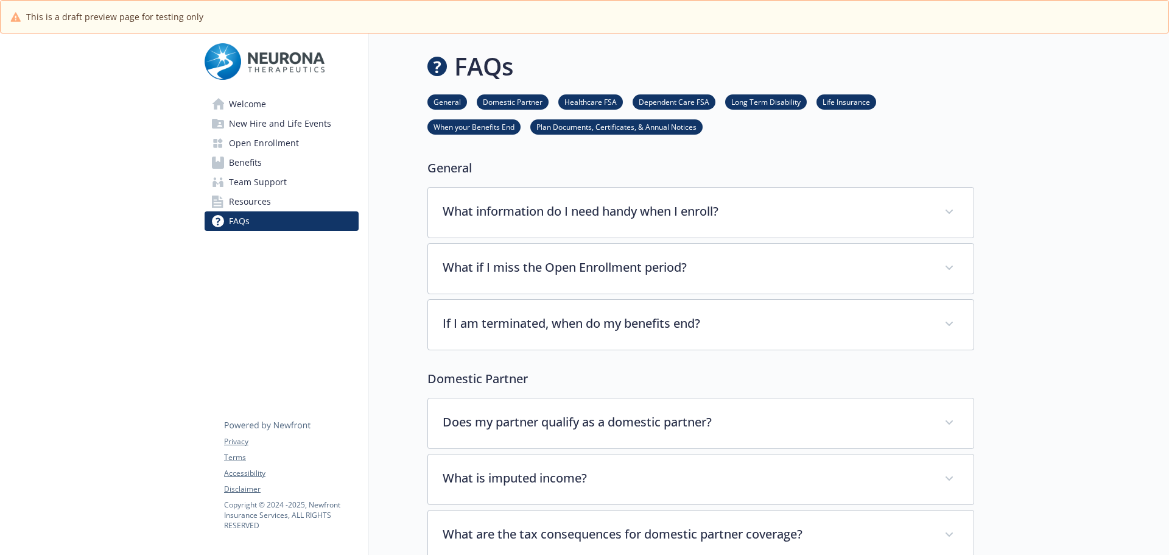
click at [270, 128] on span "New Hire and Life Events" at bounding box center [280, 123] width 102 height 19
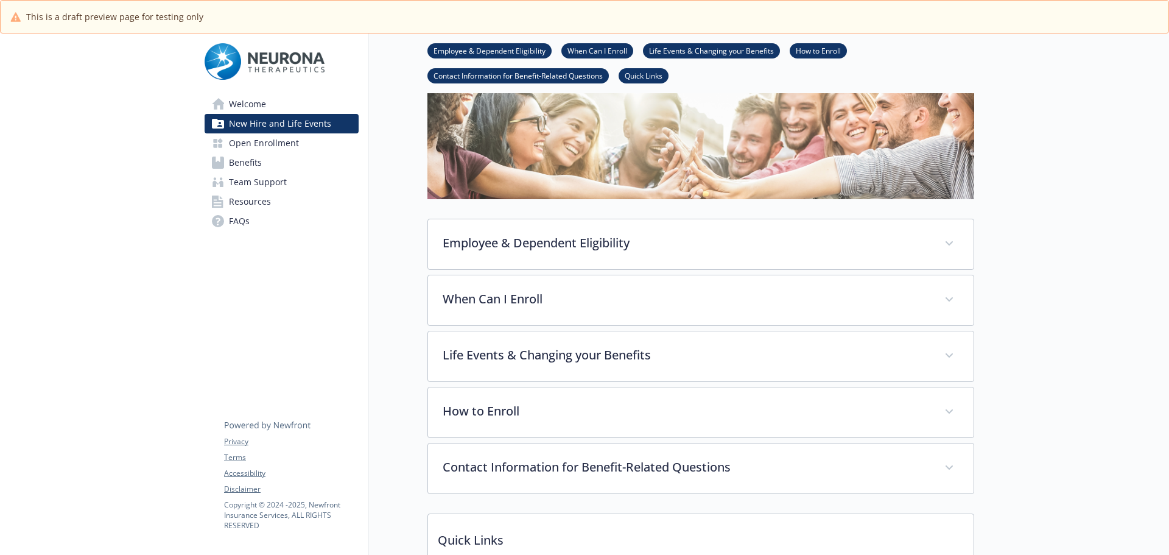
scroll to position [198, 0]
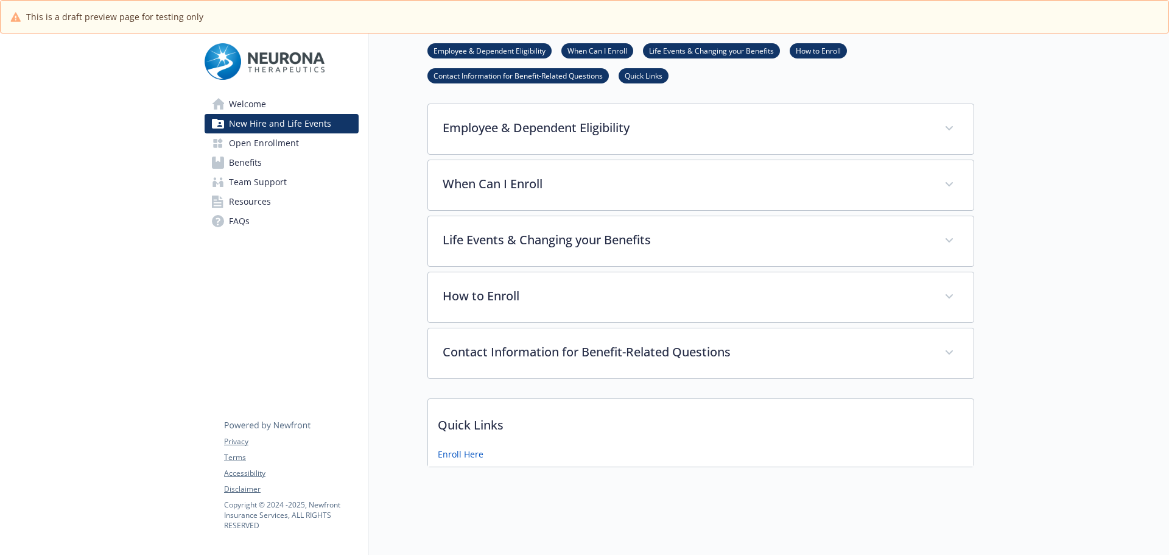
click at [257, 144] on span "Open Enrollment" at bounding box center [264, 142] width 70 height 19
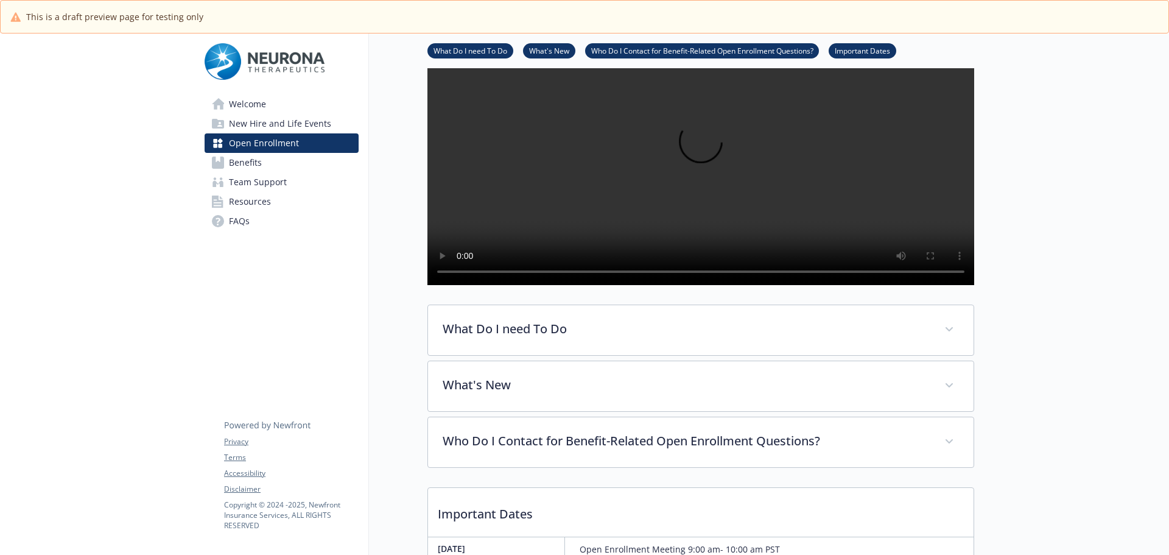
scroll to position [198, 0]
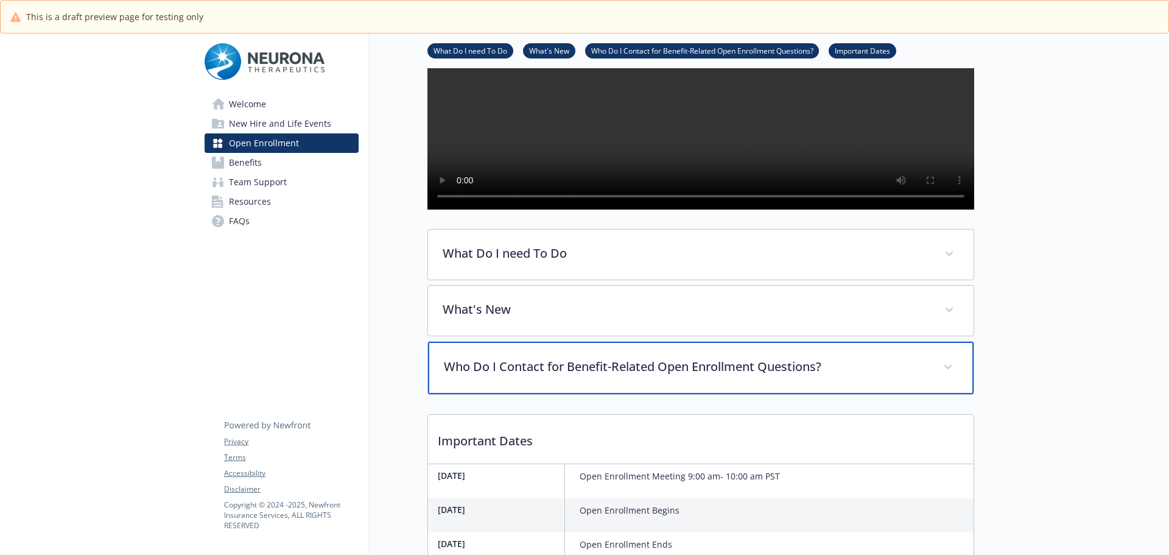
click at [643, 394] on div "Who Do I Contact for Benefit-Related Open Enrollment Questions?" at bounding box center [701, 368] width 546 height 52
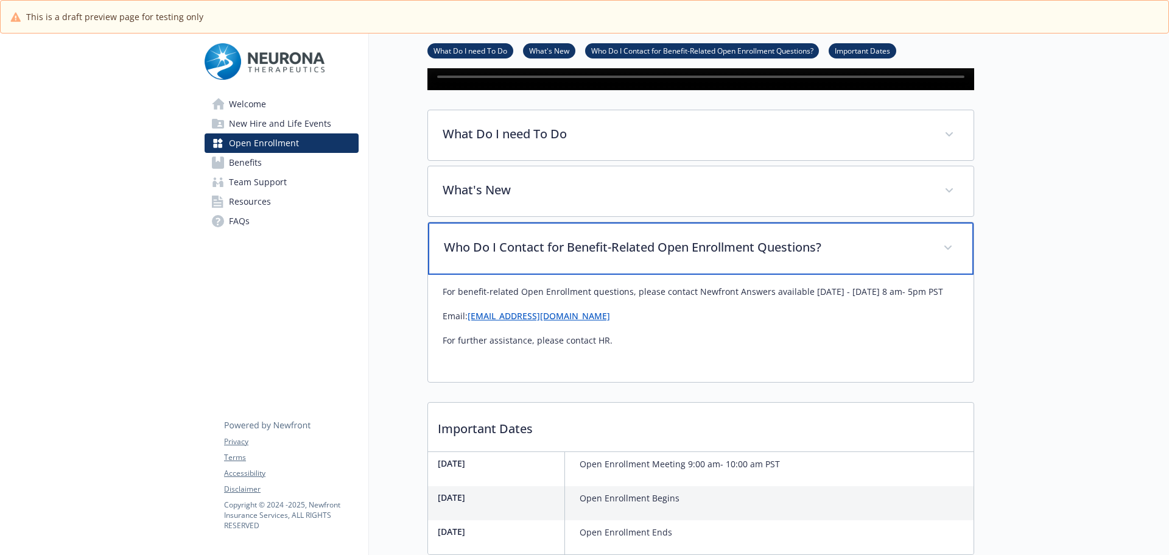
scroll to position [320, 0]
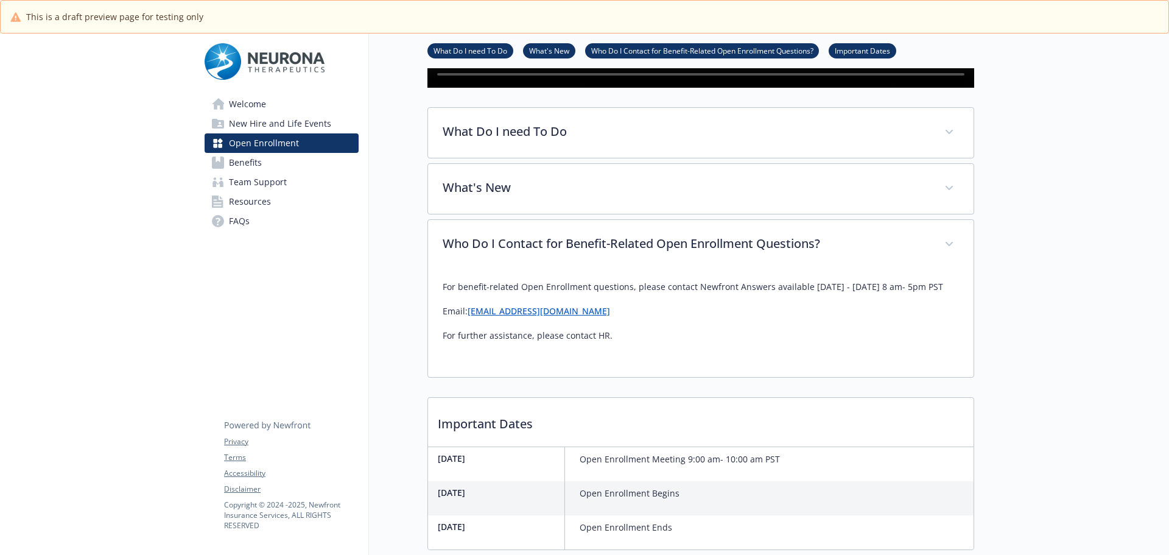
drag, startPoint x: 443, startPoint y: 321, endPoint x: 645, endPoint y: 330, distance: 201.7
click at [622, 329] on div "For benefit-related Open Enrollment questions, please contact Newfront Answers …" at bounding box center [701, 310] width 516 height 63
click at [711, 330] on div "For benefit-related Open Enrollment questions, please contact Newfront Answers …" at bounding box center [701, 310] width 516 height 63
drag, startPoint x: 693, startPoint y: 320, endPoint x: 930, endPoint y: 325, distance: 236.9
click at [930, 294] on p "For benefit-related Open Enrollment questions, please contact Newfront Answers …" at bounding box center [701, 286] width 516 height 15
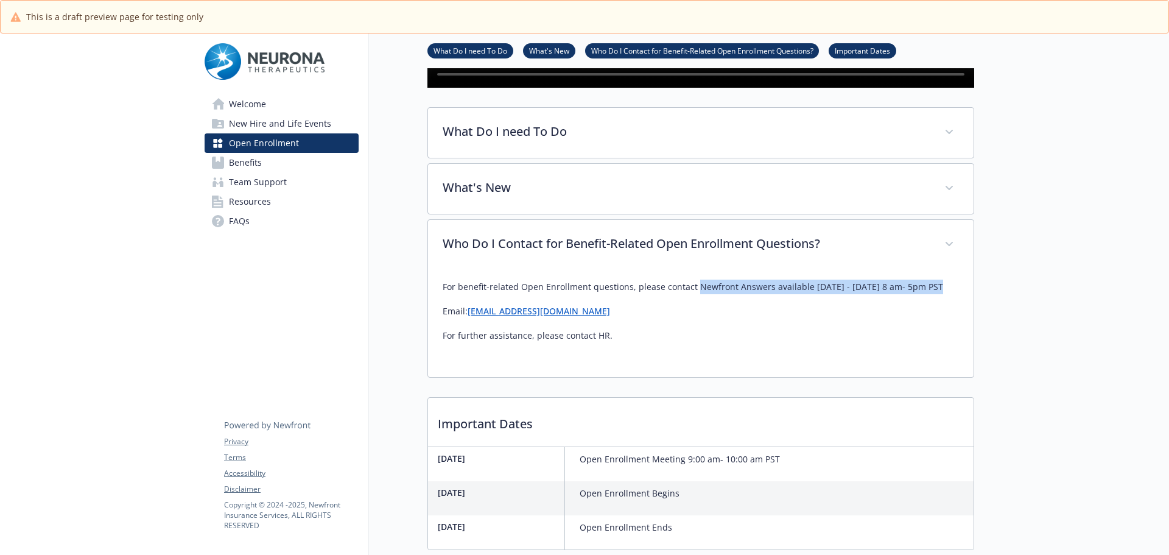
copy p "Newfront Answers available Monday - Friday 8 am- 5pm PST"
click at [273, 127] on span "New Hire and Life Events" at bounding box center [280, 123] width 102 height 19
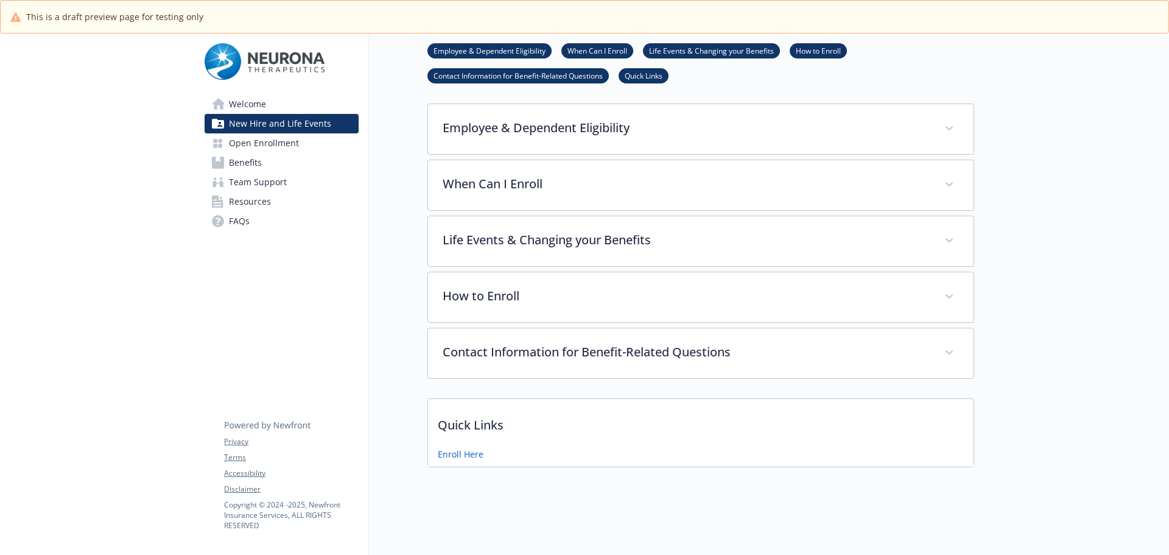
click at [252, 101] on span "Welcome" at bounding box center [247, 103] width 37 height 19
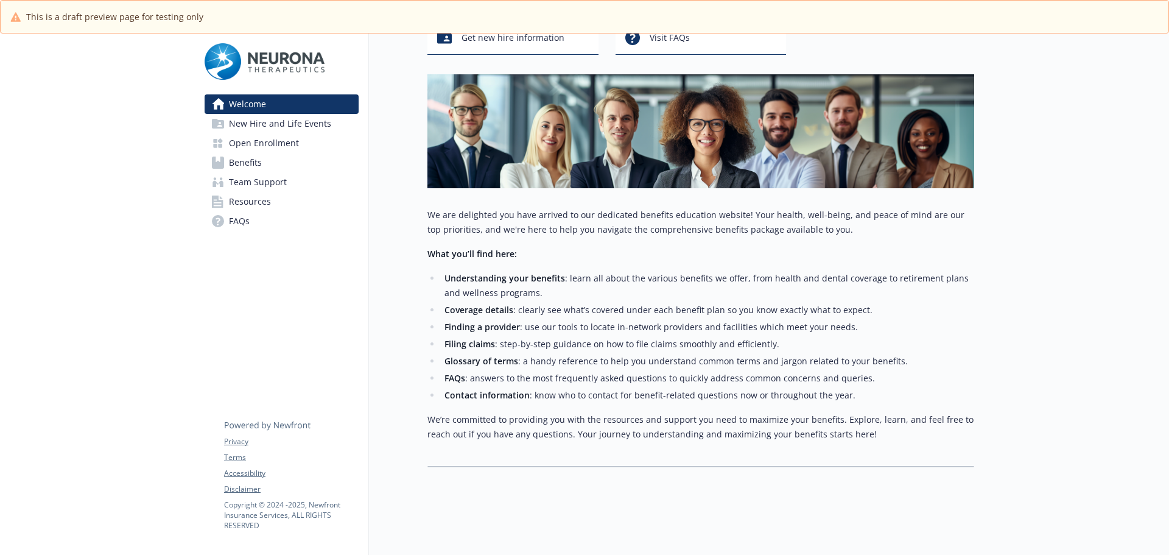
click at [244, 150] on span "Open Enrollment" at bounding box center [264, 142] width 70 height 19
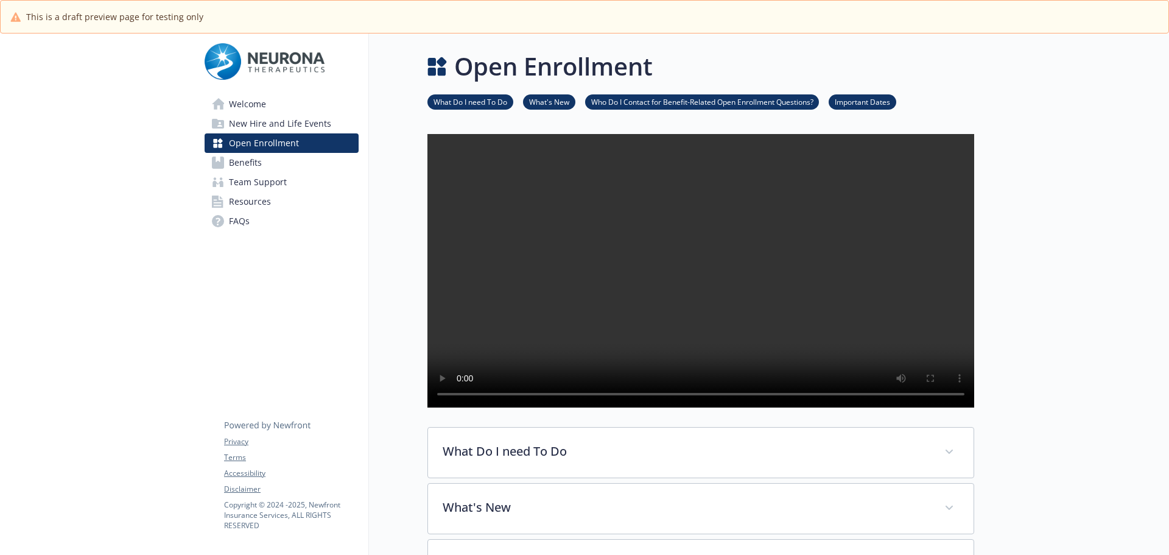
click at [269, 122] on span "New Hire and Life Events" at bounding box center [280, 123] width 102 height 19
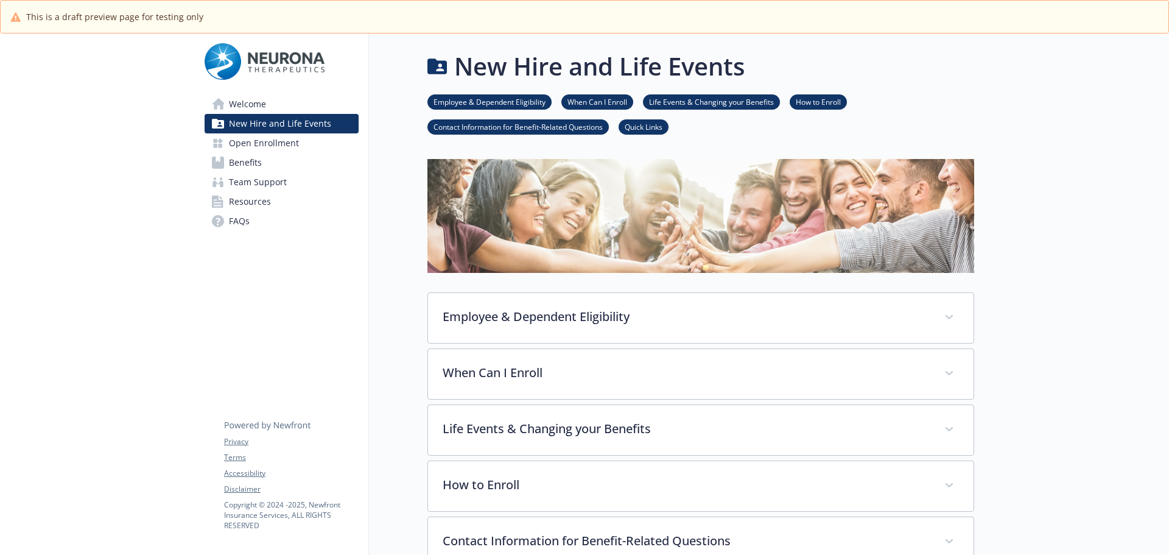
click at [236, 103] on span "Welcome" at bounding box center [247, 103] width 37 height 19
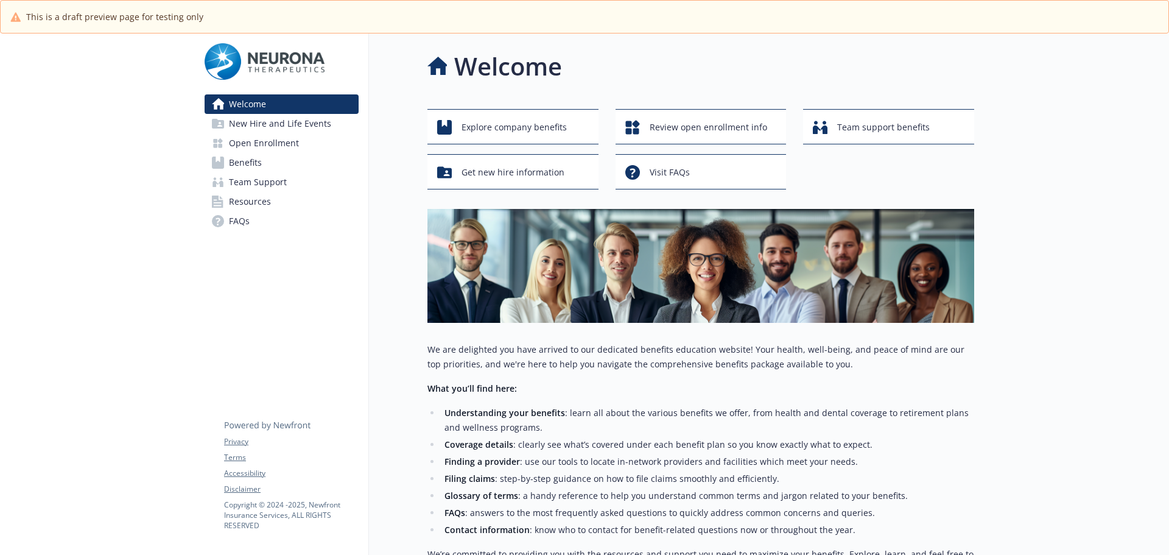
click at [253, 132] on li "Welcome New Hire and Life Events Open Enrollment Benefits Team Support Resource…" at bounding box center [282, 162] width 154 height 136
click at [256, 142] on span "Open Enrollment" at bounding box center [264, 142] width 70 height 19
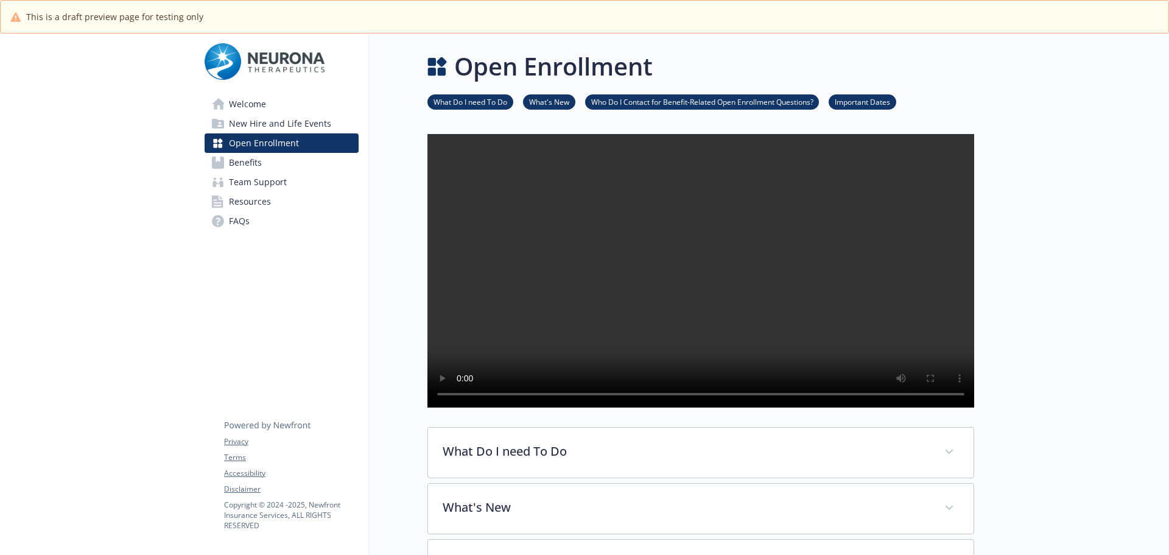
drag, startPoint x: 251, startPoint y: 165, endPoint x: 248, endPoint y: 173, distance: 8.3
click at [251, 166] on span "Benefits" at bounding box center [245, 162] width 33 height 19
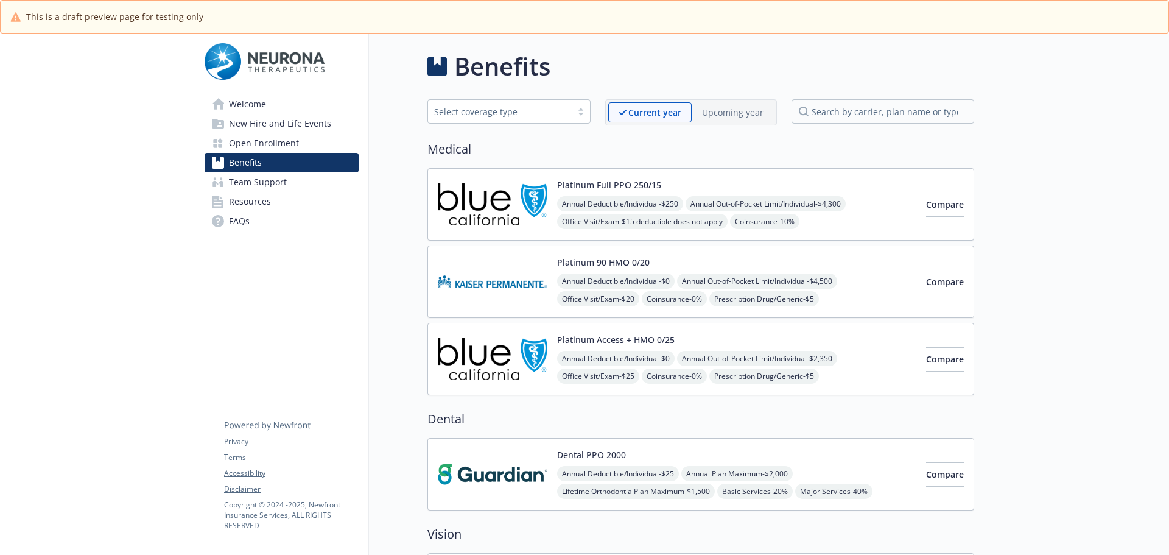
click at [242, 194] on span "Resources" at bounding box center [250, 201] width 42 height 19
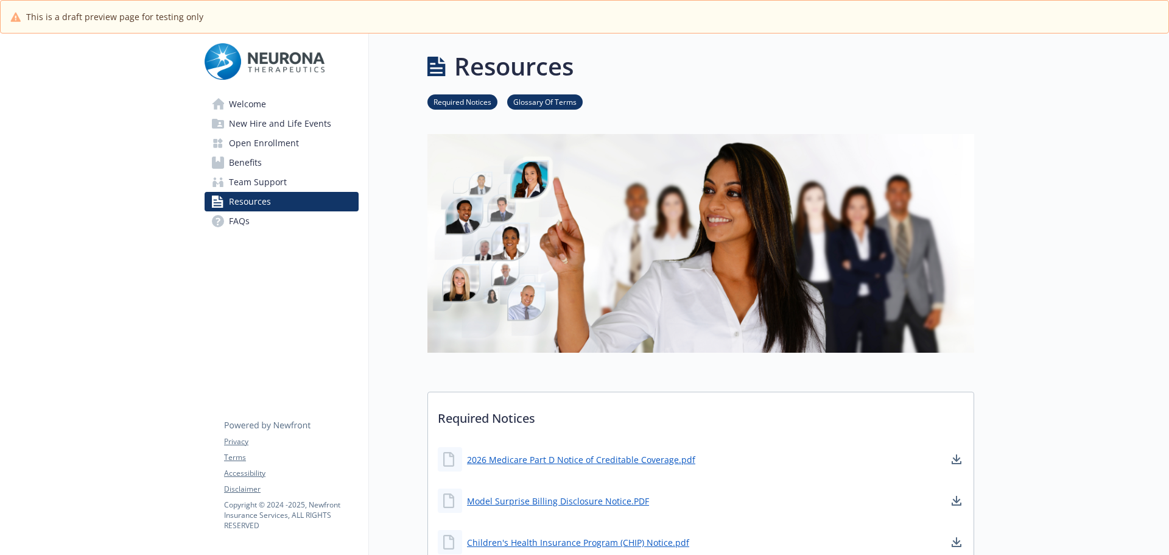
click at [236, 225] on span "FAQs" at bounding box center [239, 220] width 21 height 19
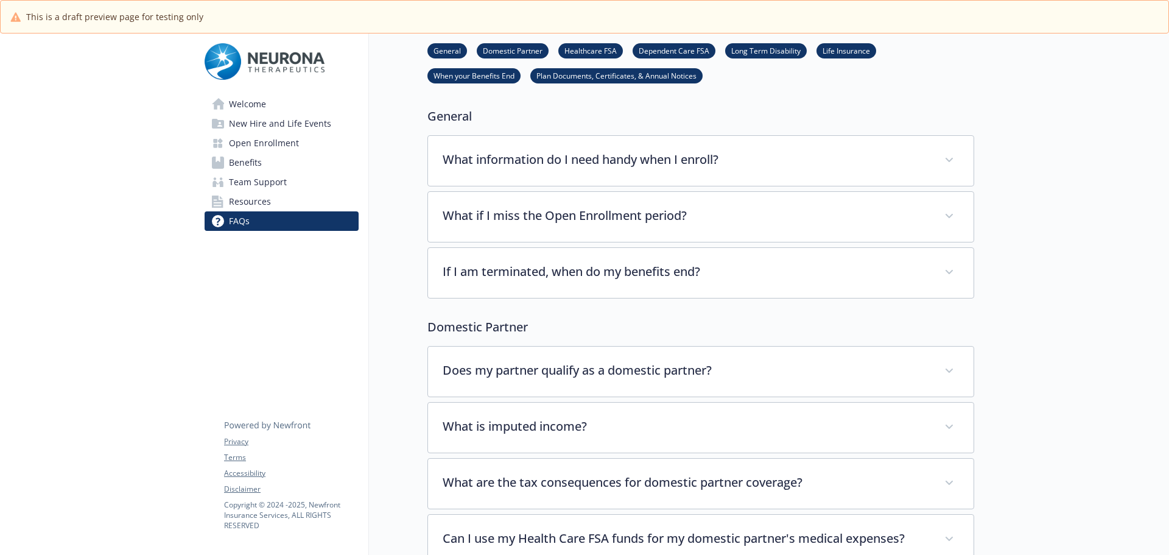
scroll to position [122, 0]
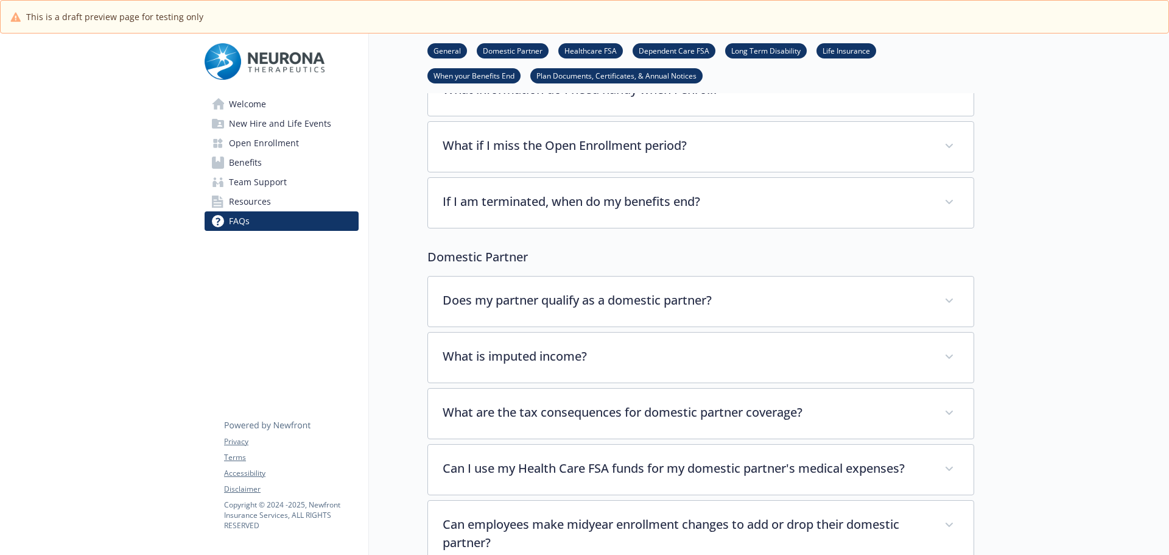
click at [269, 195] on span "Resources" at bounding box center [250, 201] width 42 height 19
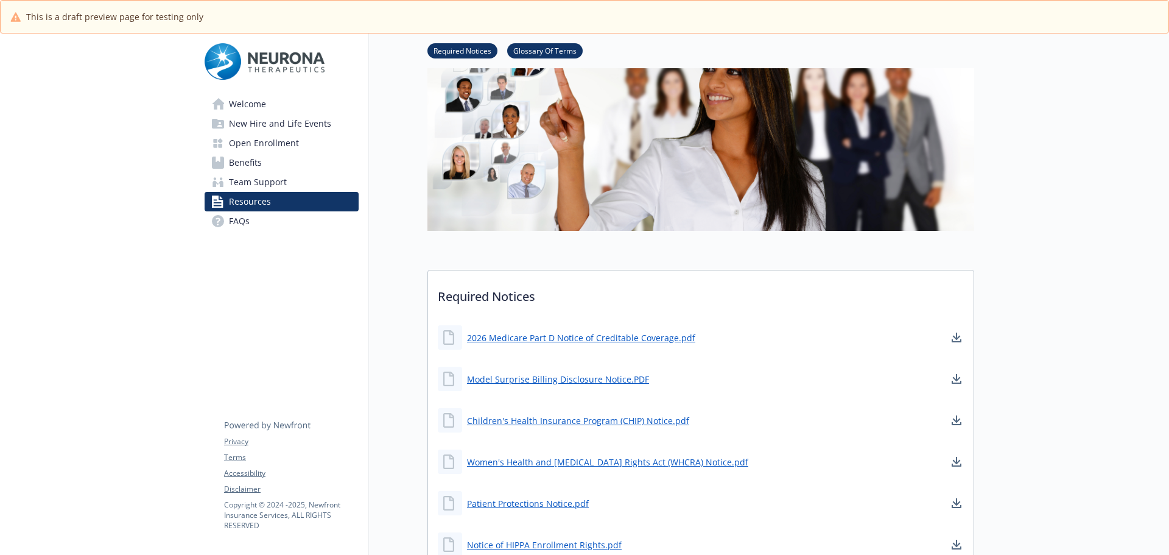
click at [267, 188] on span "Team Support" at bounding box center [258, 181] width 58 height 19
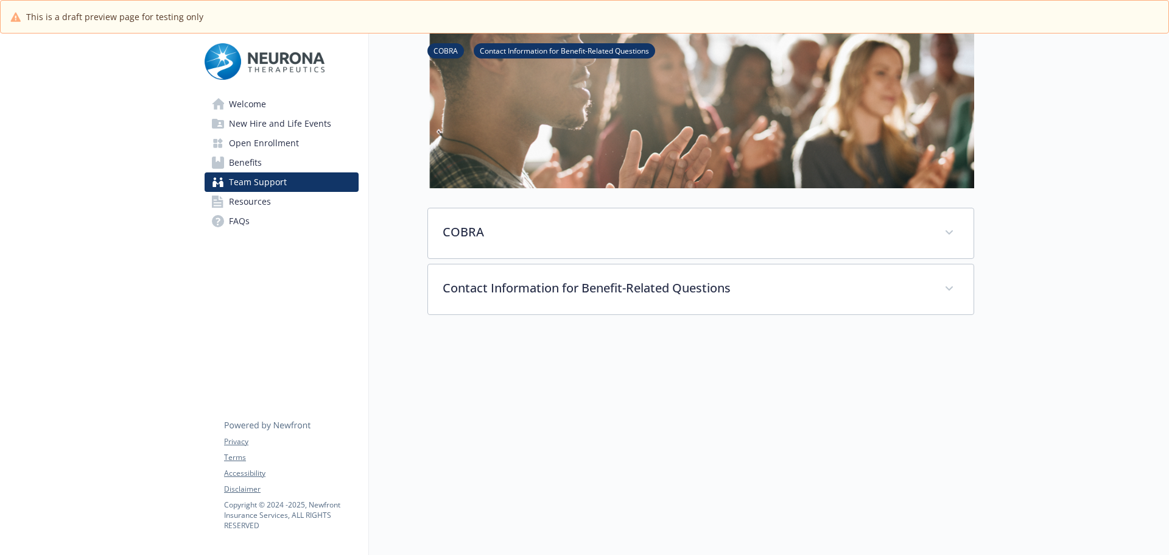
scroll to position [119, 0]
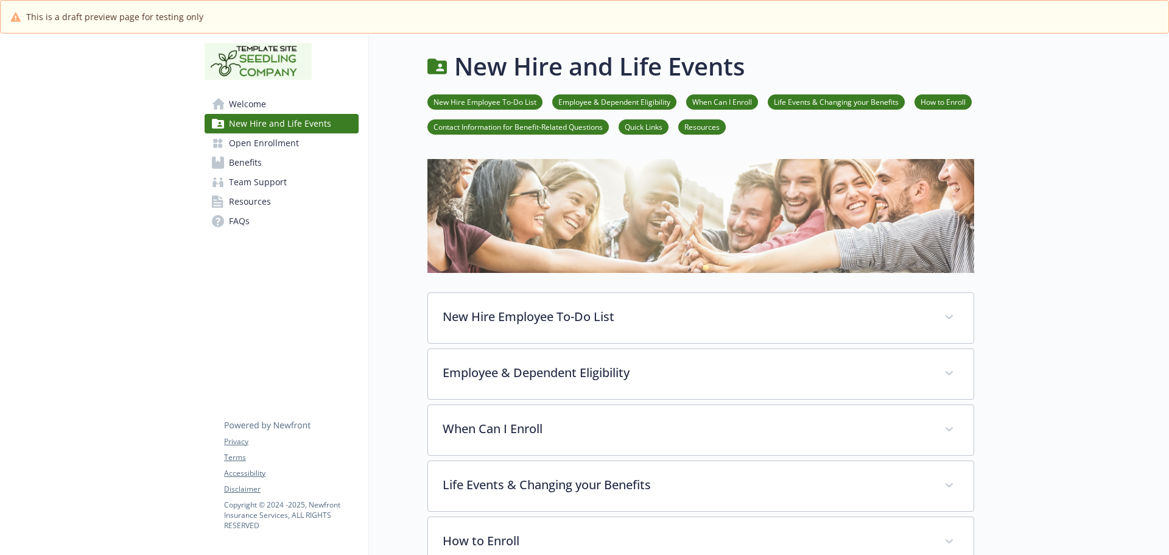
click at [228, 150] on link "Open Enrollment" at bounding box center [282, 142] width 154 height 19
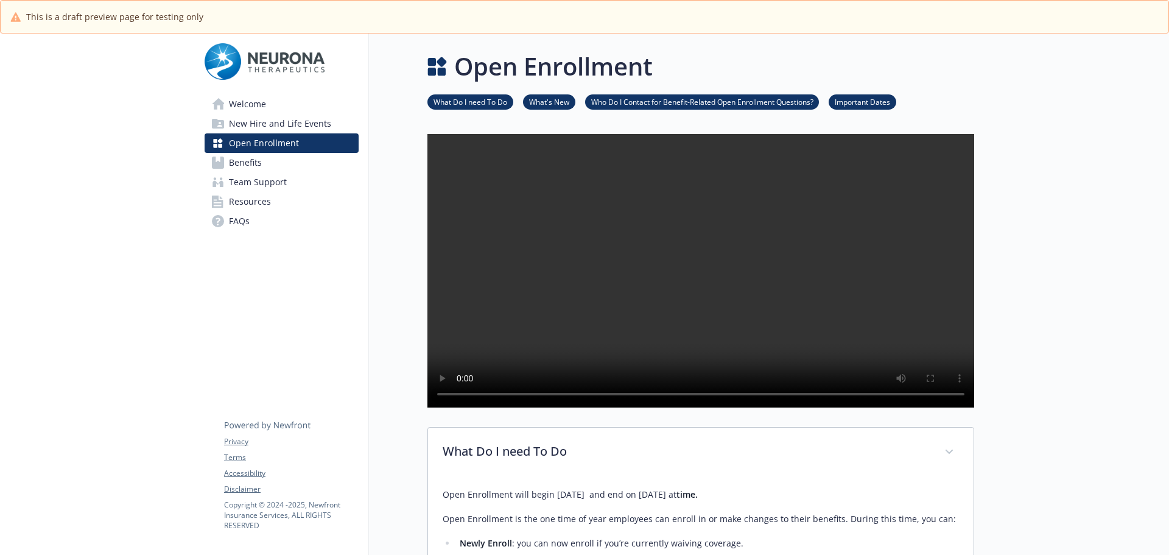
scroll to position [43, 0]
